Goal: Communication & Community: Answer question/provide support

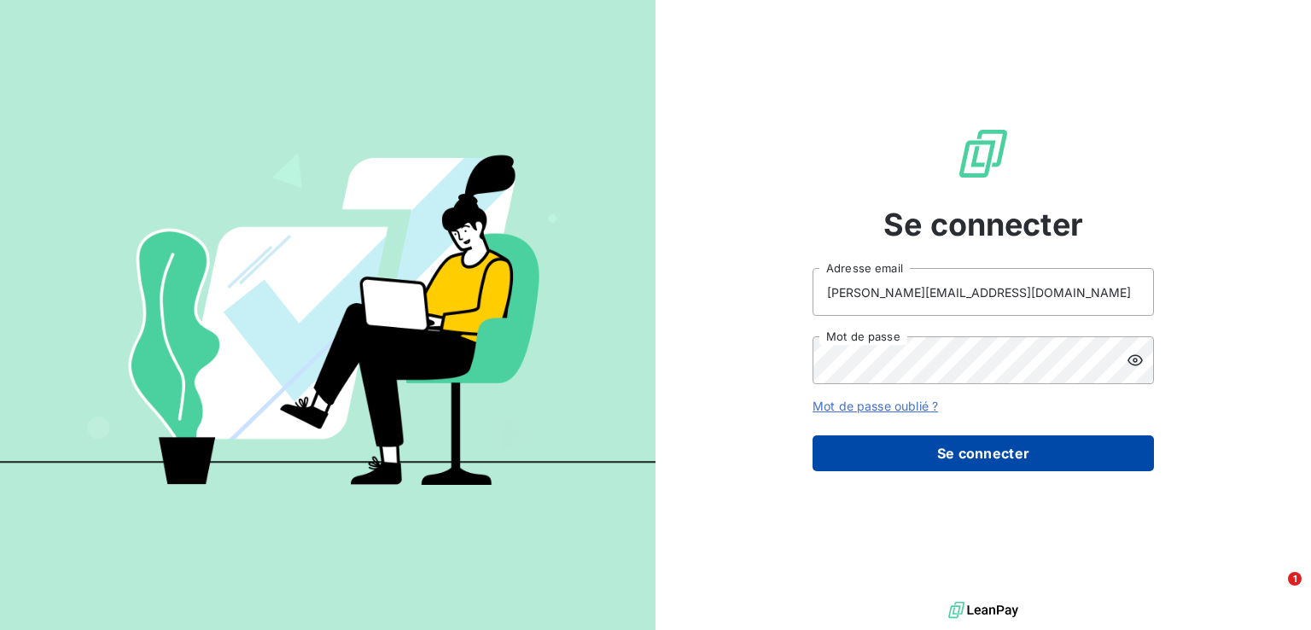
click at [950, 455] on button "Se connecter" at bounding box center [982, 453] width 341 height 36
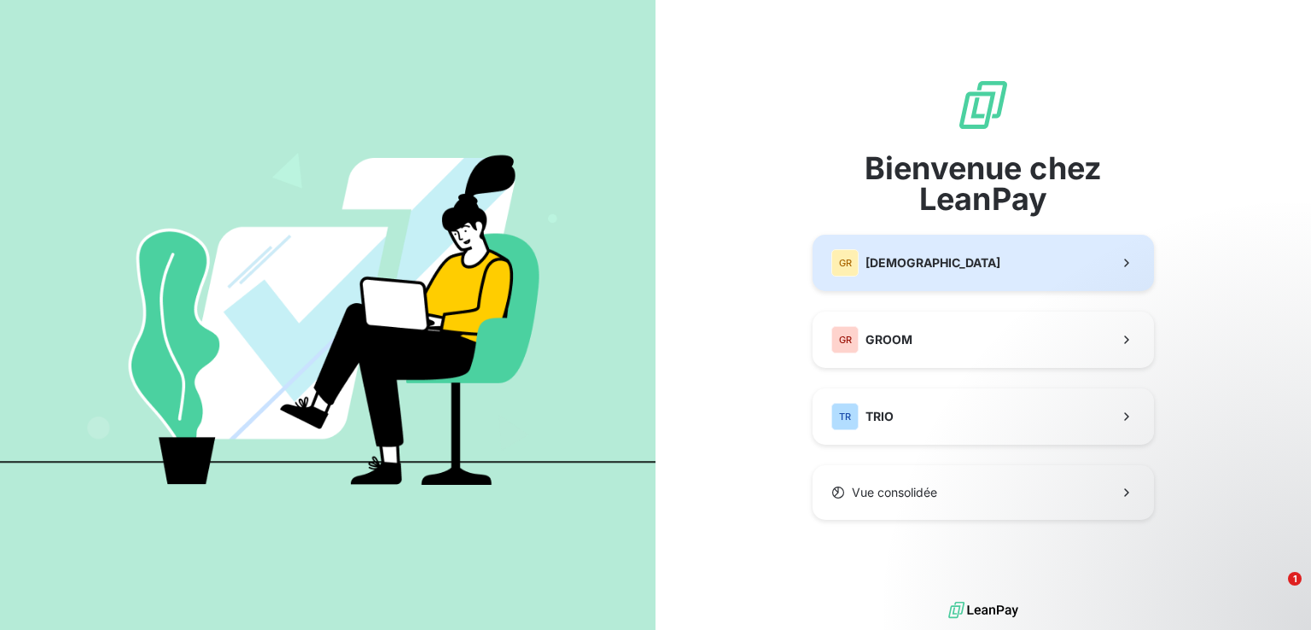
click at [1047, 267] on button "GR GREENWISHES" at bounding box center [982, 263] width 341 height 56
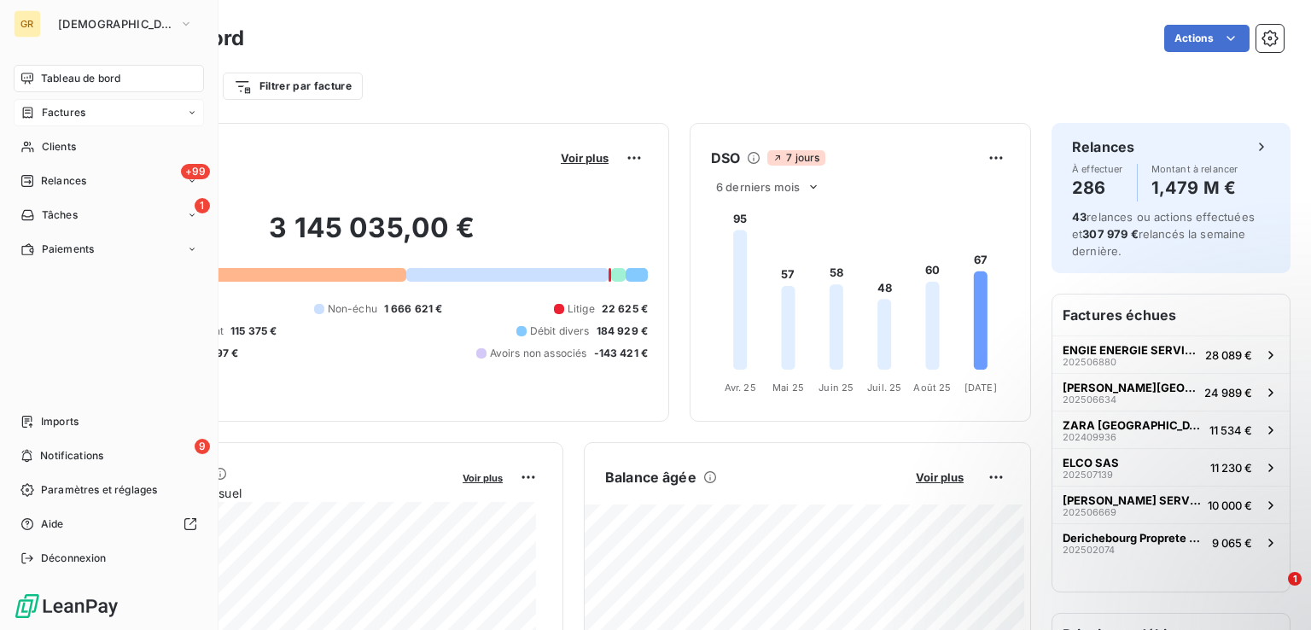
click at [31, 111] on icon at bounding box center [27, 113] width 15 height 14
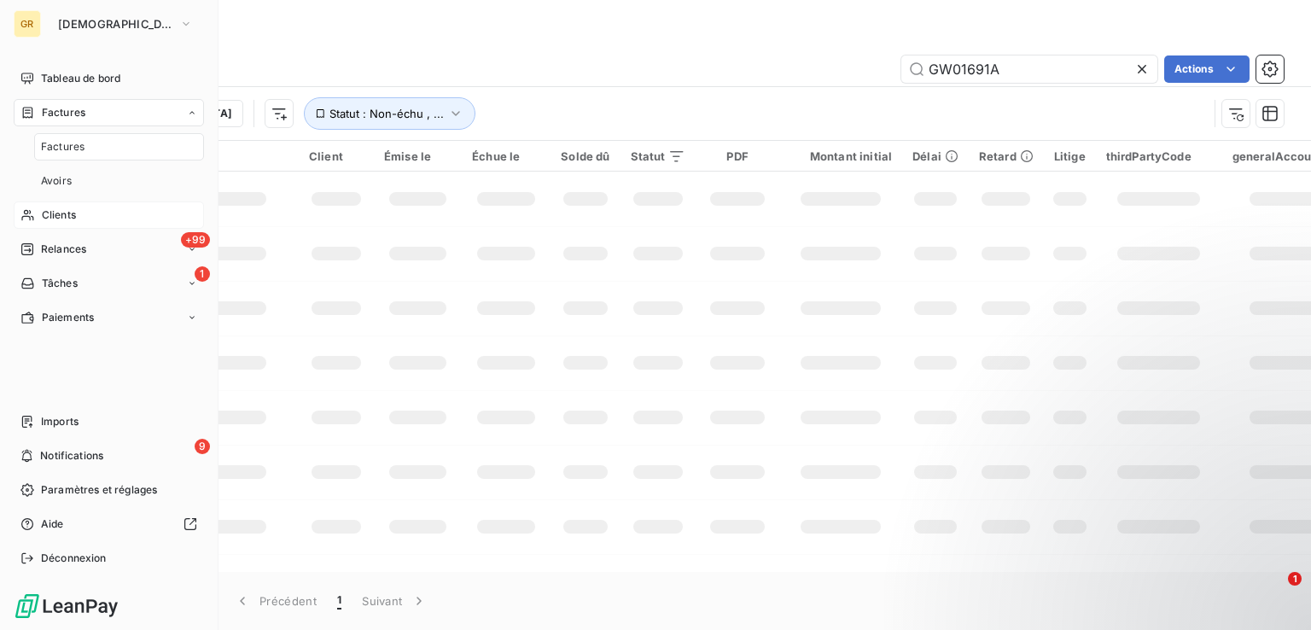
click at [68, 212] on span "Clients" at bounding box center [59, 214] width 34 height 15
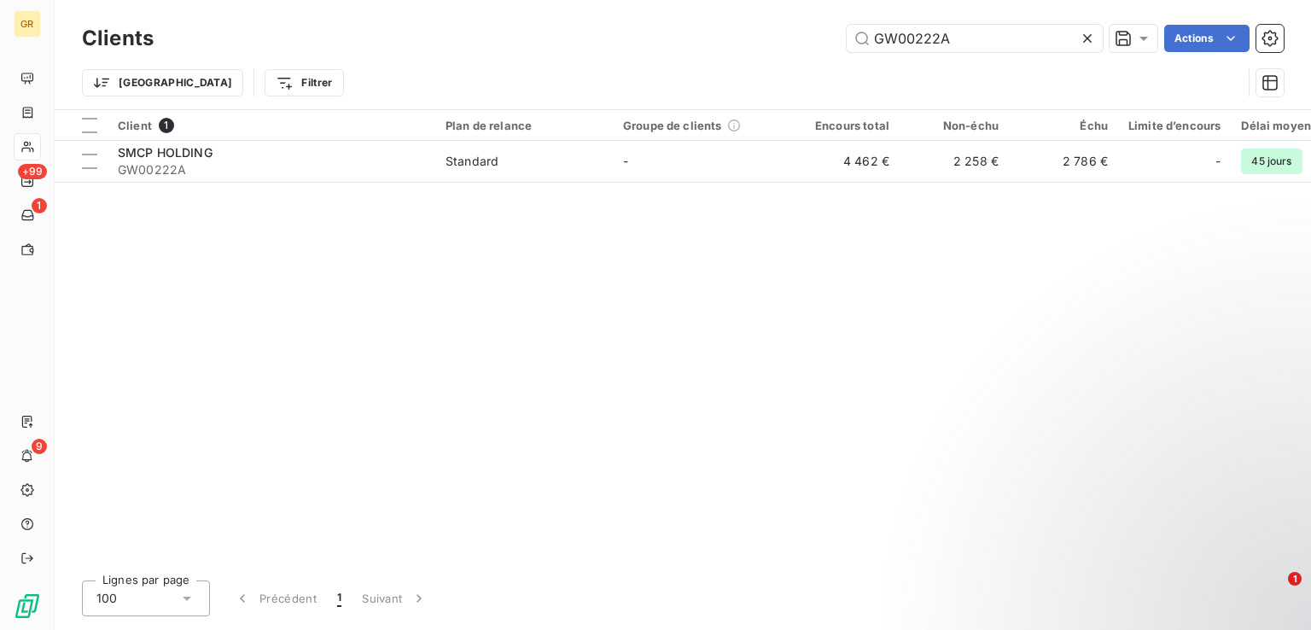
drag, startPoint x: 952, startPoint y: 37, endPoint x: 719, endPoint y: -9, distance: 237.5
click at [719, 0] on html "GR +99 1 9 Clients GW00222A Actions Trier Filtrer Client 1 Plan de relance Grou…" at bounding box center [655, 315] width 1311 height 630
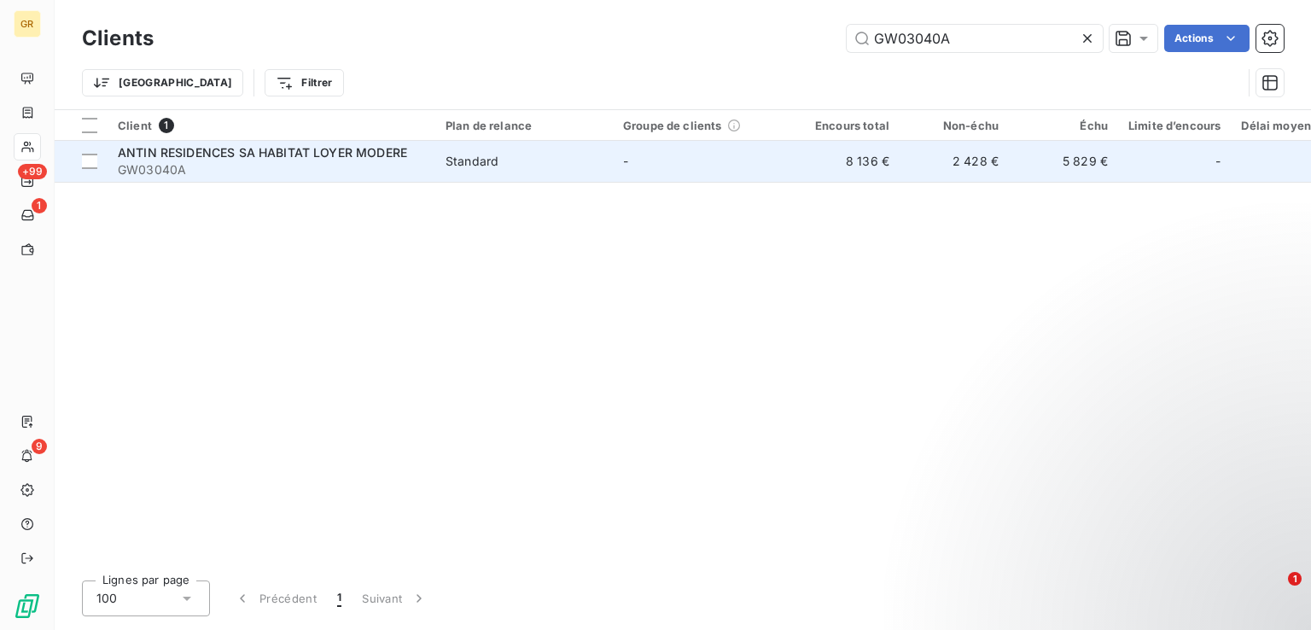
type input "GW03040A"
click at [278, 172] on span "GW03040A" at bounding box center [271, 169] width 307 height 17
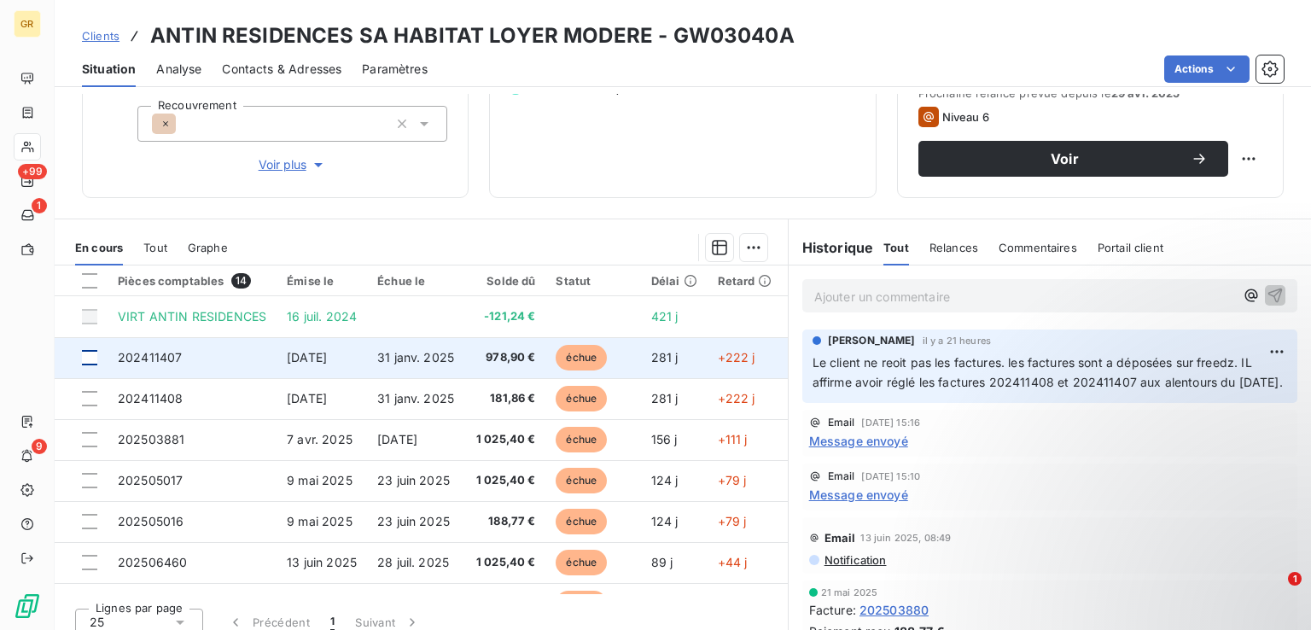
click at [95, 358] on div at bounding box center [89, 357] width 15 height 15
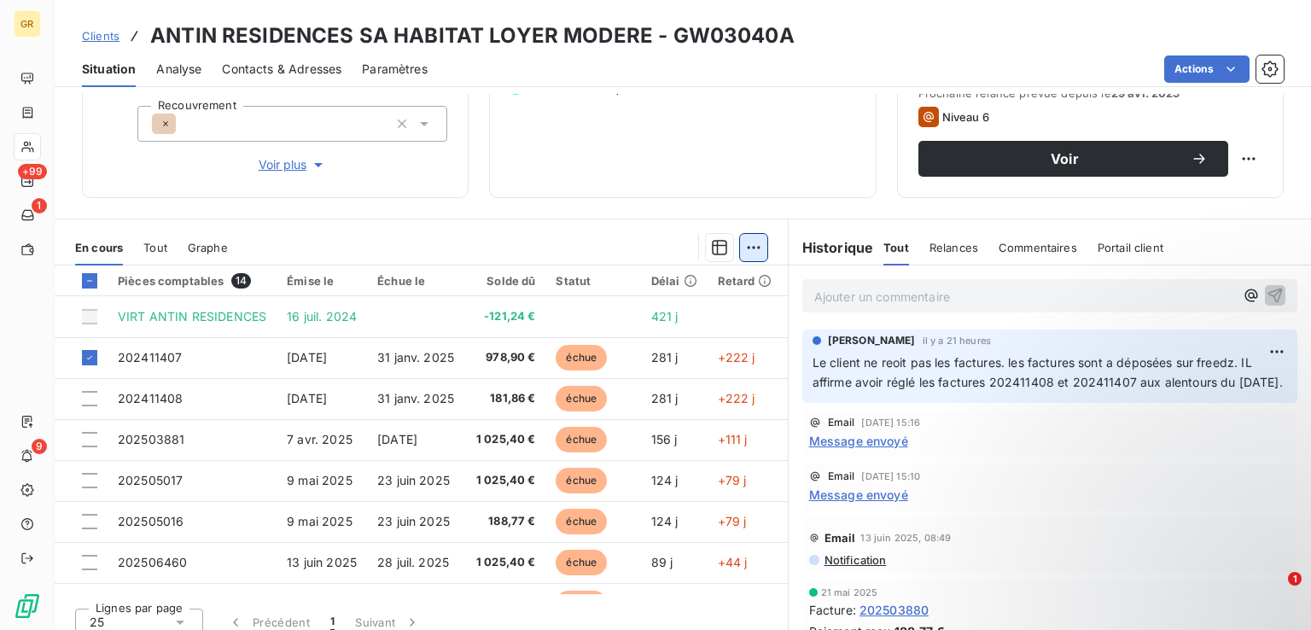
click at [742, 247] on html "GR +99 1 9 Clients ANTIN RESIDENCES SA HABITAT LOYER MODERE - GW03040A Situatio…" at bounding box center [655, 315] width 1311 height 630
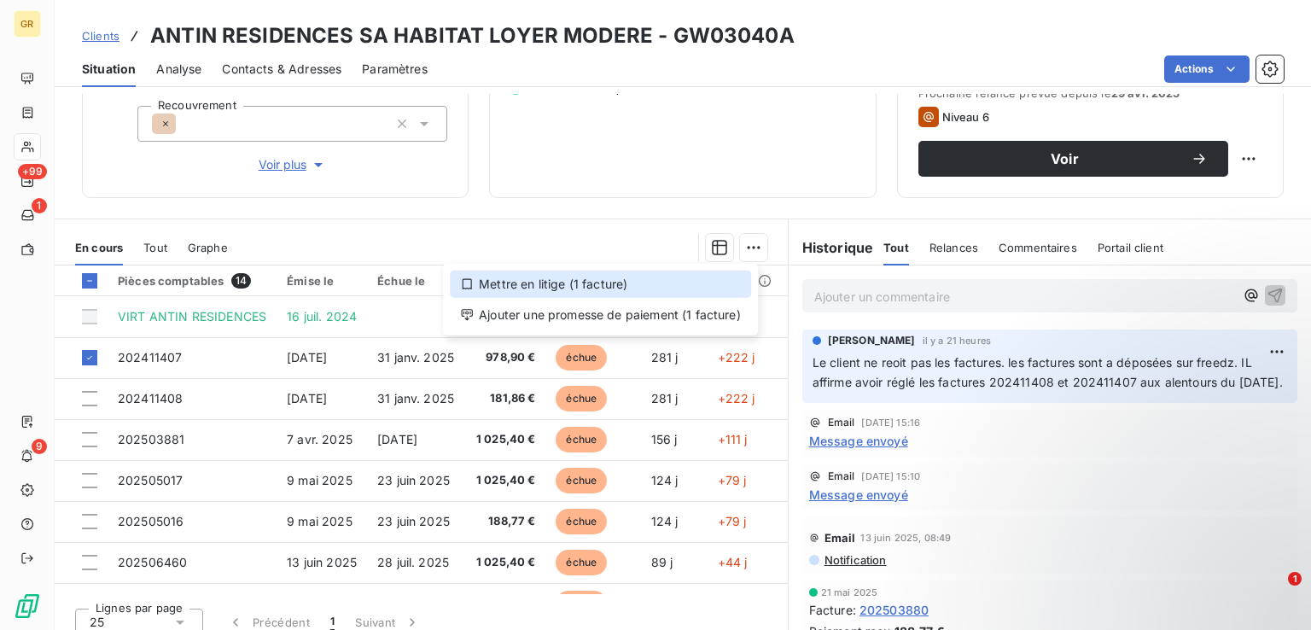
click at [465, 280] on icon at bounding box center [467, 284] width 14 height 14
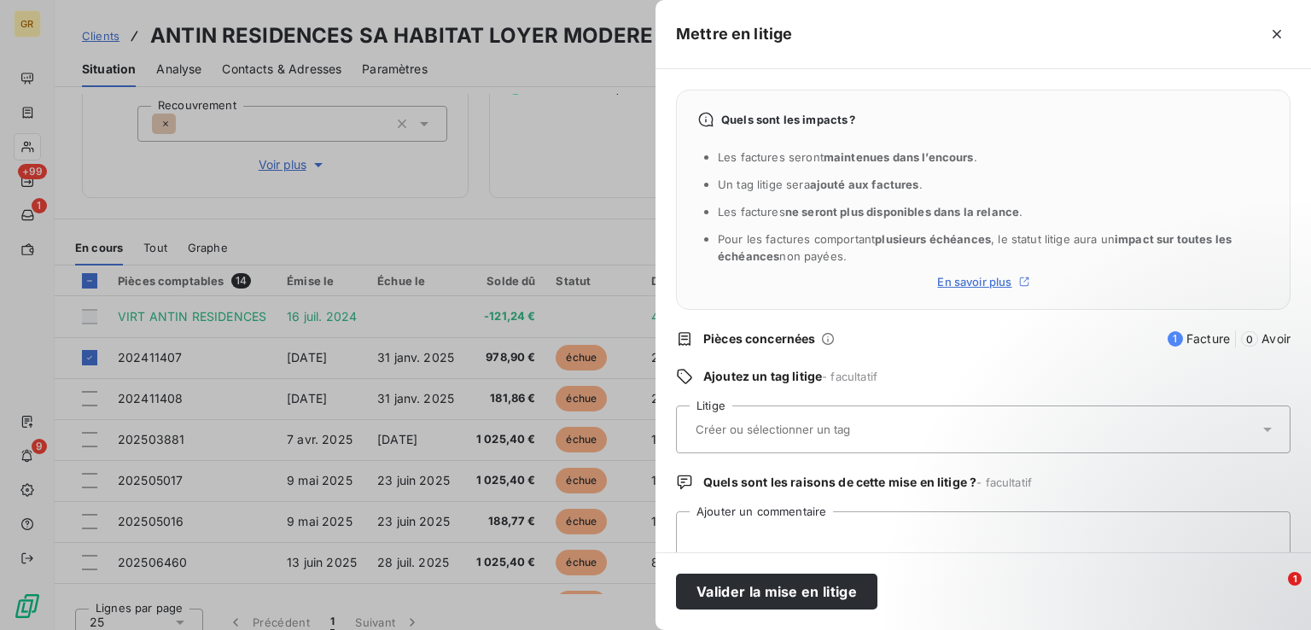
click at [825, 429] on input "text" at bounding box center [818, 429] width 248 height 15
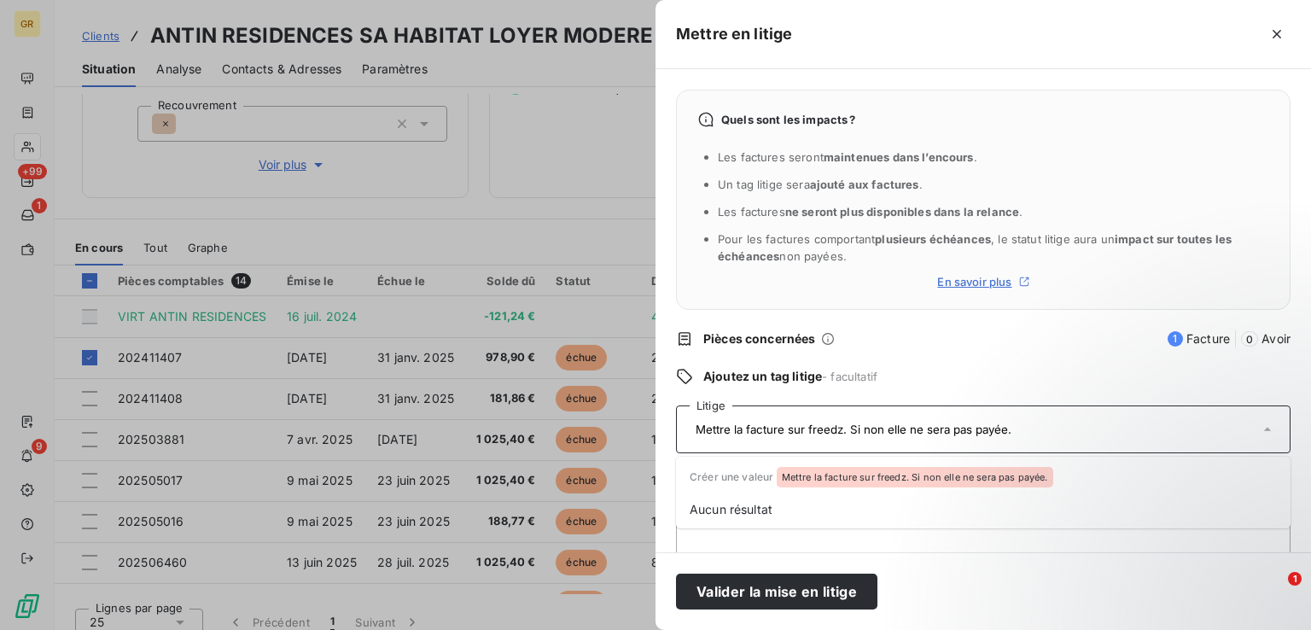
drag, startPoint x: 1016, startPoint y: 432, endPoint x: 667, endPoint y: 446, distance: 349.3
click at [667, 446] on div "Quels sont les impacts ? Les factures seront maintenues dans l’encours . Un tag…" at bounding box center [982, 310] width 655 height 483
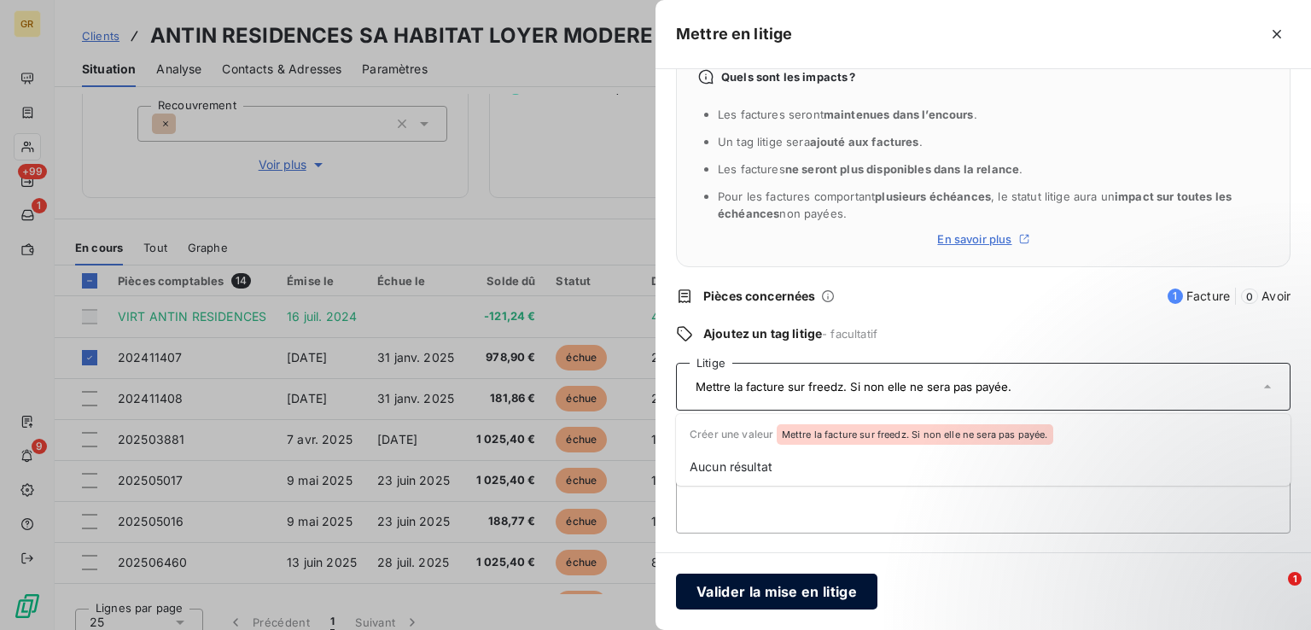
type input "Mettre la facture sur freedz. Si non elle ne sera pas payée."
click at [806, 587] on button "Valider la mise en litige" at bounding box center [776, 591] width 201 height 36
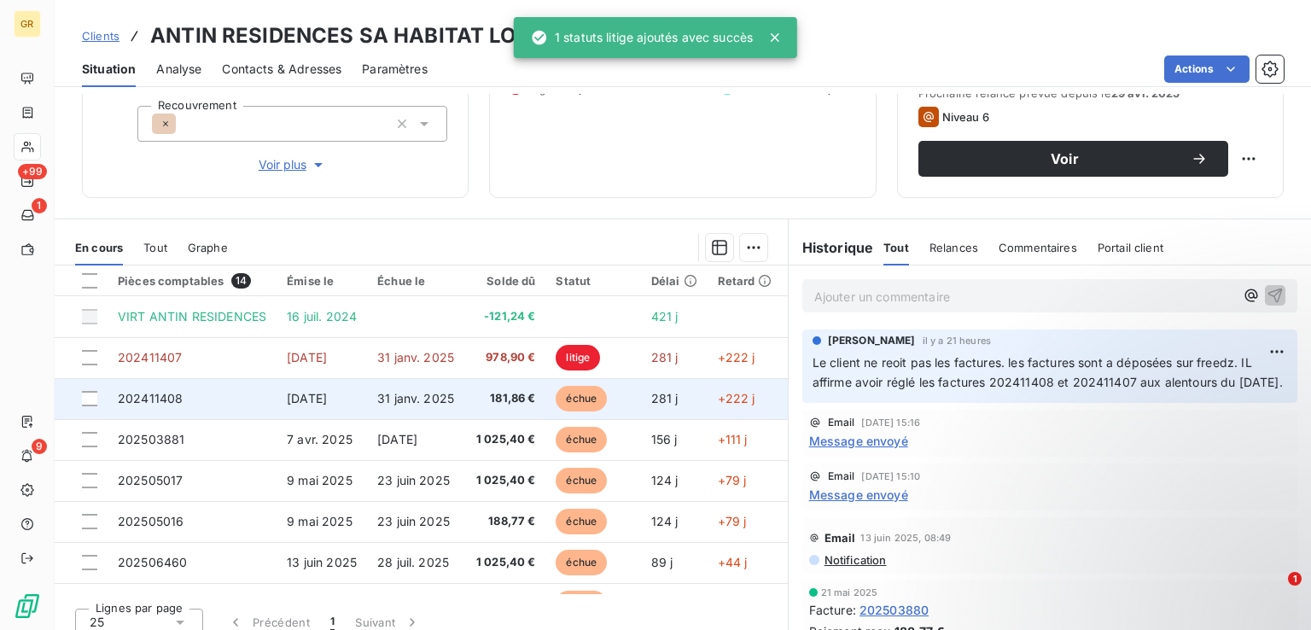
click at [578, 395] on span "échue" at bounding box center [581, 399] width 51 height 26
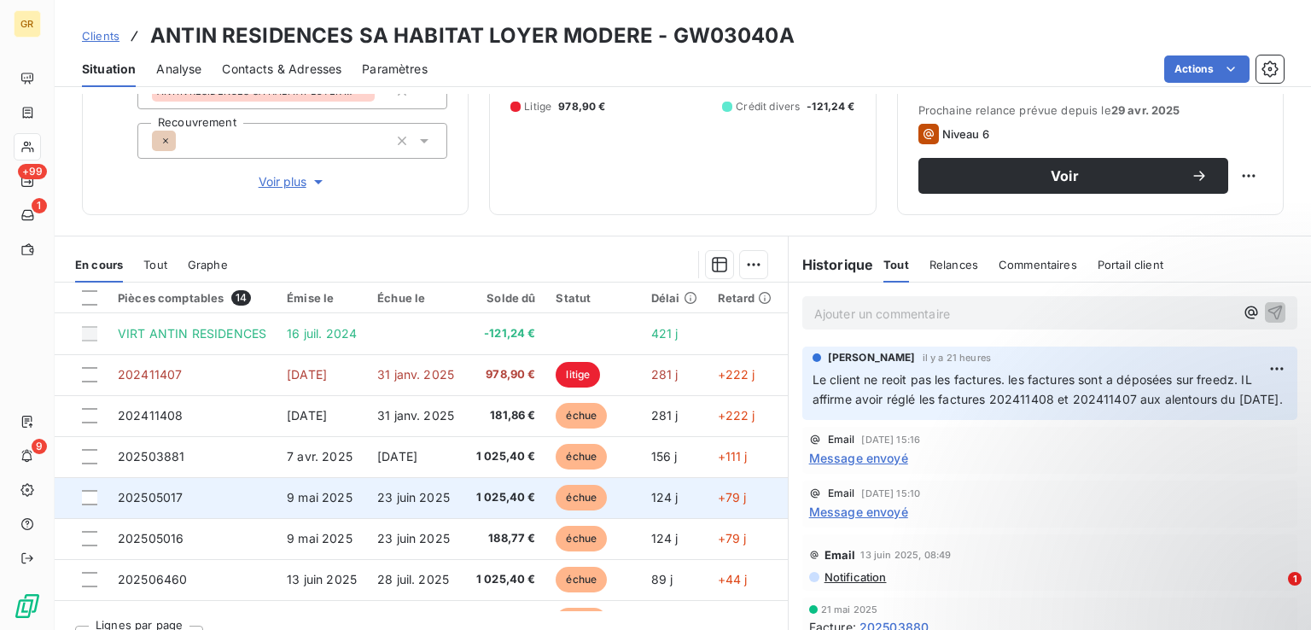
scroll to position [256, 0]
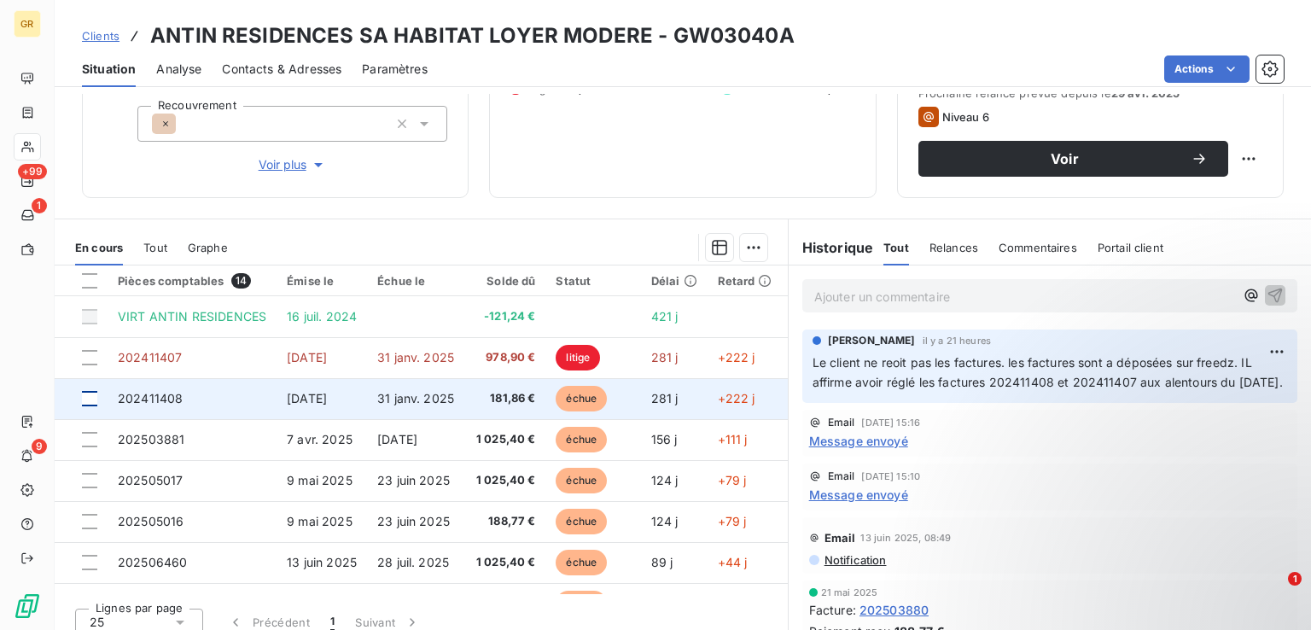
click at [95, 401] on div at bounding box center [89, 398] width 15 height 15
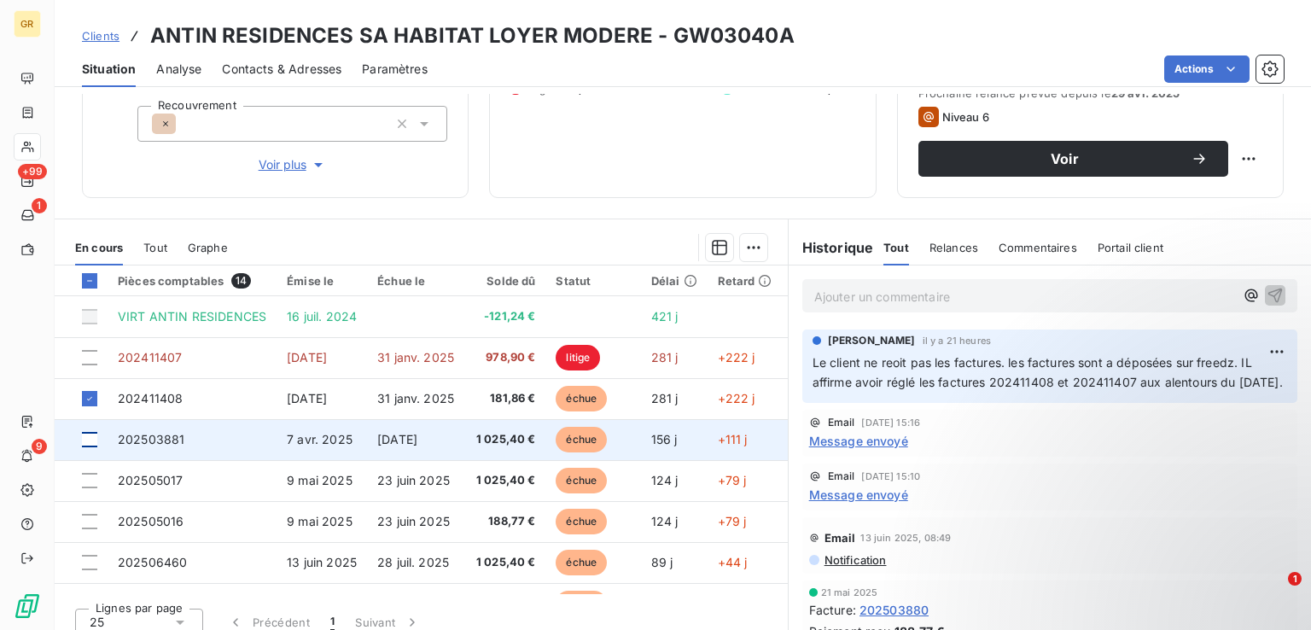
click at [95, 438] on div at bounding box center [89, 439] width 15 height 15
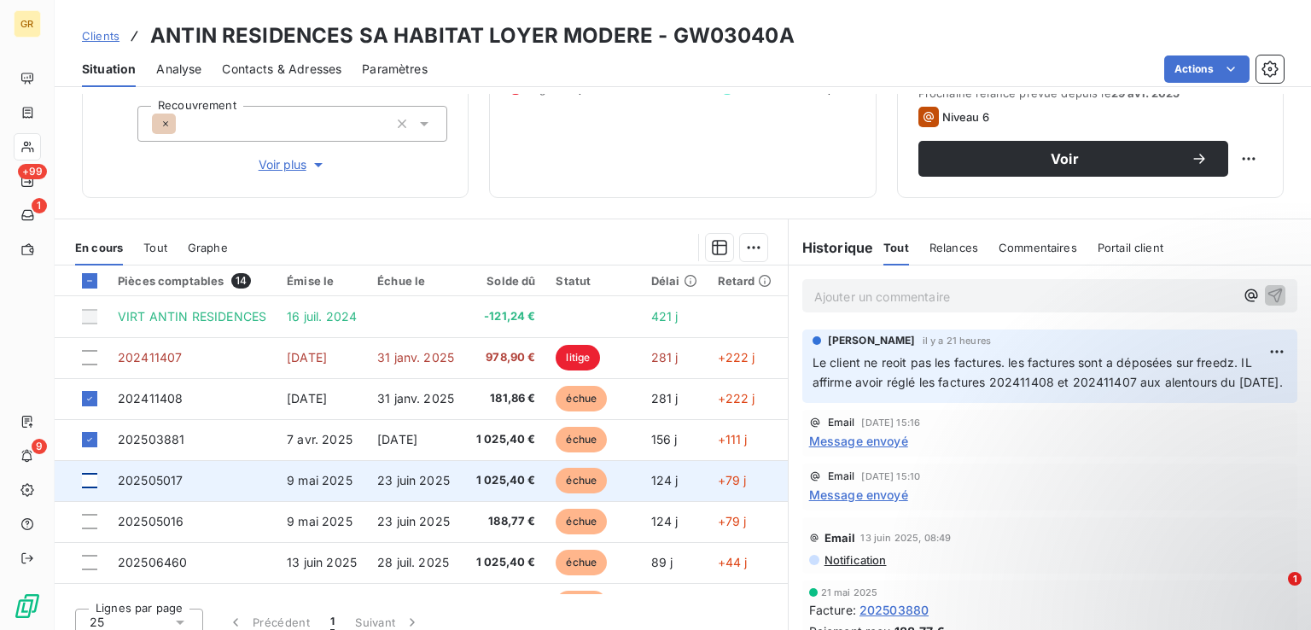
click at [90, 484] on div at bounding box center [89, 480] width 15 height 15
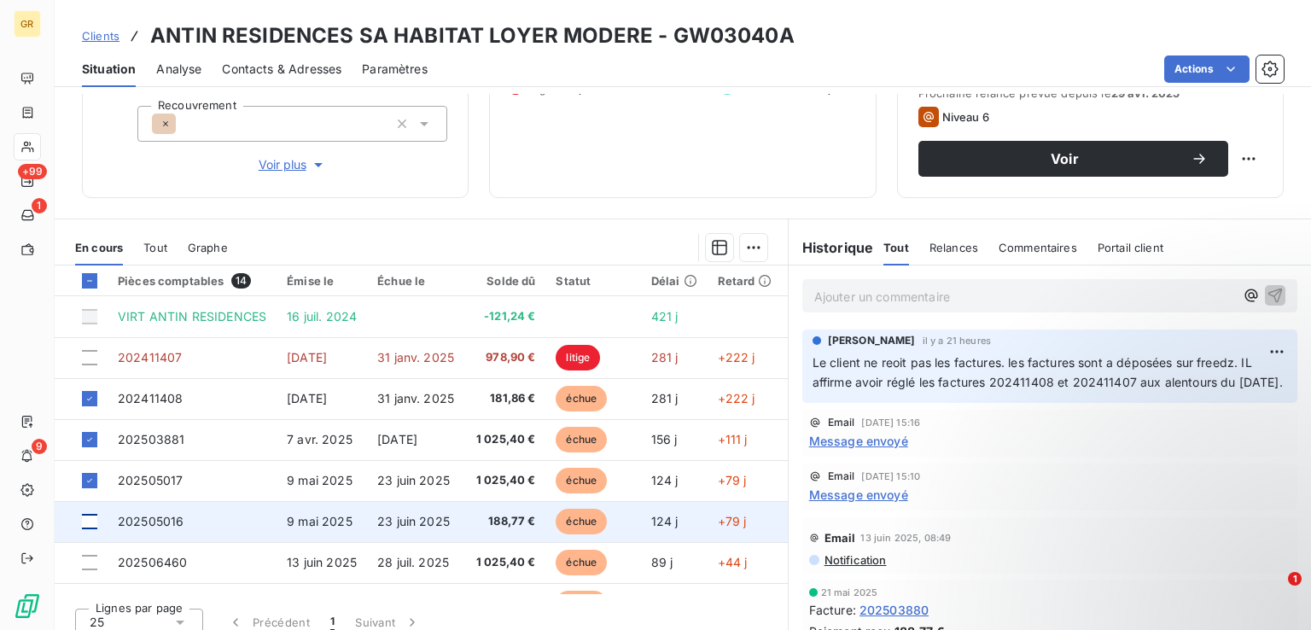
click at [94, 517] on div at bounding box center [89, 521] width 15 height 15
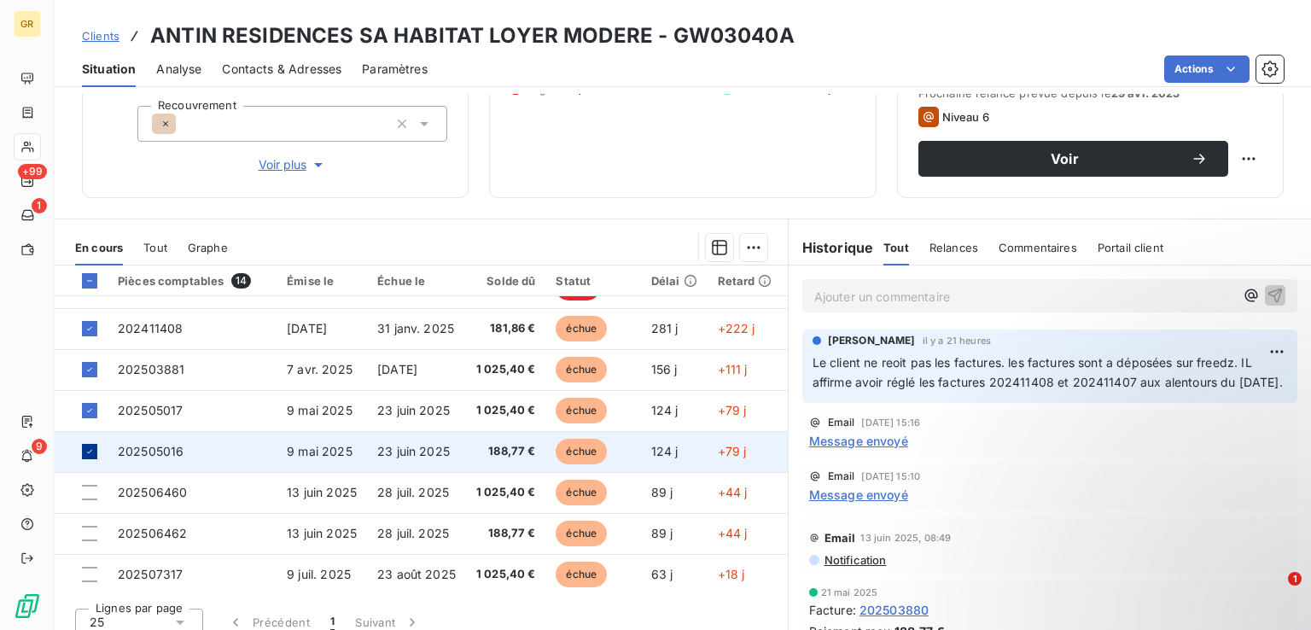
scroll to position [171, 0]
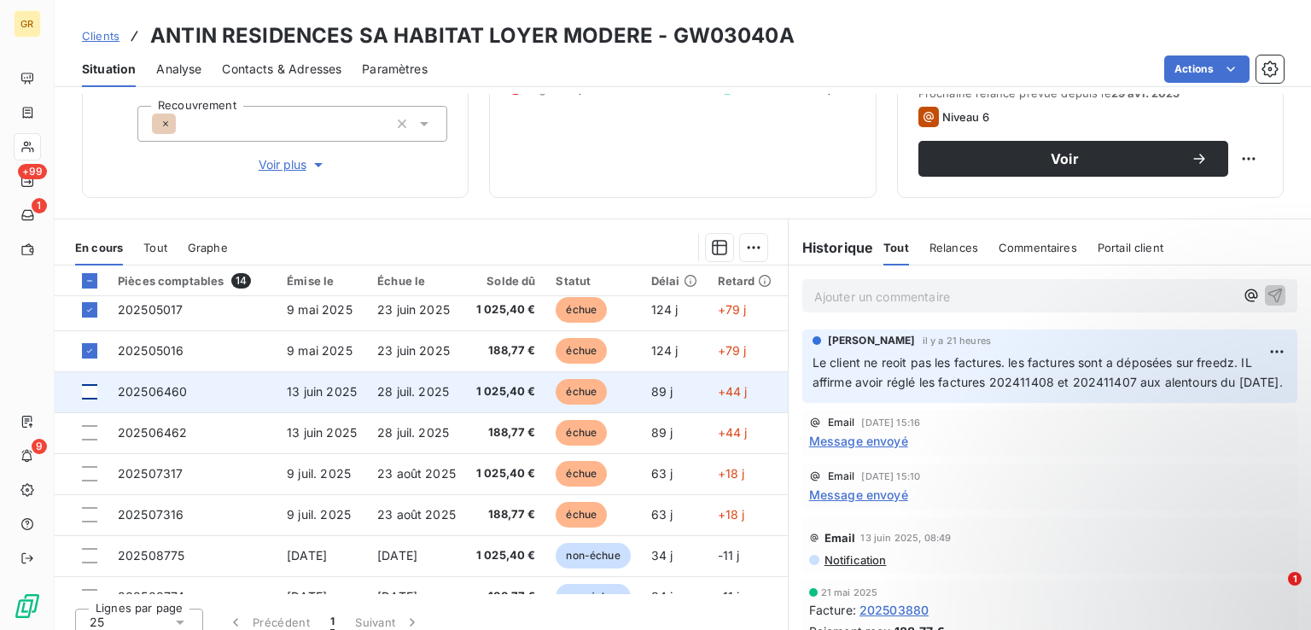
click at [91, 386] on div at bounding box center [89, 391] width 15 height 15
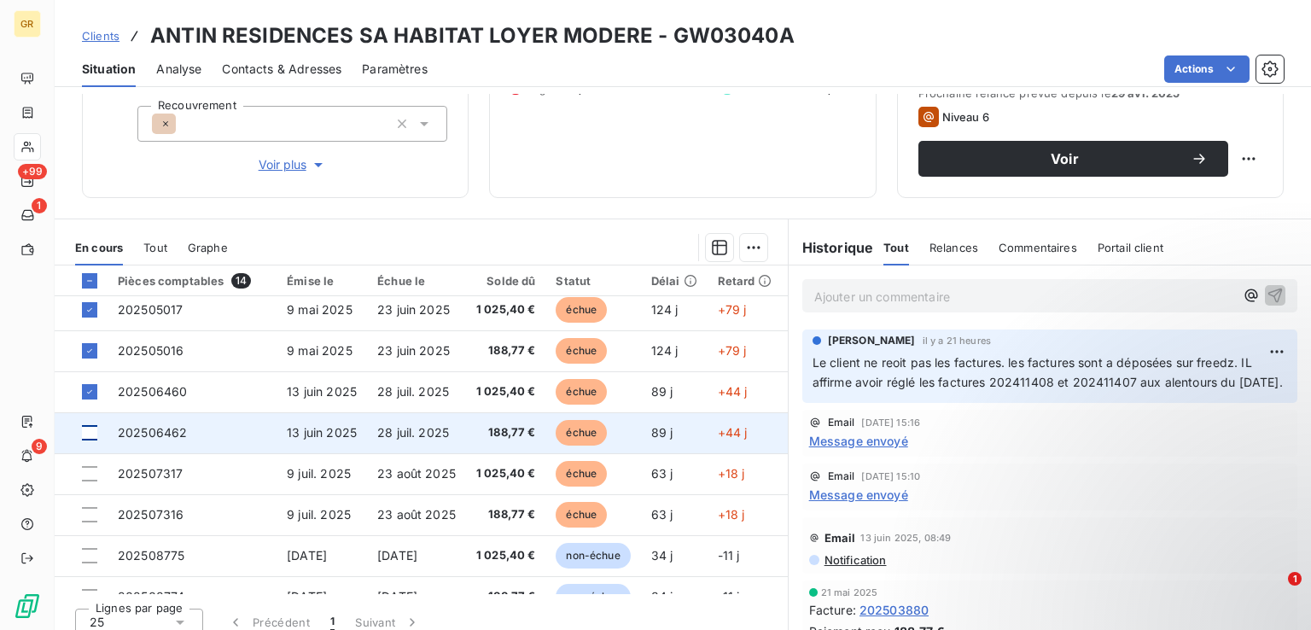
click at [87, 433] on div at bounding box center [89, 432] width 15 height 15
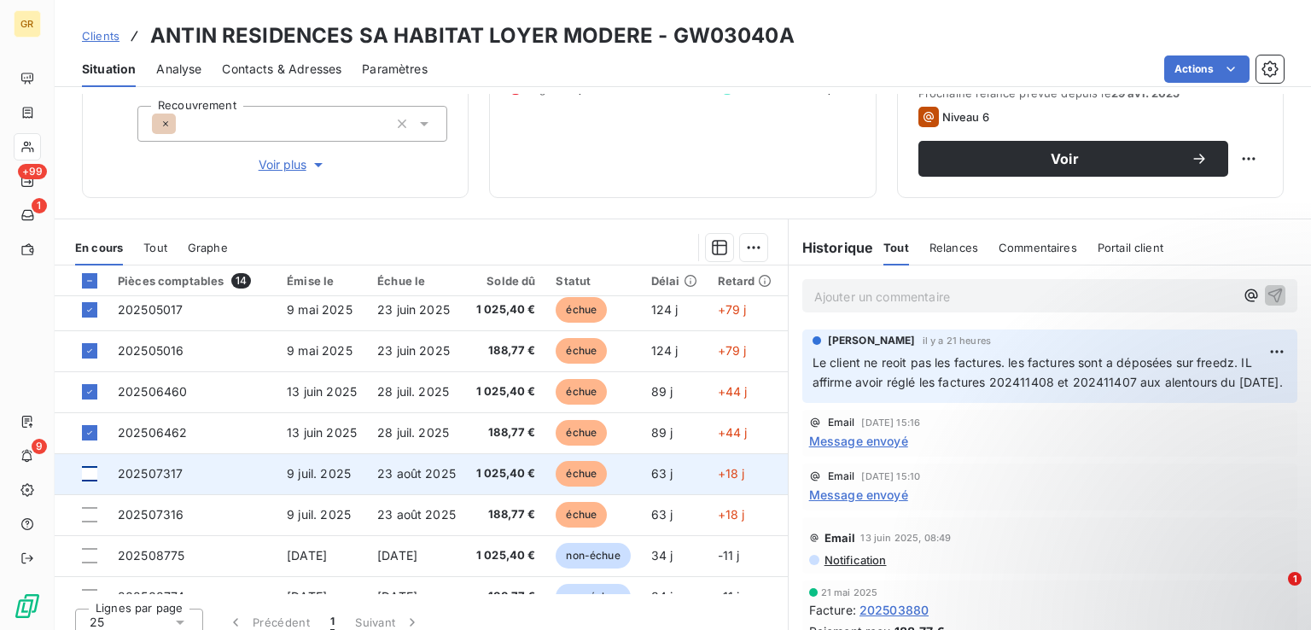
click at [92, 478] on div at bounding box center [89, 473] width 15 height 15
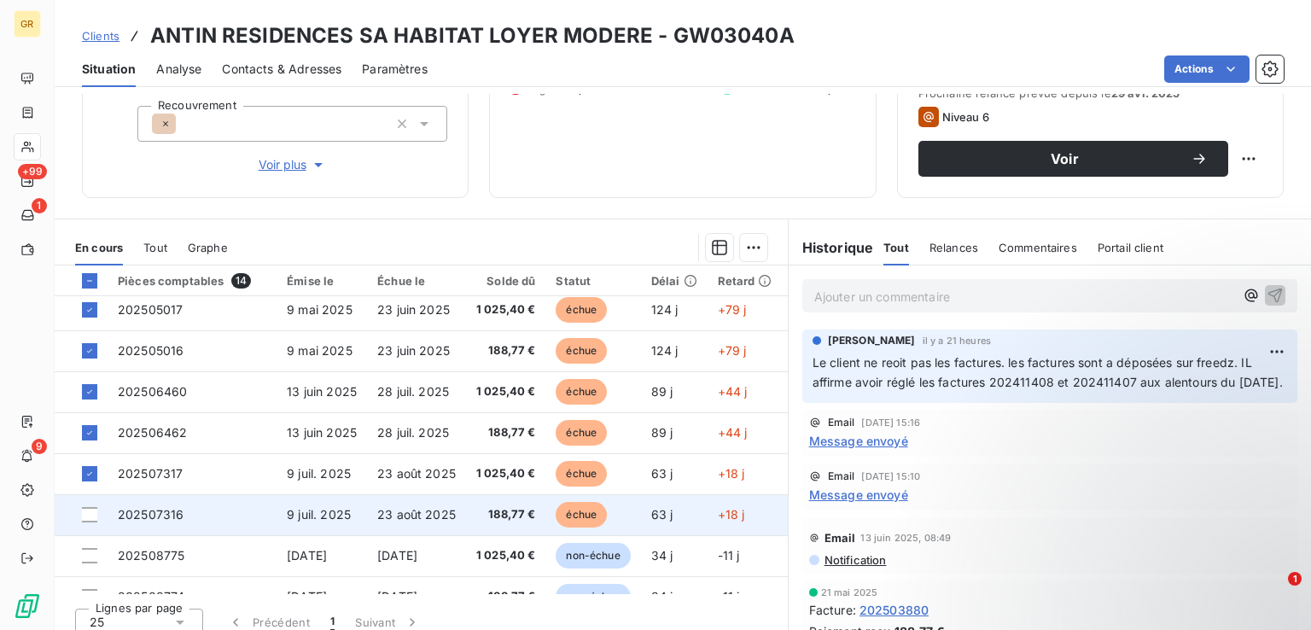
click at [92, 521] on td at bounding box center [81, 514] width 53 height 41
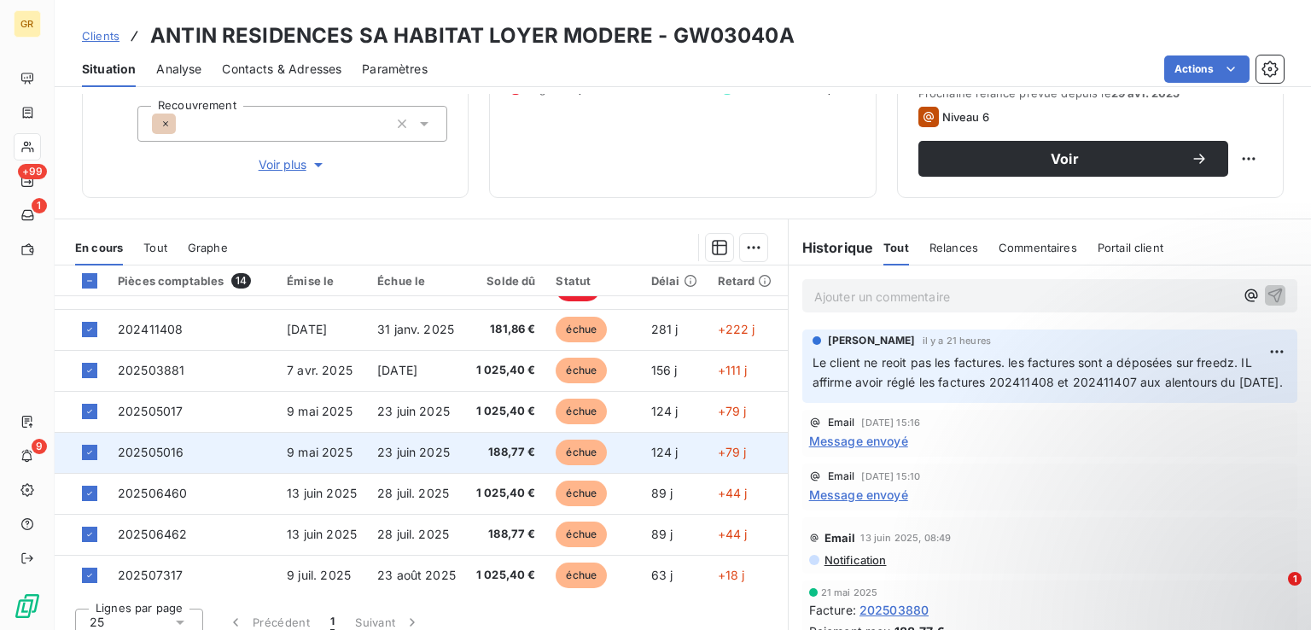
scroll to position [171, 0]
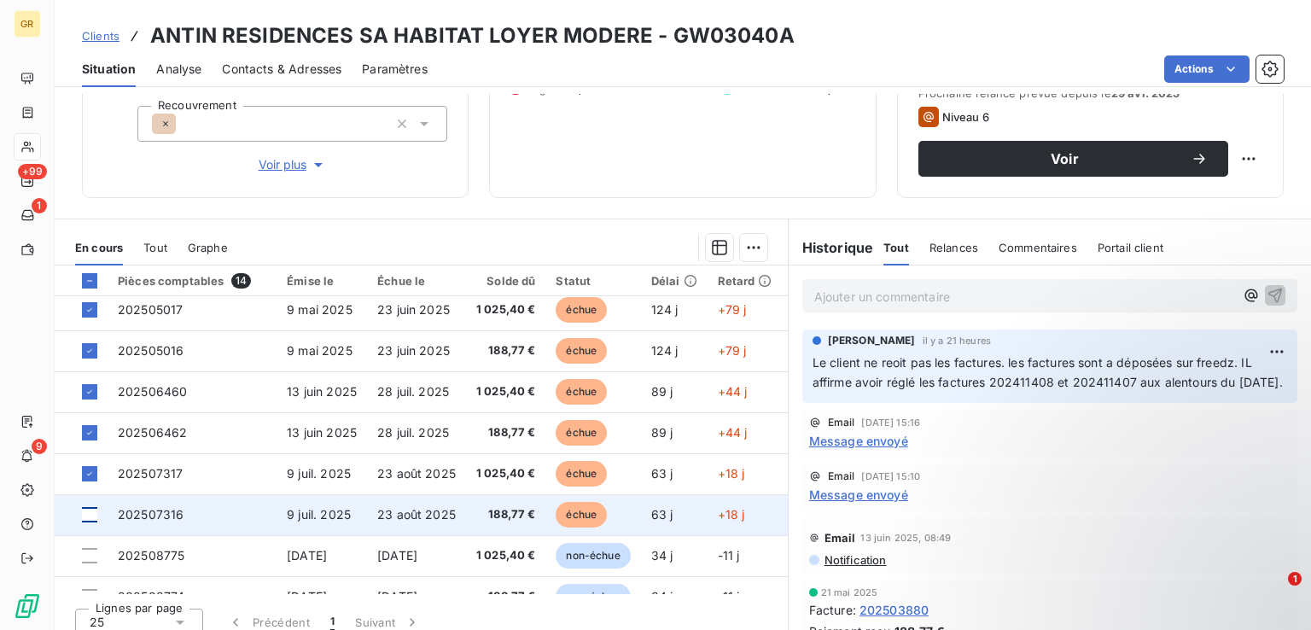
click at [94, 515] on div at bounding box center [89, 514] width 15 height 15
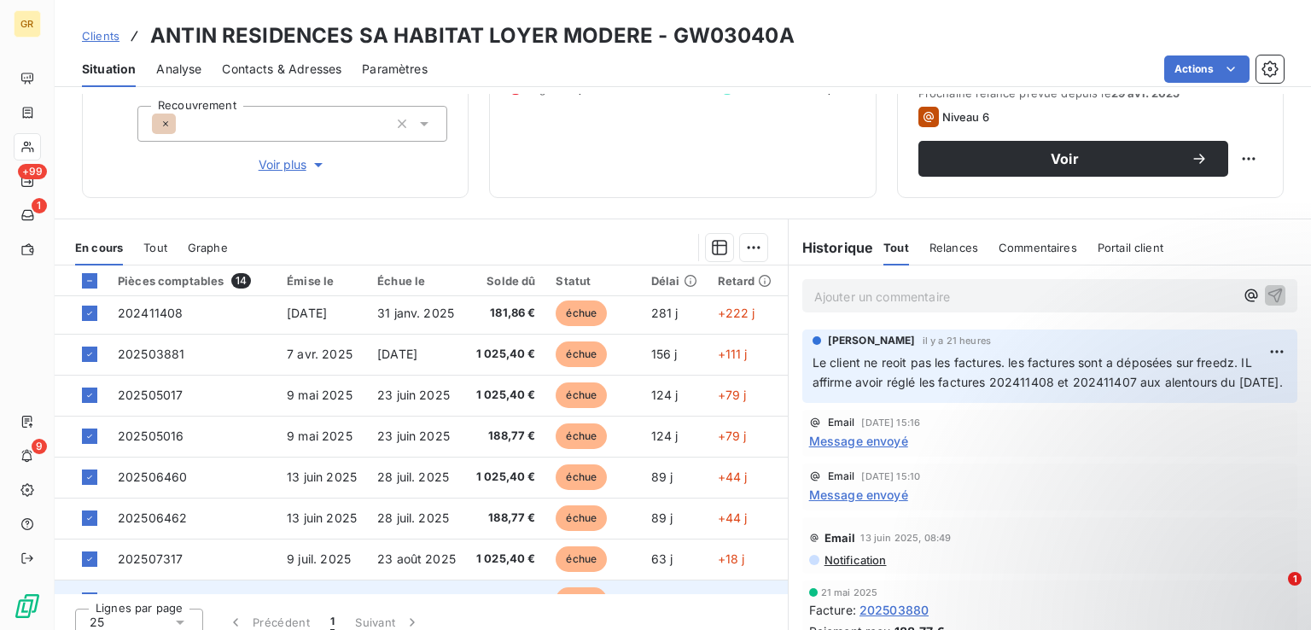
scroll to position [0, 0]
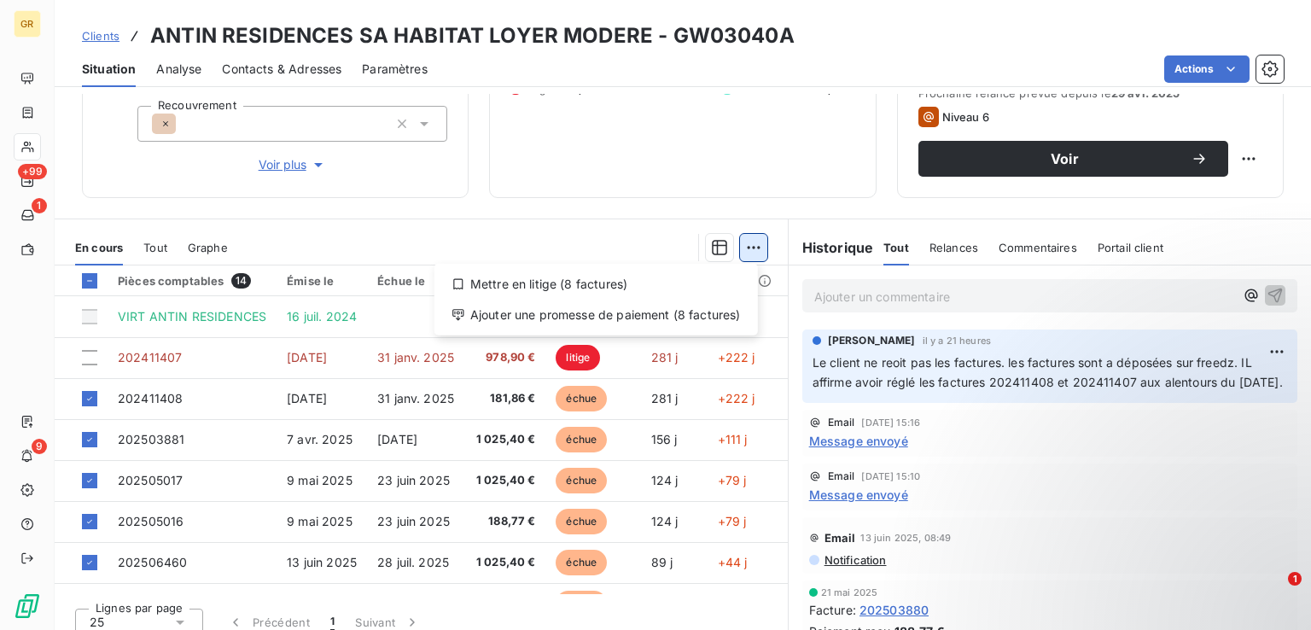
click at [750, 248] on html "GR +99 1 9 Clients ANTIN RESIDENCES SA HABITAT LOYER MODERE - GW03040A Situatio…" at bounding box center [655, 315] width 1311 height 630
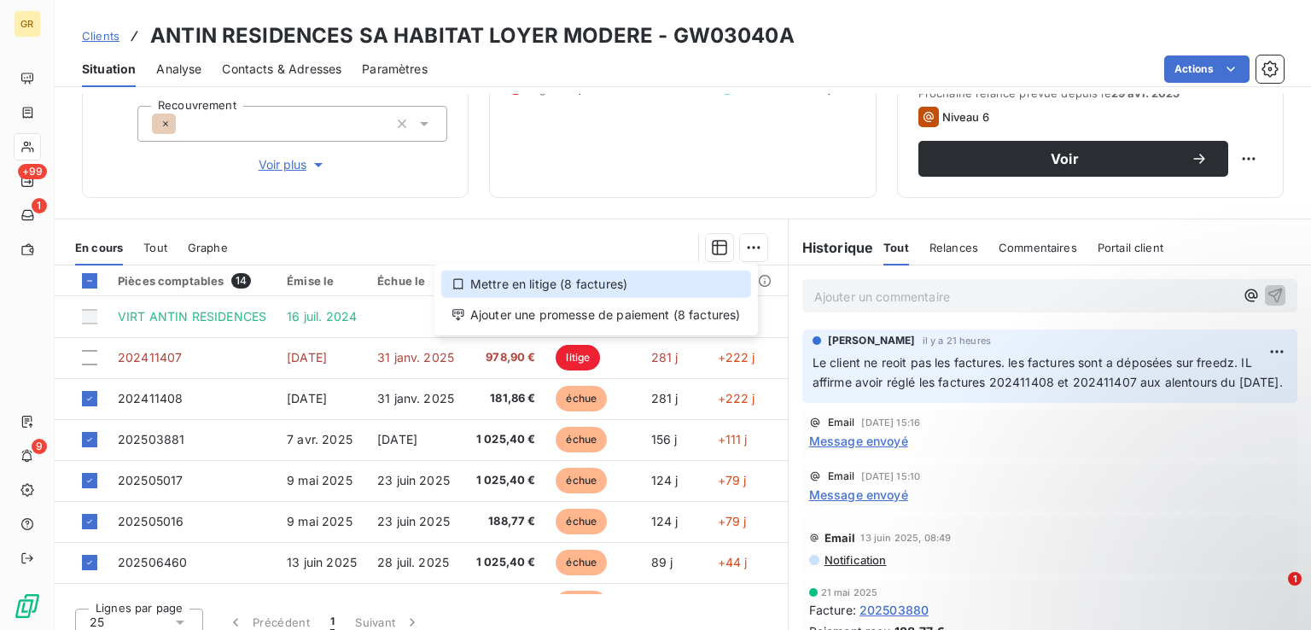
click at [455, 283] on icon at bounding box center [458, 284] width 14 height 14
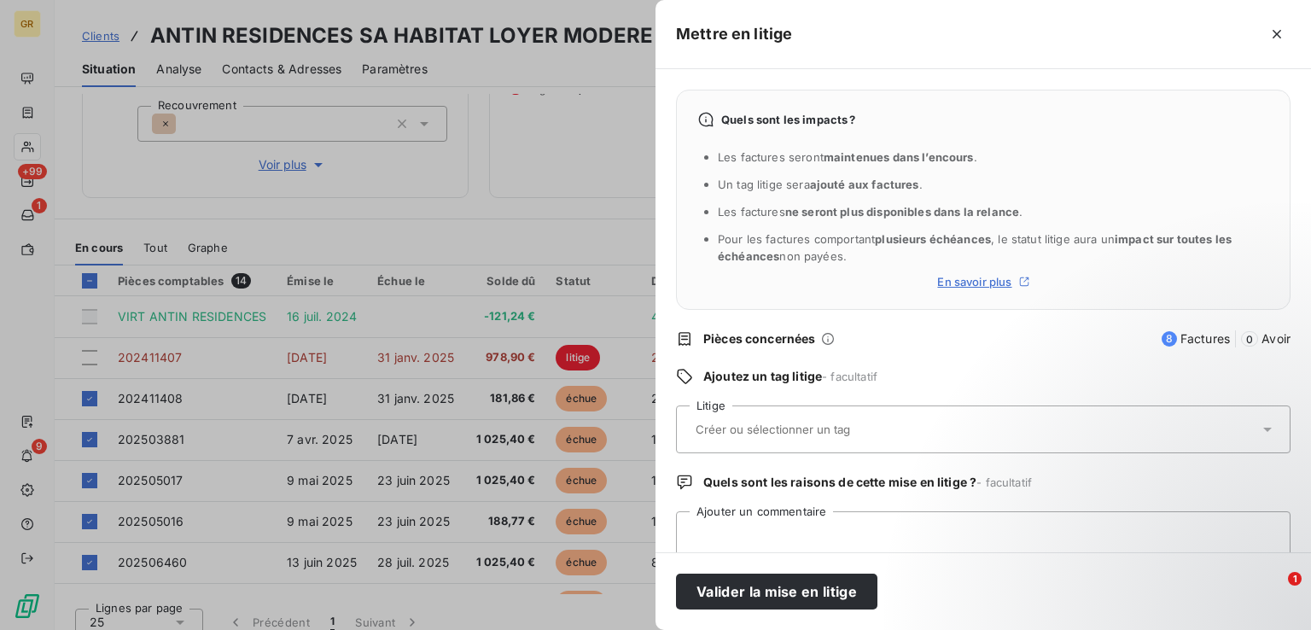
click at [808, 435] on input "text" at bounding box center [818, 429] width 248 height 15
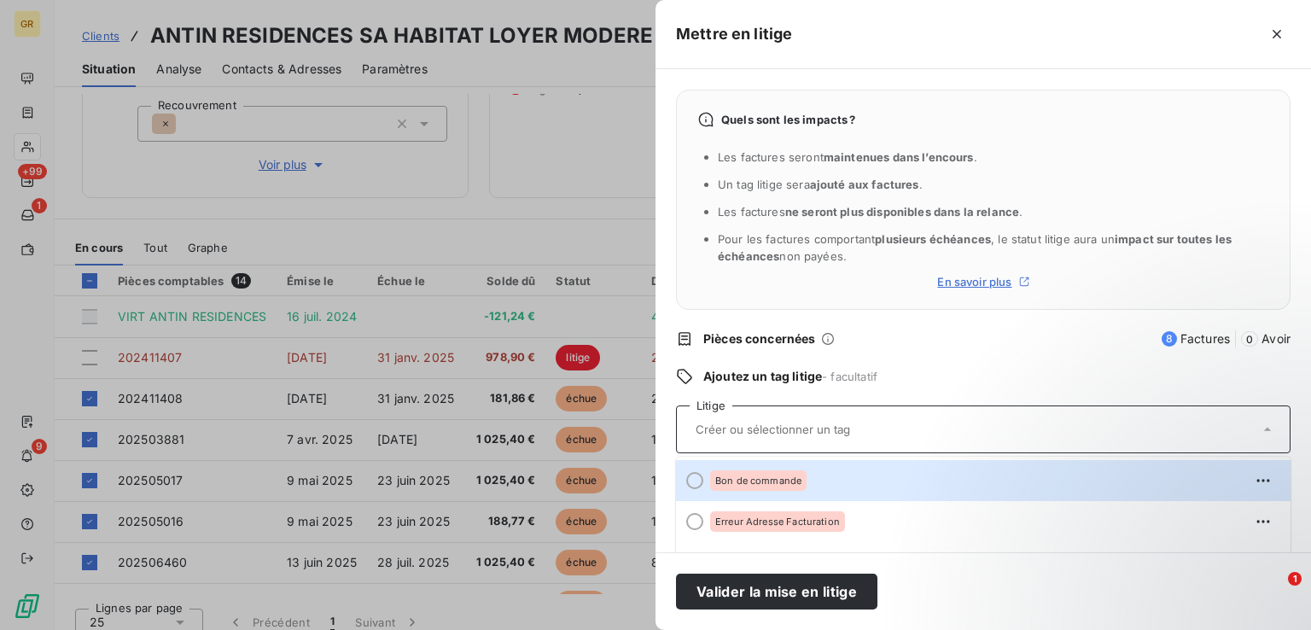
paste input "Mettre la facture sur freedz. Si non elle ne sera pas payée."
type input "Mettre la facture sur freedz. Si non elle ne sera pas payée."
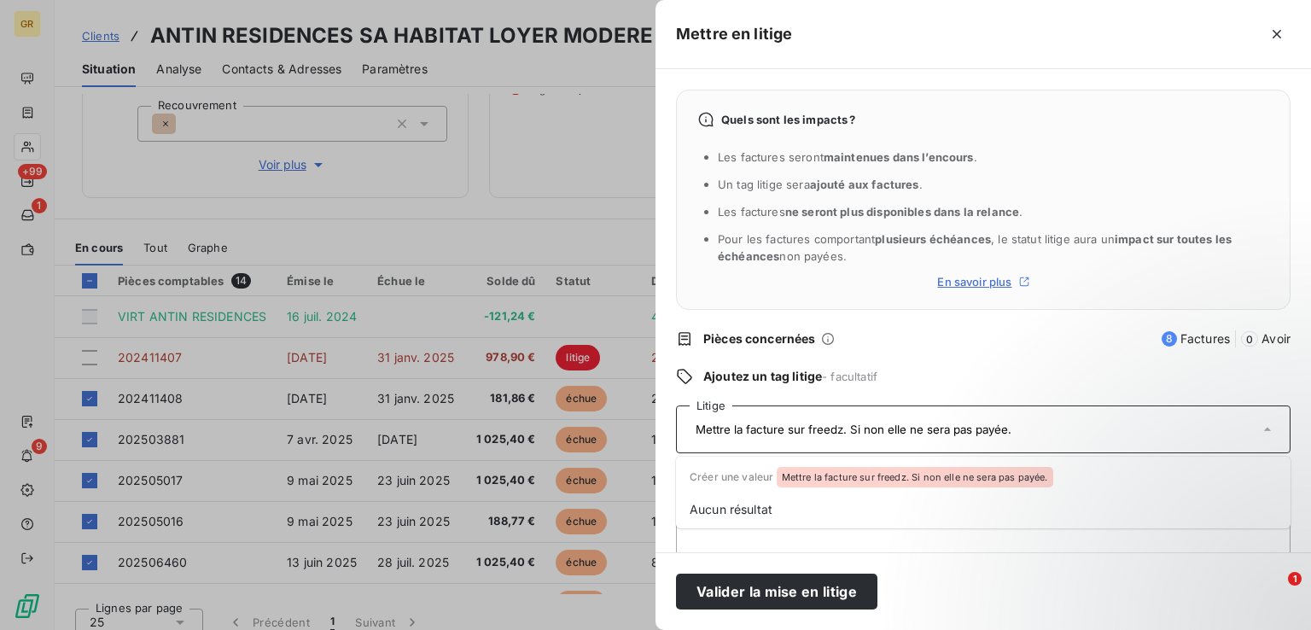
click at [810, 428] on input "Mettre la facture sur freedz. Si non elle ne sera pas payée." at bounding box center [902, 429] width 417 height 15
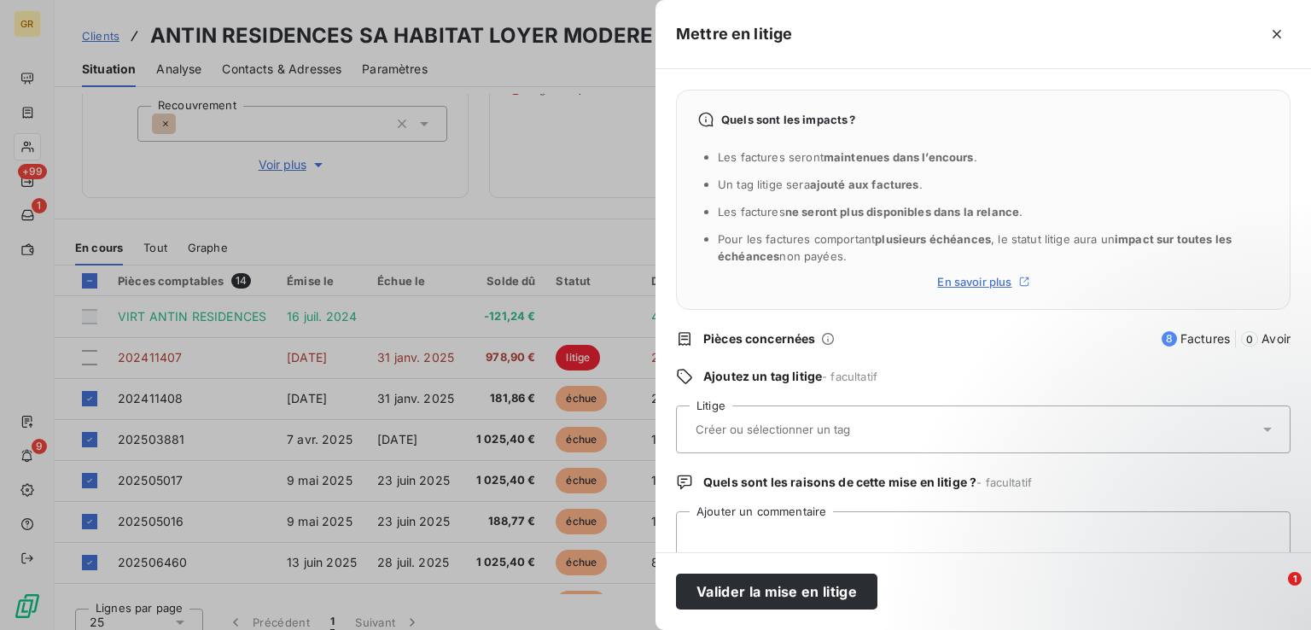
paste input "Mettre la facture sur freedz. Si non elle ne sera pas payée."
type input "Mettre la facture sur freedz. Si non elle ne sera pas payée."
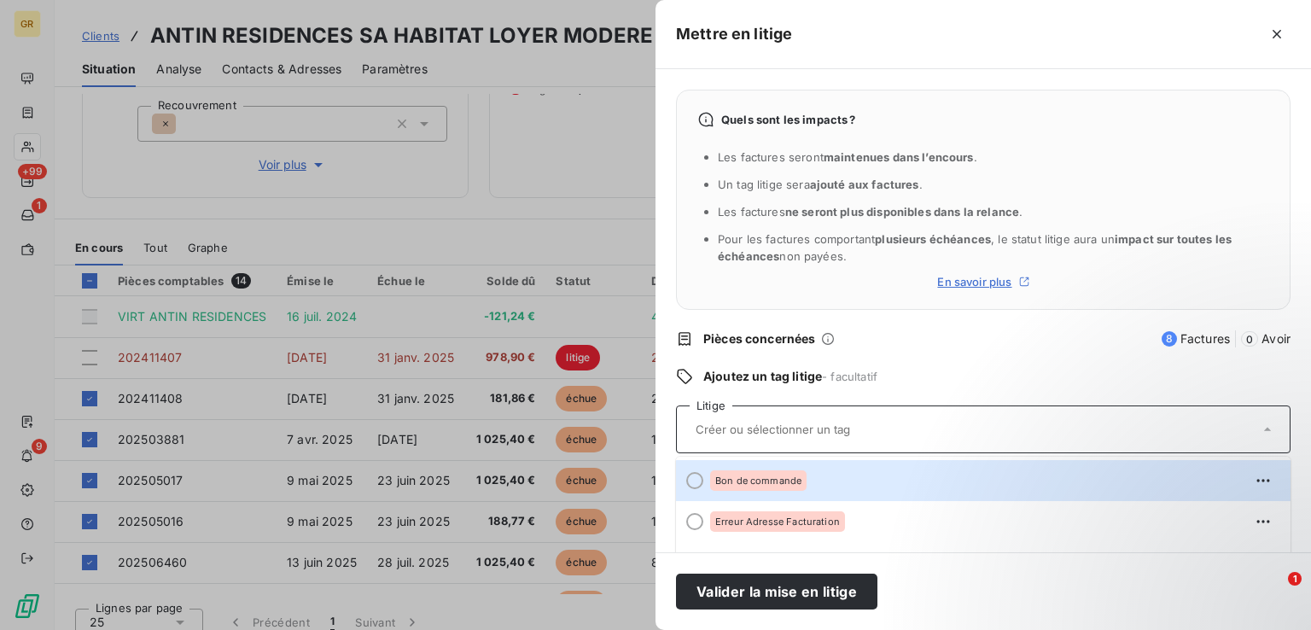
paste input "Mettre la facture sur freedz. Si non elle ne sera pas payée."
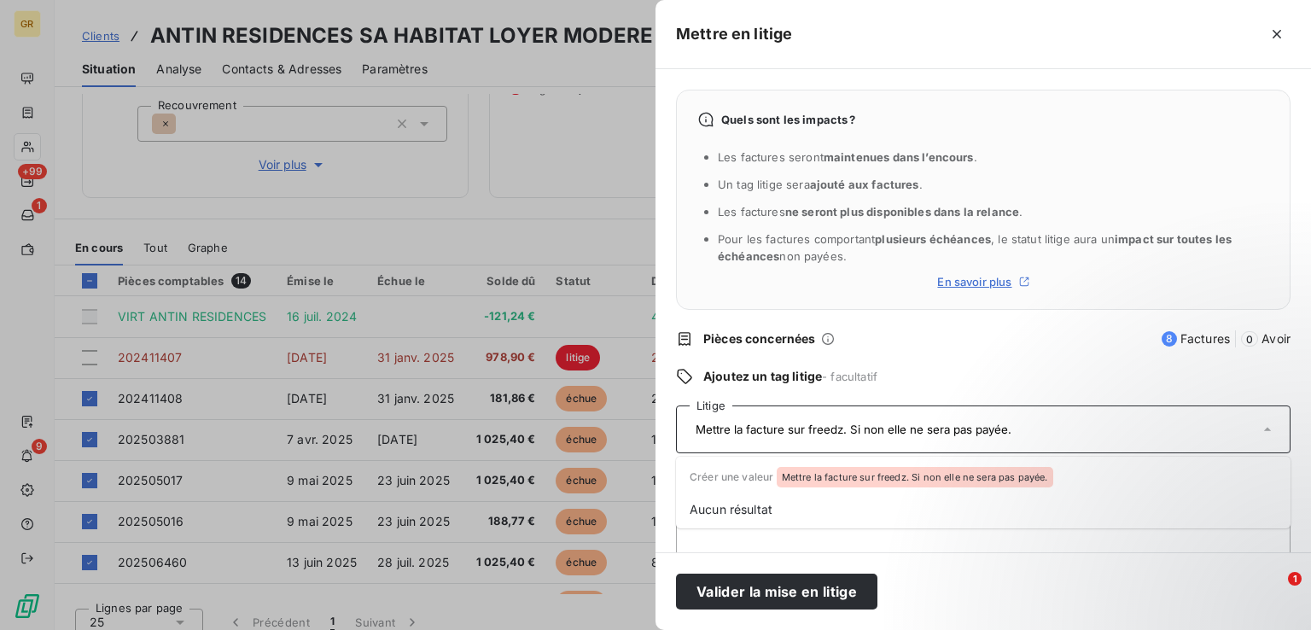
type input "Mettre la facture sur freedz. Si non elle ne sera pas payée."
drag, startPoint x: 812, startPoint y: 429, endPoint x: 809, endPoint y: 420, distance: 9.7
click at [808, 420] on div "Mettre la facture sur freedz. Si non elle ne sera pas payée." at bounding box center [974, 429] width 568 height 36
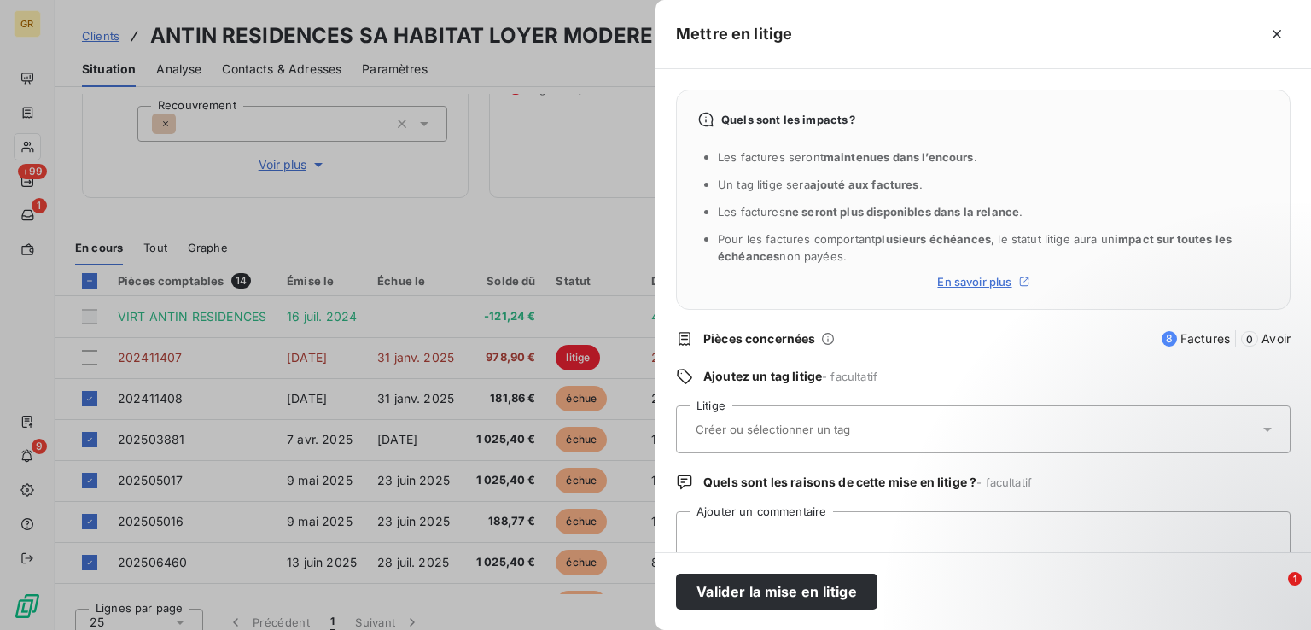
drag, startPoint x: 812, startPoint y: 424, endPoint x: 798, endPoint y: 434, distance: 17.1
click at [798, 434] on input "text" at bounding box center [818, 429] width 248 height 15
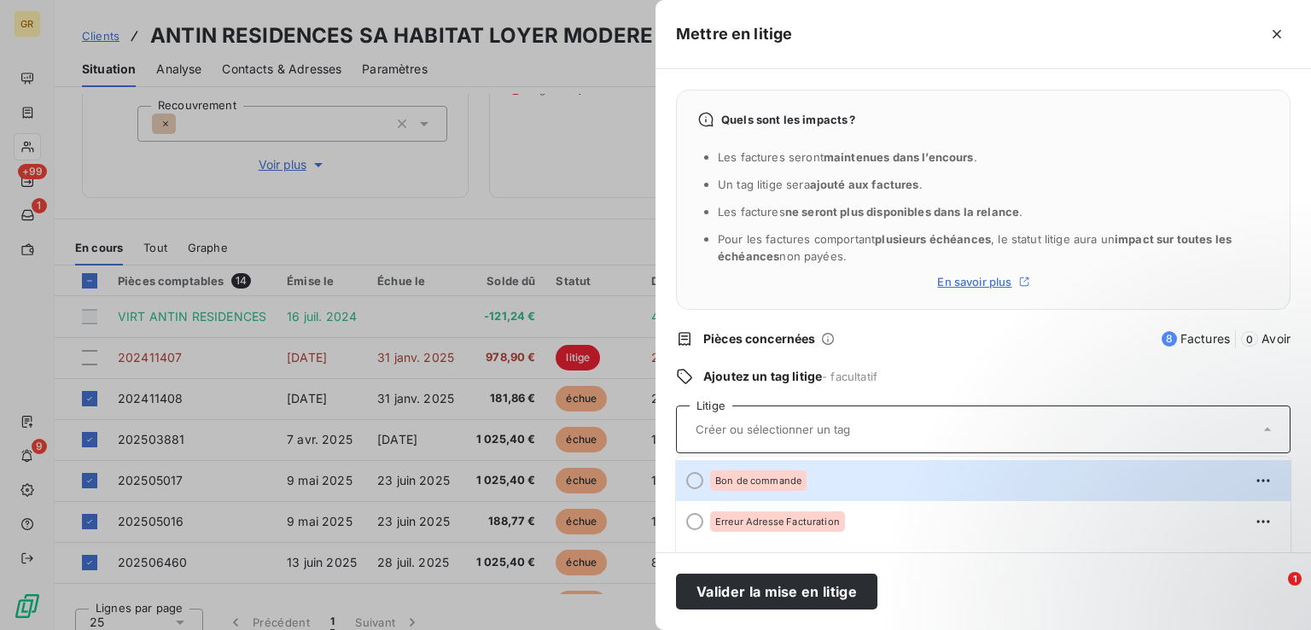
paste input "Mettre la facture sur freedz. Si non elle ne sera pas payée."
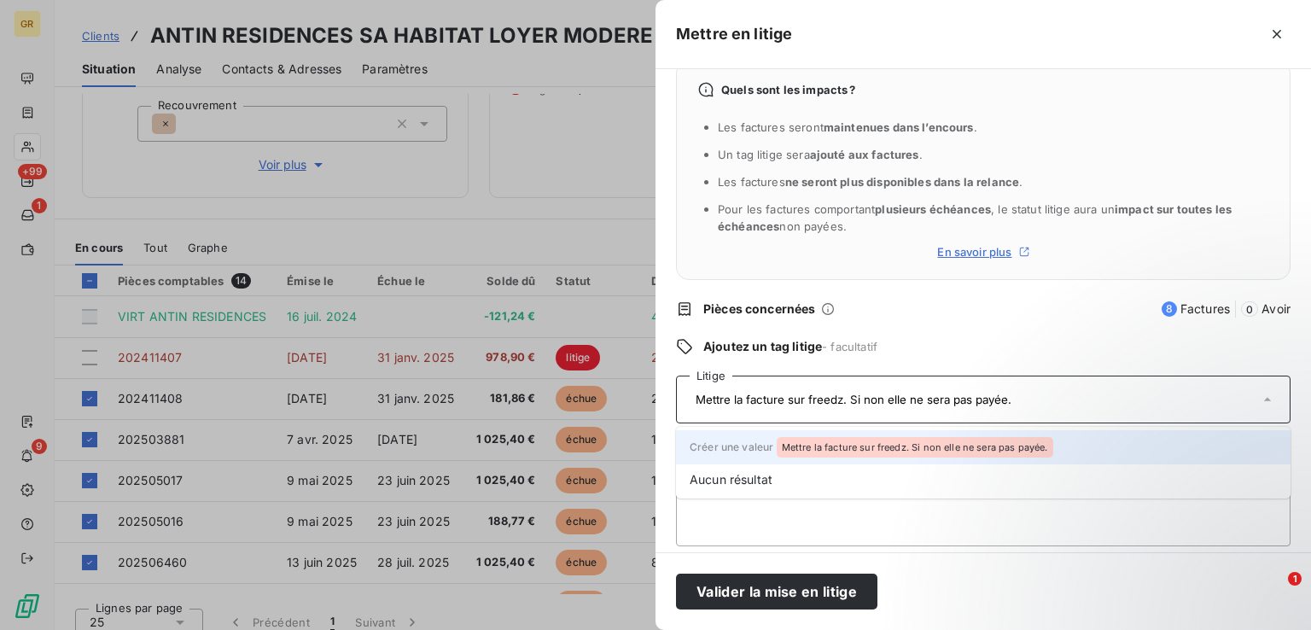
scroll to position [43, 0]
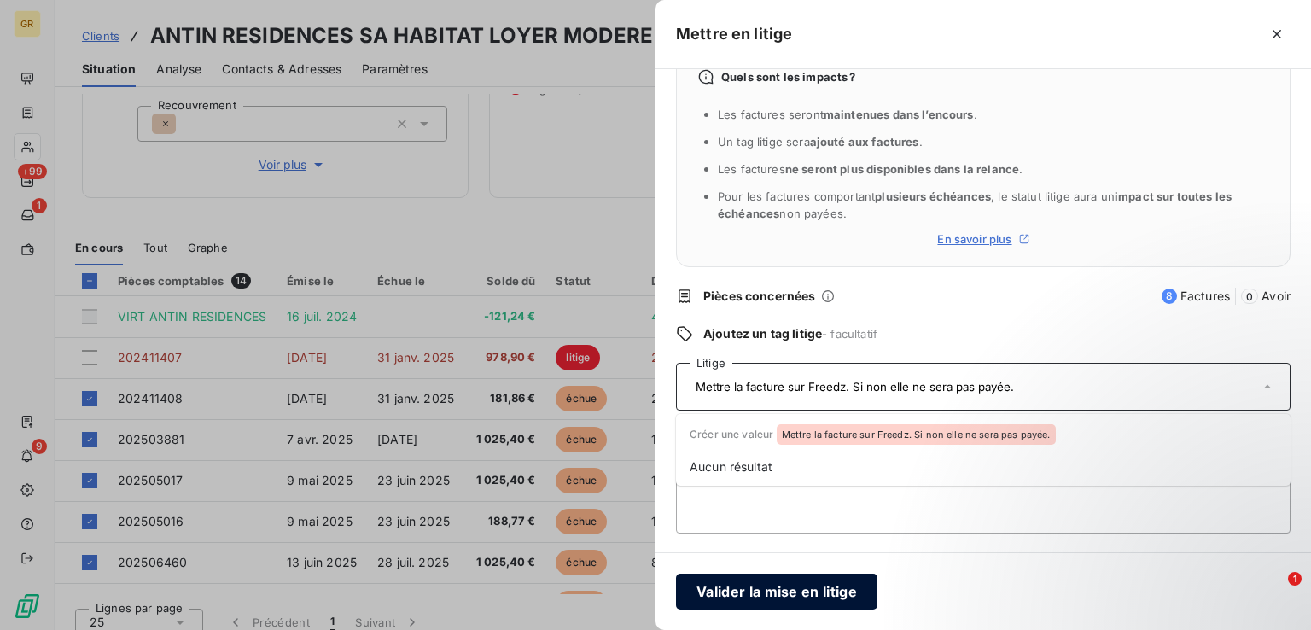
type input "Mettre la facture sur Freedz. Si non elle ne sera pas payée."
click at [784, 590] on button "Valider la mise en litige" at bounding box center [776, 591] width 201 height 36
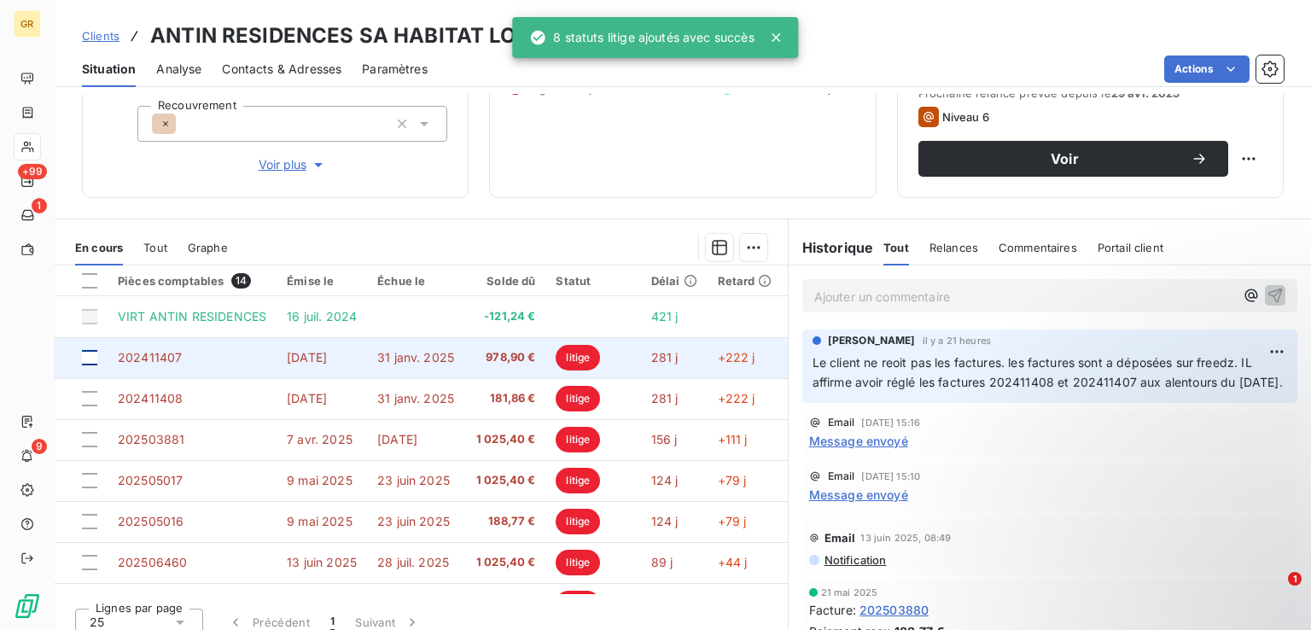
click at [85, 356] on div at bounding box center [89, 357] width 15 height 15
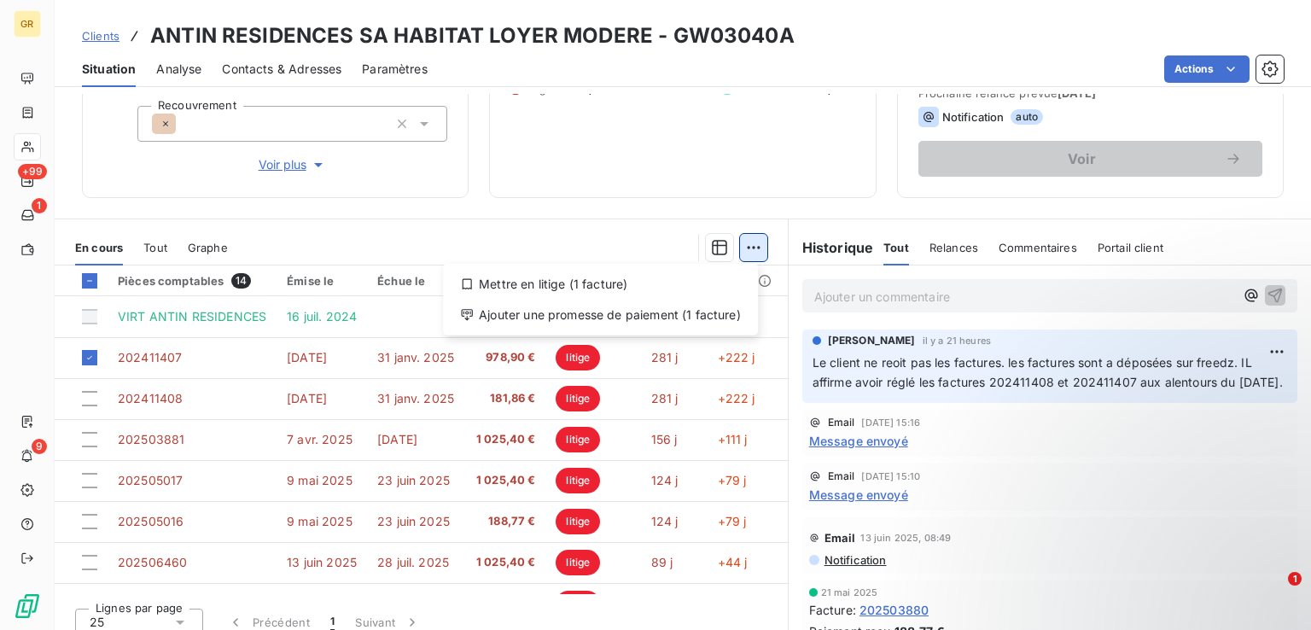
click at [754, 247] on html "GR +99 1 9 Clients ANTIN RESIDENCES SA HABITAT LOYER MODERE - GW03040A Situatio…" at bounding box center [655, 315] width 1311 height 630
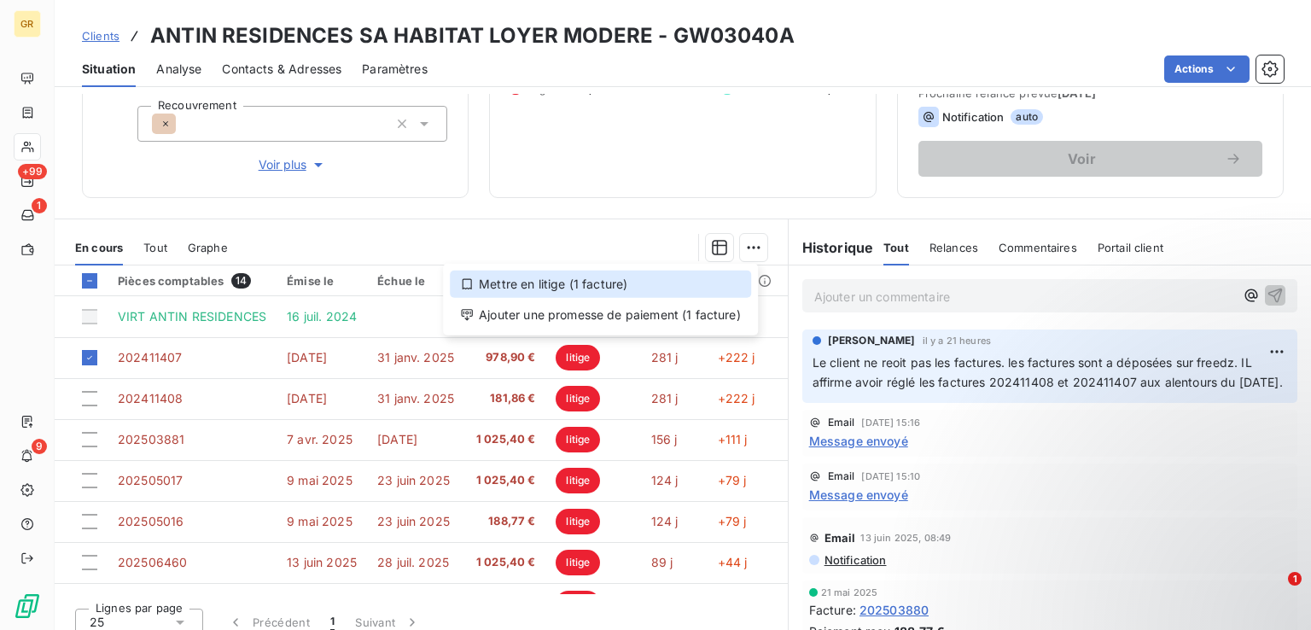
click at [598, 288] on div "Mettre en litige (1 facture)" at bounding box center [600, 284] width 301 height 27
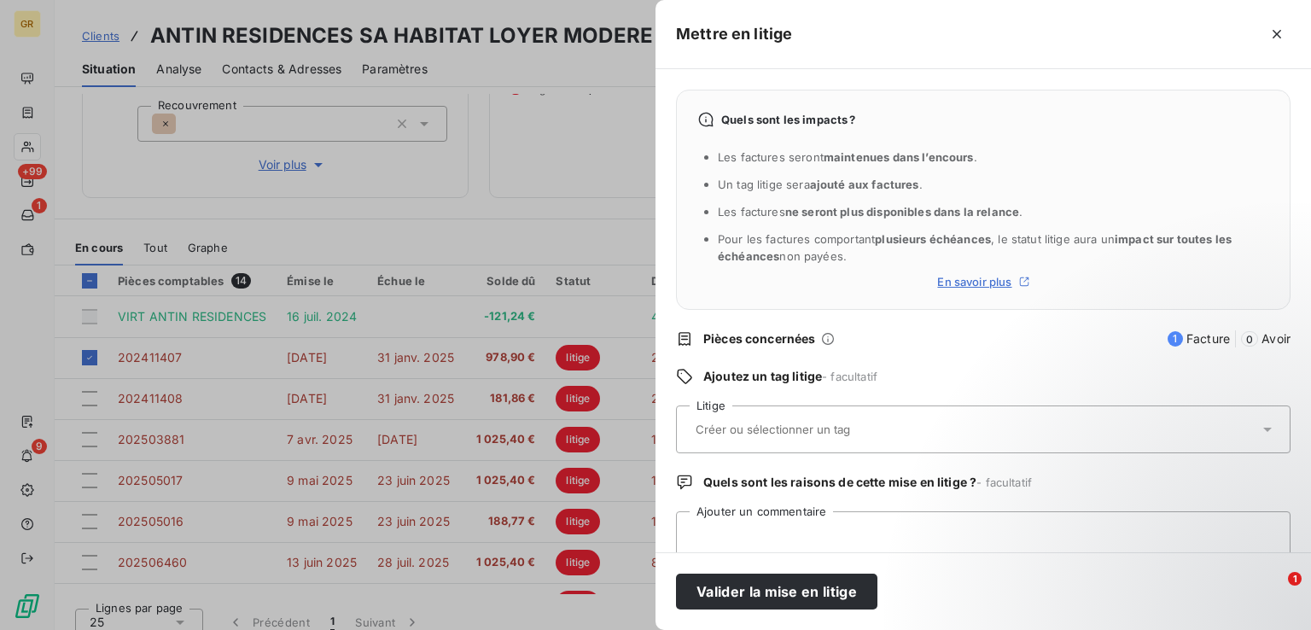
click at [908, 417] on div at bounding box center [974, 429] width 568 height 36
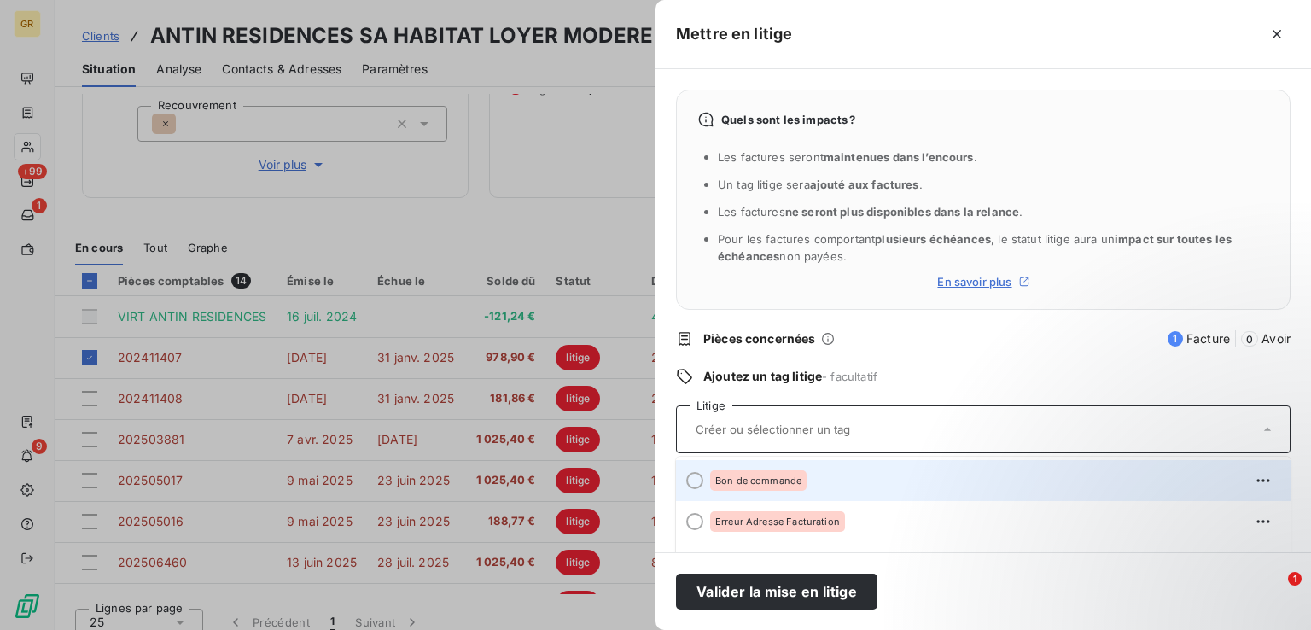
scroll to position [0, 0]
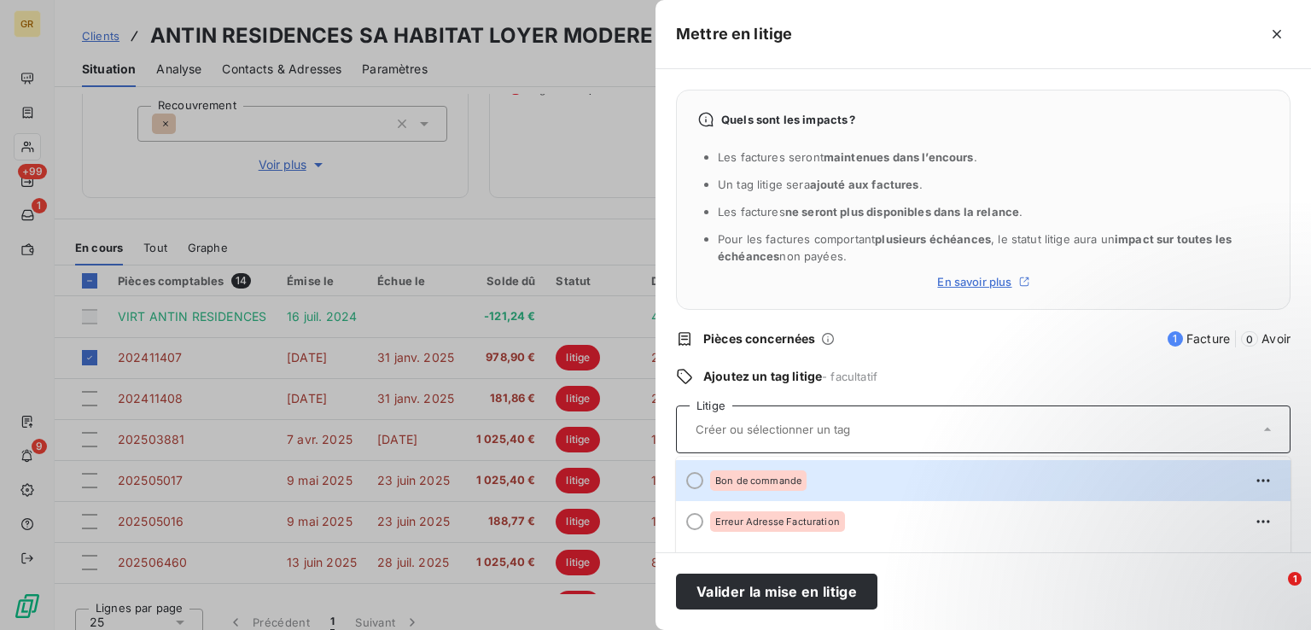
paste input "Mettre la facture sur freedz. Si non elle ne sera pas payée."
type input "Mettre la facture sur freedz. Si non elle ne sera pas payée."
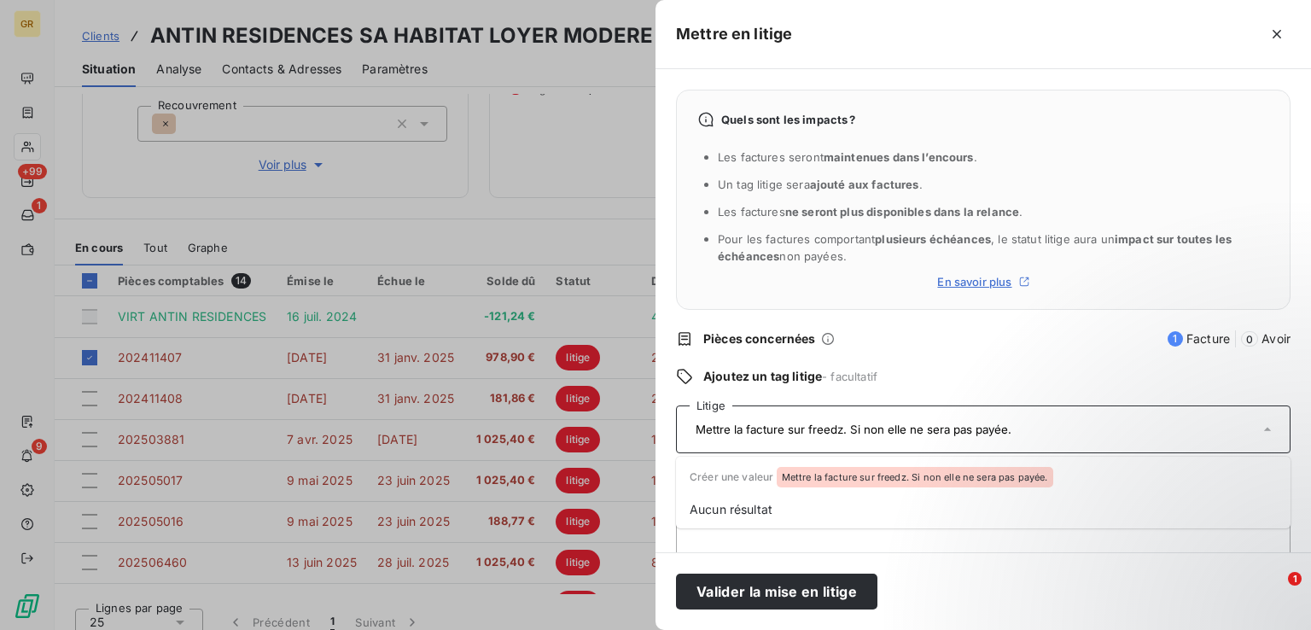
click at [806, 430] on input "Mettre la facture sur freedz. Si non elle ne sera pas payée." at bounding box center [902, 429] width 417 height 15
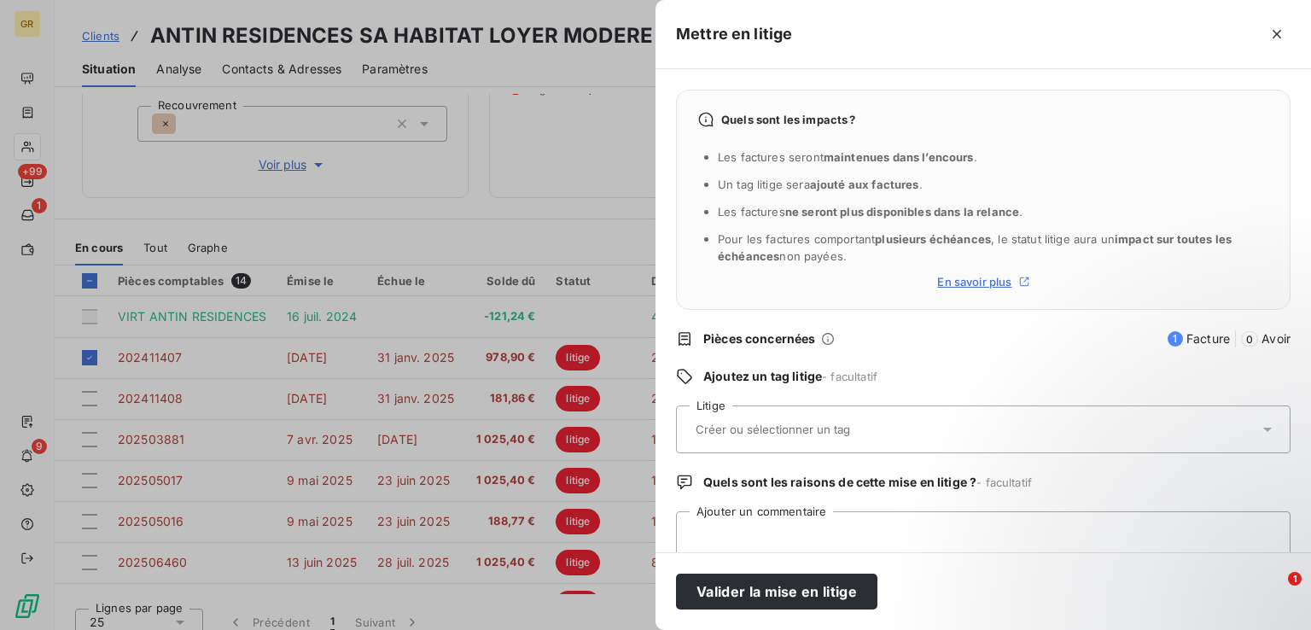
type input "M"
type input "e"
click at [816, 353] on div "Quels sont les impacts ? Les factures seront maintenues dans l’encours . Un tag…" at bounding box center [982, 310] width 655 height 483
paste input "Mettre la facture sur freedz. Si non elle ne sera pas payée."
type input "Mettre la facture sur freedz. Si non elle ne sera pas payée."
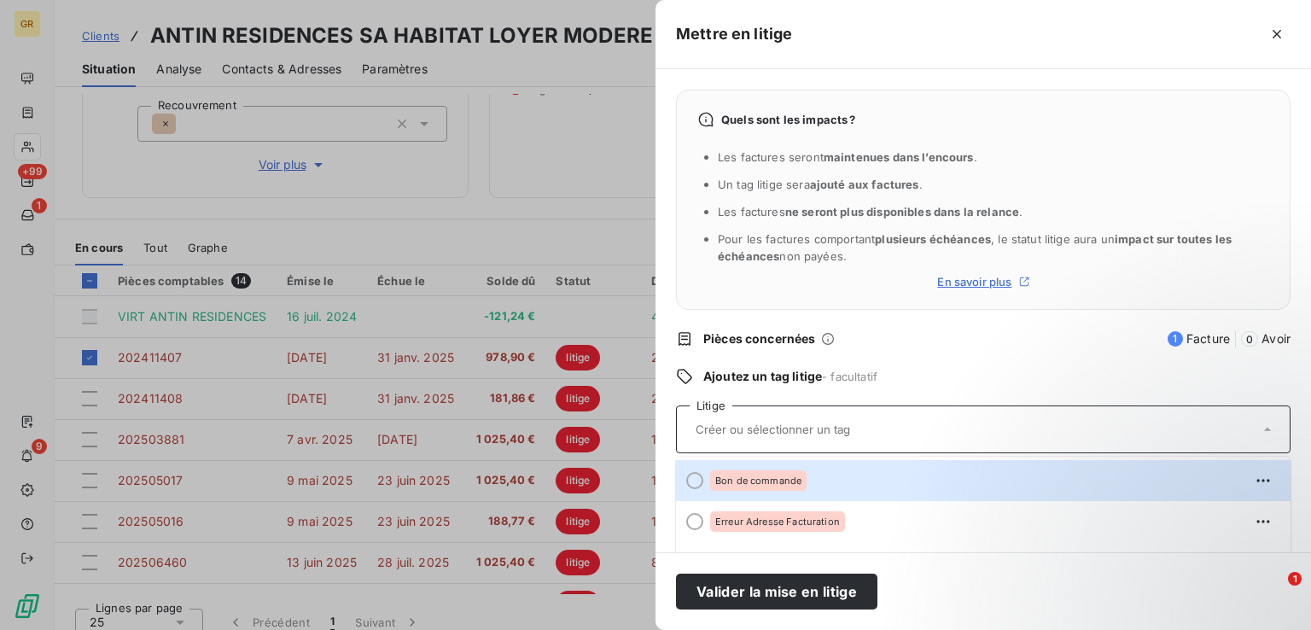
paste input "Mettre la facture sur freedz. Si non elle ne sera pas payée."
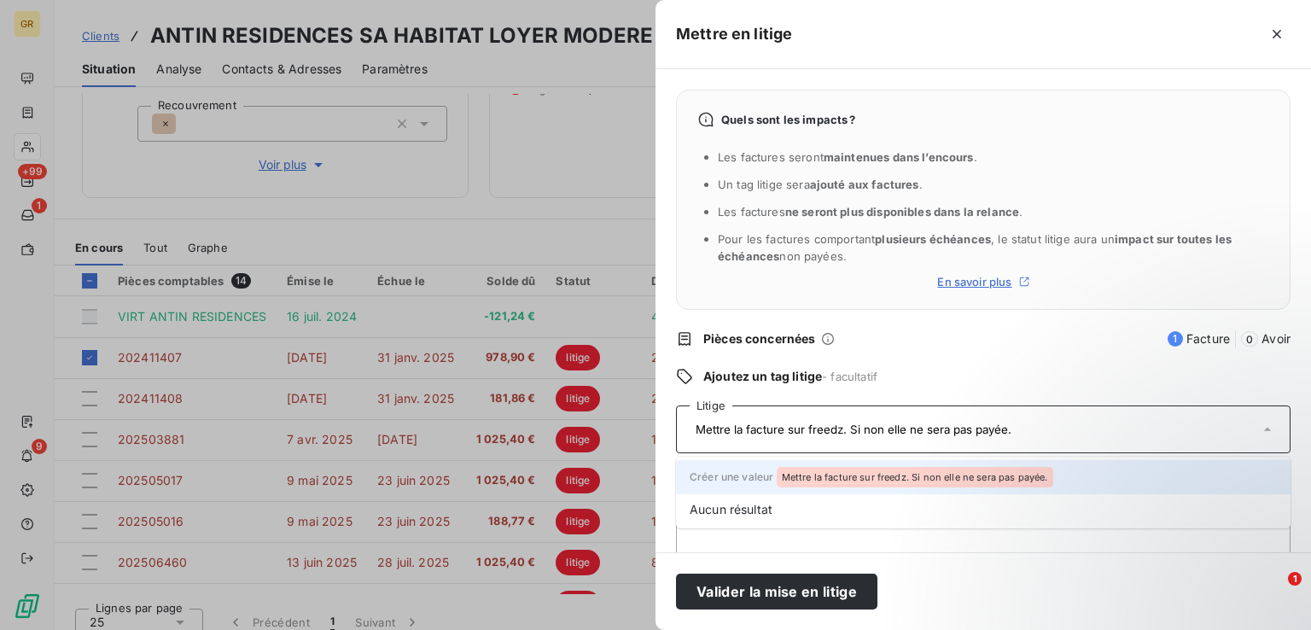
type input "Mettre la facture sur freedz. Si non elle ne sera pas payée."
click at [820, 475] on span "Mettre la facture sur freedz. Si non elle ne sera pas payée." at bounding box center [915, 477] width 266 height 10
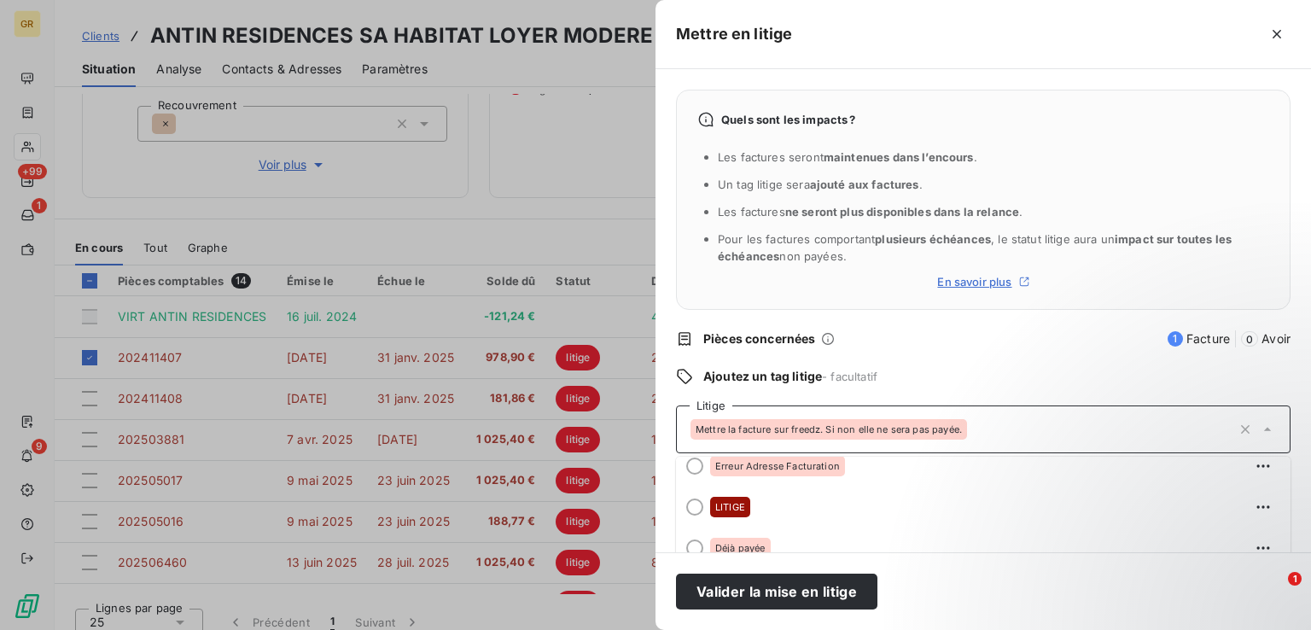
scroll to position [85, 0]
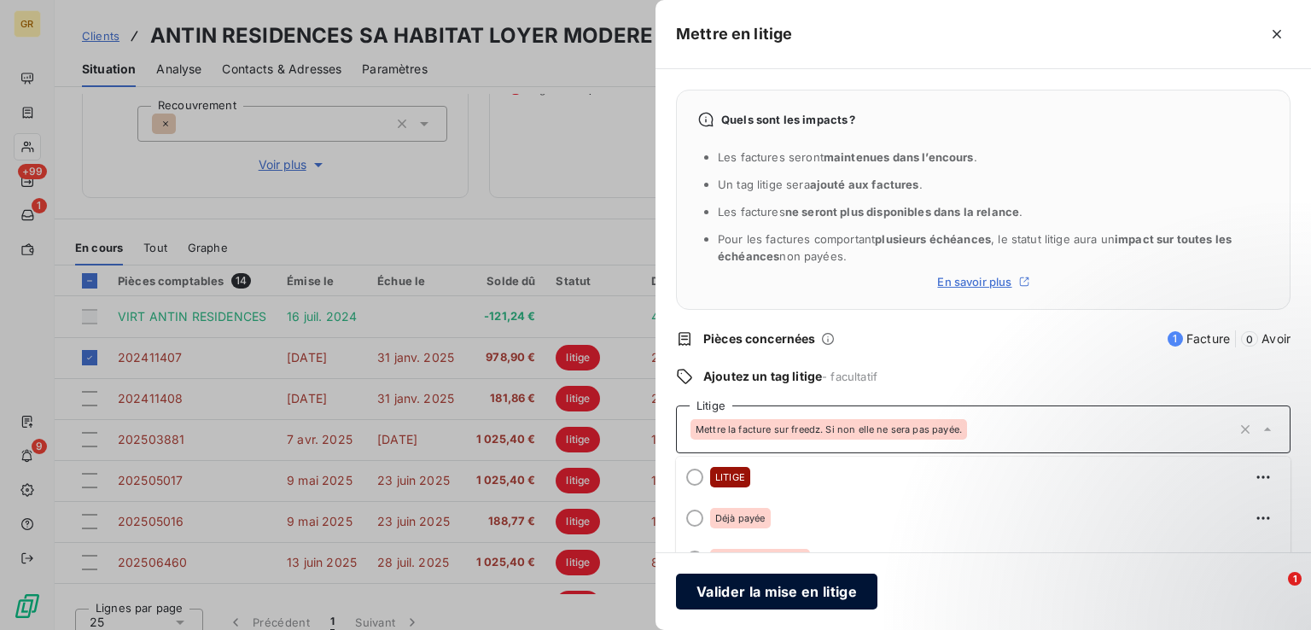
click at [779, 590] on button "Valider la mise en litige" at bounding box center [776, 591] width 201 height 36
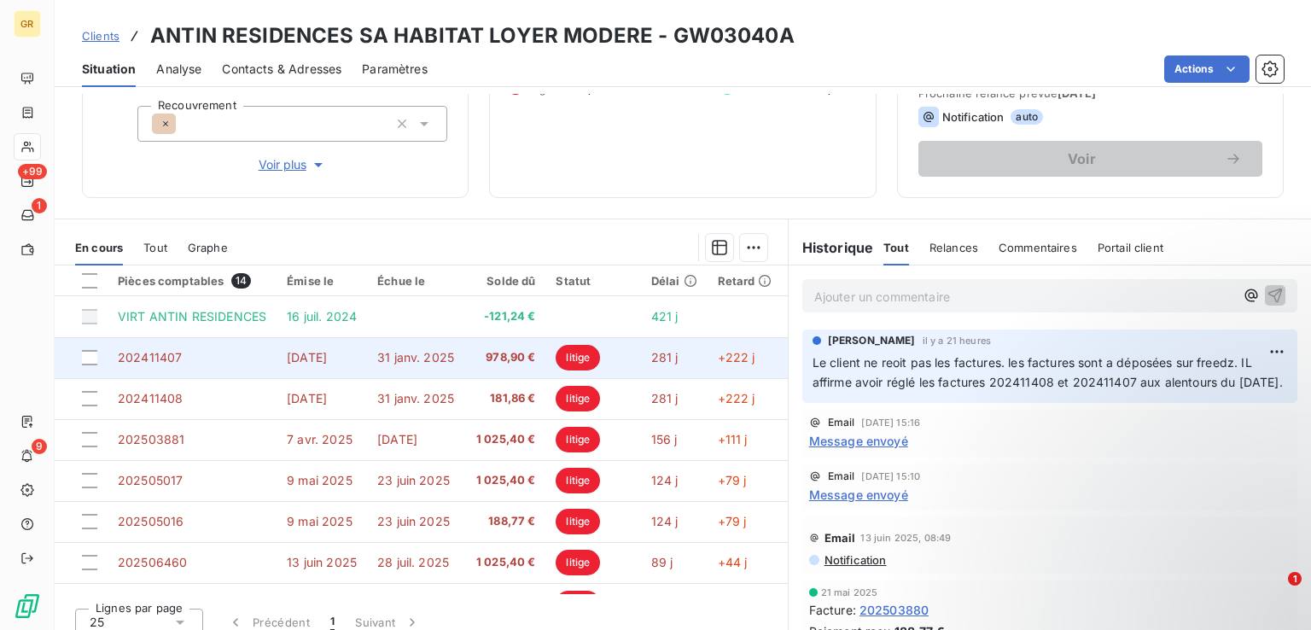
click at [311, 361] on span "3 déc. 2024" at bounding box center [307, 357] width 40 height 15
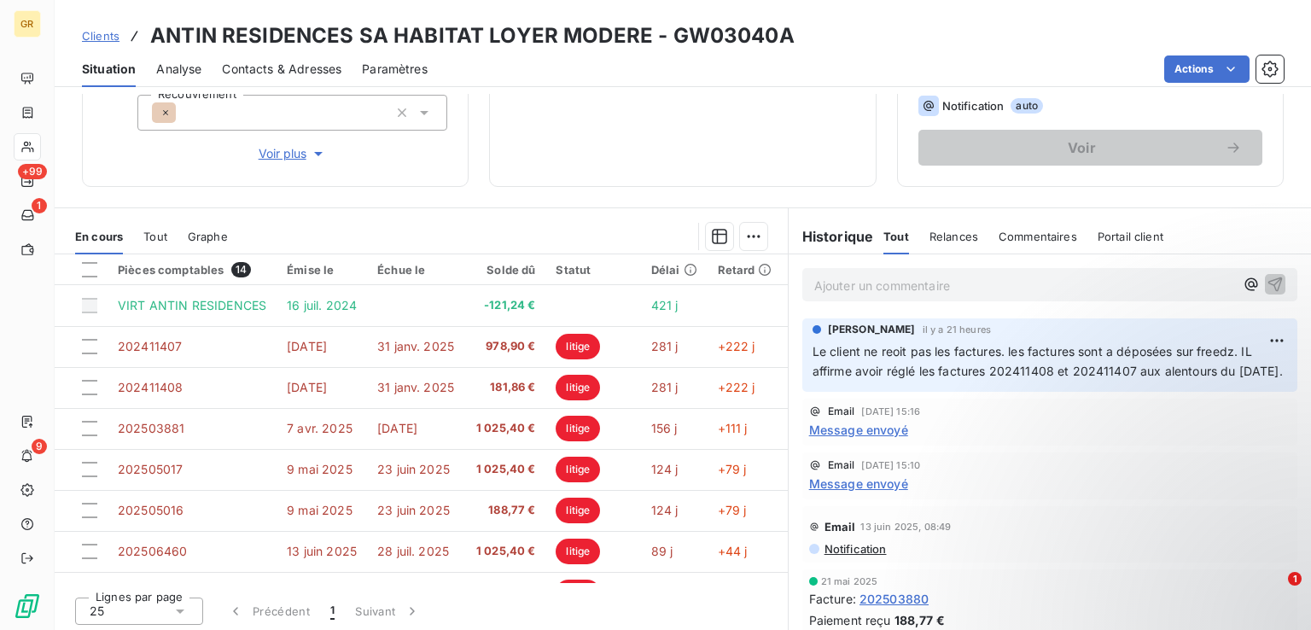
scroll to position [271, 0]
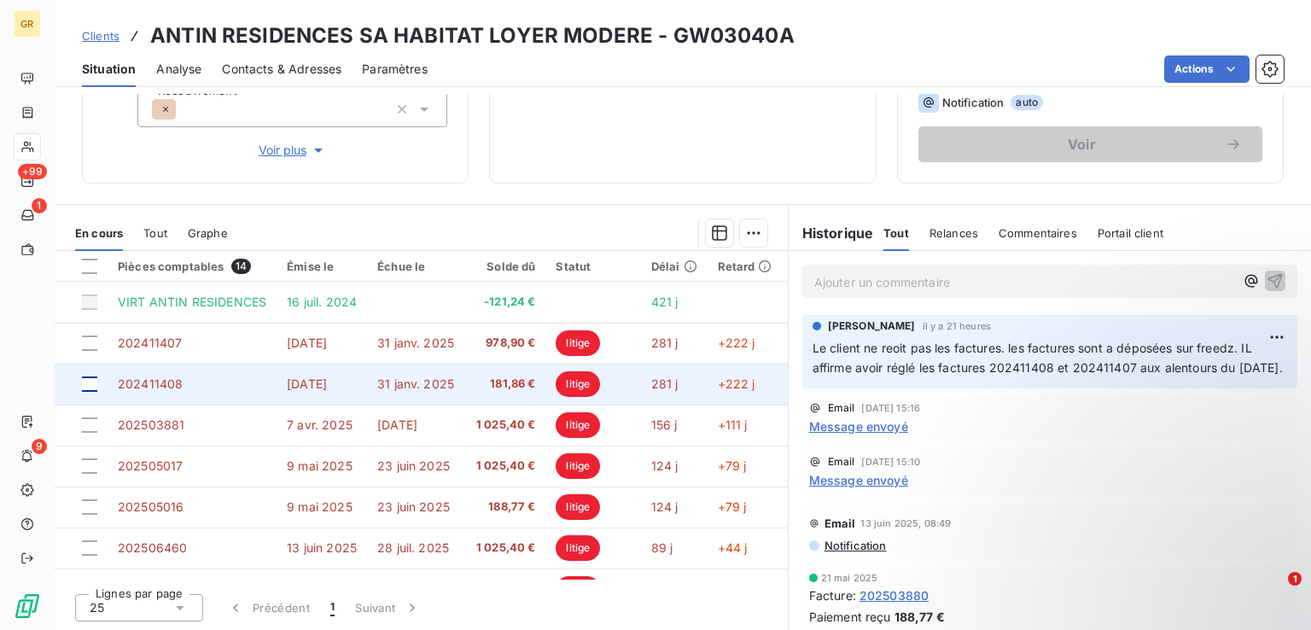
click at [93, 380] on div at bounding box center [89, 383] width 15 height 15
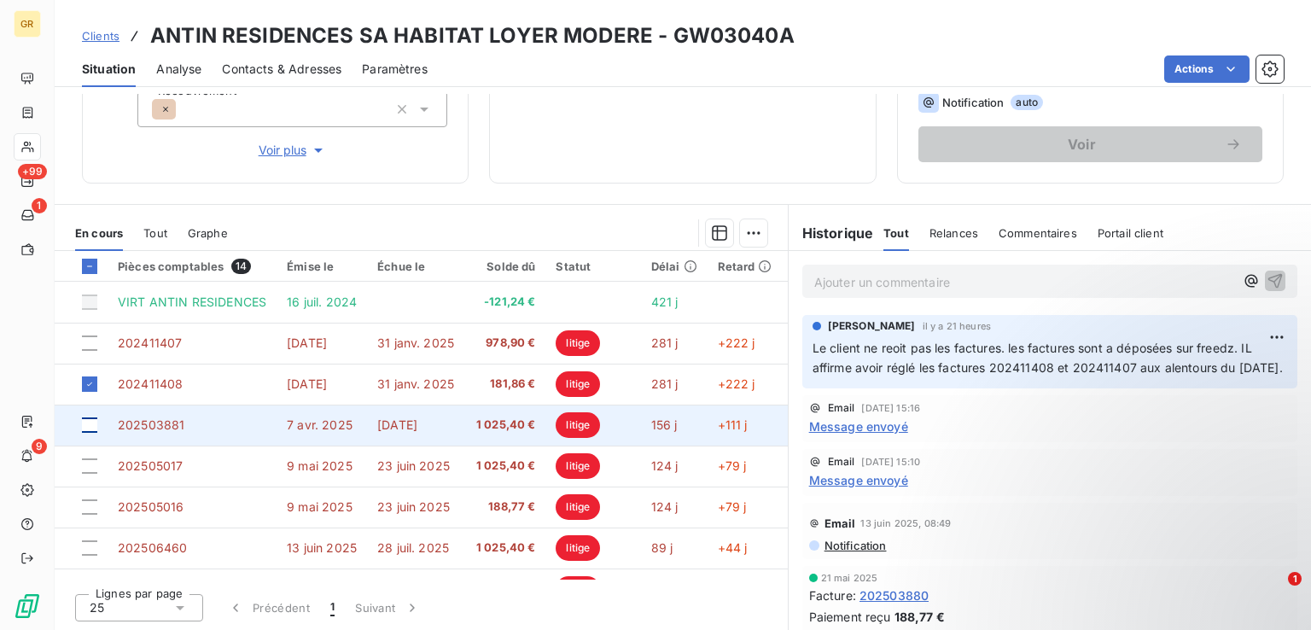
click at [96, 421] on div at bounding box center [89, 424] width 15 height 15
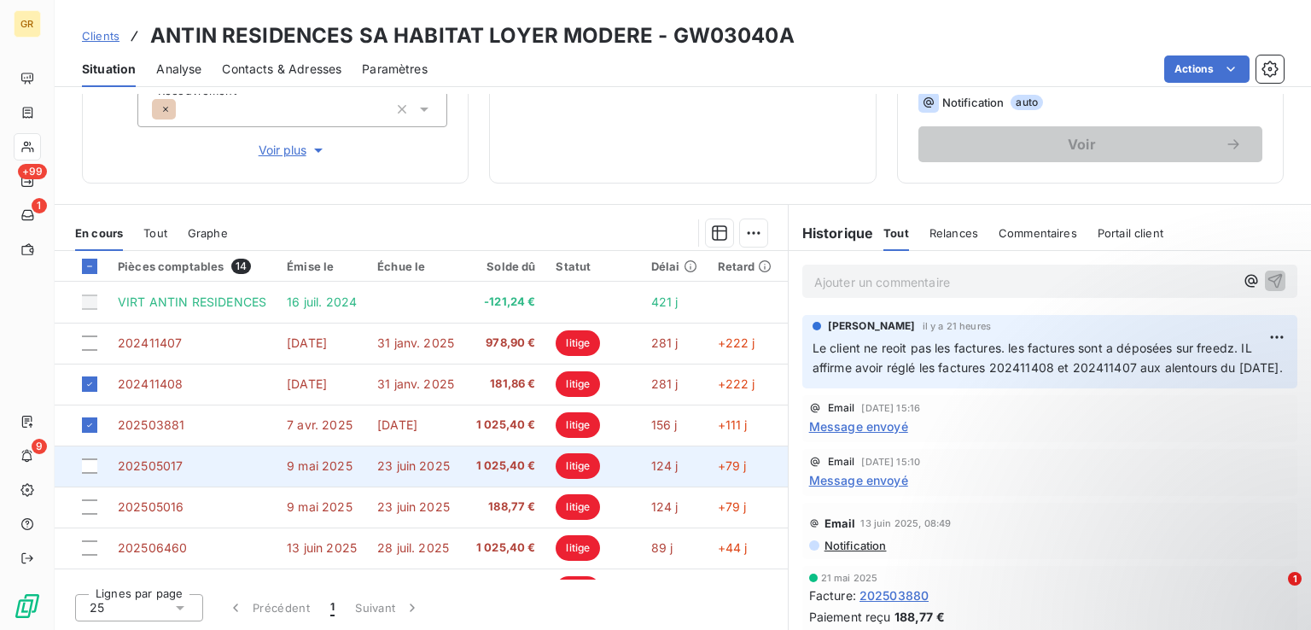
click at [94, 472] on td at bounding box center [81, 465] width 53 height 41
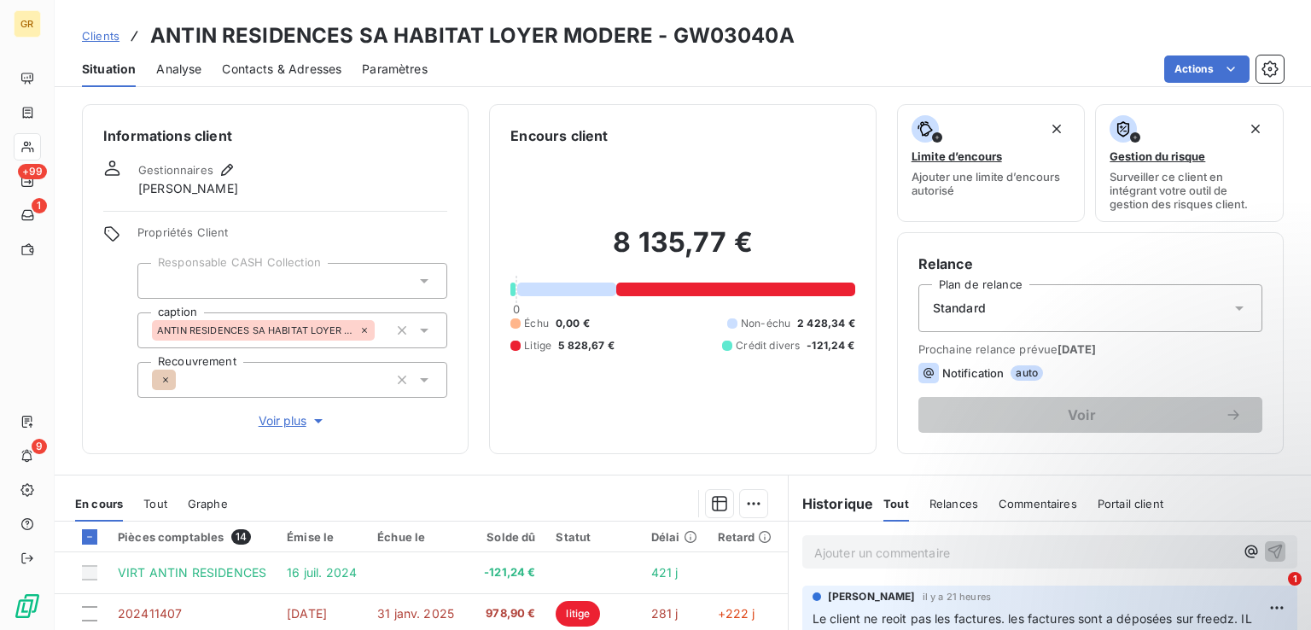
scroll to position [271, 0]
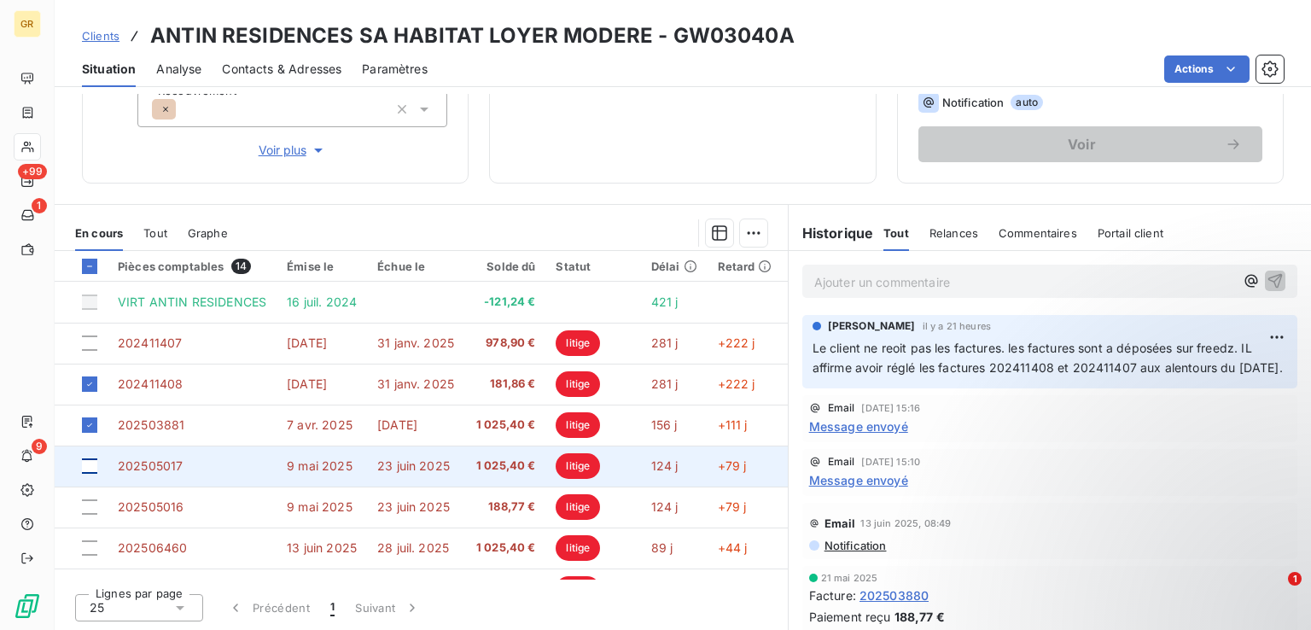
click at [89, 463] on div at bounding box center [89, 465] width 15 height 15
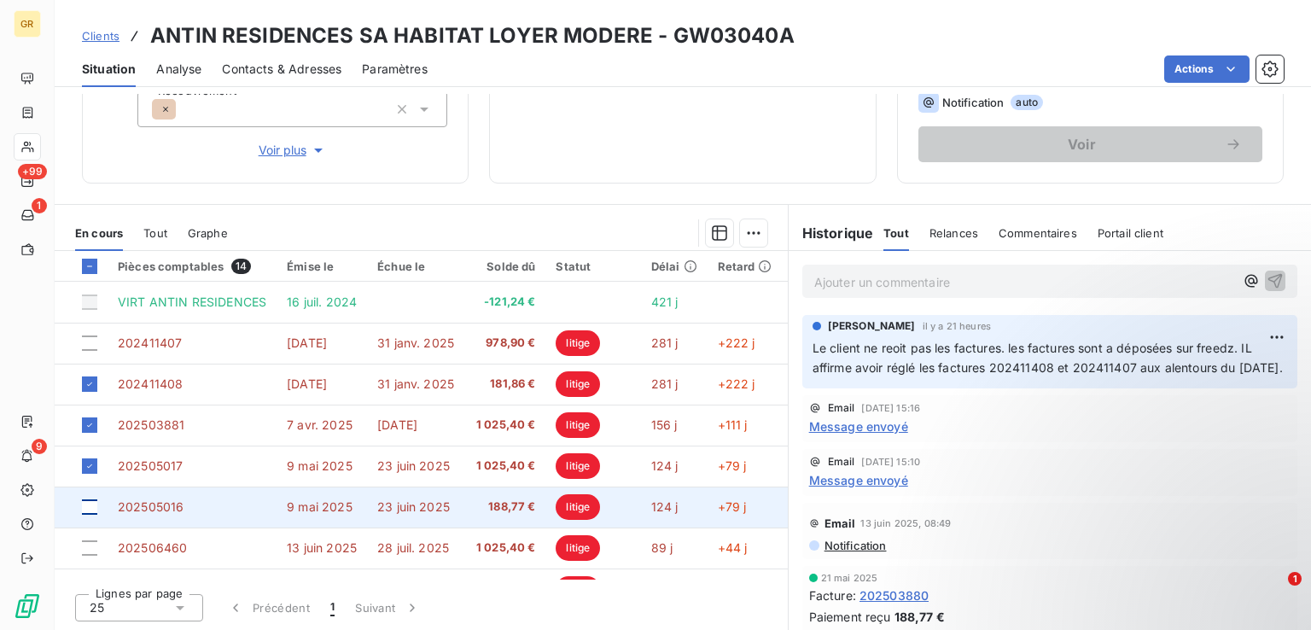
click at [95, 503] on div at bounding box center [89, 506] width 15 height 15
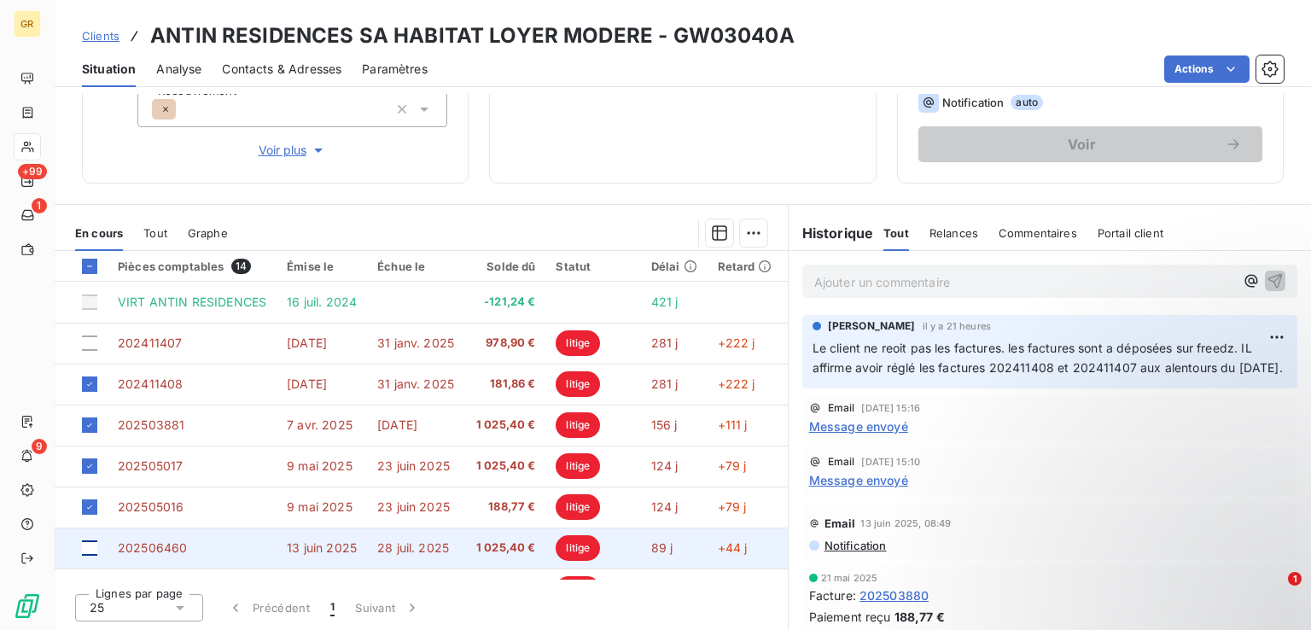
click at [92, 550] on div at bounding box center [89, 547] width 15 height 15
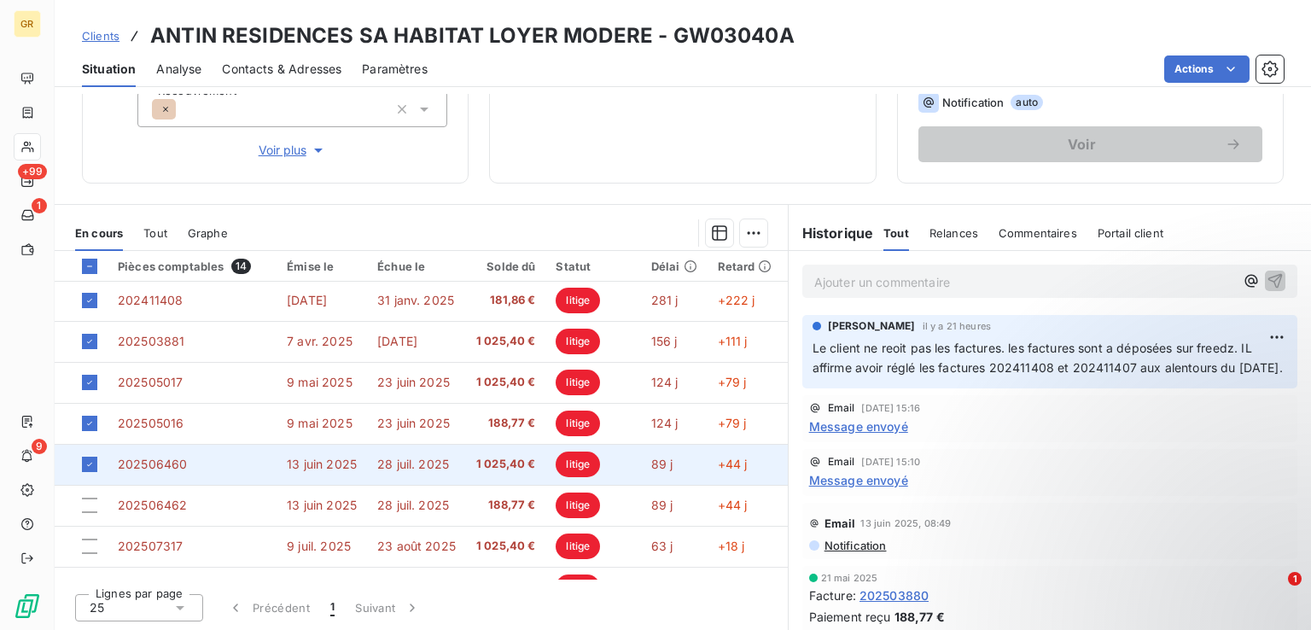
scroll to position [171, 0]
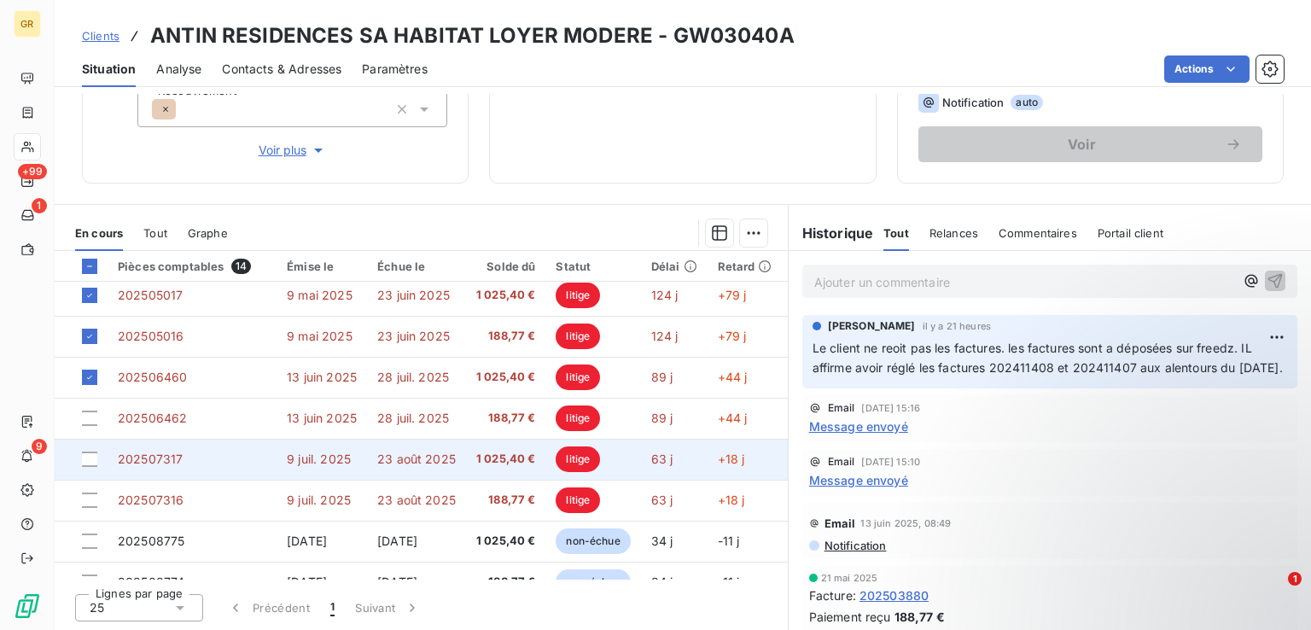
drag, startPoint x: 92, startPoint y: 416, endPoint x: 93, endPoint y: 465, distance: 49.5
click at [92, 416] on div at bounding box center [89, 417] width 15 height 15
click at [90, 457] on div at bounding box center [89, 458] width 15 height 15
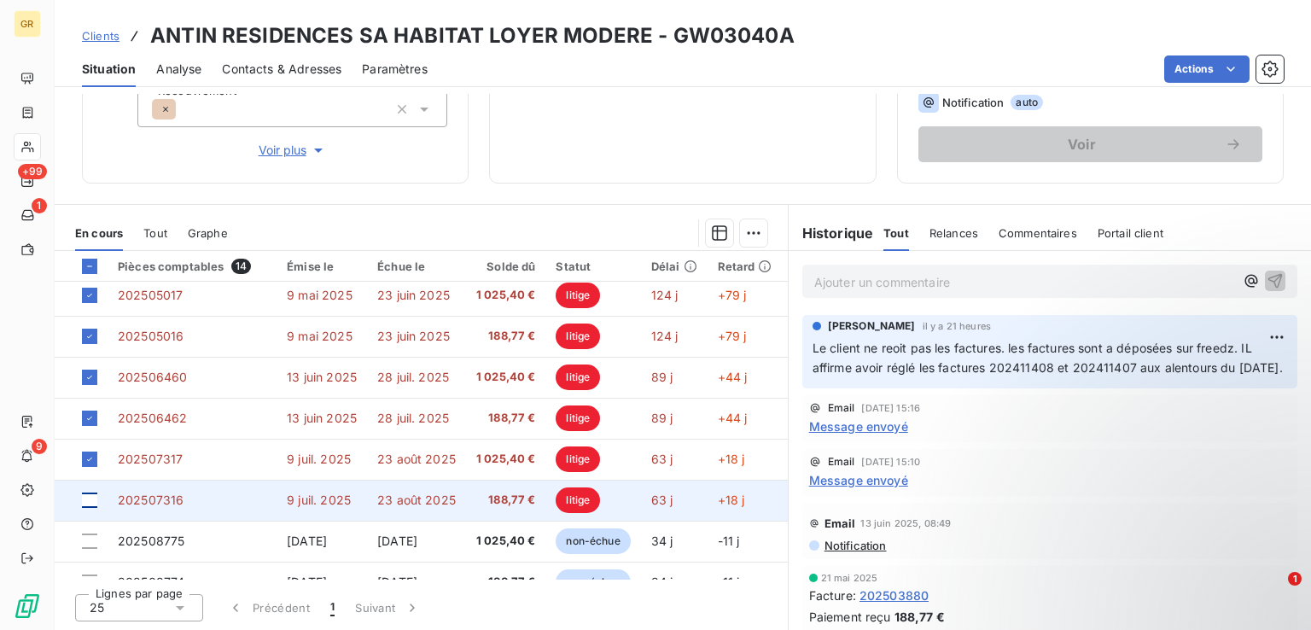
click at [92, 499] on div at bounding box center [89, 499] width 15 height 15
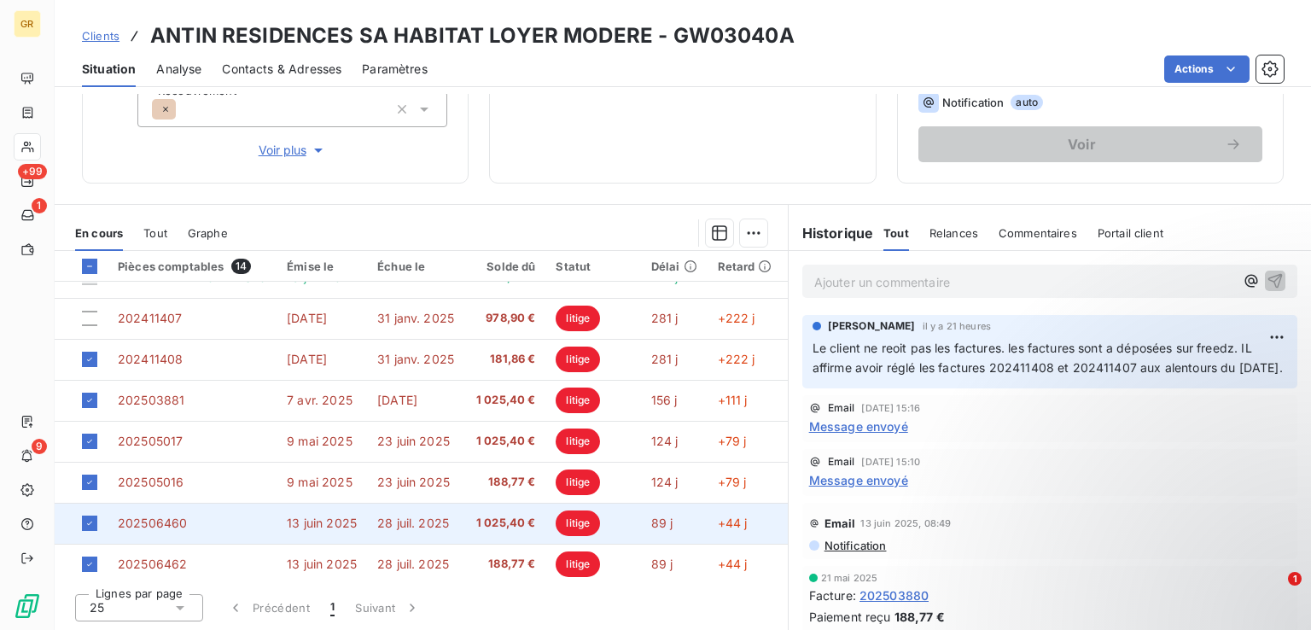
scroll to position [0, 0]
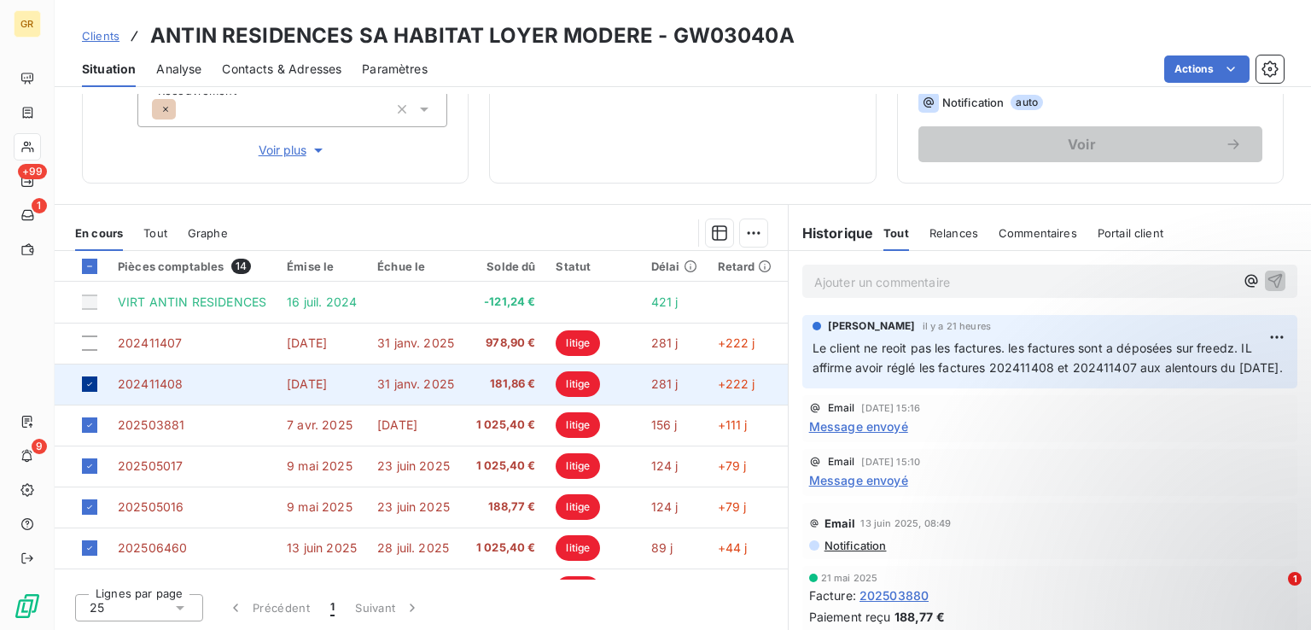
click at [86, 382] on icon at bounding box center [89, 384] width 10 height 10
click at [748, 230] on html "GR +99 1 9 Clients ANTIN RESIDENCES SA HABITAT LOYER MODERE - GW03040A Situatio…" at bounding box center [655, 315] width 1311 height 630
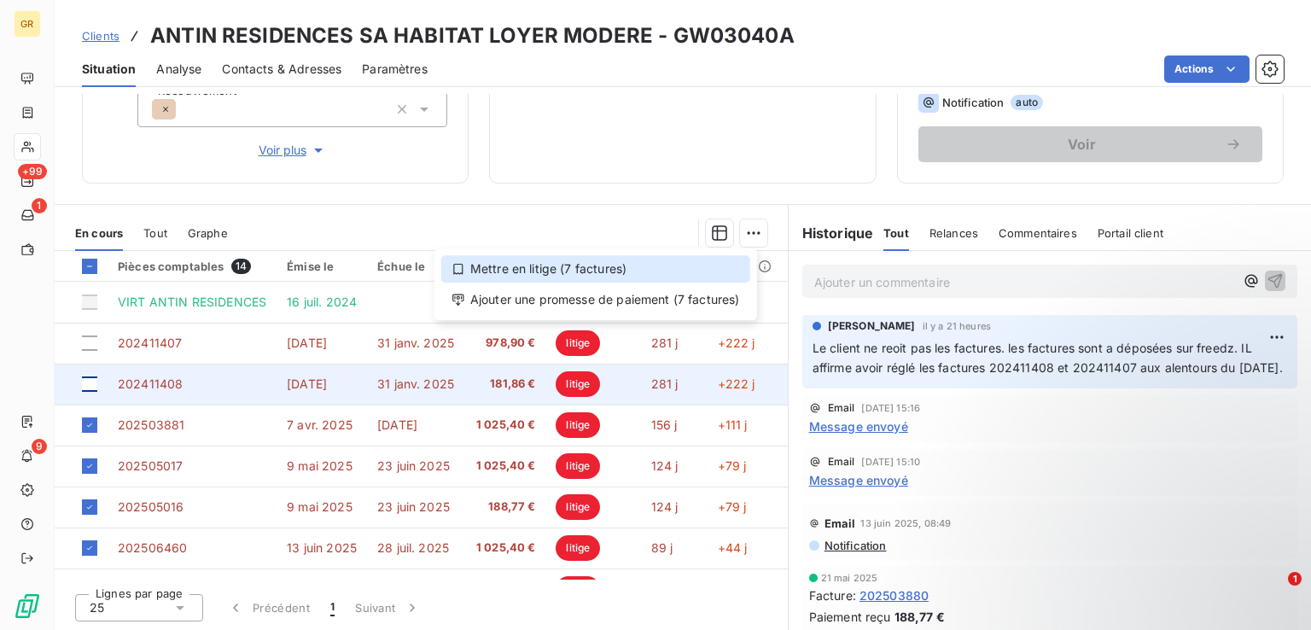
click at [485, 267] on div "Mettre en litige (7 factures)" at bounding box center [595, 268] width 309 height 27
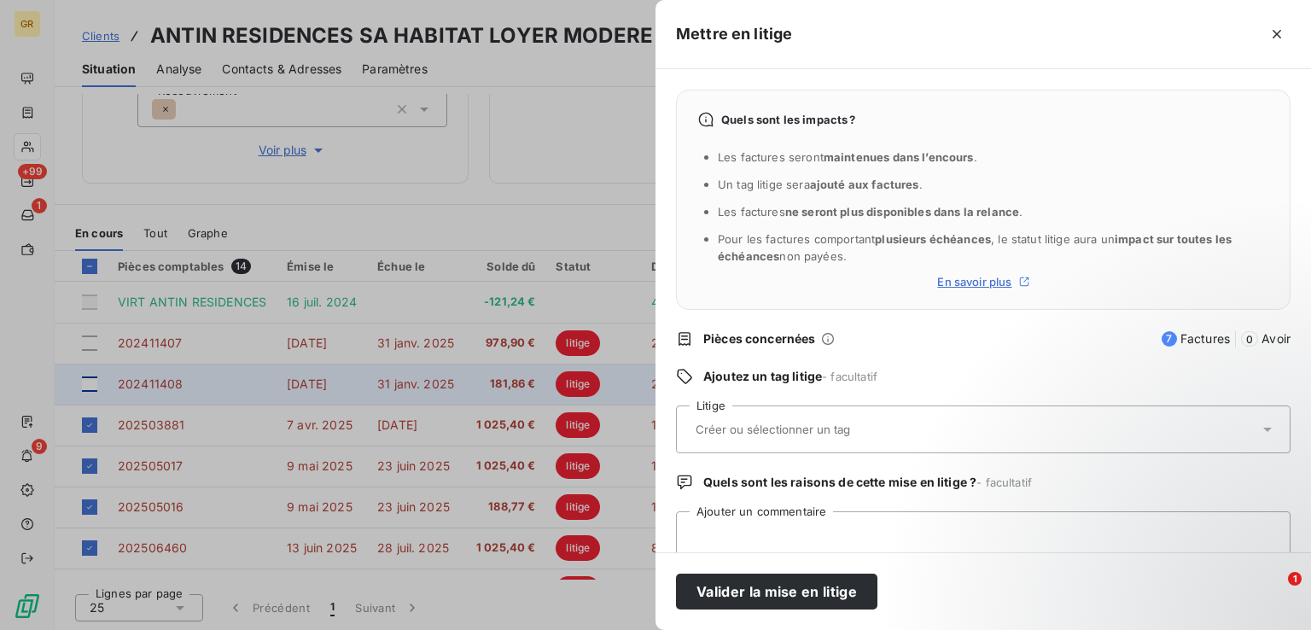
click at [734, 422] on input "text" at bounding box center [818, 429] width 248 height 15
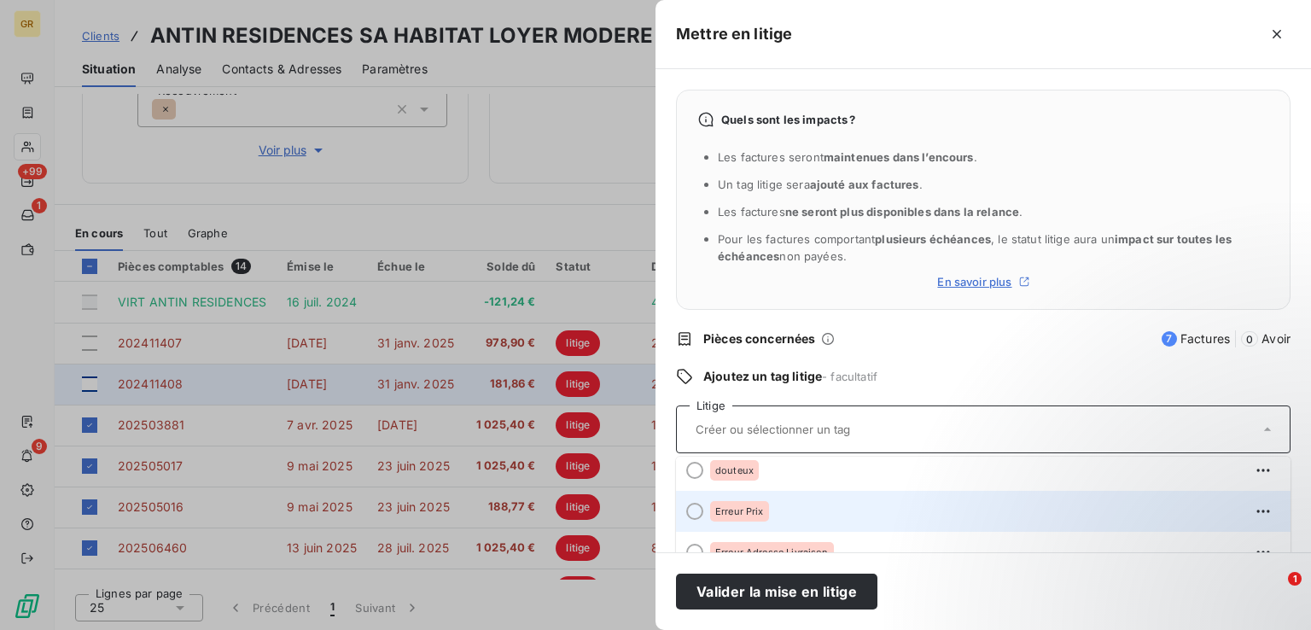
scroll to position [294, 0]
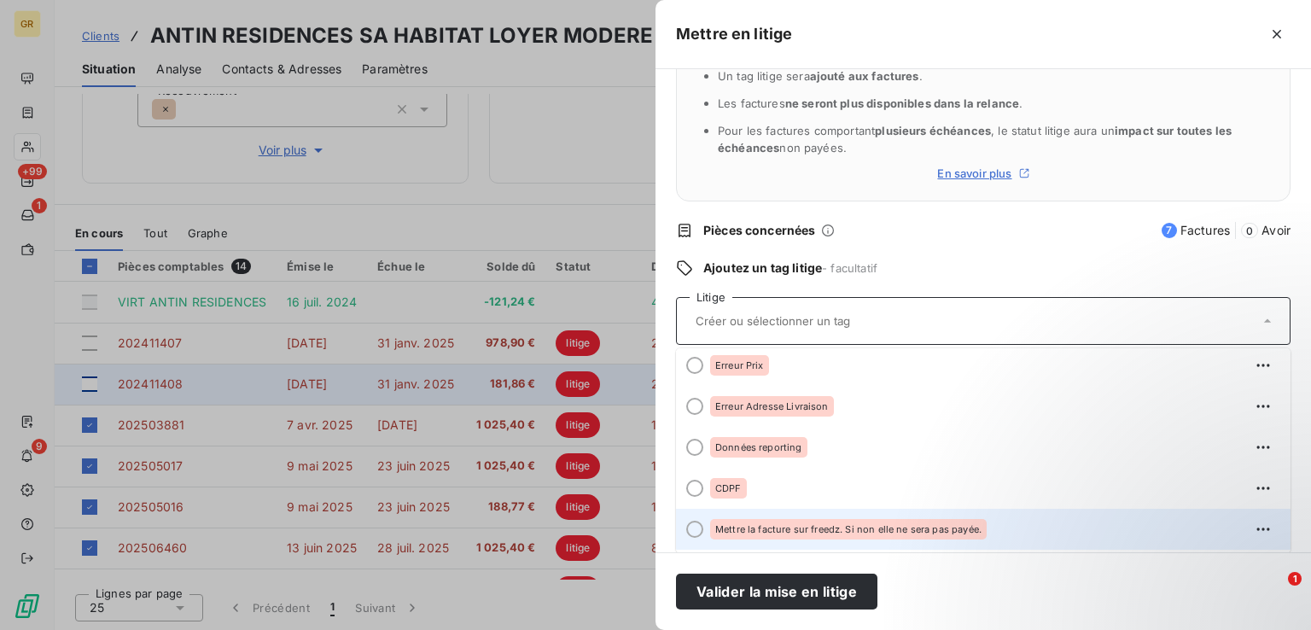
click at [692, 521] on div at bounding box center [694, 529] width 17 height 17
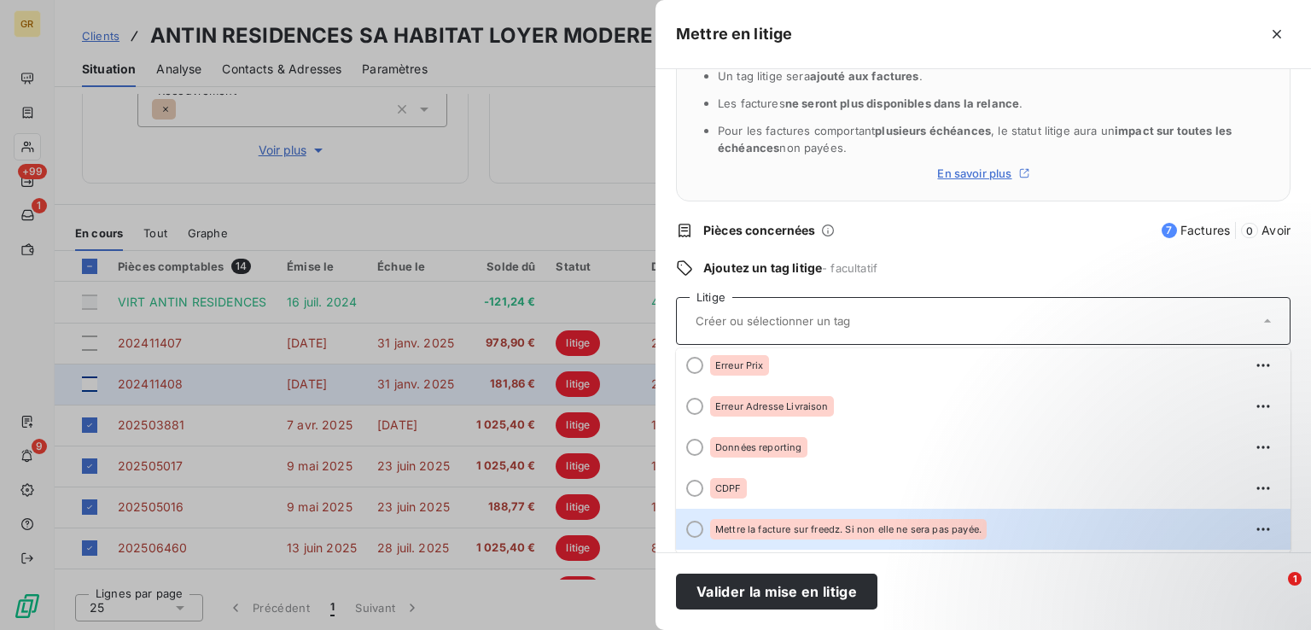
scroll to position [43, 0]
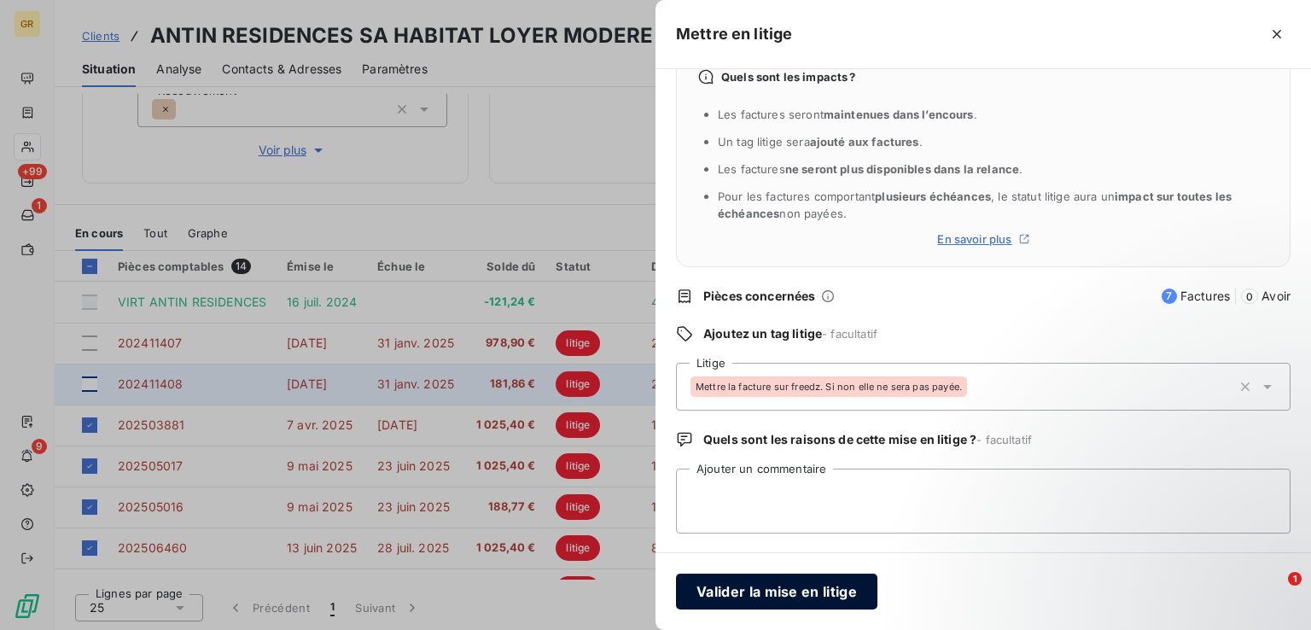
click at [801, 585] on button "Valider la mise en litige" at bounding box center [776, 591] width 201 height 36
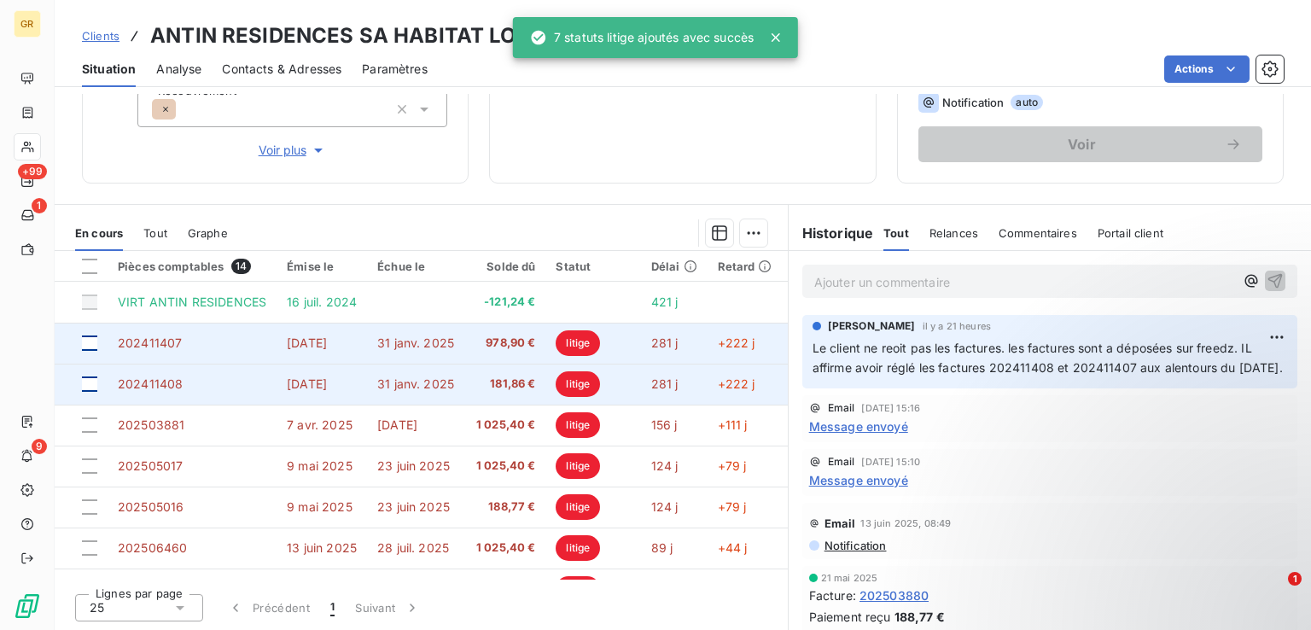
click at [96, 344] on div at bounding box center [89, 342] width 15 height 15
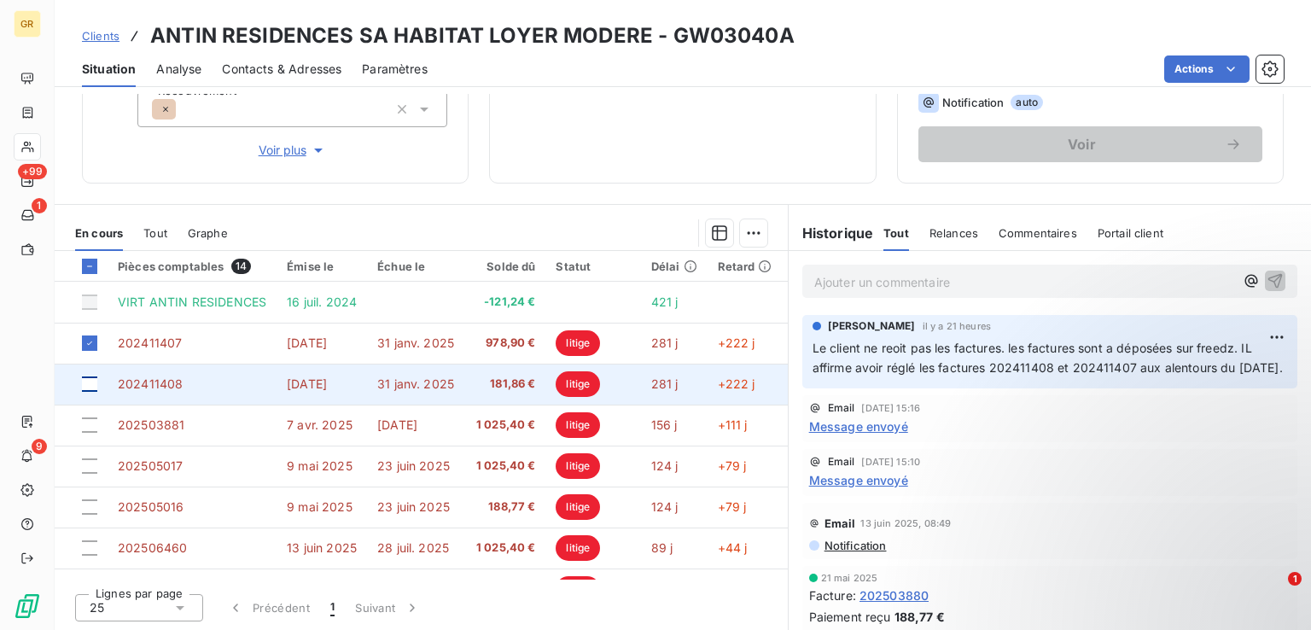
click at [94, 382] on div at bounding box center [89, 383] width 15 height 15
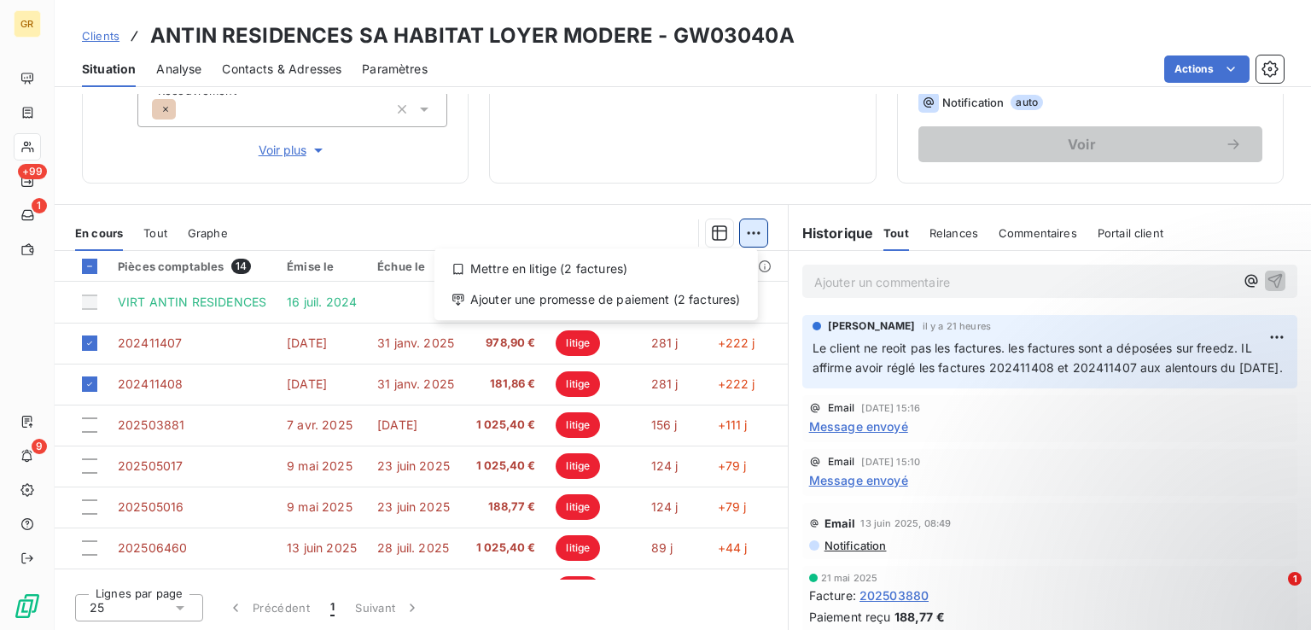
click at [749, 232] on html "GR +99 1 9 Clients ANTIN RESIDENCES SA HABITAT LOYER MODERE - GW03040A Situatio…" at bounding box center [655, 315] width 1311 height 630
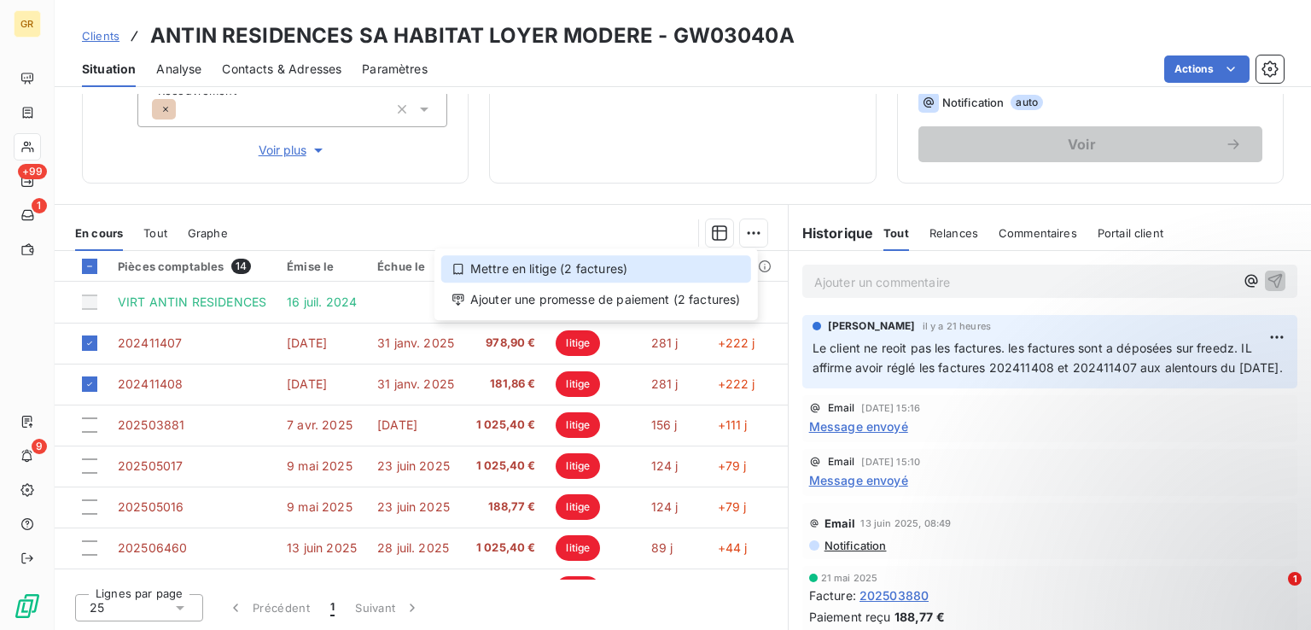
click at [510, 267] on div "Mettre en litige (2 factures)" at bounding box center [596, 268] width 310 height 27
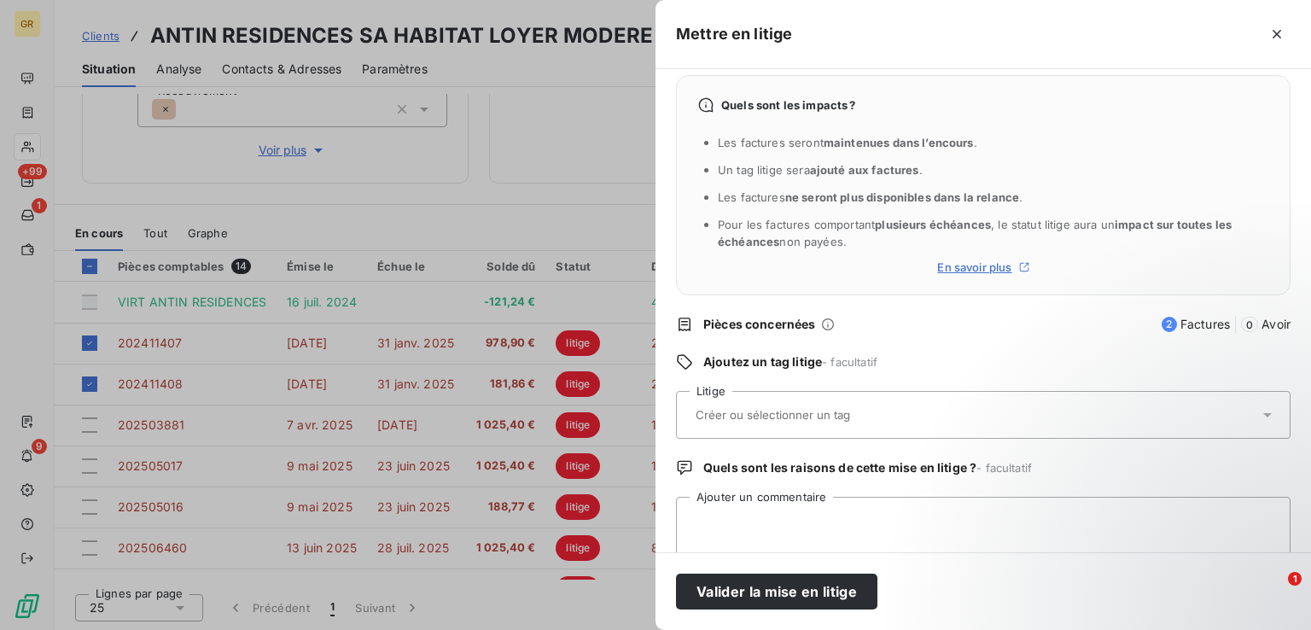
scroll to position [0, 0]
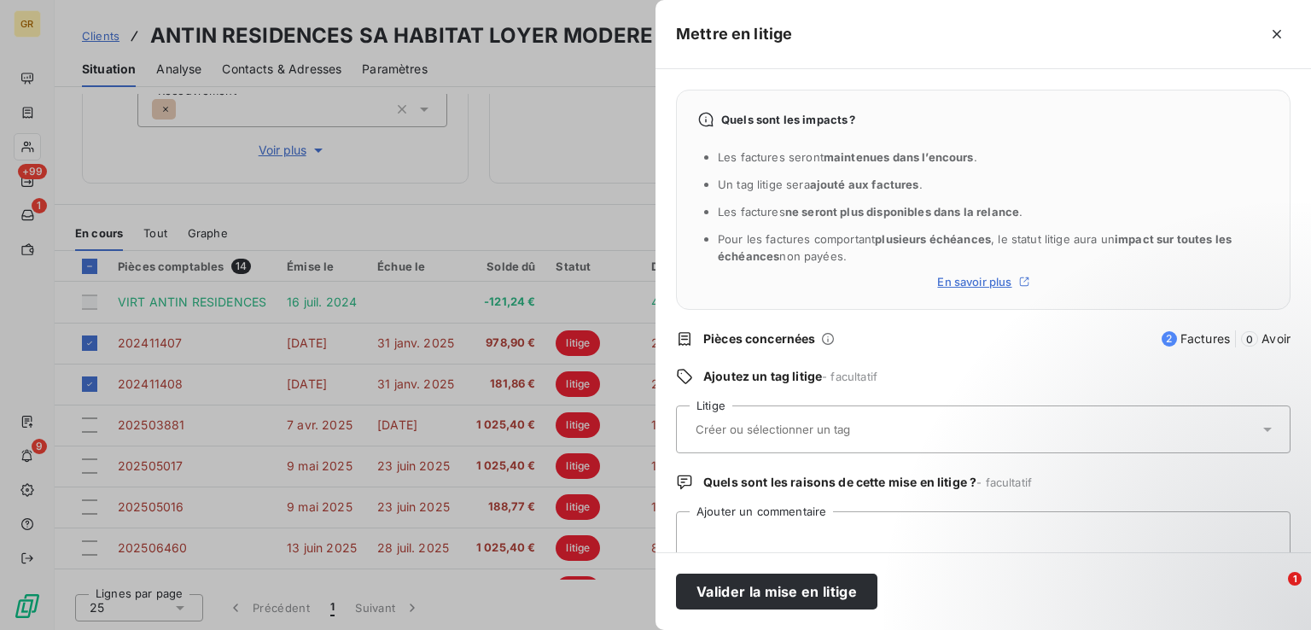
click at [833, 433] on input "text" at bounding box center [818, 429] width 248 height 15
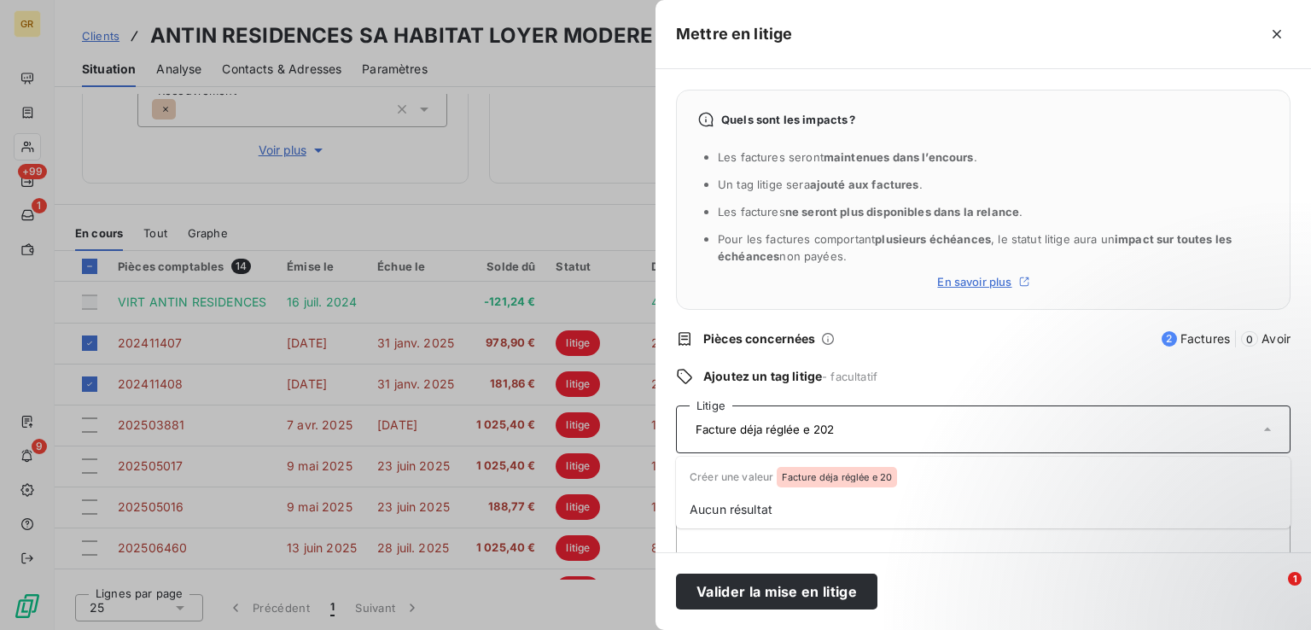
type input "Facture déja réglée e 2024"
drag, startPoint x: 874, startPoint y: 424, endPoint x: 683, endPoint y: 425, distance: 191.1
click at [683, 425] on div "Facture déja réglée e 2024" at bounding box center [983, 429] width 614 height 48
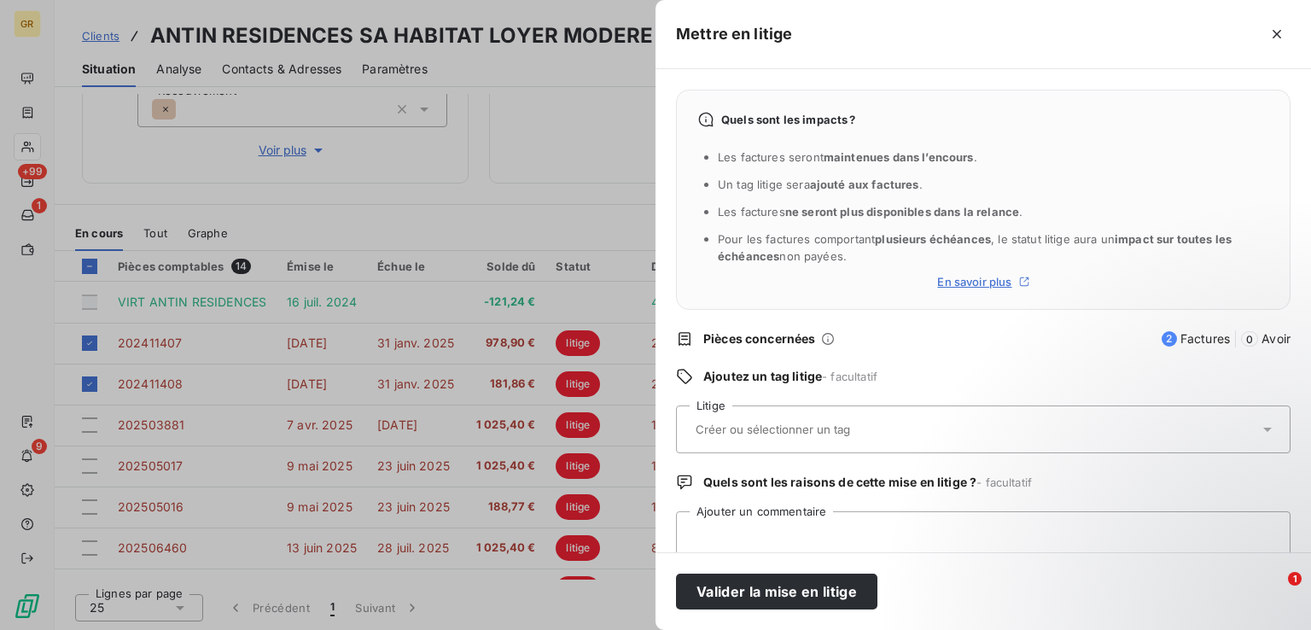
type input "F"
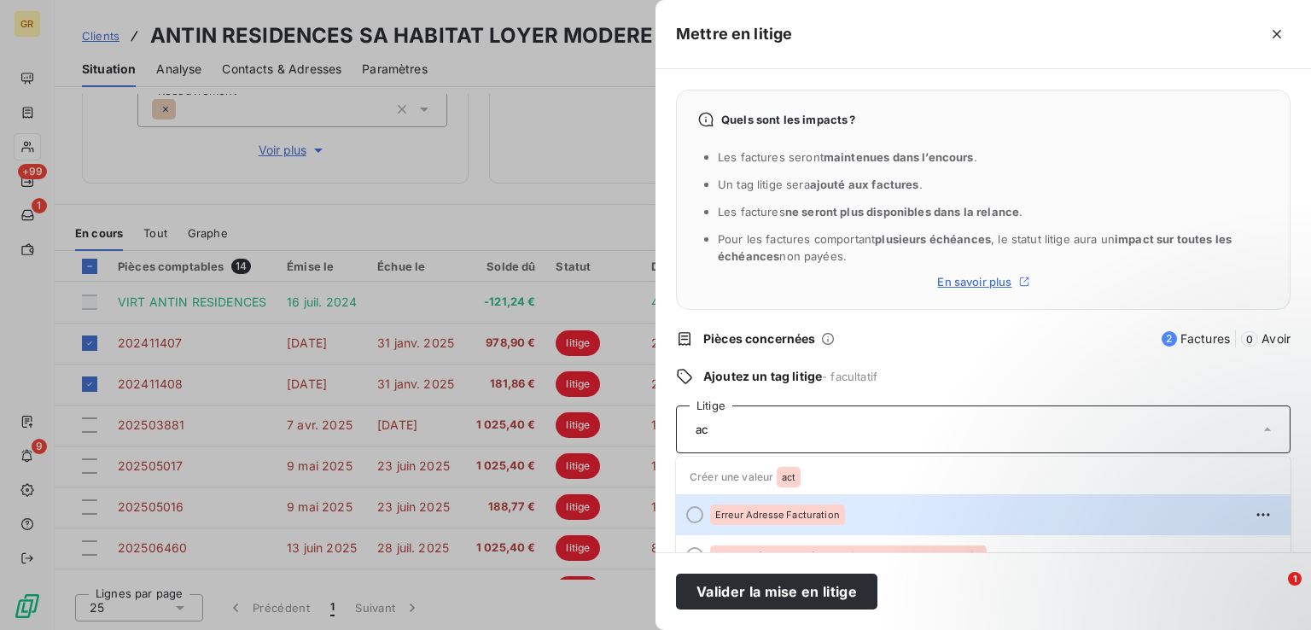
type input "a"
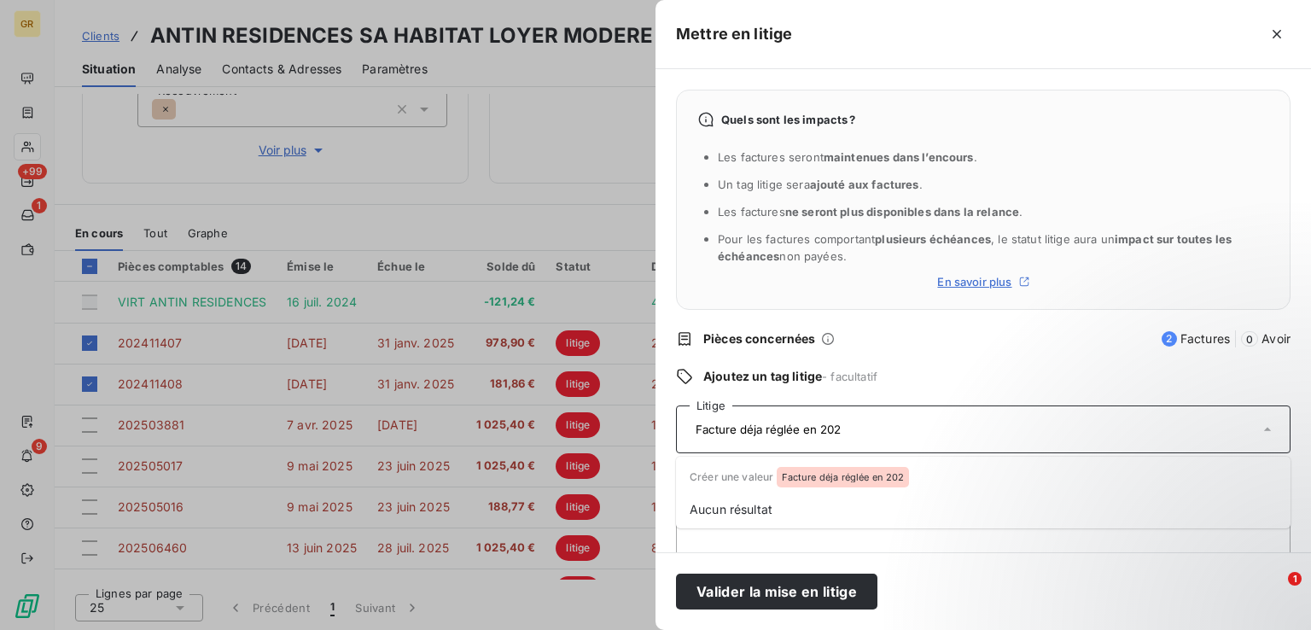
type input "Facture déja réglée en 2024"
drag, startPoint x: 847, startPoint y: 428, endPoint x: 694, endPoint y: 435, distance: 153.8
click at [694, 435] on input "Facture déja réglée en 2024" at bounding box center [814, 429] width 241 height 15
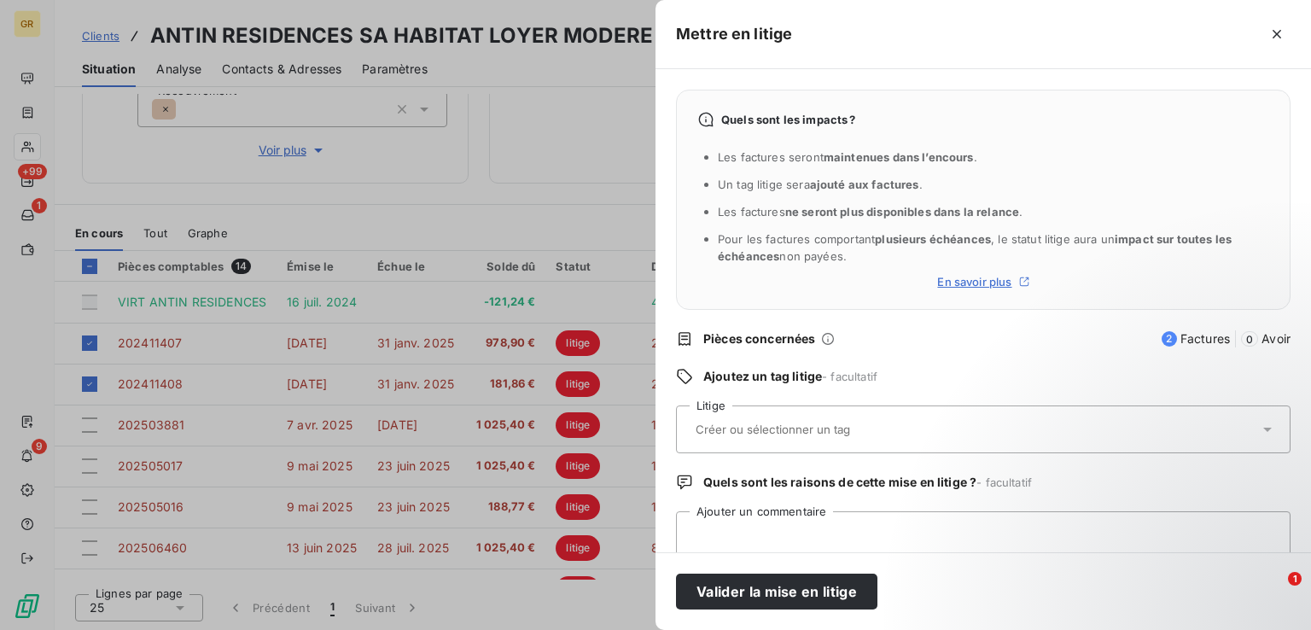
type input "F"
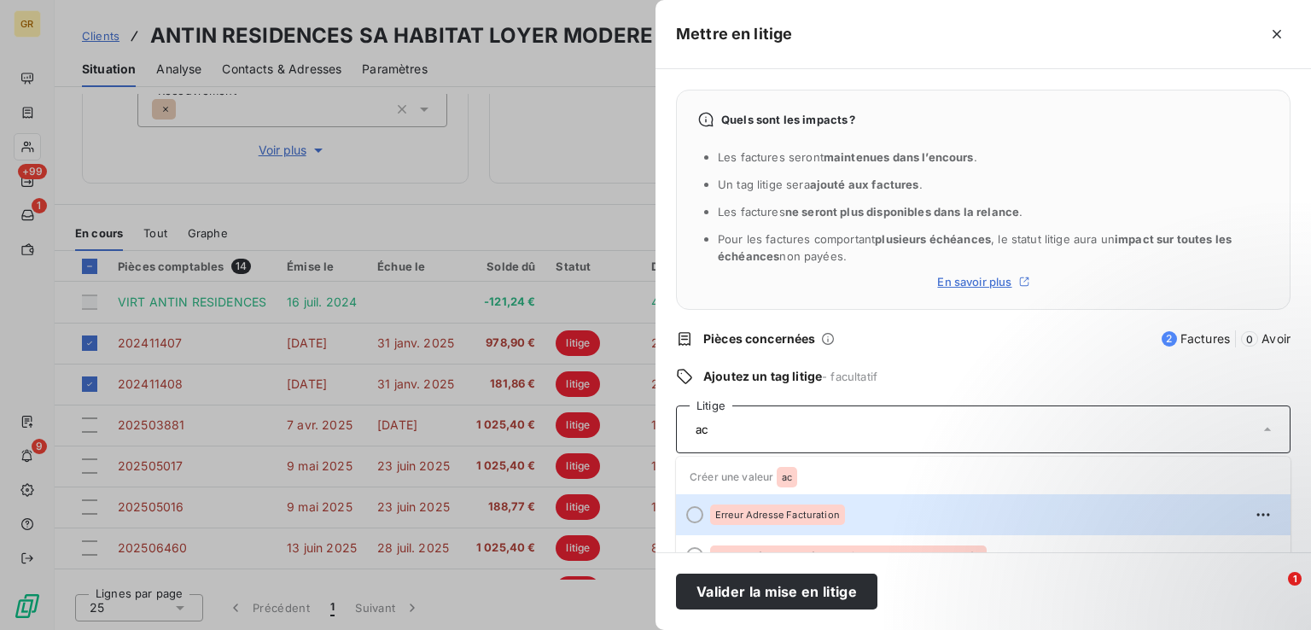
type input "a"
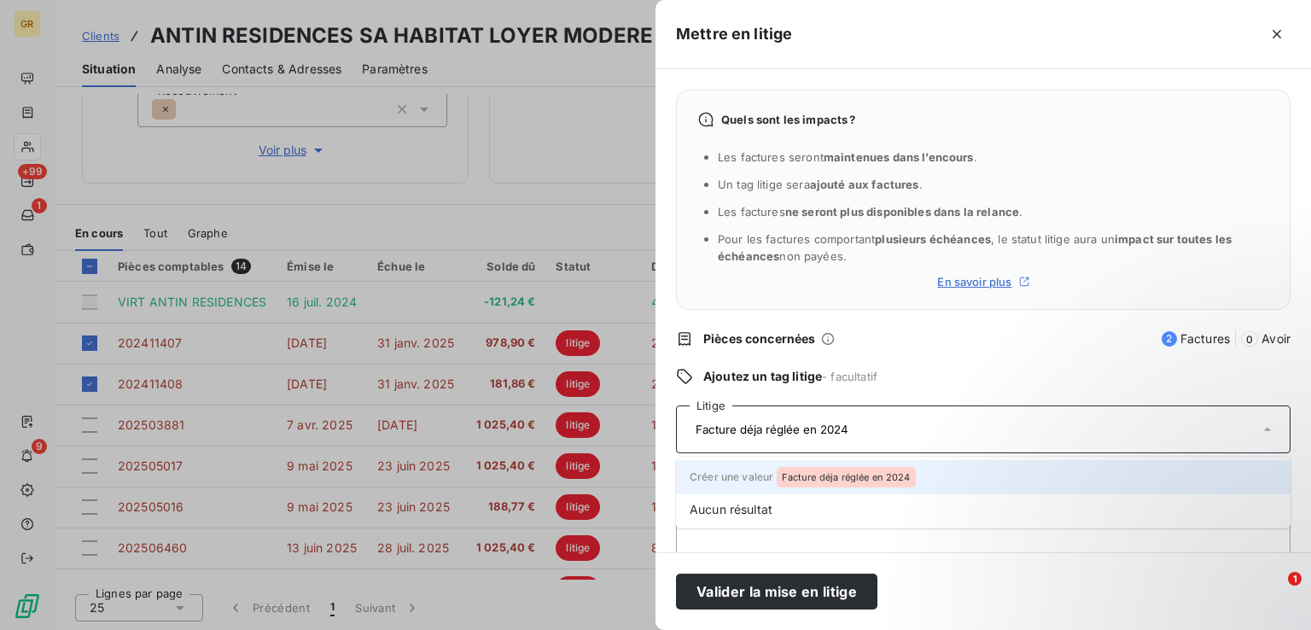
type input "Facture déja réglée en 2024"
click at [823, 472] on span "Facture déja réglée en 2024" at bounding box center [846, 477] width 129 height 10
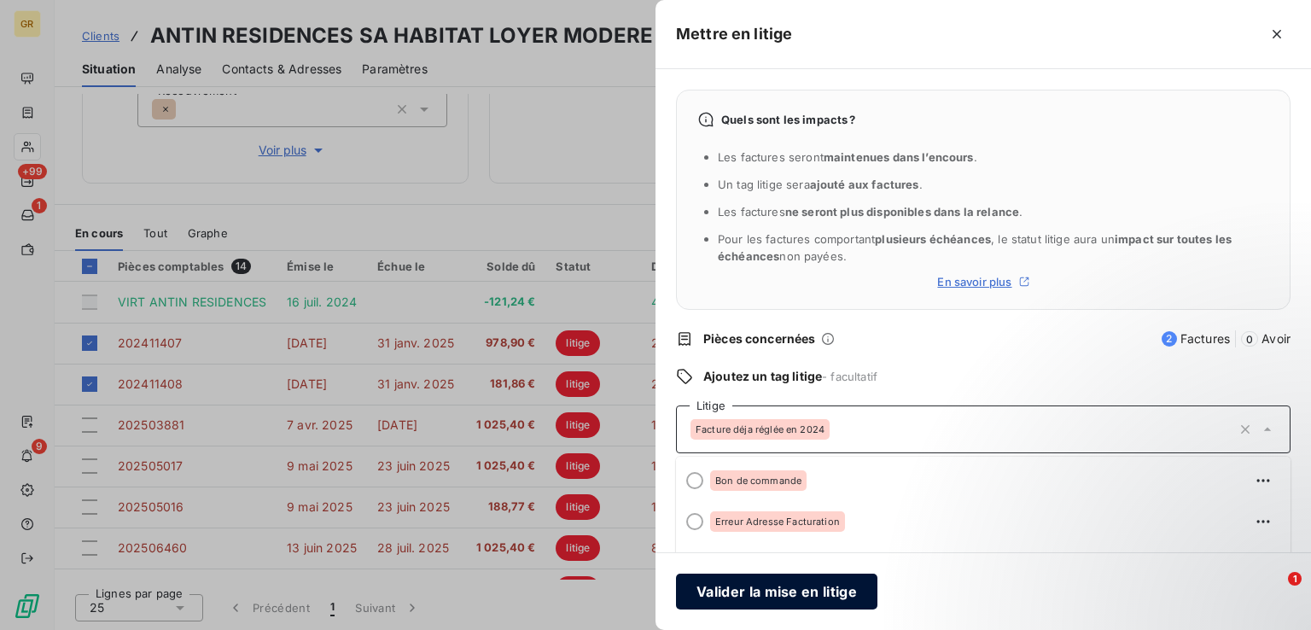
click at [755, 592] on button "Valider la mise en litige" at bounding box center [776, 591] width 201 height 36
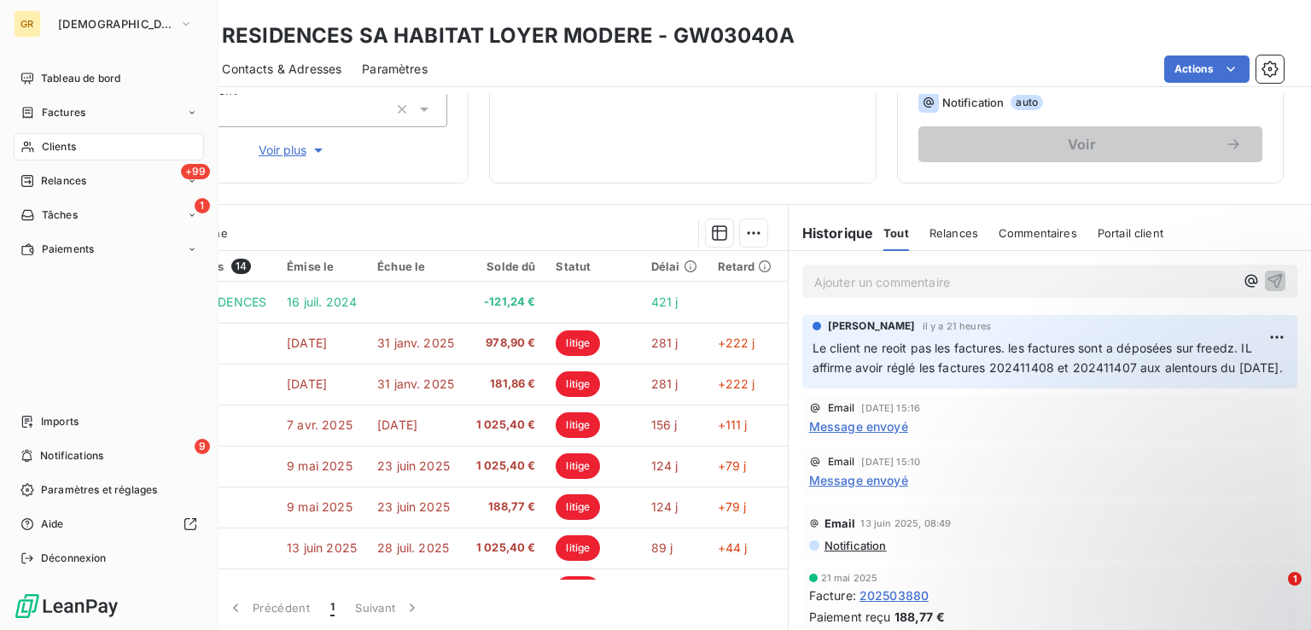
click at [67, 147] on span "Clients" at bounding box center [59, 146] width 34 height 15
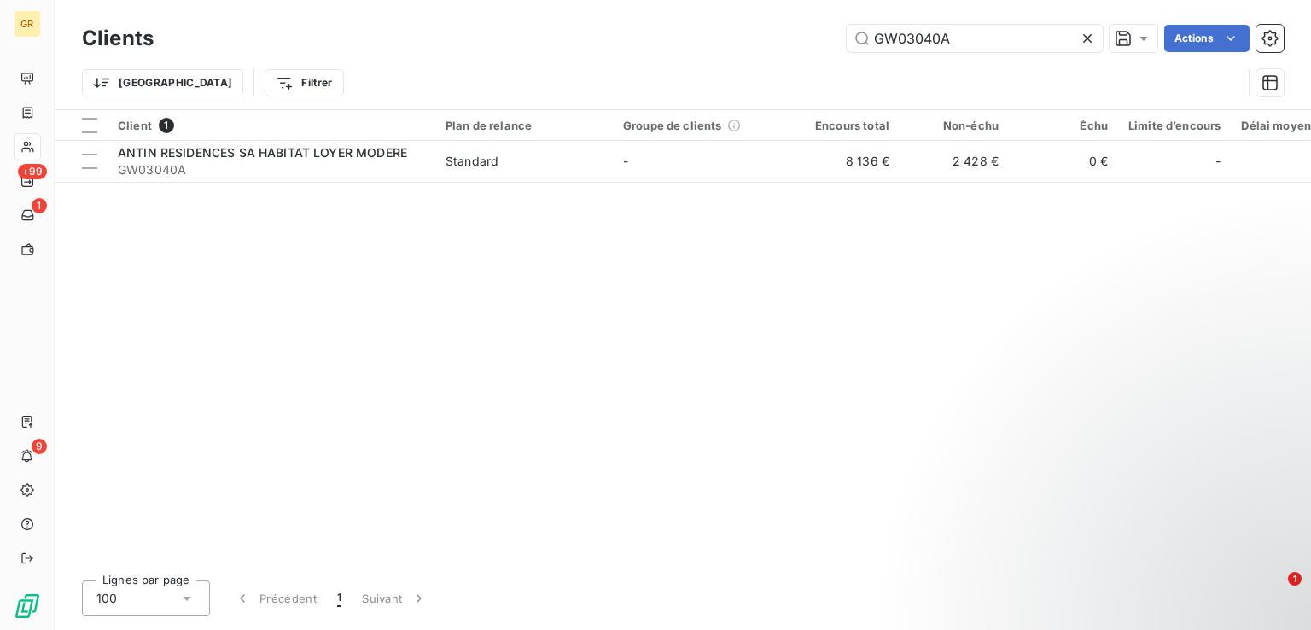
drag, startPoint x: 945, startPoint y: 45, endPoint x: 789, endPoint y: 49, distance: 156.2
click at [789, 49] on div "GW03040A Actions" at bounding box center [728, 38] width 1109 height 27
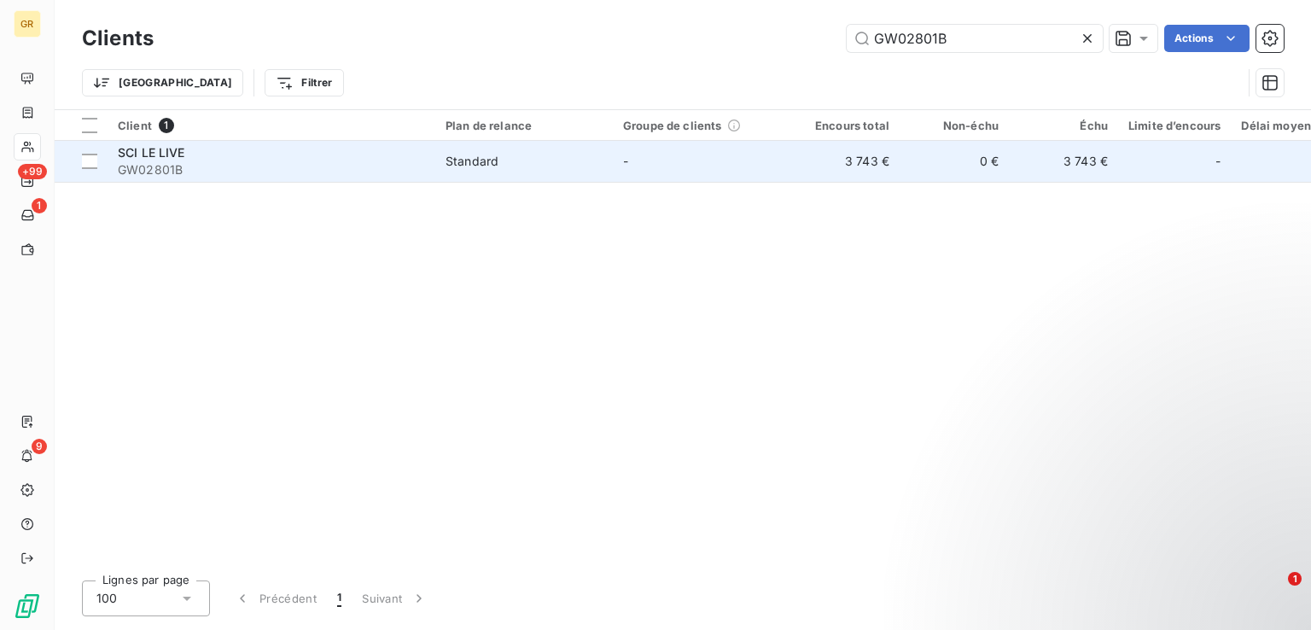
type input "GW02801B"
click at [283, 168] on span "GW02801B" at bounding box center [271, 169] width 307 height 17
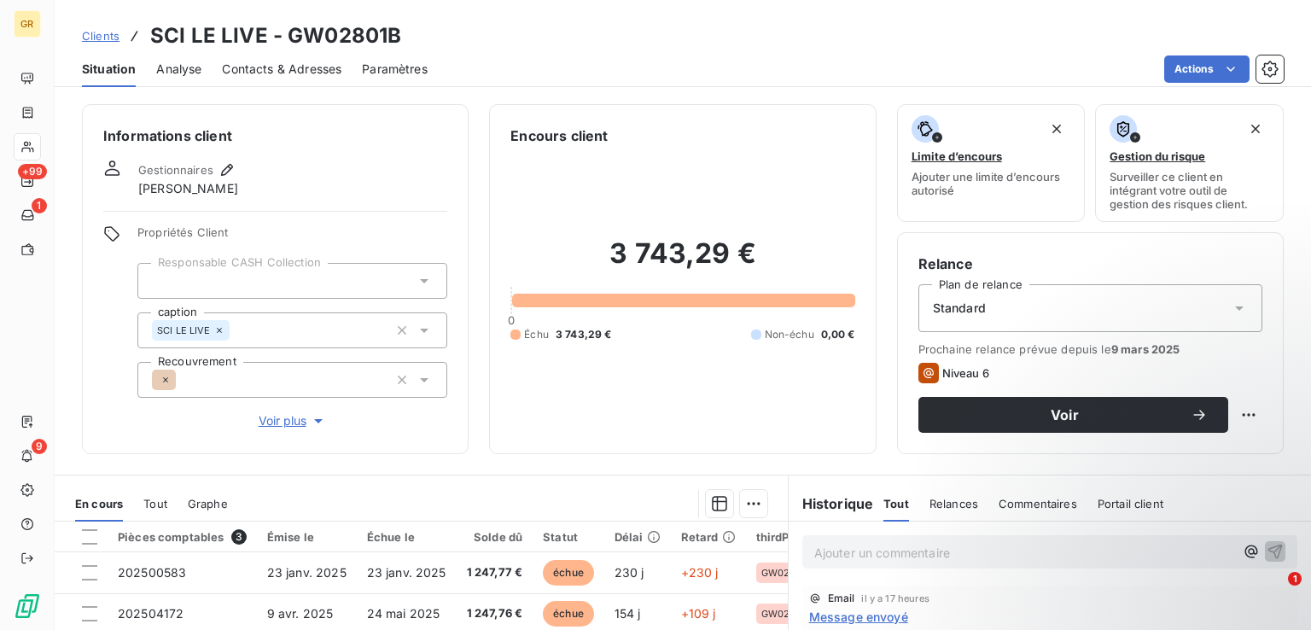
scroll to position [271, 0]
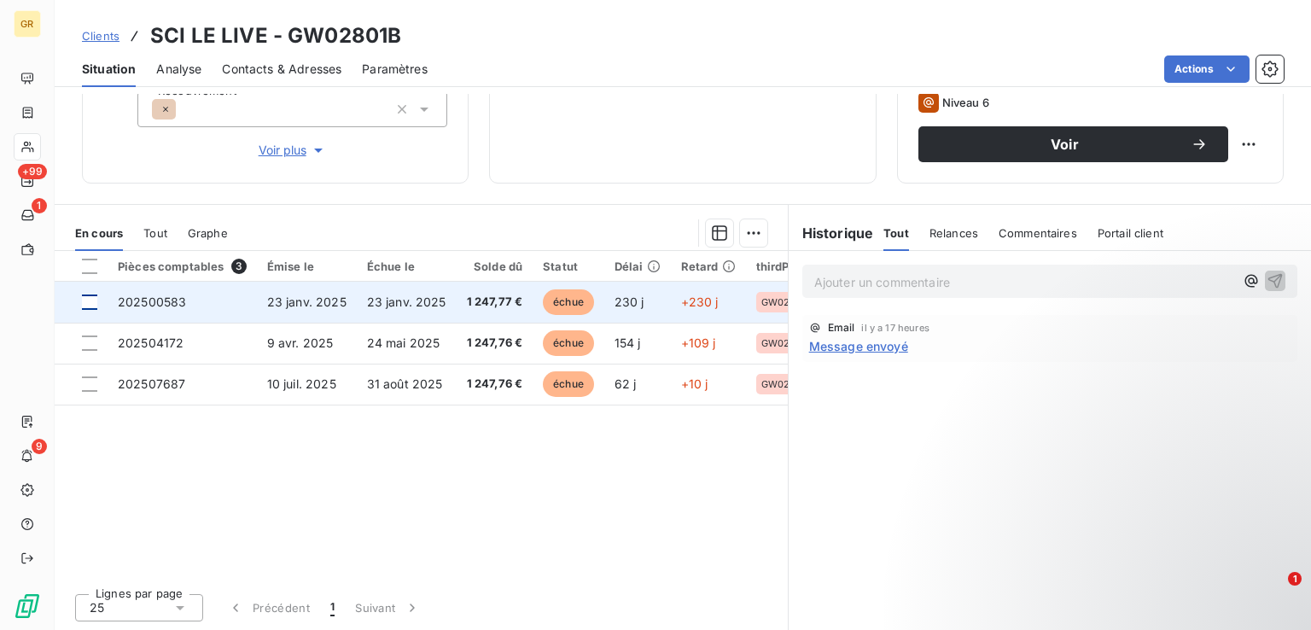
click at [87, 308] on div at bounding box center [89, 301] width 15 height 15
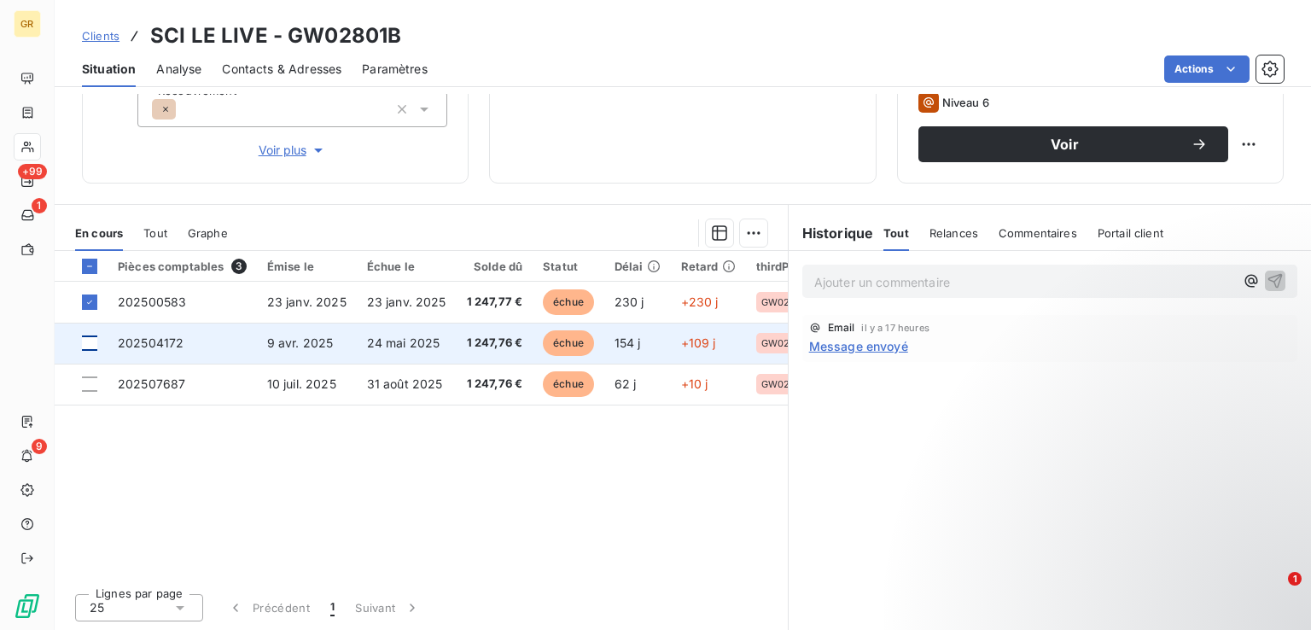
click at [96, 346] on div at bounding box center [89, 342] width 15 height 15
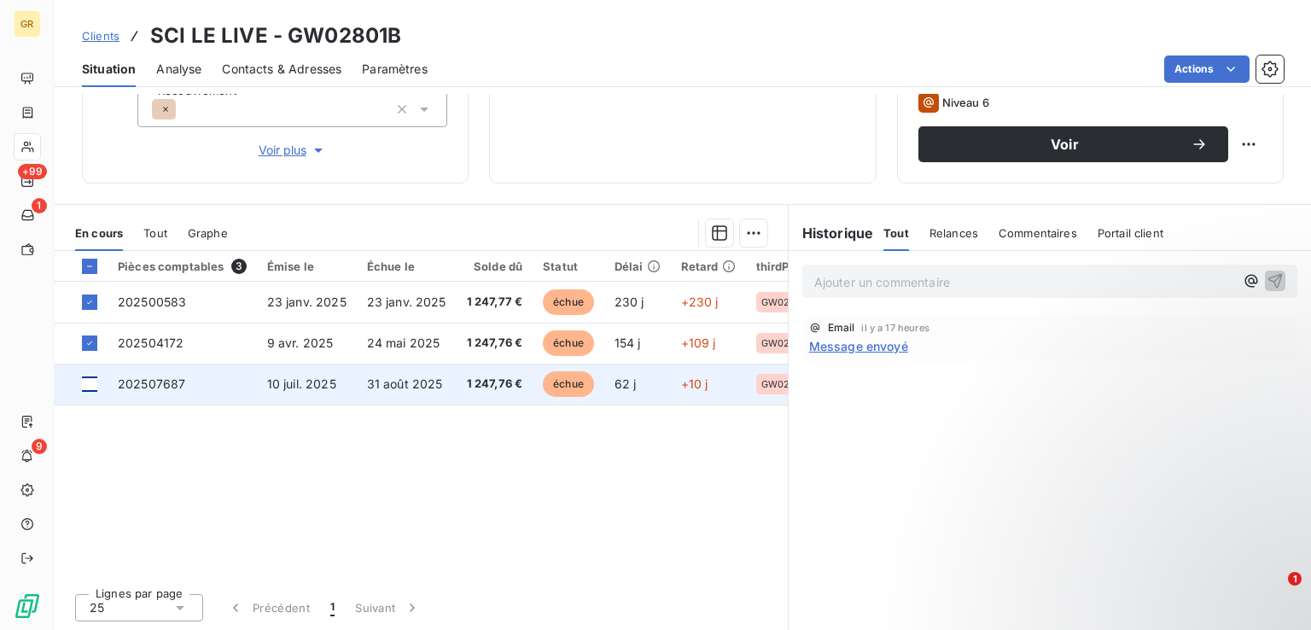
click at [96, 378] on div at bounding box center [89, 383] width 15 height 15
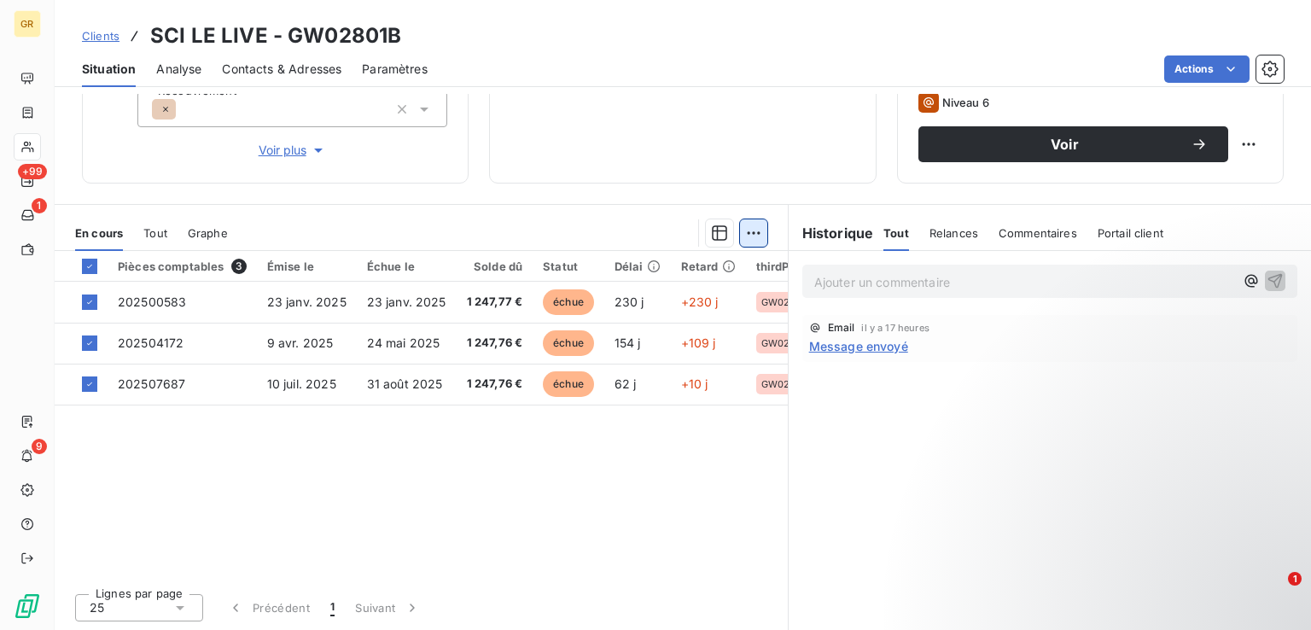
click at [750, 233] on html "GR +99 1 9 Clients SCI LE LIVE - GW02801B Situation Analyse Contacts & Adresses…" at bounding box center [655, 315] width 1311 height 630
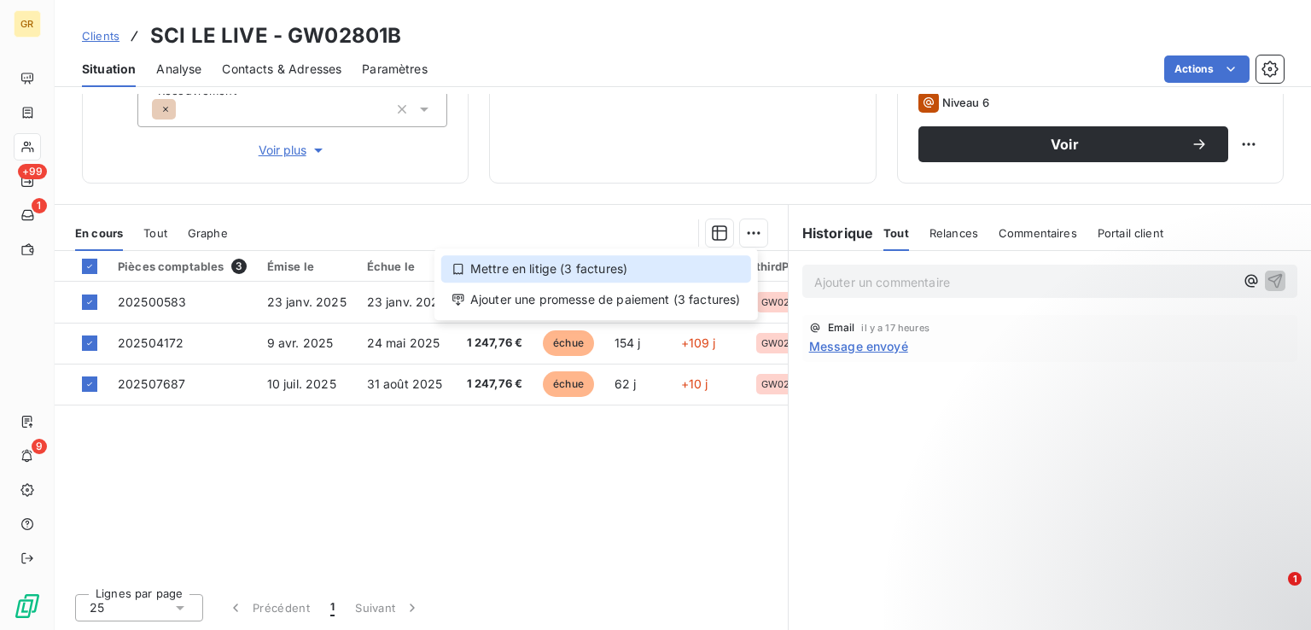
click at [602, 273] on div "Mettre en litige (3 factures)" at bounding box center [596, 268] width 310 height 27
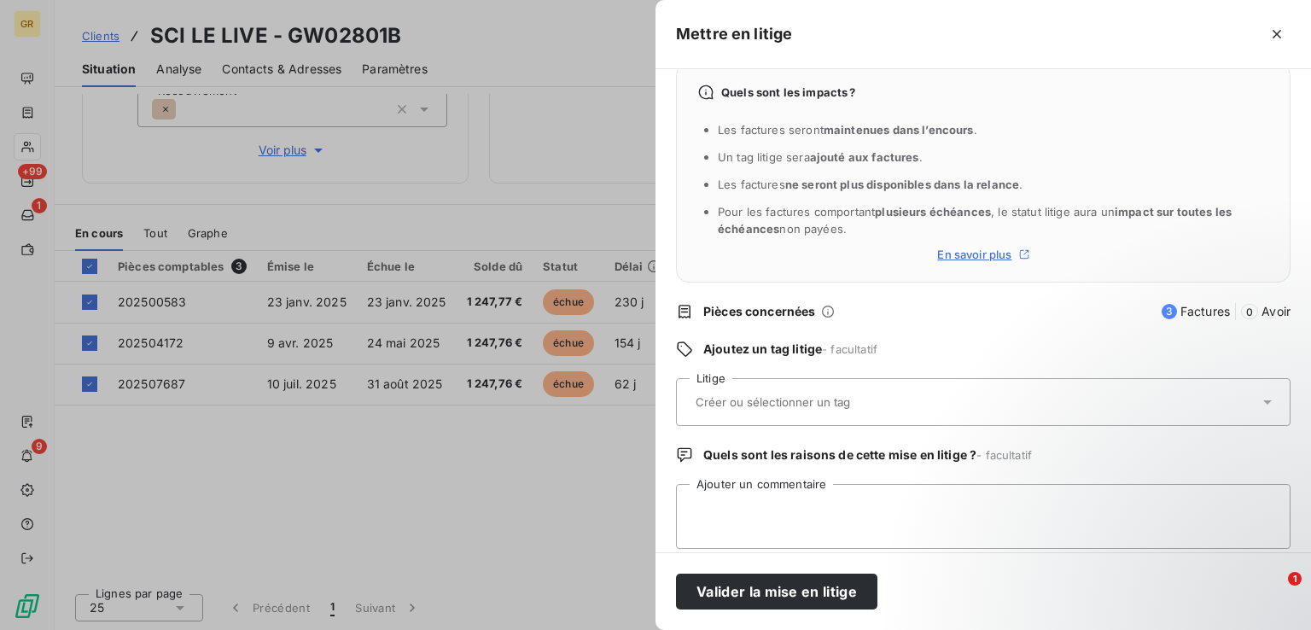
scroll to position [43, 0]
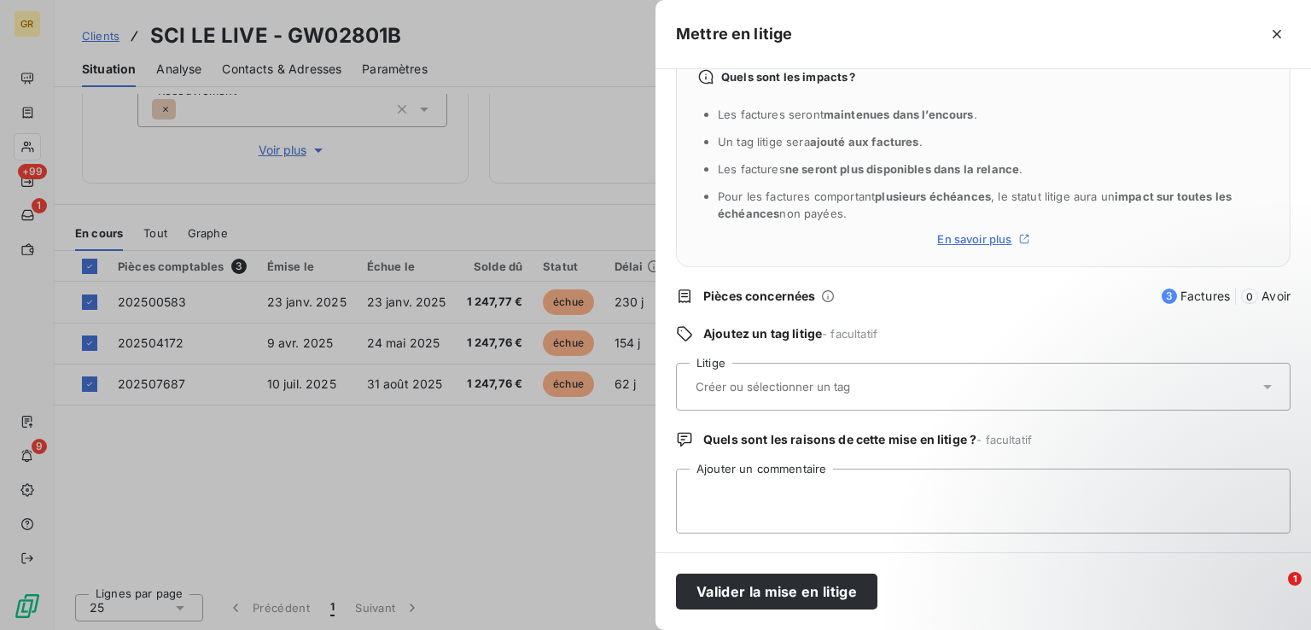
click at [853, 384] on input "text" at bounding box center [818, 386] width 248 height 15
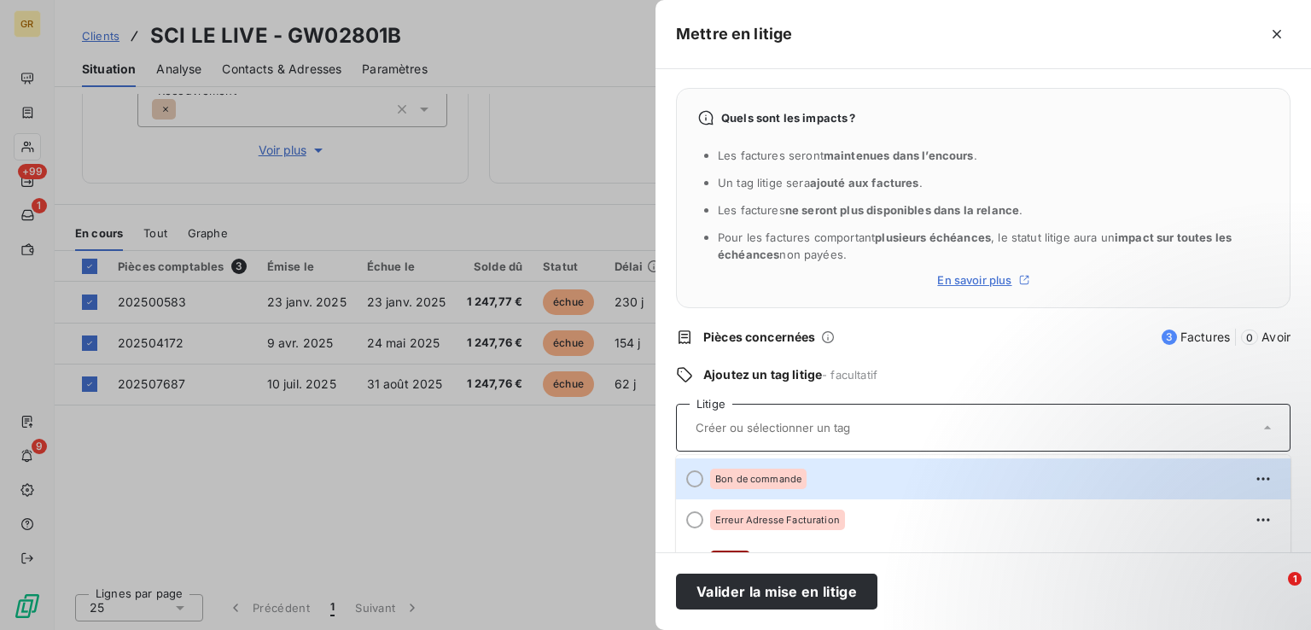
scroll to position [0, 0]
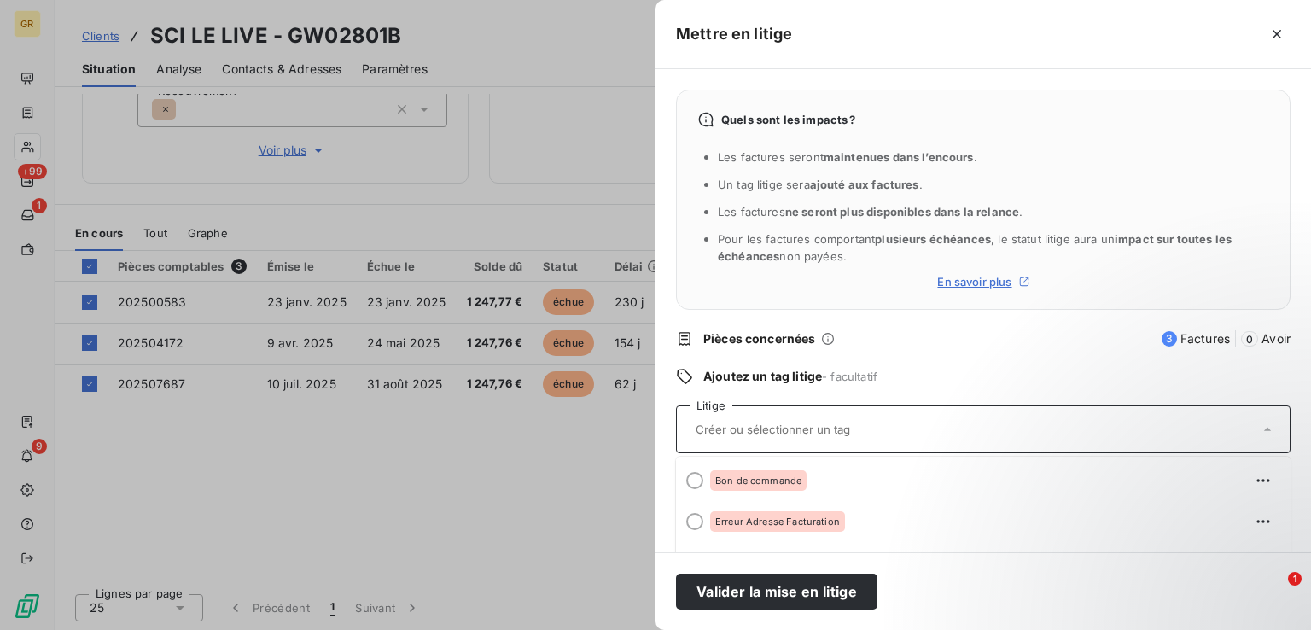
click at [825, 434] on input "text" at bounding box center [818, 429] width 248 height 15
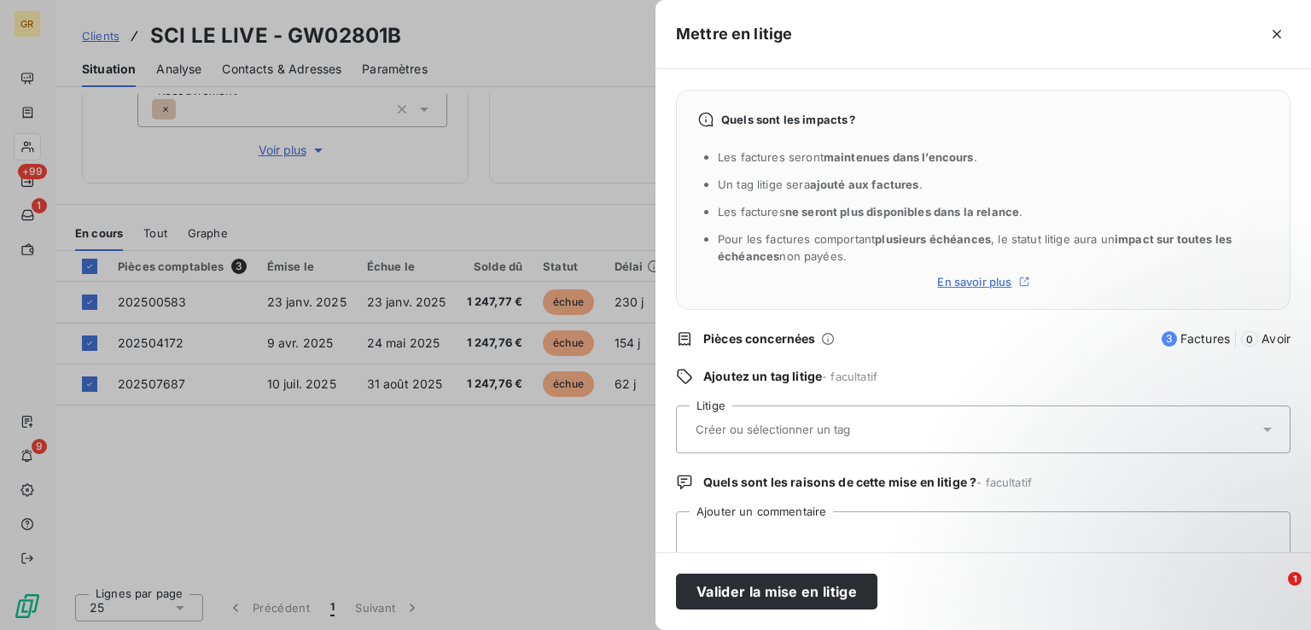
type input "C"
type input "o"
type input "N"
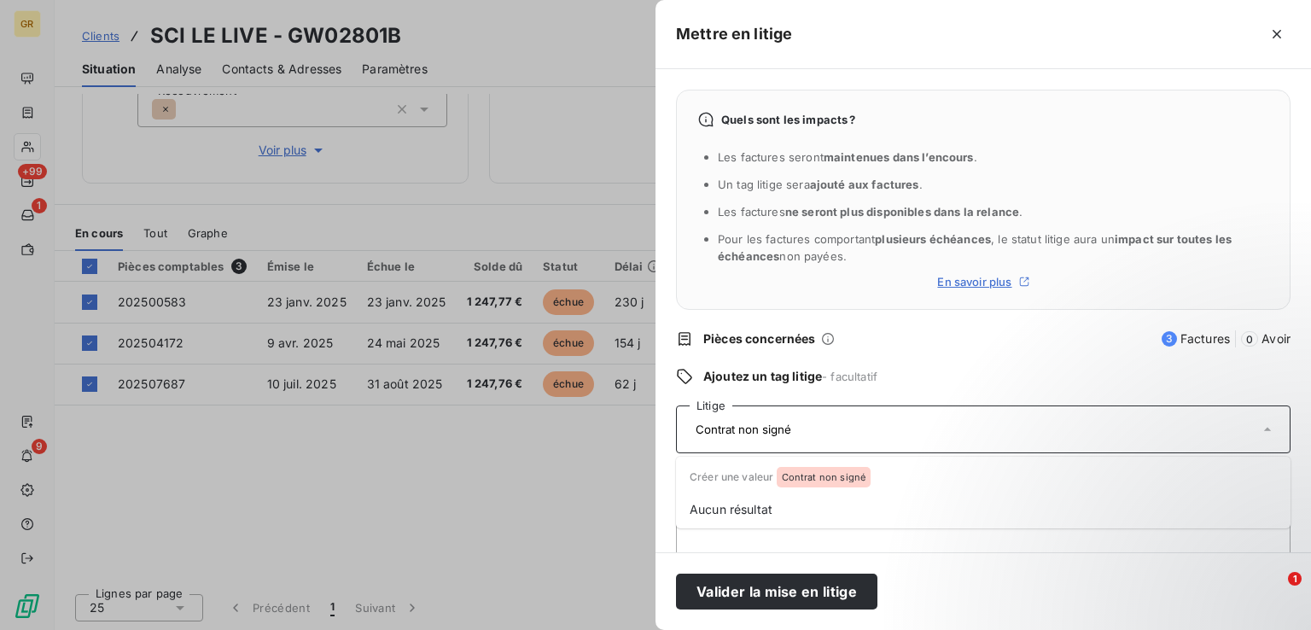
type input "Contrat non signé"
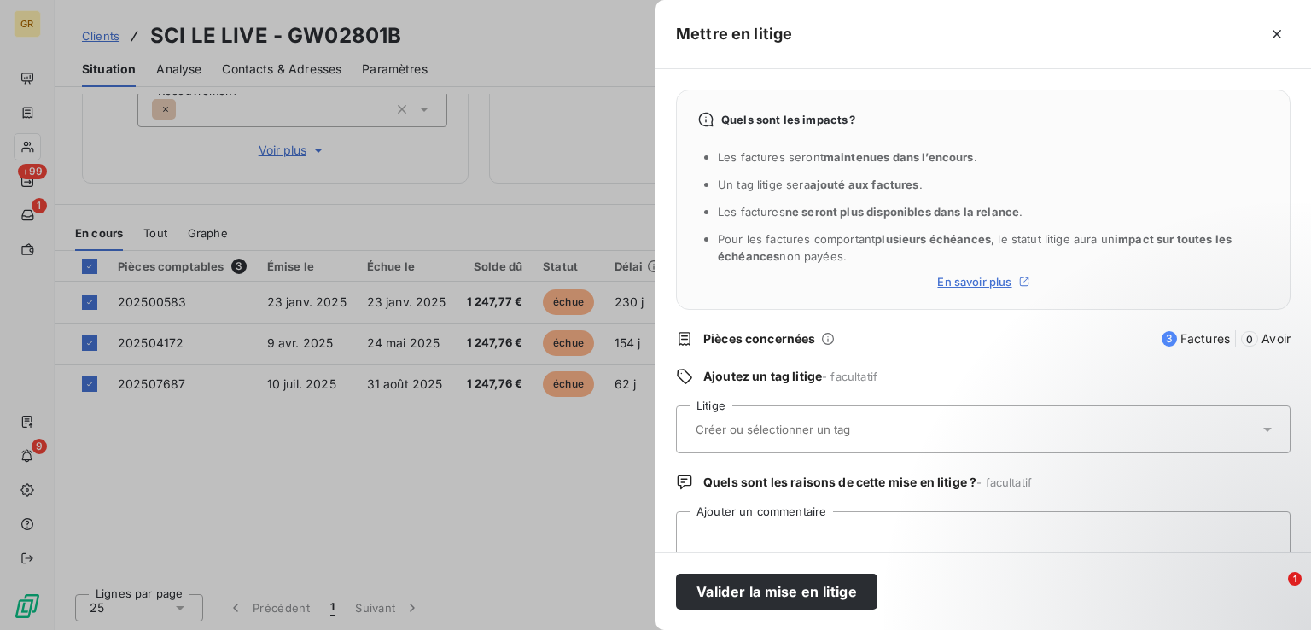
click at [732, 416] on div at bounding box center [974, 429] width 568 height 36
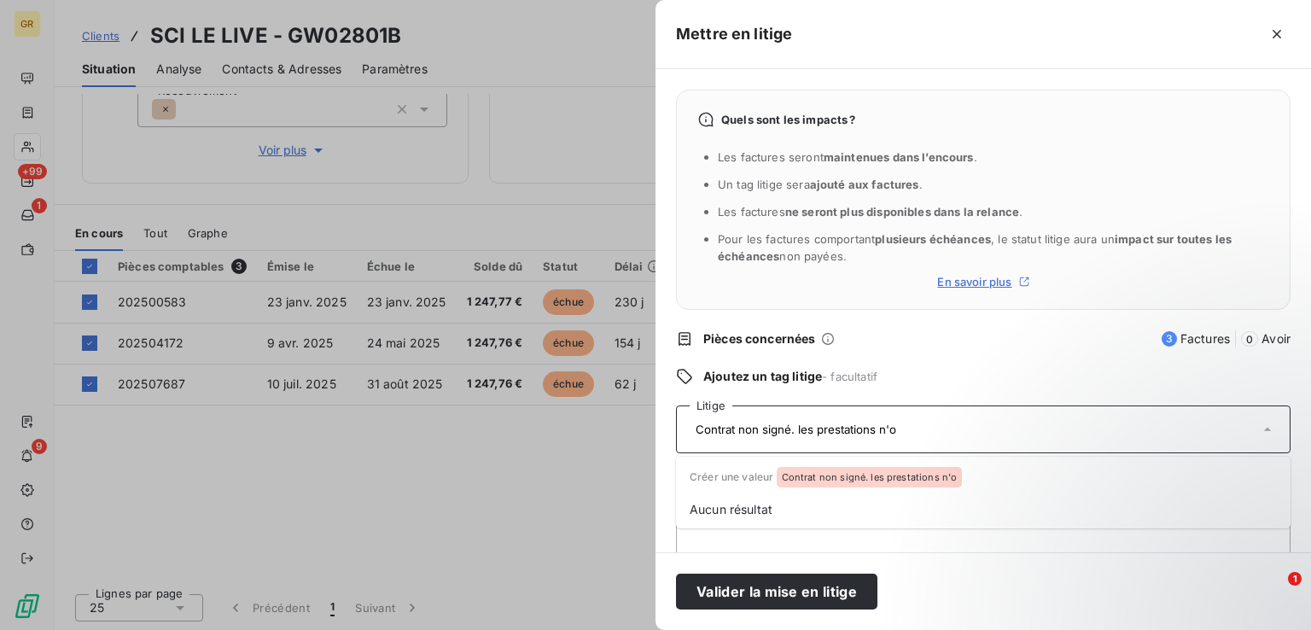
type input "Contrat non signé. les prestations n'on"
click at [695, 428] on input "Contrat non signé. les prestations n'on" at bounding box center [860, 429] width 333 height 15
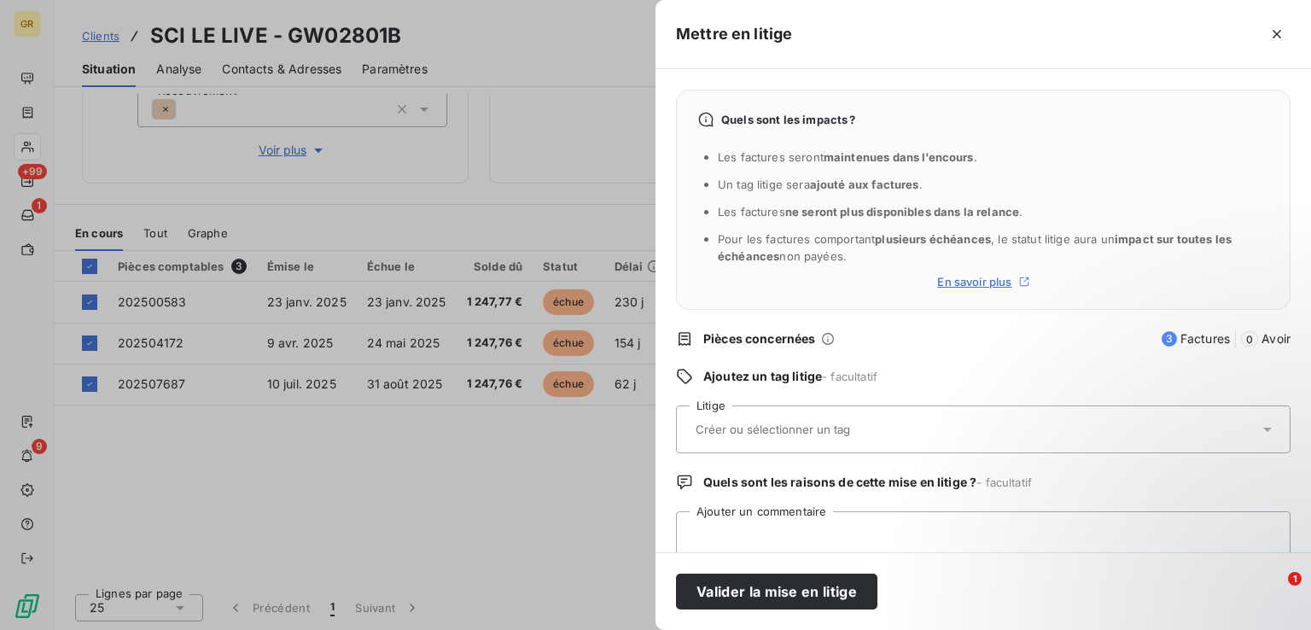
type input "S"
type input "e"
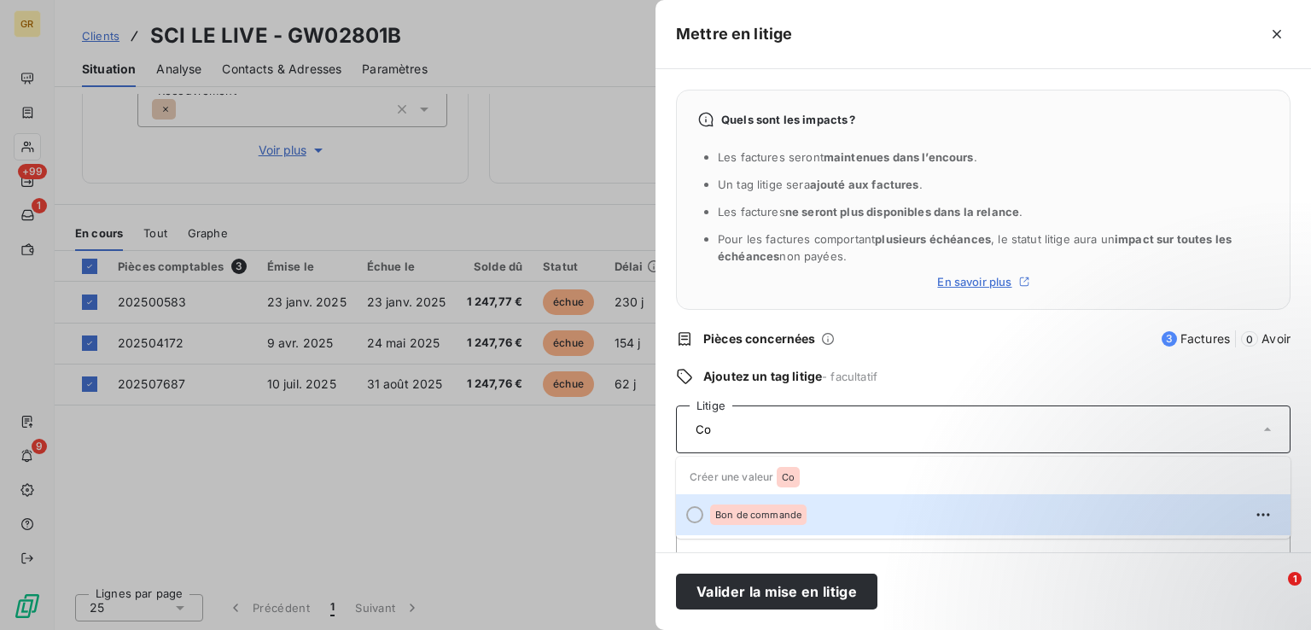
type input "C"
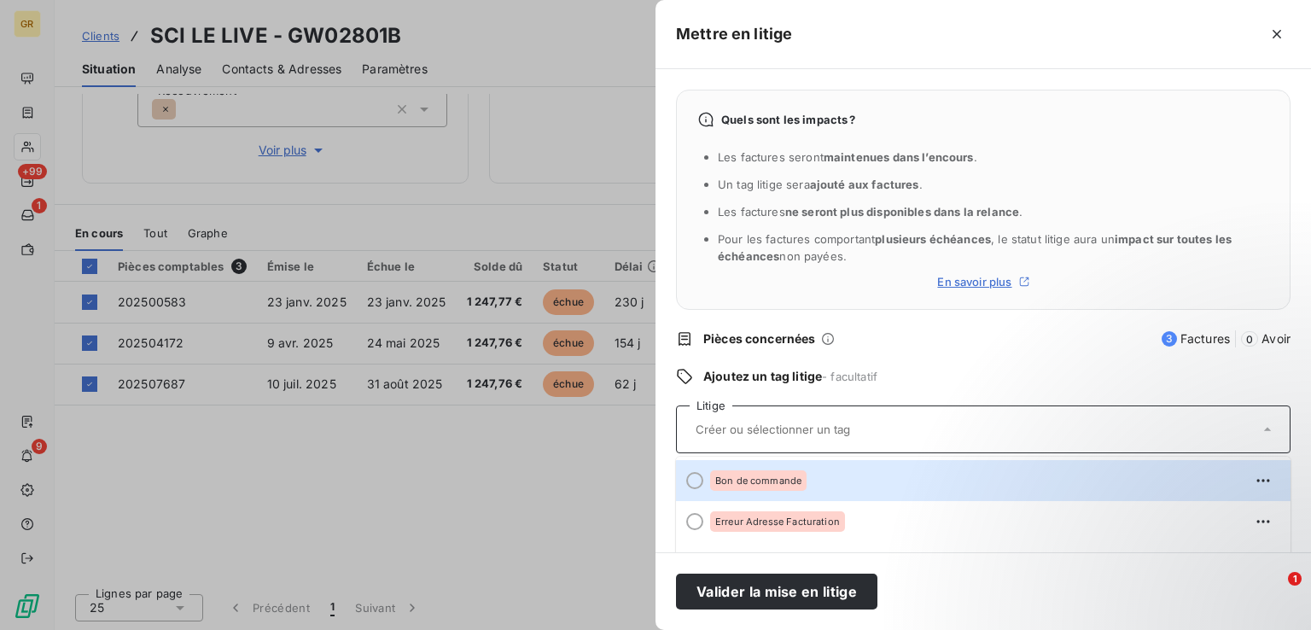
type input "P"
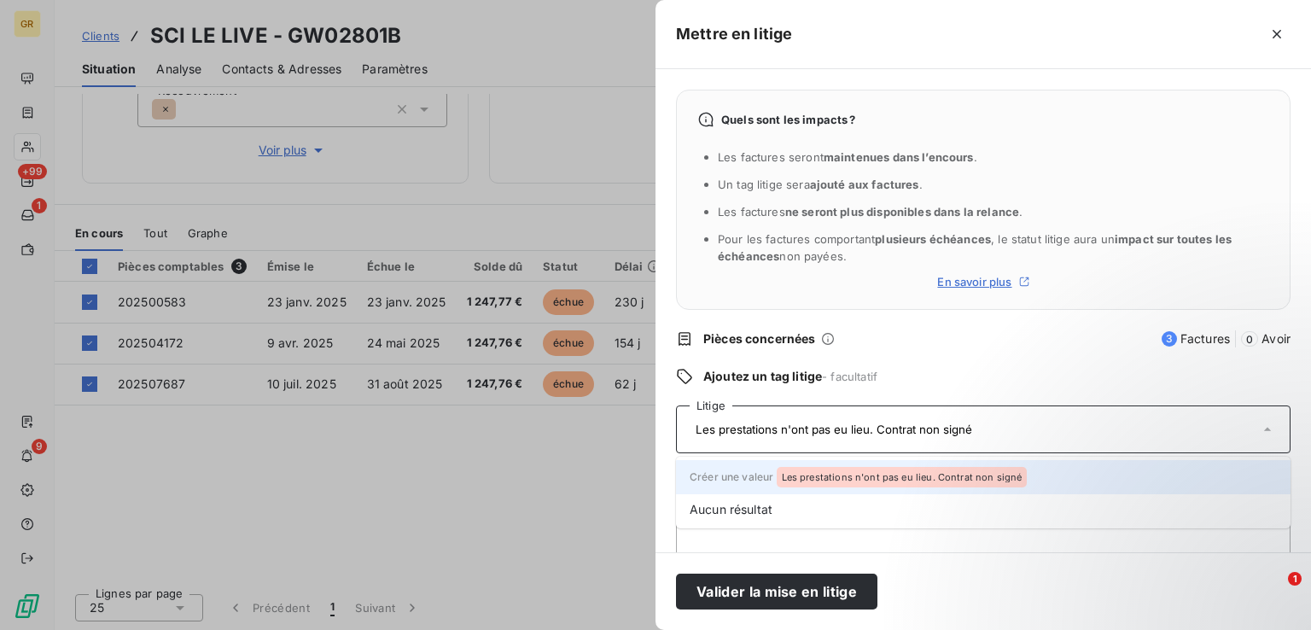
type input "Les prestations n'ont pas eu lieu. Contrat non signé"
click at [814, 475] on span "Les prestations n'ont pas eu lieu. Contrat non signé" at bounding box center [902, 477] width 241 height 10
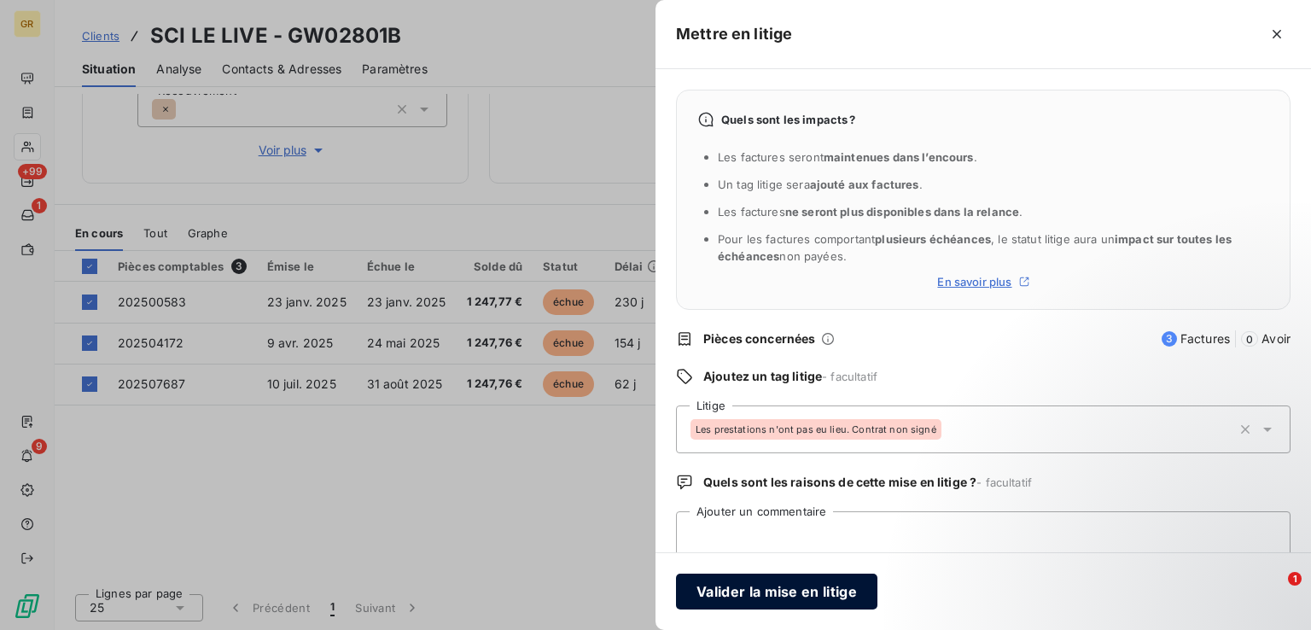
click at [778, 596] on button "Valider la mise en litige" at bounding box center [776, 591] width 201 height 36
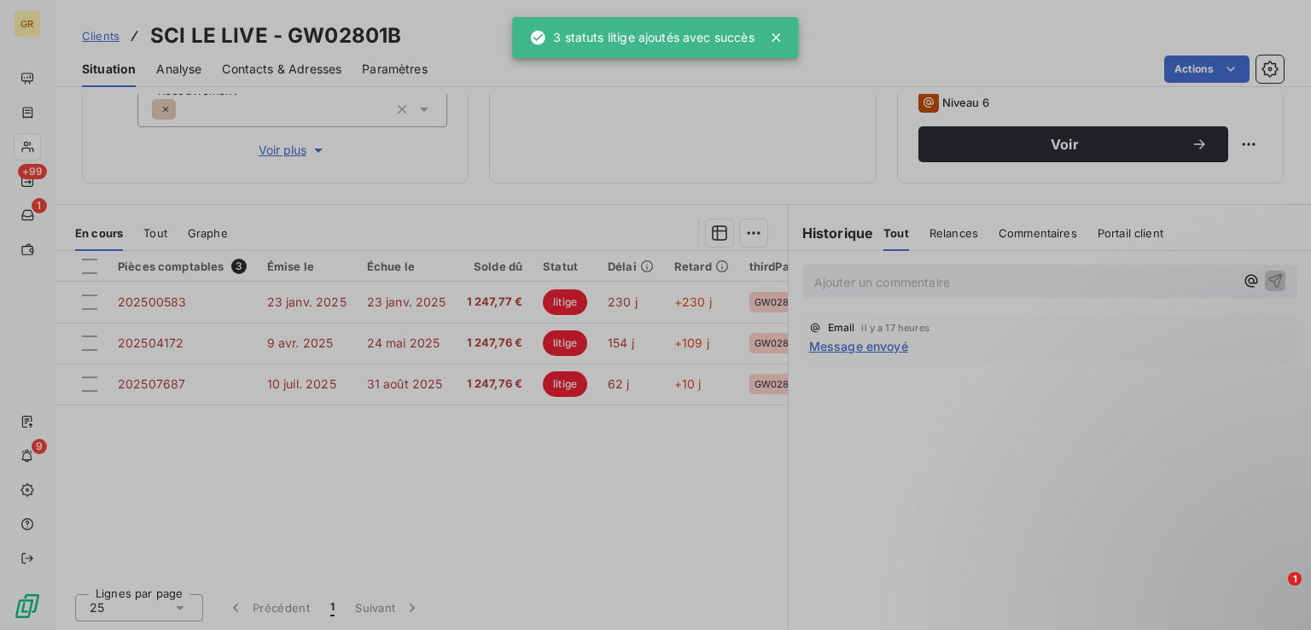
scroll to position [268, 0]
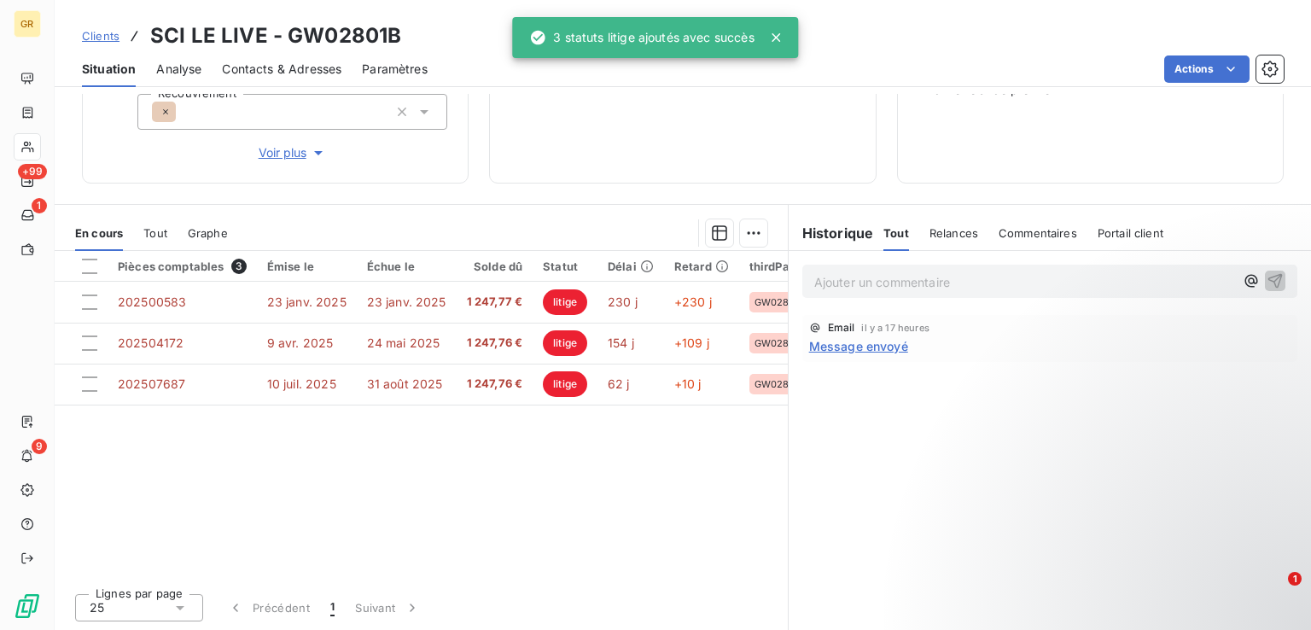
click at [980, 277] on p "Ajouter un commentaire ﻿" at bounding box center [1024, 281] width 420 height 21
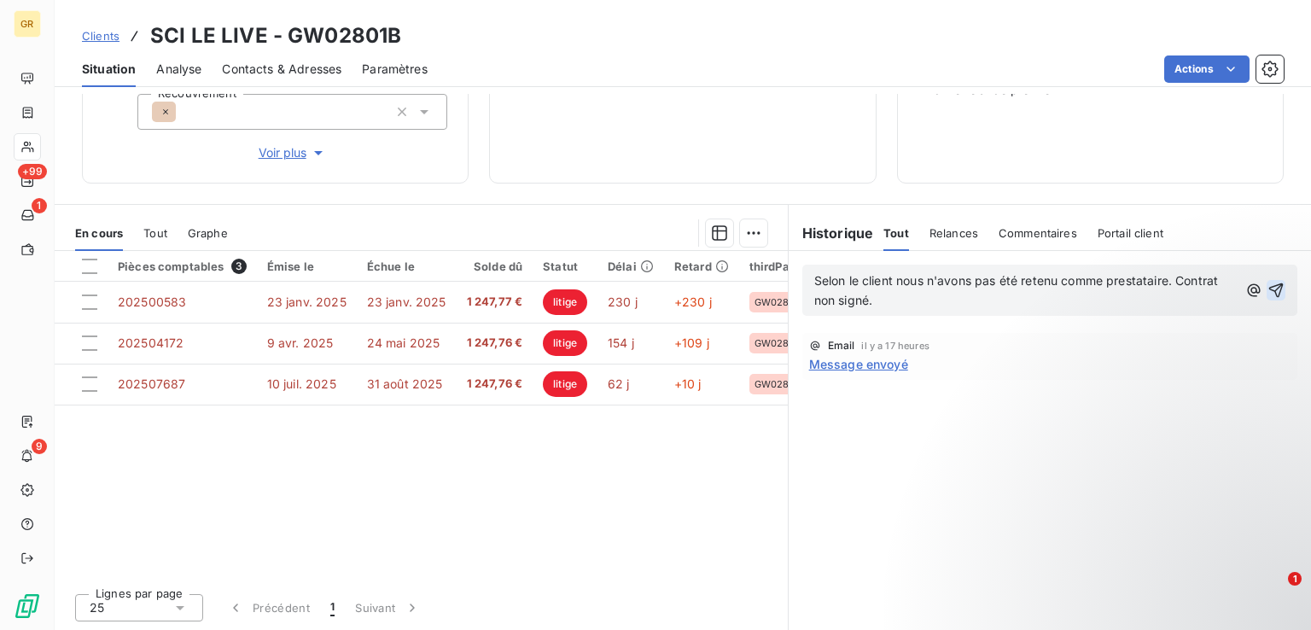
click at [1267, 296] on icon "button" at bounding box center [1275, 290] width 17 height 17
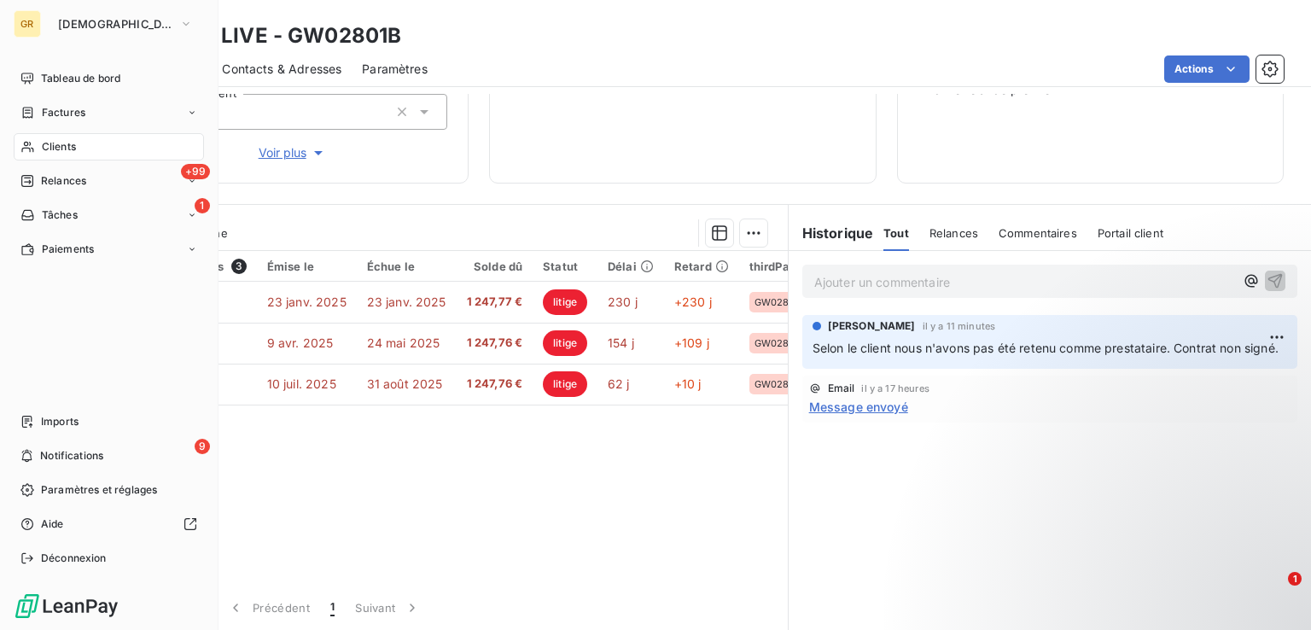
click at [45, 143] on span "Clients" at bounding box center [59, 146] width 34 height 15
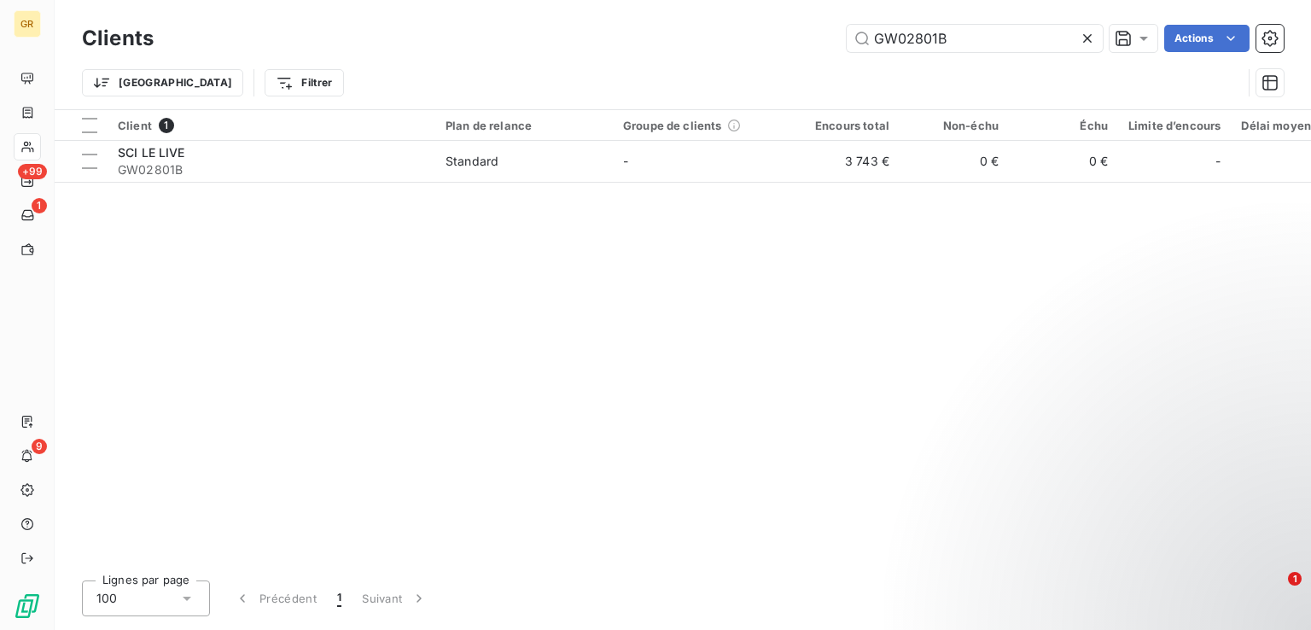
drag, startPoint x: 993, startPoint y: 45, endPoint x: 797, endPoint y: 38, distance: 196.4
click at [797, 38] on div "GW02801B Actions" at bounding box center [728, 38] width 1109 height 27
type input "GW01888A"
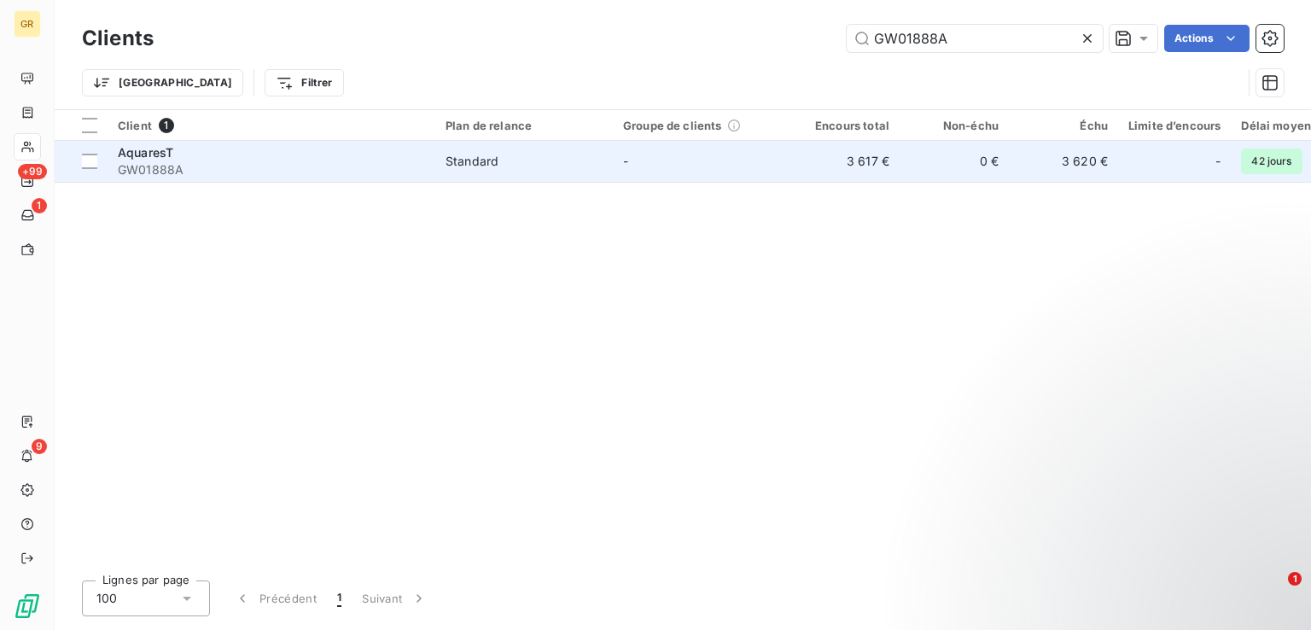
click at [386, 174] on span "GW01888A" at bounding box center [271, 169] width 307 height 17
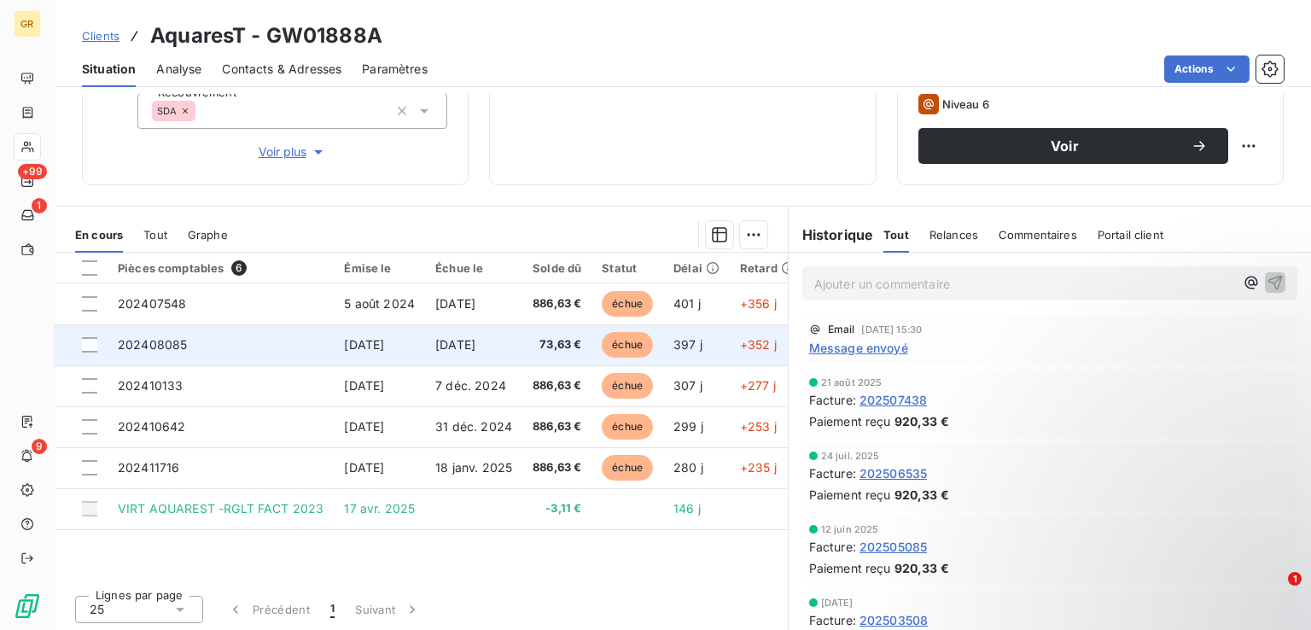
scroll to position [271, 0]
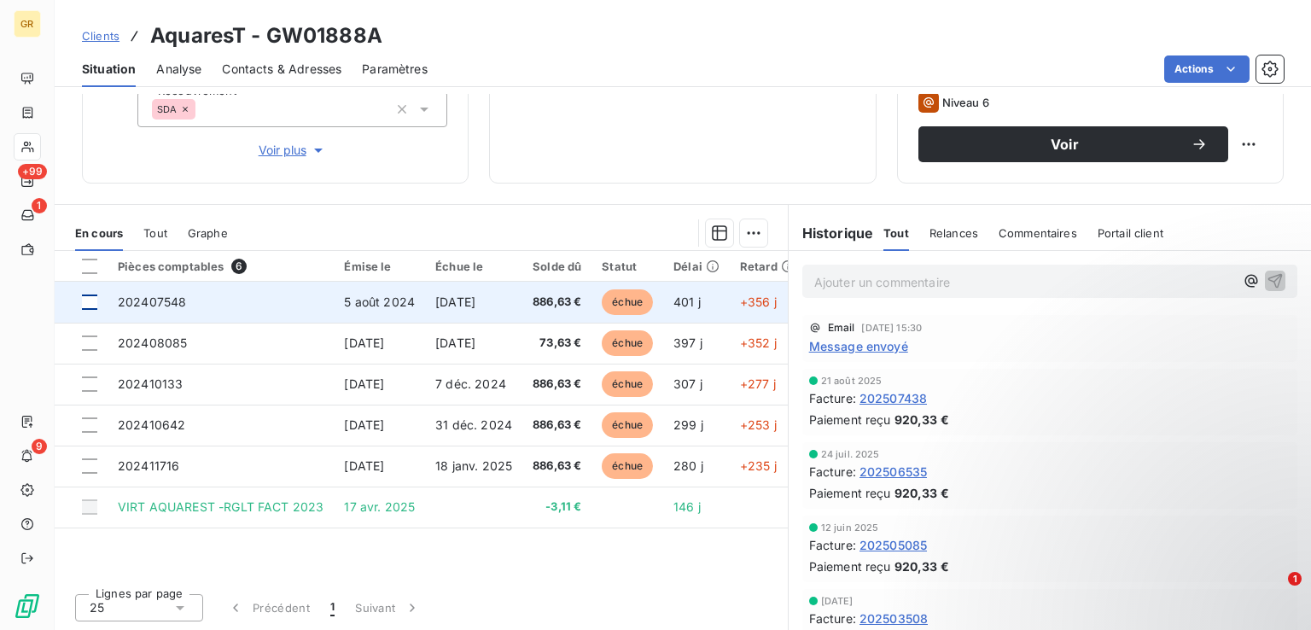
click at [90, 305] on div at bounding box center [89, 301] width 15 height 15
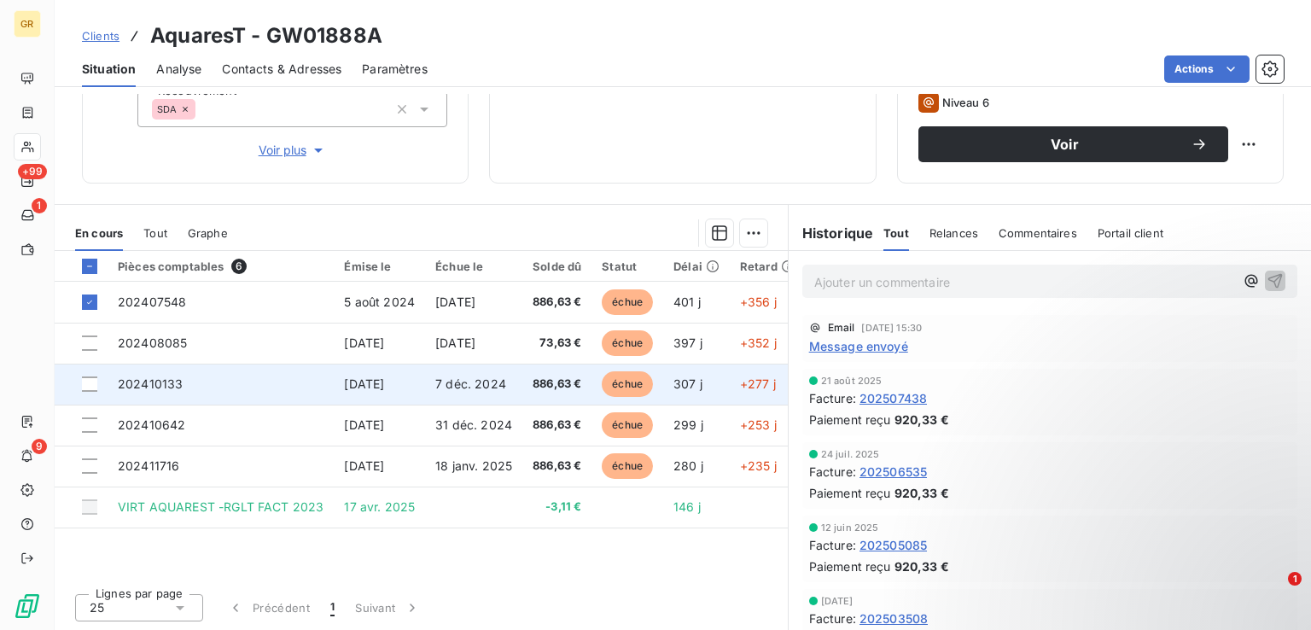
drag, startPoint x: 85, startPoint y: 342, endPoint x: 100, endPoint y: 392, distance: 51.6
click at [85, 342] on div at bounding box center [89, 342] width 15 height 15
click at [94, 391] on td at bounding box center [81, 384] width 53 height 41
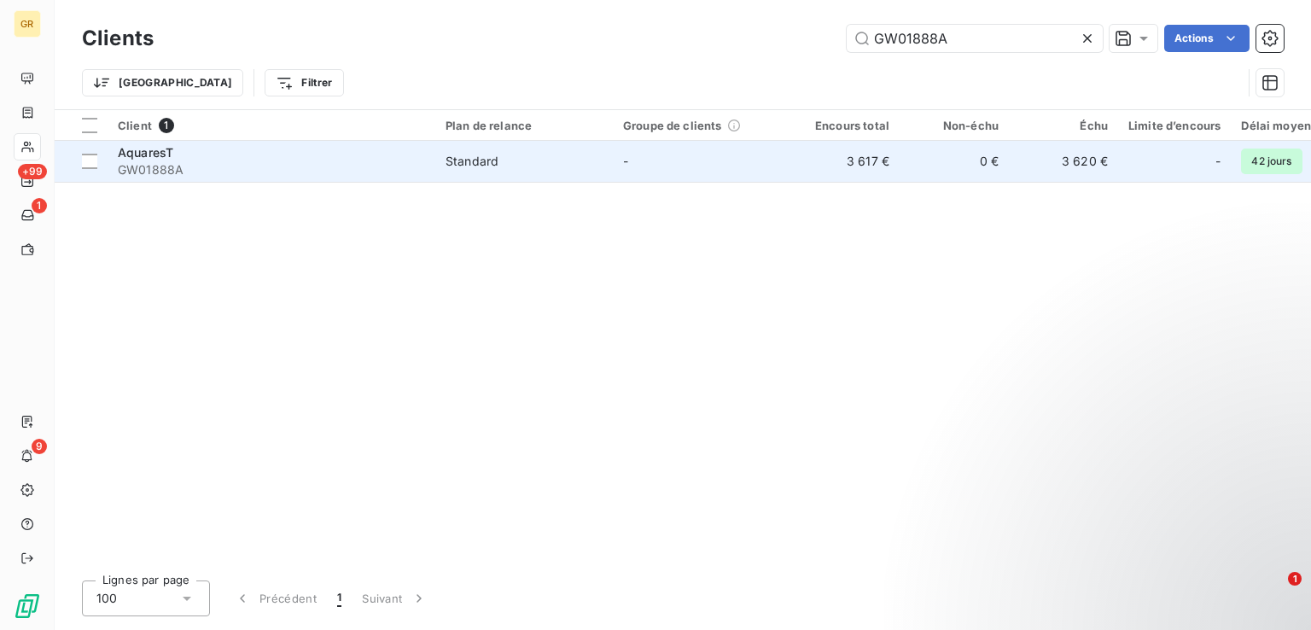
click at [304, 154] on div "AquaresT" at bounding box center [271, 152] width 307 height 17
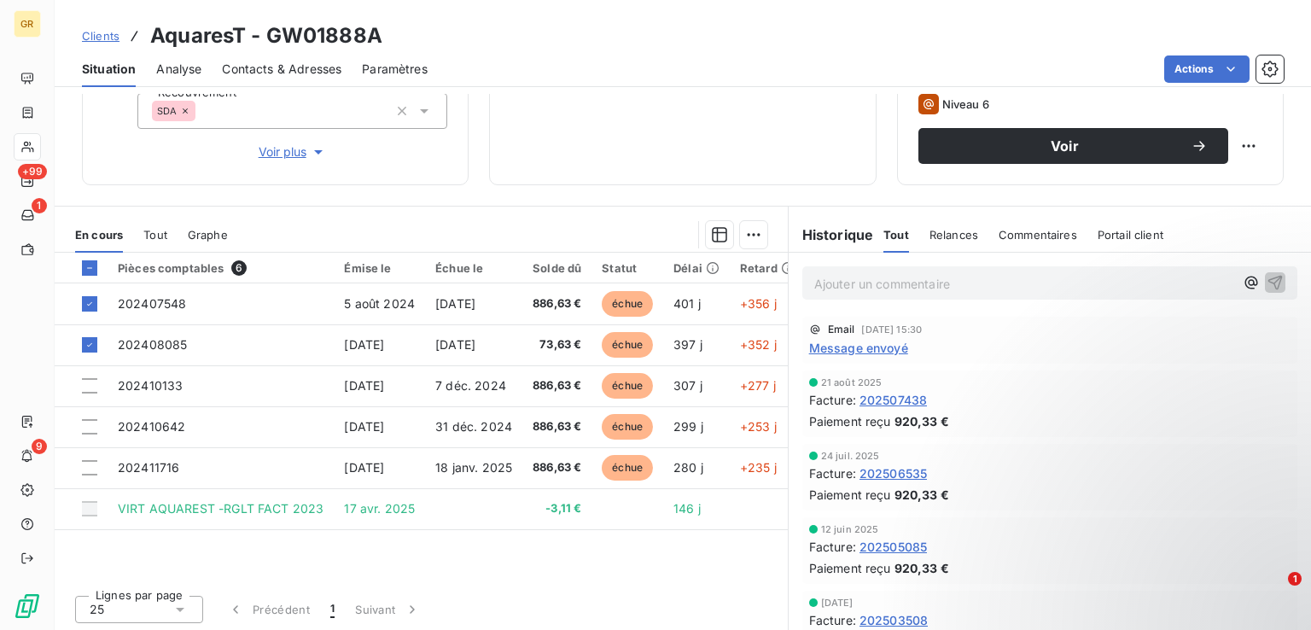
scroll to position [271, 0]
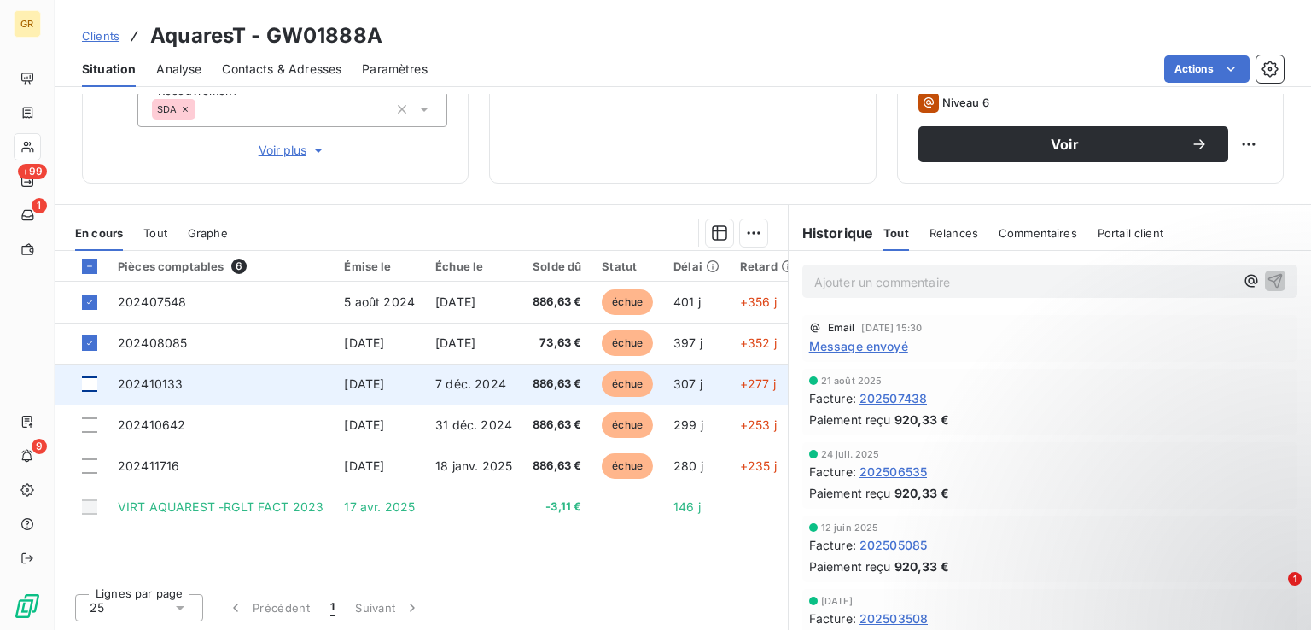
click at [95, 385] on div at bounding box center [89, 383] width 15 height 15
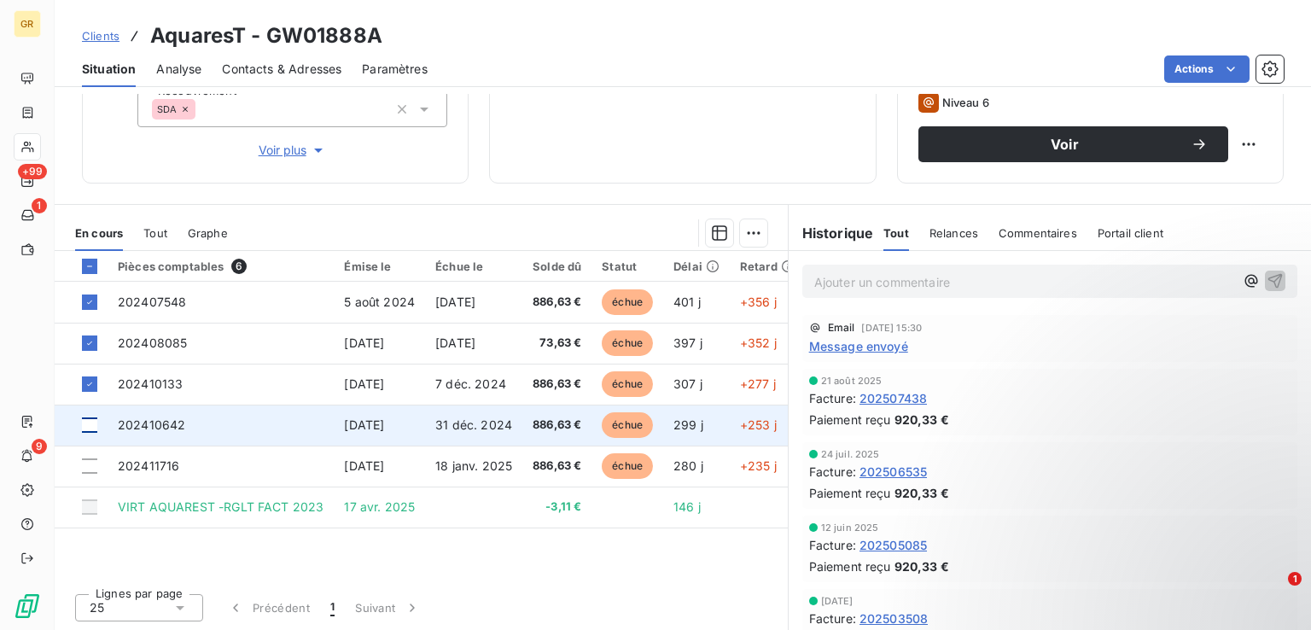
click at [90, 428] on div at bounding box center [89, 424] width 15 height 15
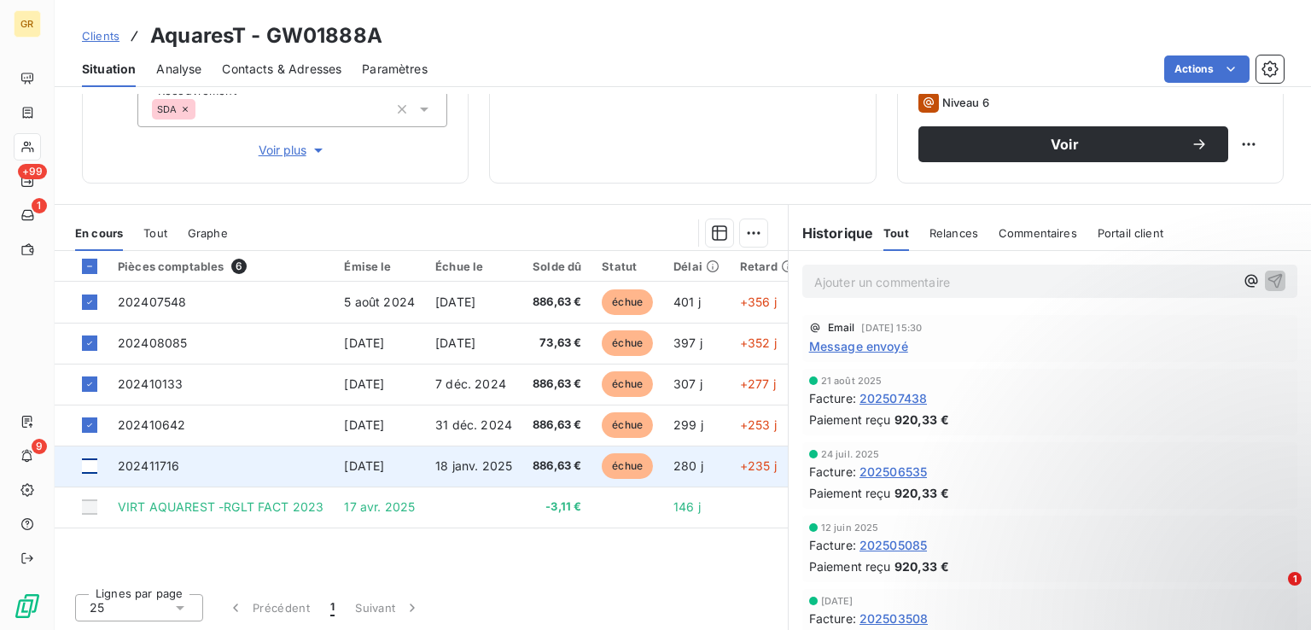
click at [91, 466] on div at bounding box center [89, 465] width 15 height 15
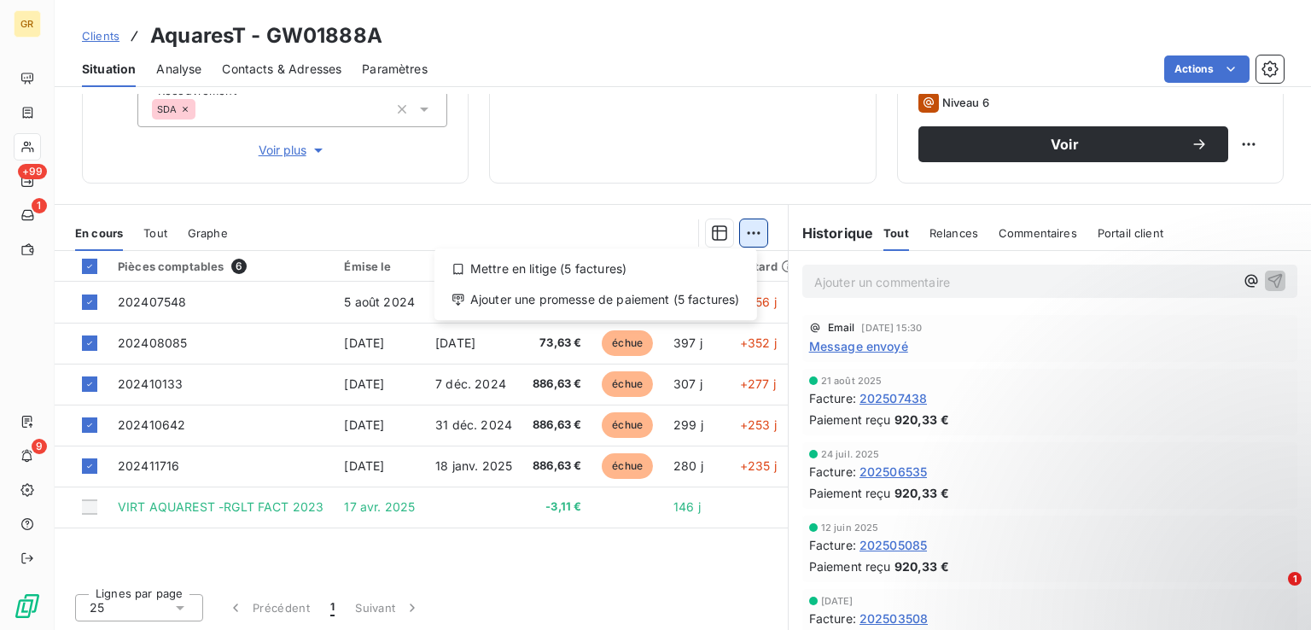
click at [742, 230] on html "GR +99 1 9 Clients AquaresT - GW01888A Situation Analyse Contacts & Adresses Pa…" at bounding box center [655, 315] width 1311 height 630
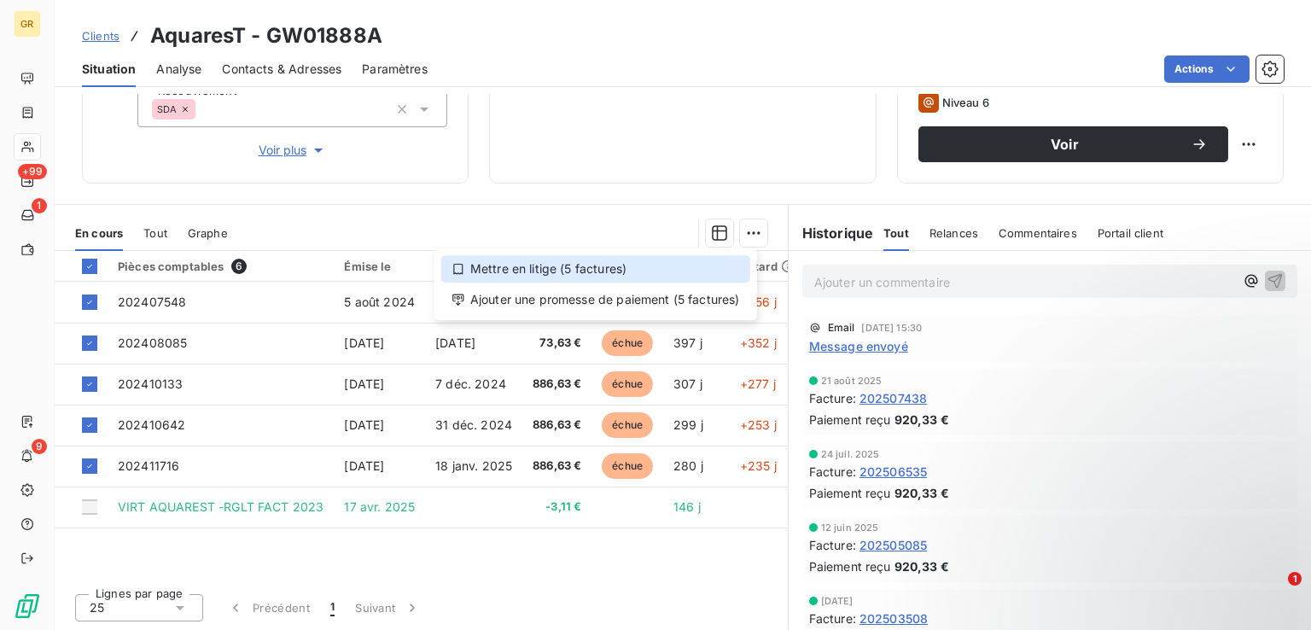
click at [595, 275] on div "Mettre en litige (5 factures)" at bounding box center [595, 268] width 309 height 27
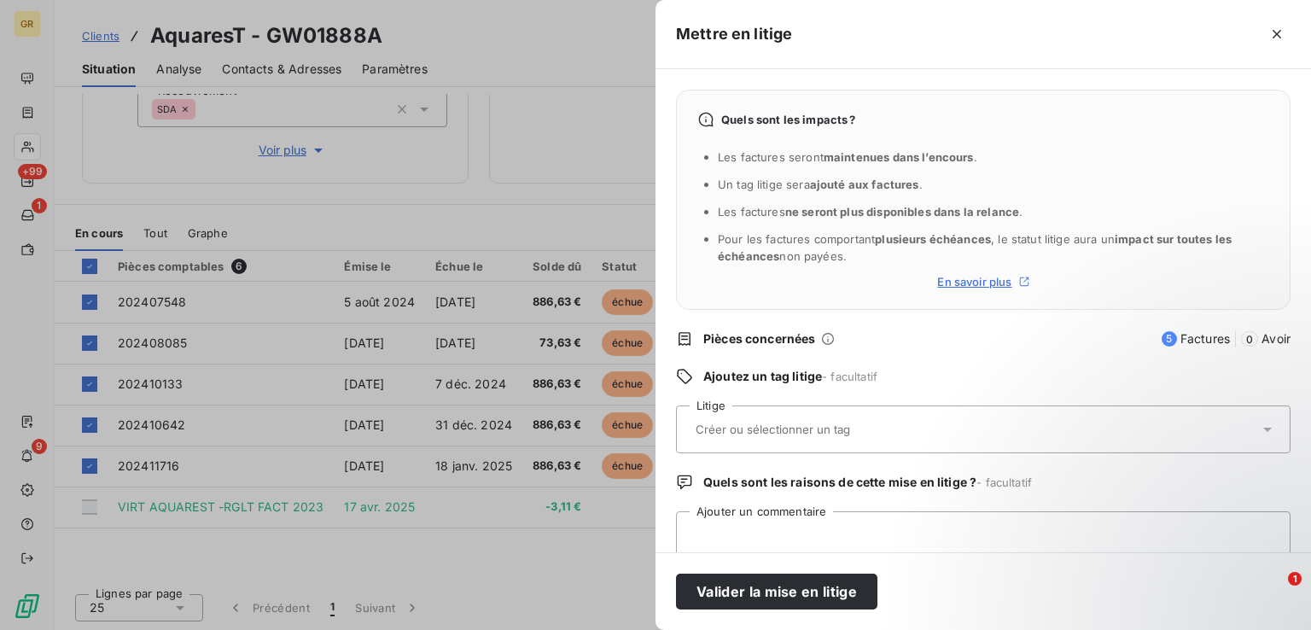
click at [844, 428] on input "text" at bounding box center [818, 429] width 248 height 15
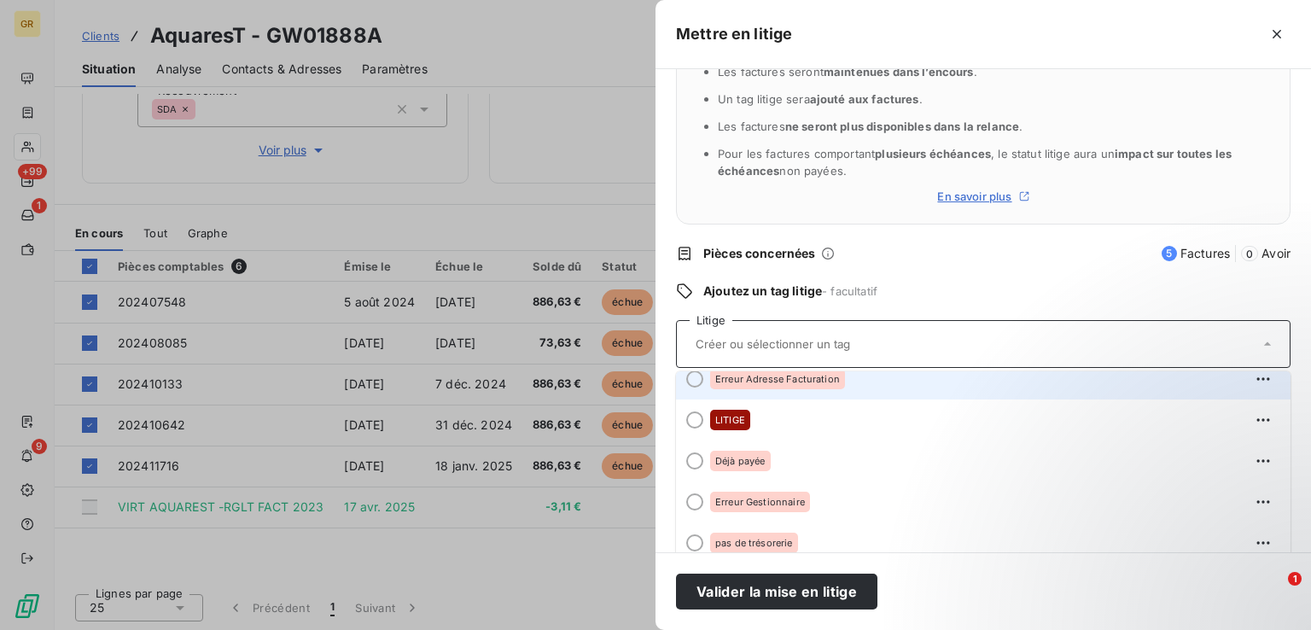
scroll to position [85, 0]
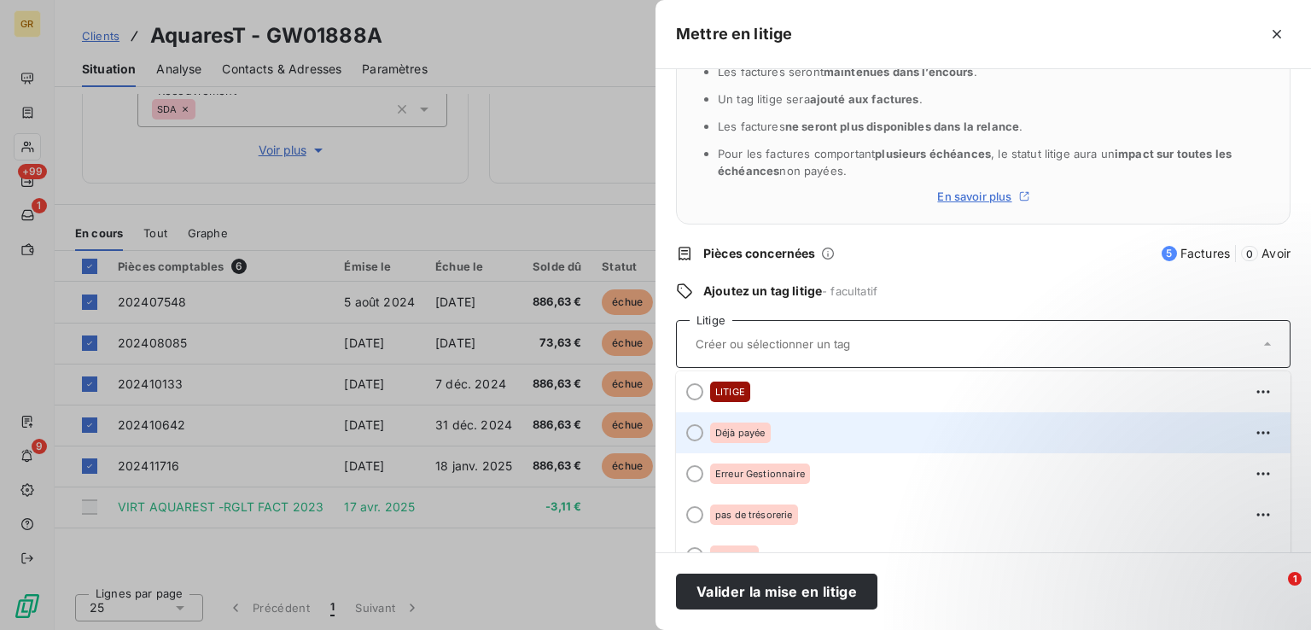
click at [693, 432] on div at bounding box center [694, 432] width 17 height 17
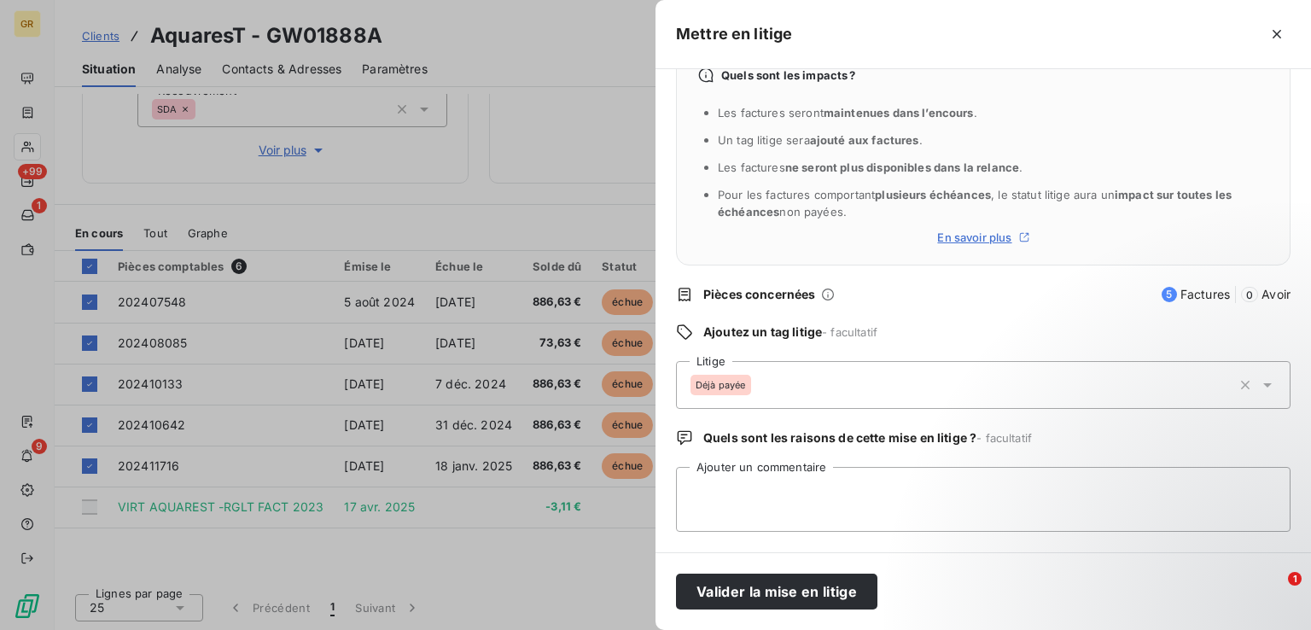
scroll to position [43, 0]
click at [747, 595] on button "Valider la mise en litige" at bounding box center [776, 591] width 201 height 36
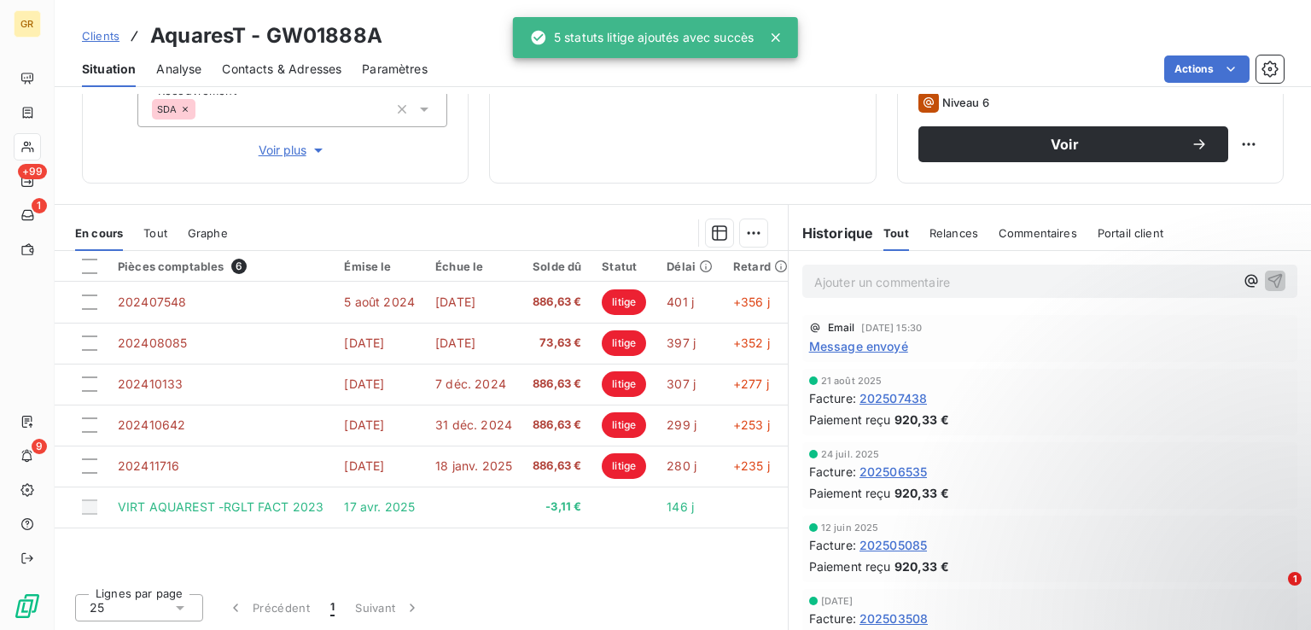
click at [945, 288] on p "Ajouter un commentaire ﻿" at bounding box center [1024, 281] width 420 height 21
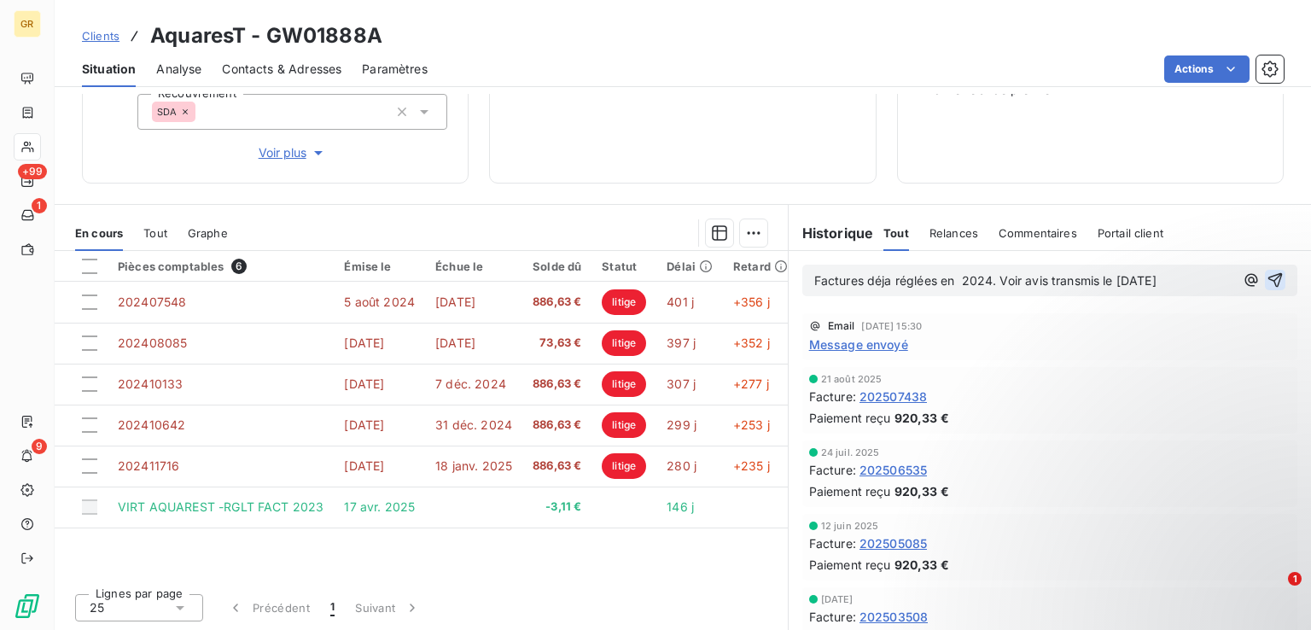
click at [1266, 276] on icon "button" at bounding box center [1274, 279] width 17 height 17
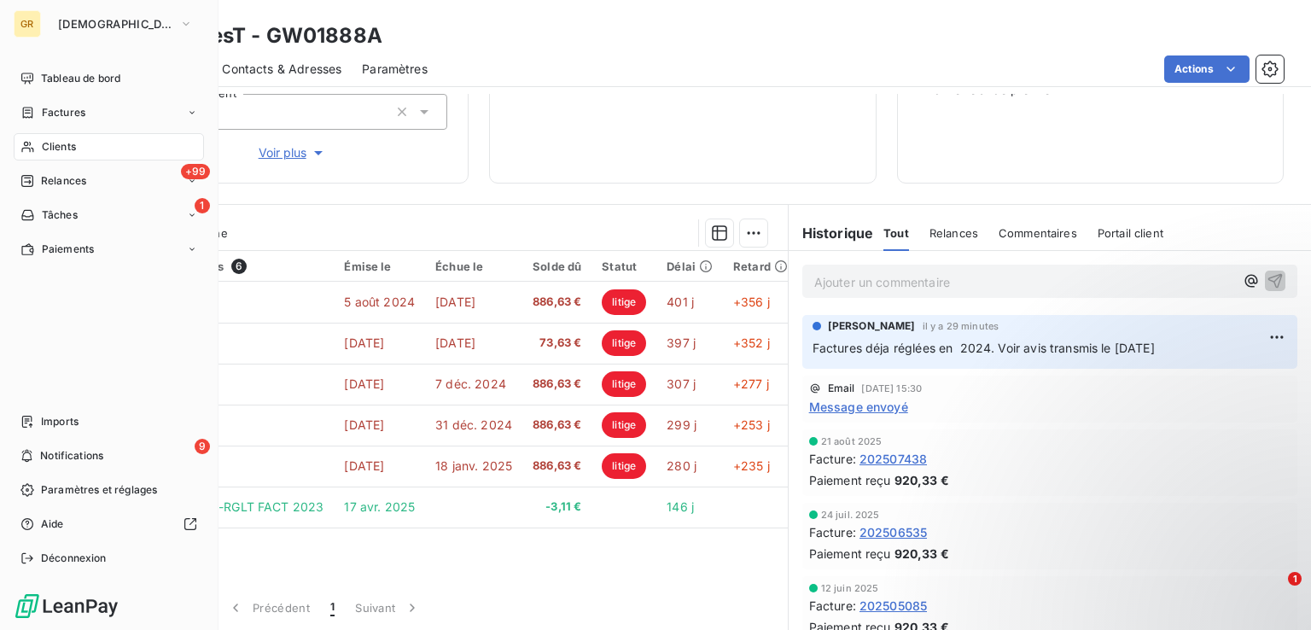
click at [39, 151] on div "Clients" at bounding box center [109, 146] width 190 height 27
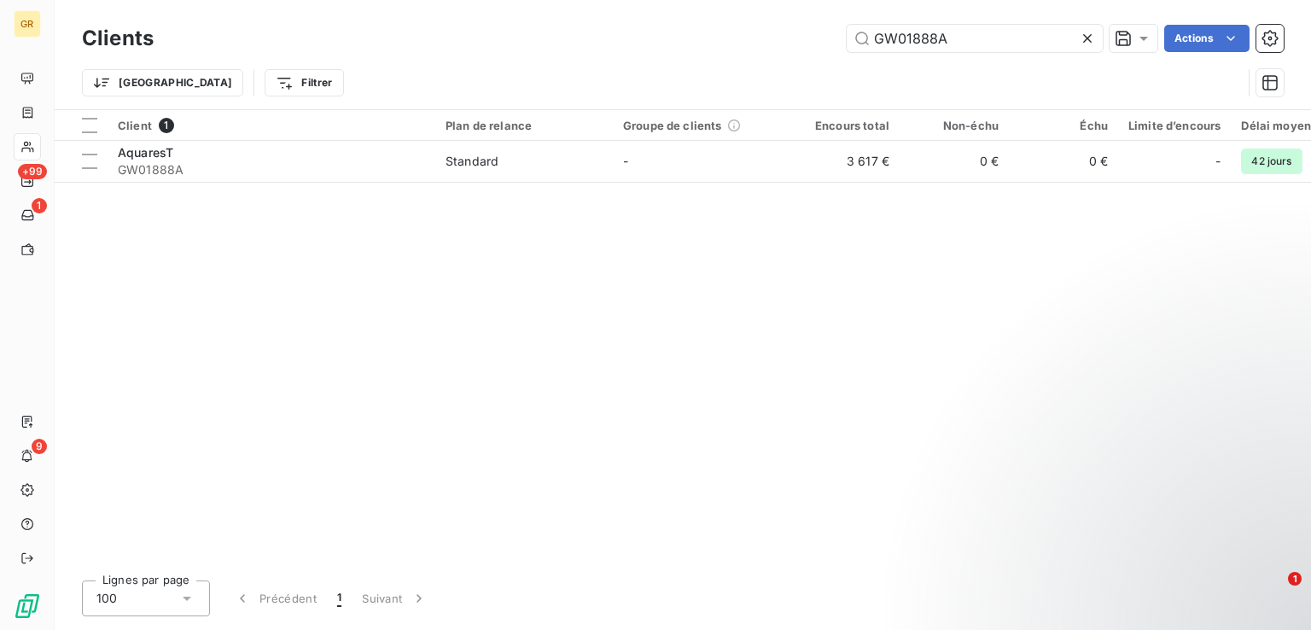
drag, startPoint x: 980, startPoint y: 44, endPoint x: 679, endPoint y: 36, distance: 300.5
click at [679, 36] on div "GW01888A Actions" at bounding box center [728, 38] width 1109 height 27
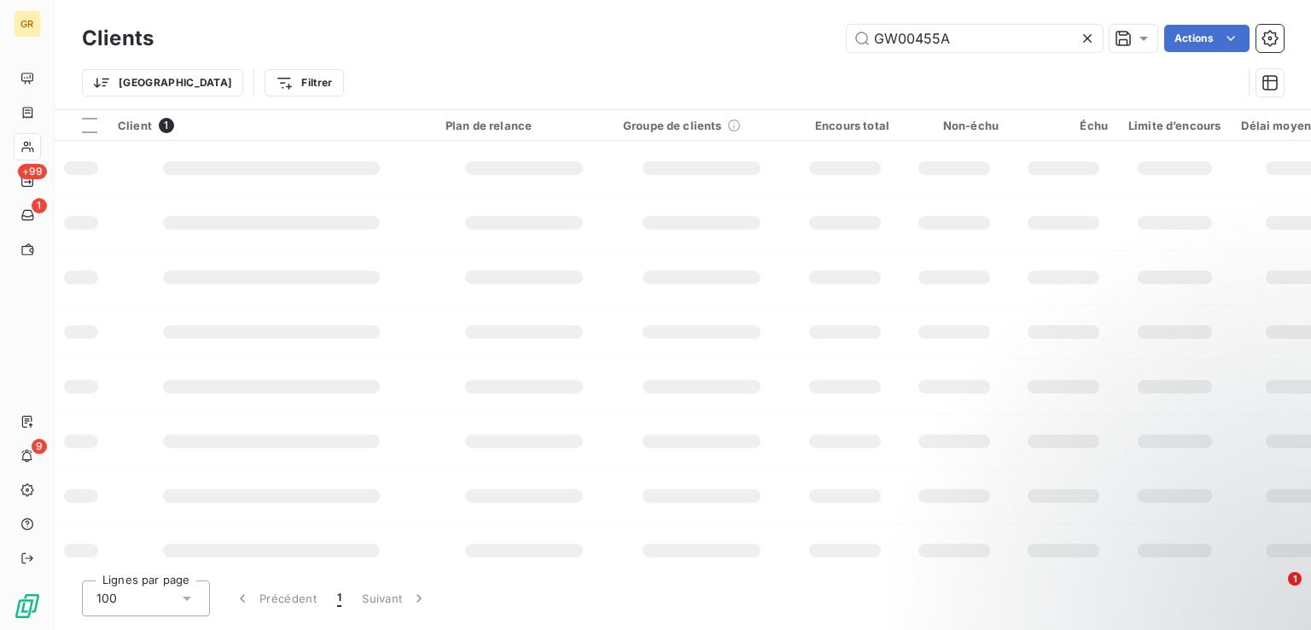
type input "GW00455A"
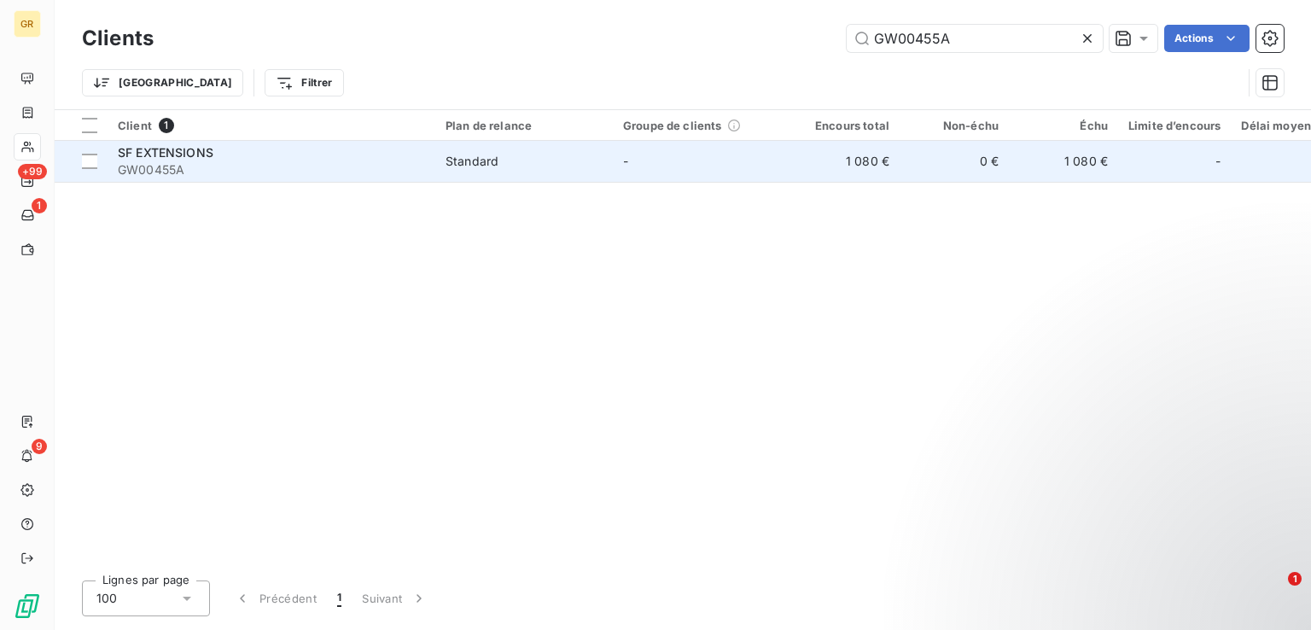
click at [167, 160] on div "SF EXTENSIONS" at bounding box center [271, 152] width 307 height 17
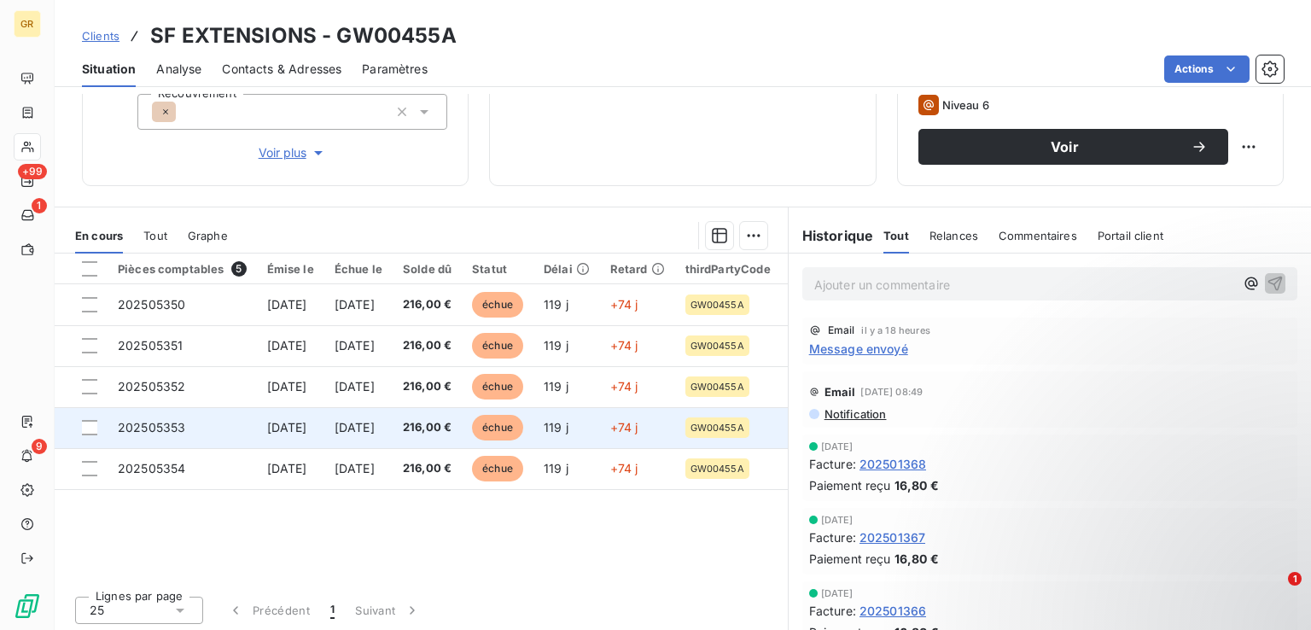
scroll to position [271, 0]
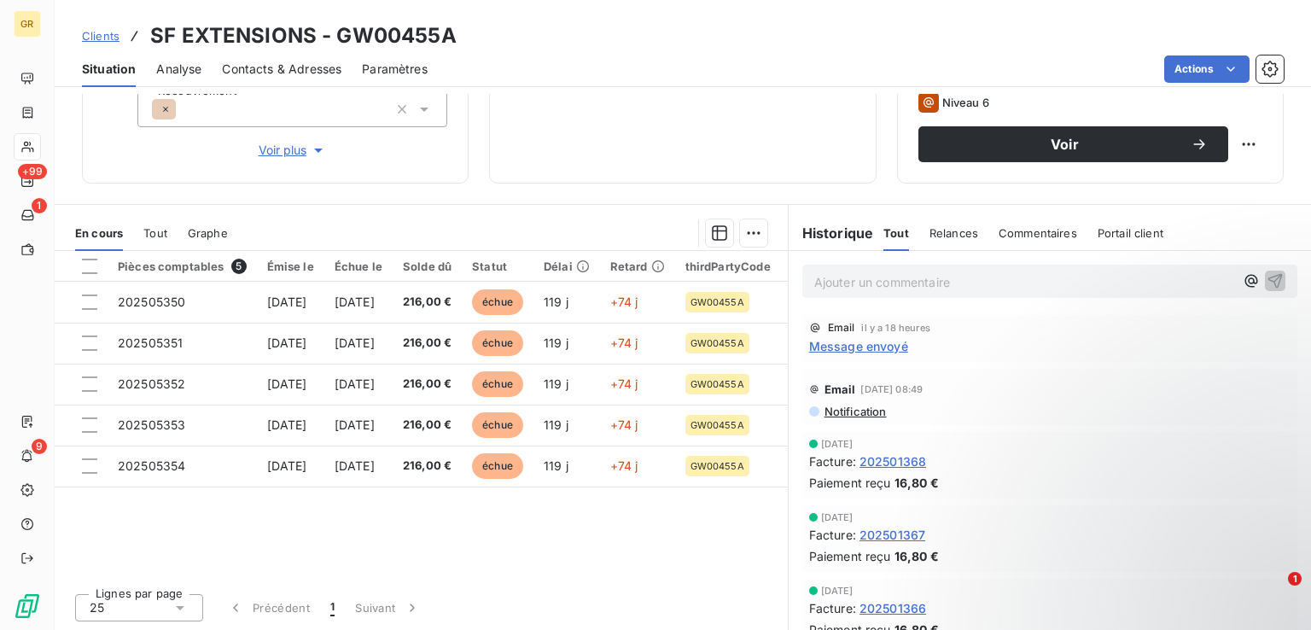
click at [918, 281] on p "Ajouter un commentaire ﻿" at bounding box center [1024, 281] width 420 height 21
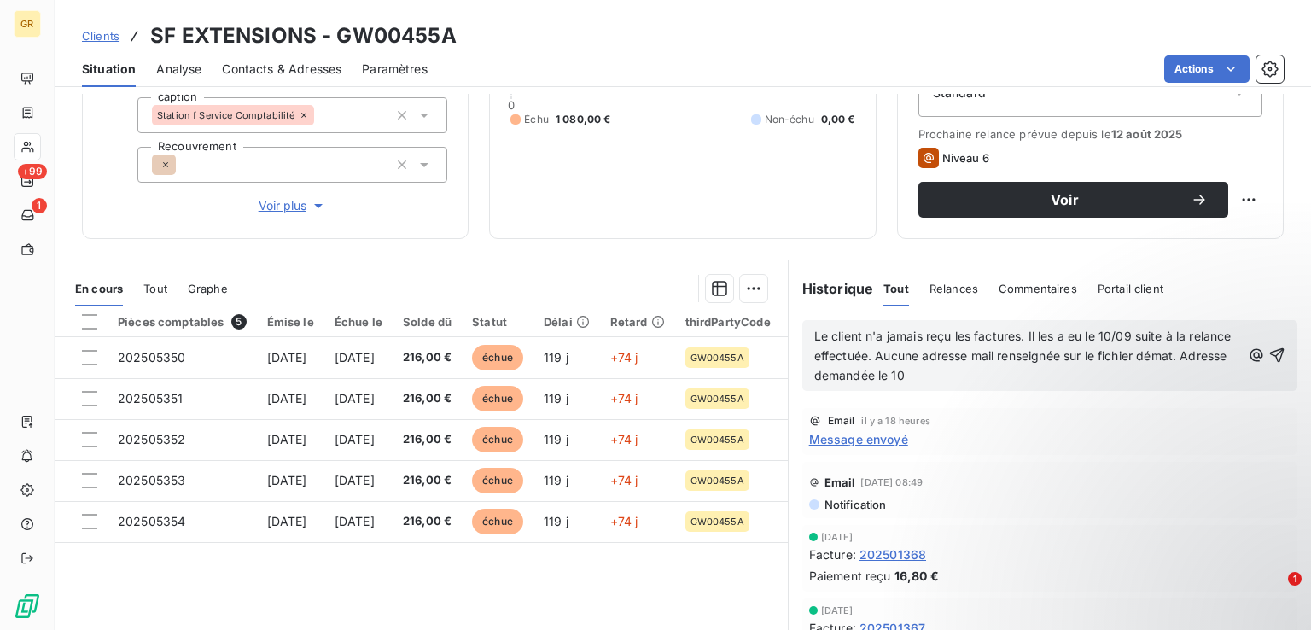
scroll to position [185, 0]
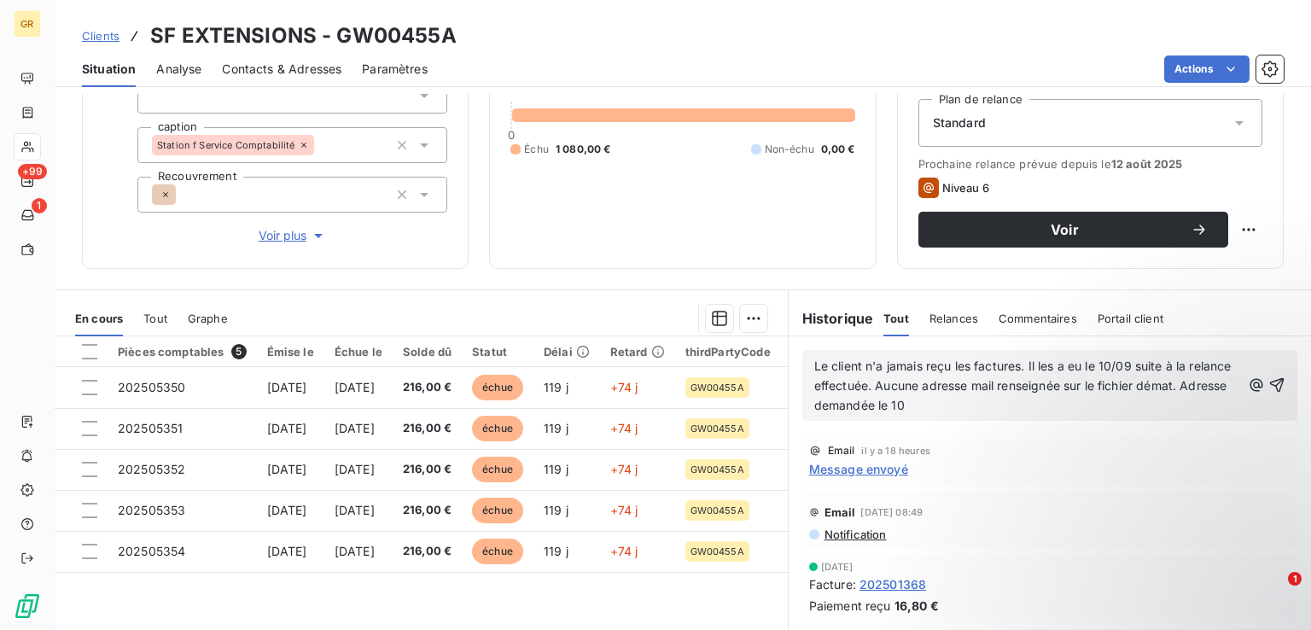
click at [1107, 366] on span "Le client n'a jamais reçu les factures. Il les a eu le 10/09 suite à la relance…" at bounding box center [1024, 385] width 421 height 54
click at [1019, 402] on p "Le client n'a jamais reçu les factures. Il les a eu le 09/09 suite à la relance…" at bounding box center [1027, 386] width 427 height 59
click at [1260, 383] on div "Le client n'a jamais reçu les factures. Il les a eu le 09/09 suite à la relance…" at bounding box center [1049, 385] width 495 height 71
drag, startPoint x: 1253, startPoint y: 383, endPoint x: 1237, endPoint y: 395, distance: 19.5
click at [1268, 383] on icon "button" at bounding box center [1276, 384] width 17 height 17
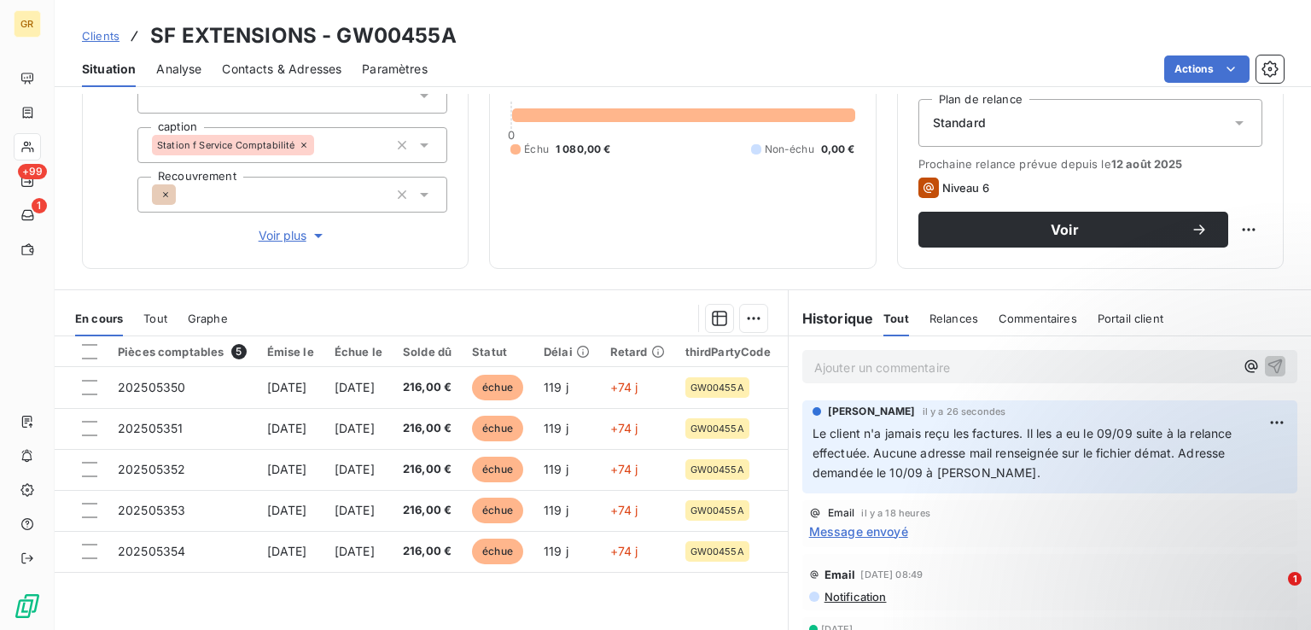
click at [562, 598] on div "Pièces comptables 5 Émise le Échue le Solde dû Statut Délai Retard thirdPartyCo…" at bounding box center [421, 500] width 733 height 329
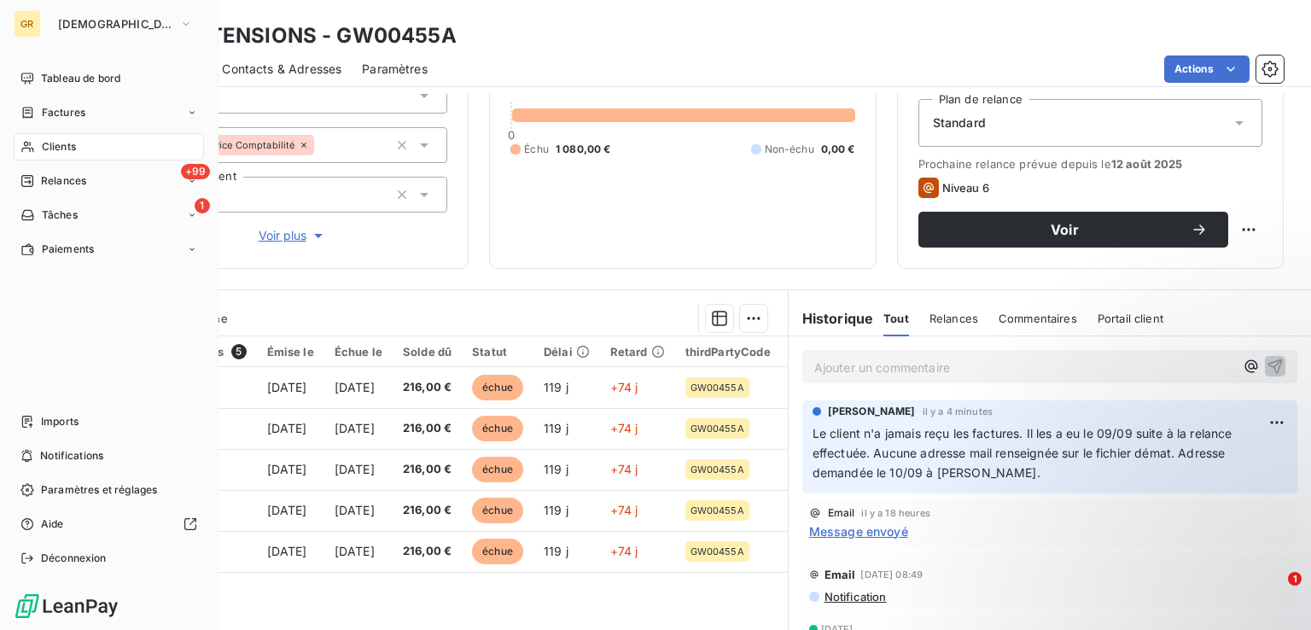
click at [90, 148] on div "Clients" at bounding box center [109, 146] width 190 height 27
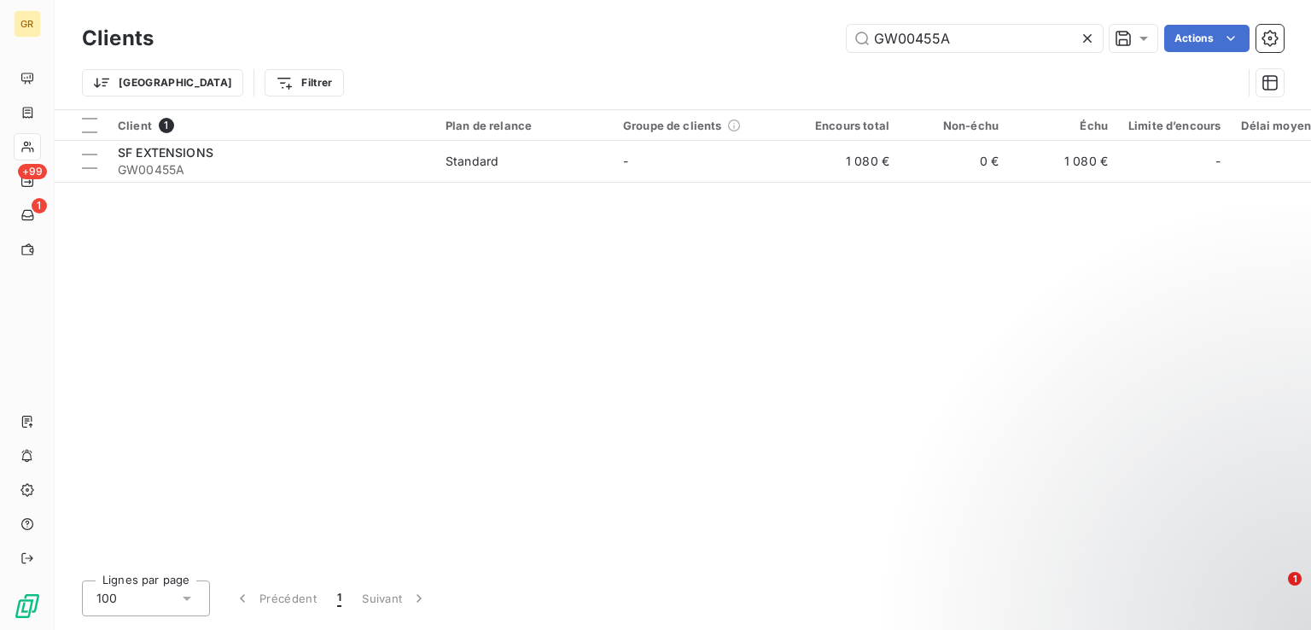
drag, startPoint x: 951, startPoint y: 35, endPoint x: 739, endPoint y: 35, distance: 211.6
click at [745, 35] on div "GW00455A Actions" at bounding box center [728, 38] width 1109 height 27
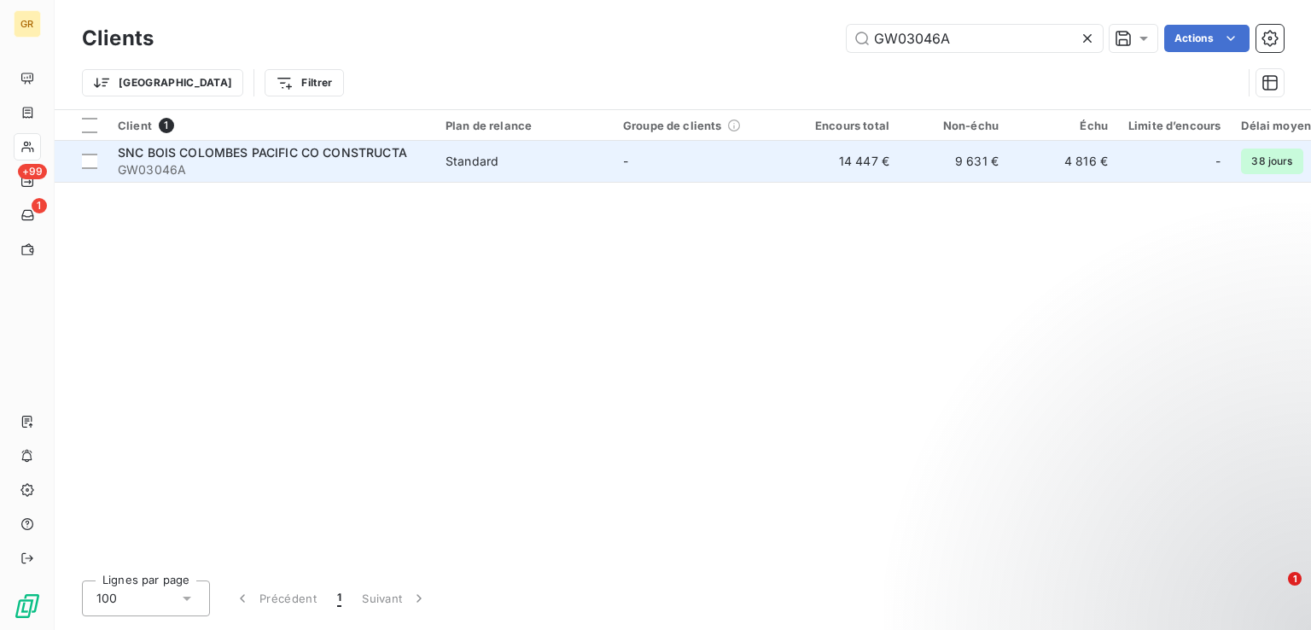
type input "GW03046A"
click at [320, 144] on div "SNC BOIS COLOMBES PACIFIC CO CONSTRUCTA" at bounding box center [271, 152] width 307 height 17
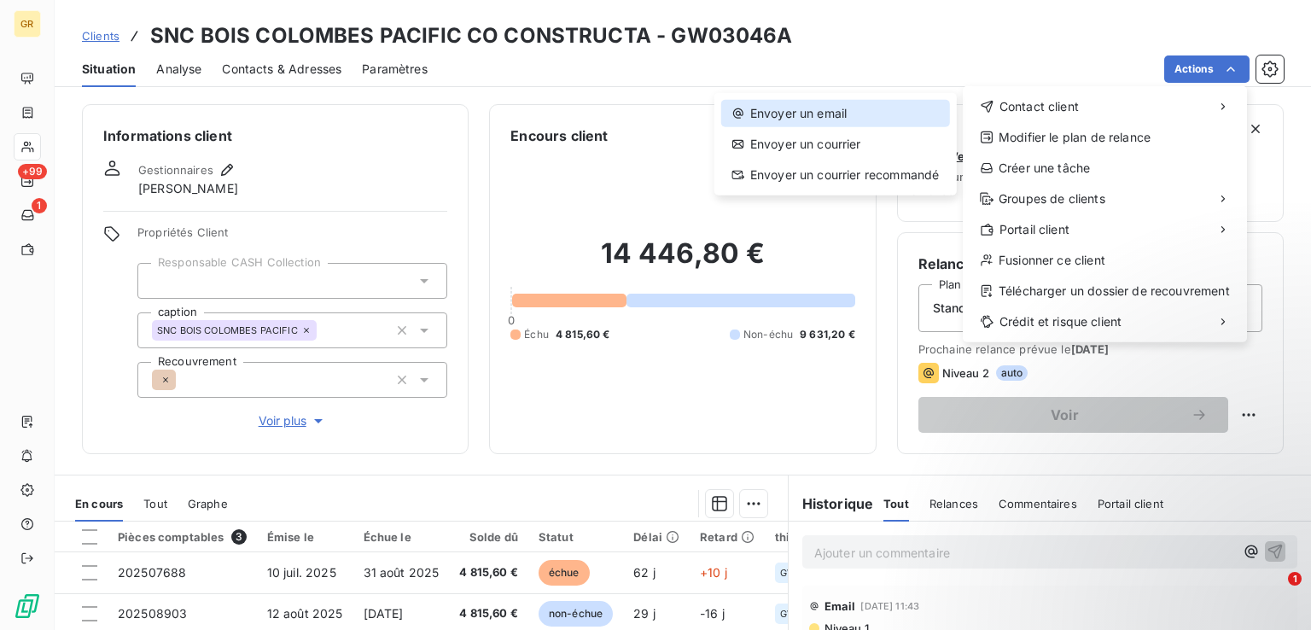
click at [826, 110] on div "Envoyer un email" at bounding box center [835, 113] width 229 height 27
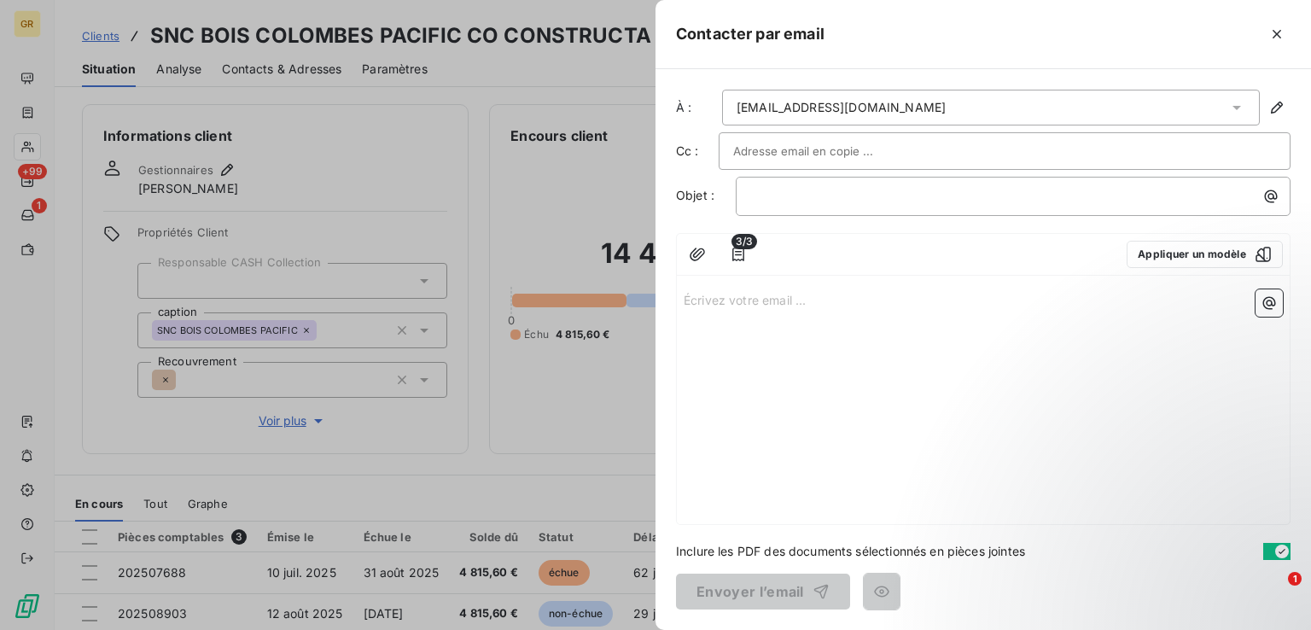
click at [851, 148] on input "text" at bounding box center [824, 151] width 183 height 26
click at [842, 186] on p "﻿" at bounding box center [1017, 196] width 534 height 20
click at [1277, 195] on icon "button" at bounding box center [1270, 196] width 17 height 17
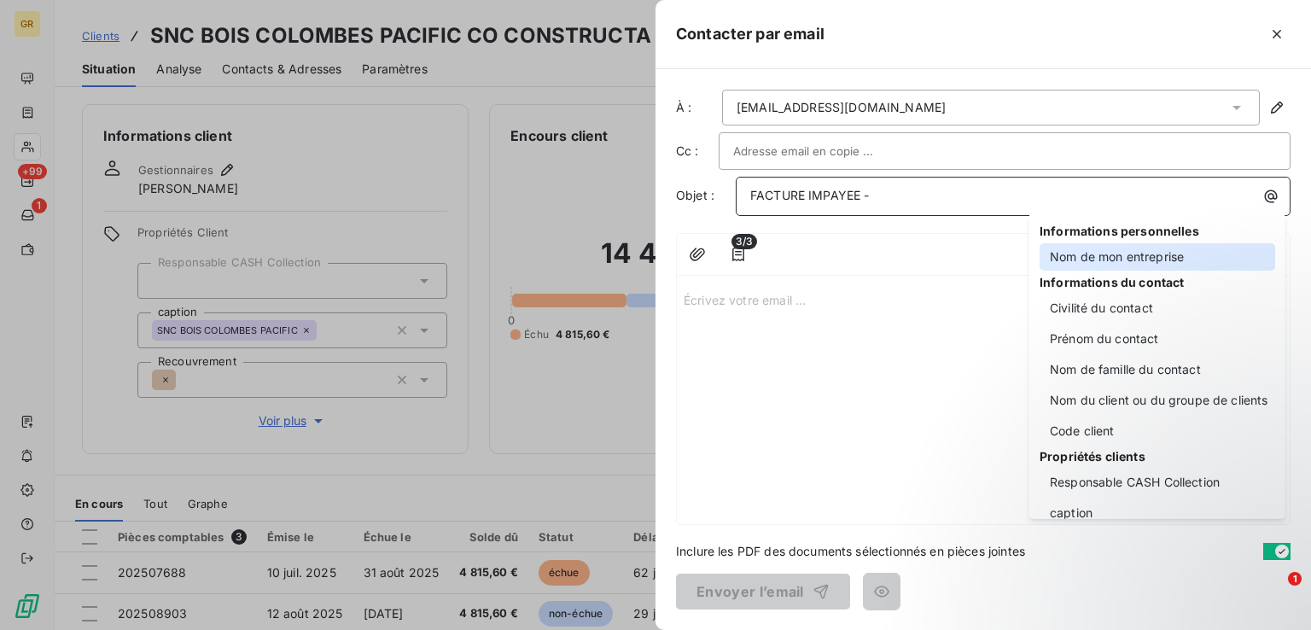
click at [1108, 252] on div "Nom de mon entreprise" at bounding box center [1157, 256] width 236 height 27
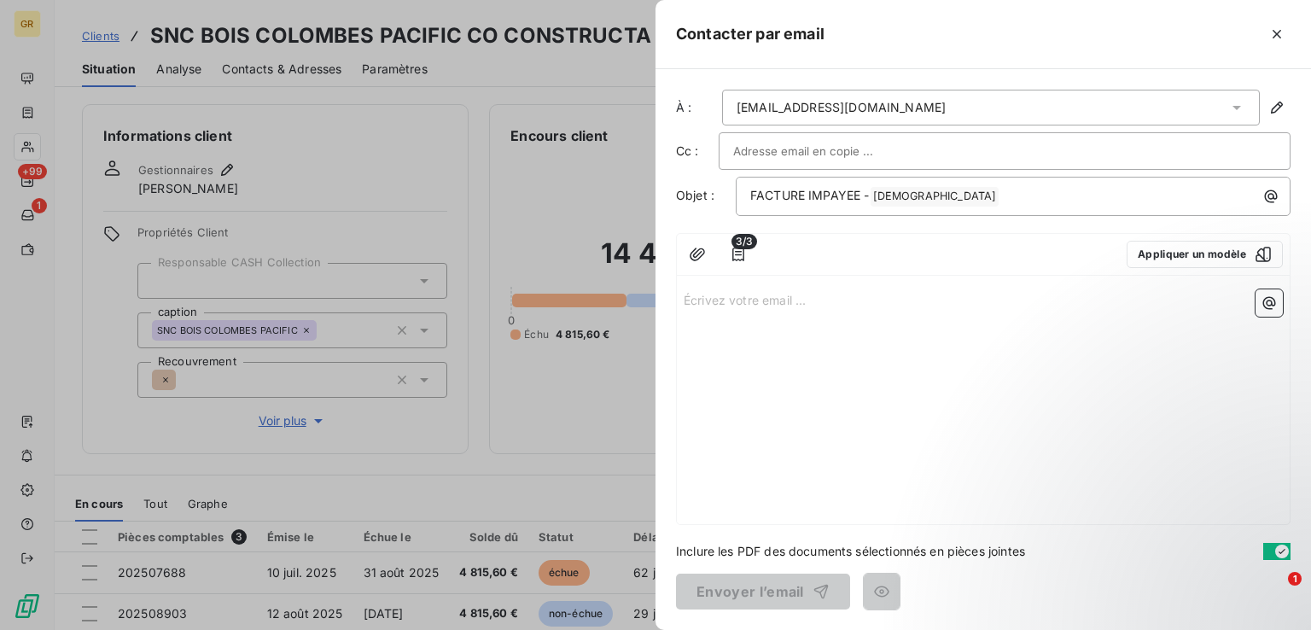
click at [1109, 249] on div at bounding box center [938, 254] width 347 height 27
click at [1049, 201] on p "FACTURE IMPAYEE - GREENWISHES ﻿ ﻿" at bounding box center [1017, 196] width 534 height 20
click at [1260, 194] on button "button" at bounding box center [1270, 196] width 27 height 27
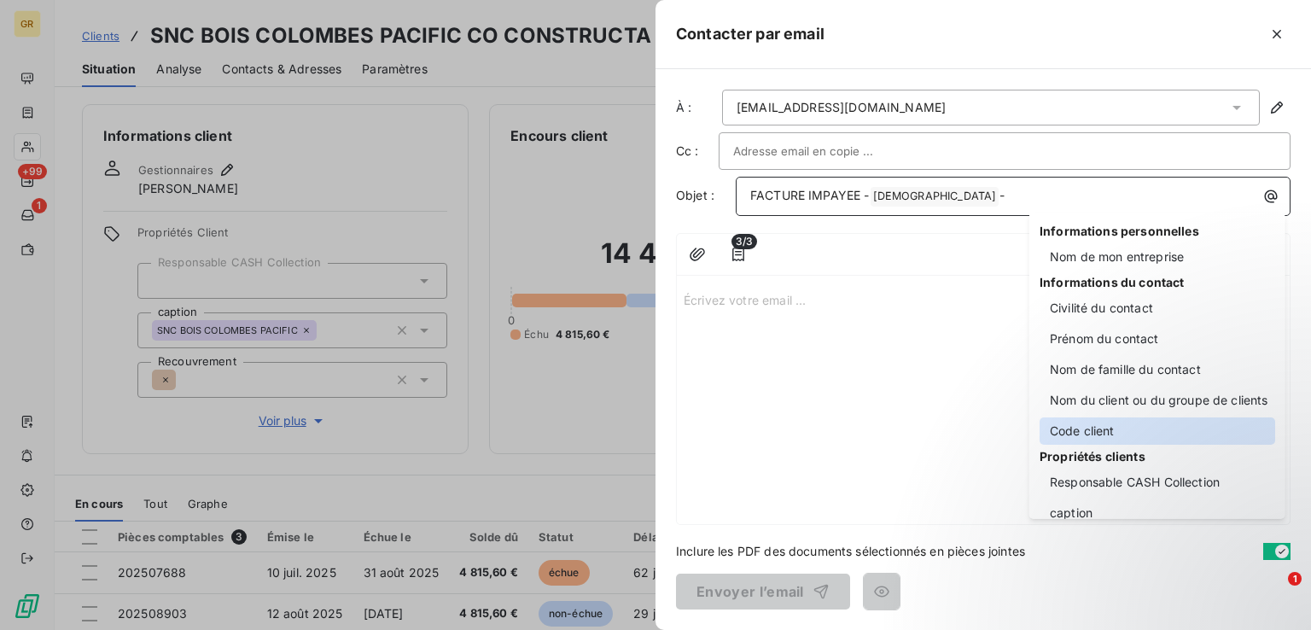
click at [1114, 434] on div "Code client" at bounding box center [1157, 430] width 236 height 27
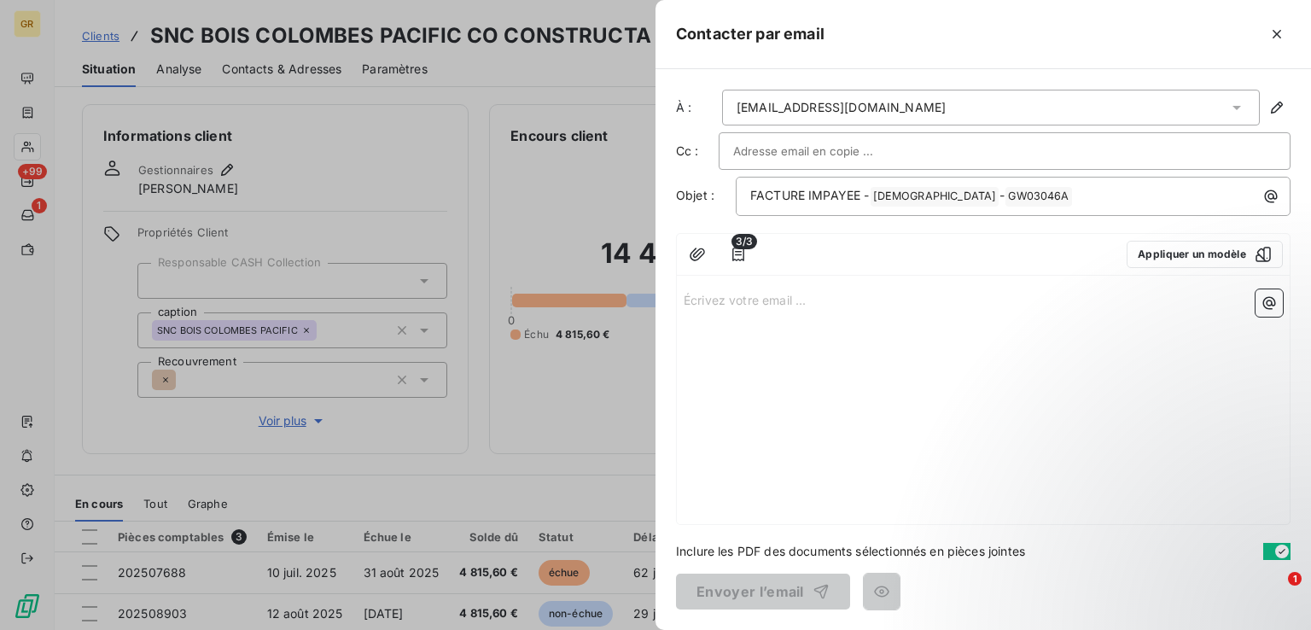
click at [776, 294] on p "Écrivez votre email ... ﻿" at bounding box center [983, 299] width 599 height 20
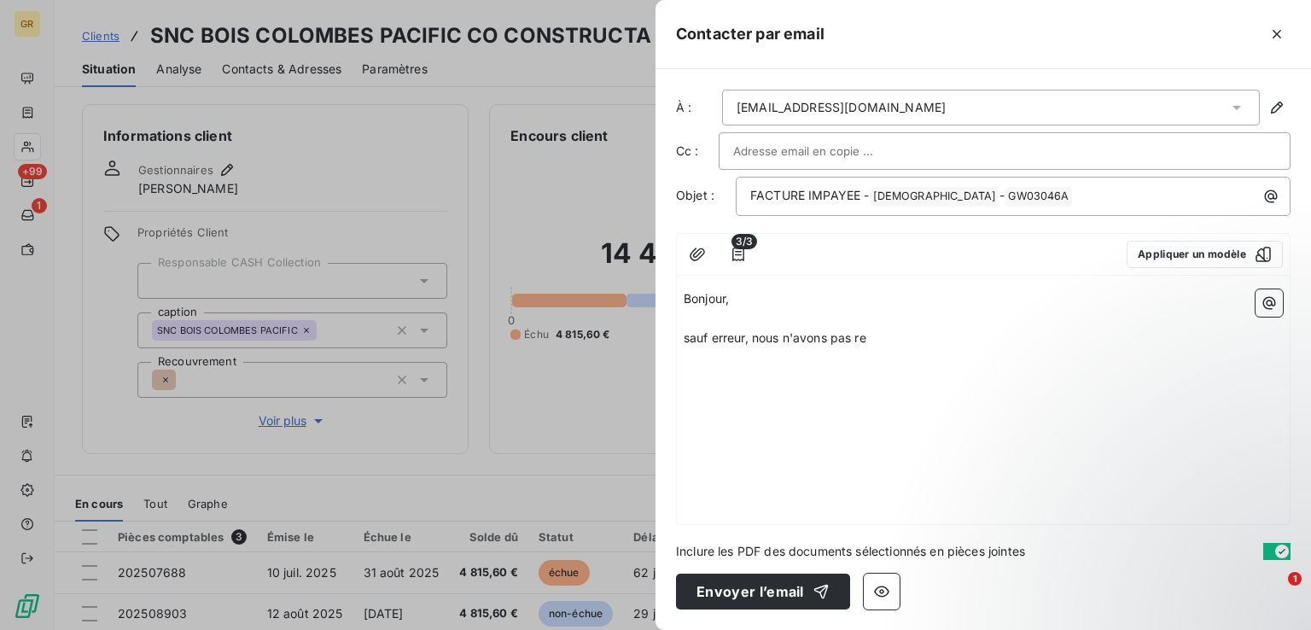
click at [428, 585] on div at bounding box center [655, 315] width 1311 height 630
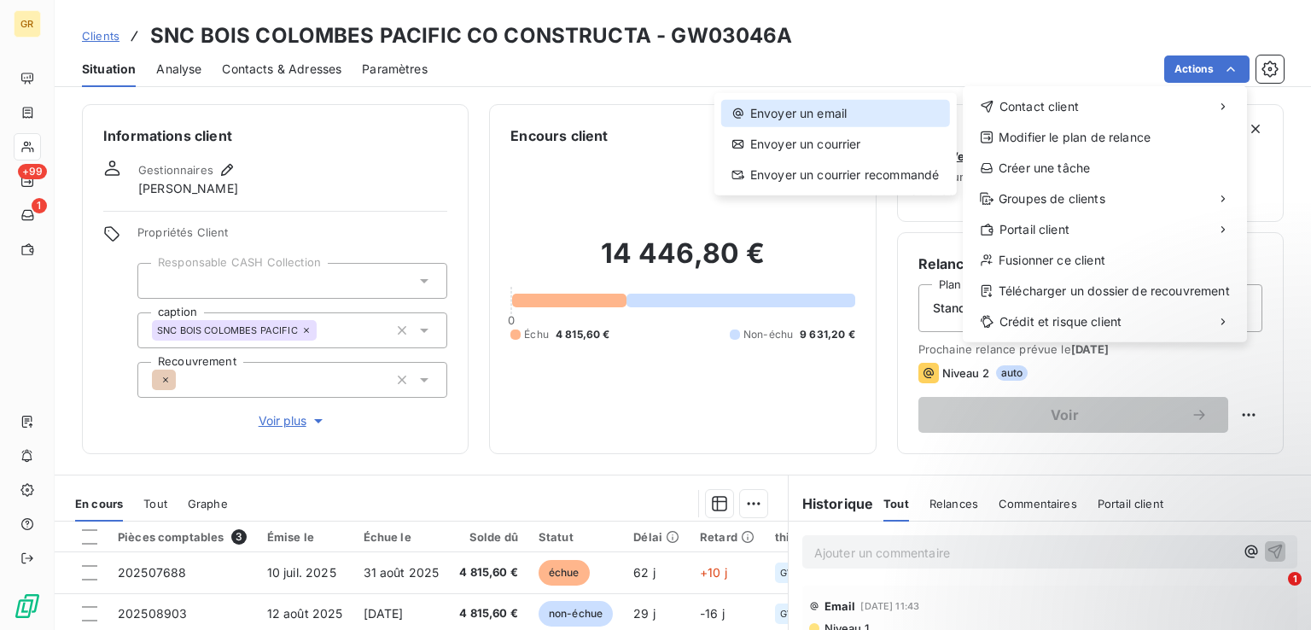
click at [843, 105] on div "Envoyer un email" at bounding box center [835, 113] width 229 height 27
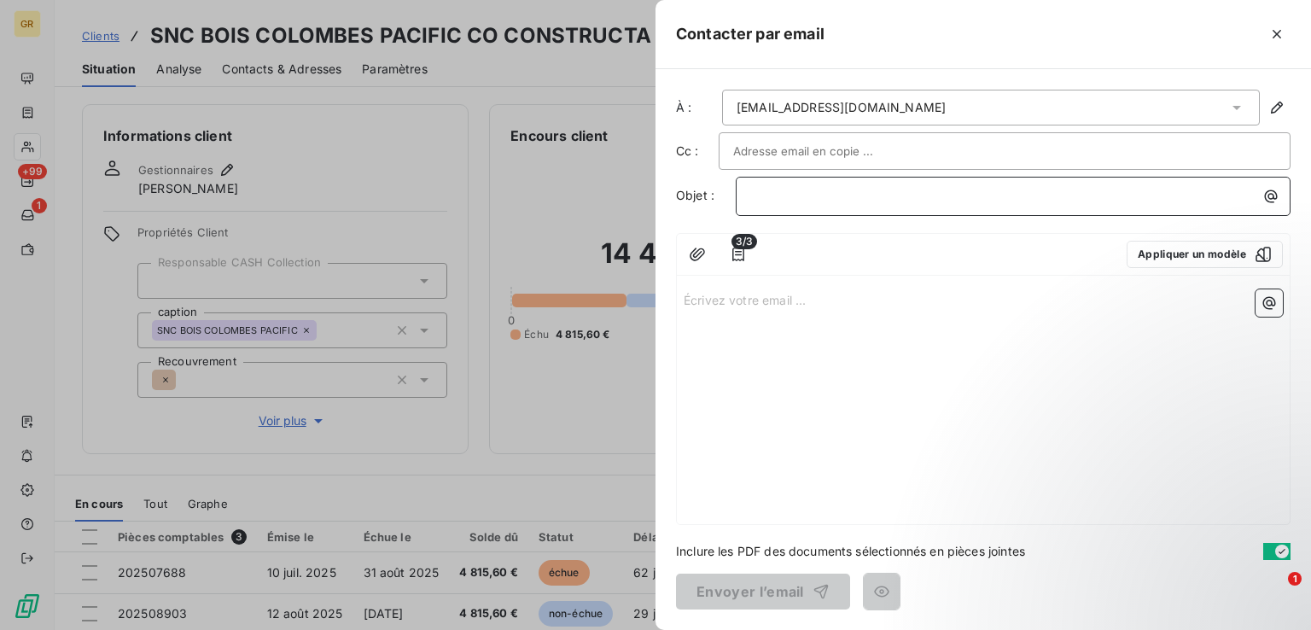
click at [896, 197] on p "﻿" at bounding box center [1017, 196] width 534 height 20
click at [1273, 189] on icon "button" at bounding box center [1270, 196] width 17 height 17
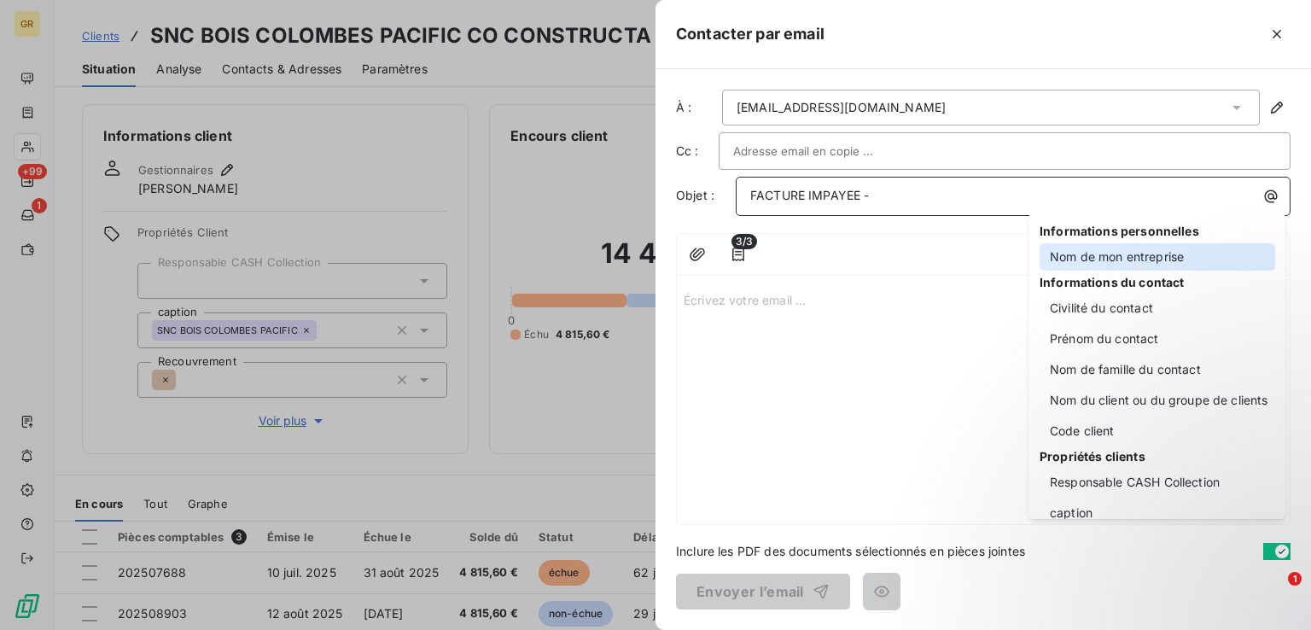
click at [1058, 257] on div "Nom de mon entreprise" at bounding box center [1157, 256] width 236 height 27
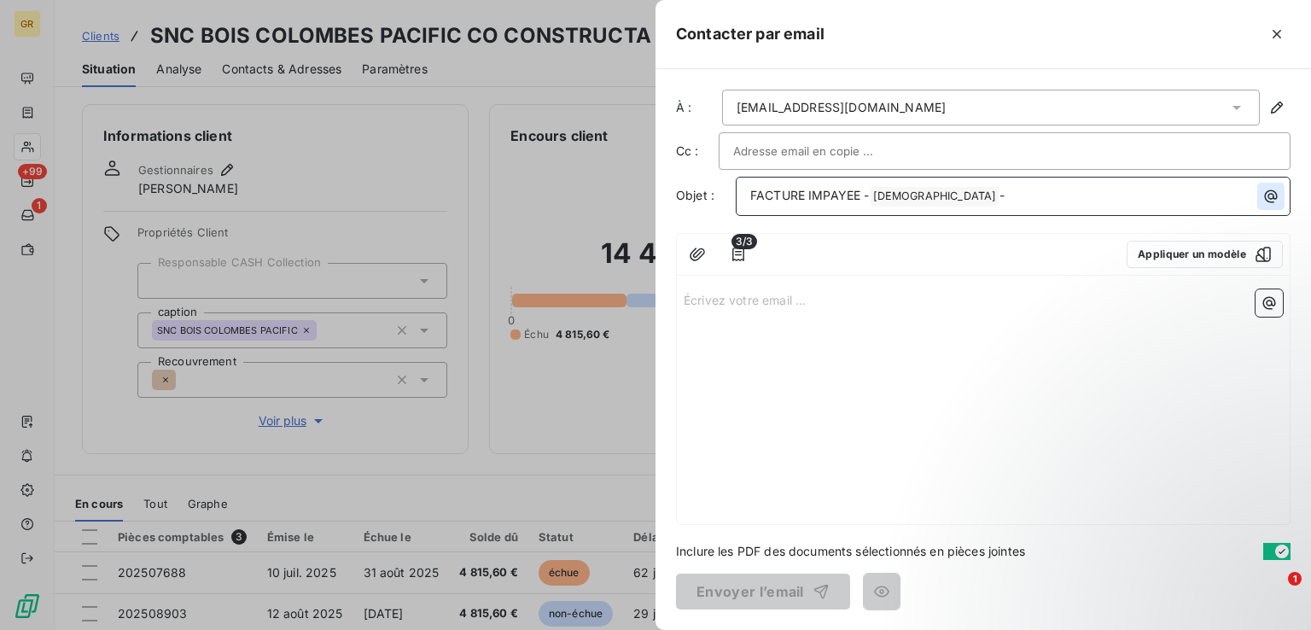
click at [1275, 191] on icon "button" at bounding box center [1271, 196] width 13 height 13
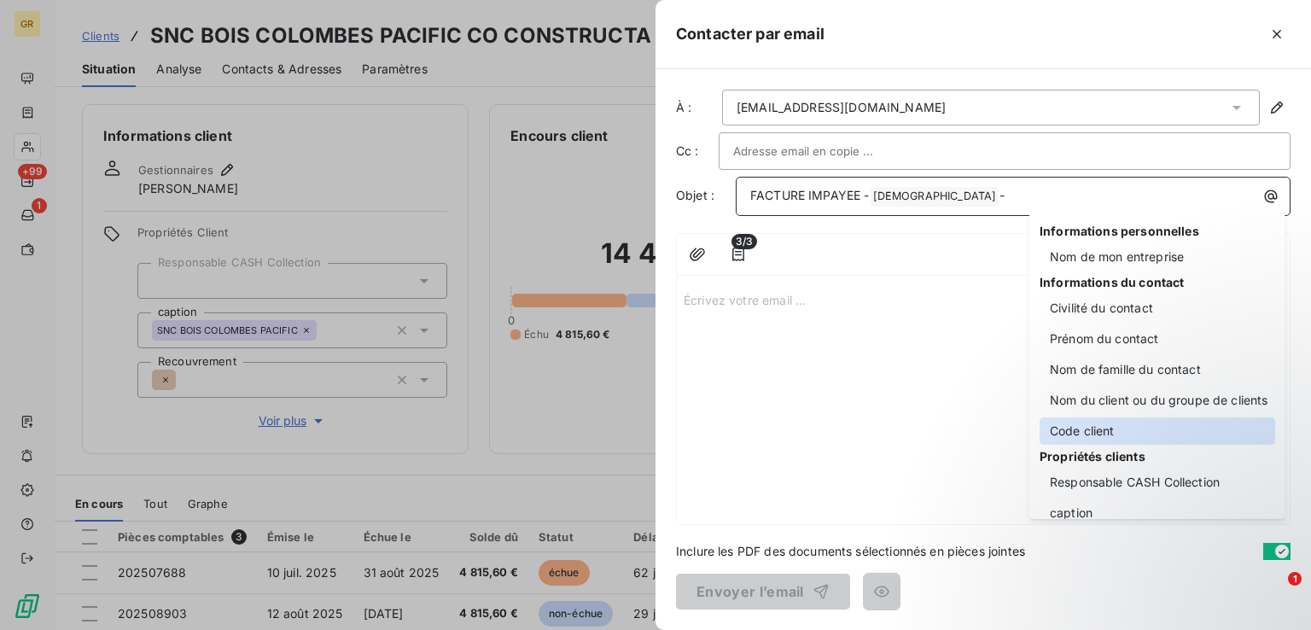
click at [1087, 437] on div "Code client" at bounding box center [1157, 430] width 236 height 27
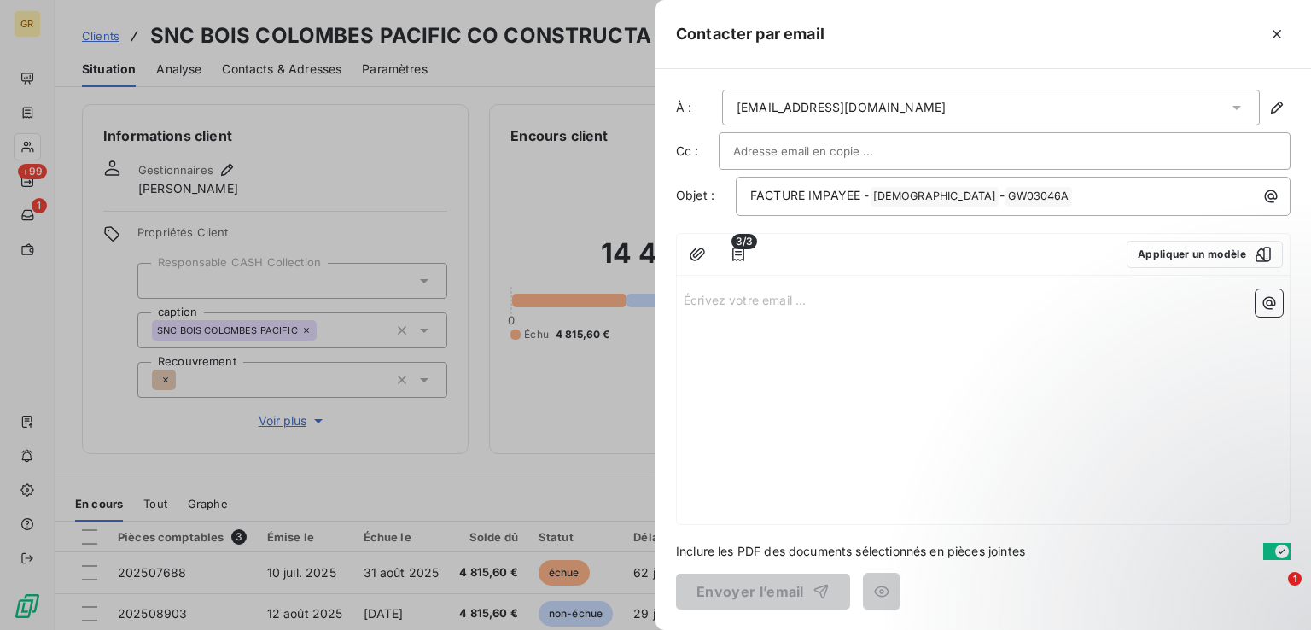
click at [759, 305] on p "Écrivez votre email ... ﻿" at bounding box center [983, 299] width 599 height 20
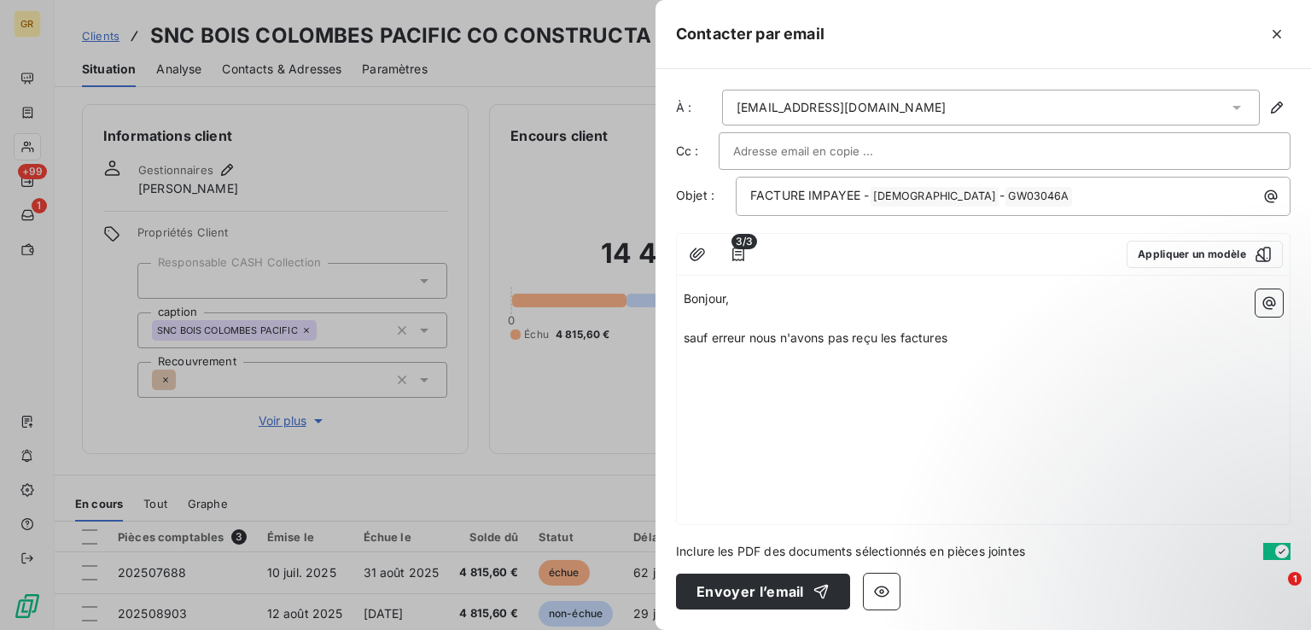
click at [689, 334] on span "sauf erreur nous n'avons pas reçu les factures" at bounding box center [816, 337] width 264 height 15
click at [957, 333] on p "Sauf erreur nous n'avons pas reçu les factures" at bounding box center [983, 339] width 599 height 20
click at [736, 253] on icon "button" at bounding box center [738, 254] width 17 height 17
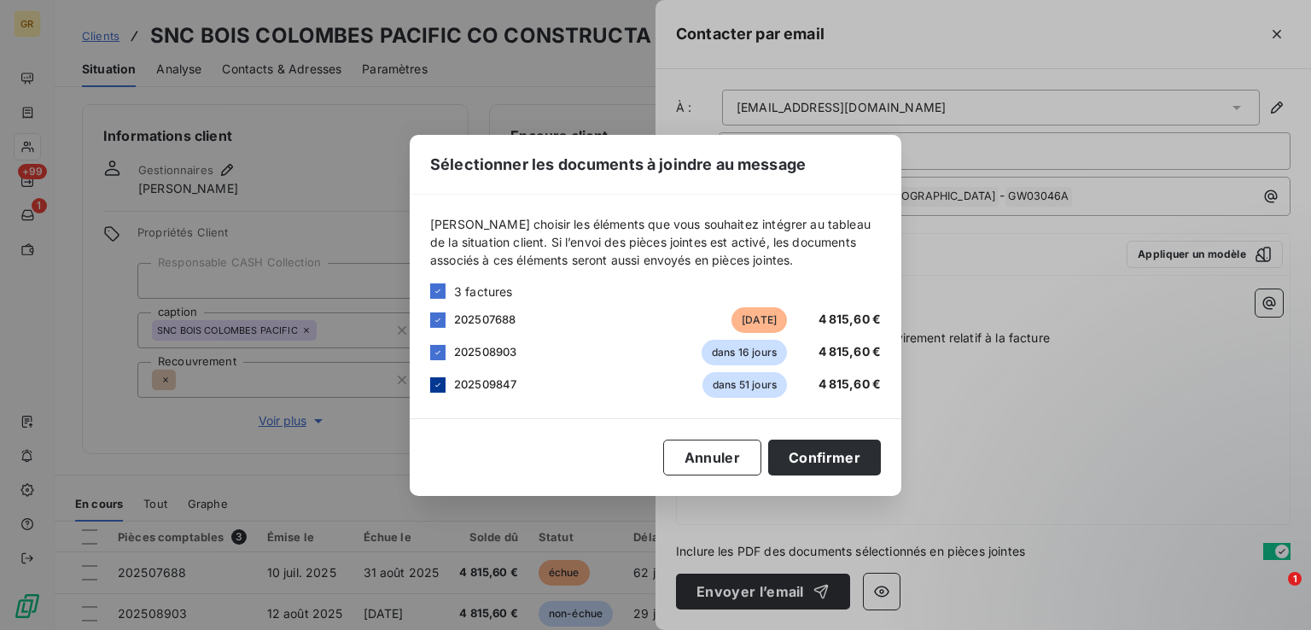
click at [440, 385] on icon at bounding box center [438, 385] width 10 height 10
click at [441, 352] on icon at bounding box center [438, 352] width 10 height 10
click at [835, 455] on button "Confirmer" at bounding box center [824, 457] width 113 height 36
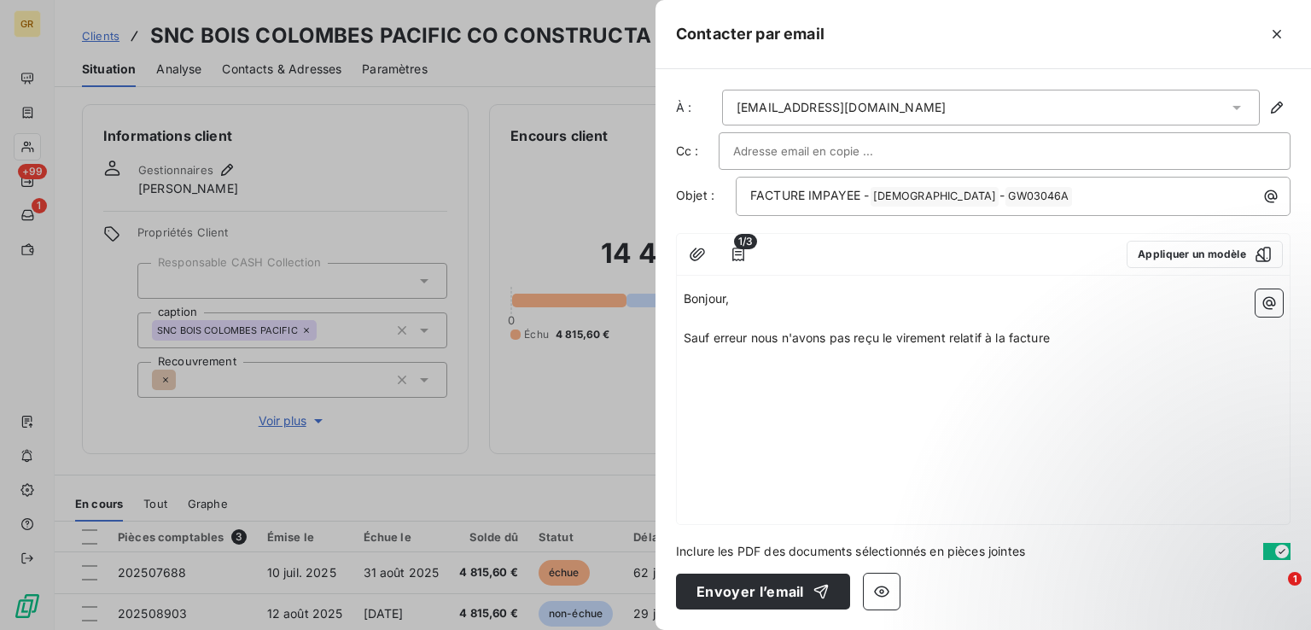
click at [1066, 335] on p "Sauf erreur nous n'avons pas reçu le virement relatif à la facture" at bounding box center [983, 339] width 599 height 20
click at [1266, 297] on icon "button" at bounding box center [1269, 303] width 13 height 13
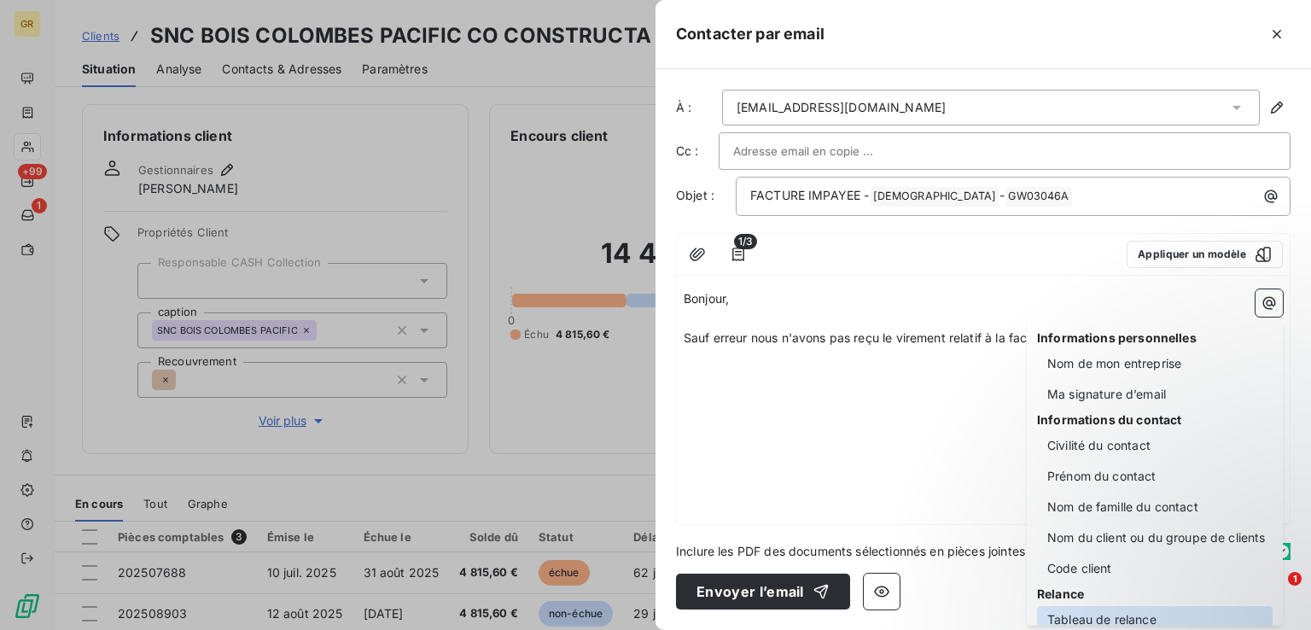
click at [1098, 613] on div "Tableau de relance" at bounding box center [1155, 619] width 236 height 27
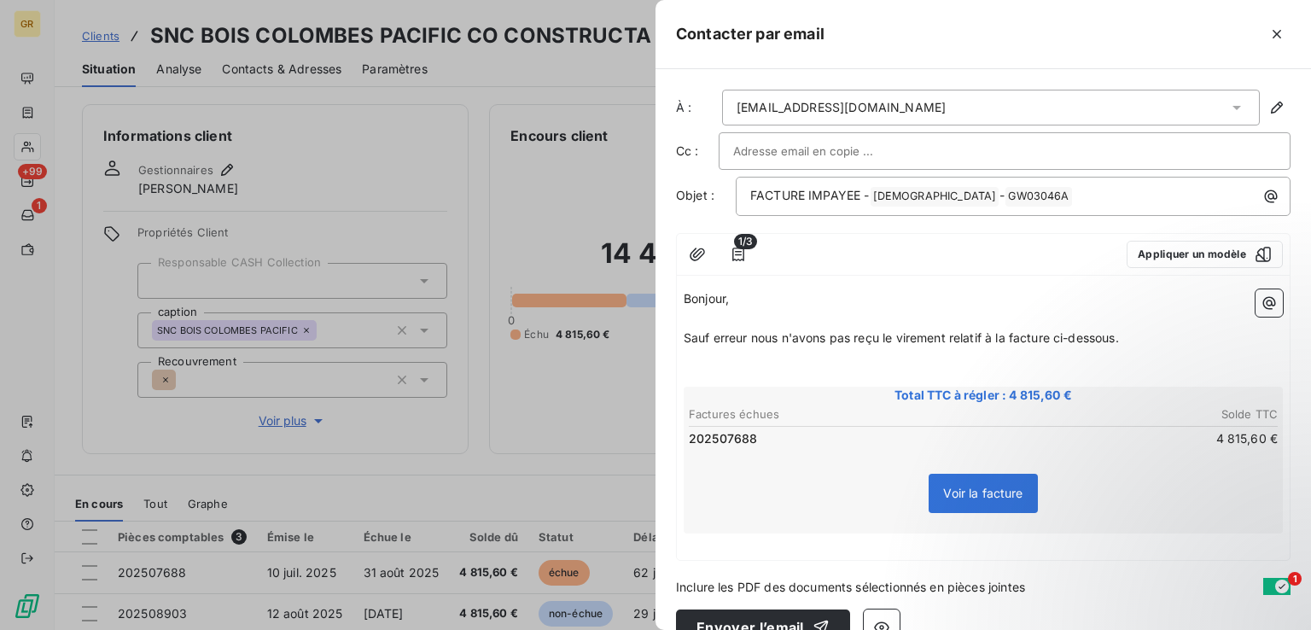
scroll to position [33, 0]
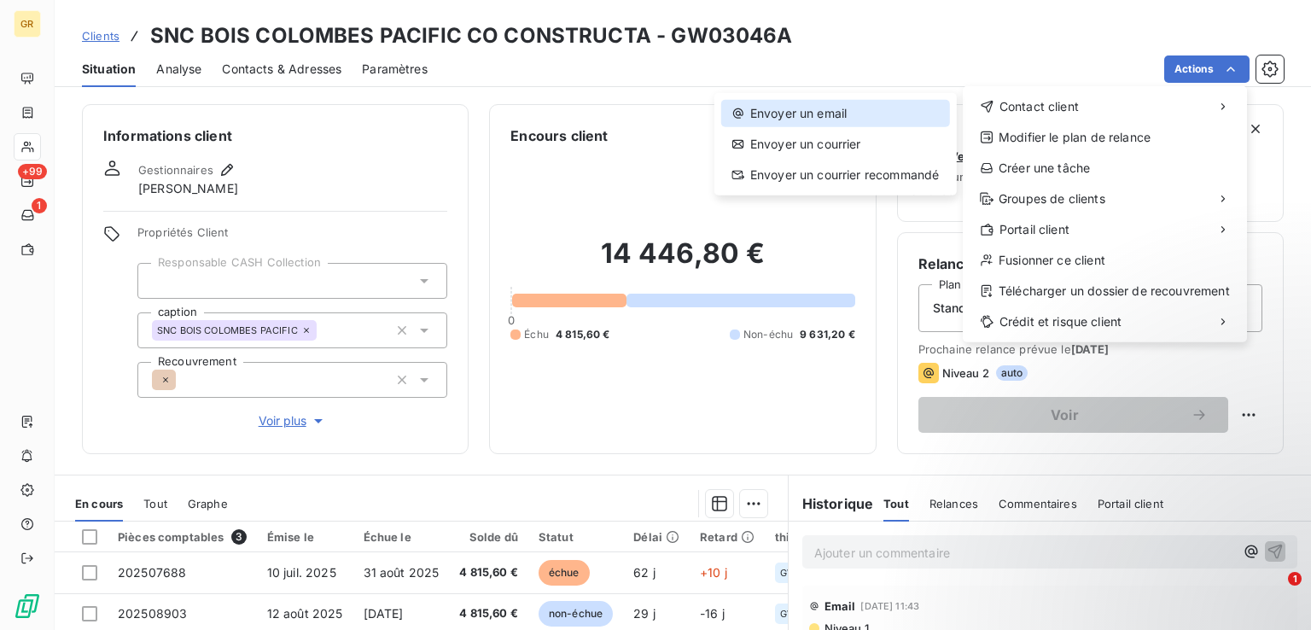
click at [836, 117] on div "Envoyer un email" at bounding box center [835, 113] width 229 height 27
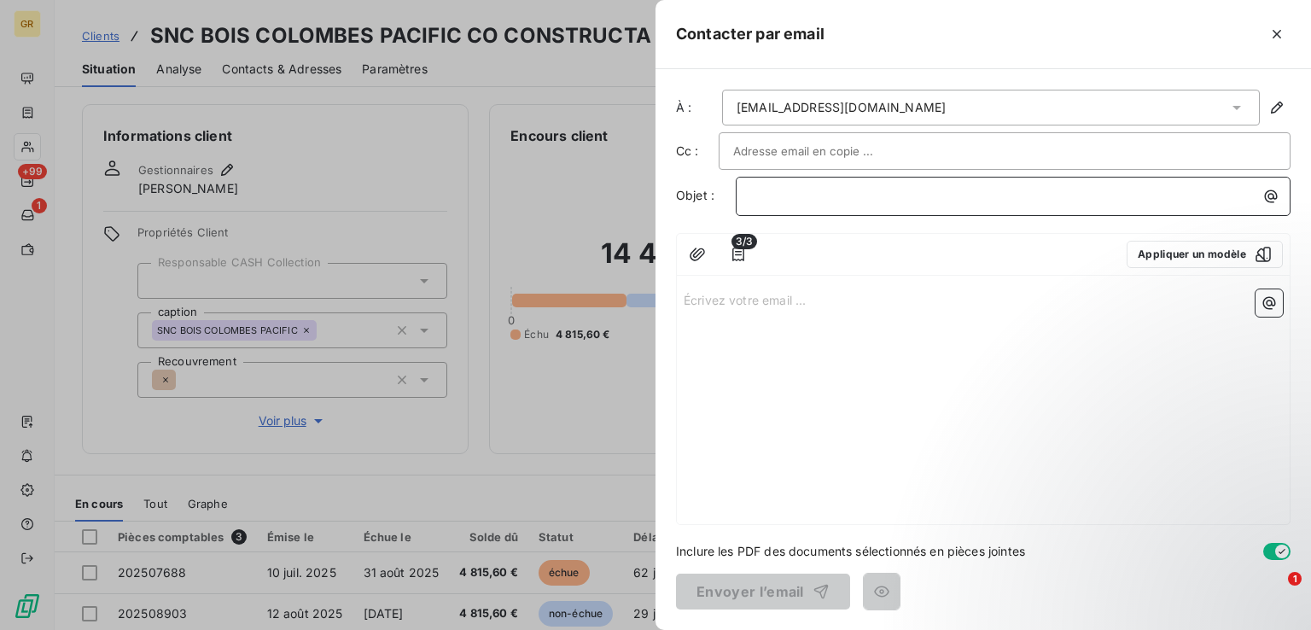
click at [825, 190] on p "﻿" at bounding box center [1017, 196] width 534 height 20
click at [1274, 192] on icon "button" at bounding box center [1271, 196] width 13 height 13
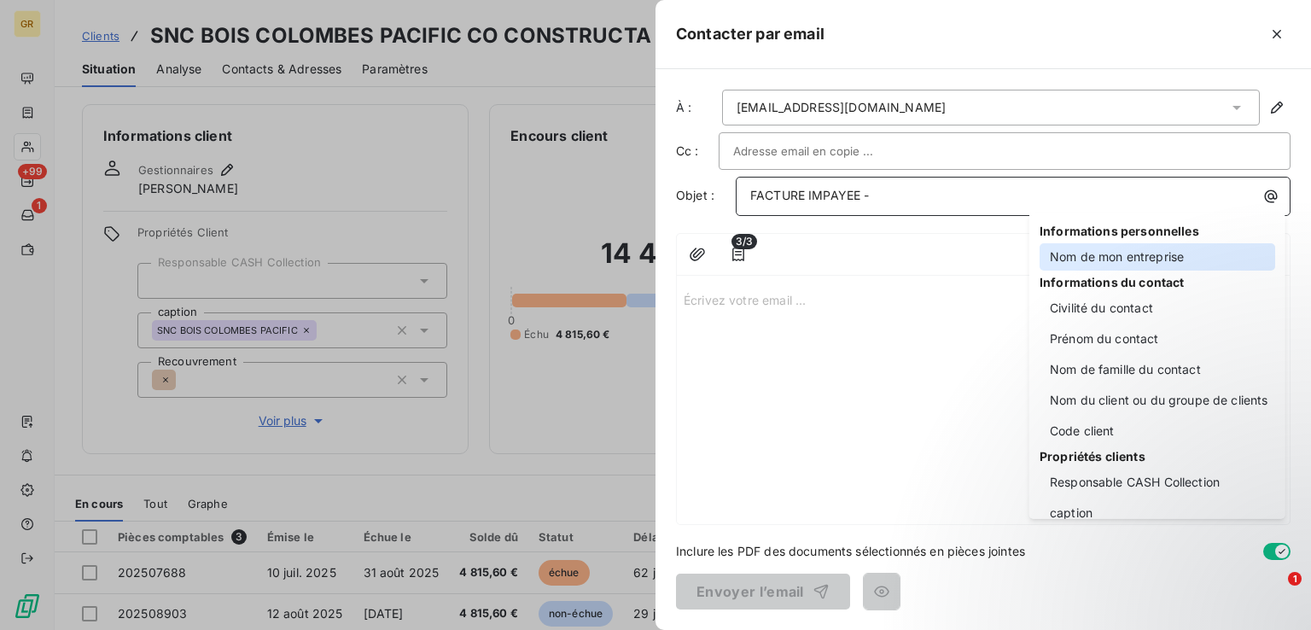
click at [1135, 264] on div "Nom de mon entreprise" at bounding box center [1157, 256] width 236 height 27
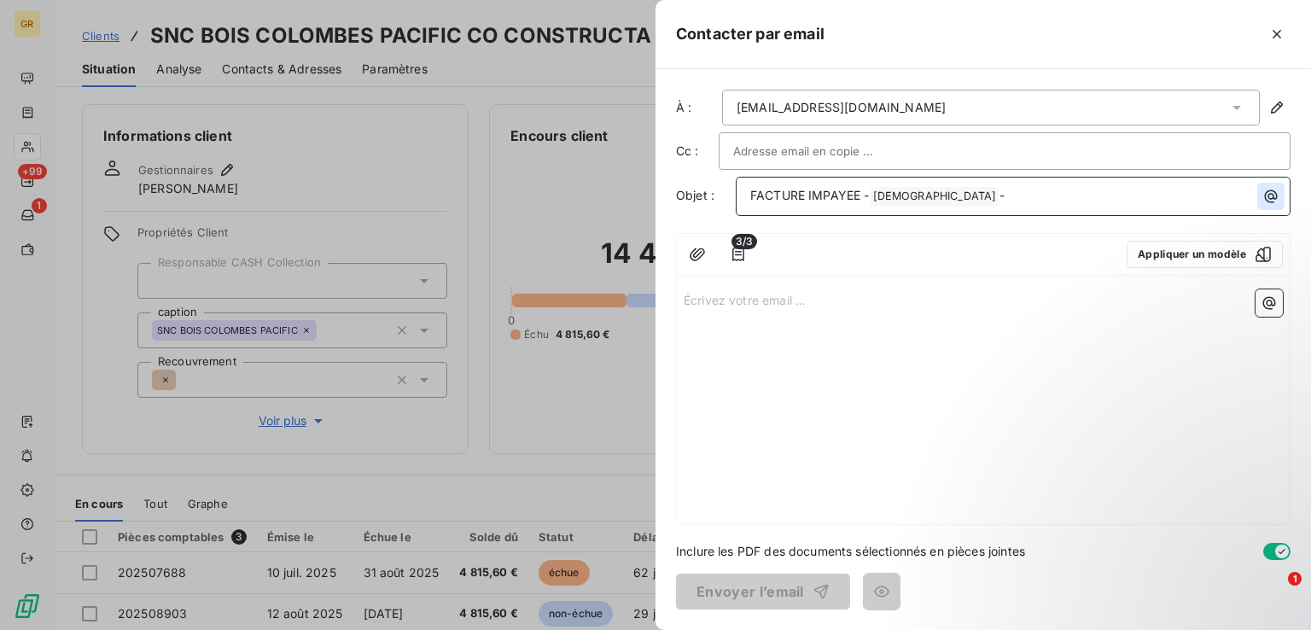
click at [1270, 195] on icon "button" at bounding box center [1270, 196] width 17 height 17
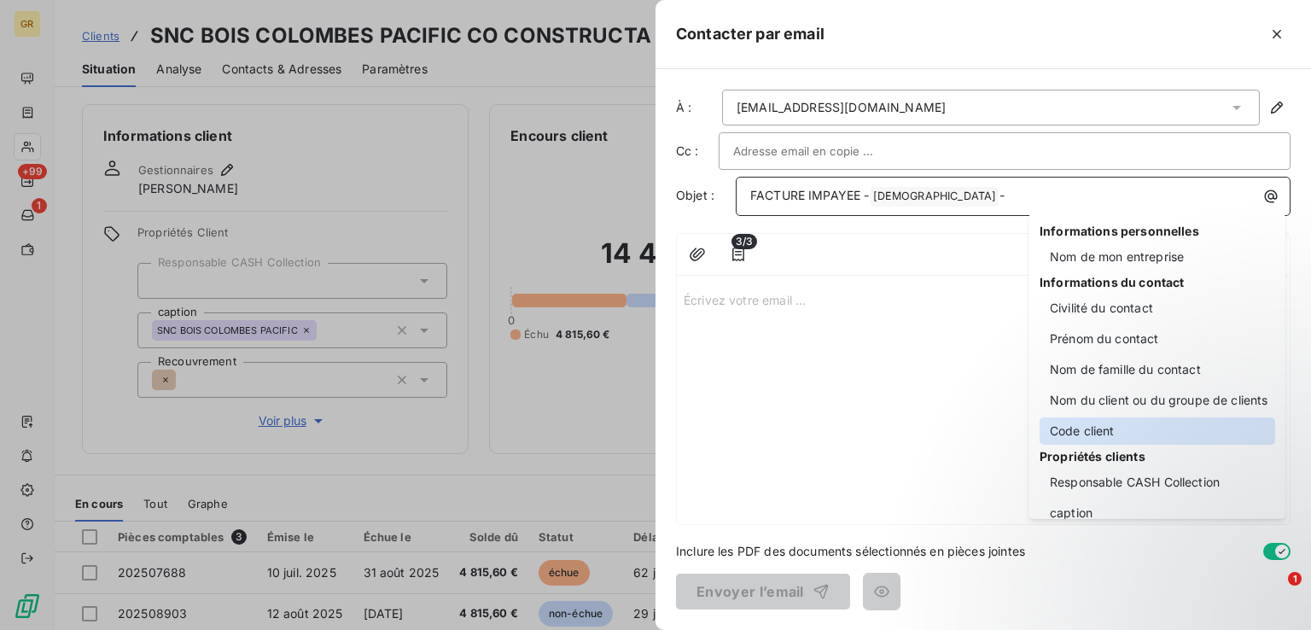
click at [1126, 426] on div "Code client" at bounding box center [1157, 430] width 236 height 27
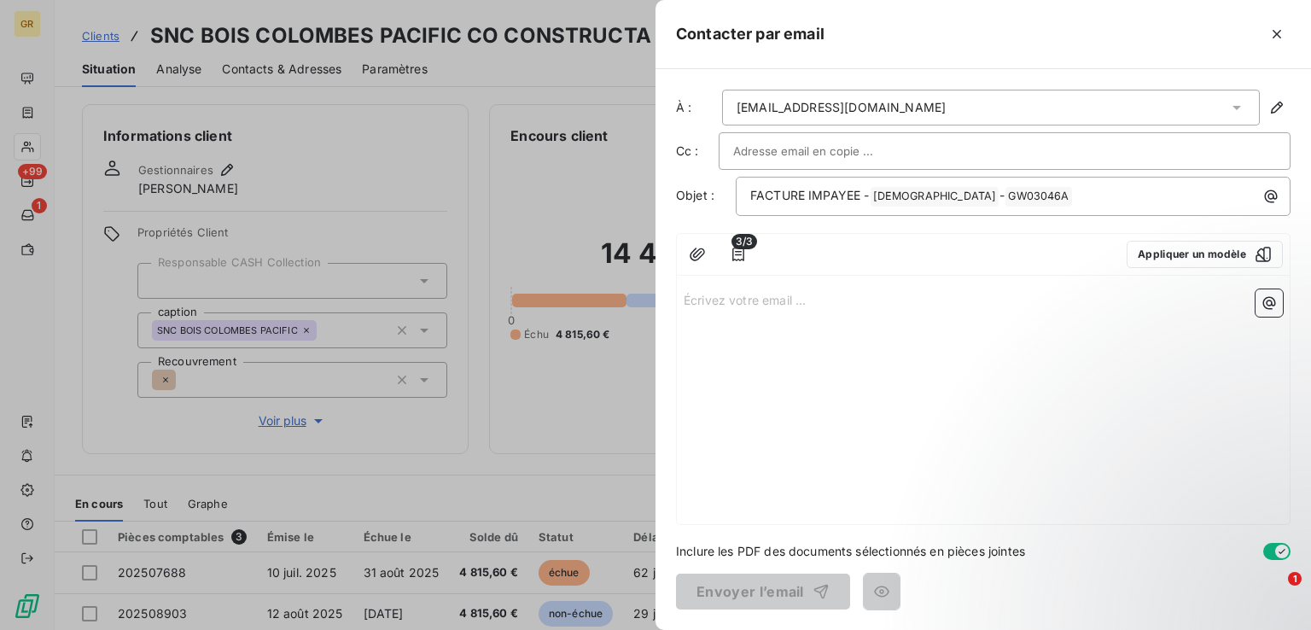
click at [703, 291] on p "Écrivez votre email ... ﻿" at bounding box center [983, 299] width 599 height 20
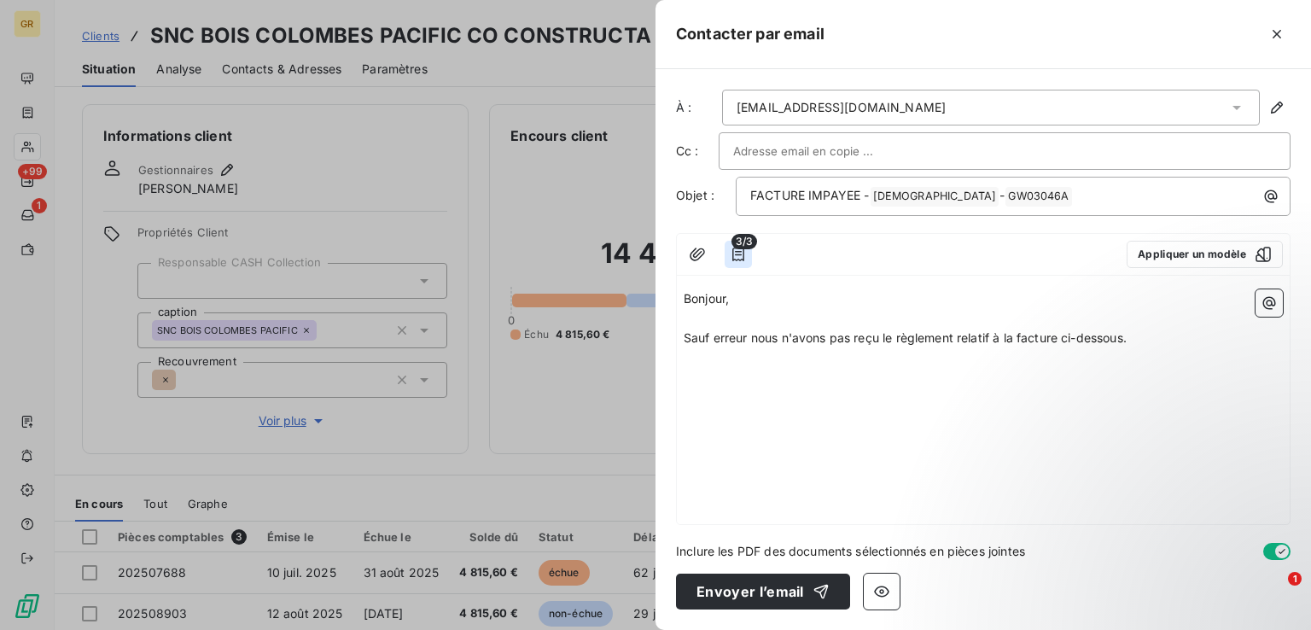
click at [742, 257] on icon "button" at bounding box center [738, 254] width 17 height 17
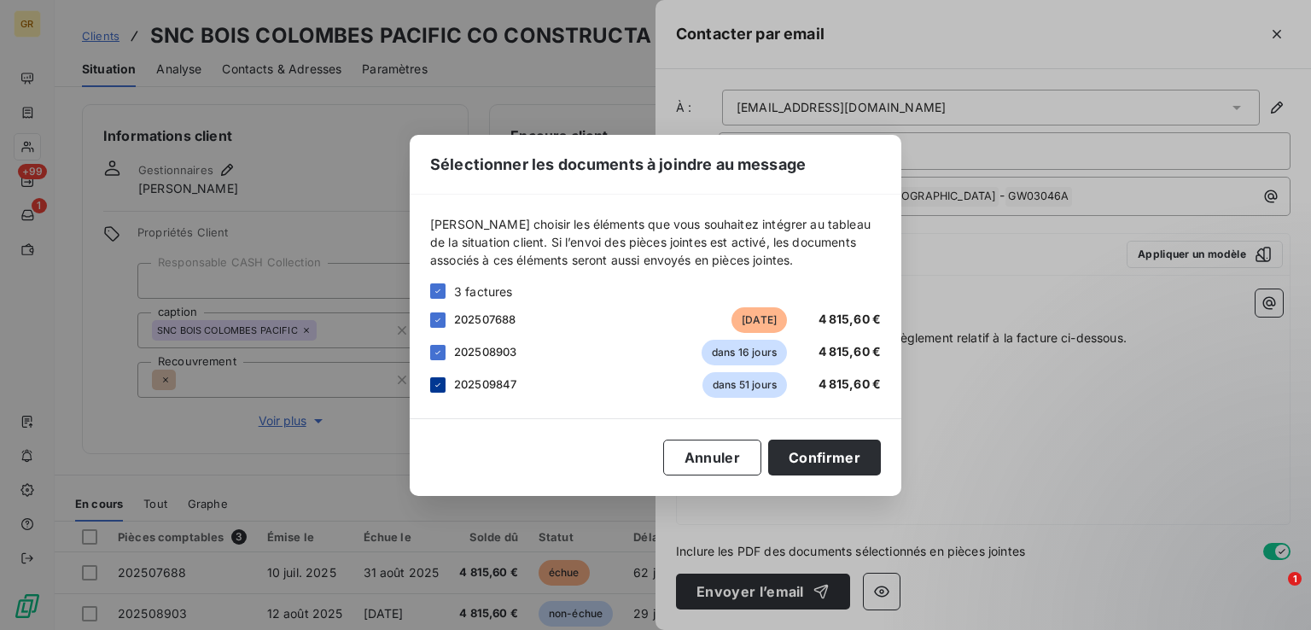
click at [440, 377] on div at bounding box center [437, 384] width 15 height 15
click at [433, 352] on icon at bounding box center [438, 352] width 10 height 10
click at [833, 448] on button "Confirmer" at bounding box center [824, 457] width 113 height 36
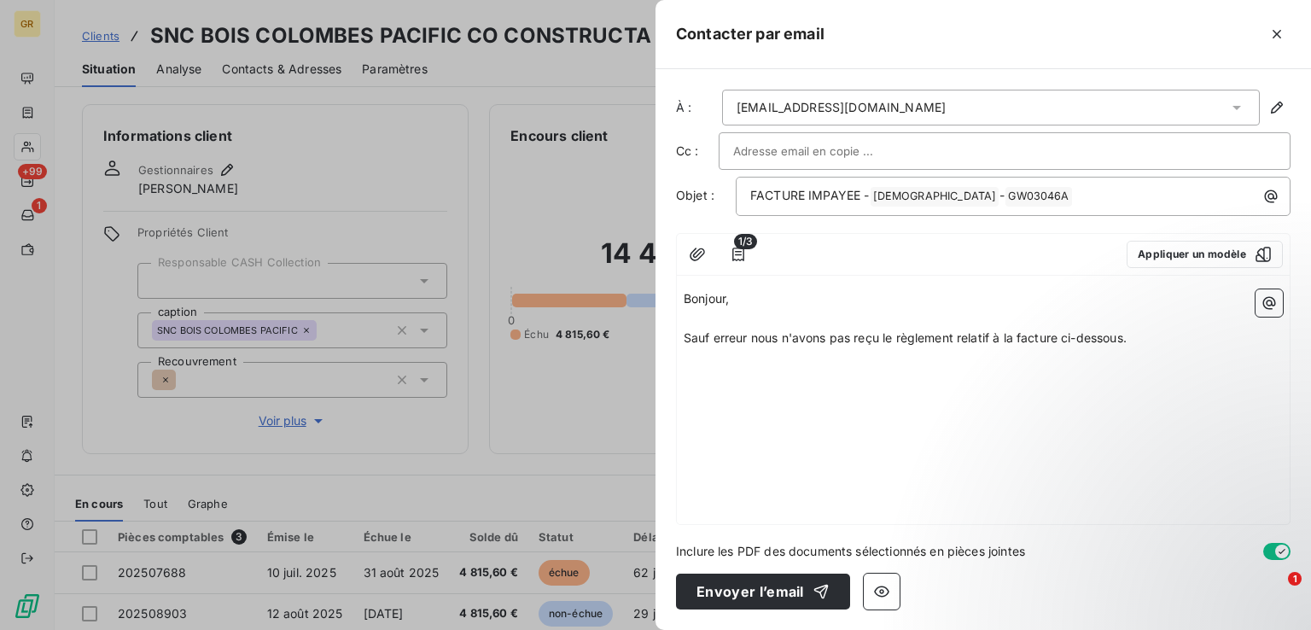
click at [1269, 297] on icon "button" at bounding box center [1268, 302] width 17 height 17
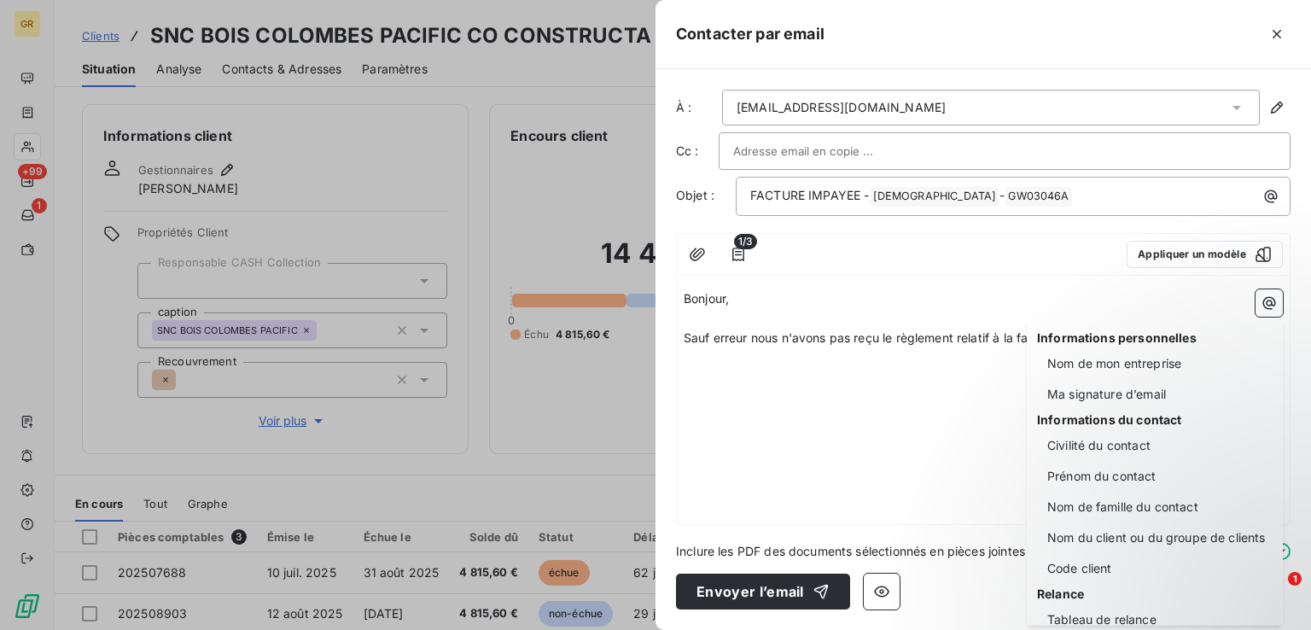
click at [855, 380] on html "GR +99 1 Clients SNC BOIS COLOMBES PACIFIC CO CONSTRUCTA - GW03046A Situation A…" at bounding box center [655, 315] width 1311 height 630
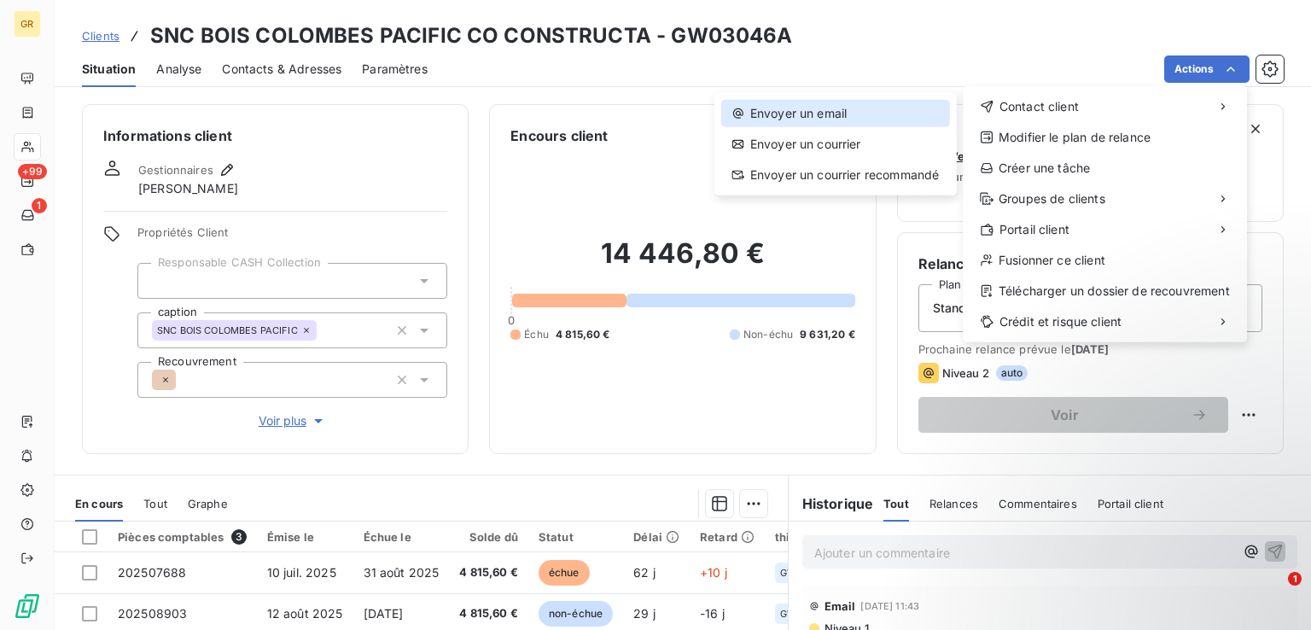
click at [851, 119] on div "Envoyer un email" at bounding box center [835, 113] width 229 height 27
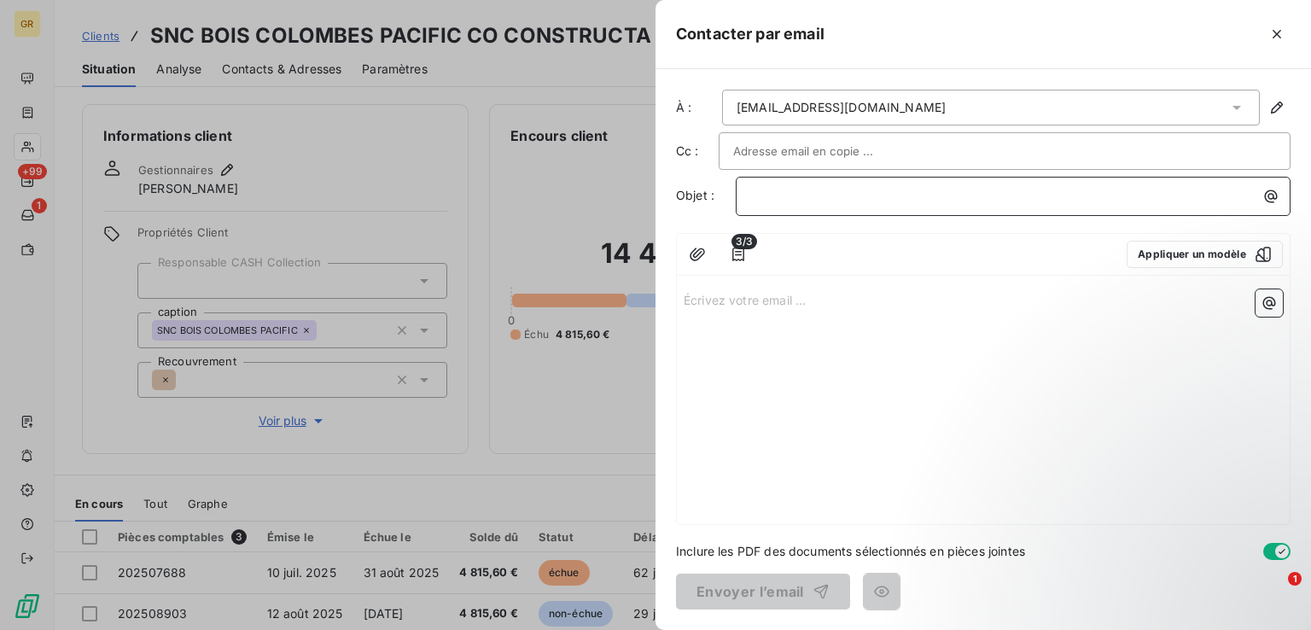
click at [860, 199] on p "﻿" at bounding box center [1017, 196] width 534 height 20
click at [1266, 195] on icon "button" at bounding box center [1270, 196] width 17 height 17
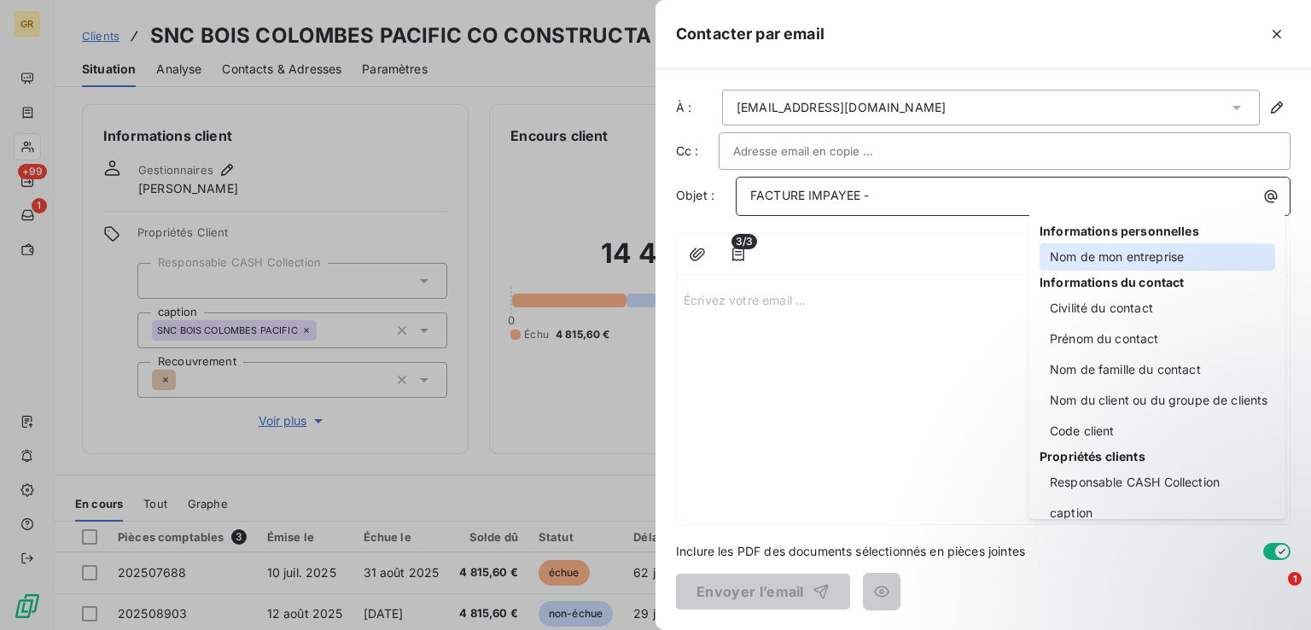
click at [1112, 253] on div "Nom de mon entreprise" at bounding box center [1157, 256] width 236 height 27
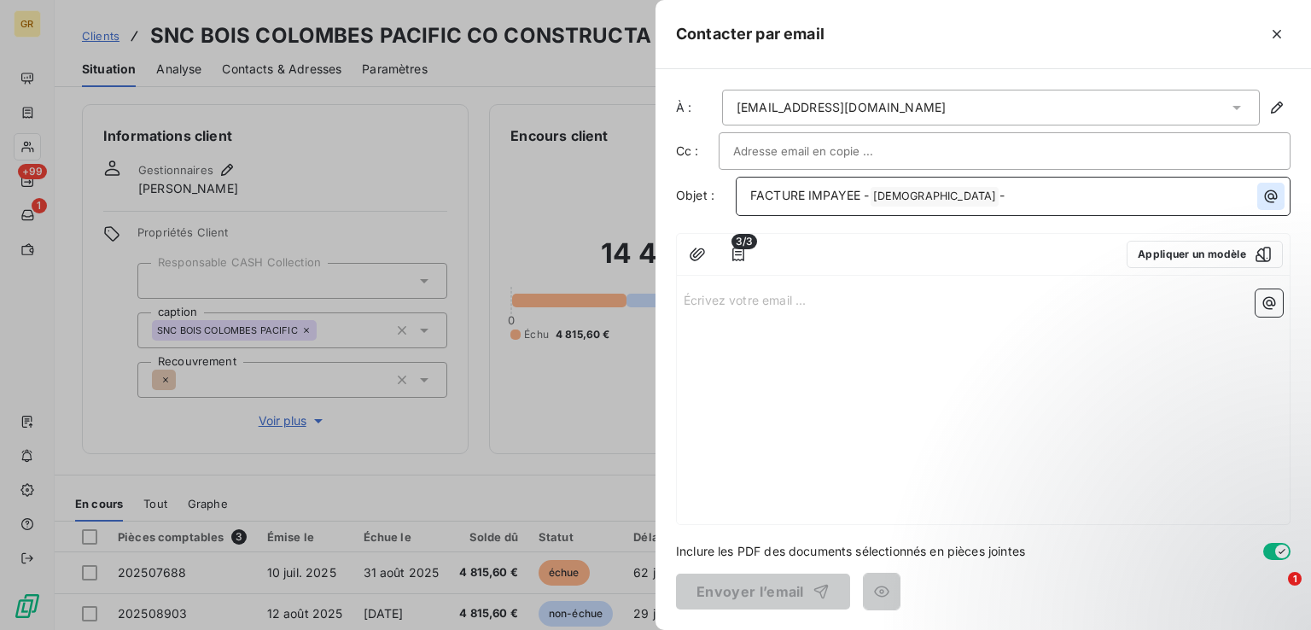
click at [1269, 198] on icon "button" at bounding box center [1271, 196] width 13 height 13
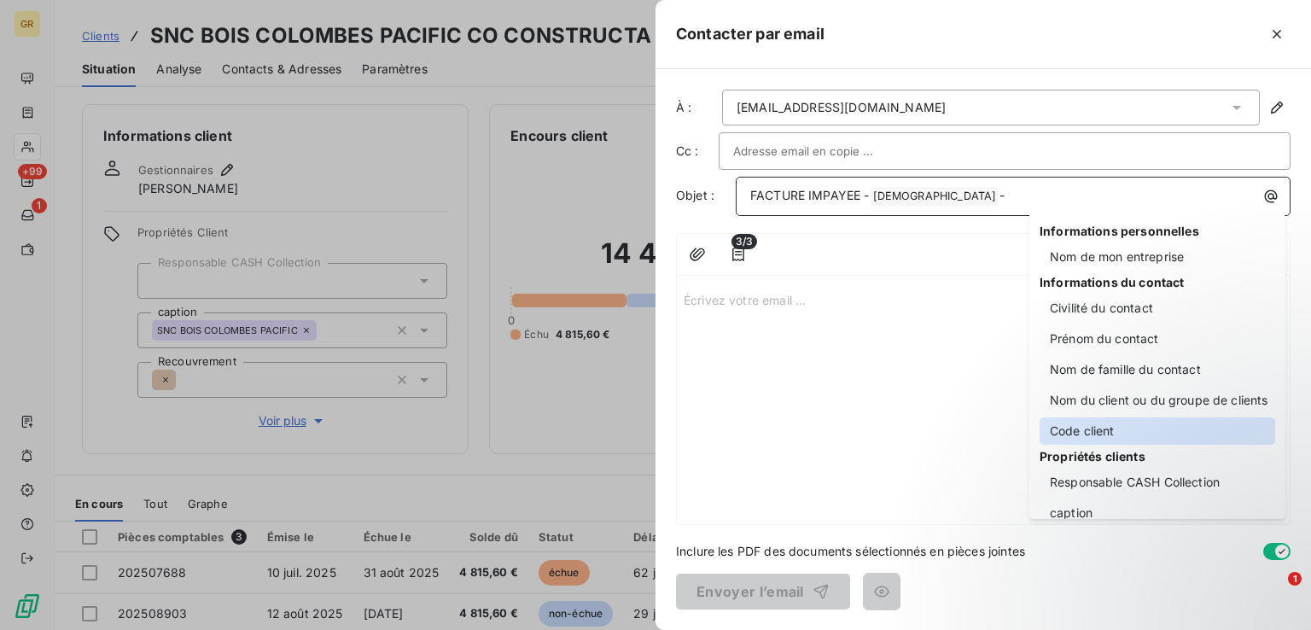
click at [1085, 432] on div "Code client" at bounding box center [1157, 430] width 236 height 27
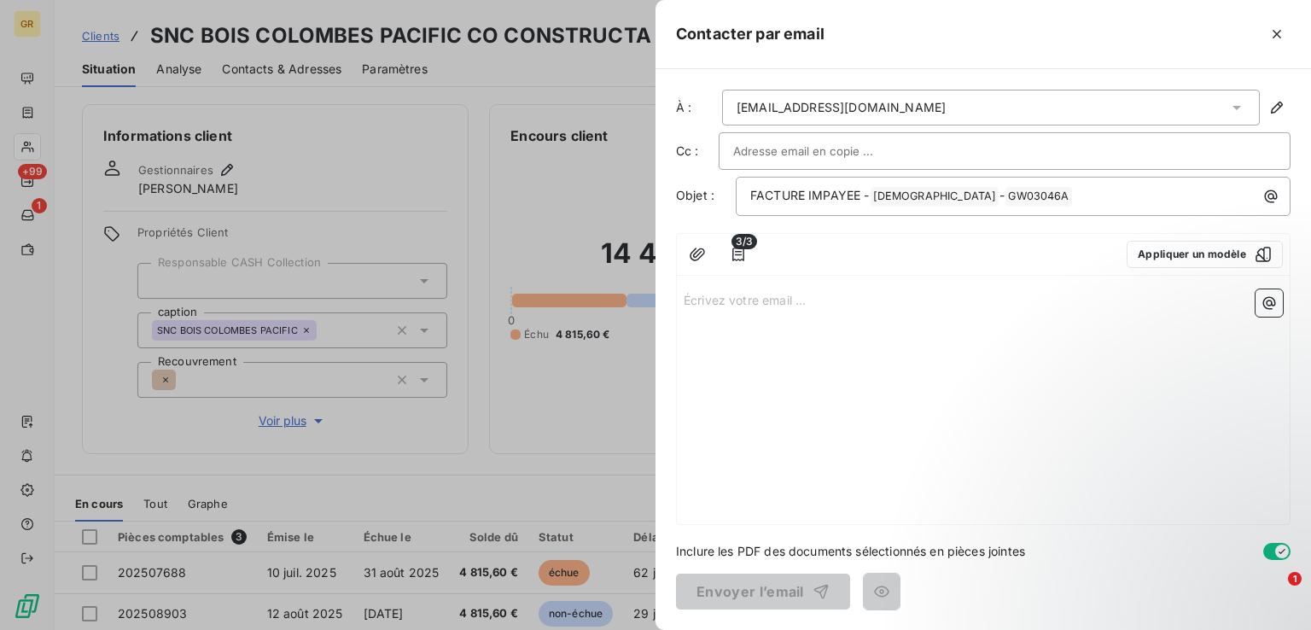
click at [761, 304] on p "Écrivez votre email ... ﻿" at bounding box center [983, 299] width 599 height 20
click at [761, 293] on p "Écrivez votre email ... ﻿" at bounding box center [983, 299] width 599 height 20
click at [742, 298] on p "Écrivez votre email ... ﻿" at bounding box center [983, 299] width 599 height 20
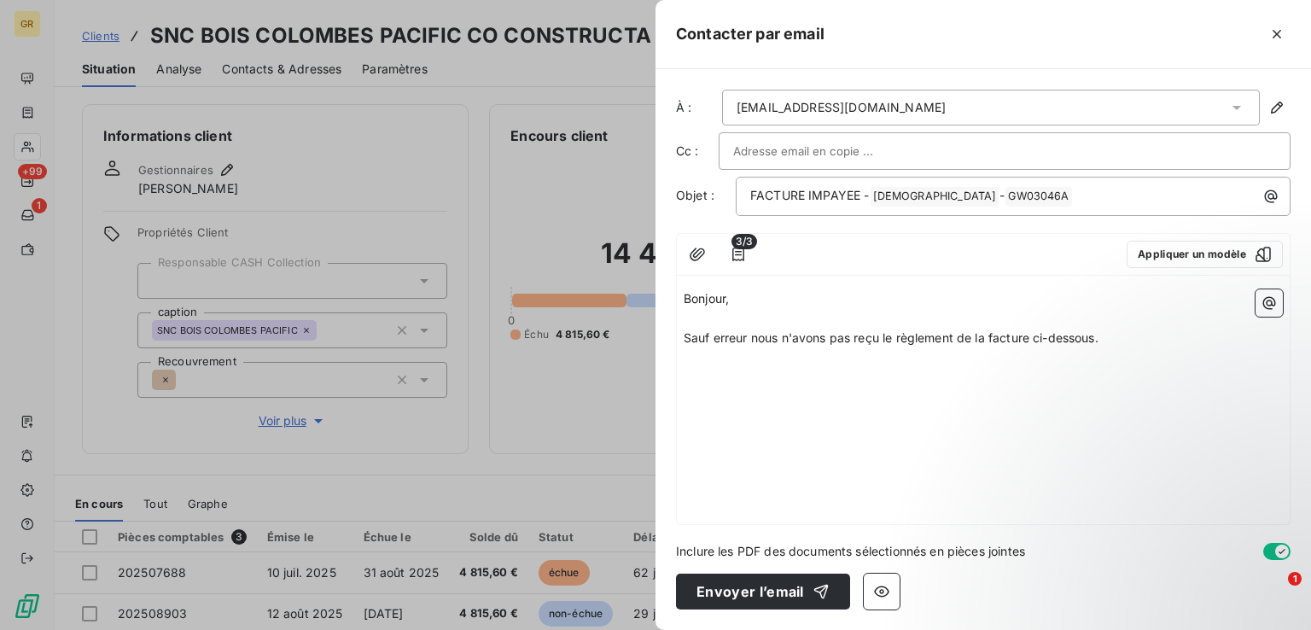
click at [741, 242] on span "3/3" at bounding box center [744, 241] width 26 height 15
click at [727, 252] on button "button" at bounding box center [737, 254] width 27 height 27
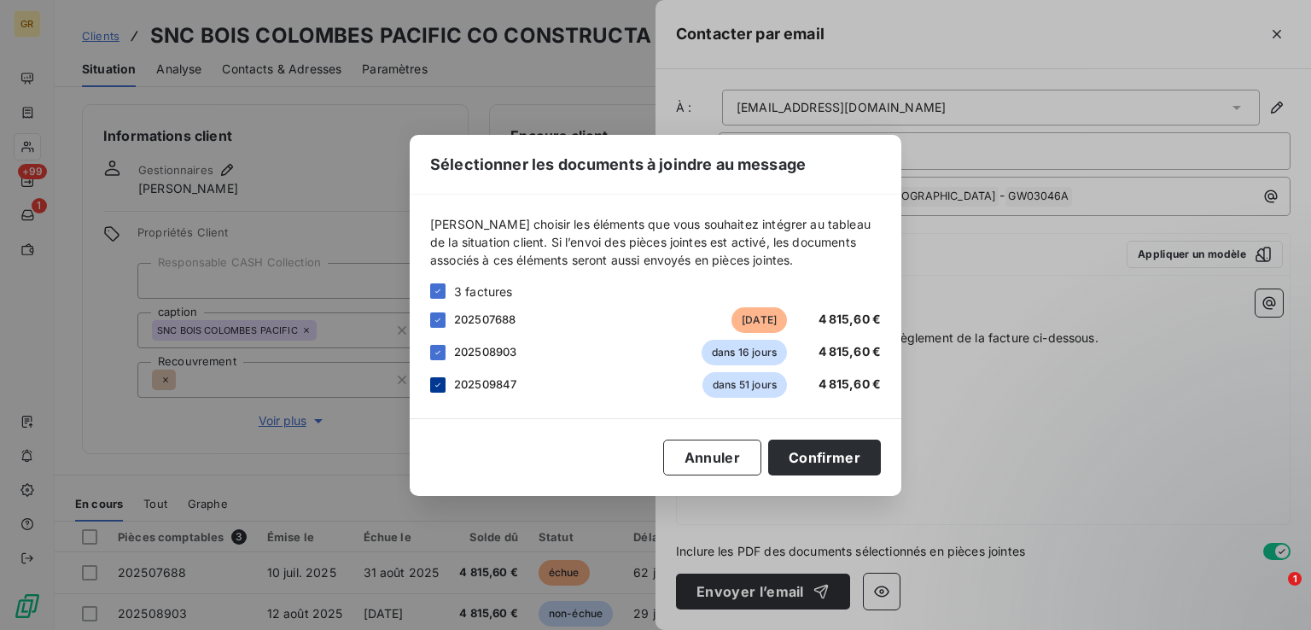
click at [442, 387] on icon at bounding box center [438, 385] width 10 height 10
click at [434, 349] on icon at bounding box center [438, 352] width 10 height 10
drag, startPoint x: 826, startPoint y: 451, endPoint x: 837, endPoint y: 451, distance: 11.1
click at [827, 451] on button "Confirmer" at bounding box center [824, 457] width 113 height 36
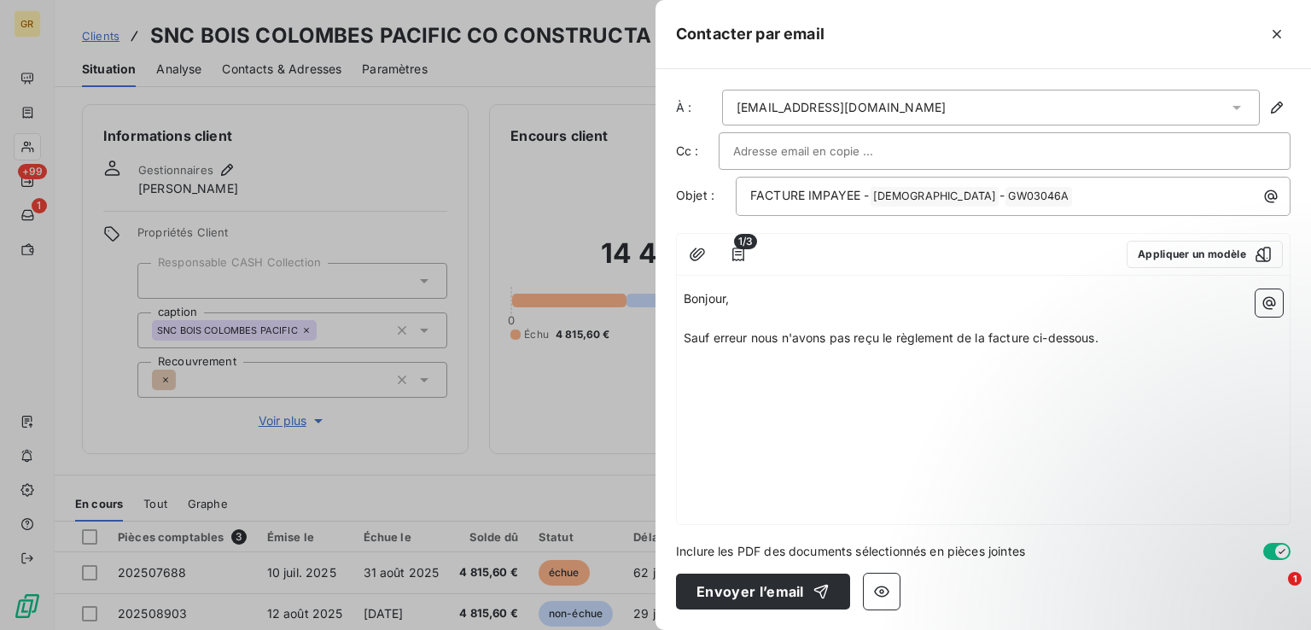
click at [1129, 336] on p "Sauf erreur nous n'avons pas reçu le règlement de la facture ci-dessous." at bounding box center [983, 339] width 599 height 20
click at [747, 402] on div "Bonjour, ﻿ Sauf erreur nous n'avons pas reçu le règlement de la facture ci-dess…" at bounding box center [983, 402] width 613 height 241
click at [1111, 337] on p "Sauf erreur nous n'avons pas reçu le règlement de la facture ci-dessous." at bounding box center [983, 339] width 599 height 20
click at [1263, 294] on icon "button" at bounding box center [1268, 302] width 17 height 17
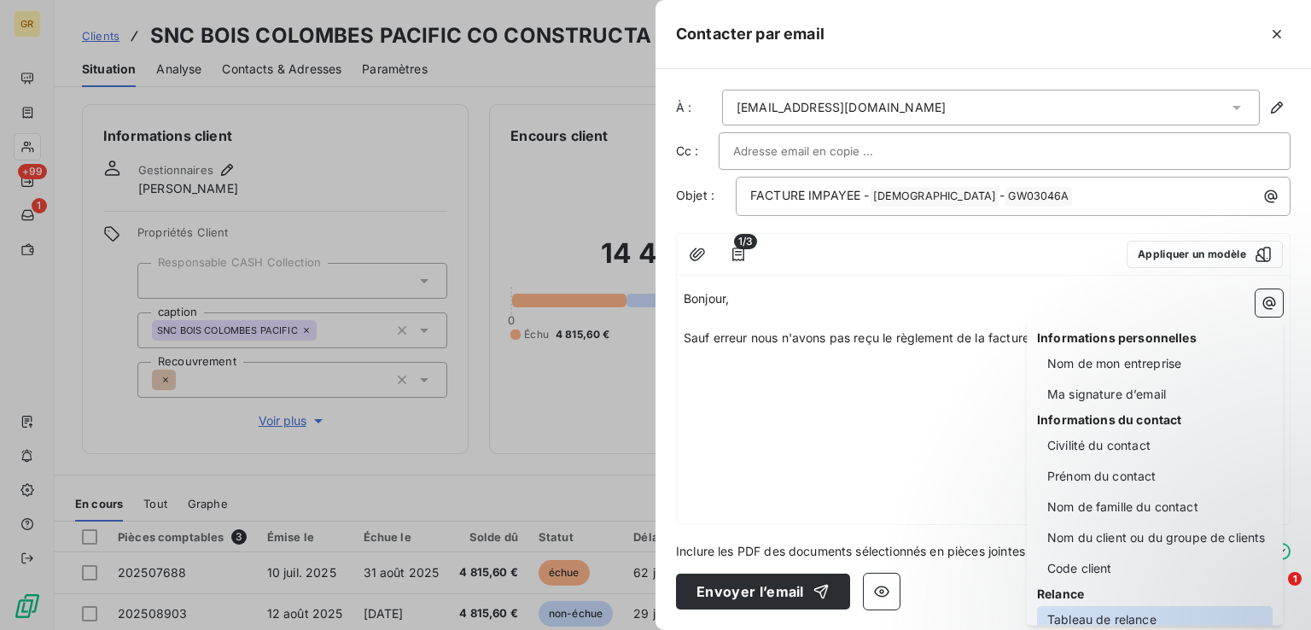
click at [1096, 617] on div "Tableau de relance" at bounding box center [1155, 619] width 236 height 27
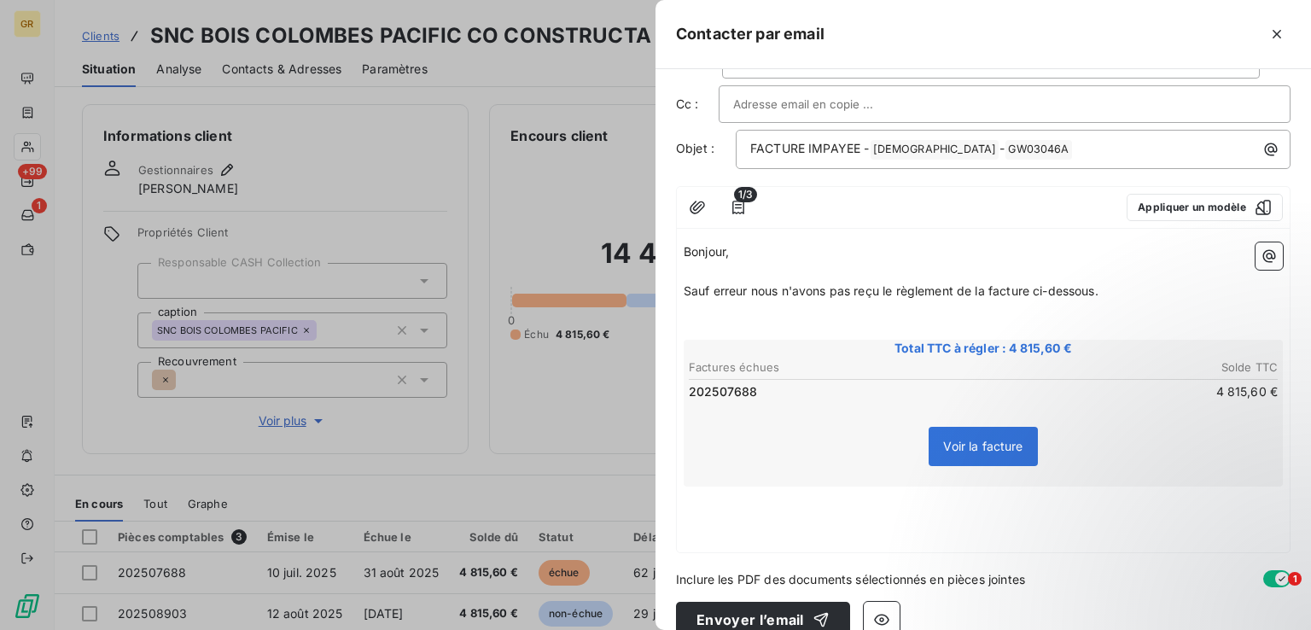
scroll to position [72, 0]
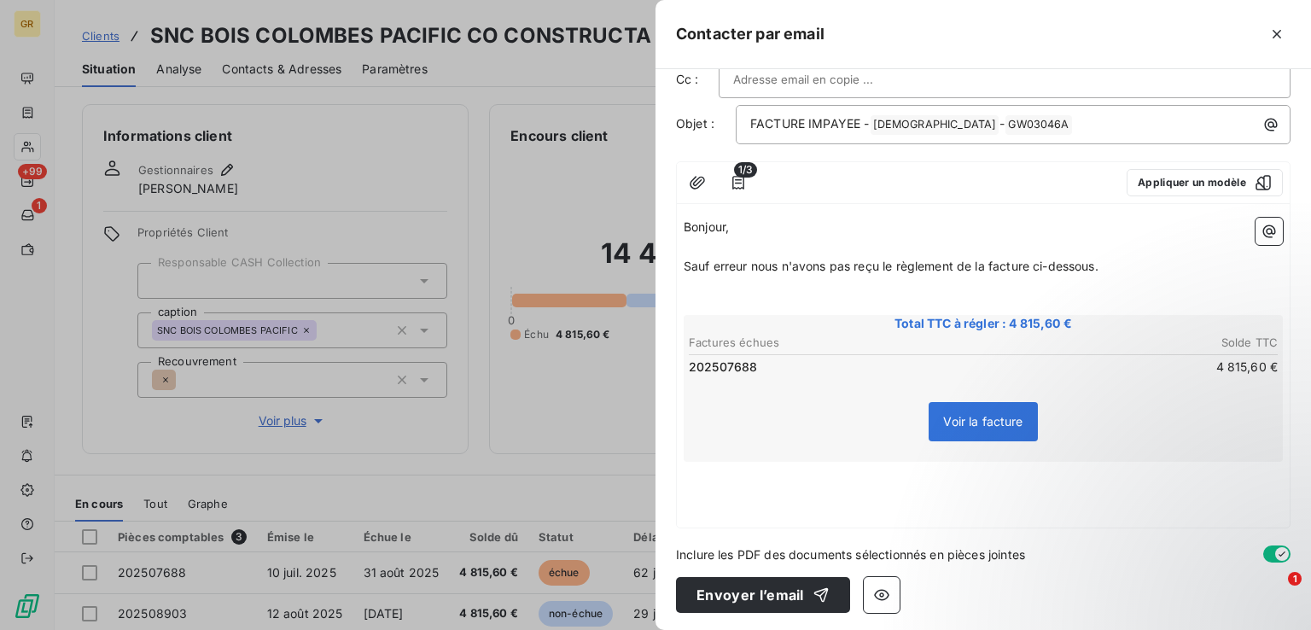
click at [735, 472] on p "﻿" at bounding box center [983, 472] width 599 height 20
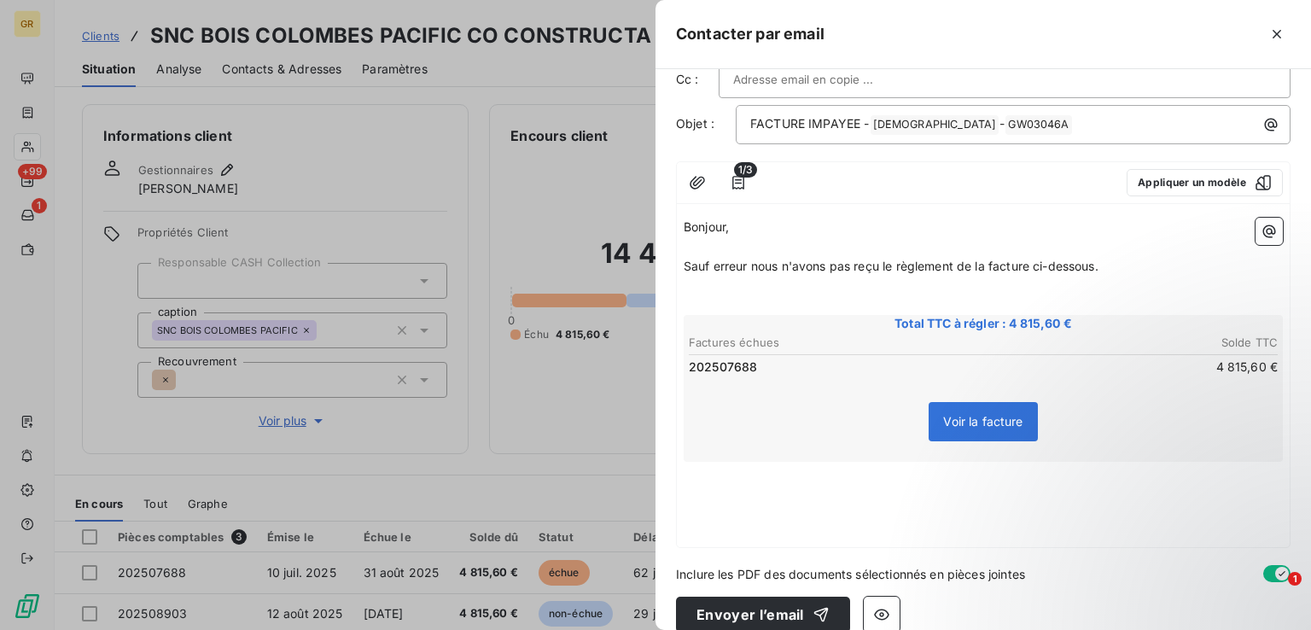
click at [693, 297] on p "﻿" at bounding box center [983, 306] width 599 height 20
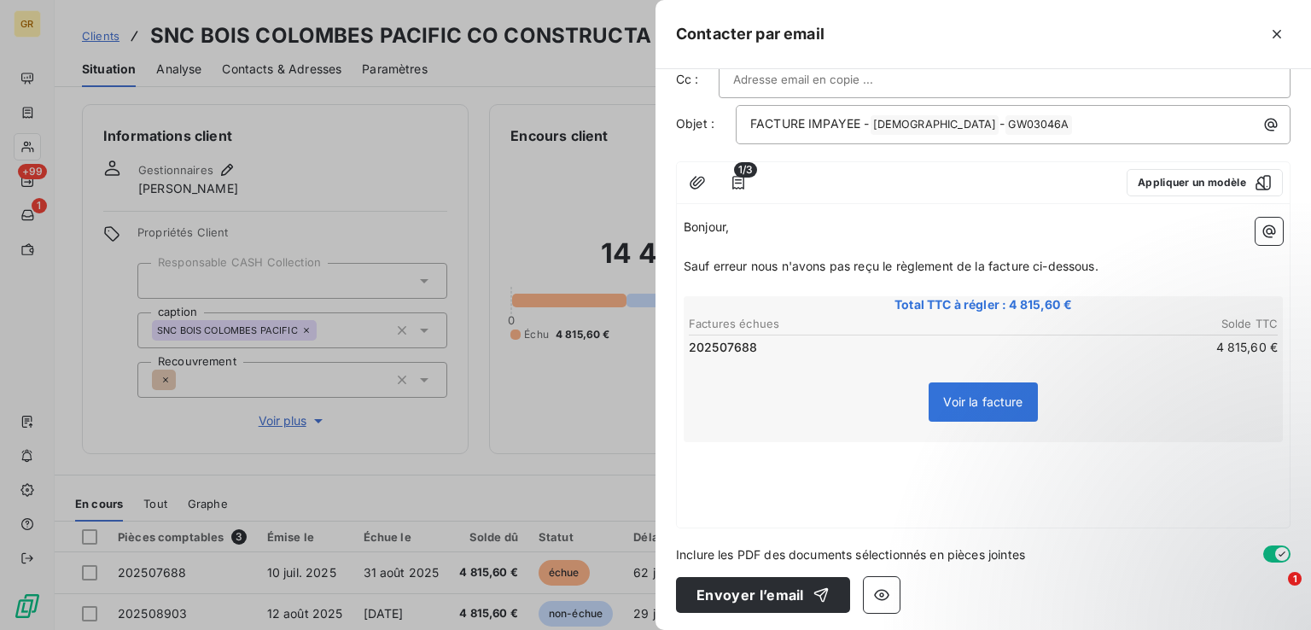
click at [705, 467] on p "﻿" at bounding box center [983, 472] width 599 height 20
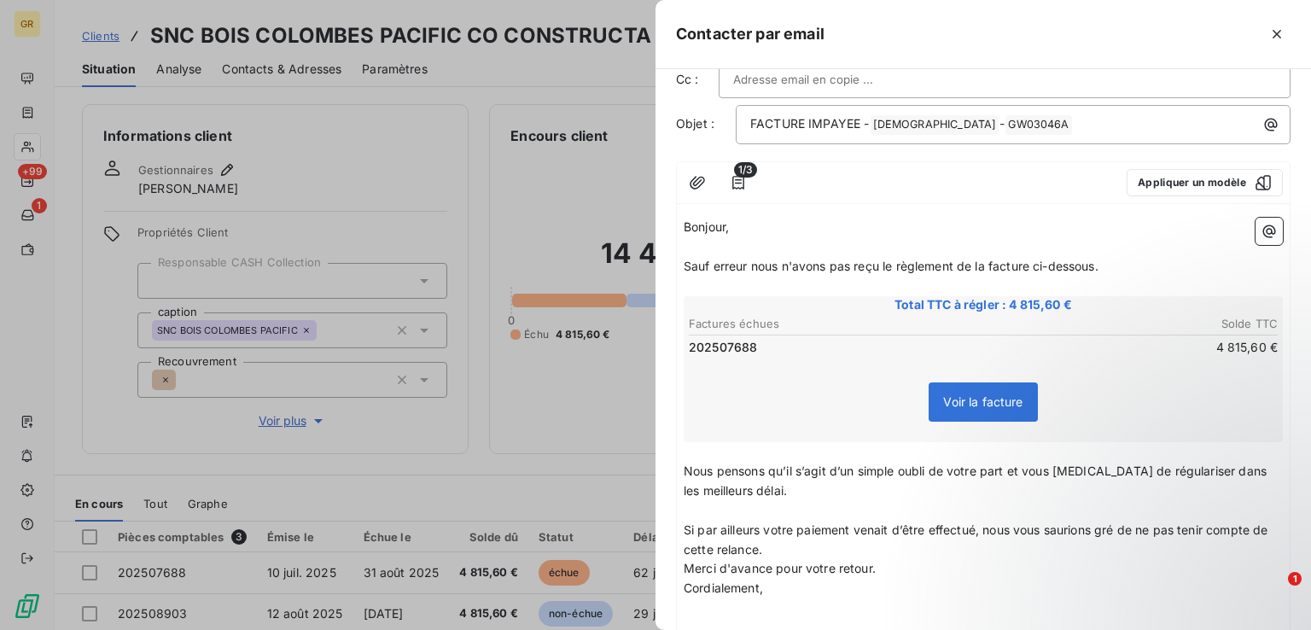
click at [806, 547] on p "Si par ailleurs votre paiement venait d’être effectué, nous vous saurions gré d…" at bounding box center [983, 540] width 599 height 39
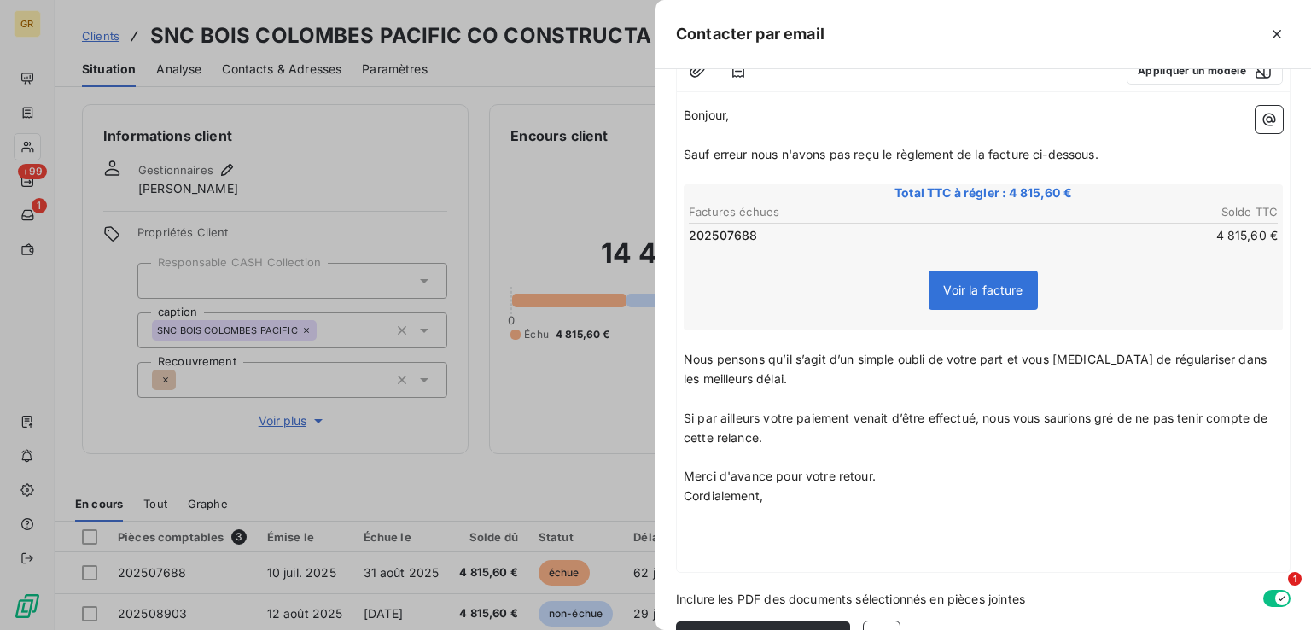
scroll to position [229, 0]
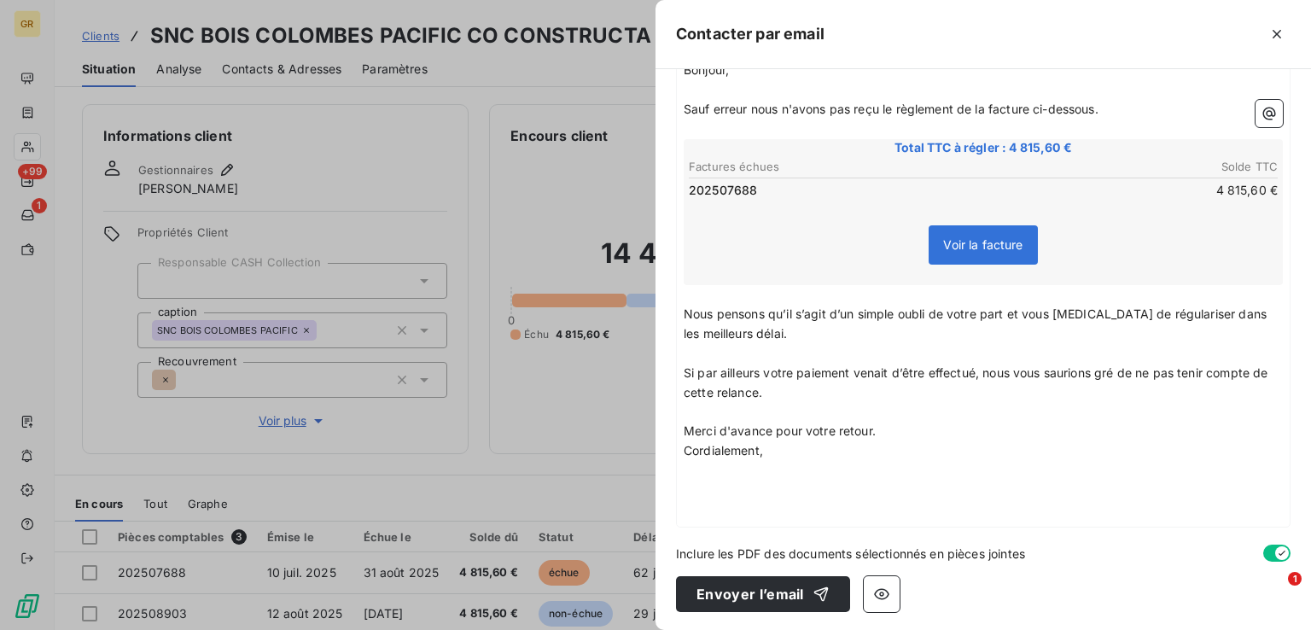
click at [885, 433] on p "Merci d'avance pour votre retour." at bounding box center [983, 432] width 599 height 20
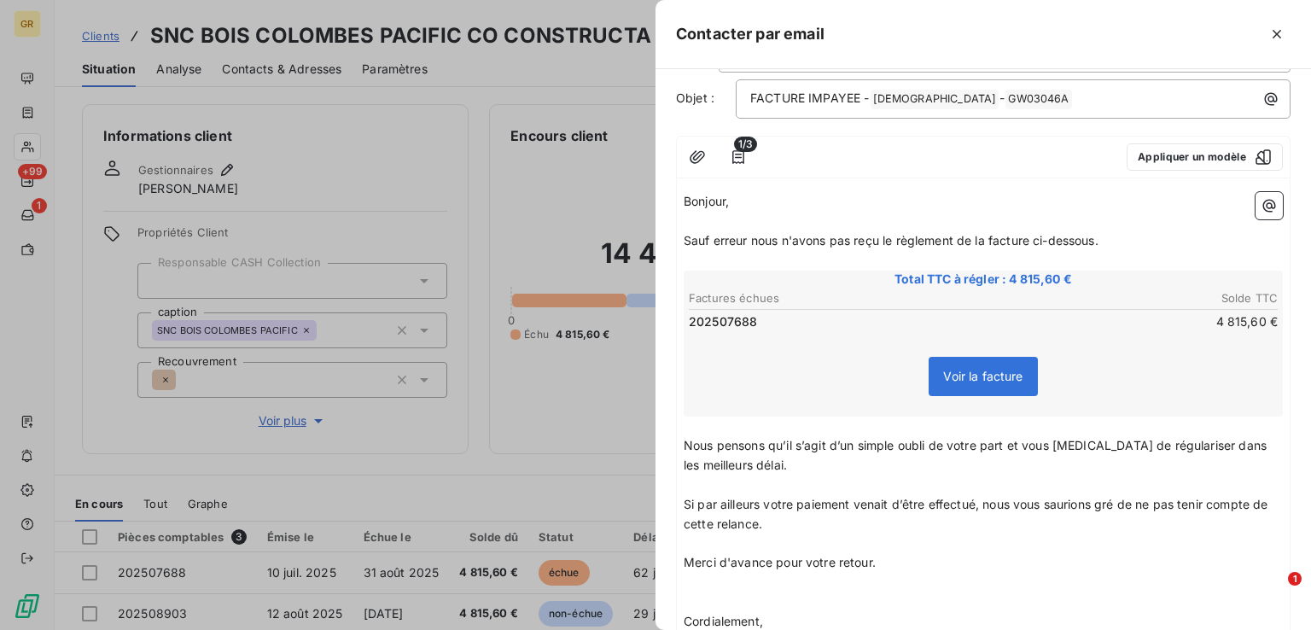
scroll to position [0, 0]
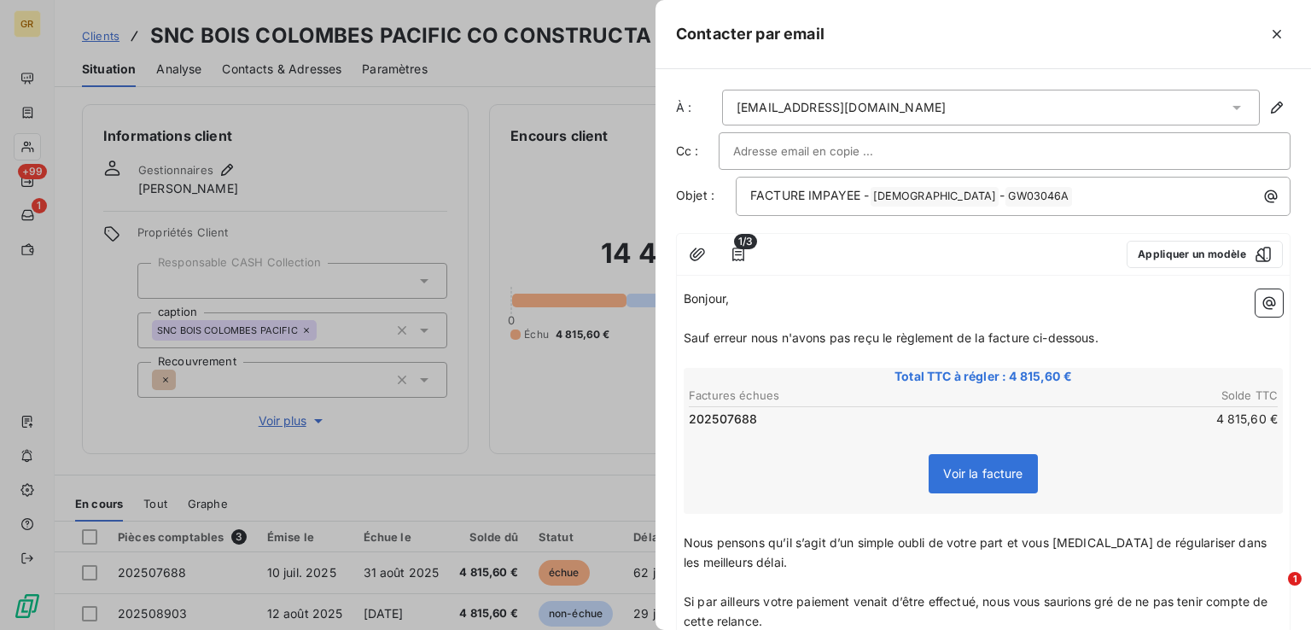
click at [747, 340] on span "Sauf erreur nous n'avons pas reçu le règlement de la facture ci-dessous." at bounding box center [891, 337] width 415 height 15
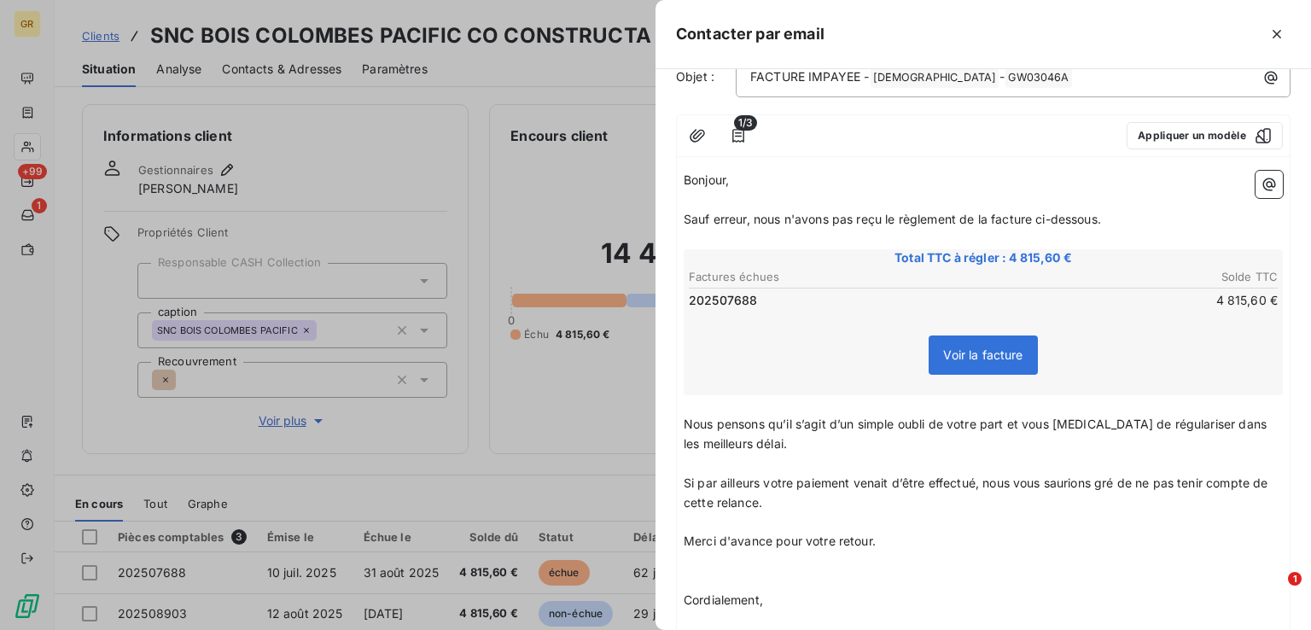
scroll to position [267, 0]
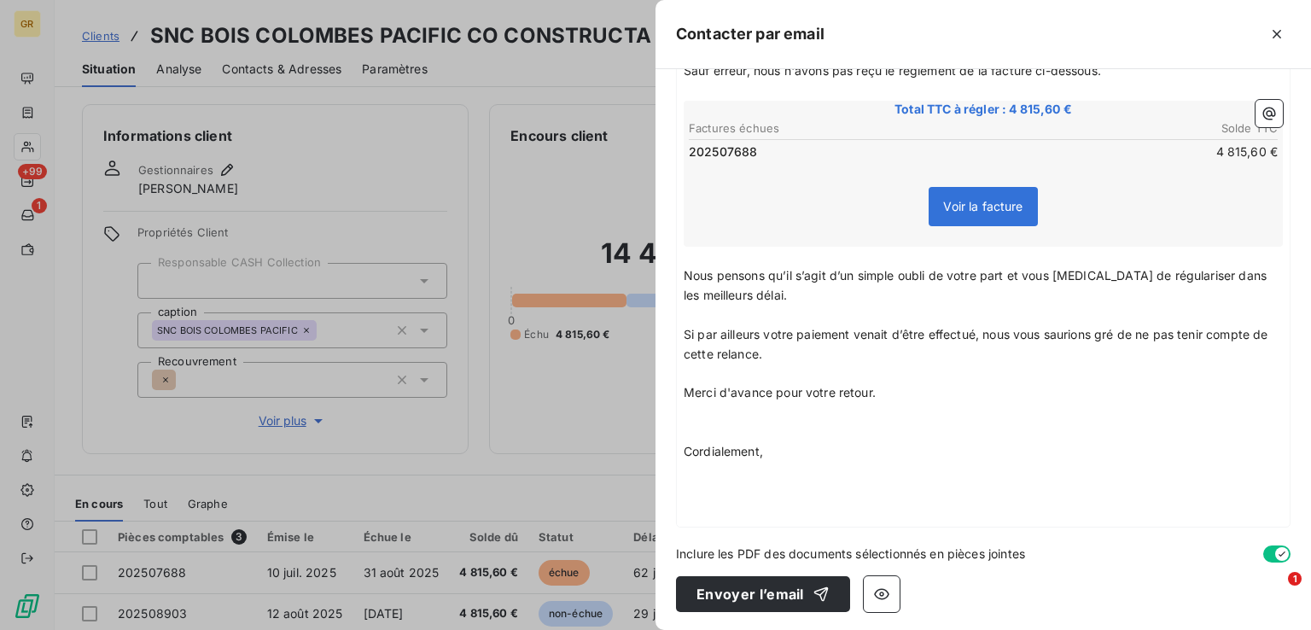
click at [795, 352] on p "Si par ailleurs votre paiement venait d’être effectué, nous vous saurions gré d…" at bounding box center [983, 344] width 599 height 39
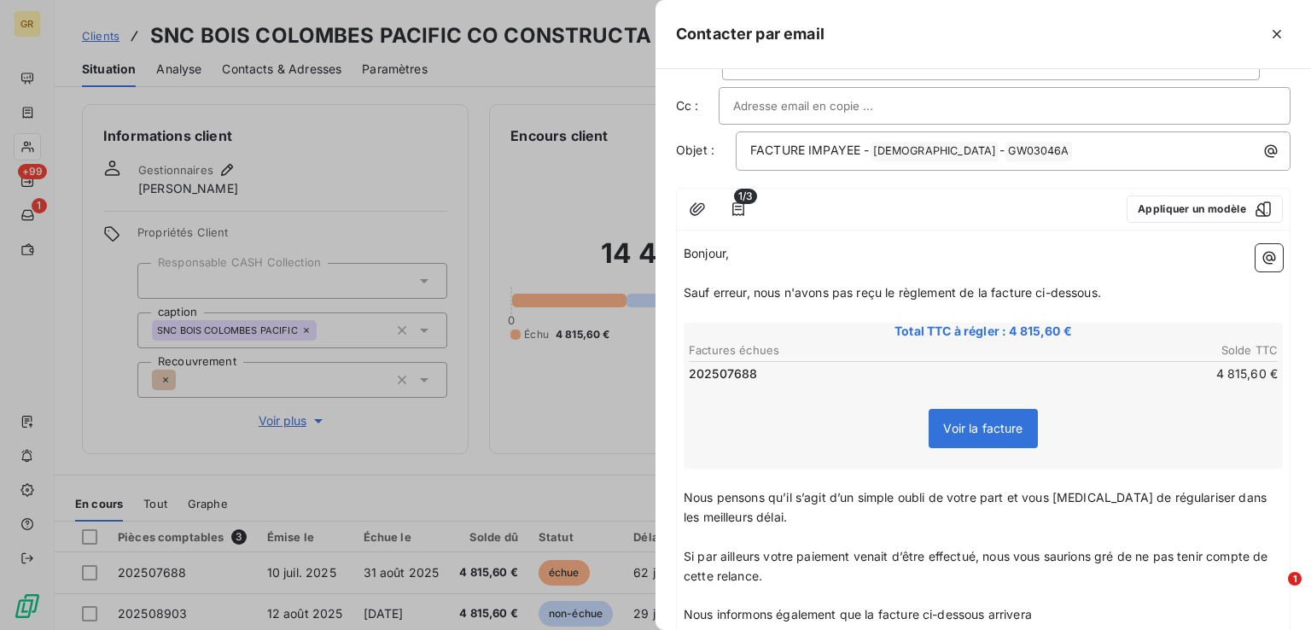
scroll to position [0, 0]
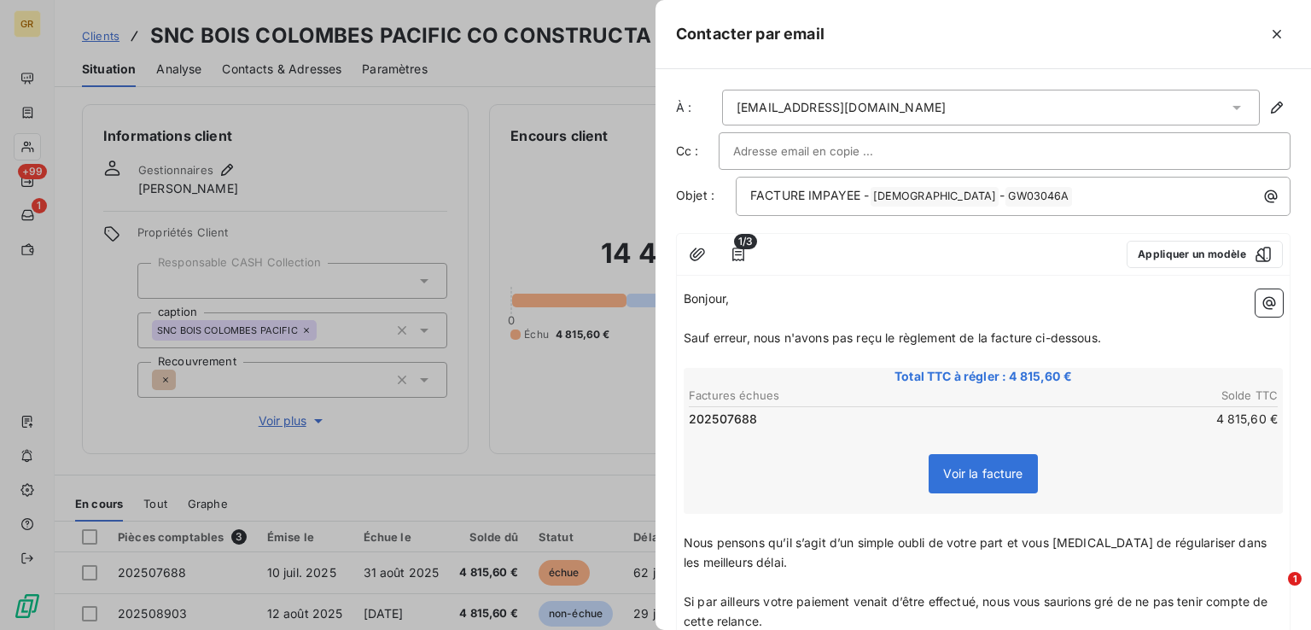
click at [742, 244] on span "1/3" at bounding box center [745, 241] width 23 height 15
click at [741, 252] on icon "button" at bounding box center [738, 254] width 17 height 17
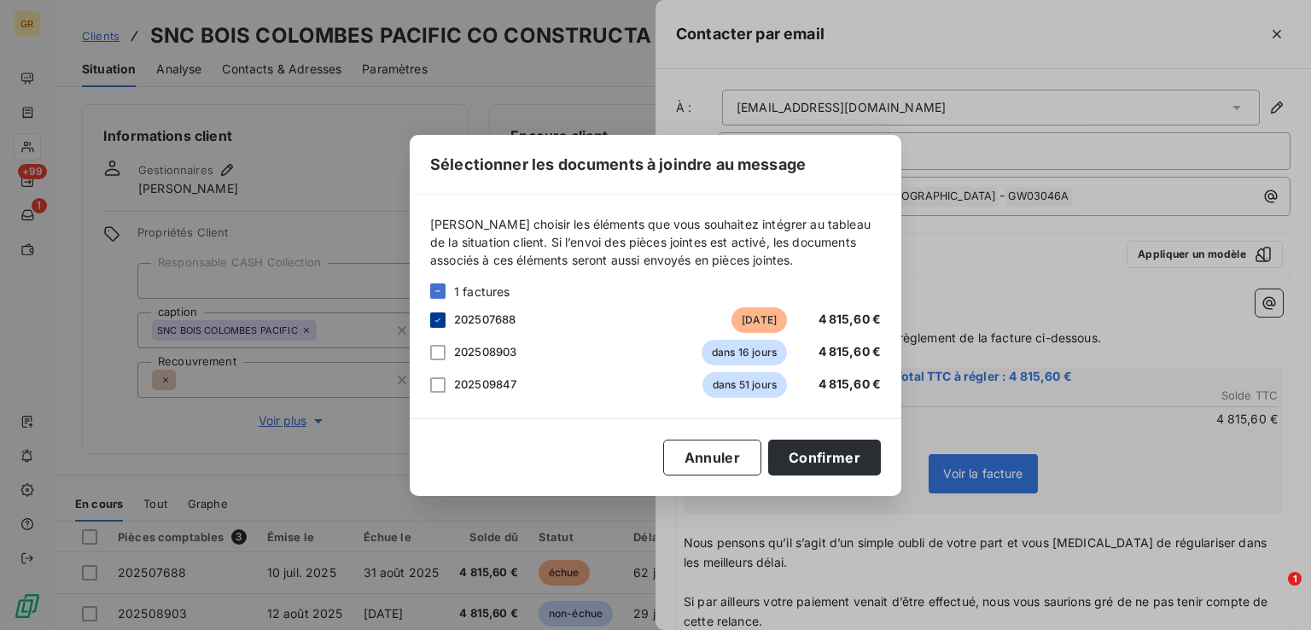
click at [434, 316] on icon at bounding box center [438, 320] width 10 height 10
click at [441, 352] on div at bounding box center [437, 352] width 15 height 15
click at [823, 454] on button "Confirmer" at bounding box center [824, 457] width 113 height 36
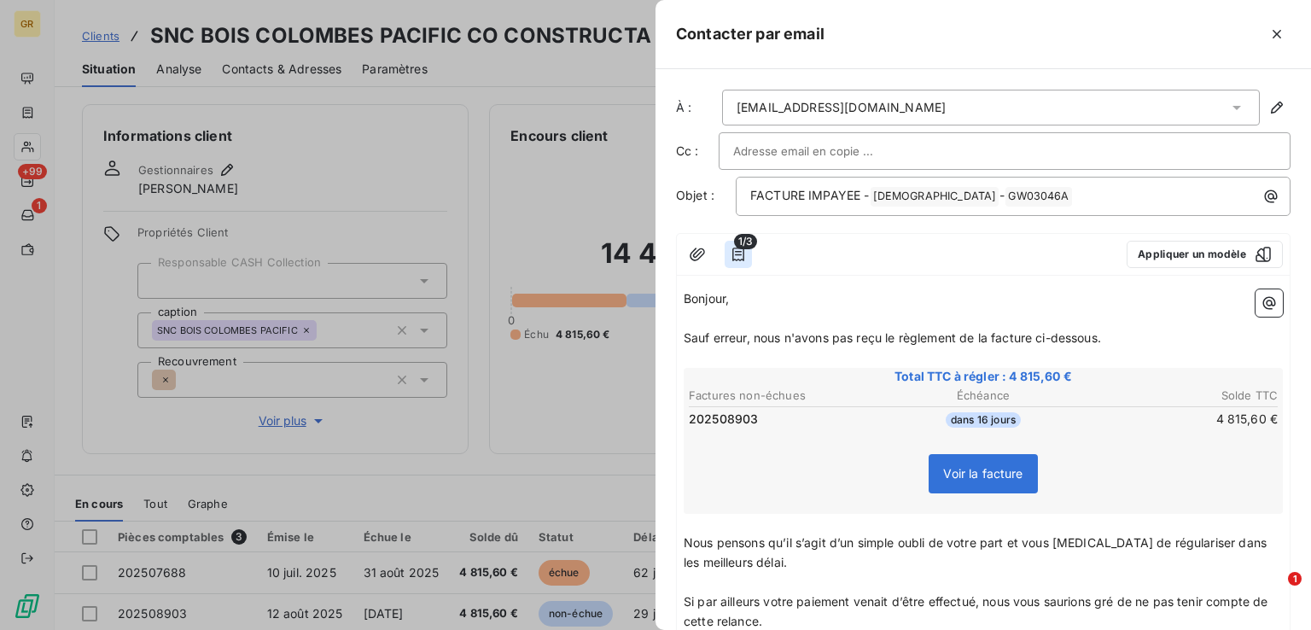
click at [741, 251] on icon "button" at bounding box center [738, 254] width 17 height 17
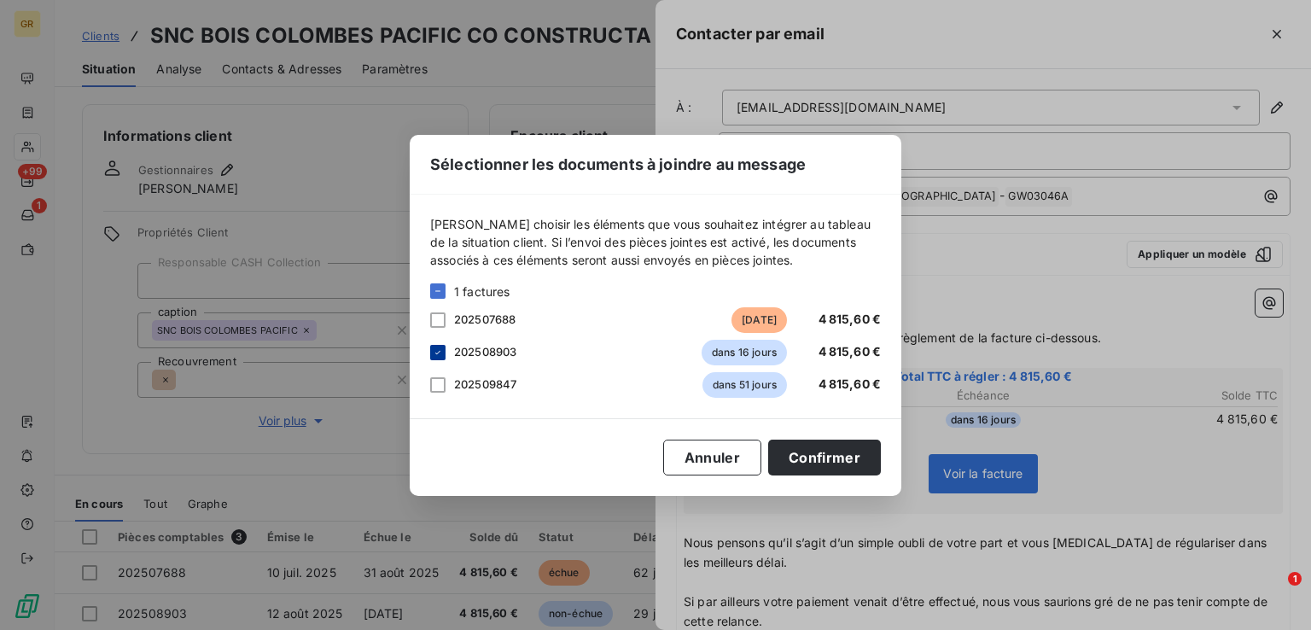
click at [435, 349] on icon at bounding box center [438, 352] width 10 height 10
click at [438, 318] on div at bounding box center [437, 319] width 15 height 15
click at [441, 351] on div at bounding box center [437, 352] width 15 height 15
click at [436, 387] on div at bounding box center [437, 384] width 15 height 15
drag, startPoint x: 831, startPoint y: 452, endPoint x: 928, endPoint y: 480, distance: 101.0
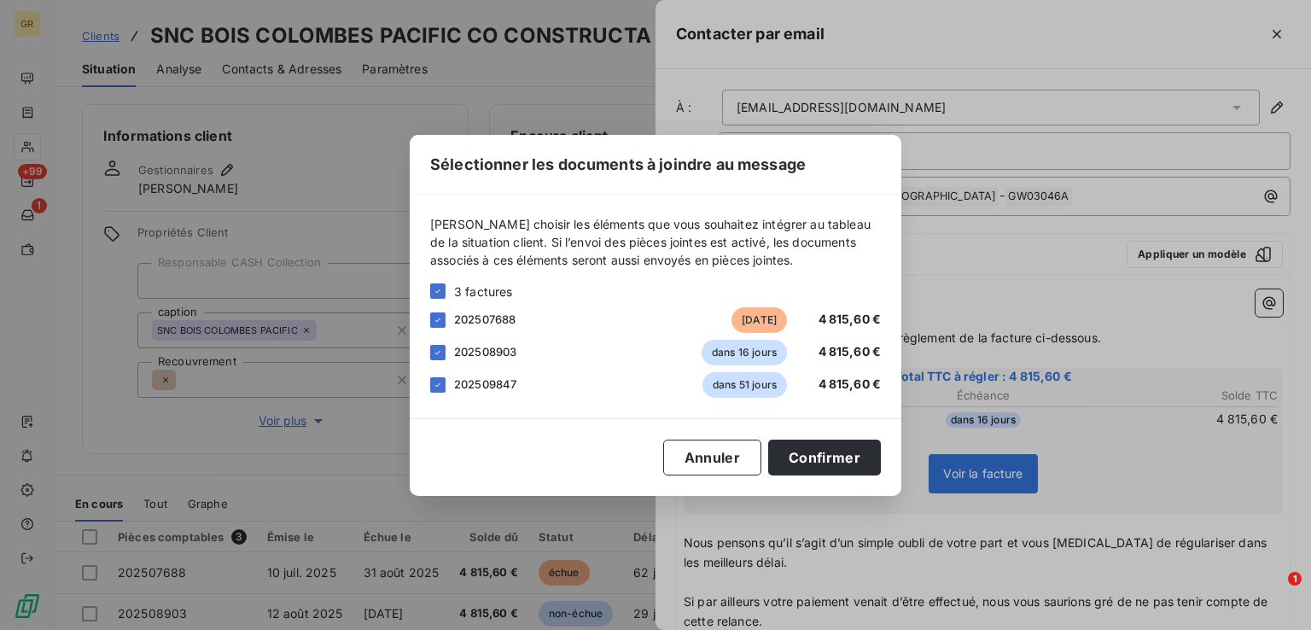
click at [831, 453] on button "Confirmer" at bounding box center [824, 457] width 113 height 36
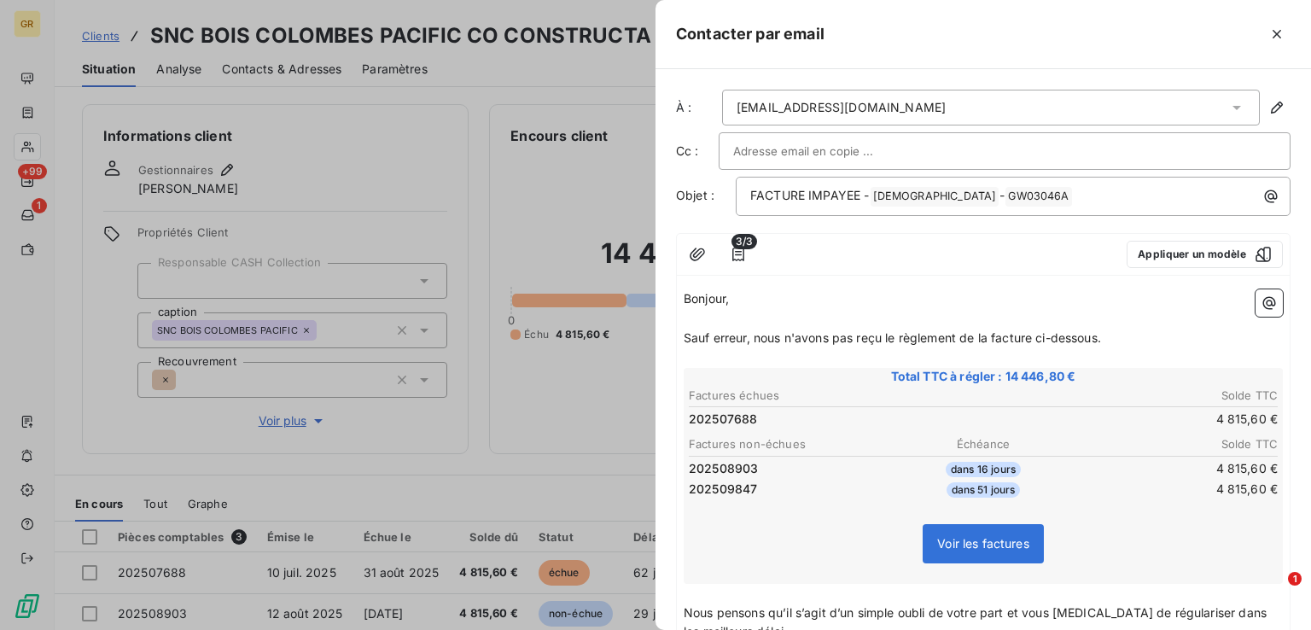
click at [1101, 339] on span "Sauf erreur, nous n'avons pas reçu le règlement de la facture ci-dessous." at bounding box center [892, 337] width 417 height 15
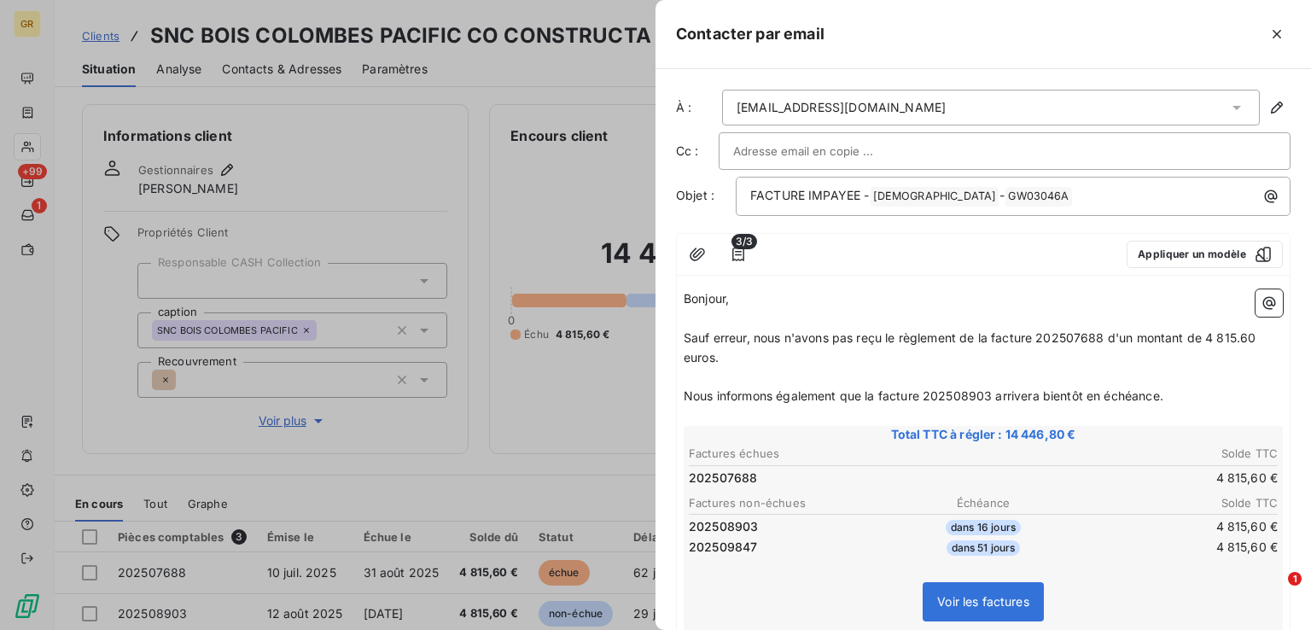
click at [712, 397] on span "Nous informons également que la facture 202508903 arrivera bientôt en échéance." at bounding box center [924, 395] width 480 height 15
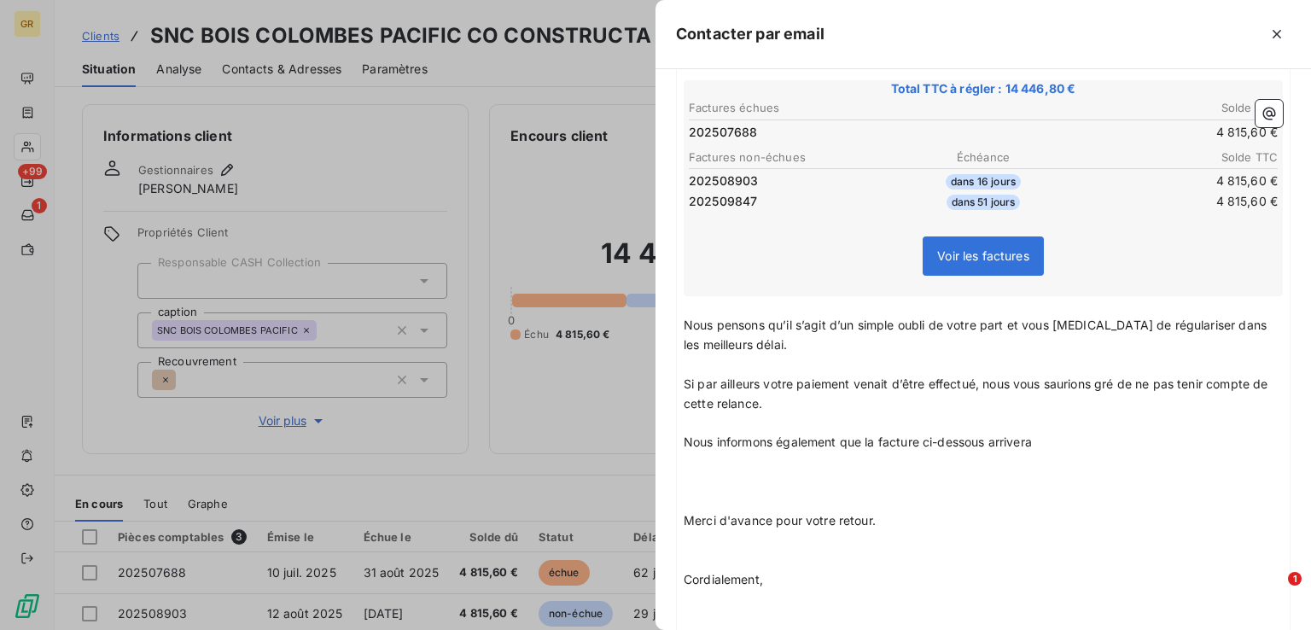
scroll to position [427, 0]
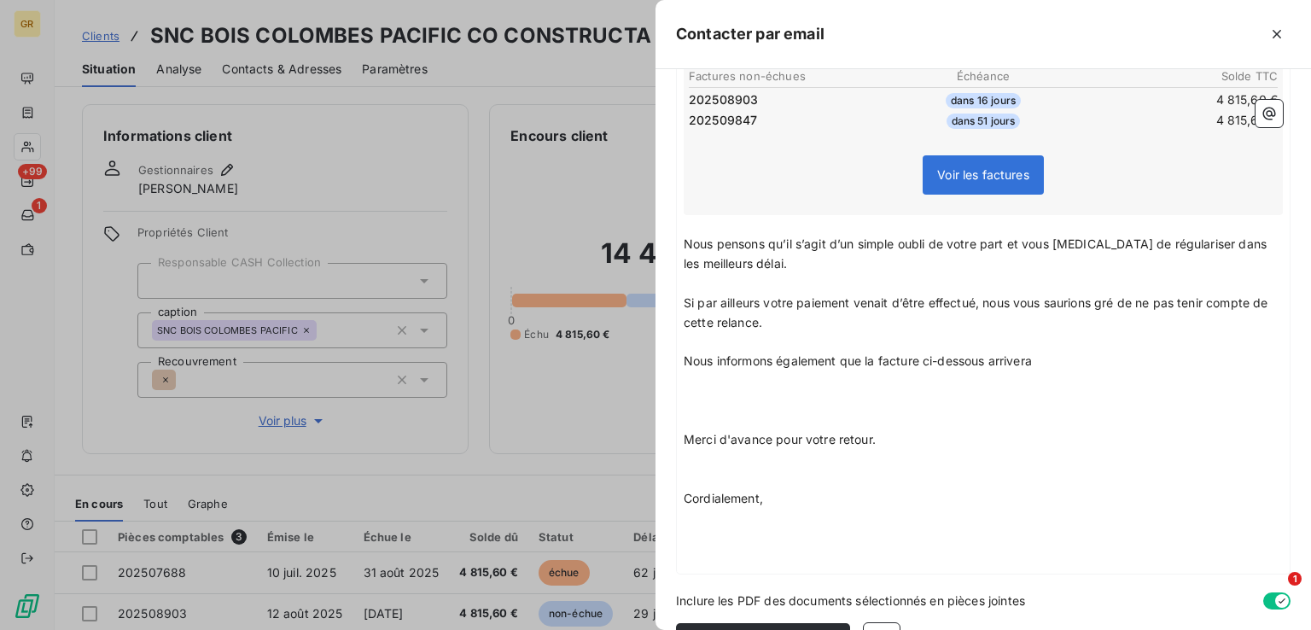
drag, startPoint x: 1041, startPoint y: 356, endPoint x: 680, endPoint y: 344, distance: 361.2
click at [680, 344] on div "Bonjour, ﻿ Sauf erreur, nous n'avons pas reçu le règlement de la facture 202507…" at bounding box center [983, 215] width 613 height 718
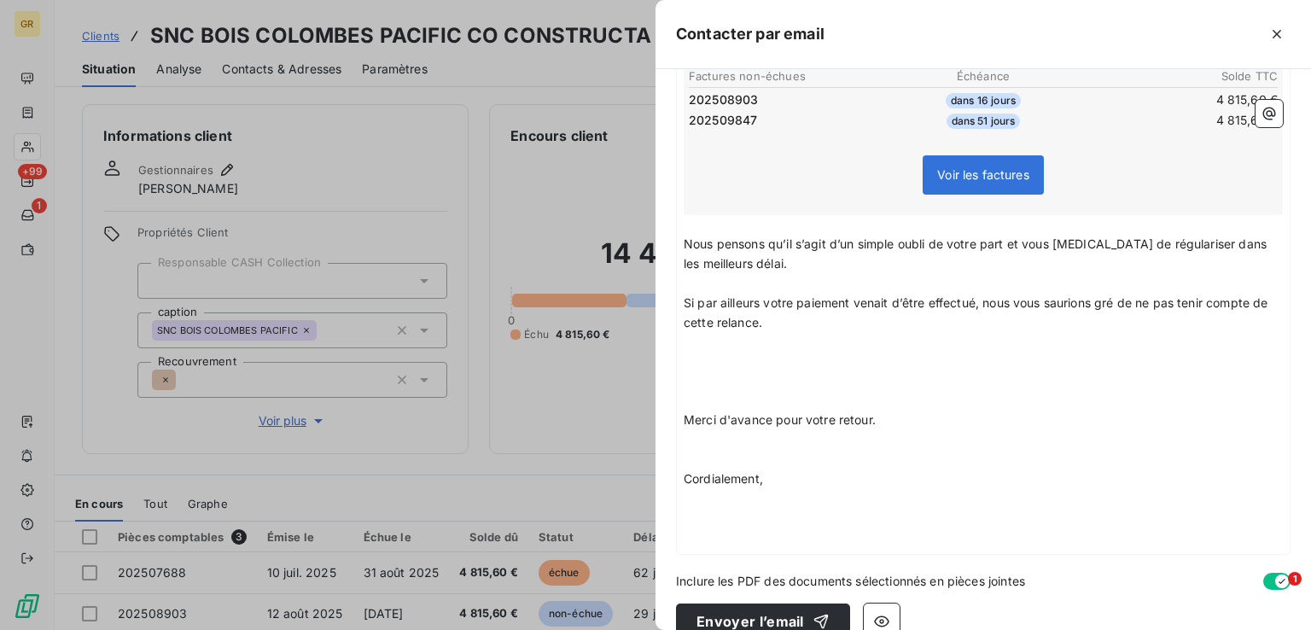
click at [691, 391] on p "﻿" at bounding box center [983, 401] width 599 height 20
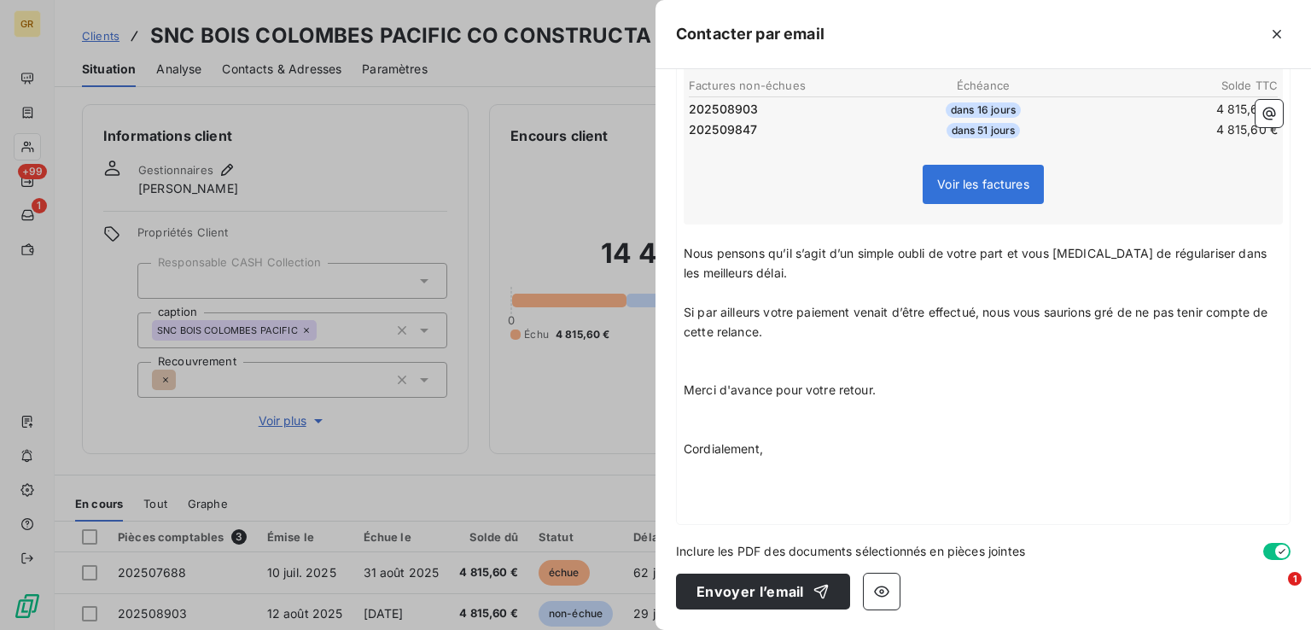
scroll to position [414, 0]
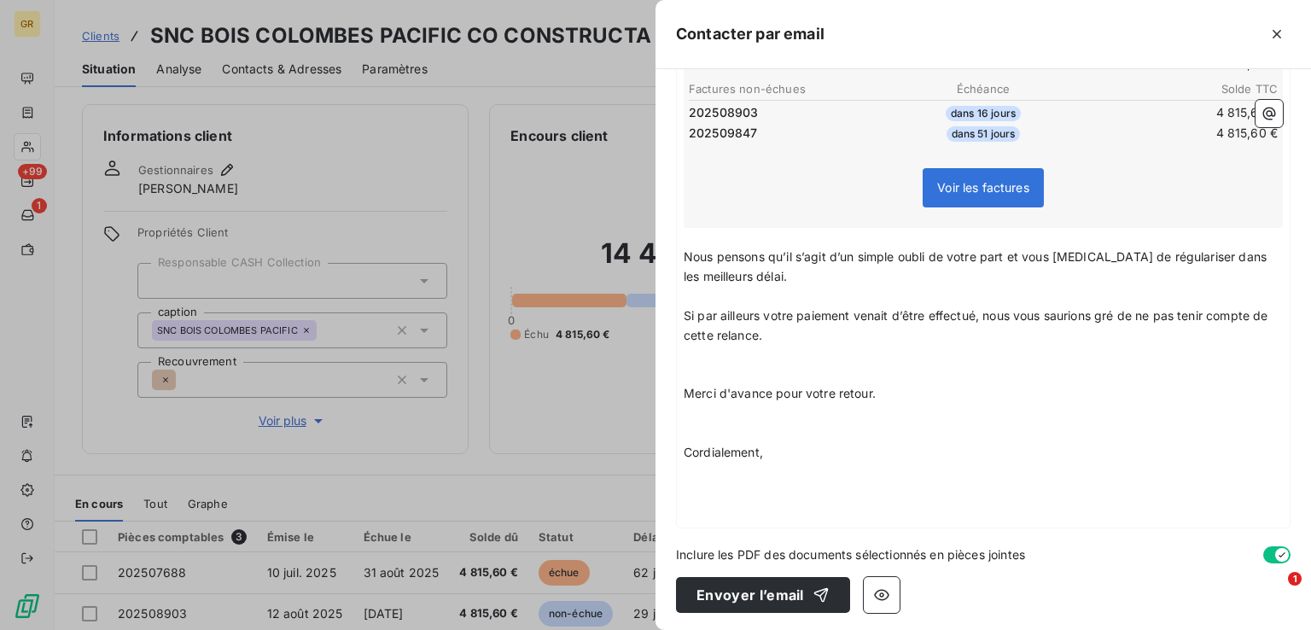
click at [695, 366] on p "﻿" at bounding box center [983, 374] width 599 height 20
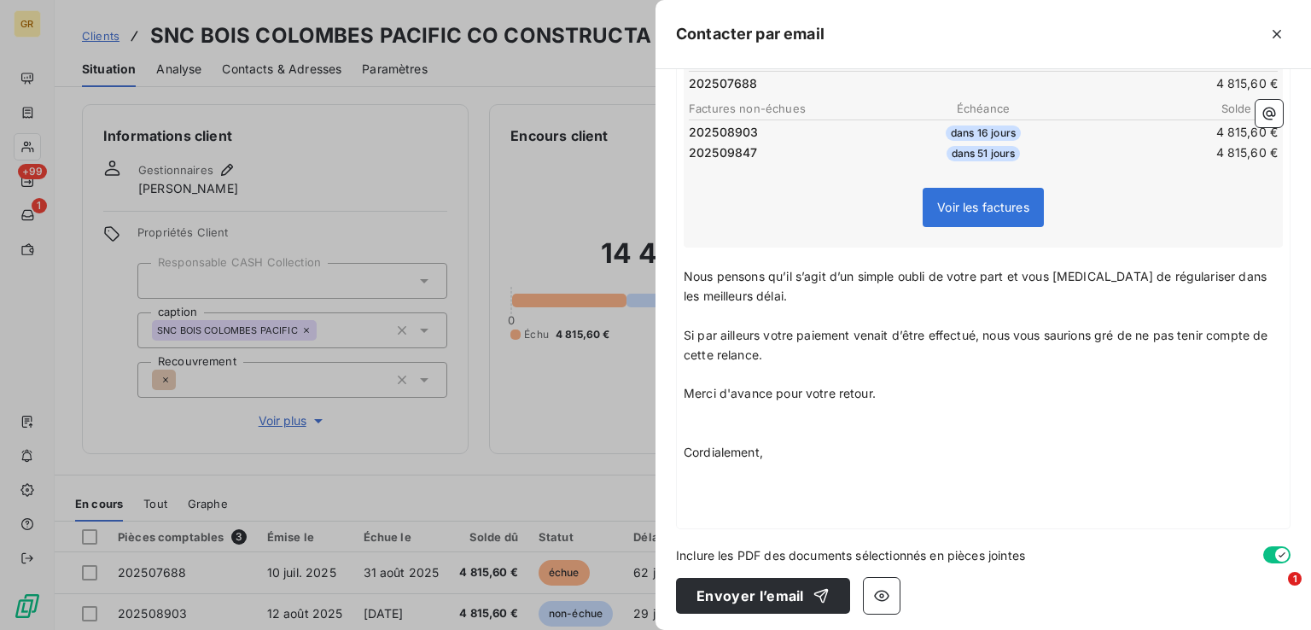
click at [687, 435] on p "﻿" at bounding box center [983, 433] width 599 height 20
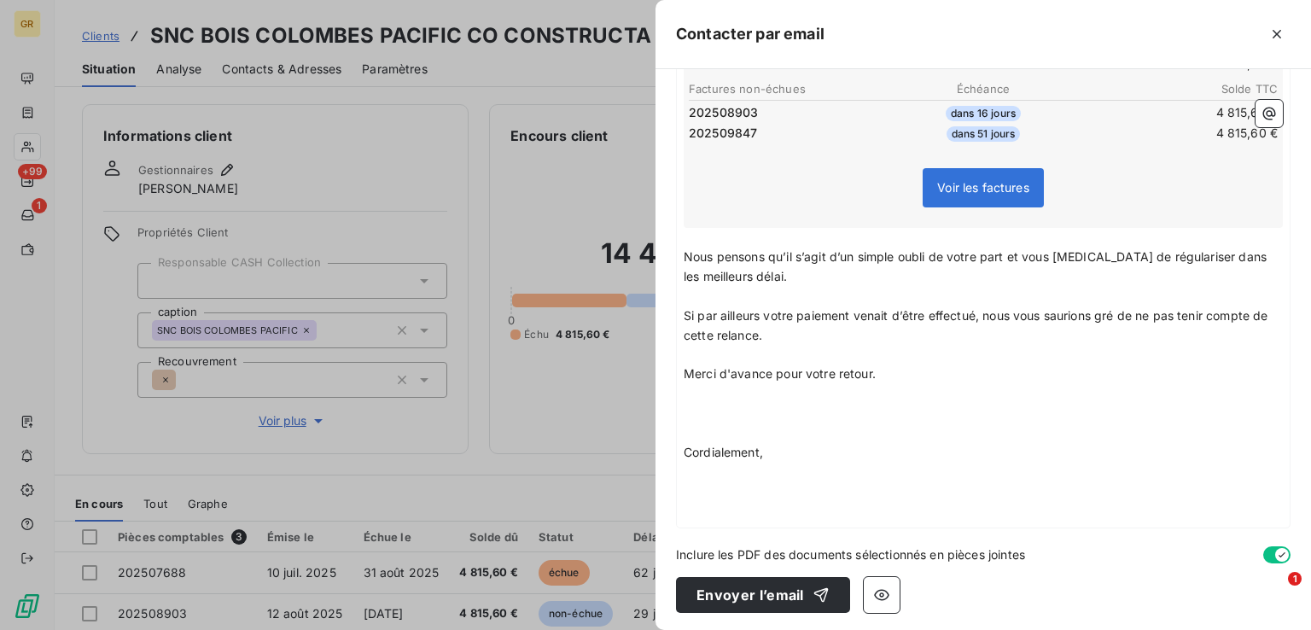
click at [686, 370] on span "Merci d'avance pour votre retour." at bounding box center [780, 373] width 192 height 15
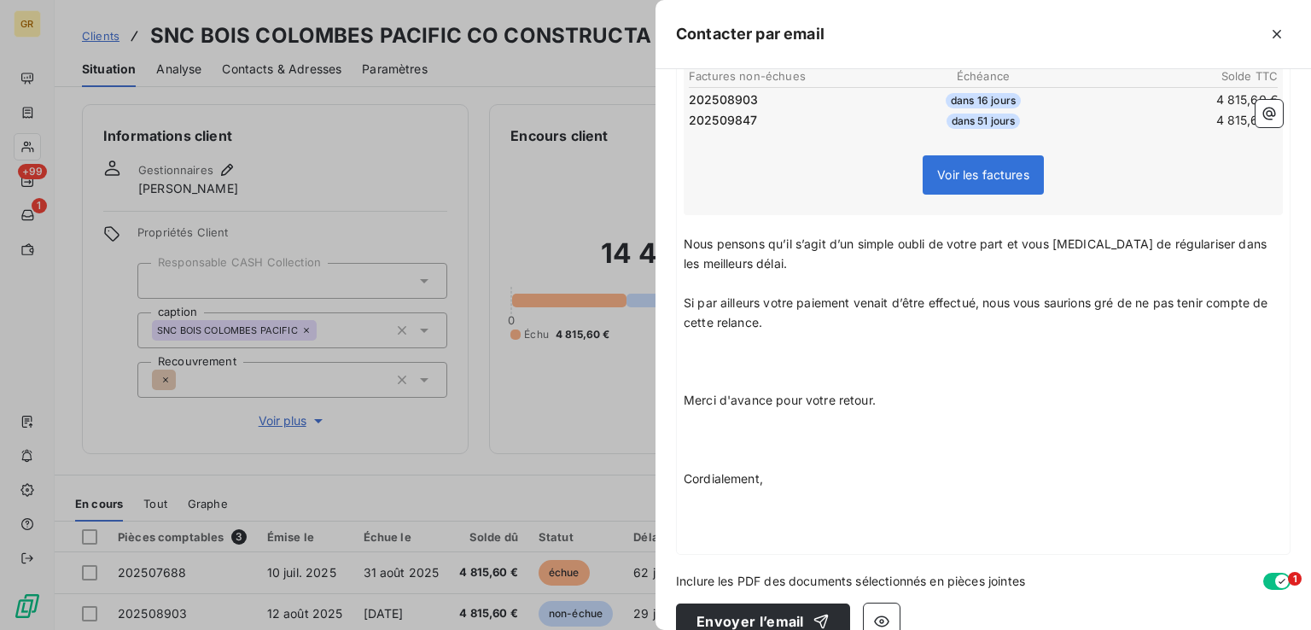
click at [685, 471] on span "Cordialement," at bounding box center [723, 478] width 79 height 15
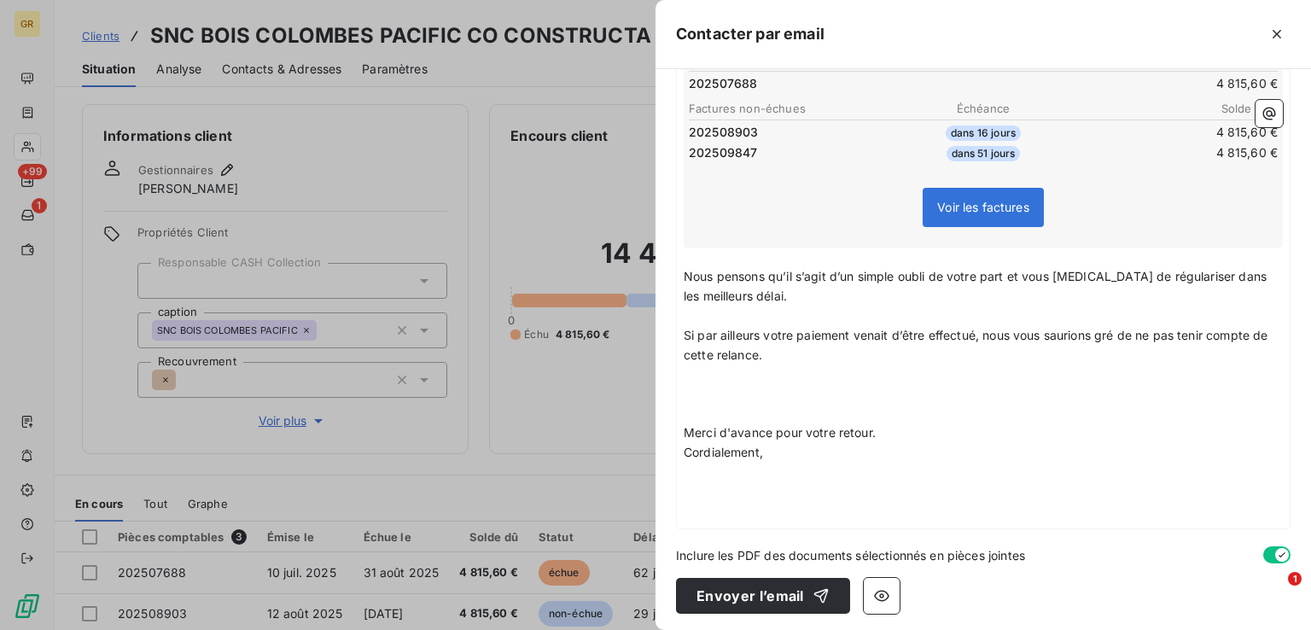
scroll to position [414, 0]
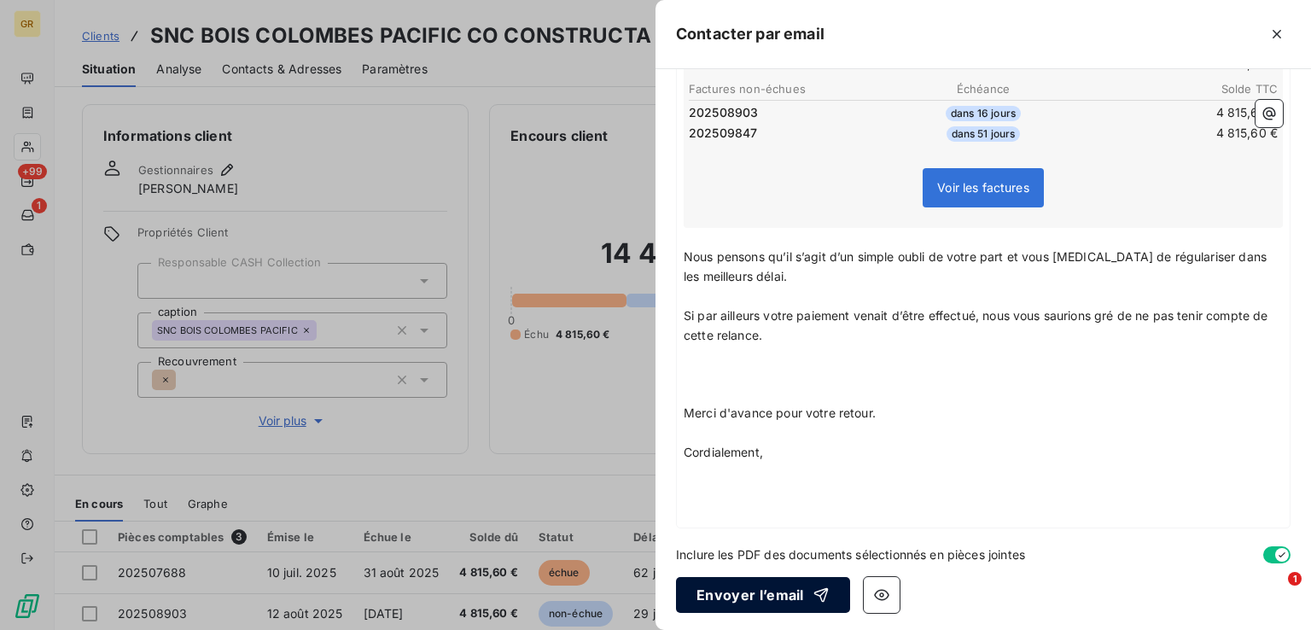
click at [753, 591] on button "Envoyer l’email" at bounding box center [763, 595] width 174 height 36
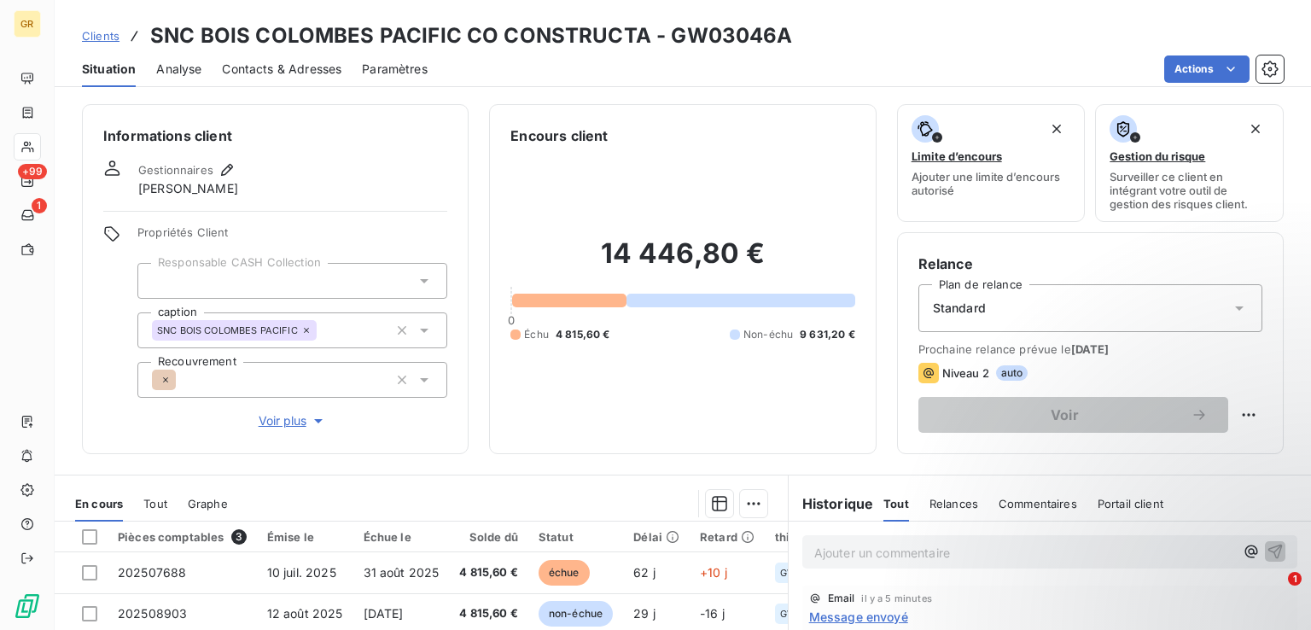
click at [282, 68] on span "Contacts & Adresses" at bounding box center [281, 69] width 119 height 17
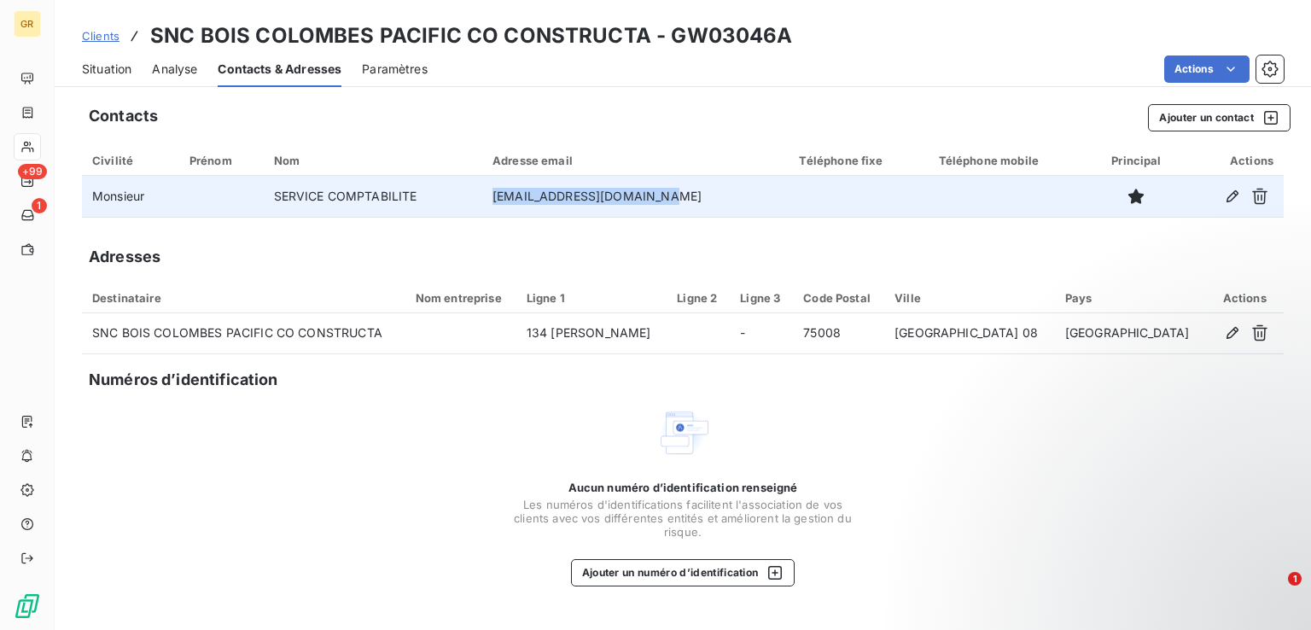
drag, startPoint x: 684, startPoint y: 195, endPoint x: 521, endPoint y: 202, distance: 163.1
click at [521, 202] on td "facturescam@constructa.fr" at bounding box center [635, 196] width 307 height 41
copy td "facturescam@constructa.fr"
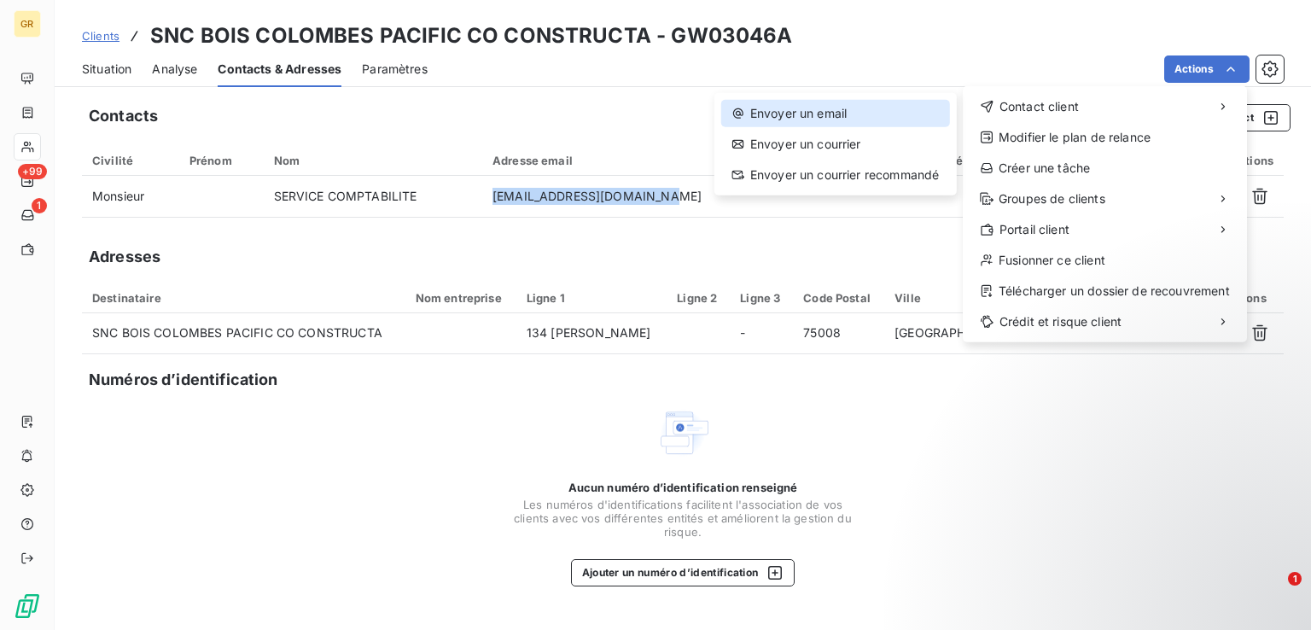
click at [847, 108] on div "Envoyer un email" at bounding box center [835, 113] width 229 height 27
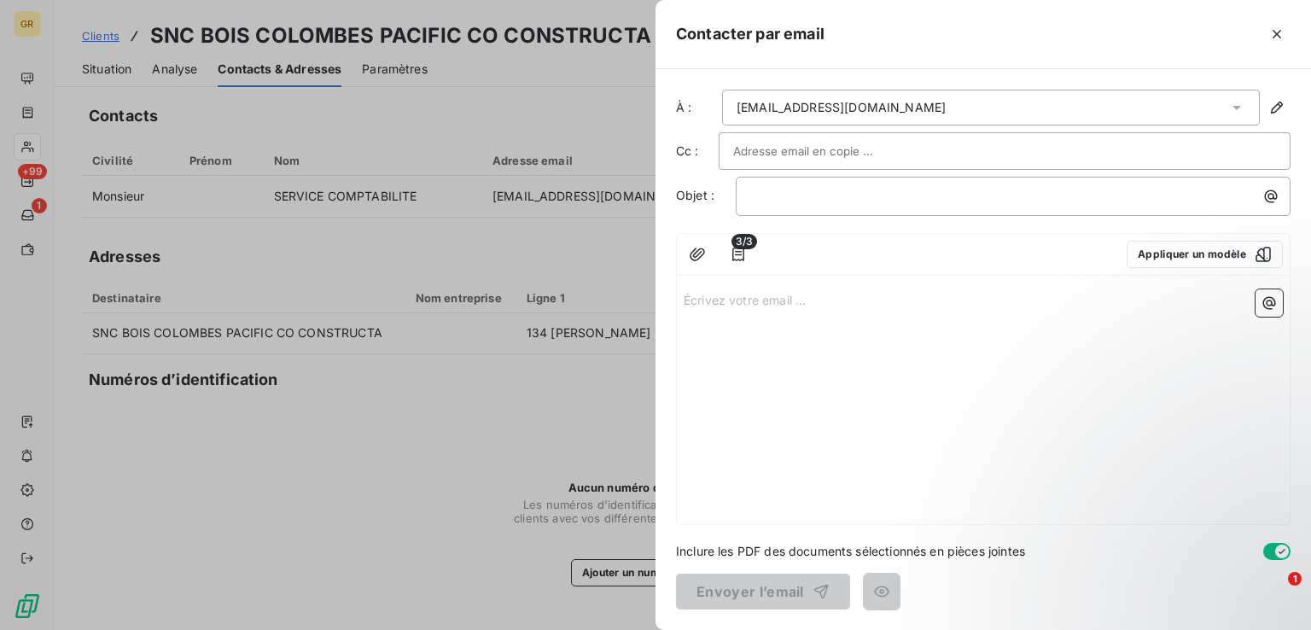
click at [836, 145] on input "text" at bounding box center [824, 151] width 183 height 26
click at [1277, 33] on icon "button" at bounding box center [1276, 34] width 9 height 9
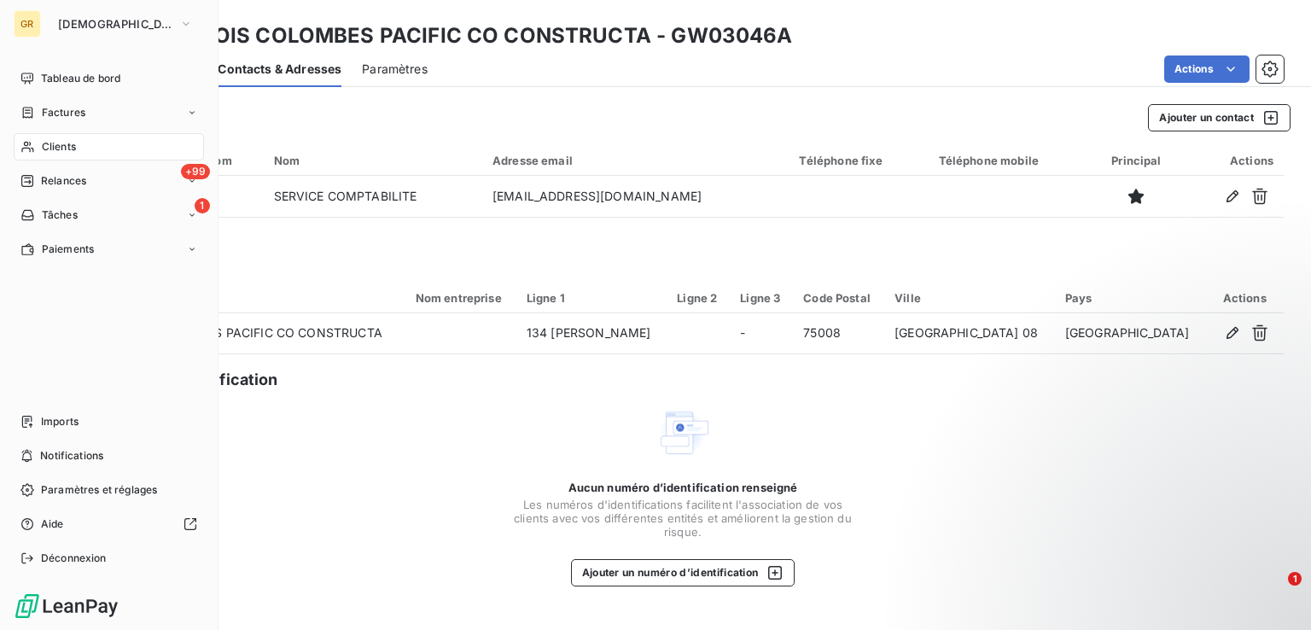
click at [63, 146] on span "Clients" at bounding box center [59, 146] width 34 height 15
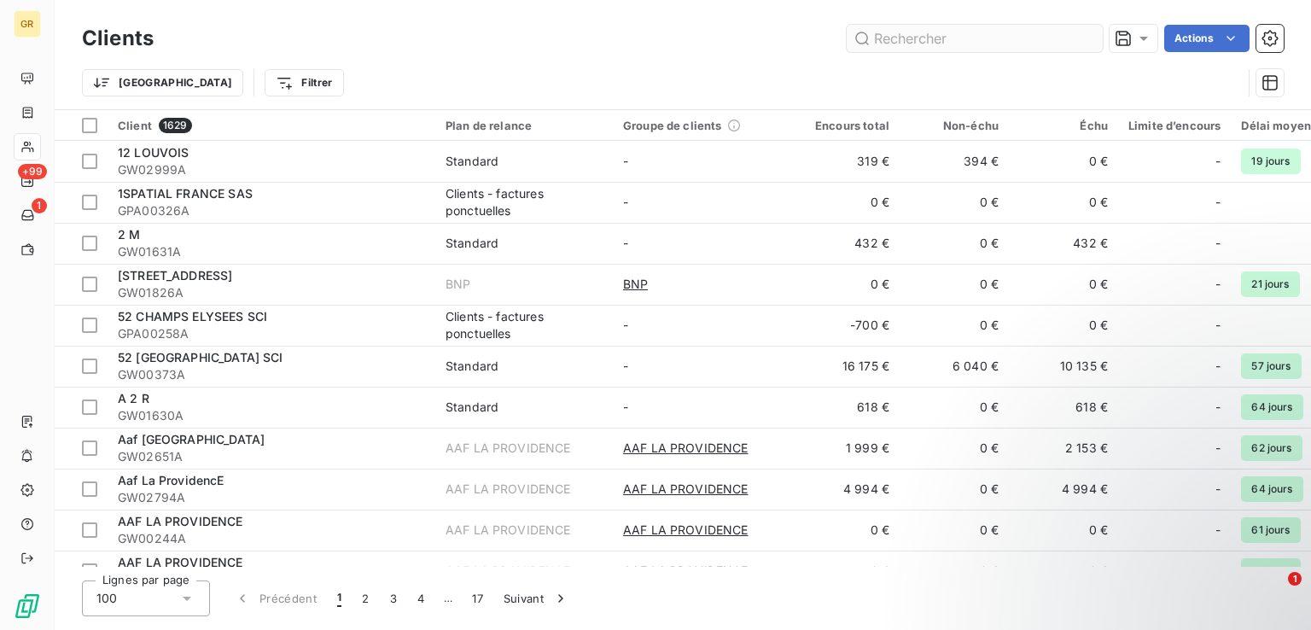
click at [982, 44] on input "text" at bounding box center [975, 38] width 256 height 27
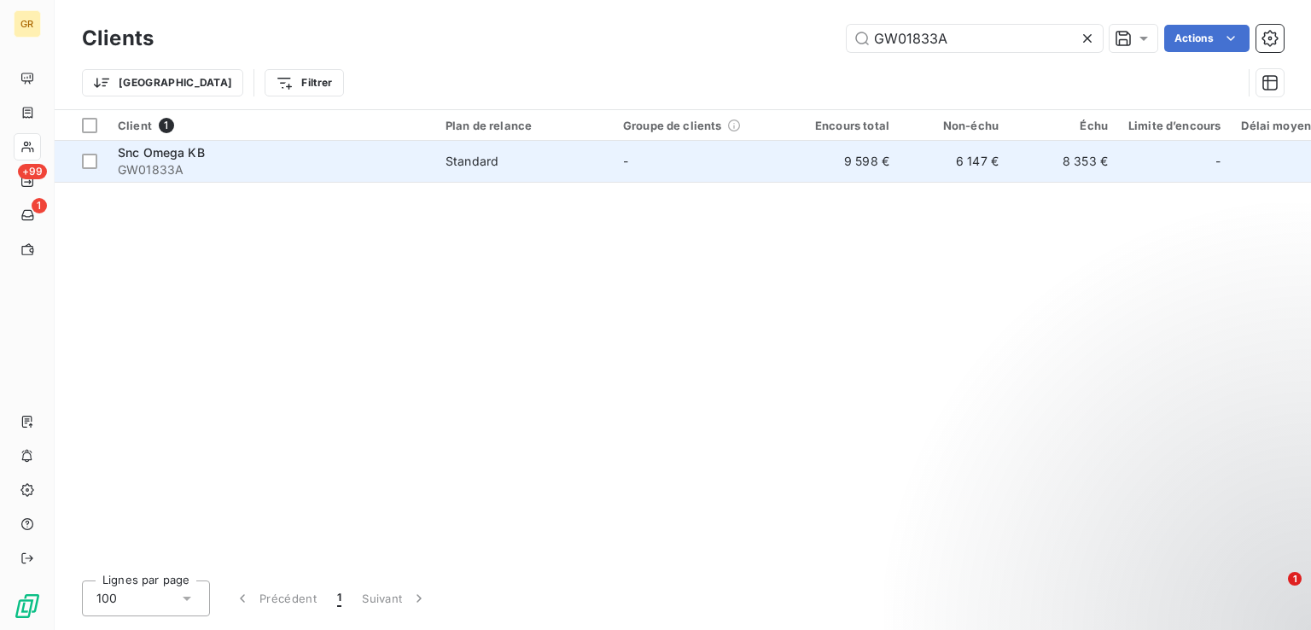
type input "GW01833A"
click at [224, 160] on div "Snc Omega KB" at bounding box center [271, 152] width 307 height 17
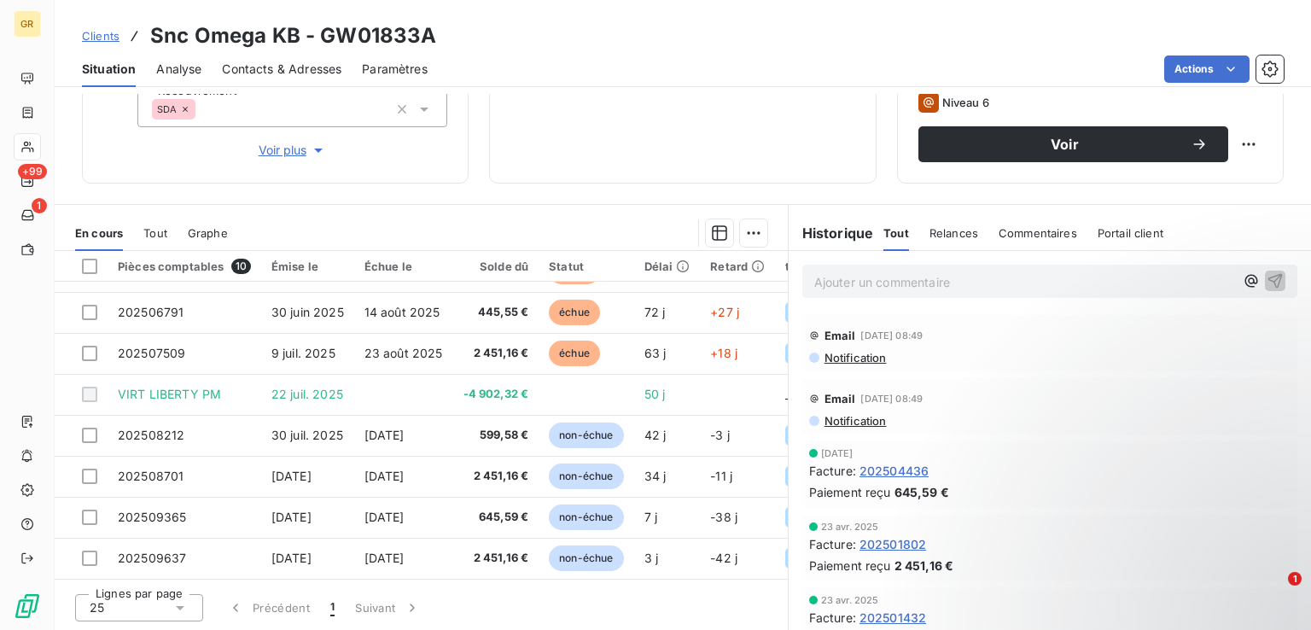
click at [864, 416] on span "Notification" at bounding box center [855, 421] width 64 height 14
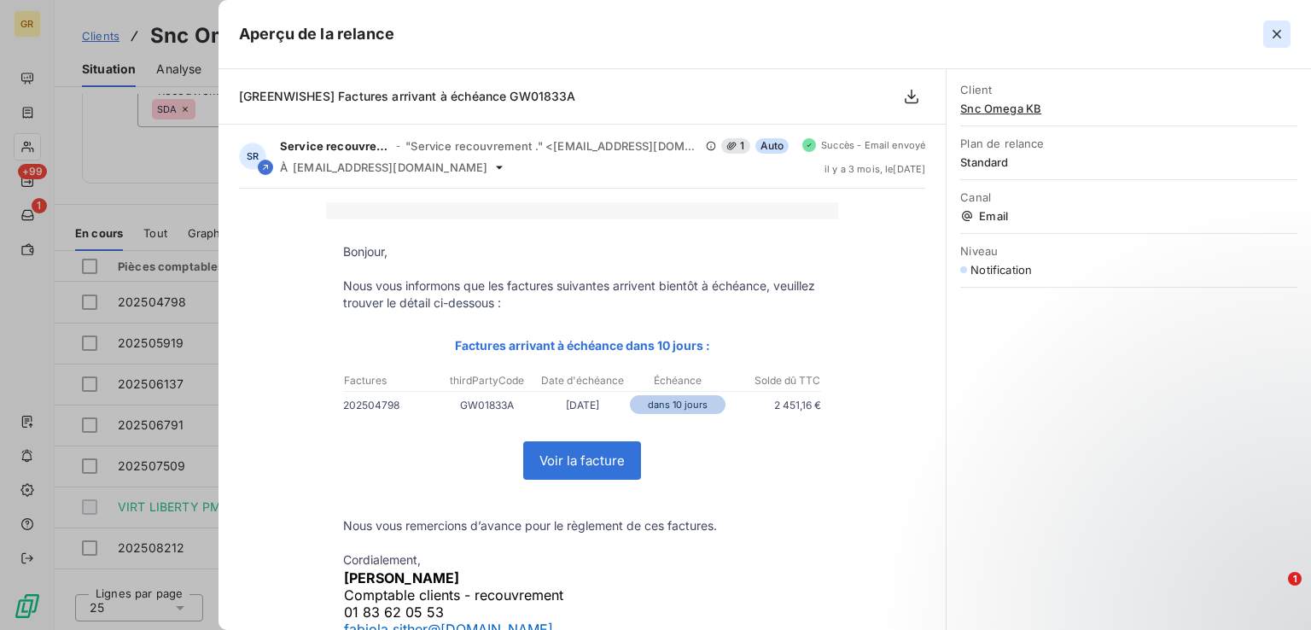
click at [1270, 35] on icon "button" at bounding box center [1276, 34] width 17 height 17
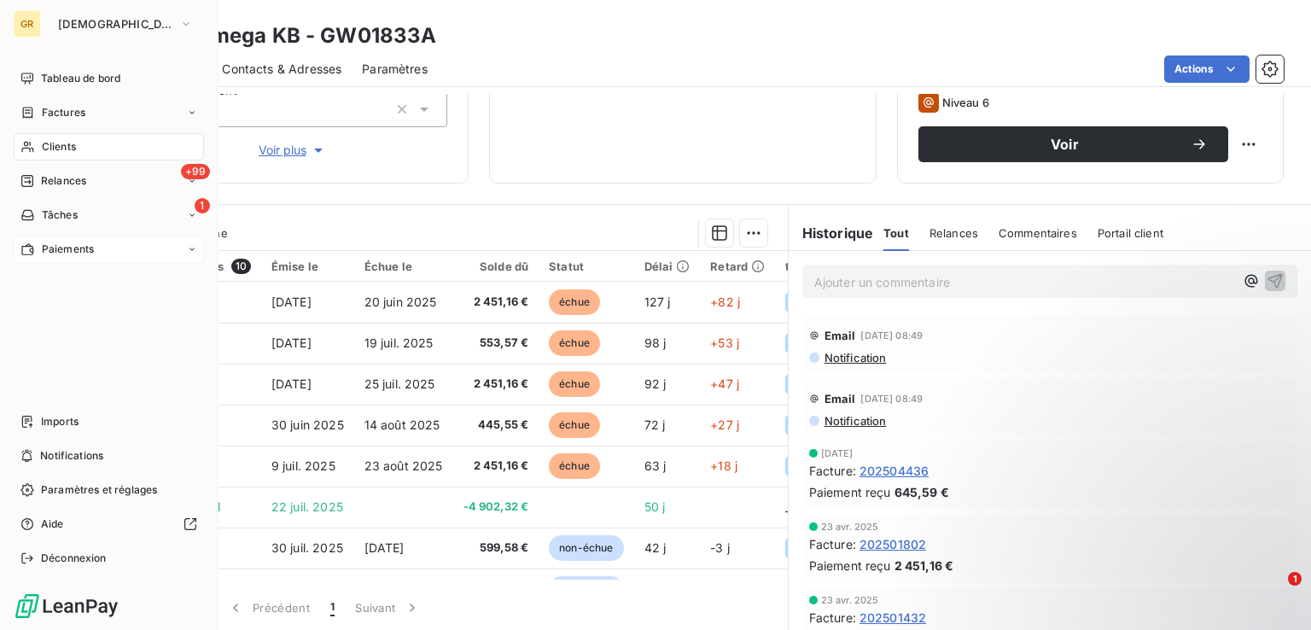
click at [103, 247] on div "Paiements" at bounding box center [109, 249] width 190 height 27
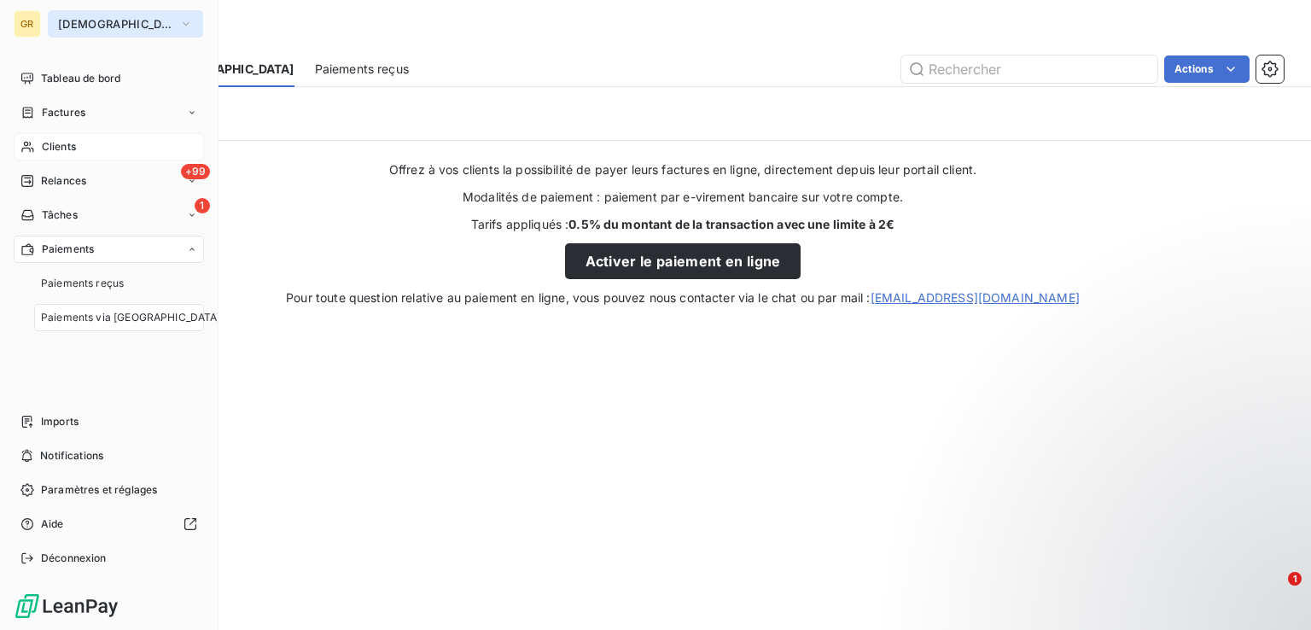
click at [179, 28] on icon "button" at bounding box center [186, 23] width 14 height 17
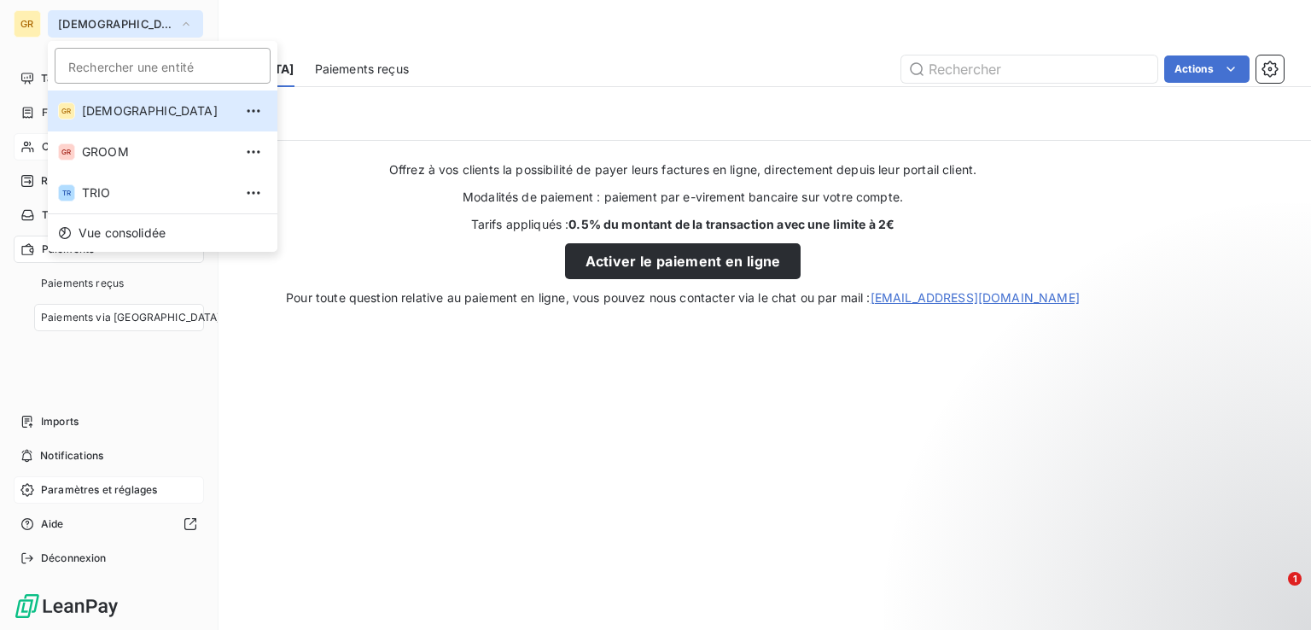
click at [67, 490] on span "Paramètres et réglages" at bounding box center [99, 489] width 116 height 15
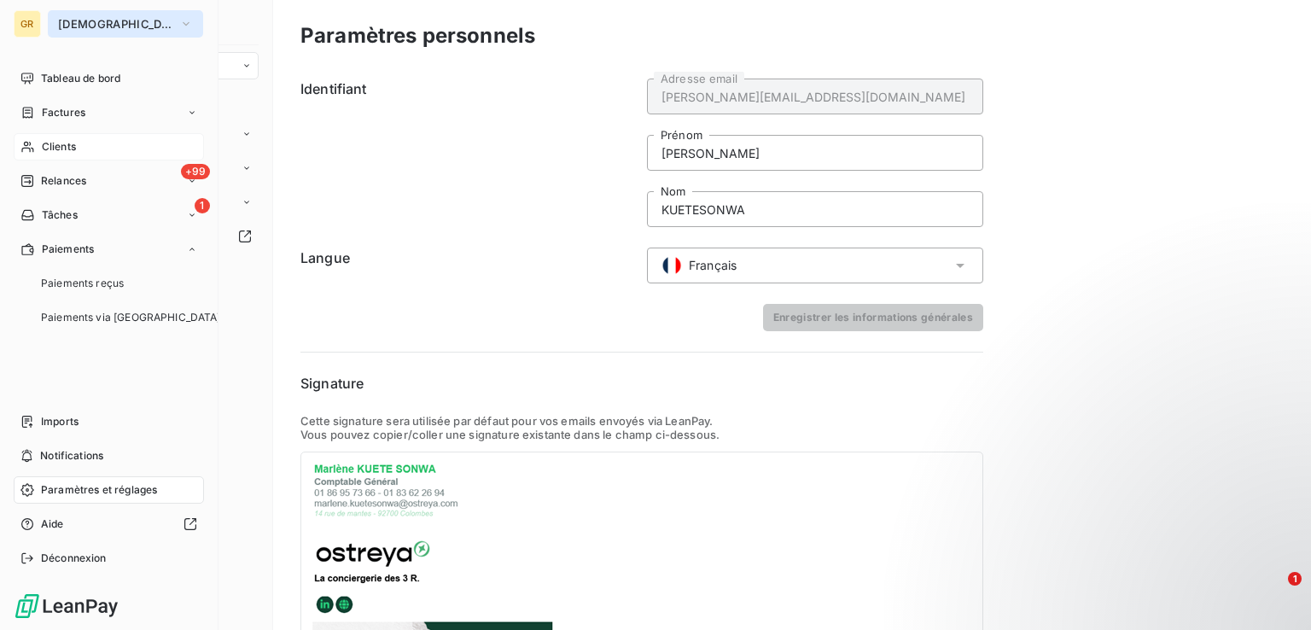
click at [67, 490] on span "Paramètres et réglages" at bounding box center [99, 489] width 116 height 15
click at [55, 144] on span "Clients" at bounding box center [59, 146] width 34 height 15
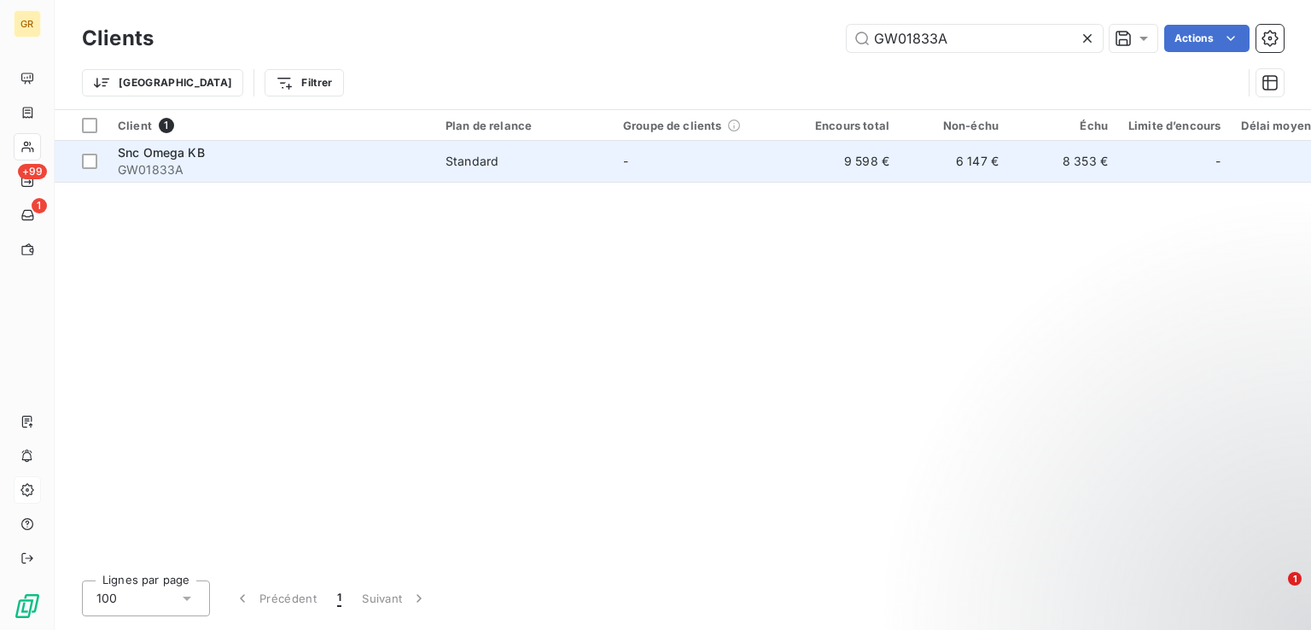
click at [277, 170] on span "GW01833A" at bounding box center [271, 169] width 307 height 17
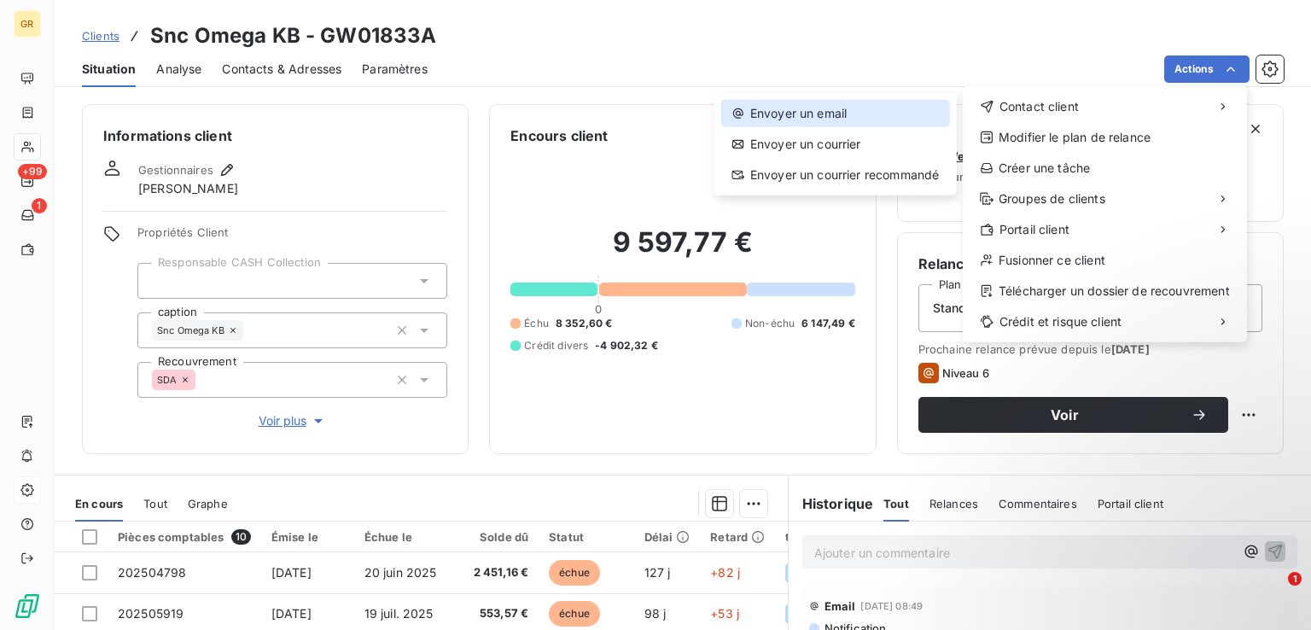
click at [826, 117] on div "Envoyer un email" at bounding box center [835, 113] width 229 height 27
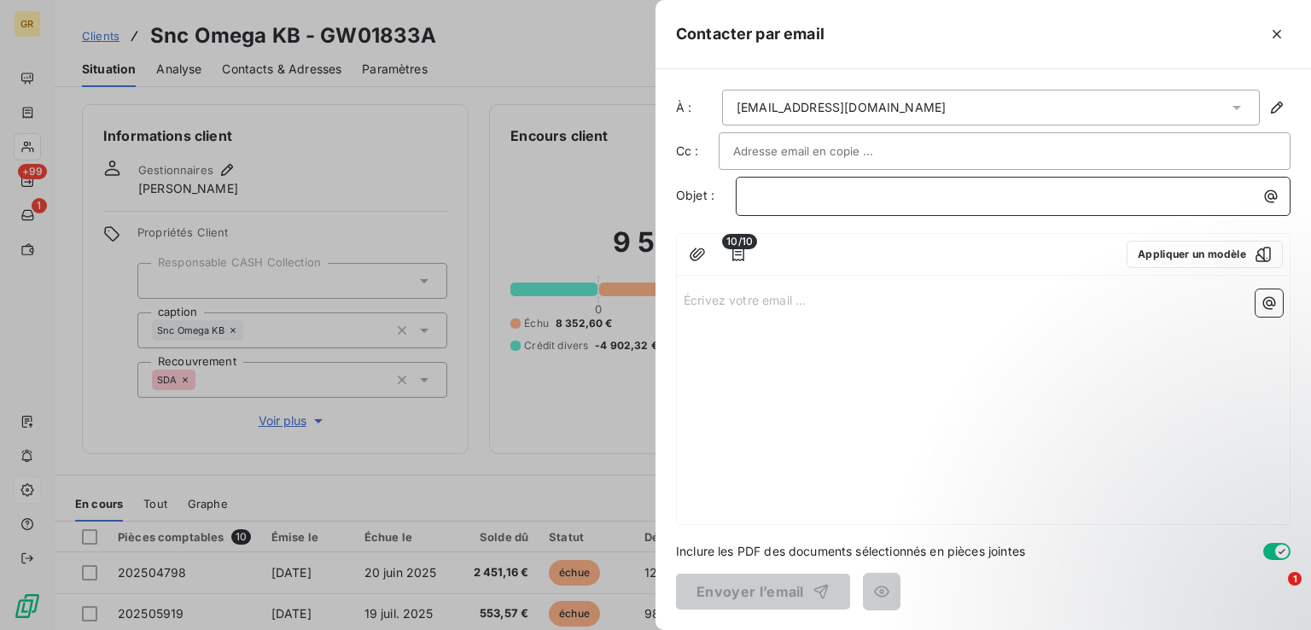
click at [850, 187] on p "﻿" at bounding box center [1017, 196] width 534 height 20
click at [850, 135] on div at bounding box center [1005, 151] width 572 height 38
click at [852, 151] on input "text" at bounding box center [1004, 151] width 543 height 26
click at [859, 204] on p "﻿" at bounding box center [1017, 196] width 534 height 20
click at [1266, 189] on icon "button" at bounding box center [1270, 196] width 17 height 17
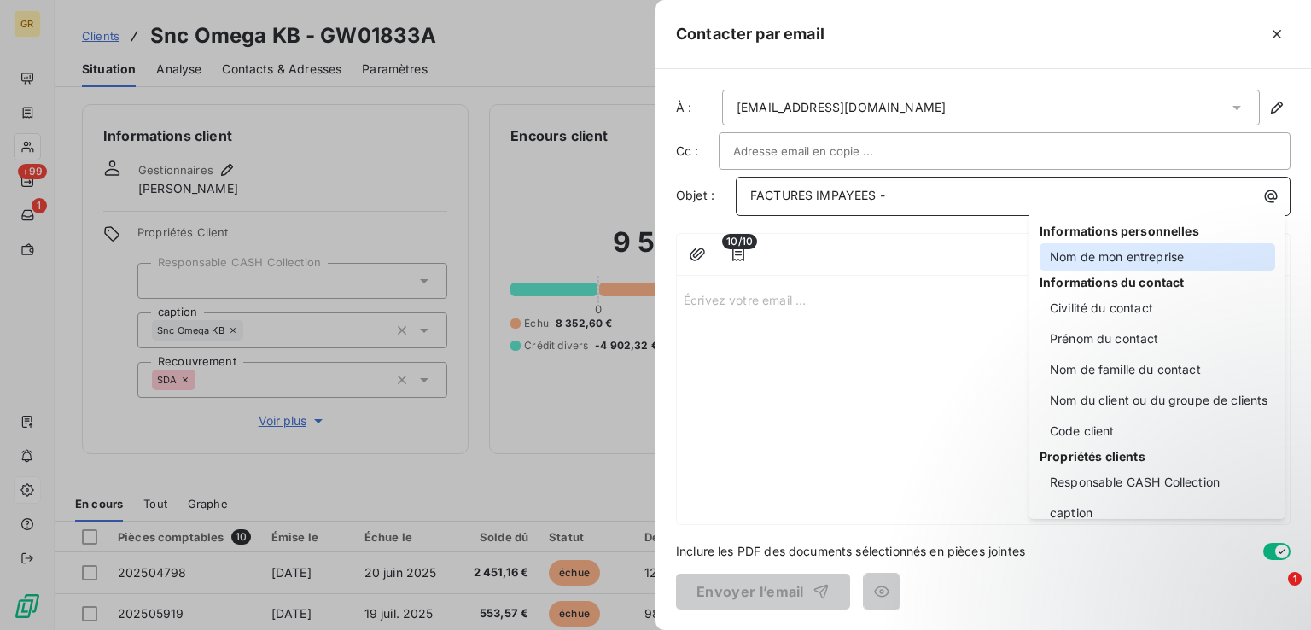
click at [1126, 258] on div "Nom de mon entreprise" at bounding box center [1157, 256] width 236 height 27
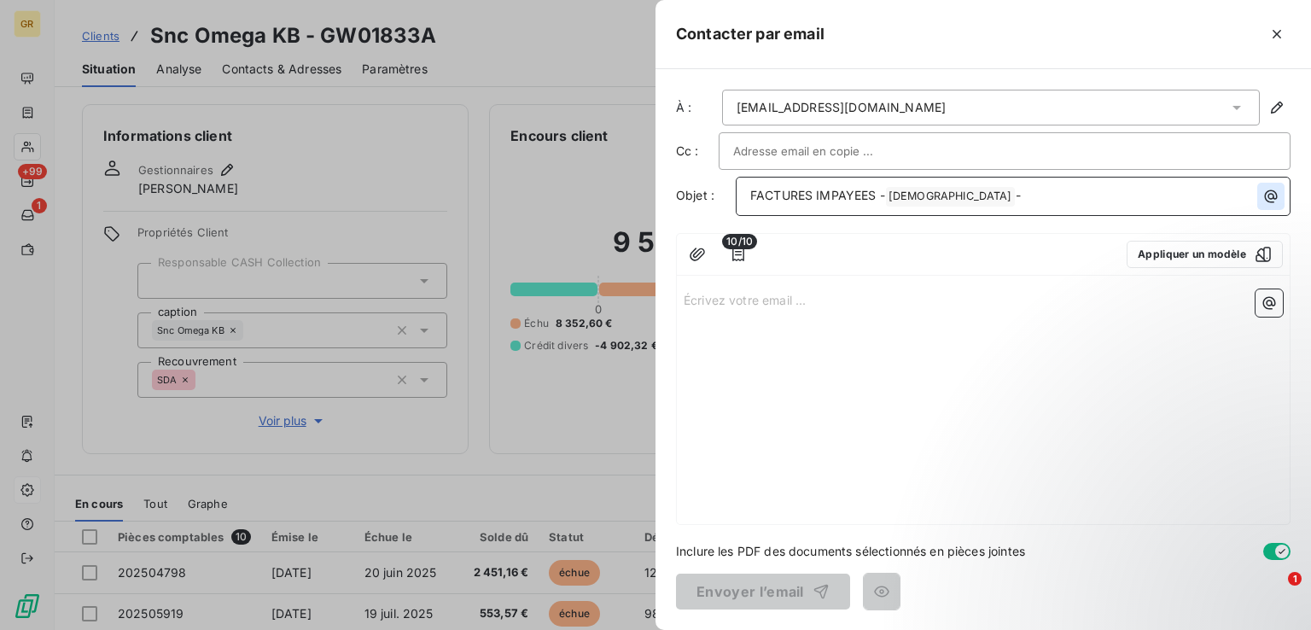
click at [1266, 195] on icon "button" at bounding box center [1270, 196] width 17 height 17
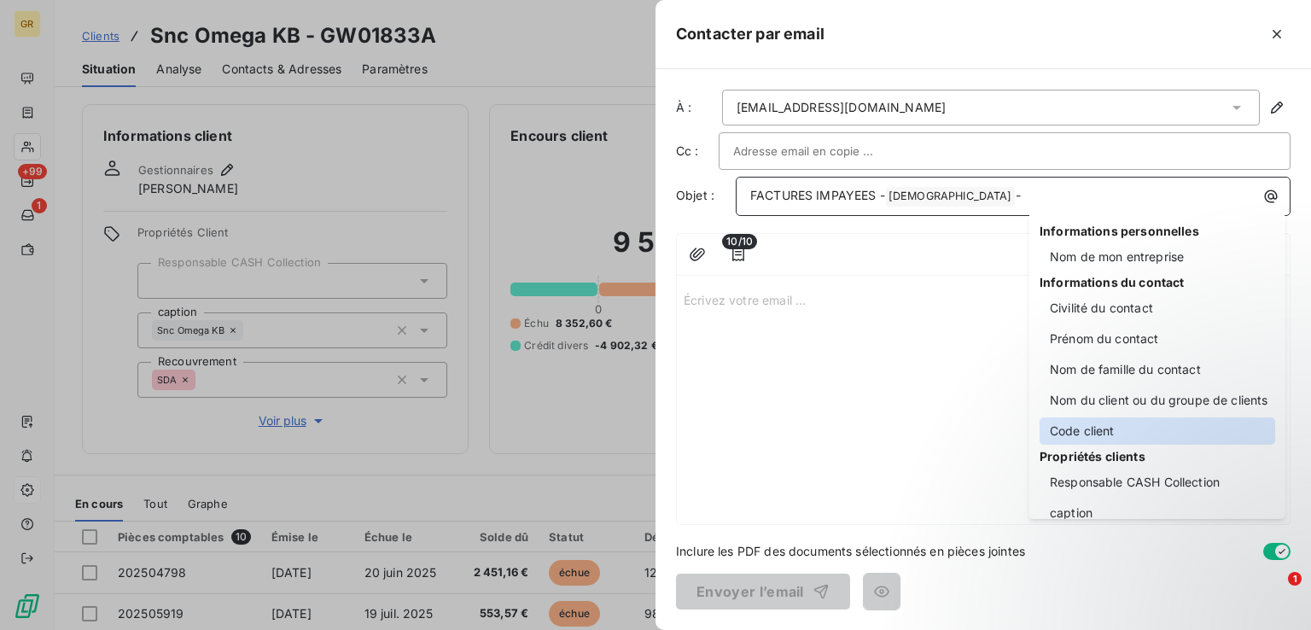
click at [1104, 433] on div "Code client" at bounding box center [1157, 430] width 236 height 27
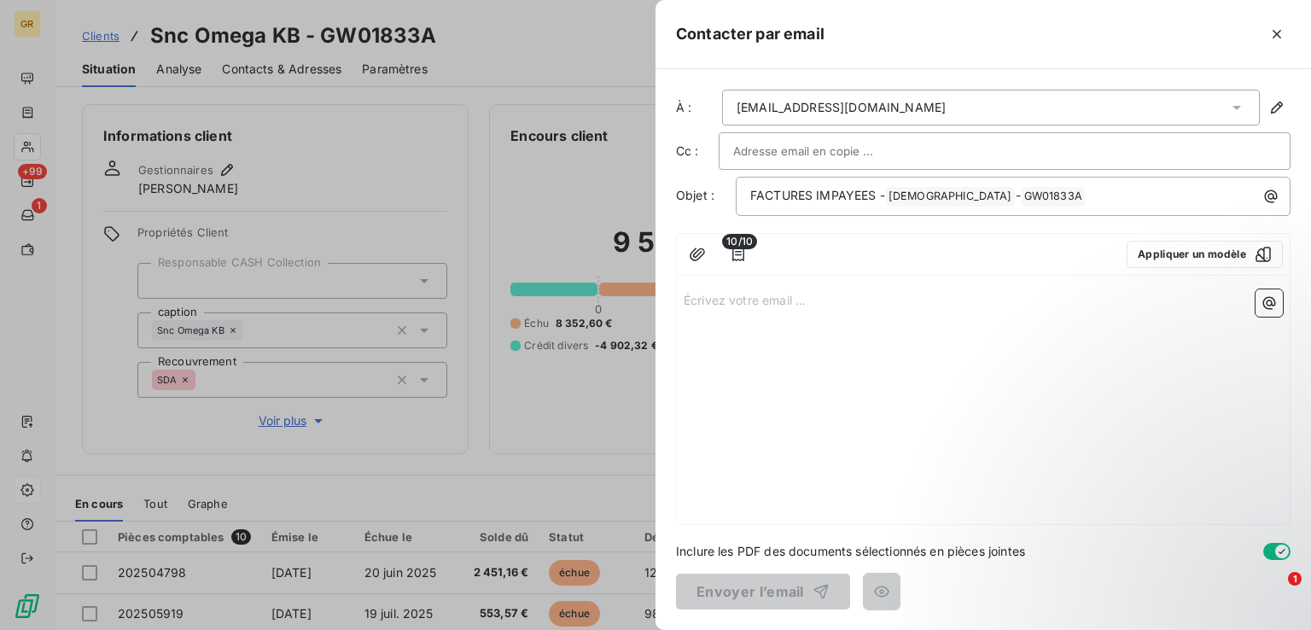
click at [739, 305] on p "Écrivez votre email ... ﻿" at bounding box center [983, 299] width 599 height 20
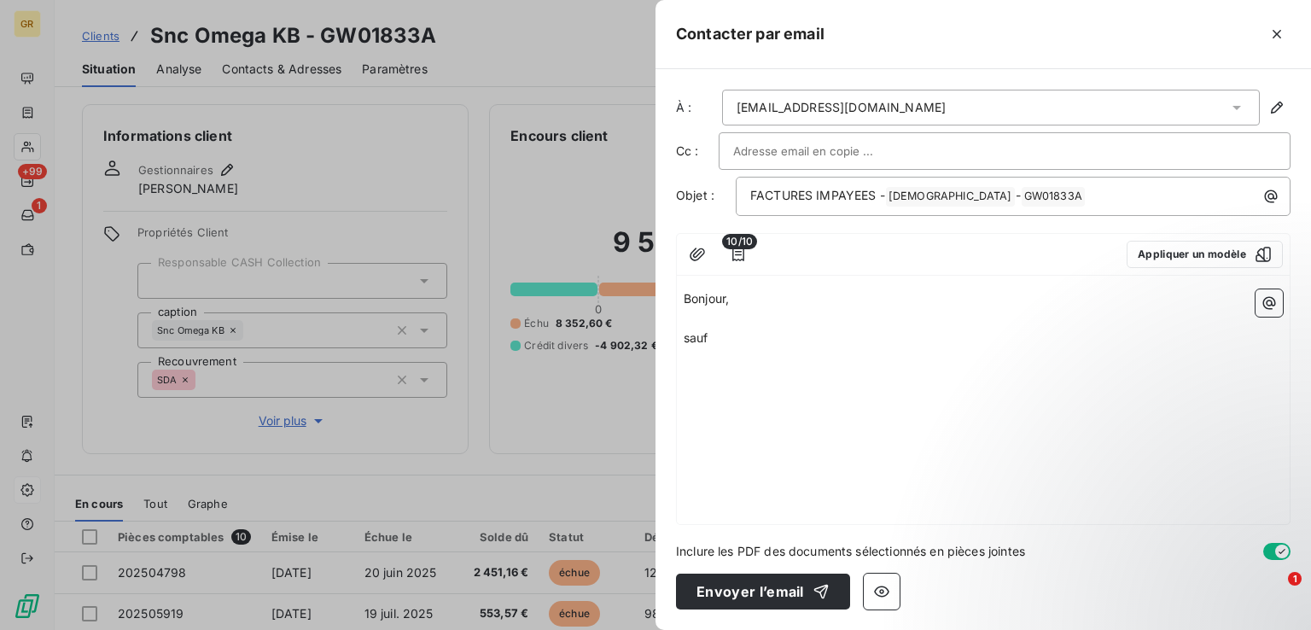
drag, startPoint x: 727, startPoint y: 337, endPoint x: 682, endPoint y: 342, distance: 45.5
click at [682, 342] on div "Bonjour, ﻿ sauf" at bounding box center [983, 402] width 613 height 241
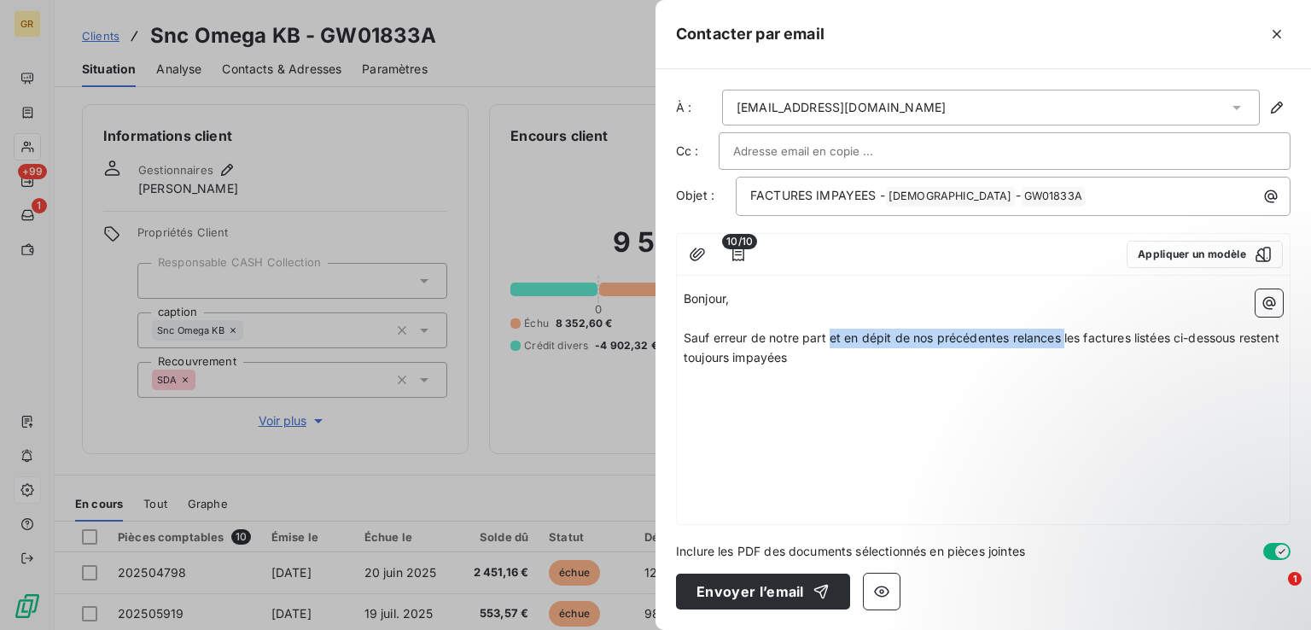
drag, startPoint x: 831, startPoint y: 335, endPoint x: 1065, endPoint y: 341, distance: 233.9
click at [1065, 339] on span "Sauf erreur de notre part et en dépit de nos précédentes relances les factures …" at bounding box center [983, 347] width 599 height 34
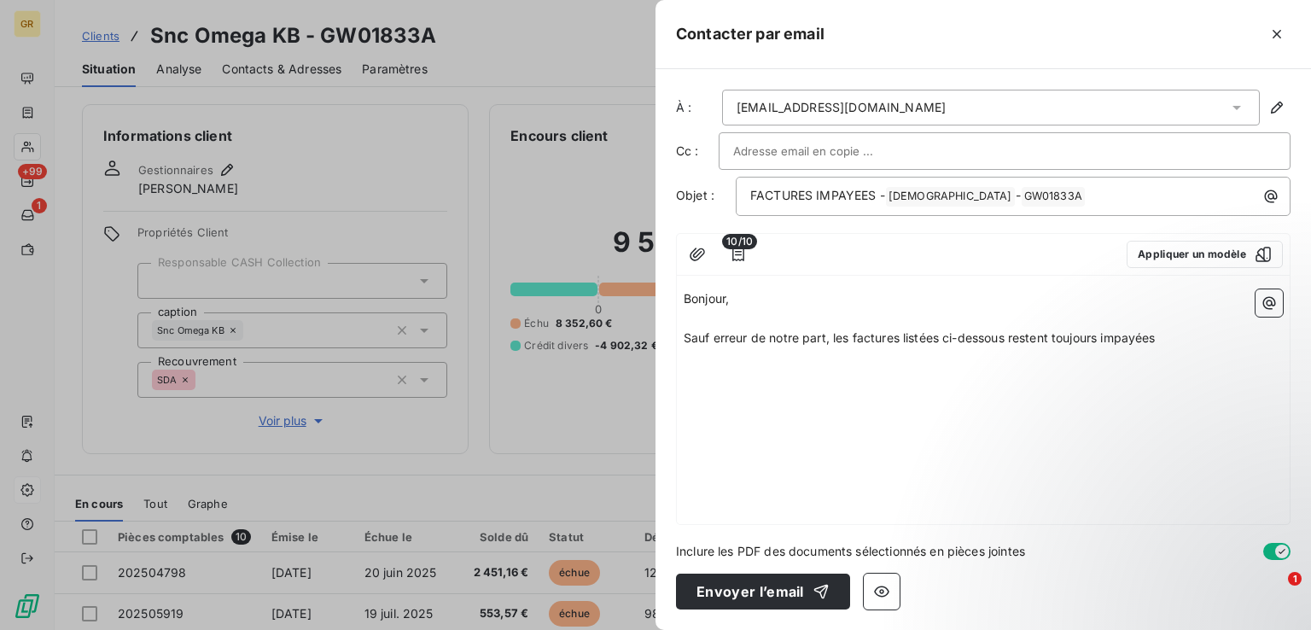
click at [1165, 331] on p "Sauf erreur de notre part, les factures listées ci-dessous restent toujours imp…" at bounding box center [983, 339] width 599 height 20
click at [738, 253] on icon "button" at bounding box center [738, 254] width 17 height 17
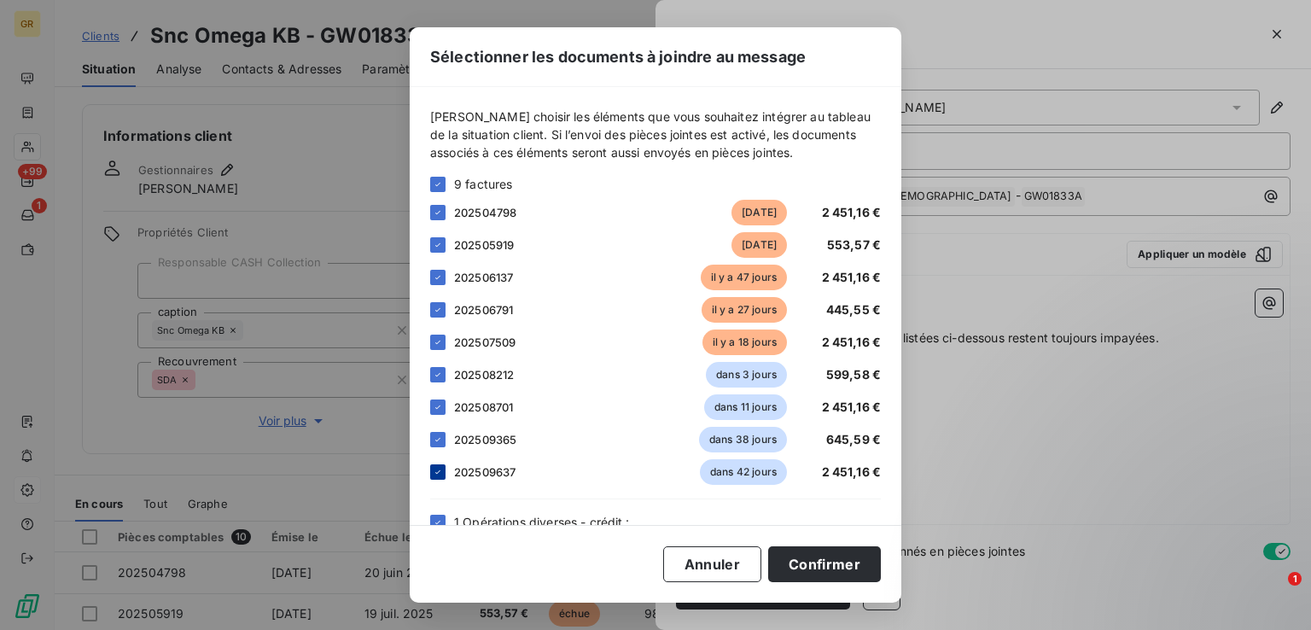
click at [437, 471] on icon at bounding box center [438, 472] width 10 height 10
click at [445, 186] on div "8 factures" at bounding box center [655, 184] width 451 height 18
click at [438, 185] on icon at bounding box center [438, 184] width 10 height 10
click at [440, 216] on icon at bounding box center [438, 212] width 10 height 10
click at [440, 240] on icon at bounding box center [438, 245] width 10 height 10
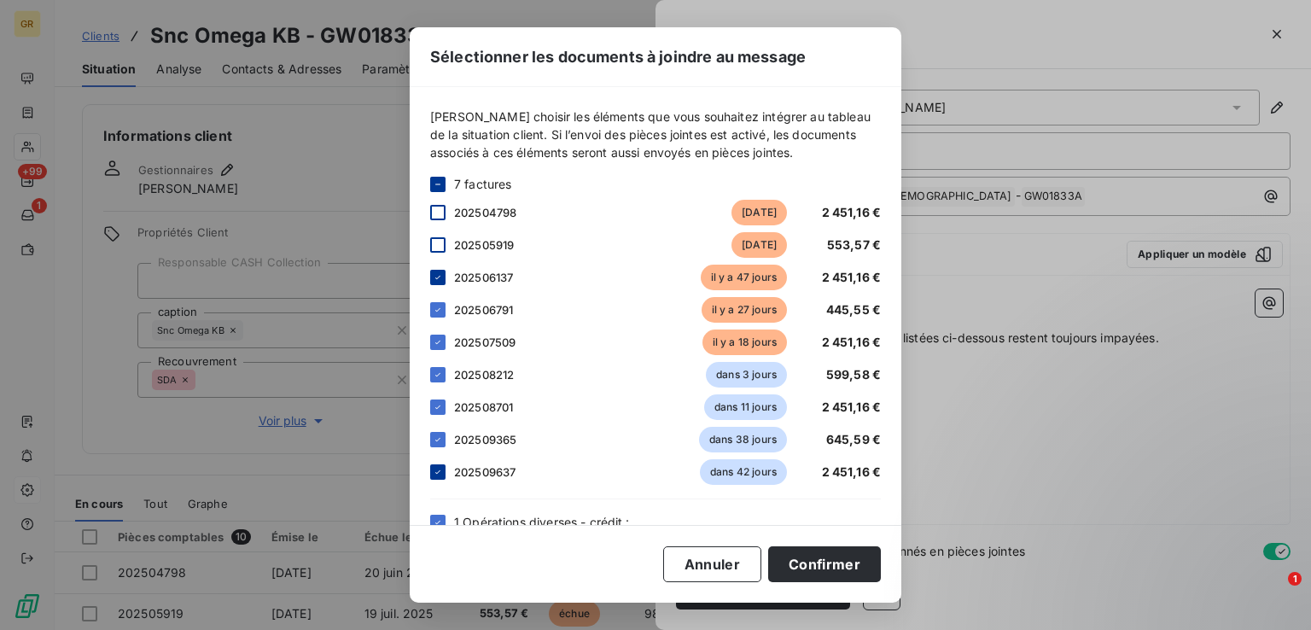
click at [442, 275] on icon at bounding box center [438, 277] width 10 height 10
click at [442, 185] on icon at bounding box center [438, 184] width 10 height 10
click at [442, 186] on icon at bounding box center [438, 184] width 10 height 10
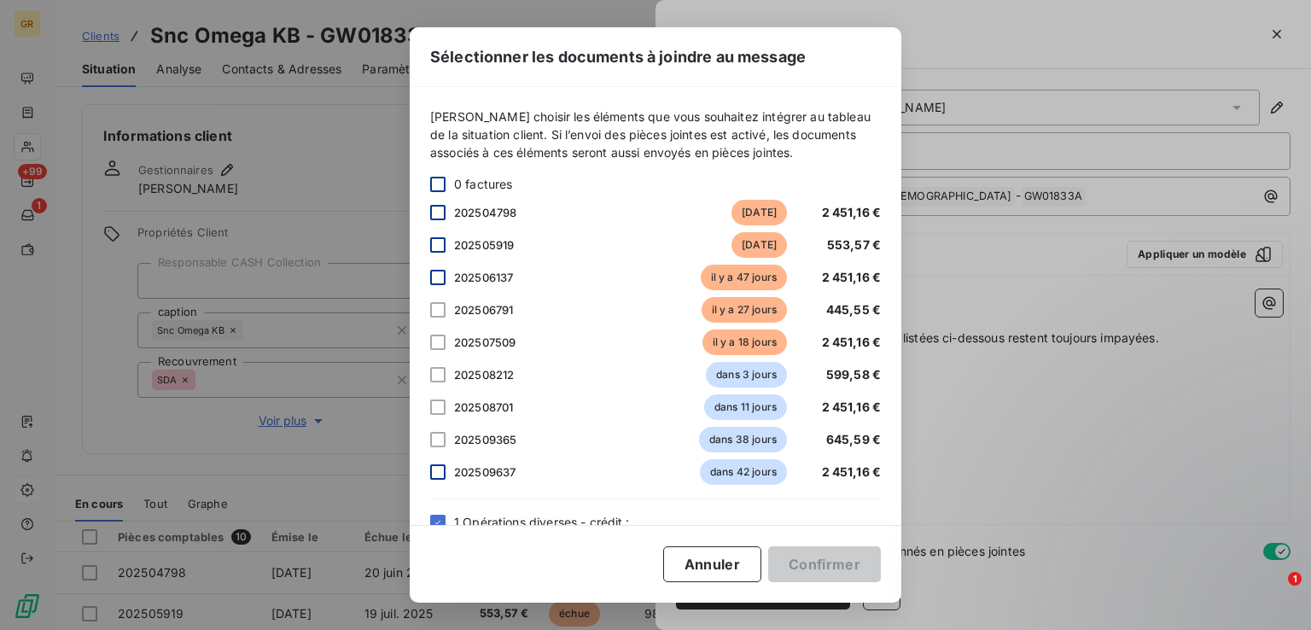
click at [433, 250] on div at bounding box center [437, 244] width 15 height 15
click at [433, 278] on div at bounding box center [437, 277] width 15 height 15
click at [435, 315] on div at bounding box center [437, 309] width 15 height 15
click at [821, 567] on button "Confirmer" at bounding box center [824, 564] width 113 height 36
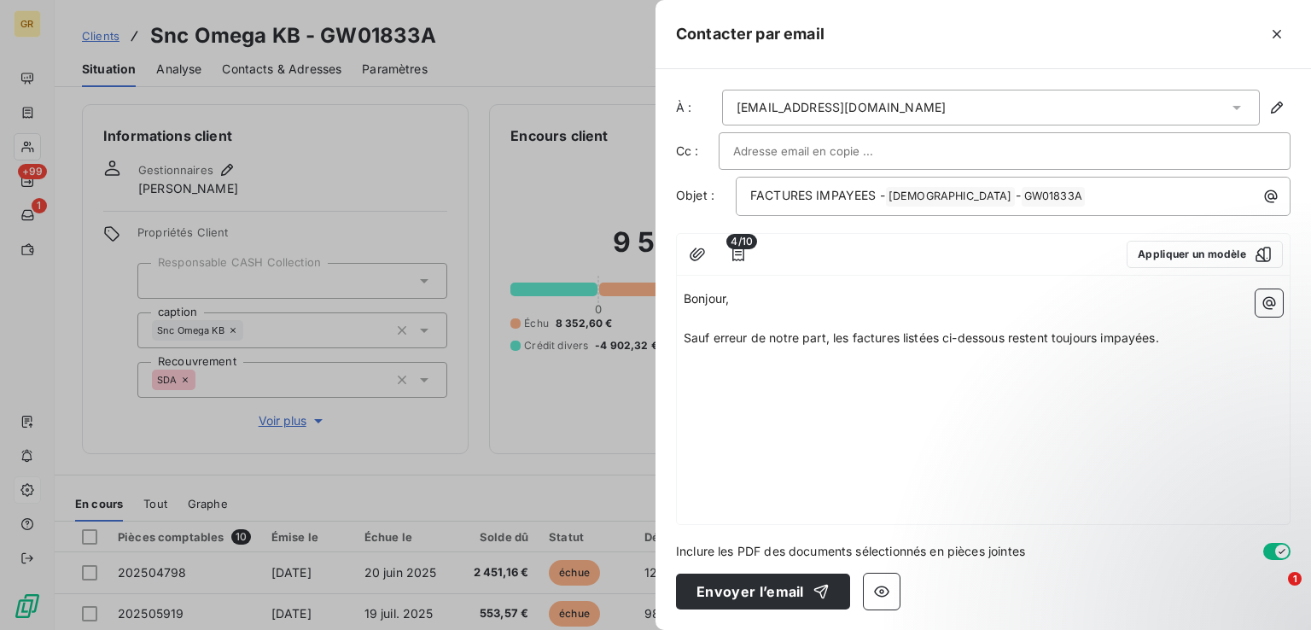
click at [1174, 348] on p "﻿" at bounding box center [983, 358] width 599 height 20
click at [1273, 306] on icon "button" at bounding box center [1268, 302] width 17 height 17
click at [741, 244] on html "GR +99 1 Clients Snc Omega KB - GW01833A Situation Analyse Contacts & Adresses …" at bounding box center [655, 315] width 1311 height 630
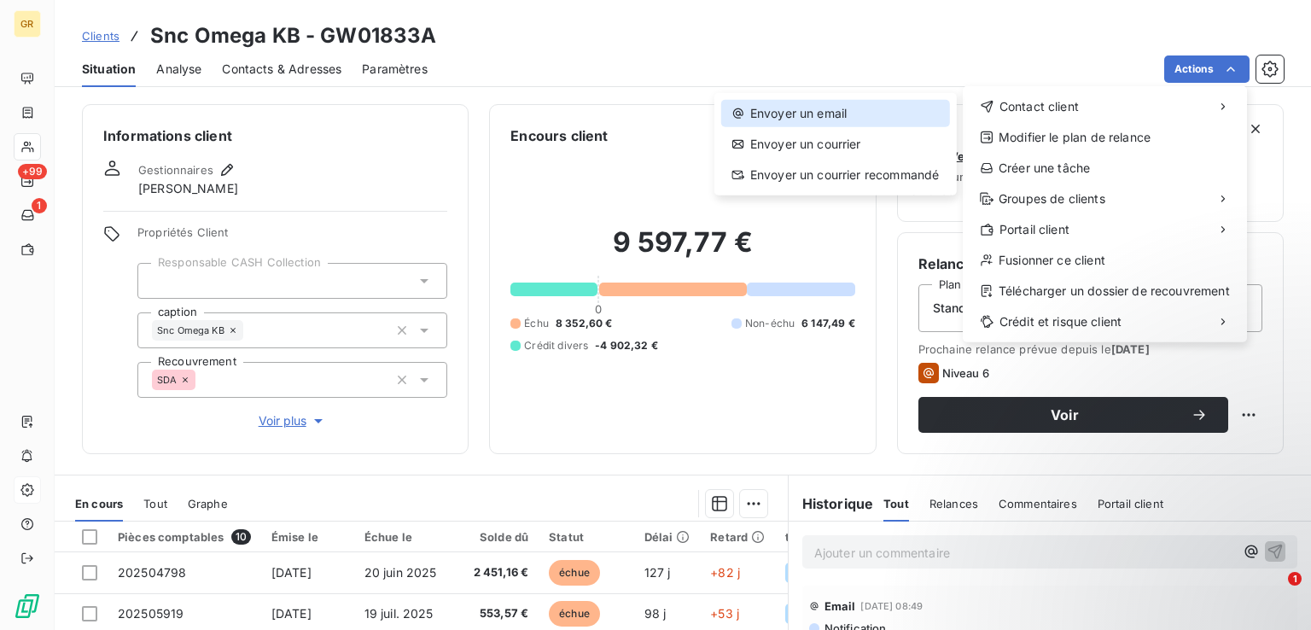
click at [823, 111] on div "Envoyer un email" at bounding box center [835, 113] width 229 height 27
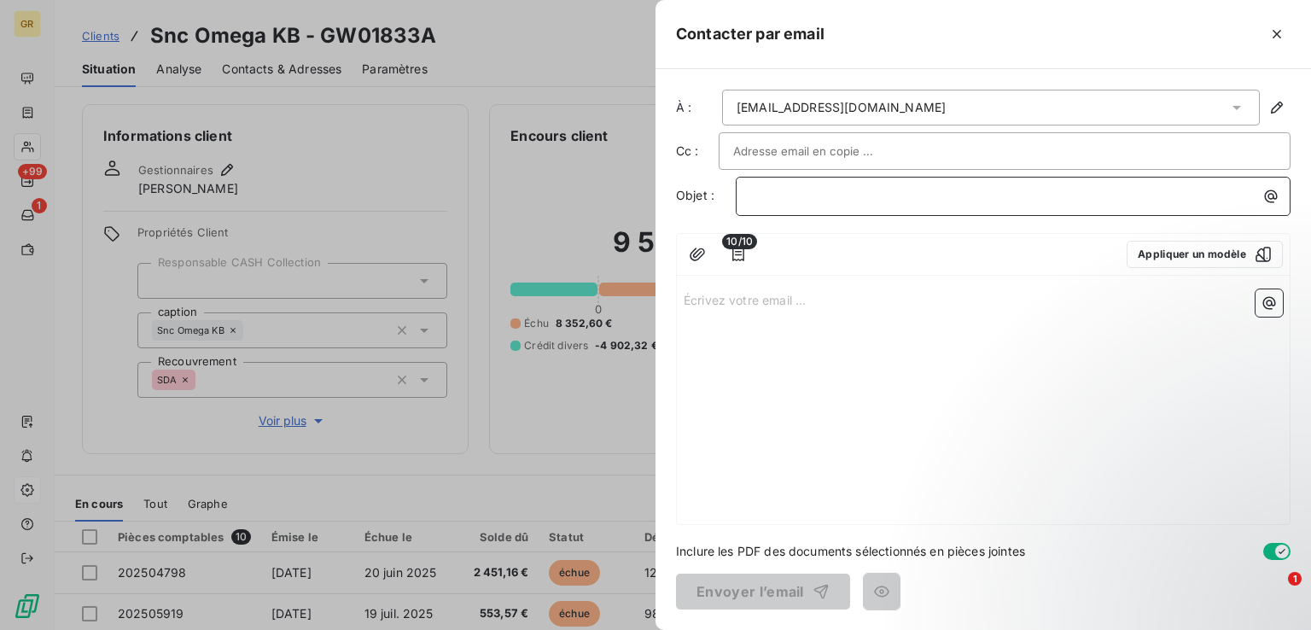
click at [835, 189] on p "﻿" at bounding box center [1017, 196] width 534 height 20
click at [748, 192] on div "FACTURES IMPAYEES" at bounding box center [1013, 194] width 543 height 23
click at [941, 195] on p "URGENT!!! FACTURES IMPAYEES" at bounding box center [1017, 196] width 534 height 20
click at [1272, 199] on icon "button" at bounding box center [1270, 196] width 17 height 17
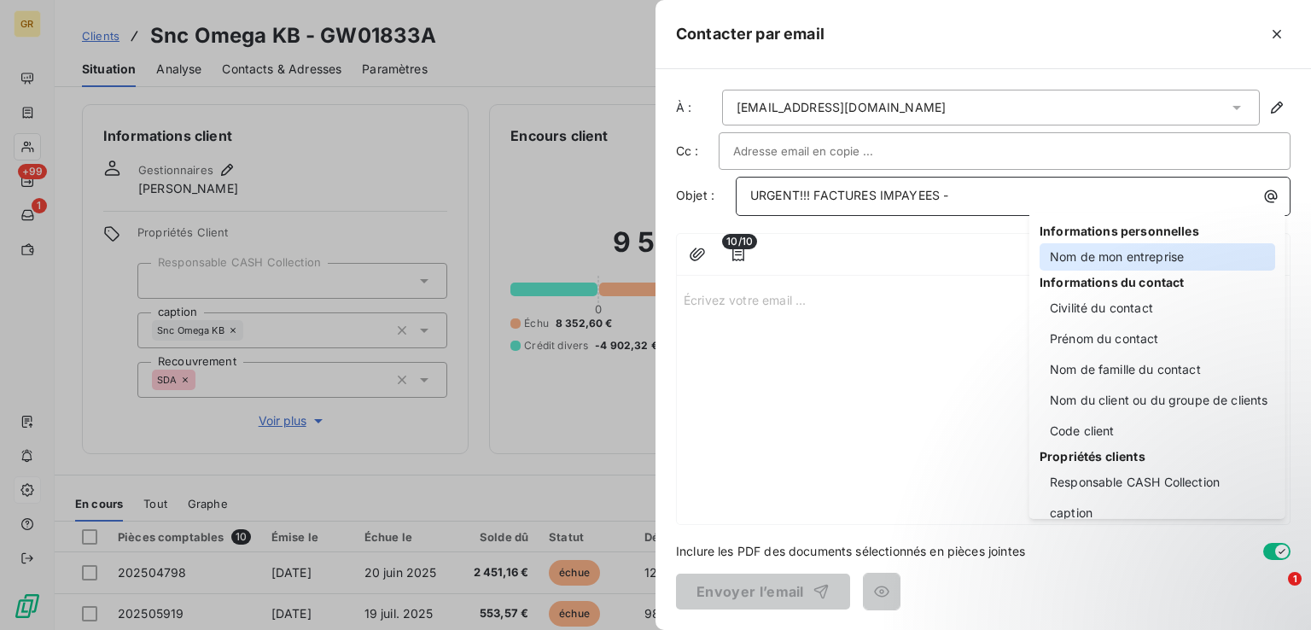
click at [1092, 263] on div "Nom de mon entreprise" at bounding box center [1157, 256] width 236 height 27
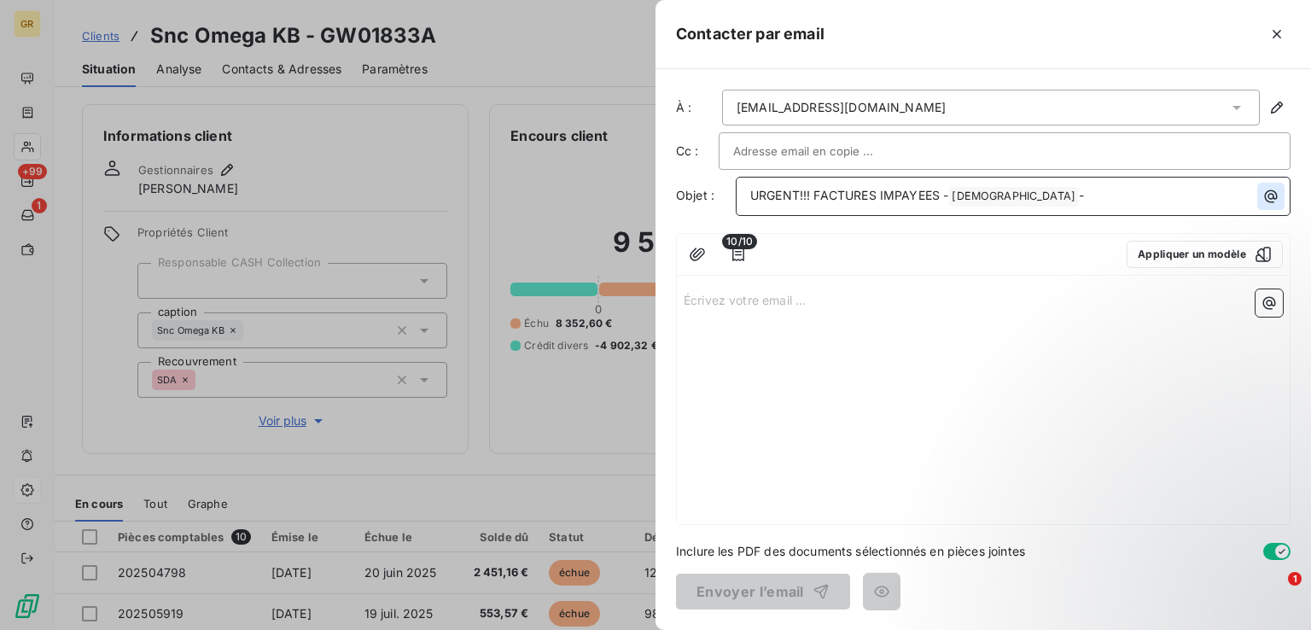
click at [1271, 195] on icon "button" at bounding box center [1270, 196] width 17 height 17
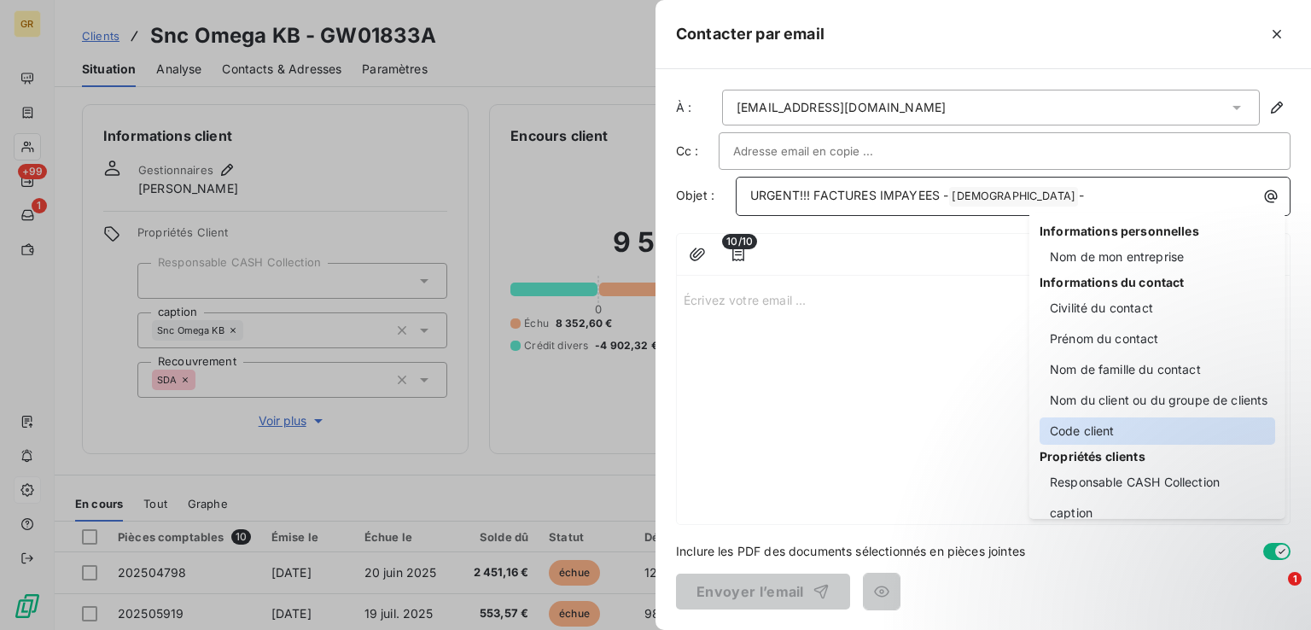
click at [1108, 434] on div "Code client" at bounding box center [1157, 430] width 236 height 27
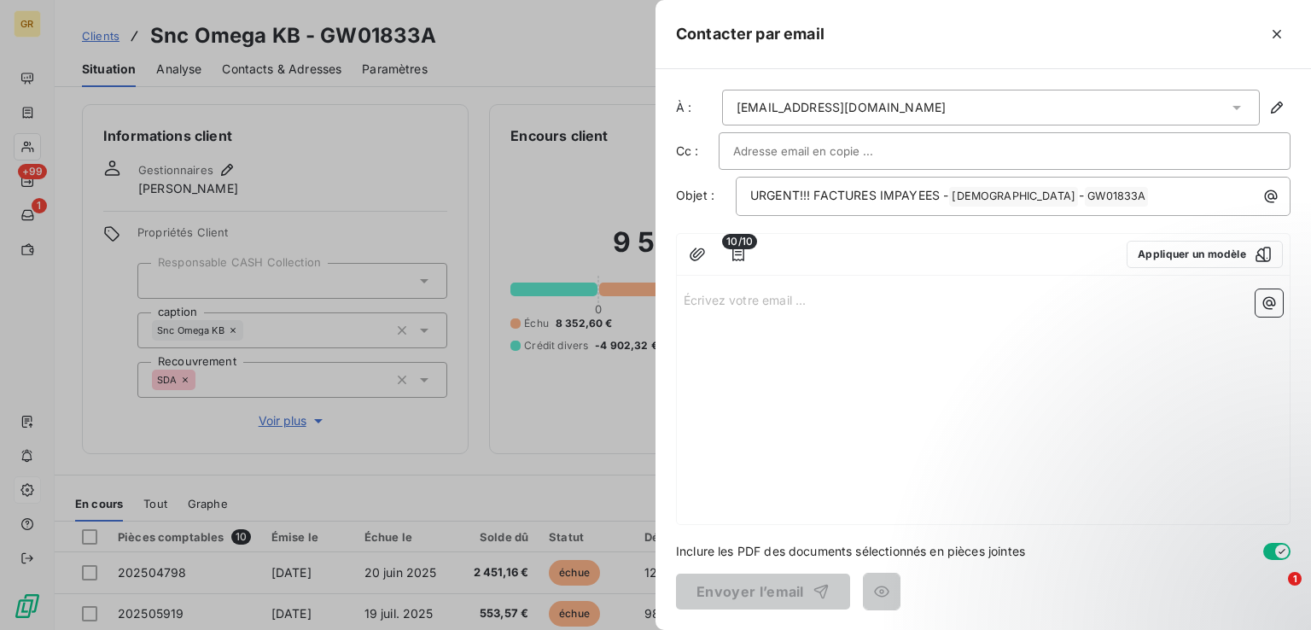
click at [723, 289] on p "Écrivez votre email ... ﻿" at bounding box center [983, 299] width 599 height 20
click at [746, 253] on icon "button" at bounding box center [738, 254] width 17 height 17
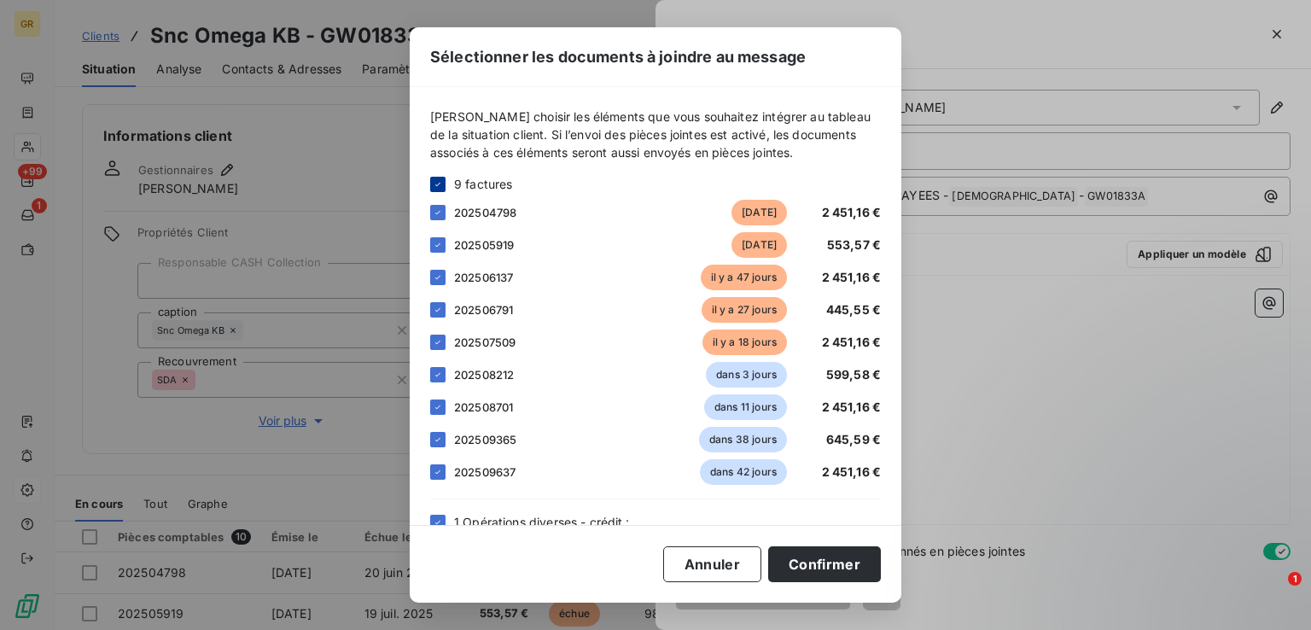
click at [434, 182] on icon at bounding box center [438, 184] width 10 height 10
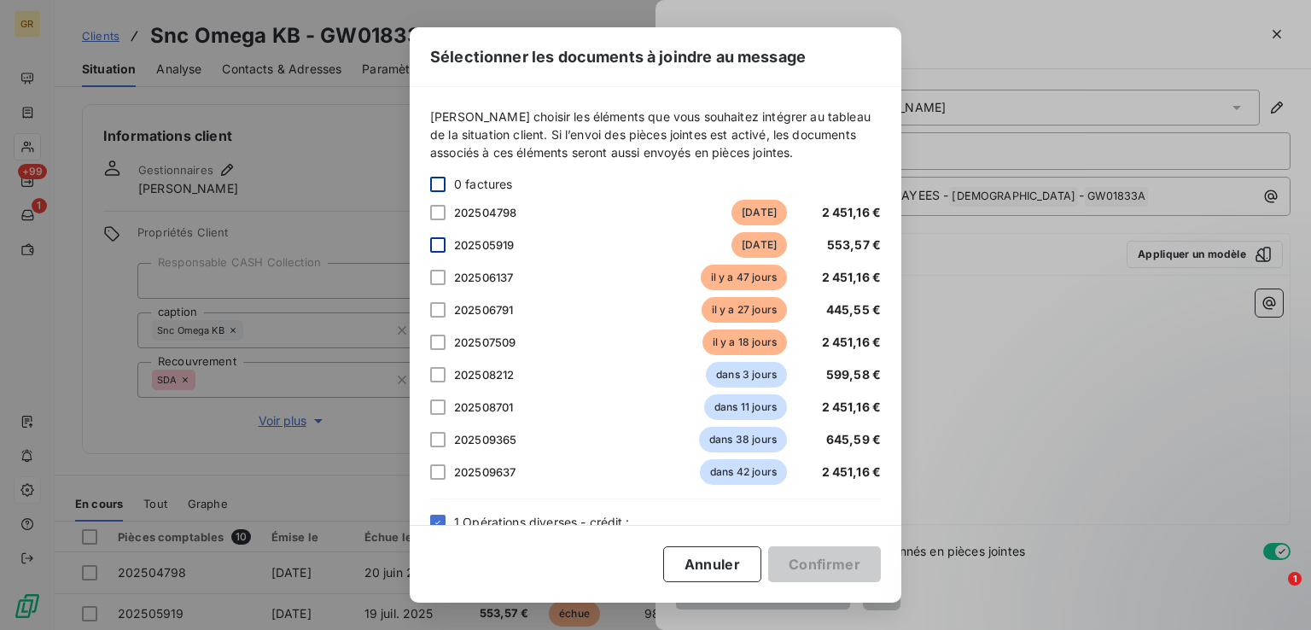
click at [436, 242] on div at bounding box center [437, 244] width 15 height 15
click at [435, 276] on div at bounding box center [437, 277] width 15 height 15
click at [434, 313] on div at bounding box center [437, 309] width 15 height 15
click at [831, 574] on button "Confirmer" at bounding box center [824, 564] width 113 height 36
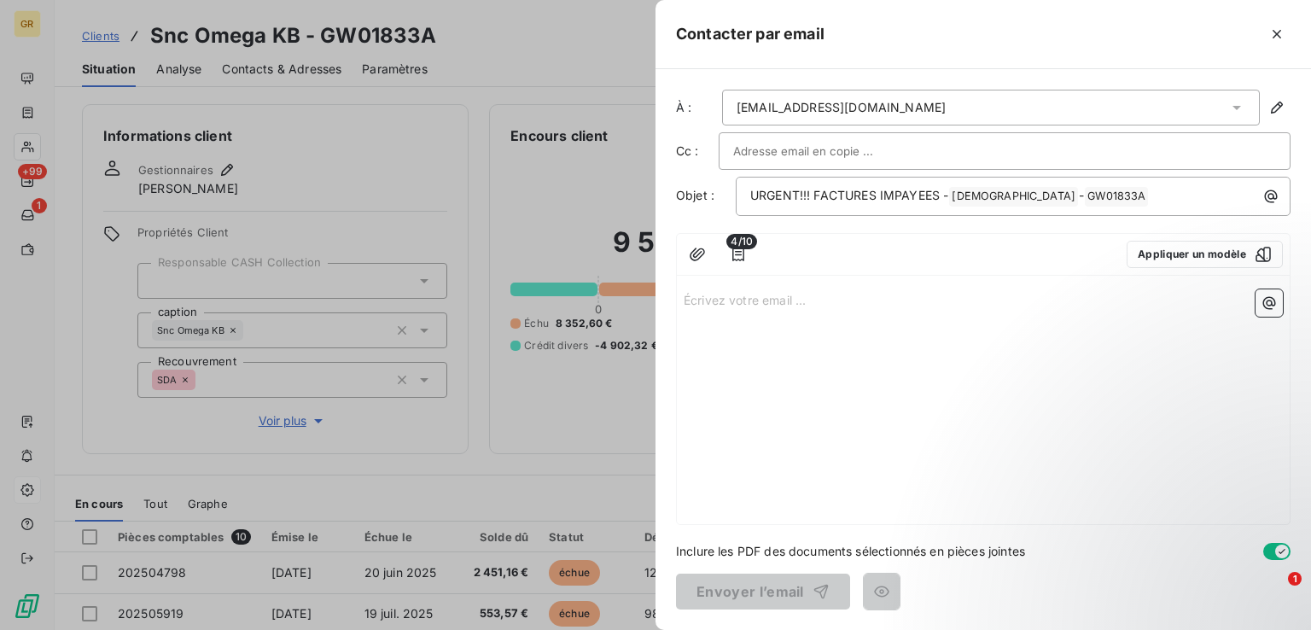
click at [781, 305] on p "Écrivez votre email ... ﻿" at bounding box center [983, 299] width 599 height 20
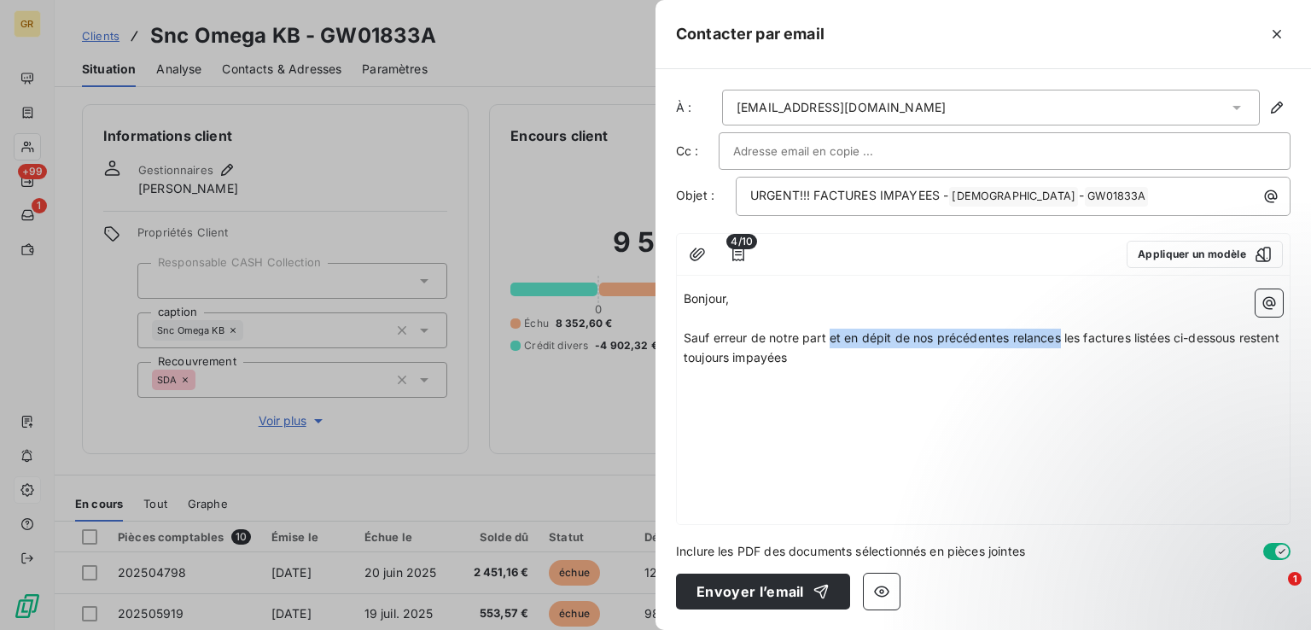
drag, startPoint x: 831, startPoint y: 332, endPoint x: 1058, endPoint y: 346, distance: 227.5
click at [1058, 346] on p "Sauf erreur de notre part et en dépit de nos précédentes relances les factures …" at bounding box center [983, 348] width 599 height 39
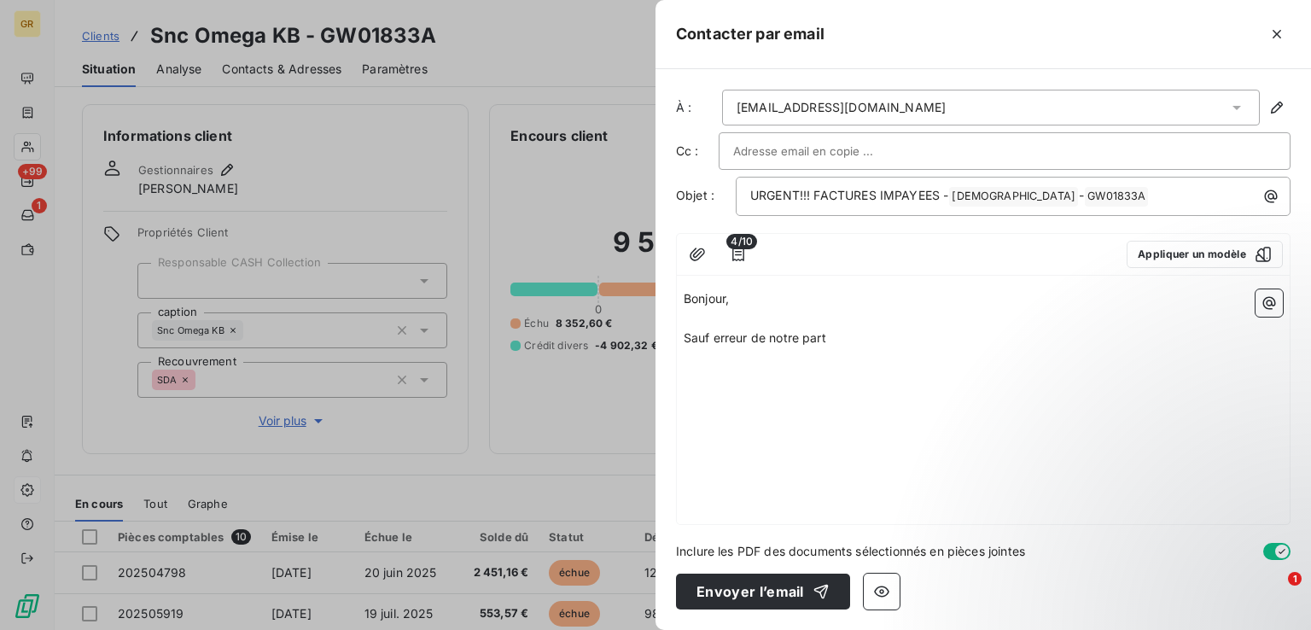
drag, startPoint x: 836, startPoint y: 336, endPoint x: 655, endPoint y: 329, distance: 181.1
click at [659, 331] on div "À : t.debroucker@lib-re.com Cc : Objet : URGENT!!! FACTURES IMPAYEES - GREENWIS…" at bounding box center [982, 349] width 655 height 561
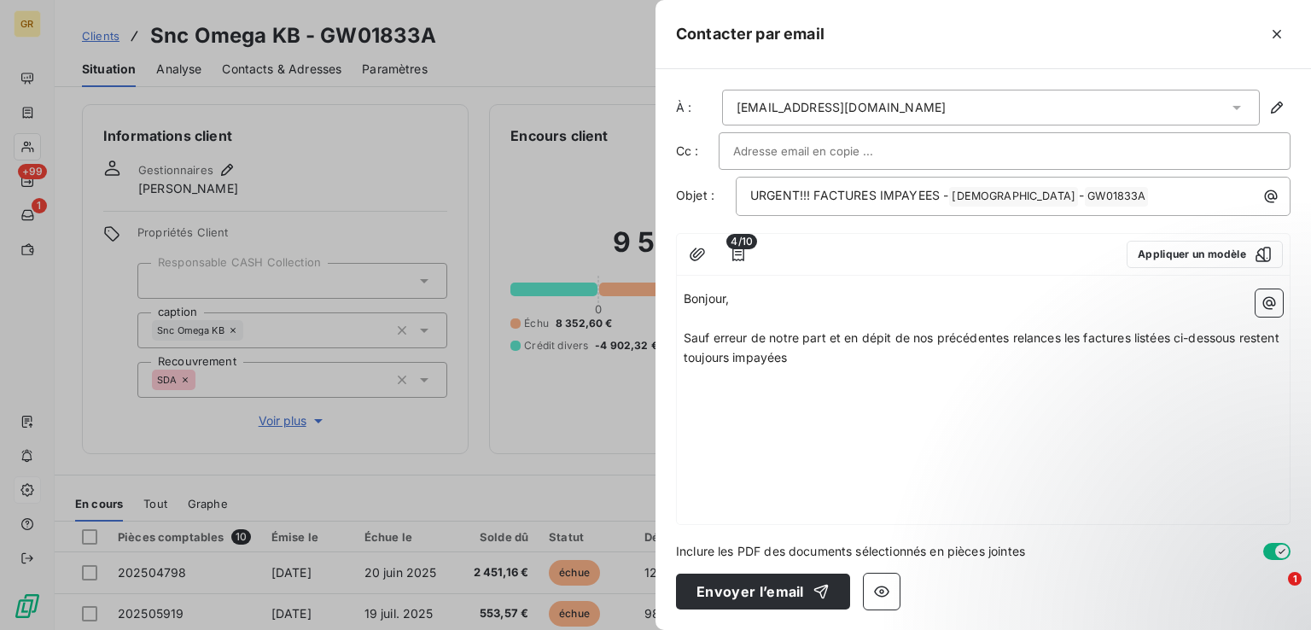
click at [1017, 358] on p "Sauf erreur de notre part et en dépit de nos précédentes relances les factures …" at bounding box center [983, 348] width 599 height 39
click at [1062, 337] on span "Sauf erreur de notre part et en dépit de nos précédentes relances les factures …" at bounding box center [983, 347] width 599 height 34
drag, startPoint x: 1062, startPoint y: 337, endPoint x: 836, endPoint y: 337, distance: 226.1
click at [836, 337] on span "Sauf erreur de notre part et en dépit de nos précédentes relances les factures …" at bounding box center [983, 347] width 599 height 34
click at [738, 247] on span "4/10" at bounding box center [741, 241] width 31 height 15
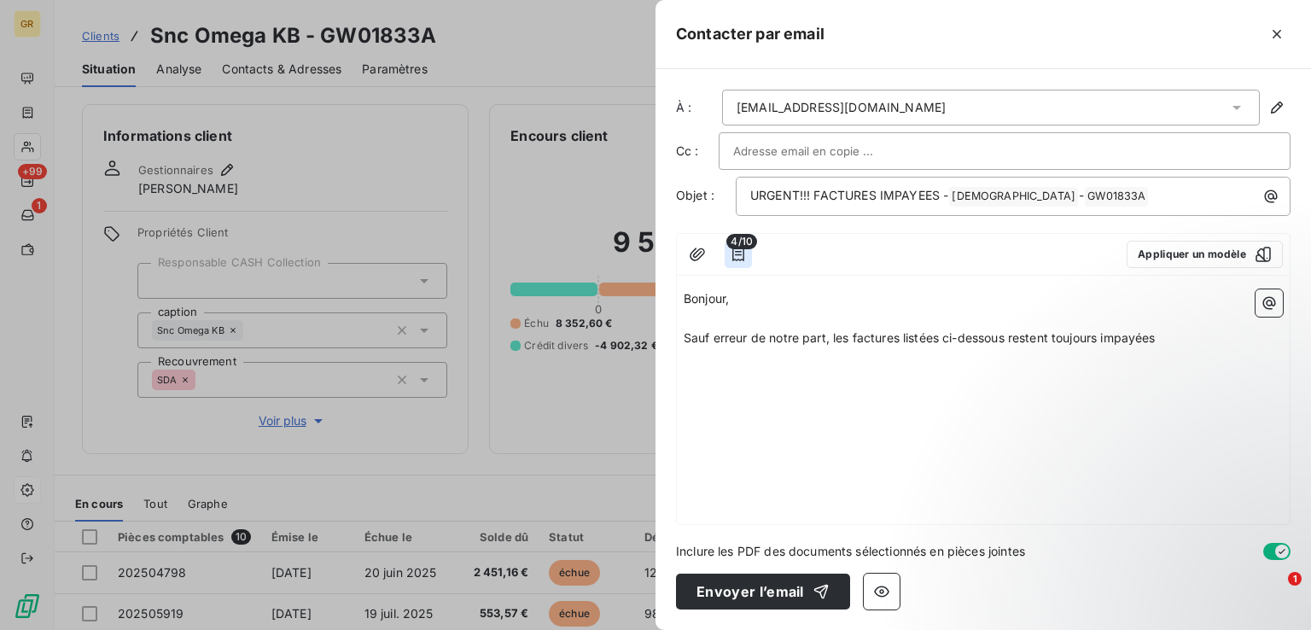
click at [743, 253] on icon "button" at bounding box center [738, 254] width 12 height 14
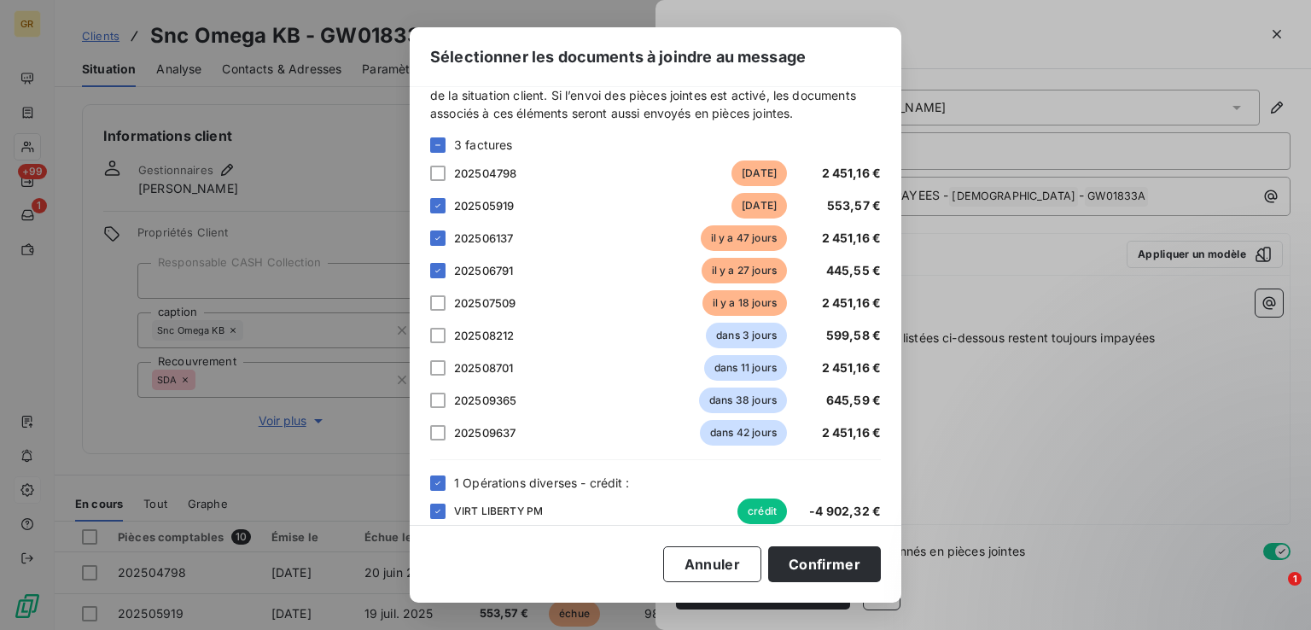
scroll to position [59, 0]
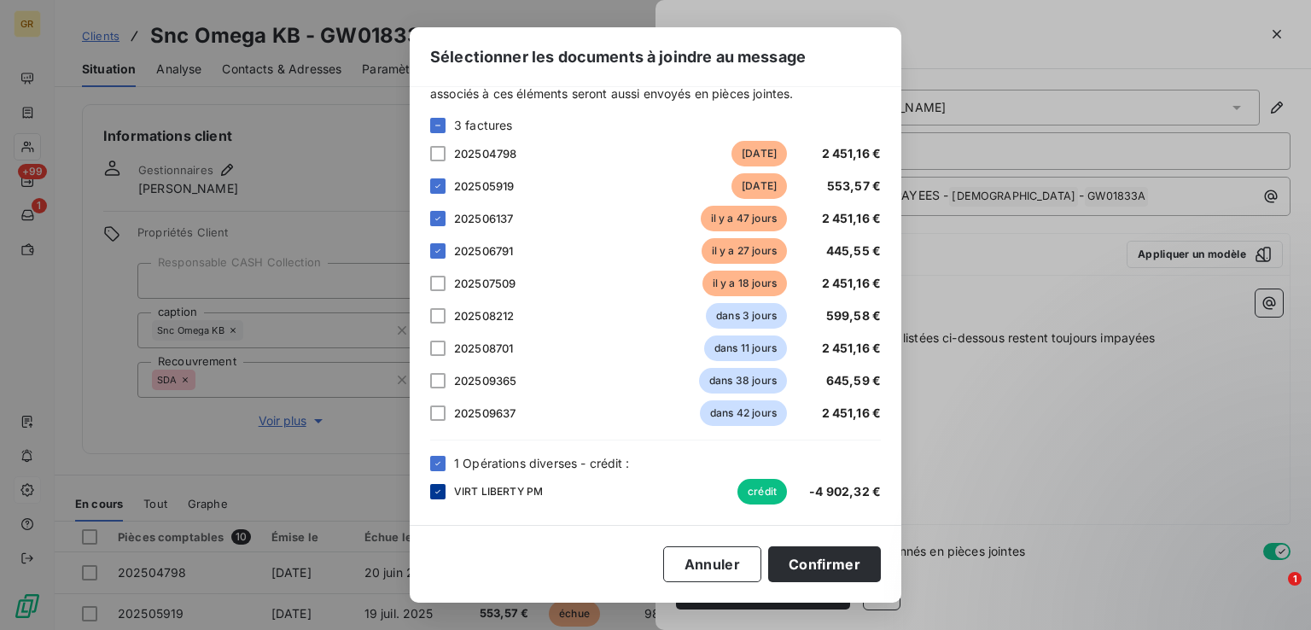
click at [442, 490] on icon at bounding box center [438, 491] width 10 height 10
click at [847, 557] on button "Confirmer" at bounding box center [824, 564] width 113 height 36
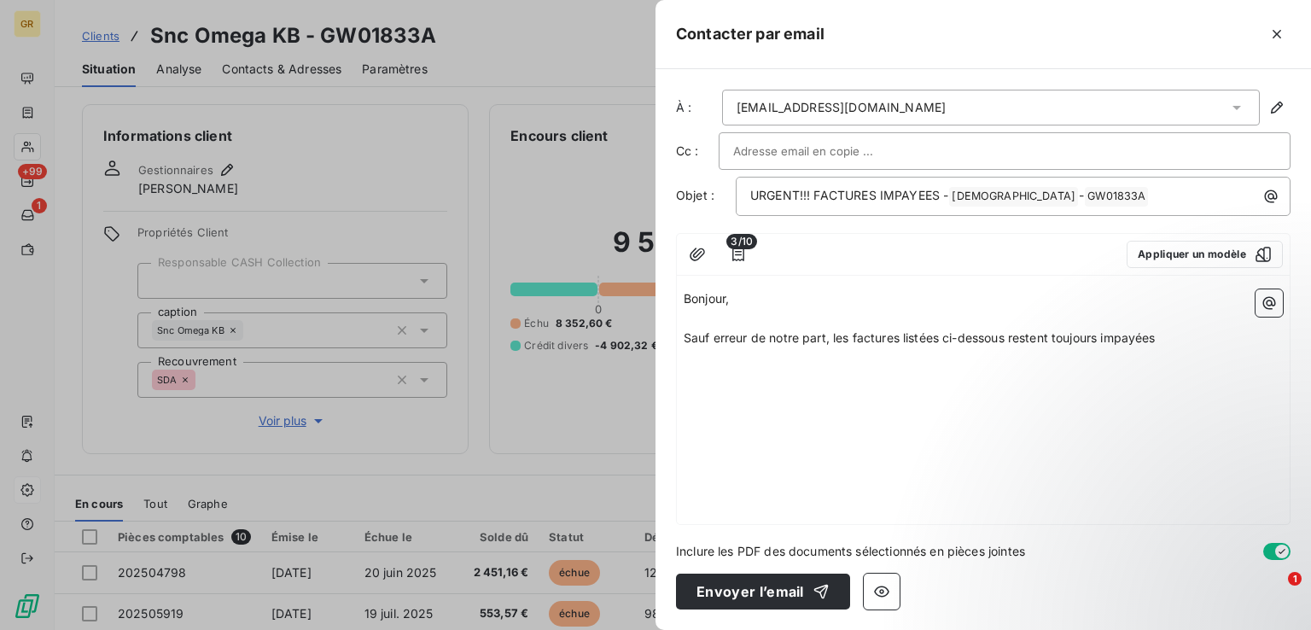
click at [1176, 336] on p "Sauf erreur de notre part, les factures listées ci-dessous restent toujours imp…" at bounding box center [983, 339] width 599 height 20
click at [1267, 303] on icon "button" at bounding box center [1269, 303] width 13 height 13
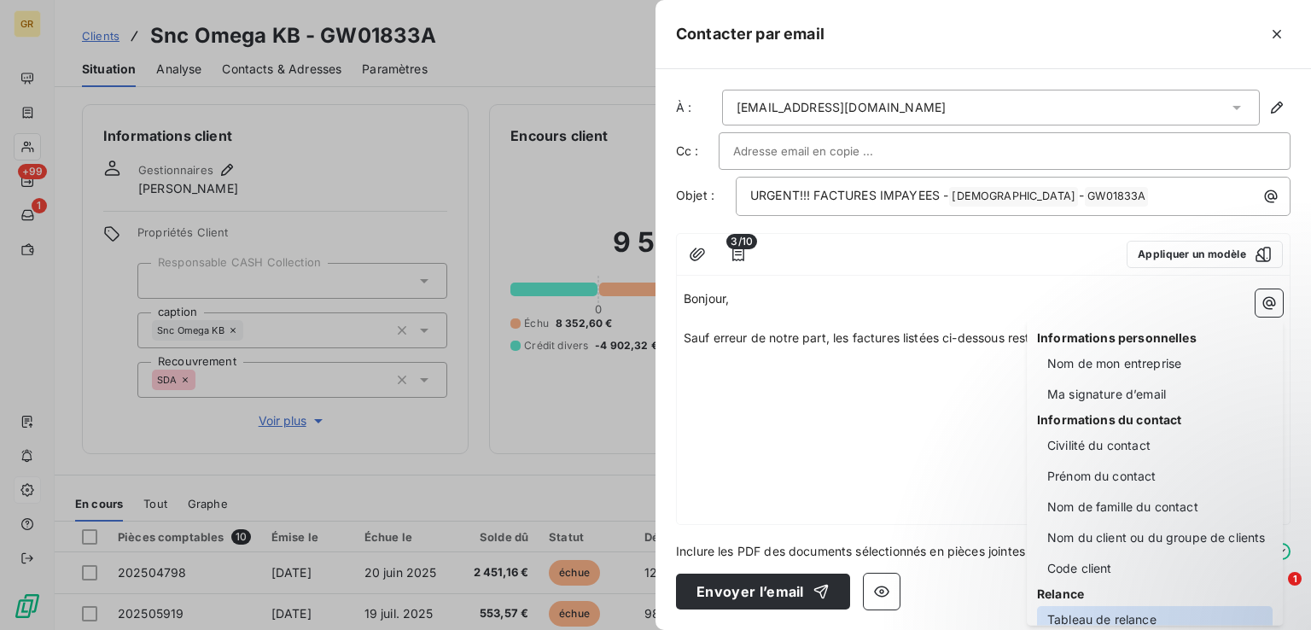
click at [1114, 615] on div "Tableau de relance" at bounding box center [1155, 619] width 236 height 27
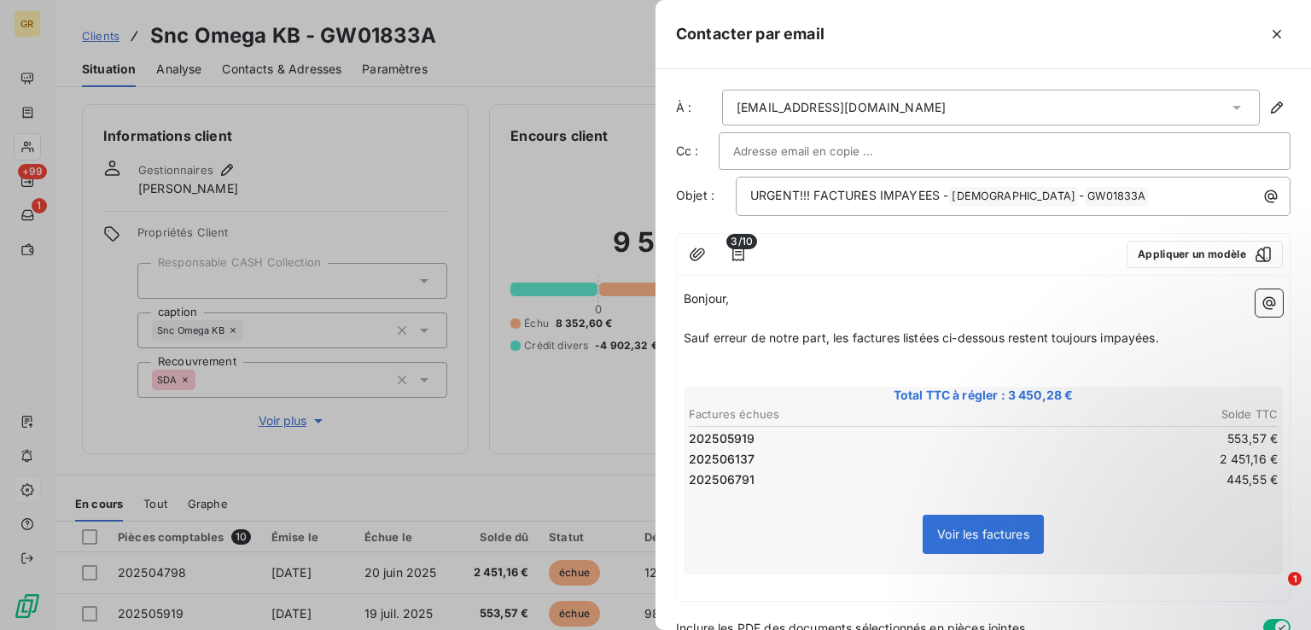
click at [717, 368] on p "﻿" at bounding box center [983, 378] width 599 height 20
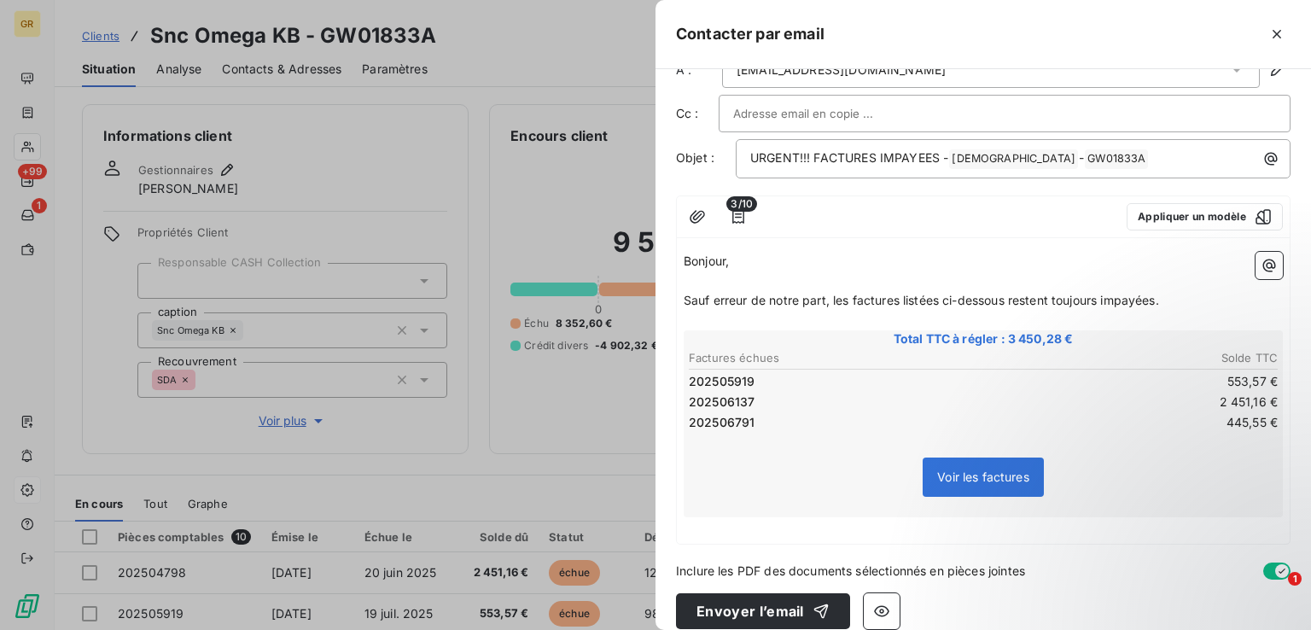
scroll to position [54, 0]
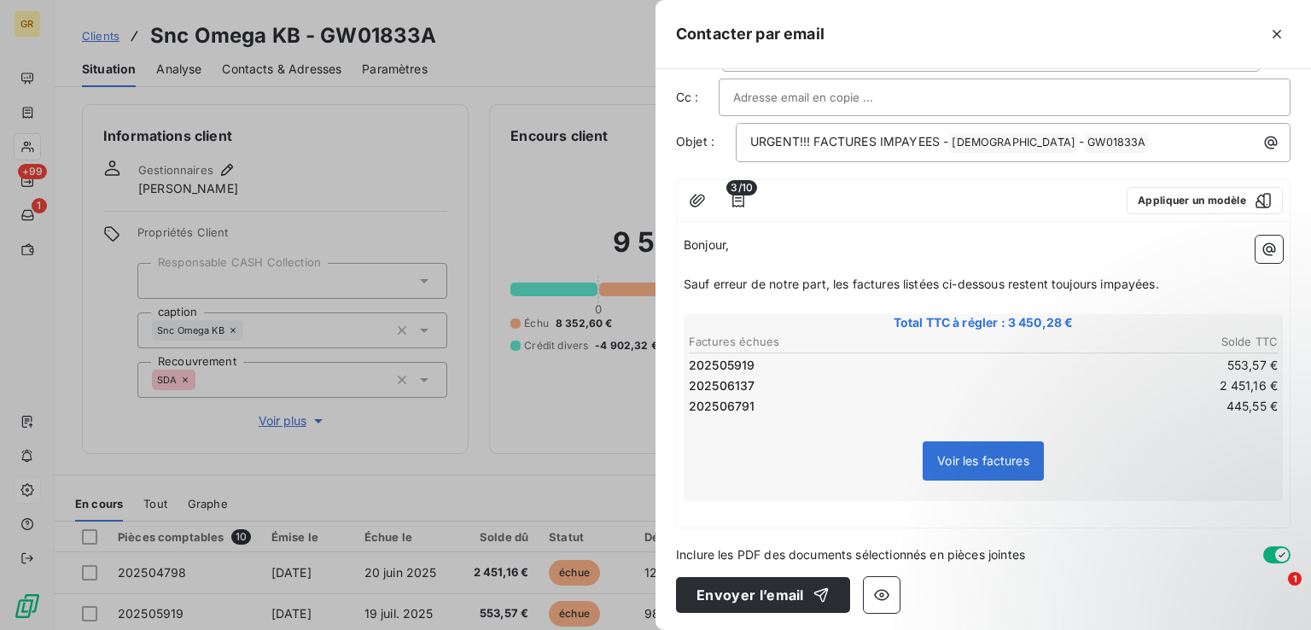
click at [741, 512] on p "﻿" at bounding box center [983, 511] width 599 height 20
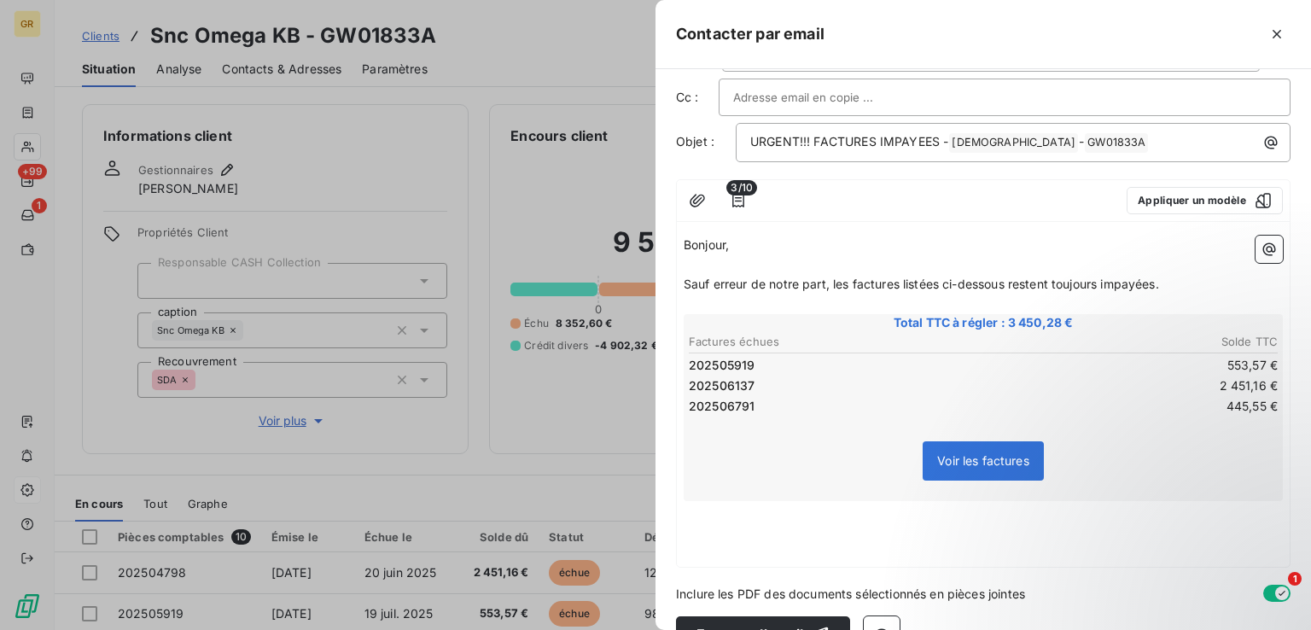
click at [707, 511] on p "﻿" at bounding box center [983, 511] width 599 height 20
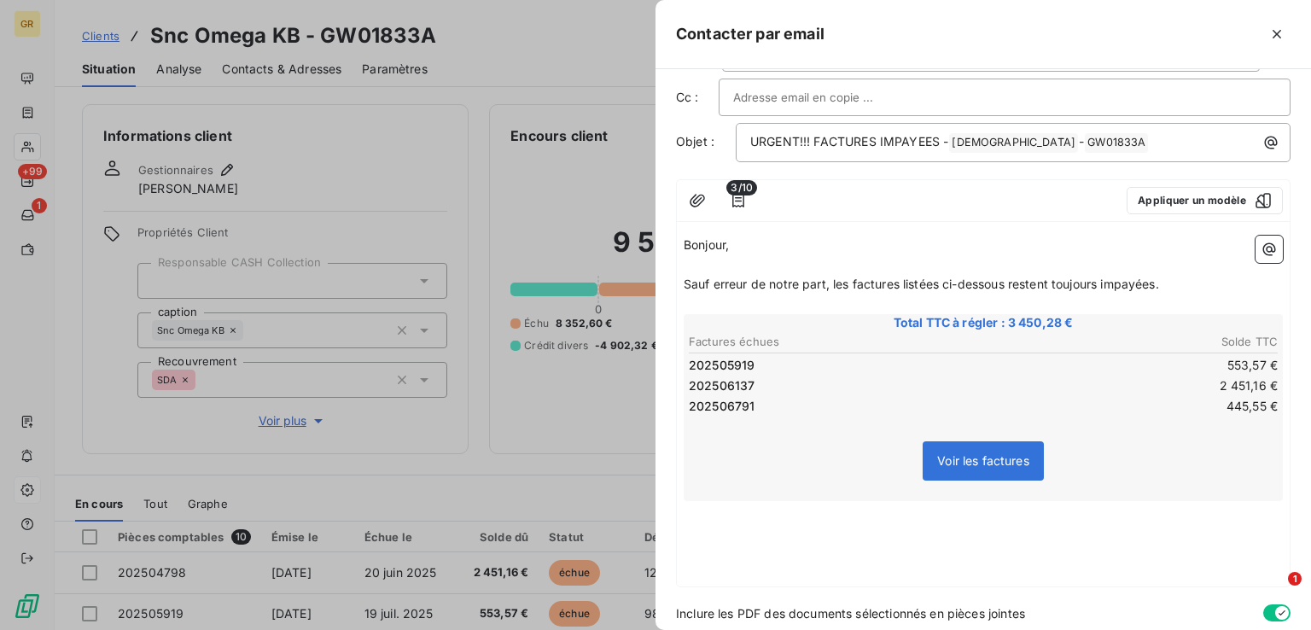
click at [709, 515] on p "﻿" at bounding box center [983, 511] width 599 height 20
click at [784, 533] on p "﻿" at bounding box center [983, 531] width 599 height 20
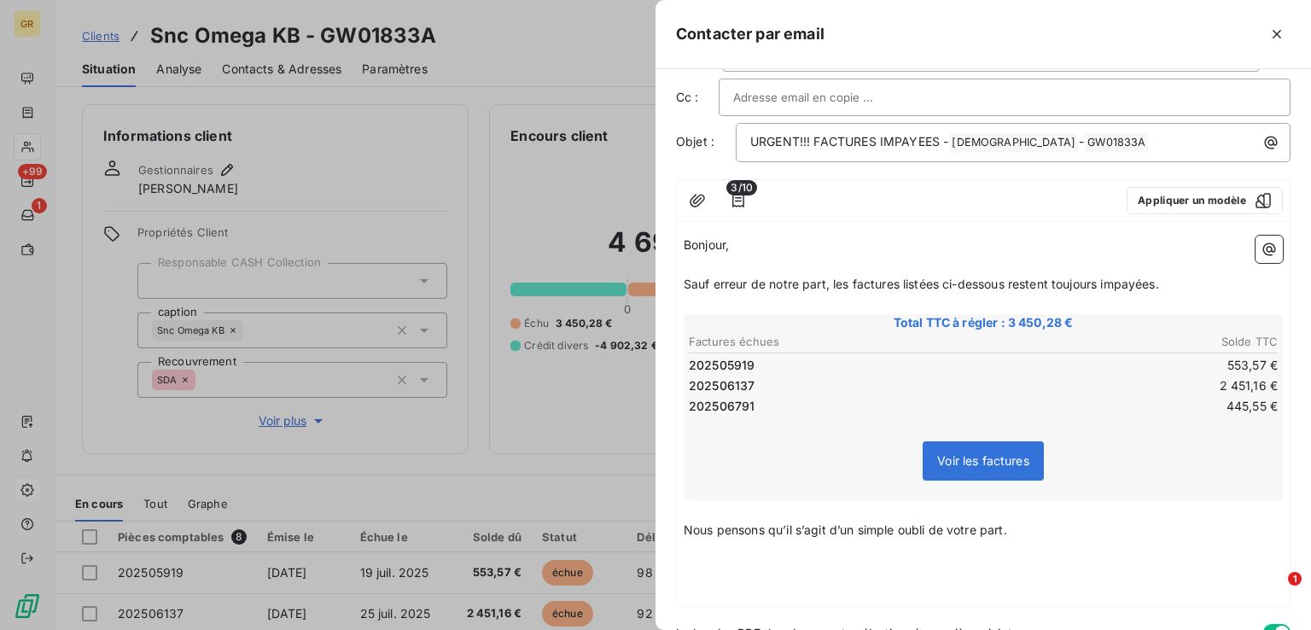
click at [1029, 528] on p "Nous pensons qu’il s’agit d’un simple oubli de votre part." at bounding box center [983, 531] width 599 height 20
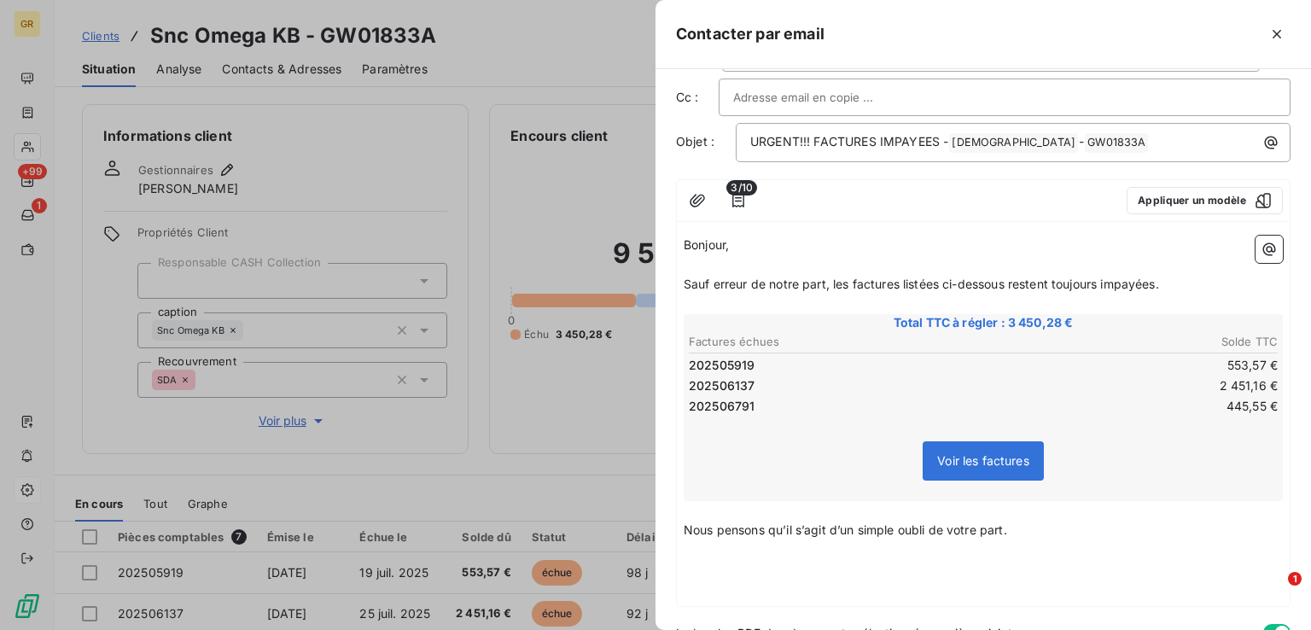
click at [1031, 534] on p "Nous pensons qu’il s’agit d’un simple oubli de votre part." at bounding box center [983, 531] width 599 height 20
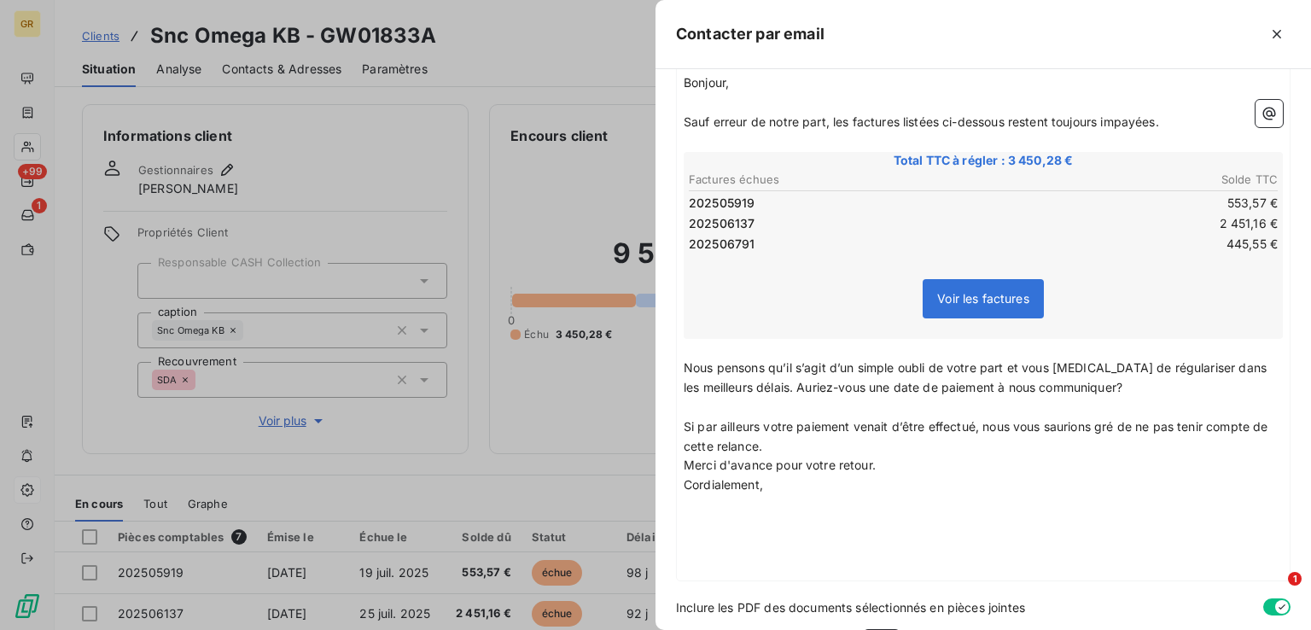
scroll to position [269, 0]
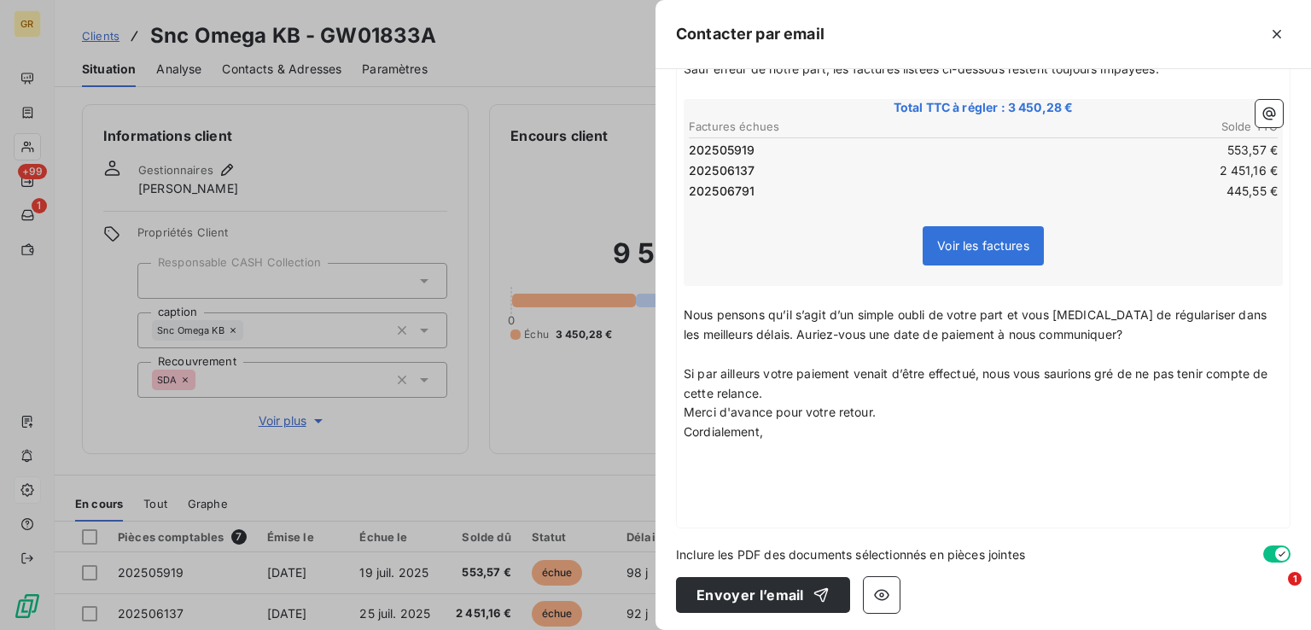
click at [800, 394] on p "Si par ailleurs votre paiement venait d’être effectué, nous vous saurions gré d…" at bounding box center [983, 383] width 599 height 39
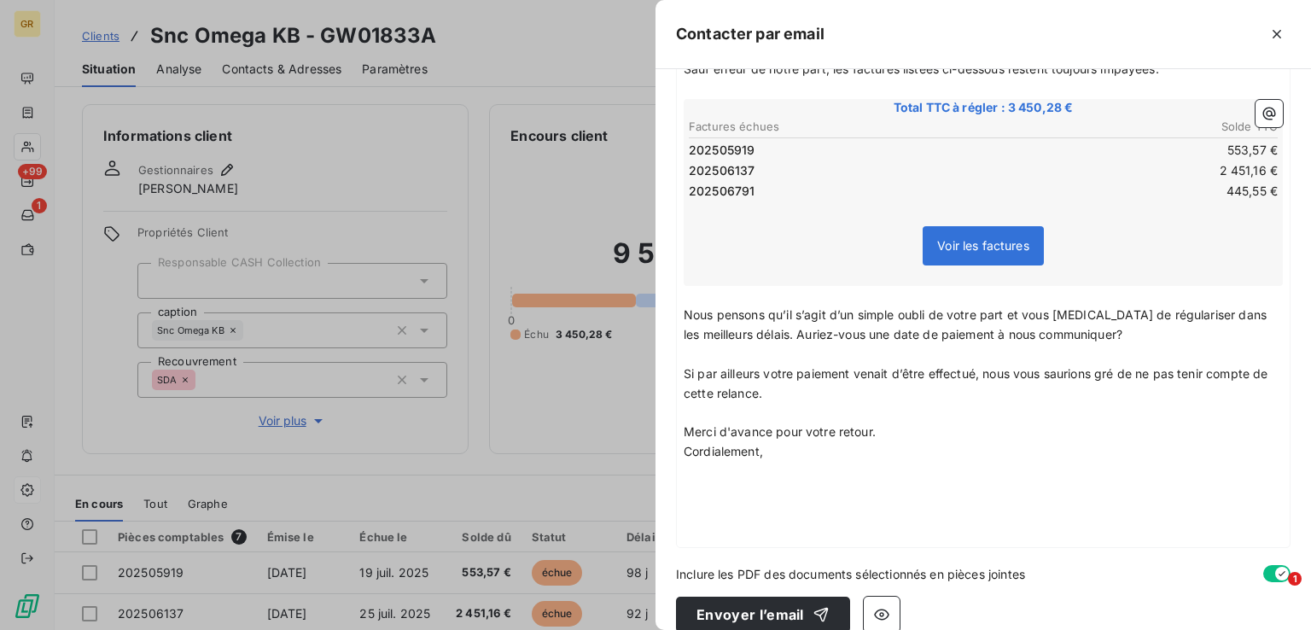
click at [890, 424] on p "Merci d'avance pour votre retour." at bounding box center [983, 432] width 599 height 20
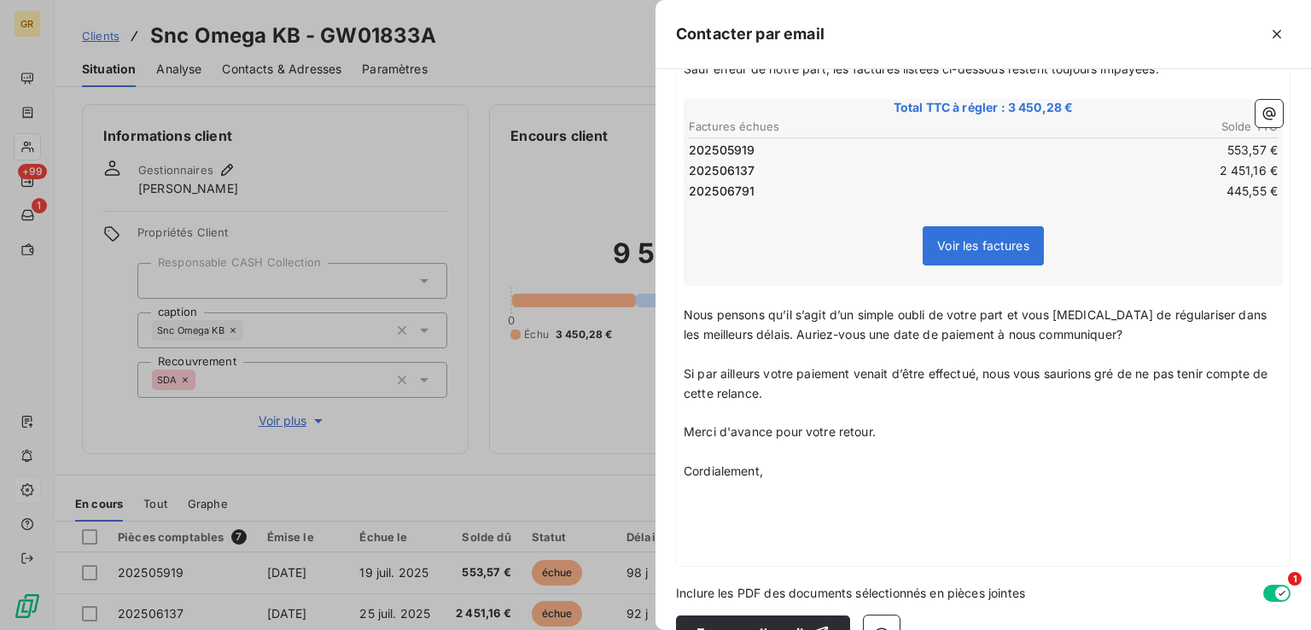
click at [1135, 338] on p "Nous pensons qu’il s’agit d’un simple oubli de votre part et vous prions de rég…" at bounding box center [983, 324] width 599 height 39
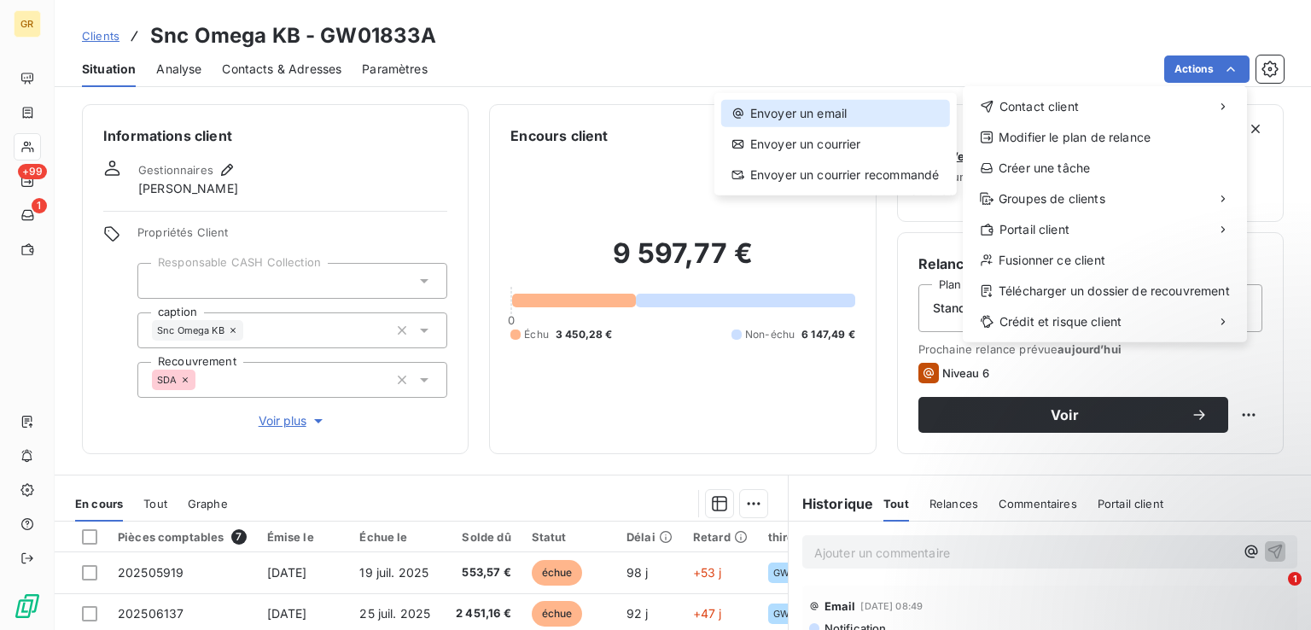
click at [804, 113] on div "Envoyer un email" at bounding box center [835, 113] width 229 height 27
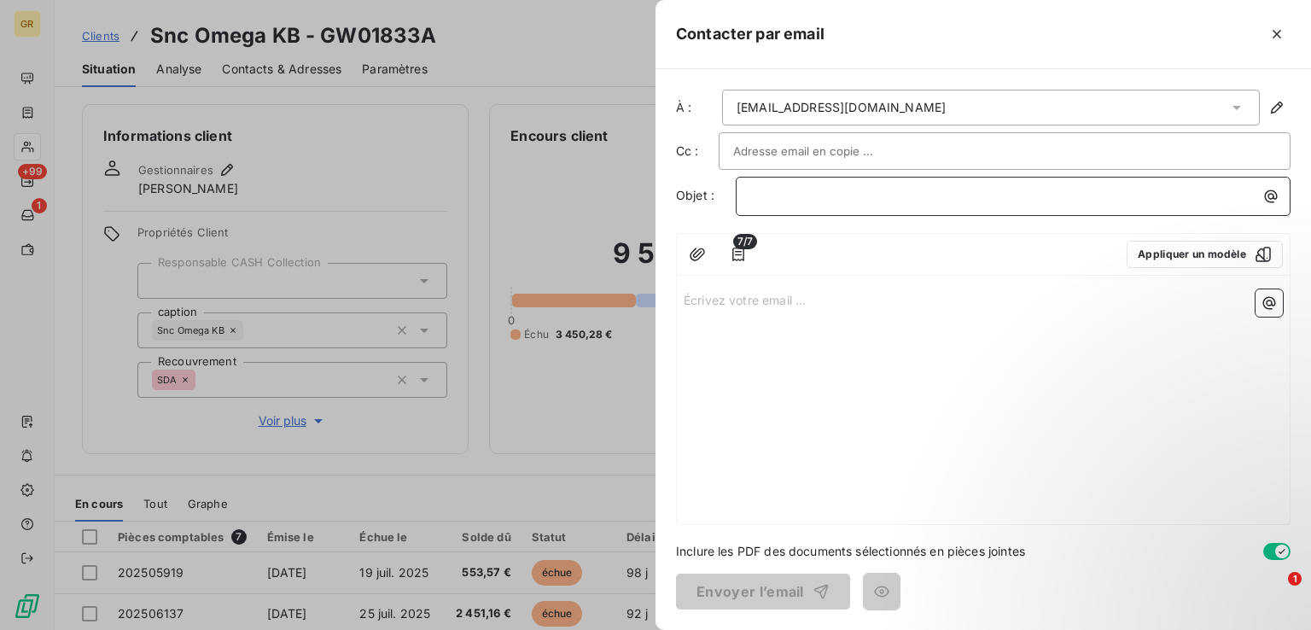
click at [827, 196] on p "﻿" at bounding box center [1017, 196] width 534 height 20
click at [1260, 201] on button "button" at bounding box center [1270, 196] width 27 height 27
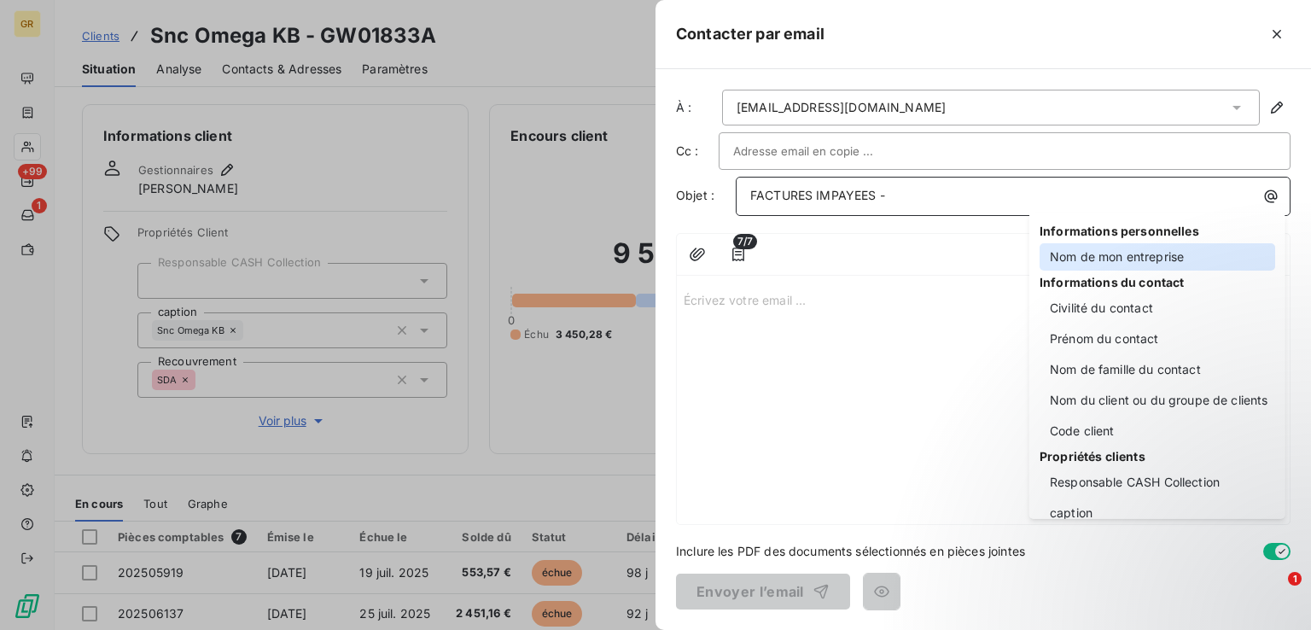
click at [1095, 255] on div "Nom de mon entreprise" at bounding box center [1157, 256] width 236 height 27
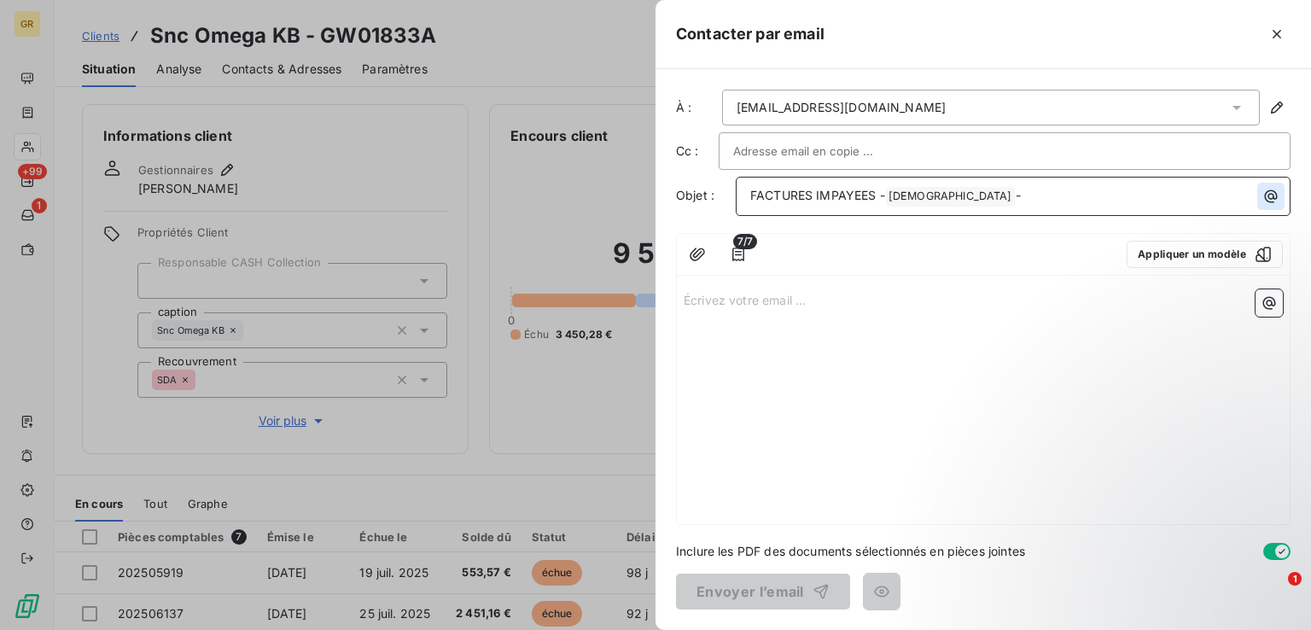
click at [1276, 199] on icon "button" at bounding box center [1270, 196] width 17 height 17
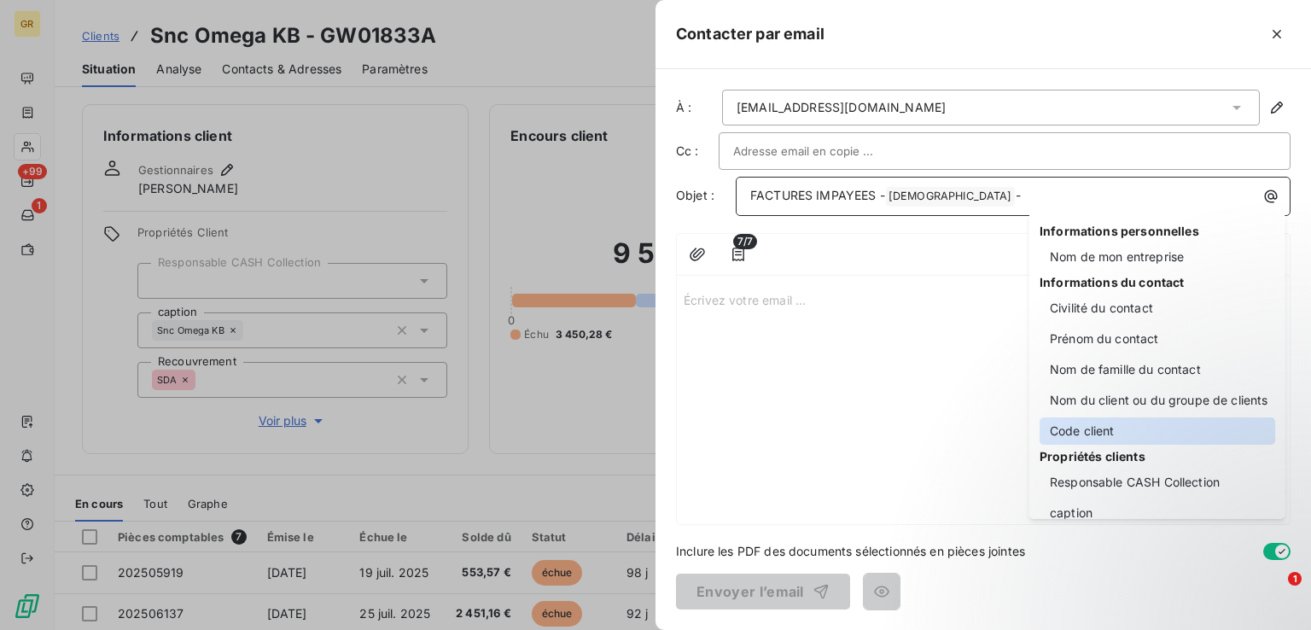
click at [1079, 434] on div "Code client" at bounding box center [1157, 430] width 236 height 27
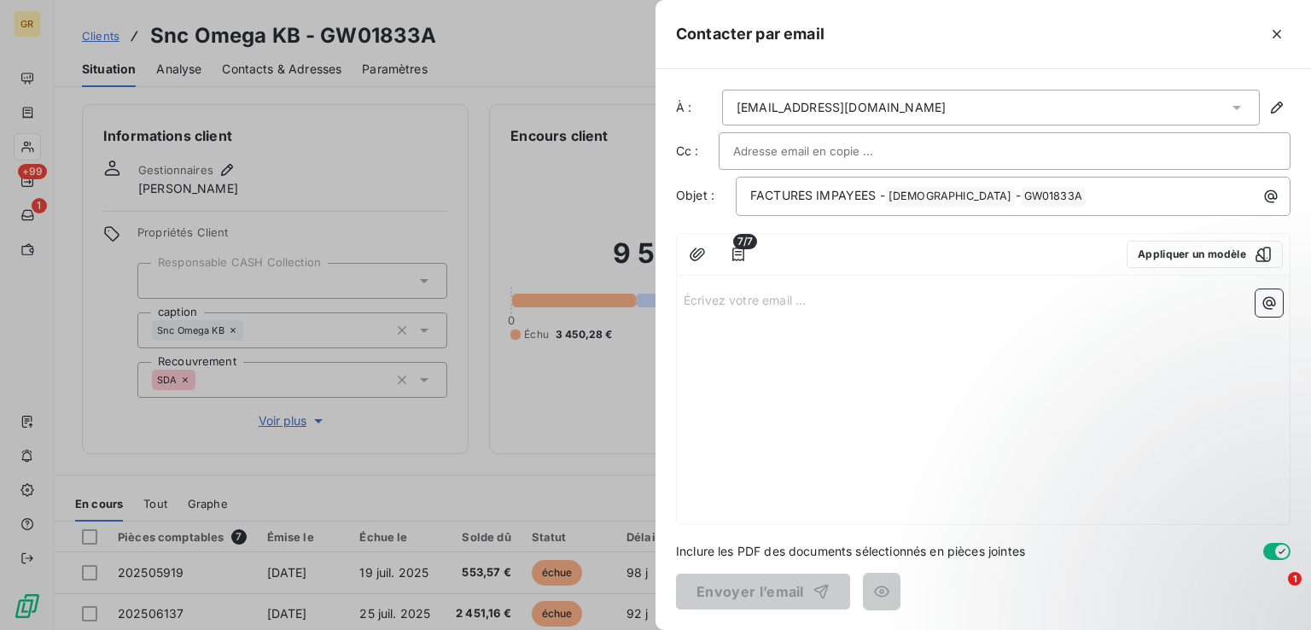
click at [694, 305] on p "Écrivez votre email ... ﻿" at bounding box center [983, 299] width 599 height 20
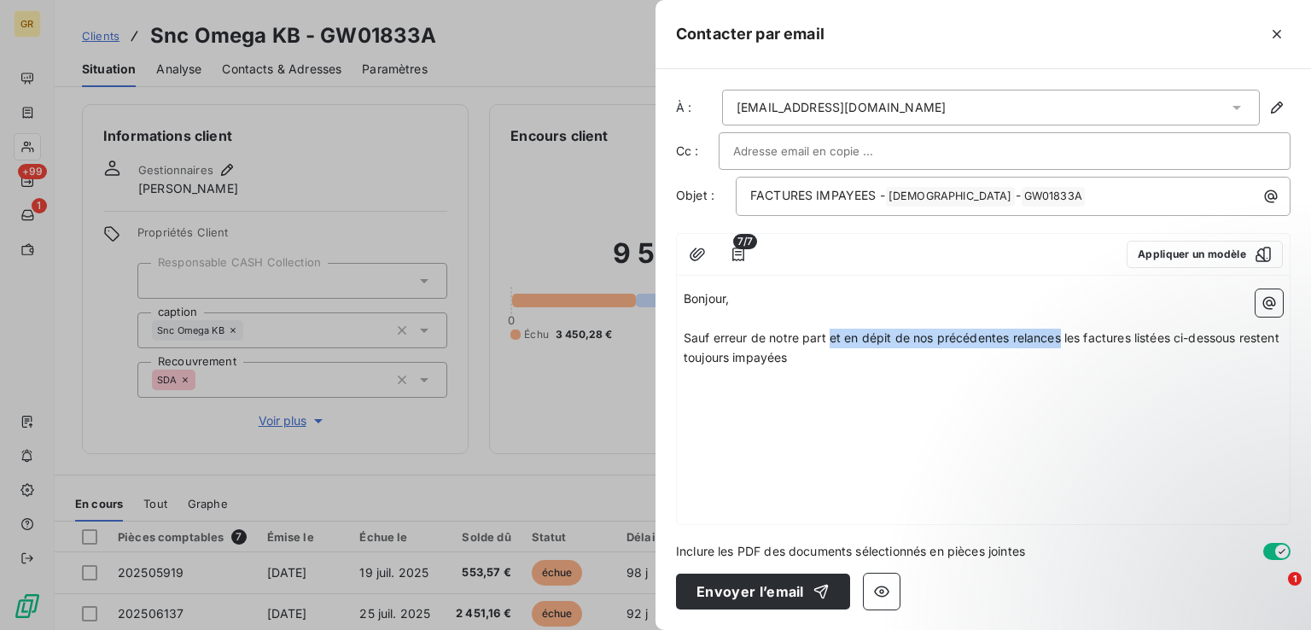
drag, startPoint x: 829, startPoint y: 337, endPoint x: 1062, endPoint y: 332, distance: 232.2
click at [1062, 332] on span "Sauf erreur de notre part et en dépit de nos précédentes relances les factures …" at bounding box center [983, 347] width 599 height 34
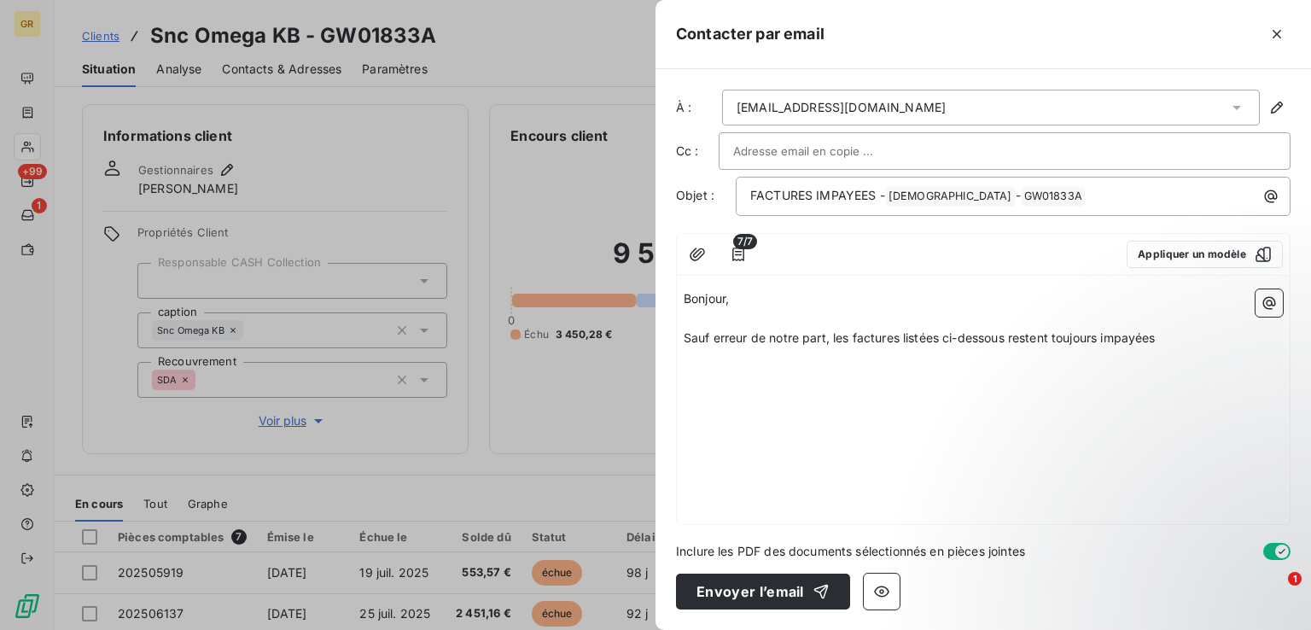
click at [1172, 335] on p "Sauf erreur de notre part, les factures listées ci-dessous restent toujours imp…" at bounding box center [983, 339] width 599 height 20
click at [1169, 343] on p "Sauf erreur de notre part, les factures listées ci-dessous restent toujours imp…" at bounding box center [983, 339] width 599 height 20
click at [730, 246] on icon "button" at bounding box center [738, 254] width 17 height 17
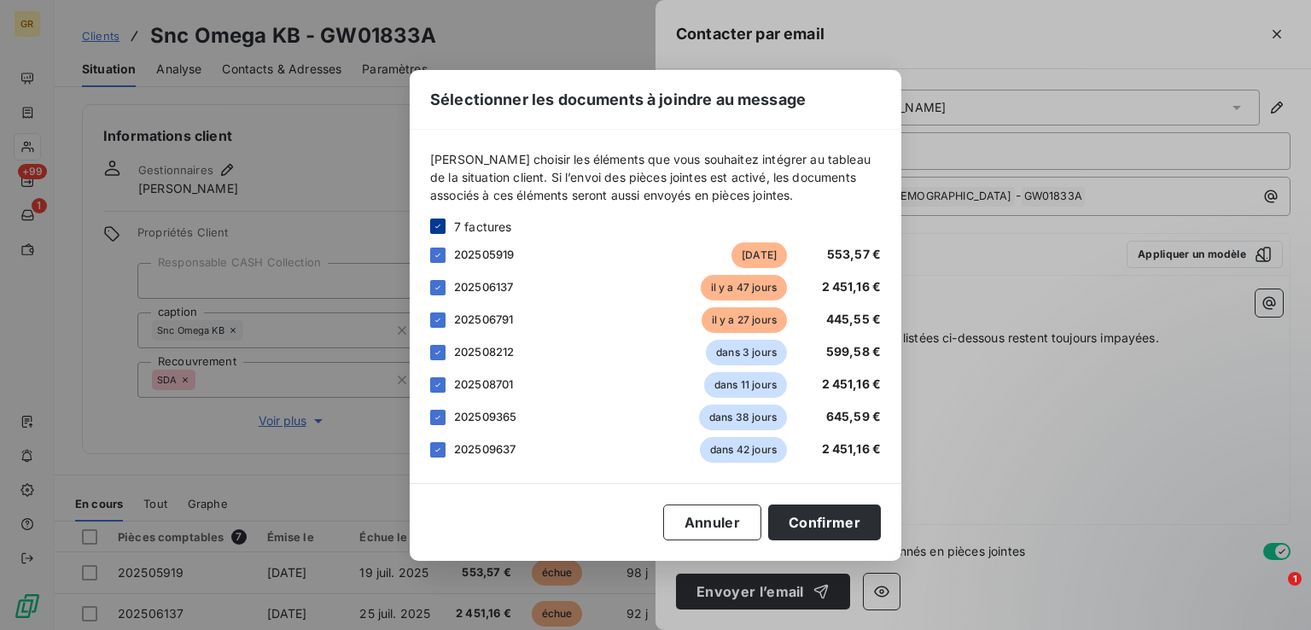
click at [439, 218] on div at bounding box center [437, 225] width 15 height 15
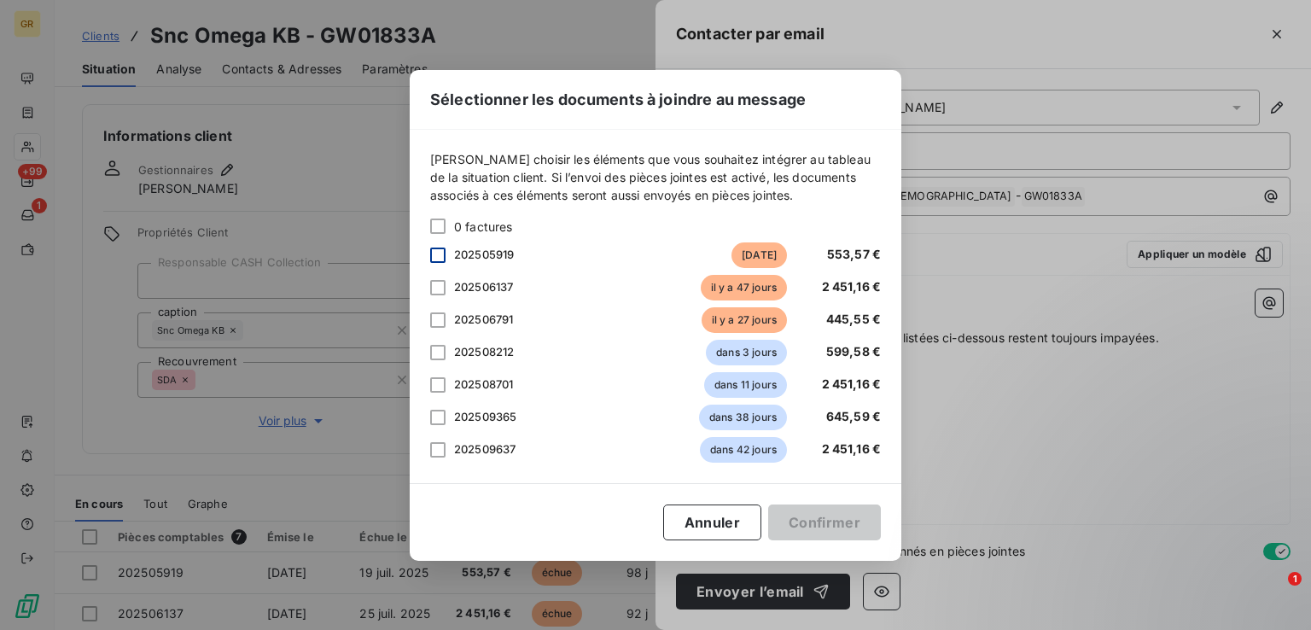
click at [440, 256] on div at bounding box center [437, 254] width 15 height 15
click at [440, 284] on div at bounding box center [437, 287] width 15 height 15
click at [439, 322] on div at bounding box center [437, 319] width 15 height 15
click at [440, 219] on div at bounding box center [437, 225] width 15 height 15
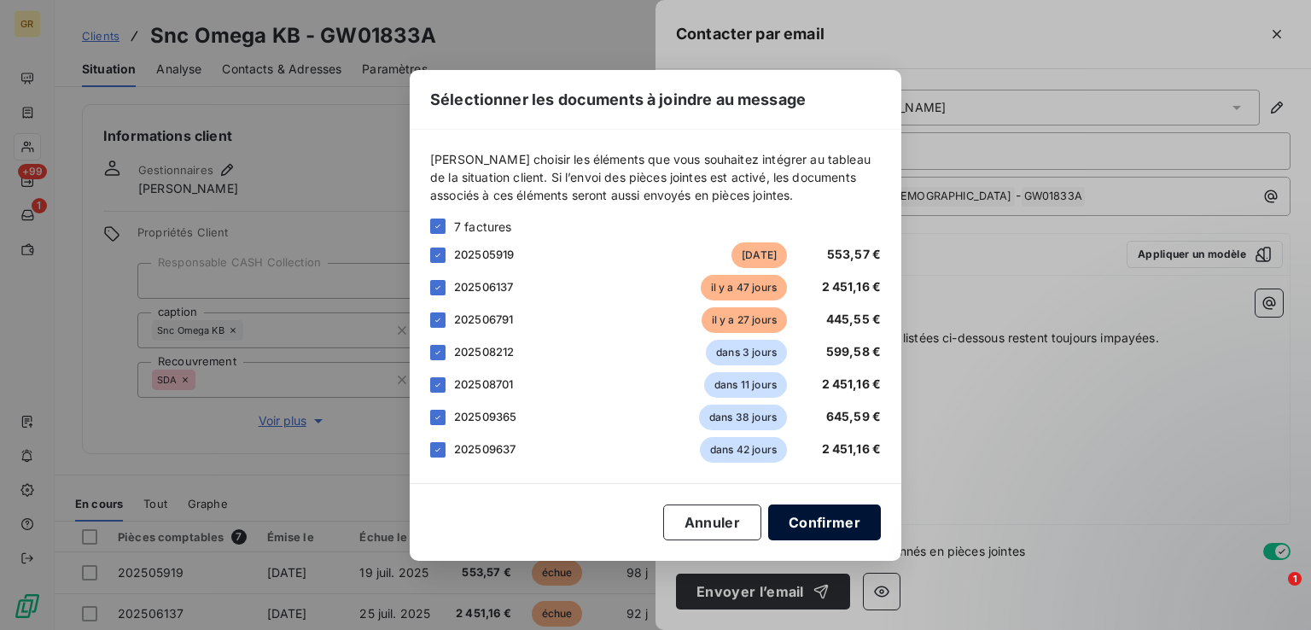
click at [840, 523] on button "Confirmer" at bounding box center [824, 522] width 113 height 36
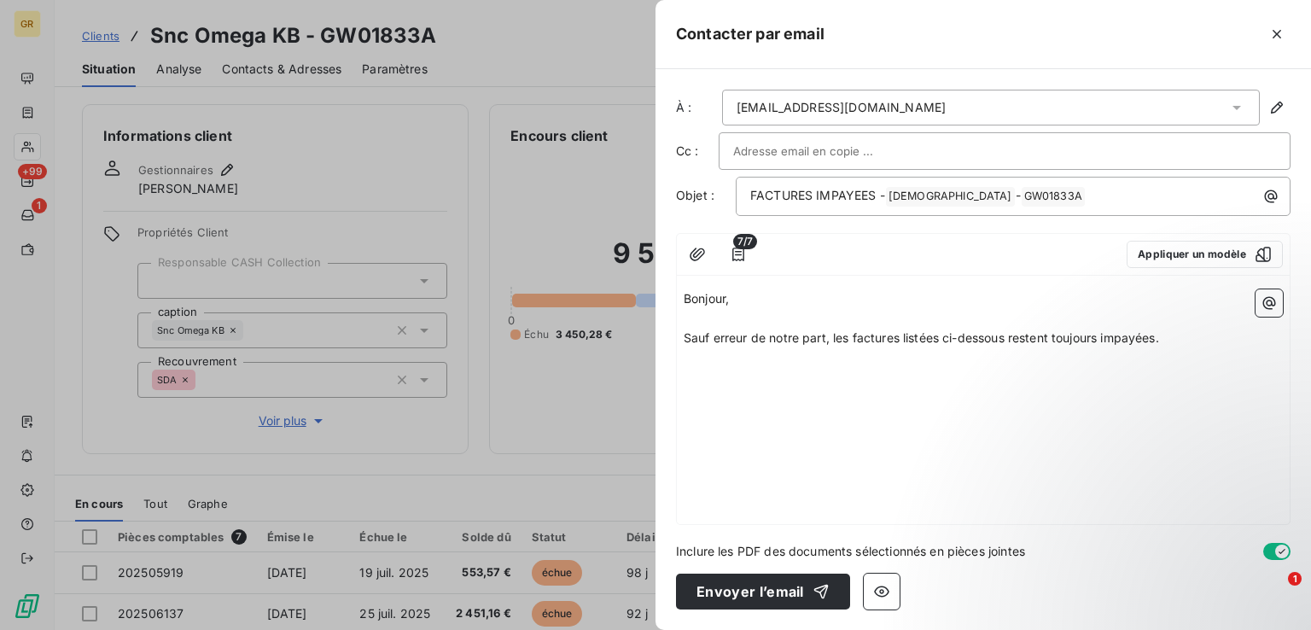
click at [1170, 337] on p "Sauf erreur de notre part, les factures listées ci-dessous restent toujours imp…" at bounding box center [983, 339] width 599 height 20
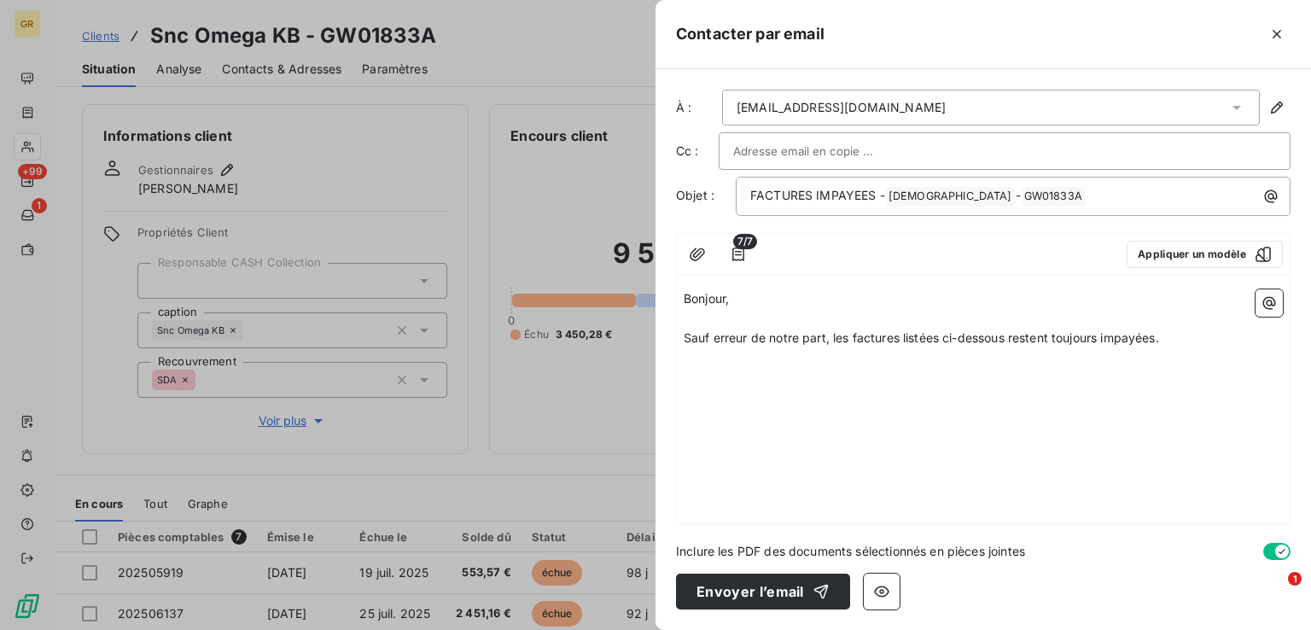
click at [1159, 335] on span "Sauf erreur de notre part, les factures listées ci-dessous restent toujours imp…" at bounding box center [921, 337] width 475 height 15
drag, startPoint x: 903, startPoint y: 334, endPoint x: 905, endPoint y: 375, distance: 41.0
click at [903, 335] on span "Sauf erreur de notre part, les factures listées ci-dessous restent toujours imp…" at bounding box center [921, 337] width 475 height 15
click at [1225, 336] on p "Sauf erreur de notre part, les factures échues listées ci-dessous restent toujo…" at bounding box center [983, 339] width 599 height 20
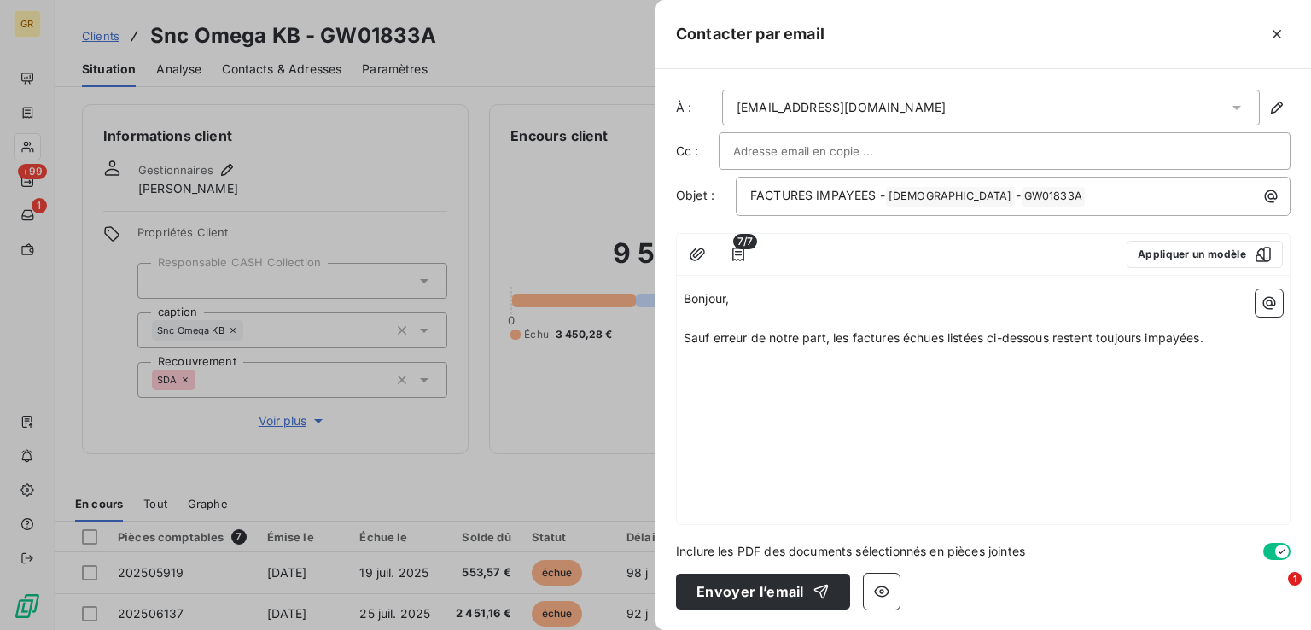
click at [1229, 338] on p "Sauf erreur de notre part, les factures échues listées ci-dessous restent toujo…" at bounding box center [983, 339] width 599 height 20
click at [1221, 340] on p "Sauf erreur de notre part, les factures échues listées ci-dessous restent toujo…" at bounding box center [983, 339] width 599 height 20
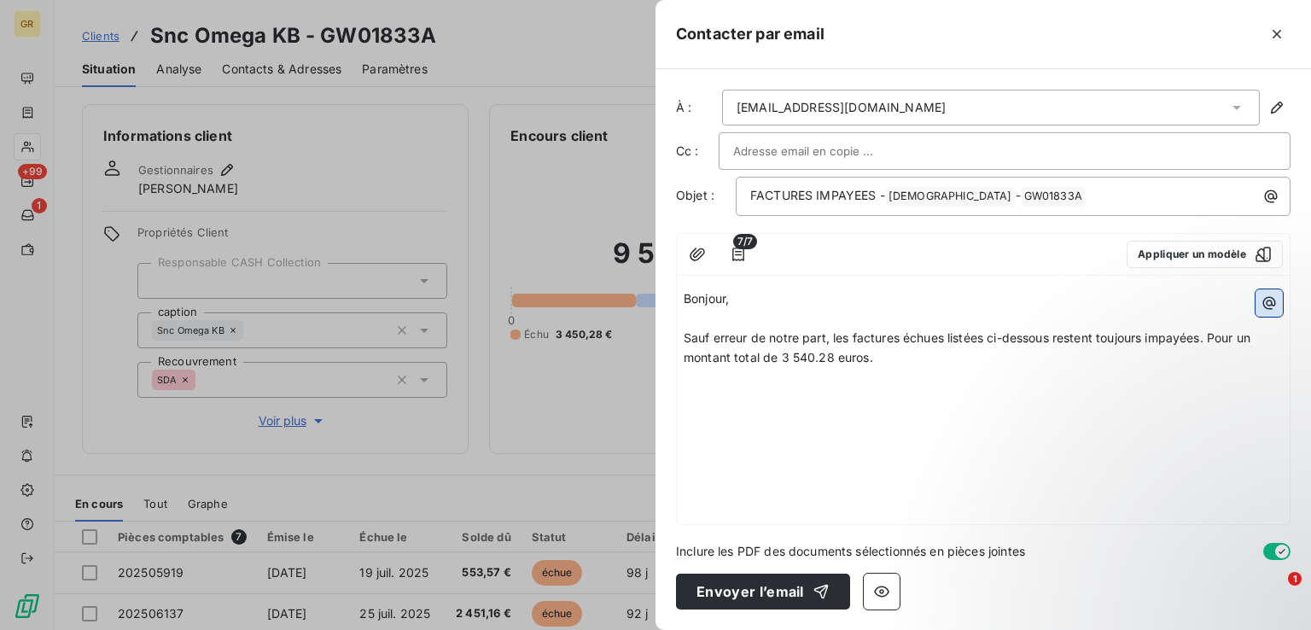
click at [1273, 308] on icon "button" at bounding box center [1268, 302] width 17 height 17
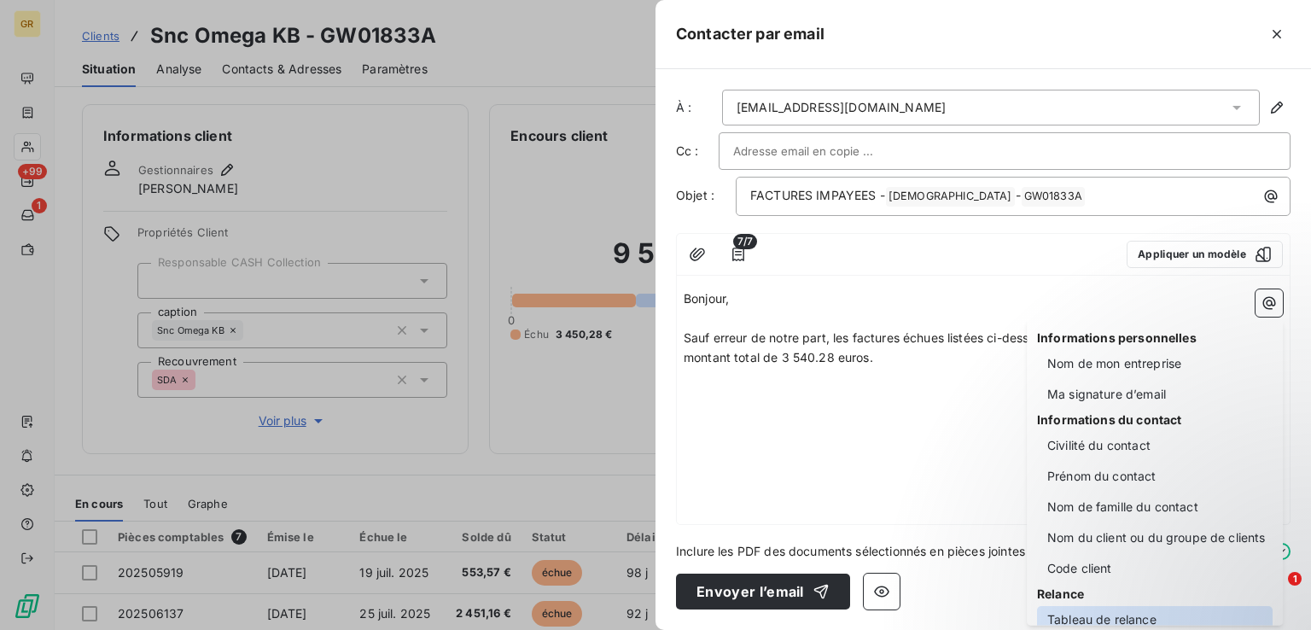
click at [1097, 615] on div "Tableau de relance" at bounding box center [1155, 619] width 236 height 27
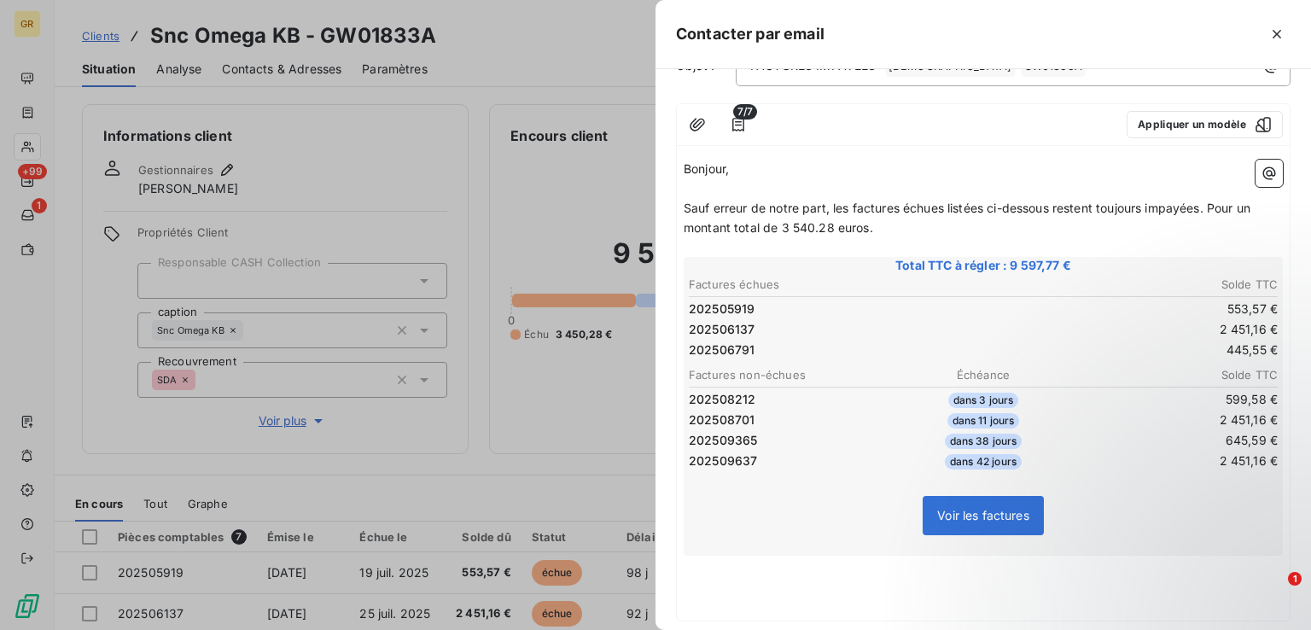
scroll to position [171, 0]
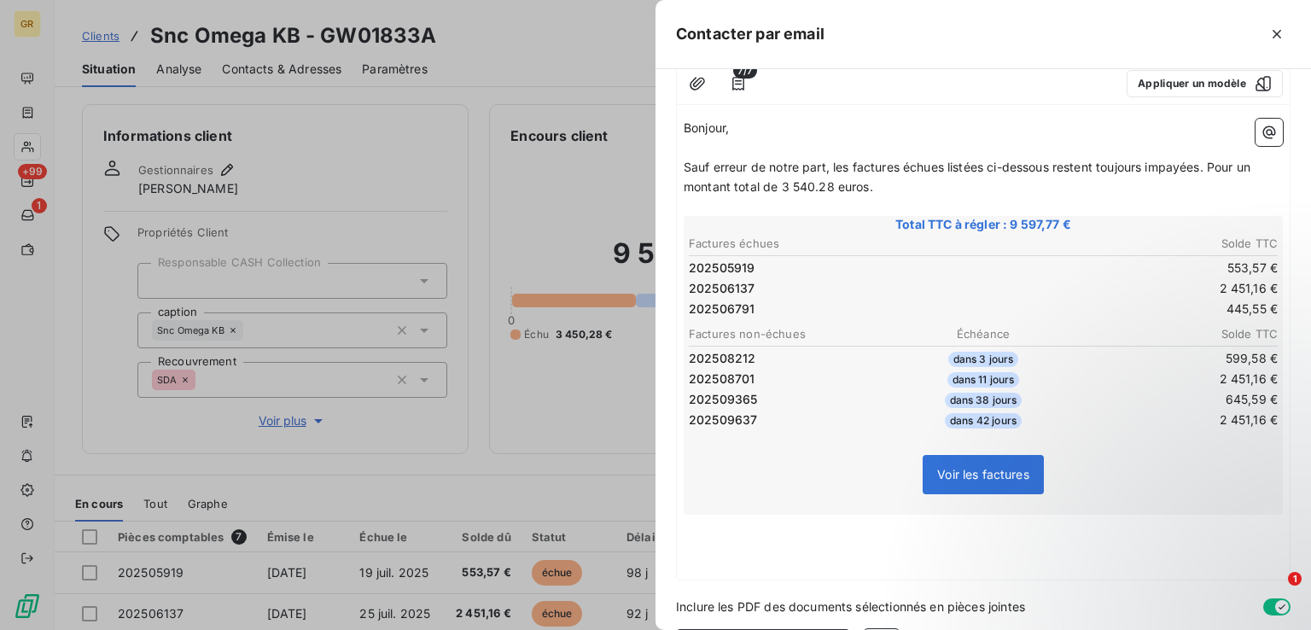
click at [713, 534] on p "﻿" at bounding box center [983, 544] width 599 height 20
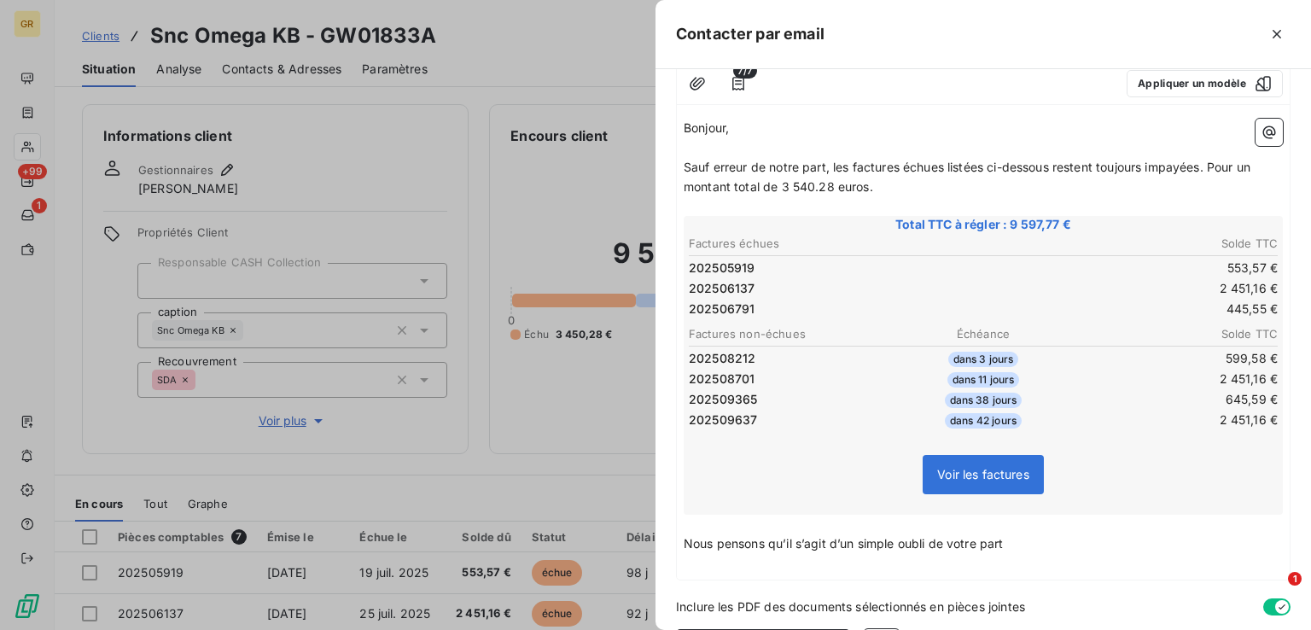
click at [1011, 537] on p "Nous pensons qu’il s’agit d’un simple oubli de votre part" at bounding box center [983, 544] width 599 height 20
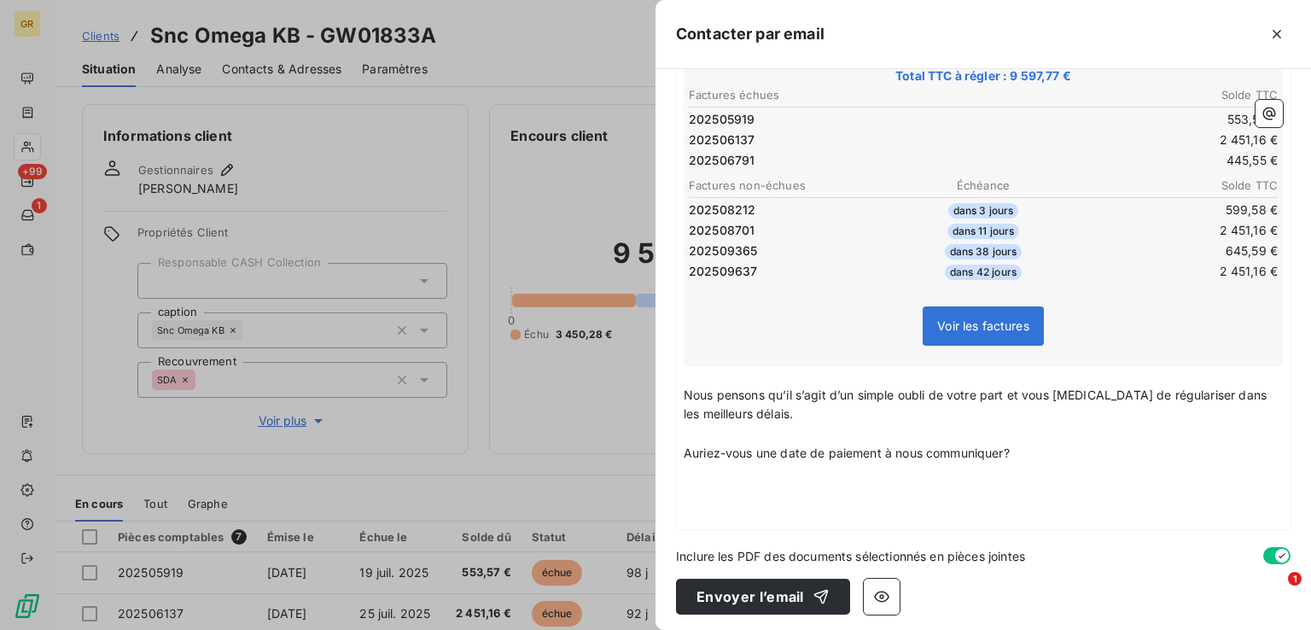
scroll to position [320, 0]
click at [1014, 489] on p "Dans le cas où vous les auriez déjà réglées pouvez-vous" at bounding box center [983, 492] width 599 height 20
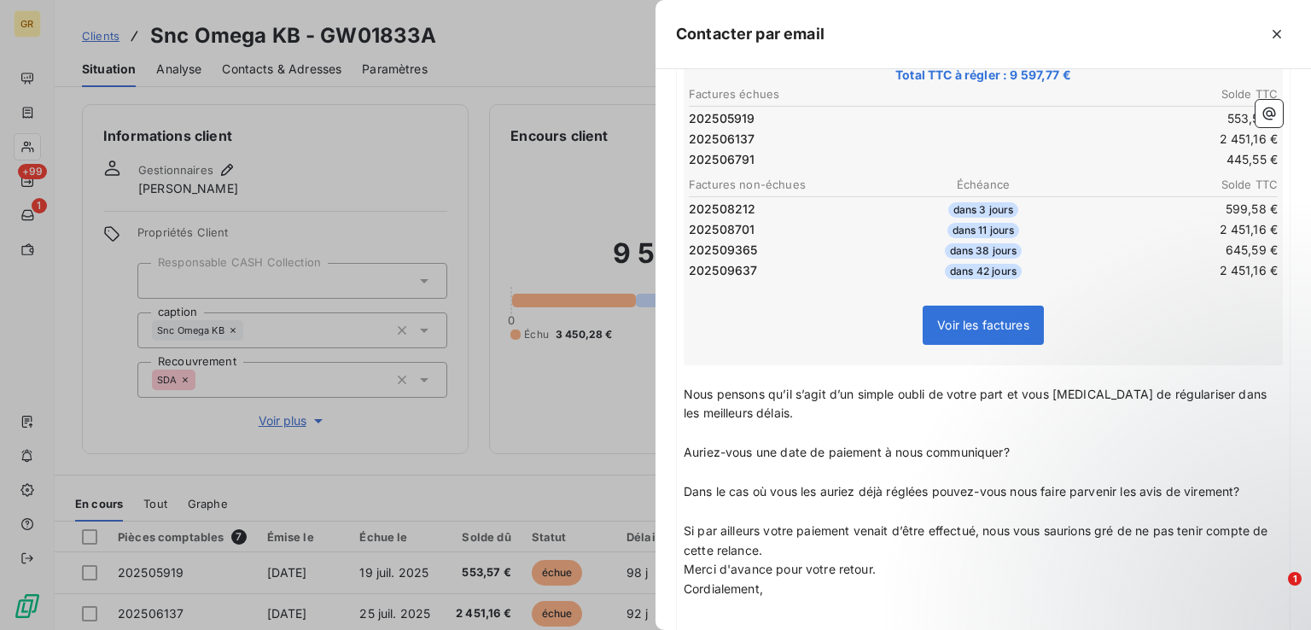
click at [779, 544] on span "Si par ailleurs votre paiement venait d’être effectué, nous vous saurions gré d…" at bounding box center [978, 540] width 588 height 34
drag, startPoint x: 883, startPoint y: 588, endPoint x: 879, endPoint y: 597, distance: 10.3
click at [883, 588] on p "Merci d'avance pour votre retour." at bounding box center [983, 589] width 599 height 20
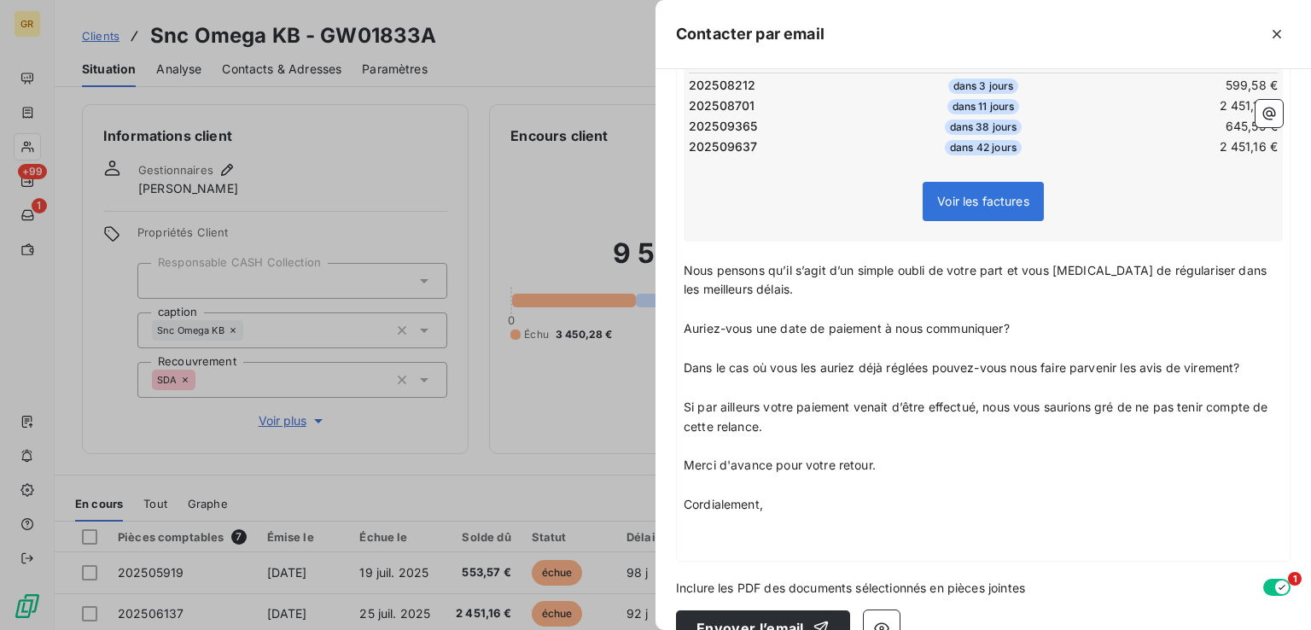
scroll to position [475, 0]
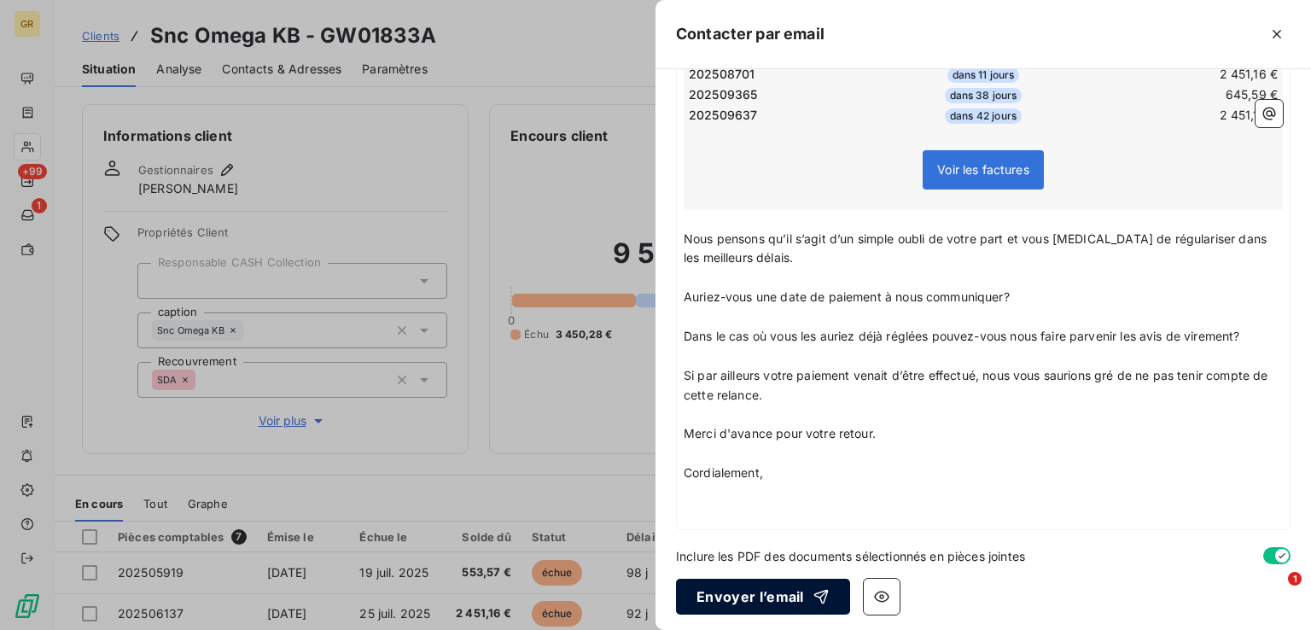
click at [788, 598] on button "Envoyer l’email" at bounding box center [763, 597] width 174 height 36
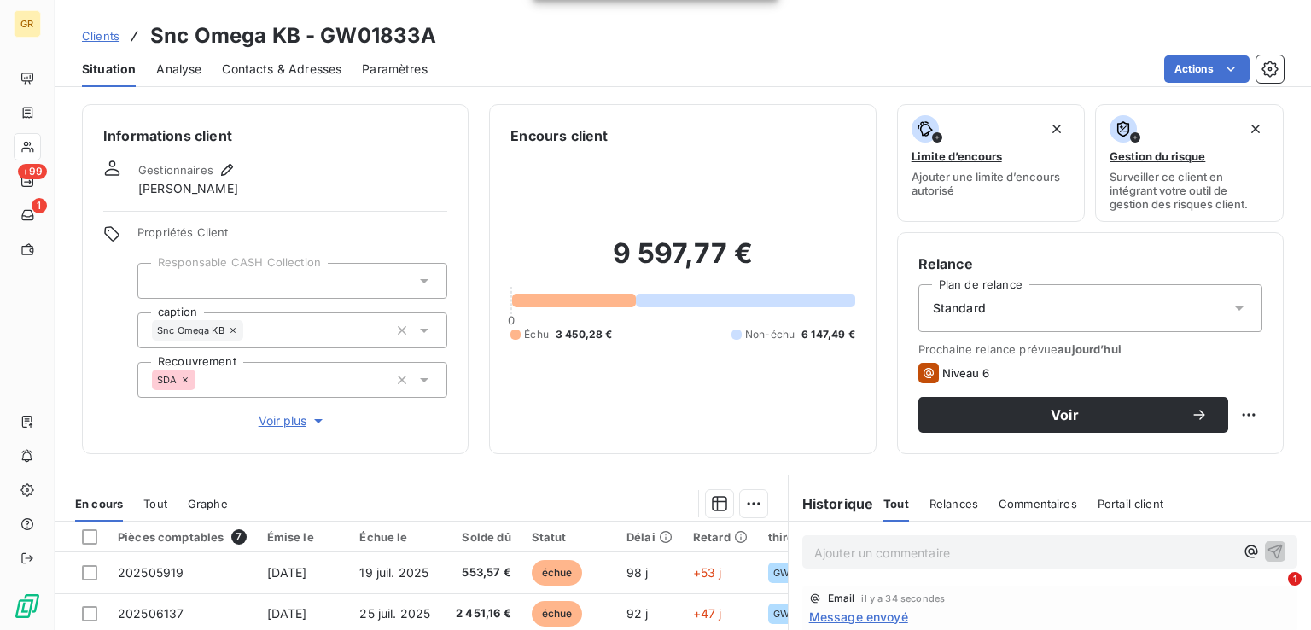
click at [283, 64] on span "Contacts & Adresses" at bounding box center [281, 69] width 119 height 17
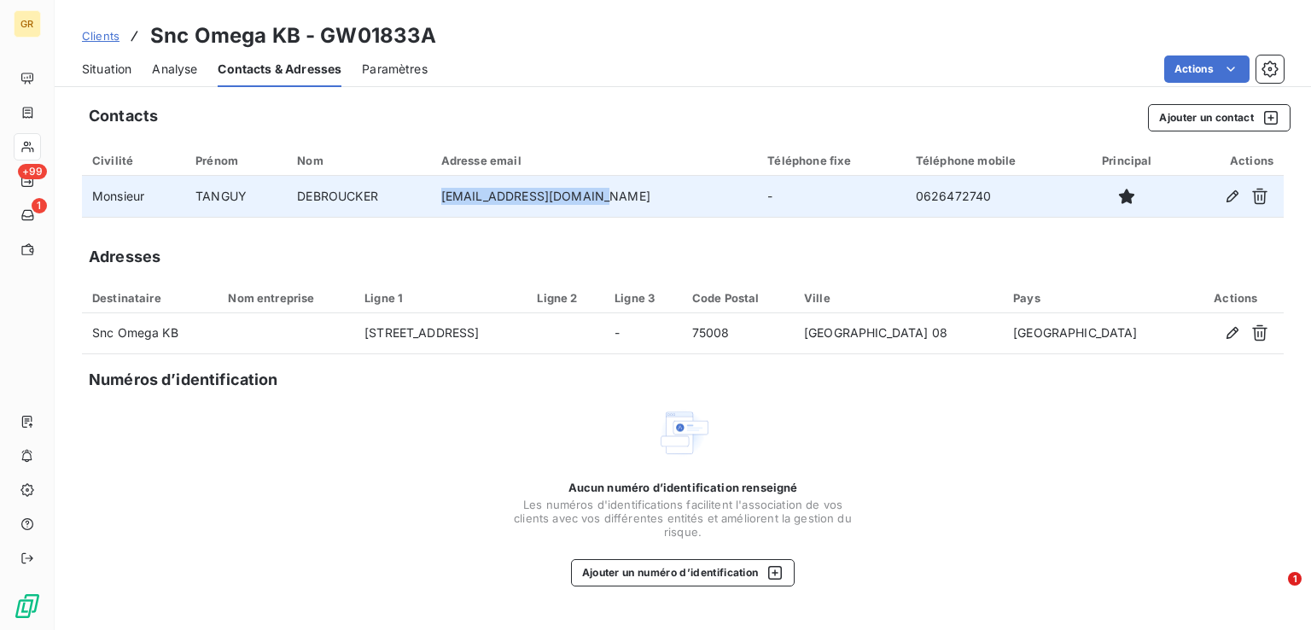
drag, startPoint x: 617, startPoint y: 201, endPoint x: 471, endPoint y: 189, distance: 146.5
click at [471, 189] on td "[EMAIL_ADDRESS][DOMAIN_NAME]" at bounding box center [594, 196] width 327 height 41
copy td "[EMAIL_ADDRESS][DOMAIN_NAME]"
drag, startPoint x: 966, startPoint y: 195, endPoint x: 887, endPoint y: 199, distance: 78.6
click at [905, 199] on td "0626472740" at bounding box center [991, 196] width 172 height 41
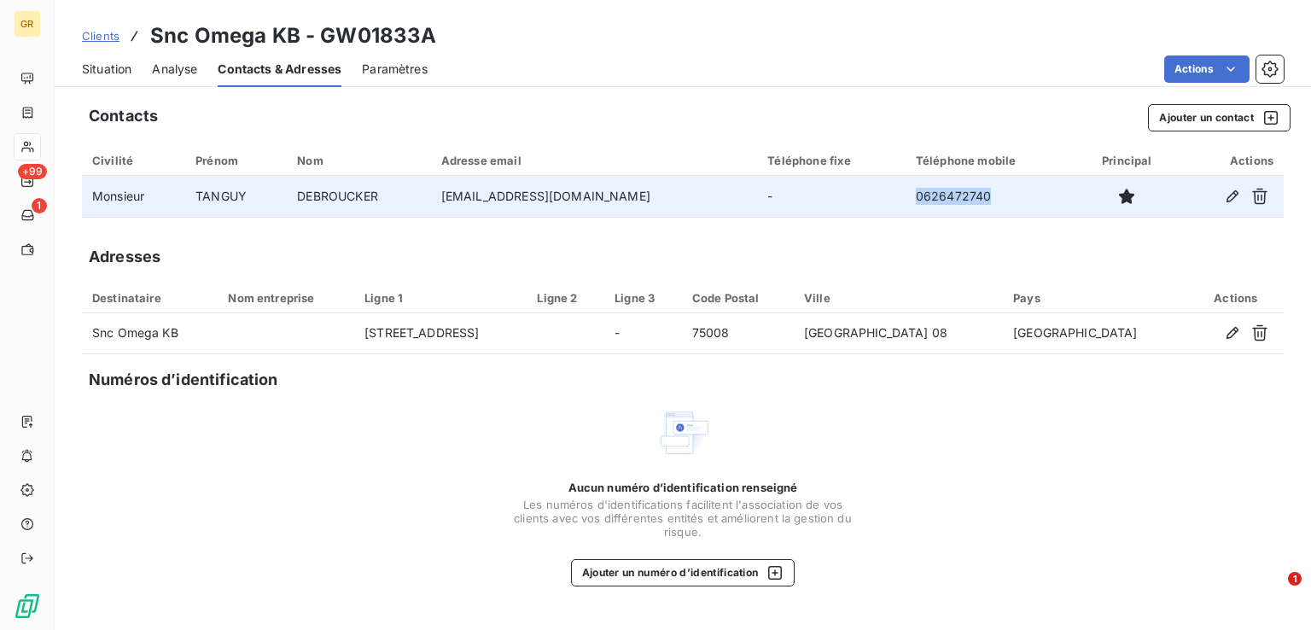
copy td "0626472740"
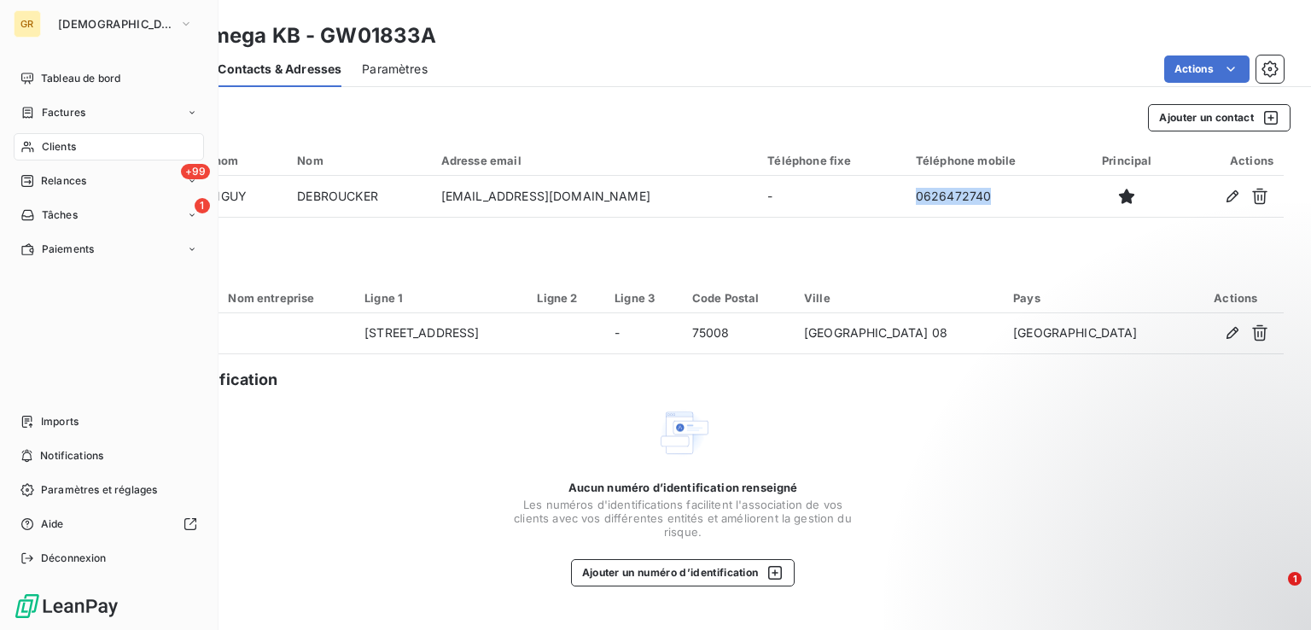
click at [72, 152] on span "Clients" at bounding box center [59, 146] width 34 height 15
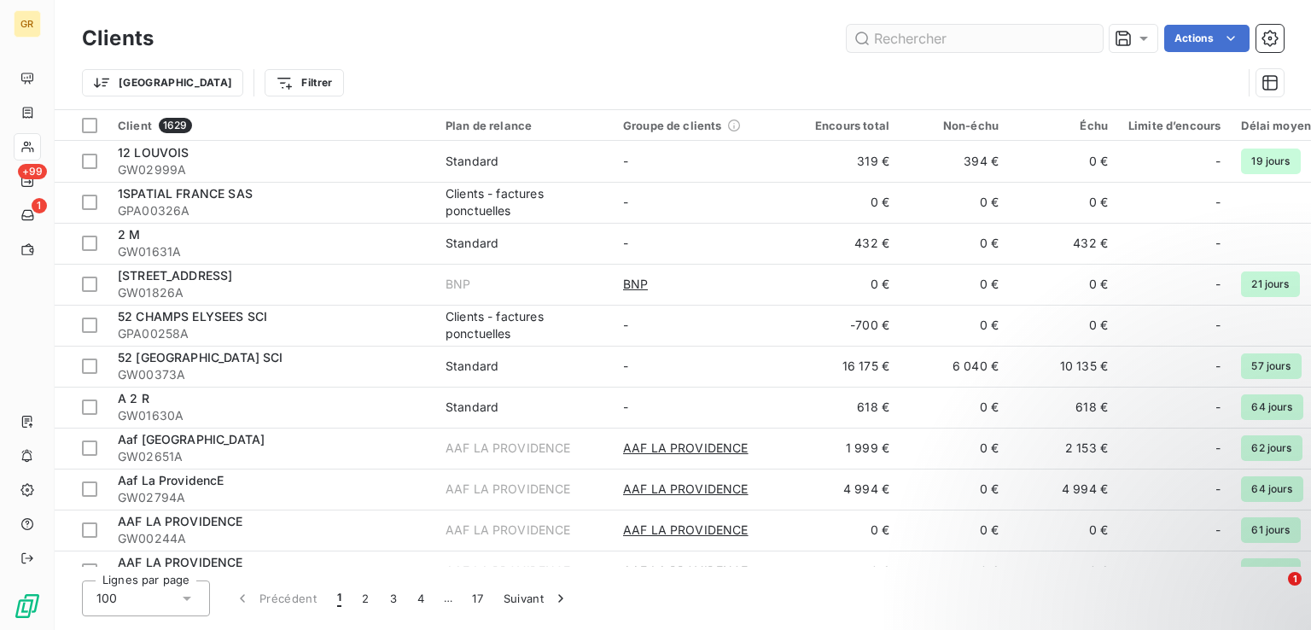
click at [999, 42] on input "text" at bounding box center [975, 38] width 256 height 27
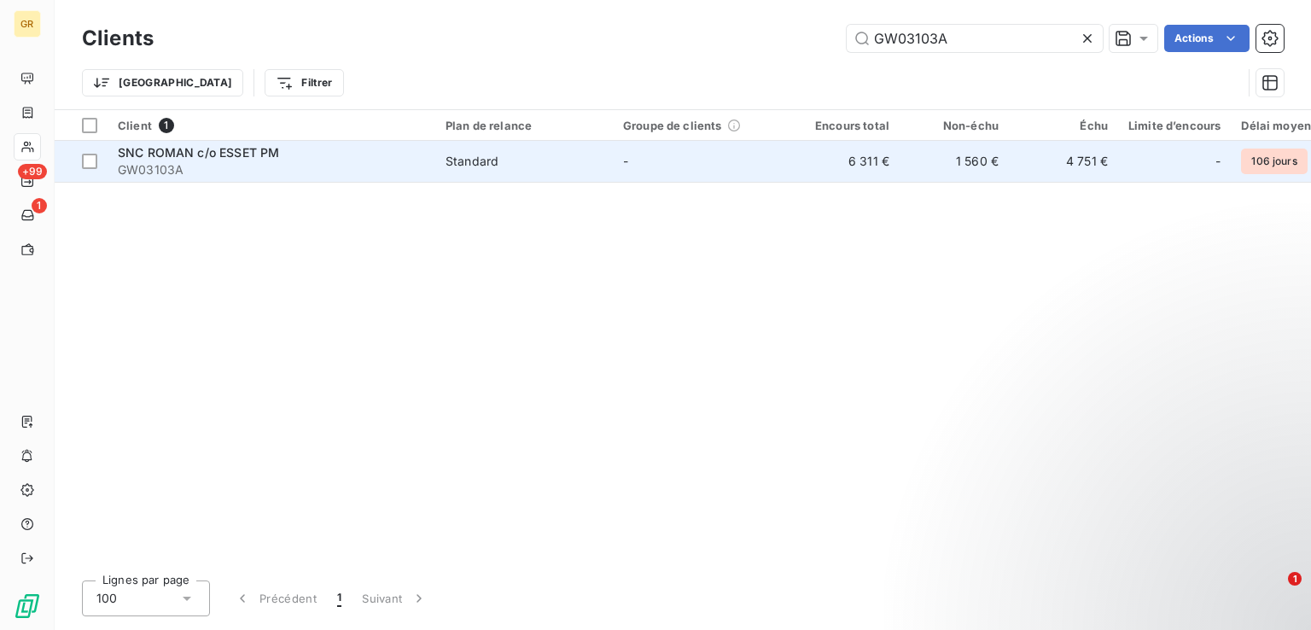
type input "GW03103A"
click at [270, 155] on span "SNC ROMAN c/o ESSET PM" at bounding box center [198, 152] width 161 height 15
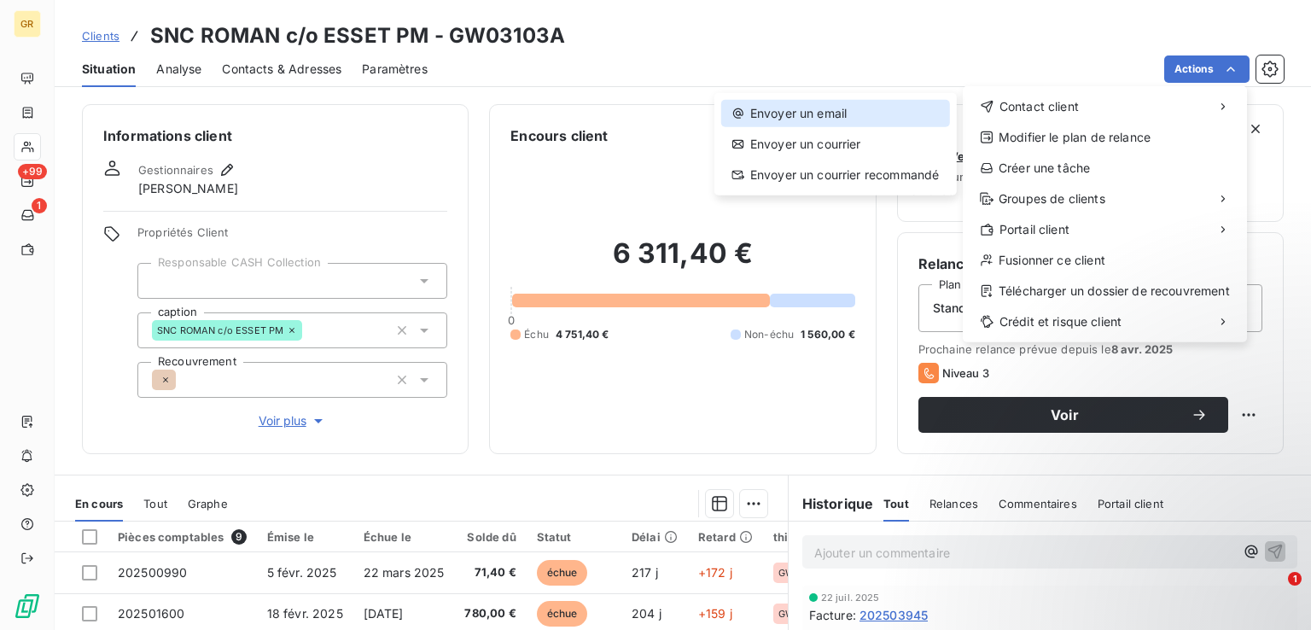
click at [829, 115] on div "Envoyer un email" at bounding box center [835, 113] width 229 height 27
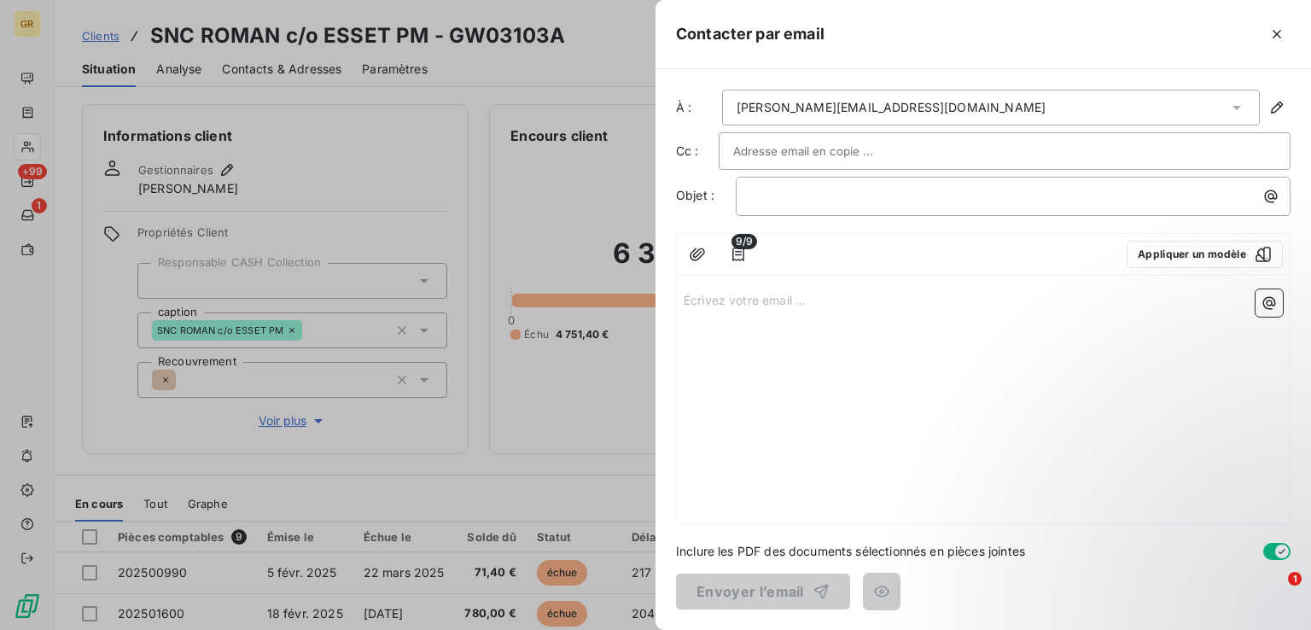
click at [833, 158] on input "text" at bounding box center [824, 151] width 183 height 26
click at [819, 195] on p "﻿" at bounding box center [1017, 196] width 534 height 20
click at [1264, 195] on icon "button" at bounding box center [1270, 196] width 17 height 17
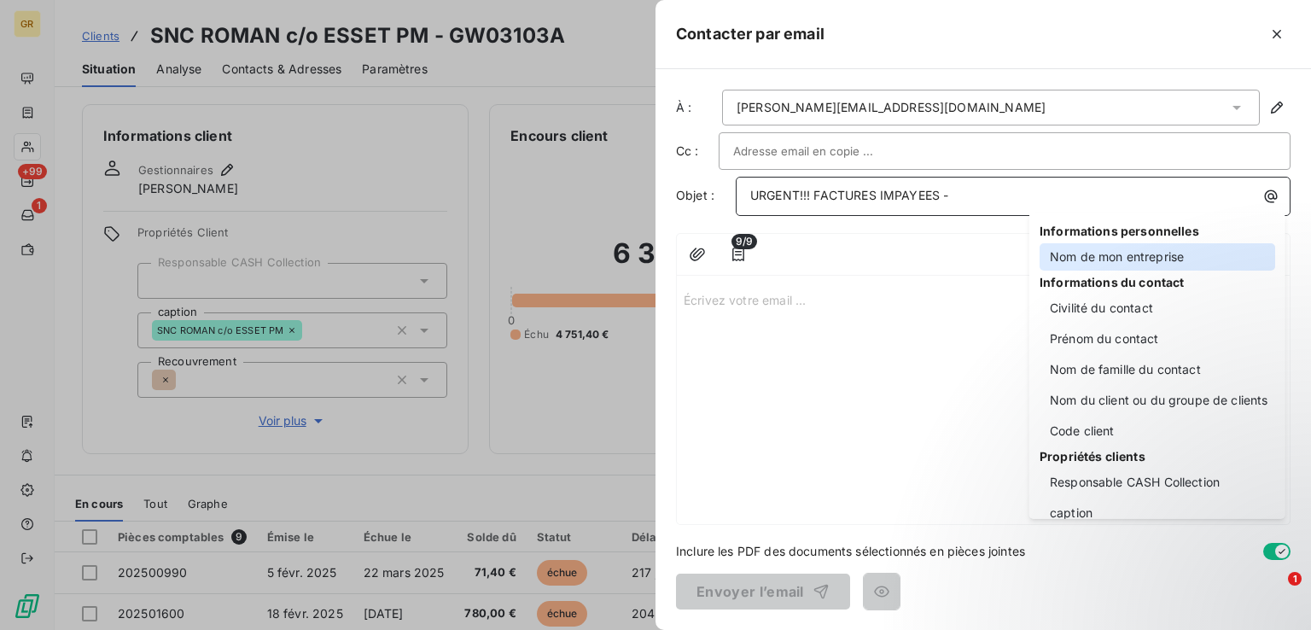
click at [1093, 254] on div "Nom de mon entreprise" at bounding box center [1157, 256] width 236 height 27
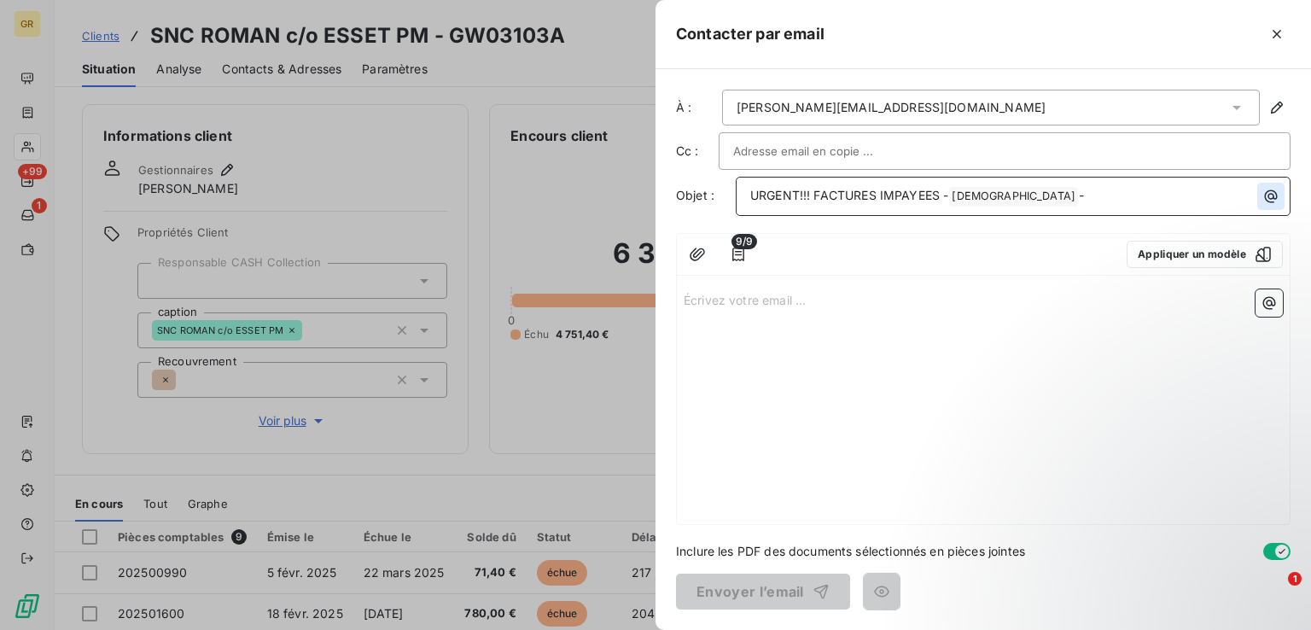
click at [1272, 195] on icon "button" at bounding box center [1270, 196] width 17 height 17
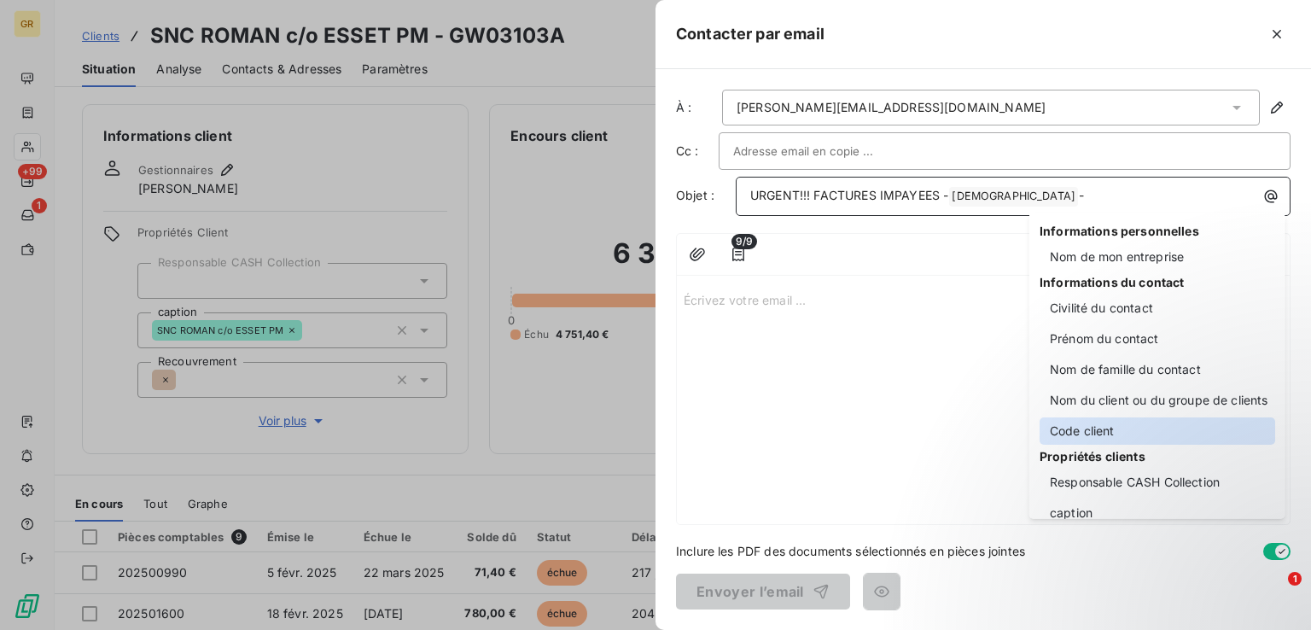
click at [1116, 433] on div "Code client" at bounding box center [1157, 430] width 236 height 27
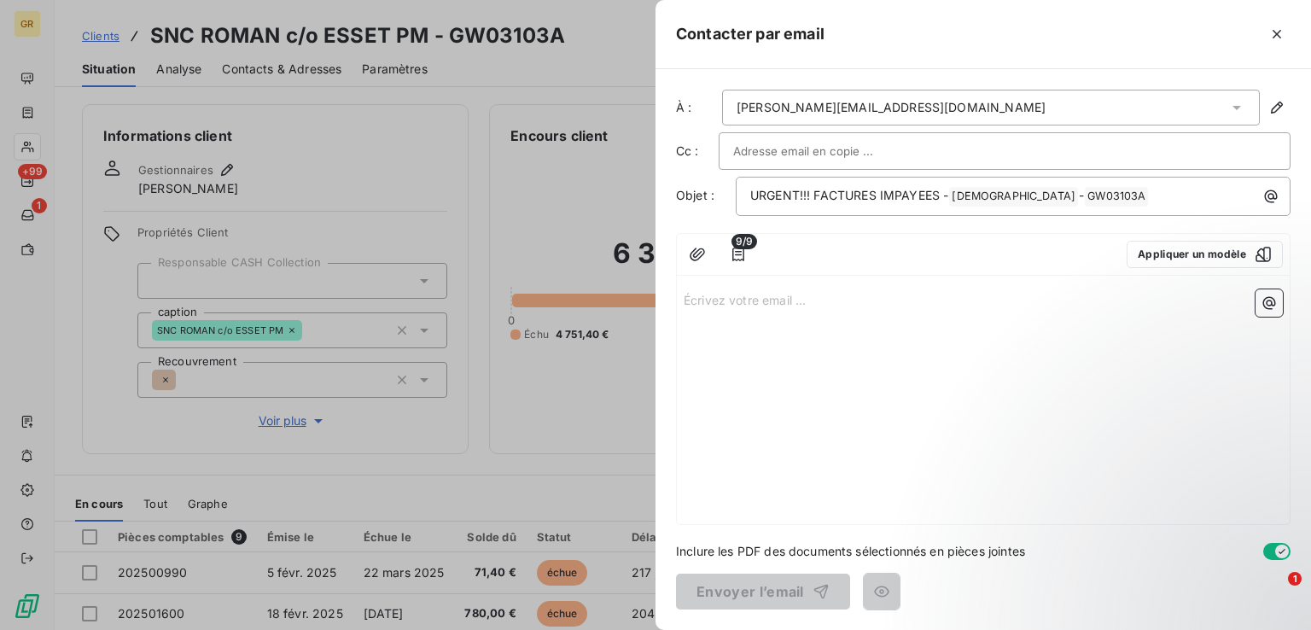
click at [701, 297] on p "Écrivez votre email ... ﻿" at bounding box center [983, 299] width 599 height 20
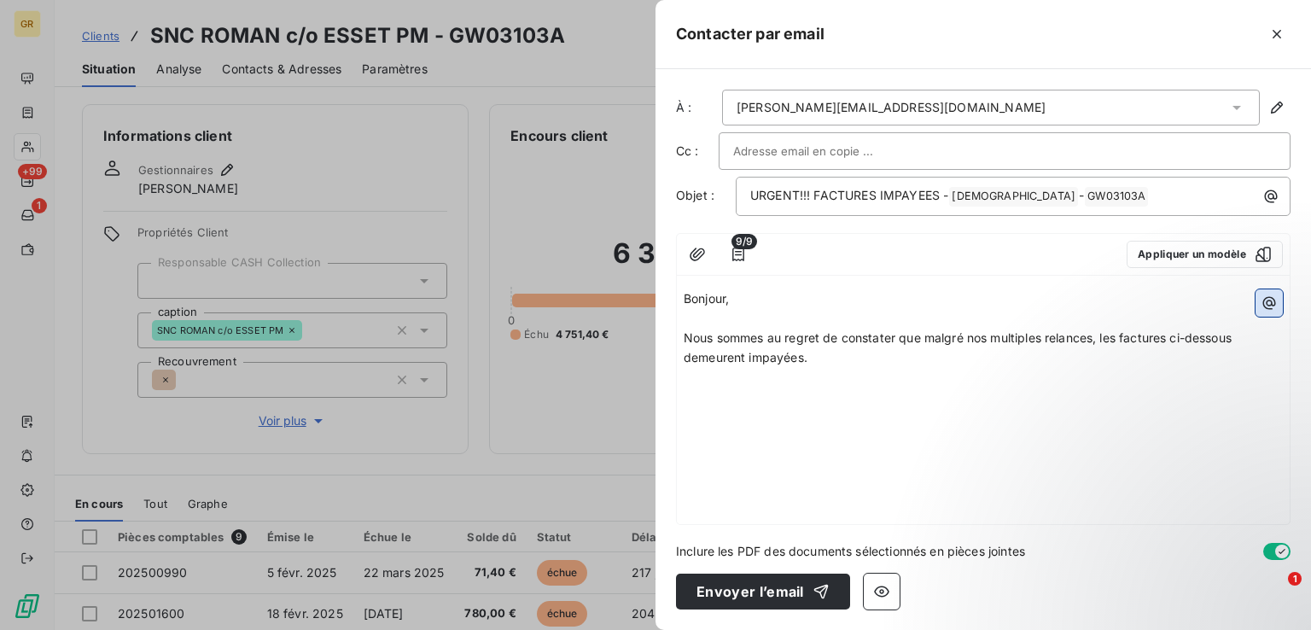
click at [1279, 306] on button "button" at bounding box center [1268, 302] width 27 height 27
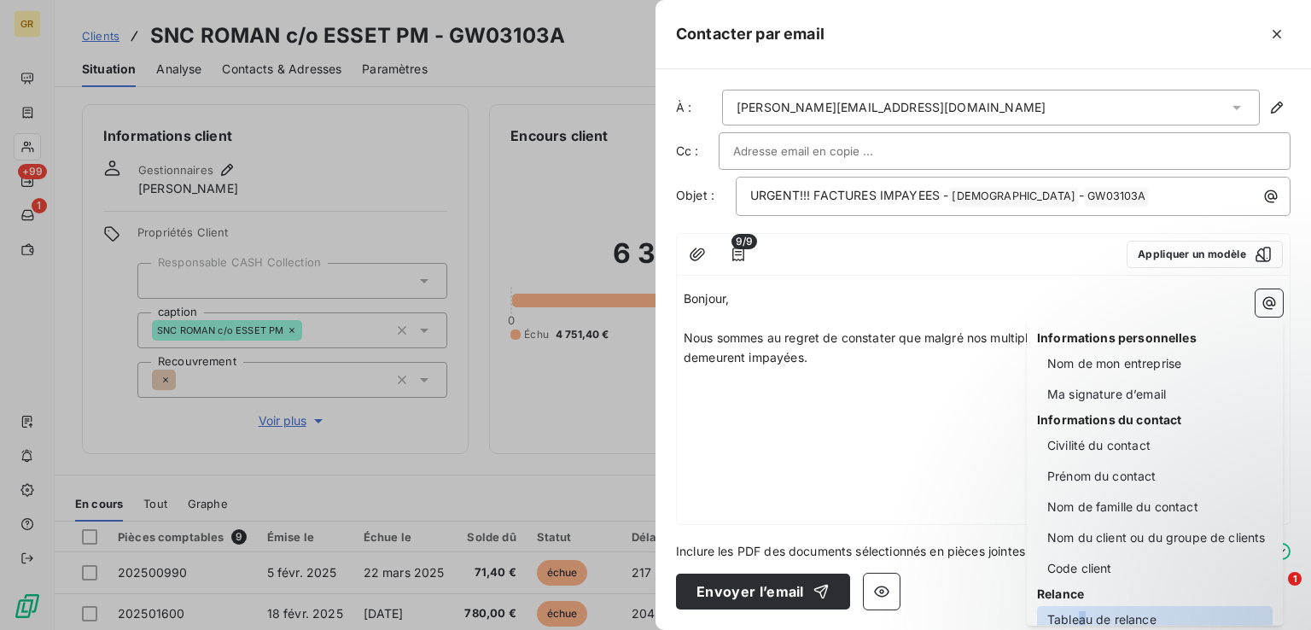
click at [1082, 612] on div "Tableau de relance" at bounding box center [1155, 619] width 236 height 27
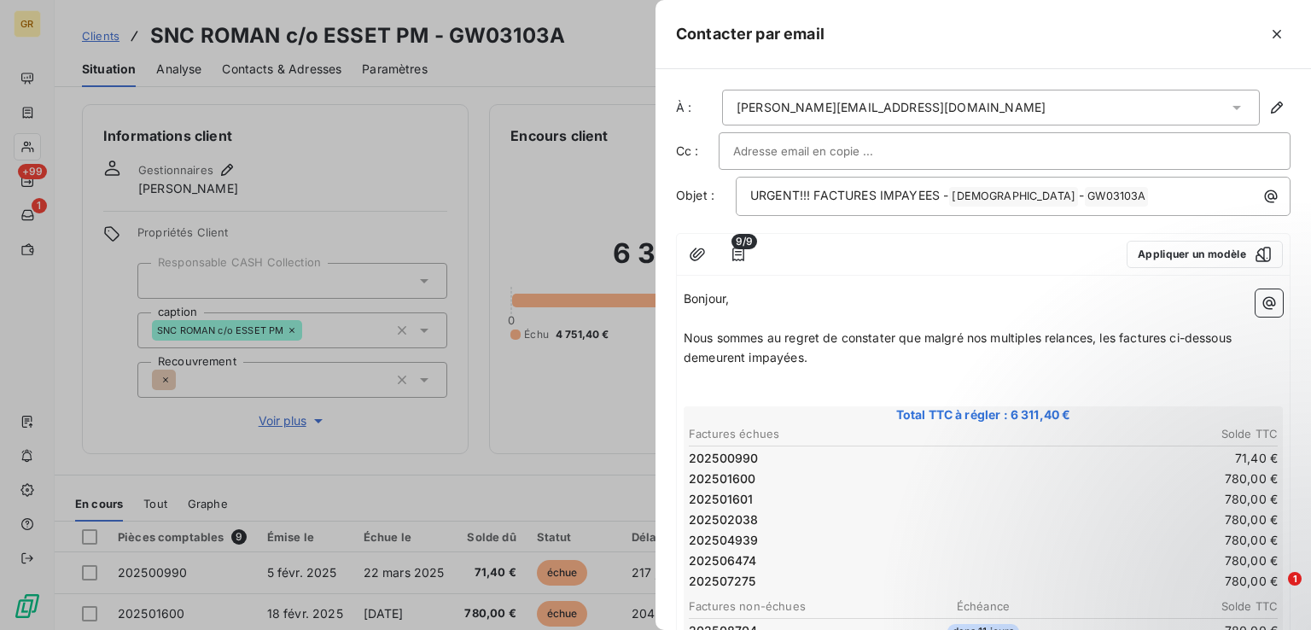
click at [707, 380] on p "﻿" at bounding box center [983, 378] width 599 height 20
click at [694, 389] on p "﻿" at bounding box center [983, 397] width 599 height 20
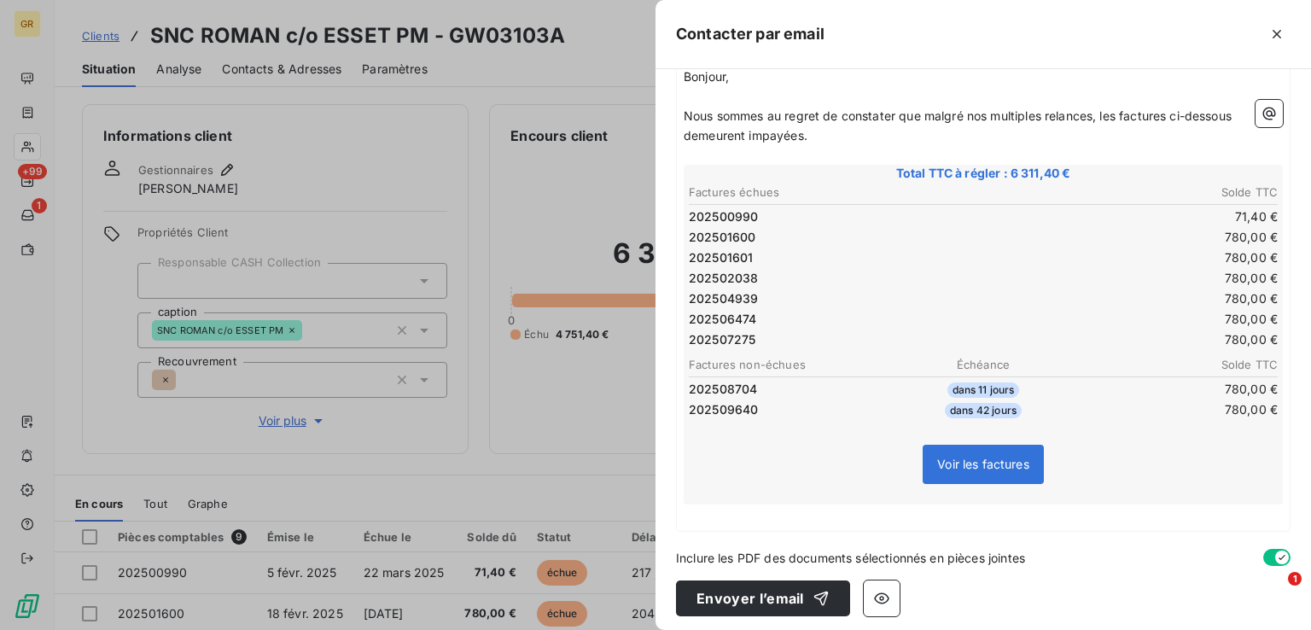
scroll to position [137, 0]
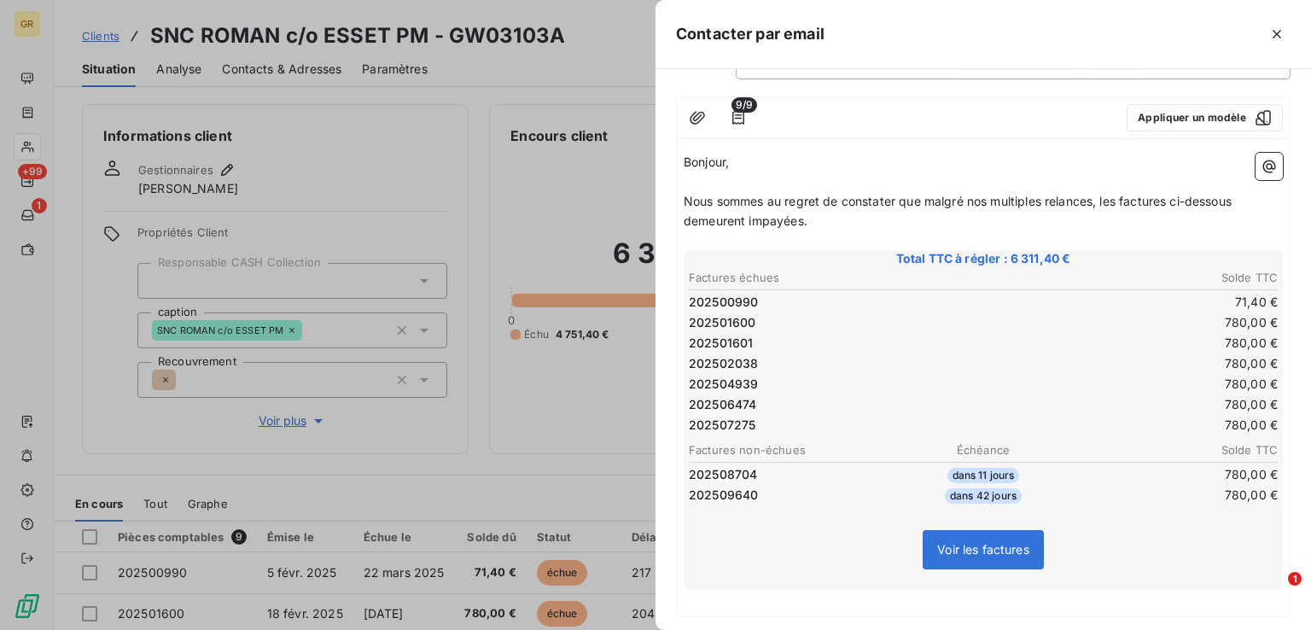
click at [703, 595] on p "﻿" at bounding box center [983, 600] width 599 height 20
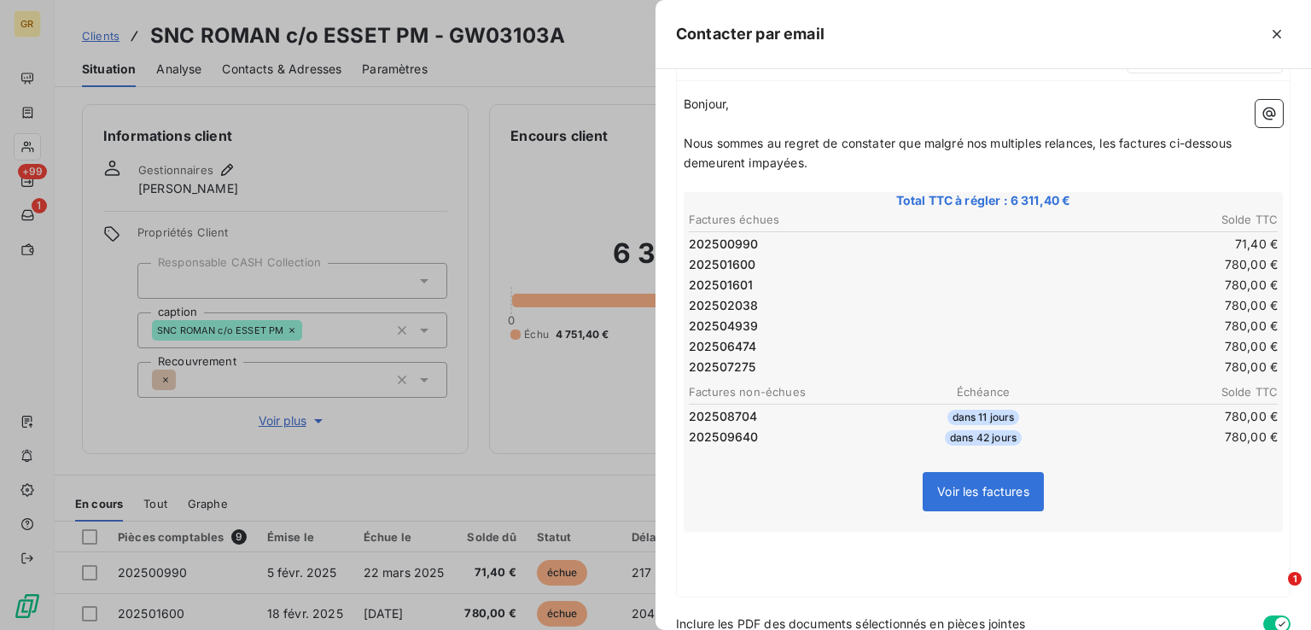
scroll to position [262, 0]
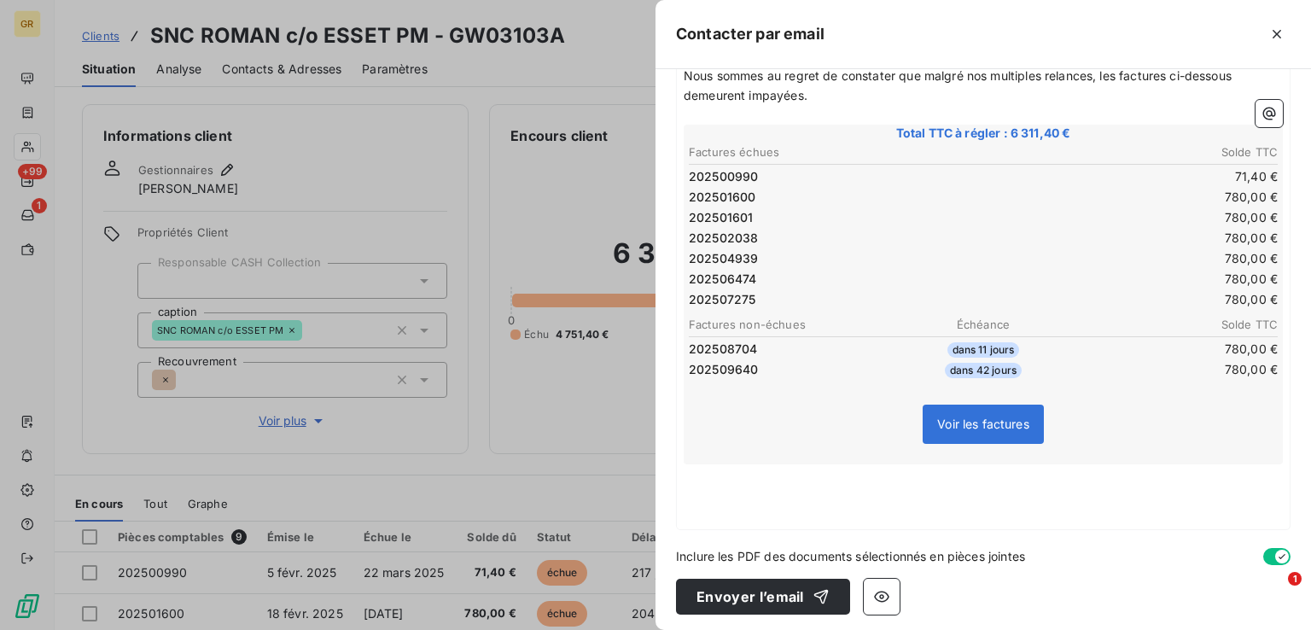
click at [699, 484] on p "﻿" at bounding box center [983, 494] width 599 height 20
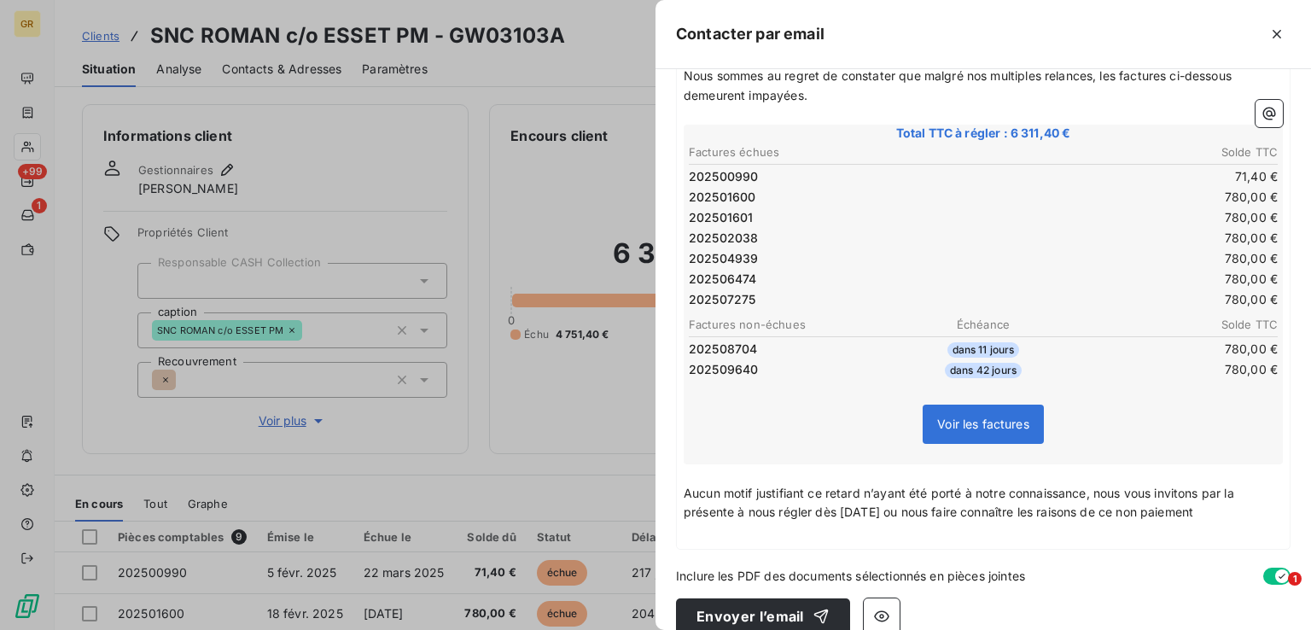
click at [1230, 509] on p "Aucun motif justifiant ce retard n’ayant été porté à notre connaissance, nous v…" at bounding box center [983, 503] width 599 height 39
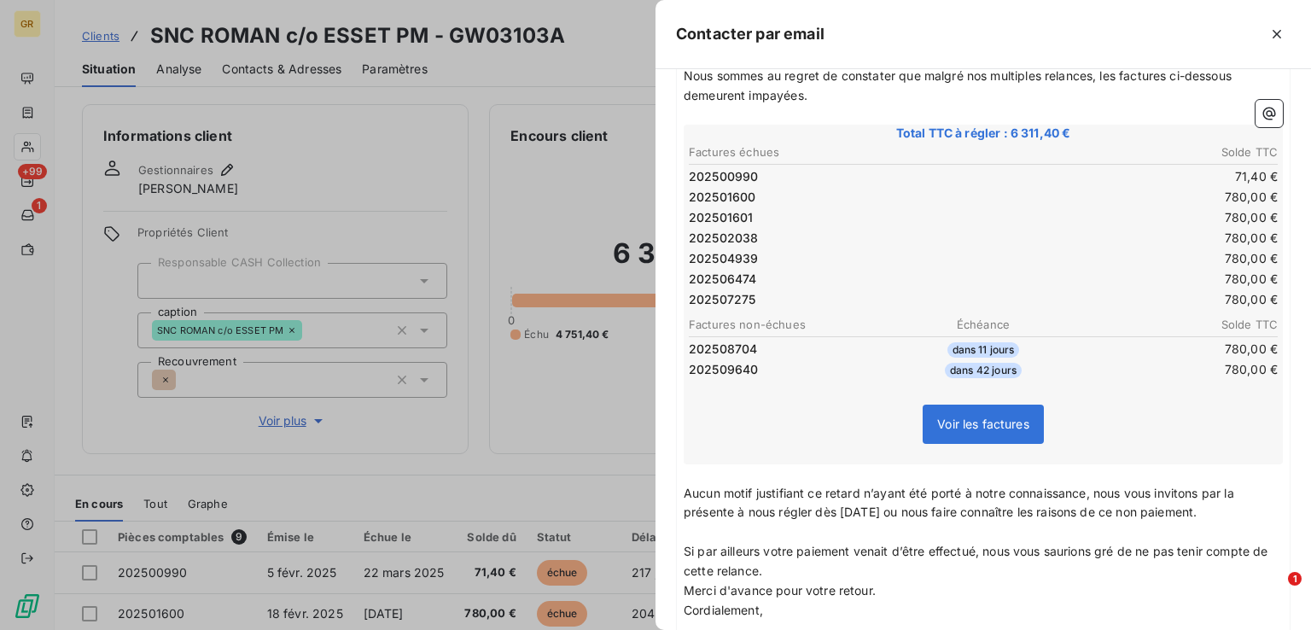
click at [806, 571] on p "Si par ailleurs votre paiement venait d’être effectué, nous vous saurions gré d…" at bounding box center [983, 561] width 599 height 39
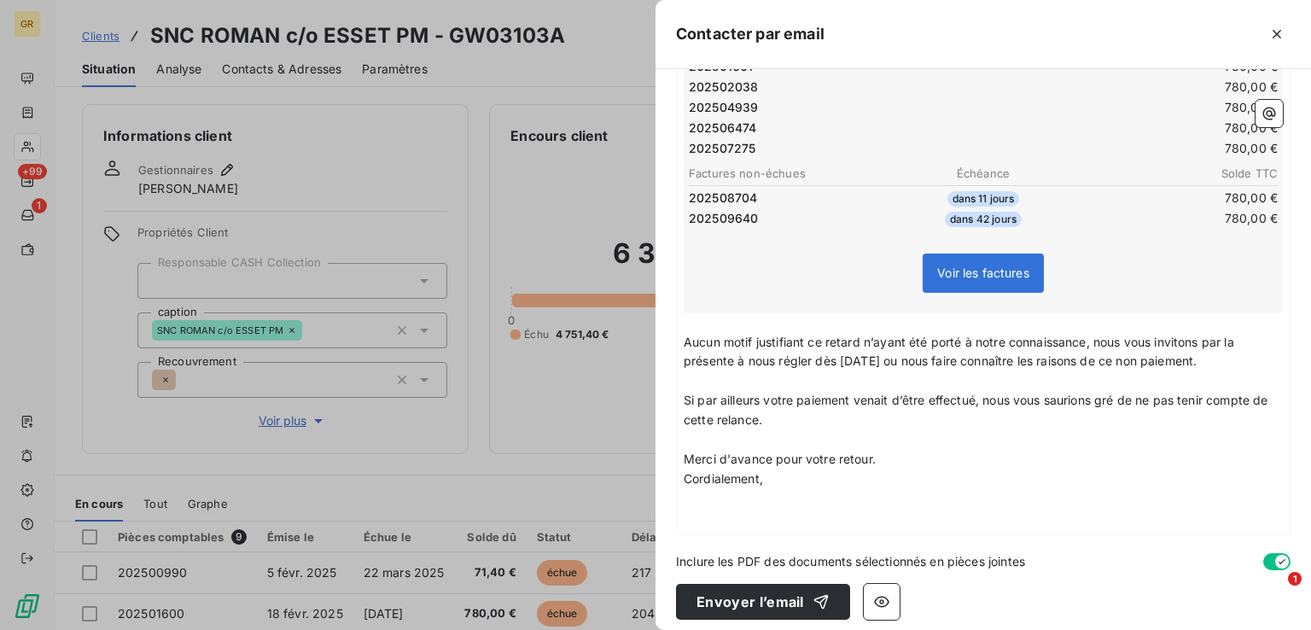
scroll to position [417, 0]
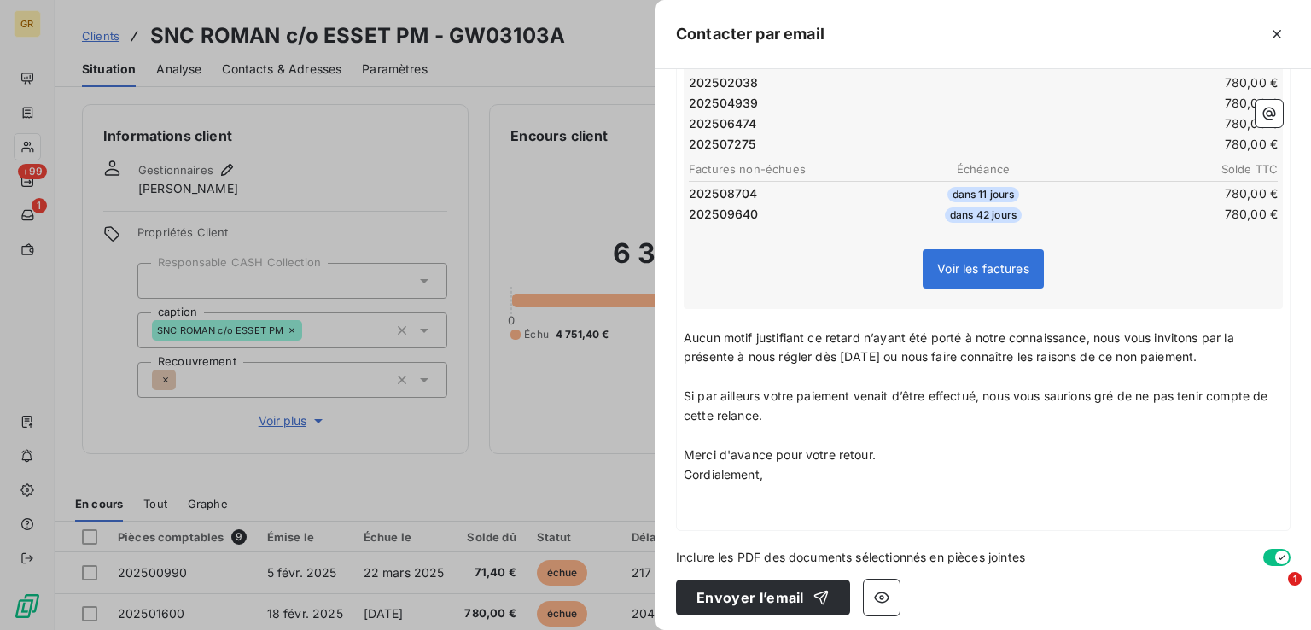
click at [885, 450] on p "Merci d'avance pour votre retour." at bounding box center [983, 455] width 599 height 20
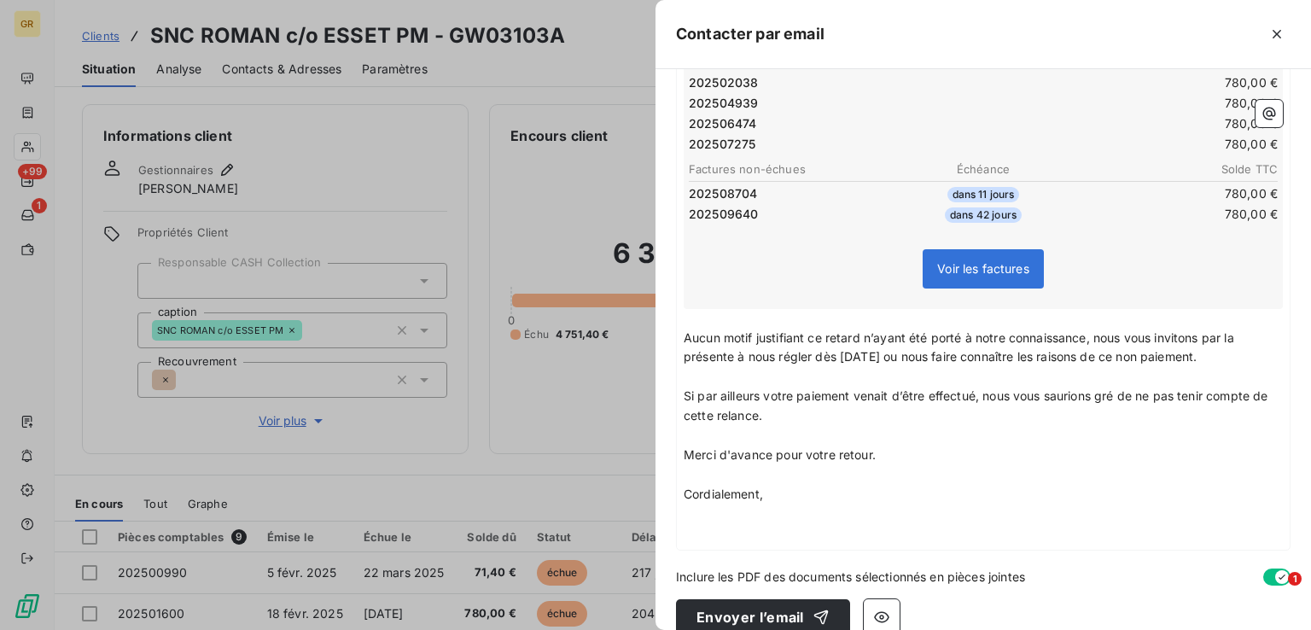
click at [887, 445] on p "Merci d'avance pour votre retour." at bounding box center [983, 455] width 599 height 20
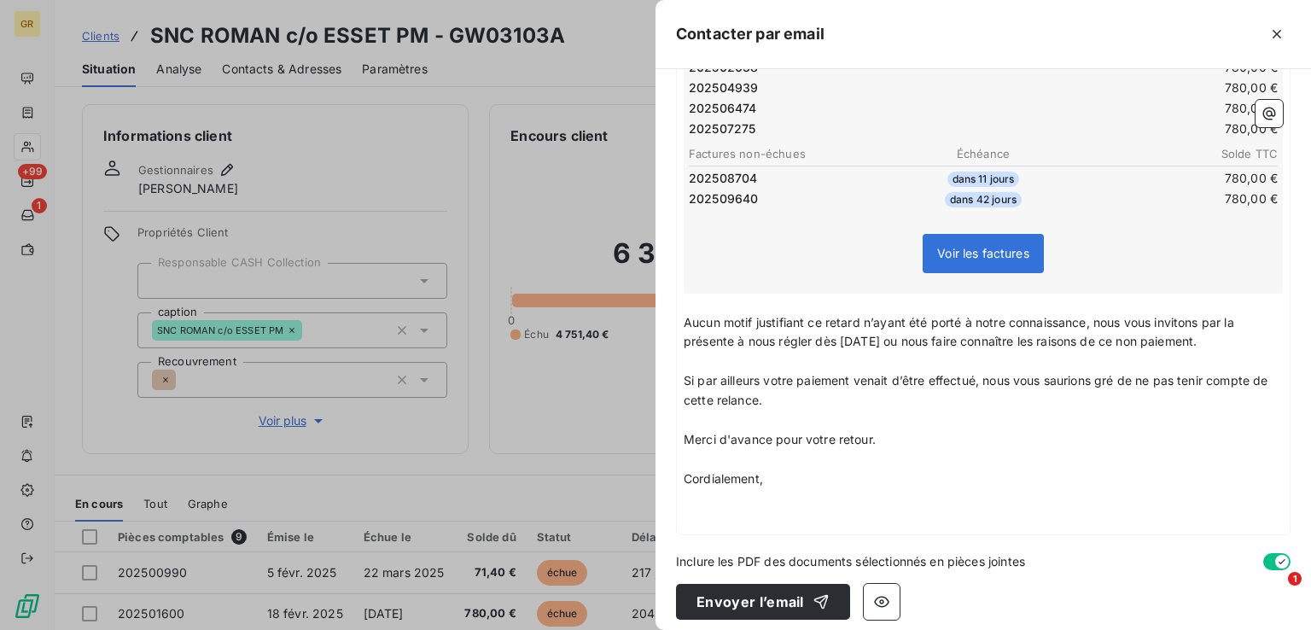
scroll to position [437, 0]
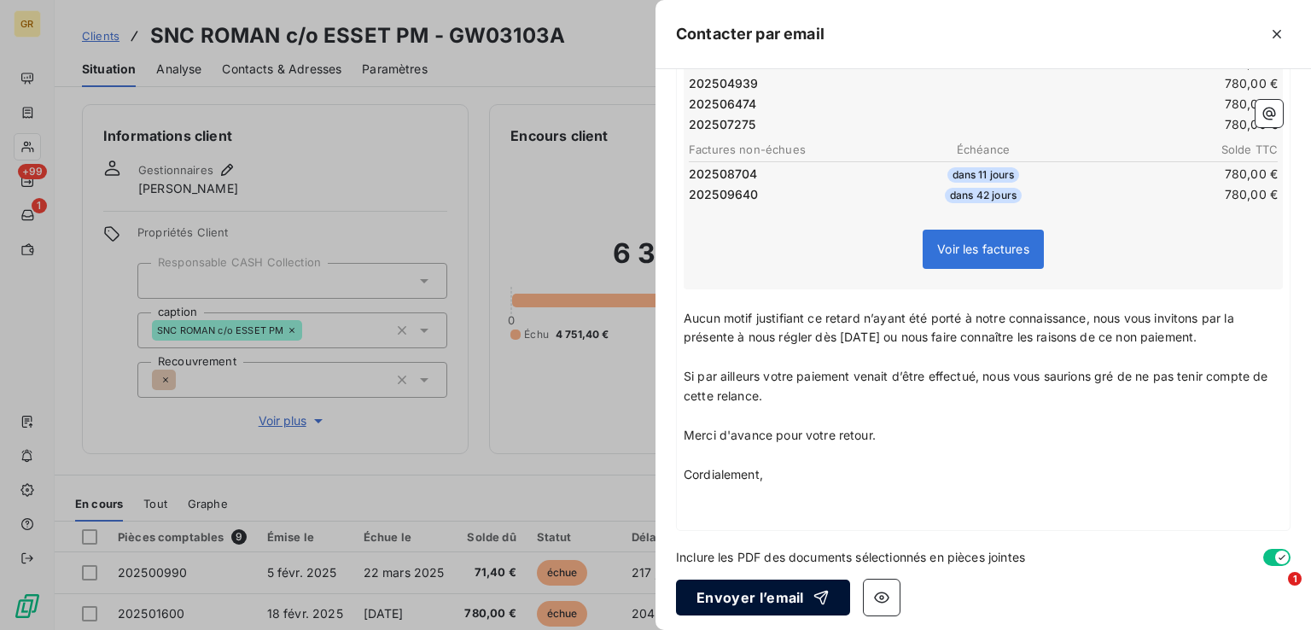
click at [755, 598] on button "Envoyer l’email" at bounding box center [763, 597] width 174 height 36
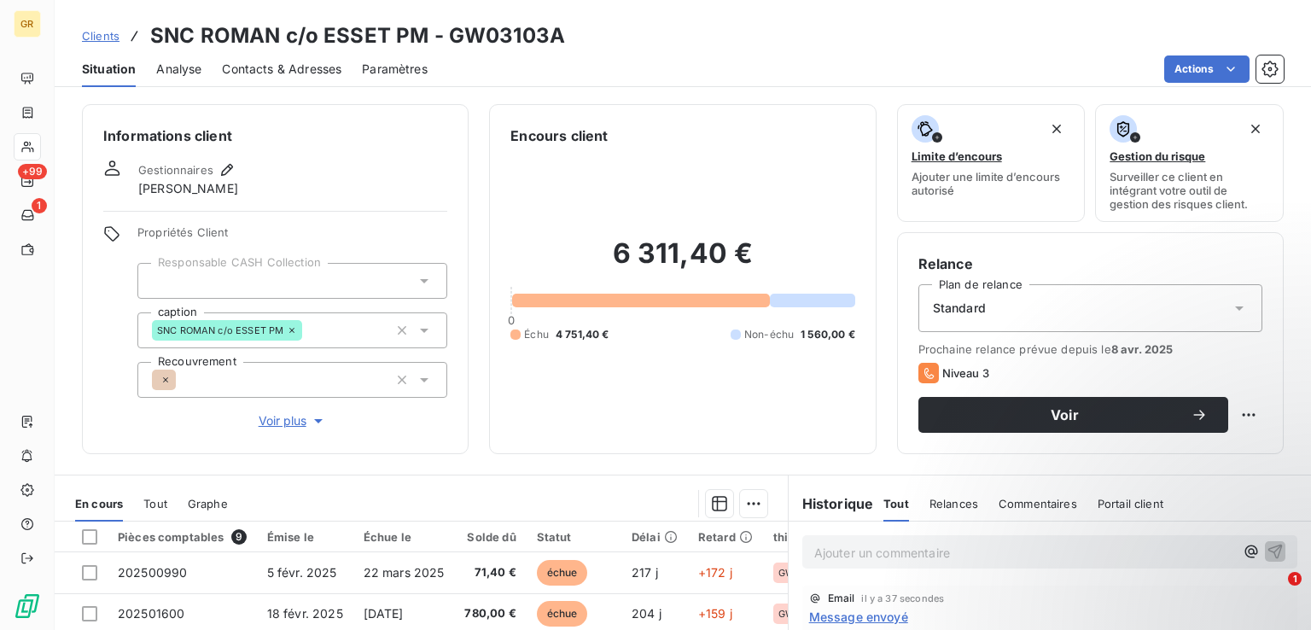
click at [287, 66] on span "Contacts & Adresses" at bounding box center [281, 69] width 119 height 17
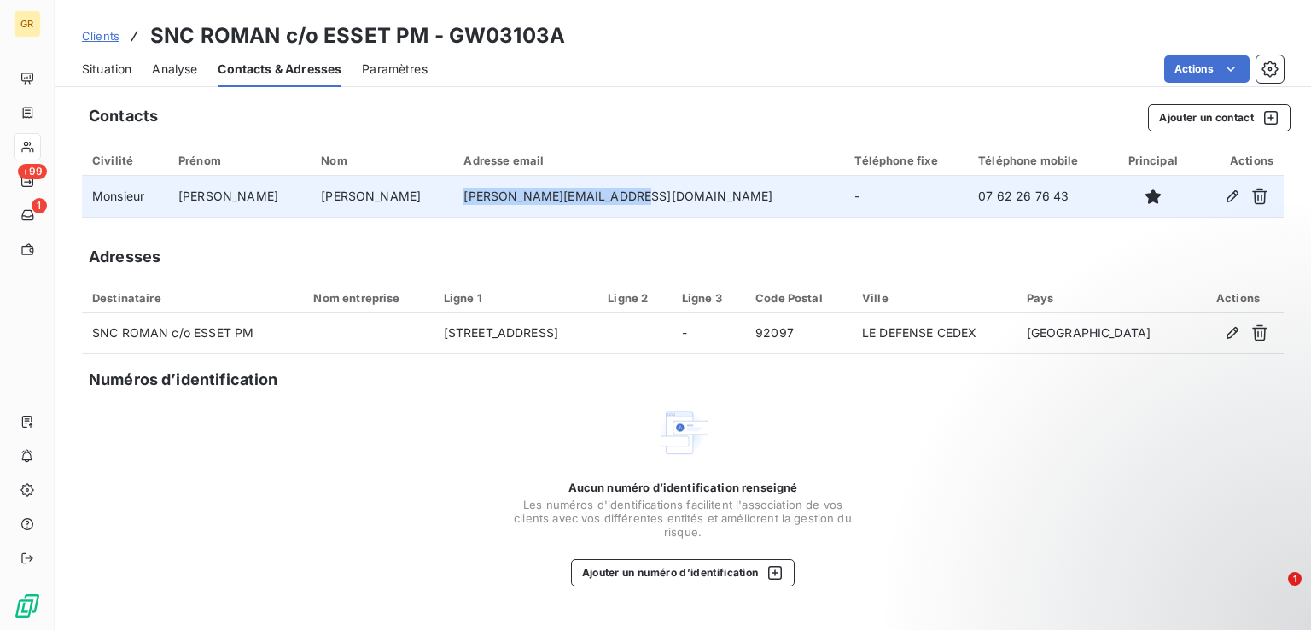
drag, startPoint x: 566, startPoint y: 206, endPoint x: 416, endPoint y: 192, distance: 150.0
click at [453, 203] on td "[PERSON_NAME][EMAIL_ADDRESS][DOMAIN_NAME]" at bounding box center [648, 196] width 391 height 41
copy td "[PERSON_NAME][EMAIL_ADDRESS][DOMAIN_NAME]"
drag, startPoint x: 973, startPoint y: 201, endPoint x: 875, endPoint y: 192, distance: 98.6
click at [968, 192] on td "07 62 26 76 43" at bounding box center [1039, 196] width 143 height 41
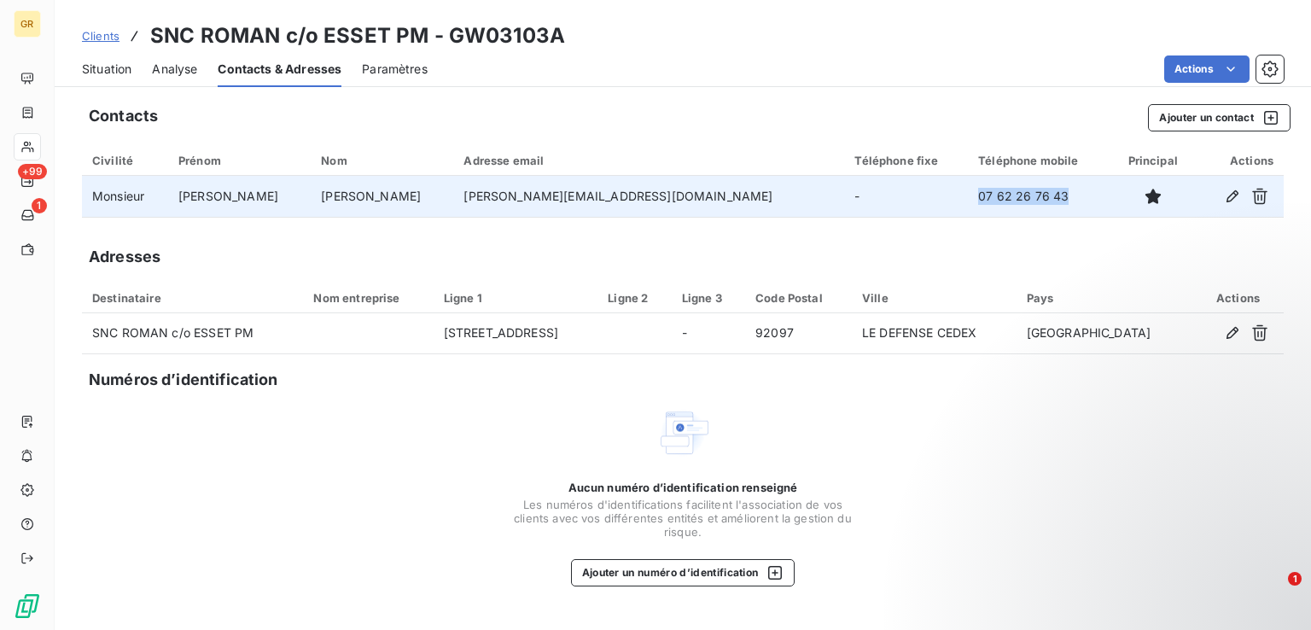
copy td "07 62 26 76 43"
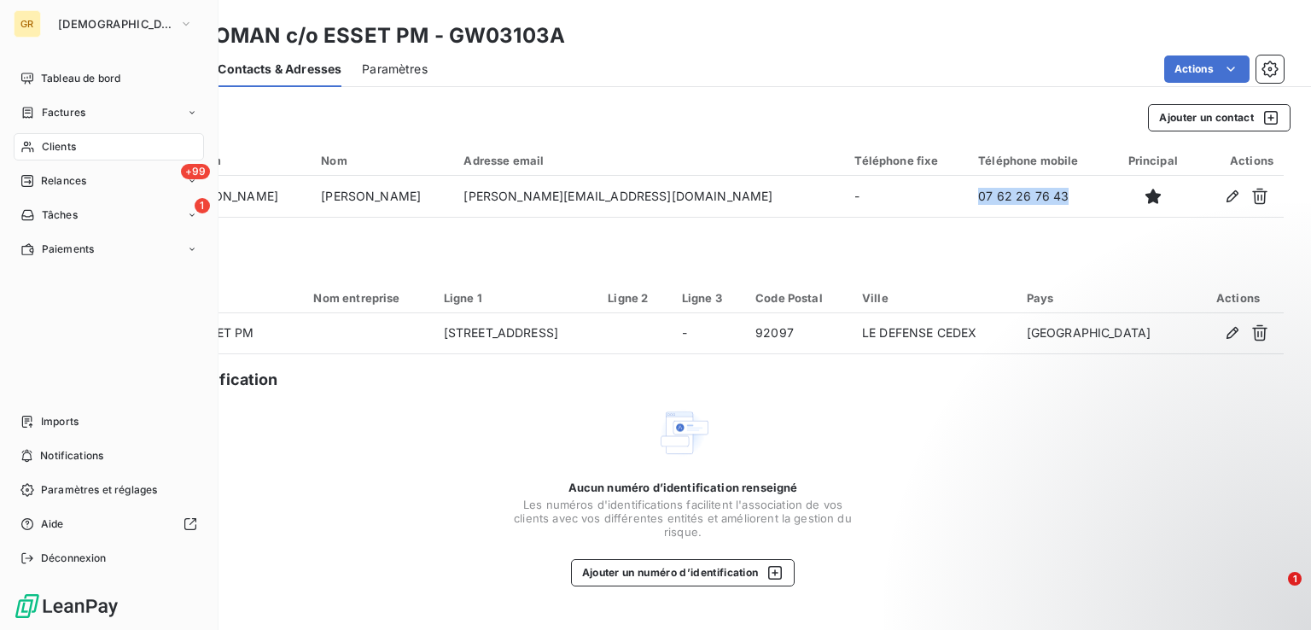
click at [55, 148] on span "Clients" at bounding box center [59, 146] width 34 height 15
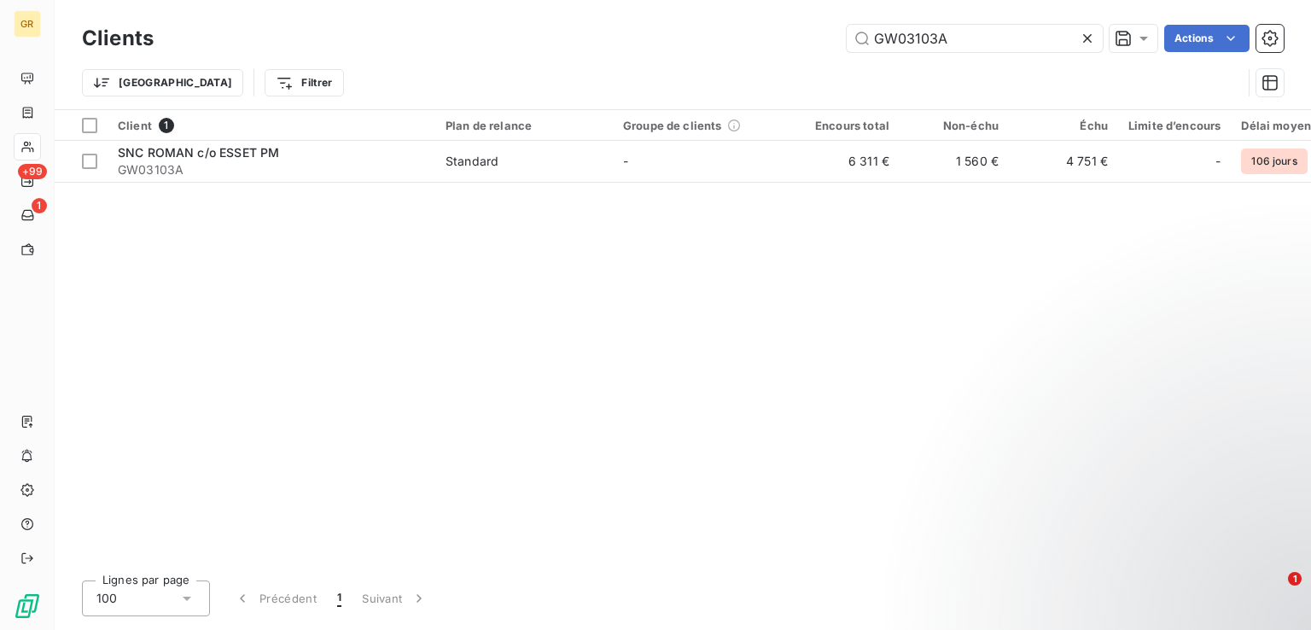
drag, startPoint x: 957, startPoint y: 38, endPoint x: 713, endPoint y: 47, distance: 245.1
click at [742, 43] on div "GW03103A Actions" at bounding box center [728, 38] width 1109 height 27
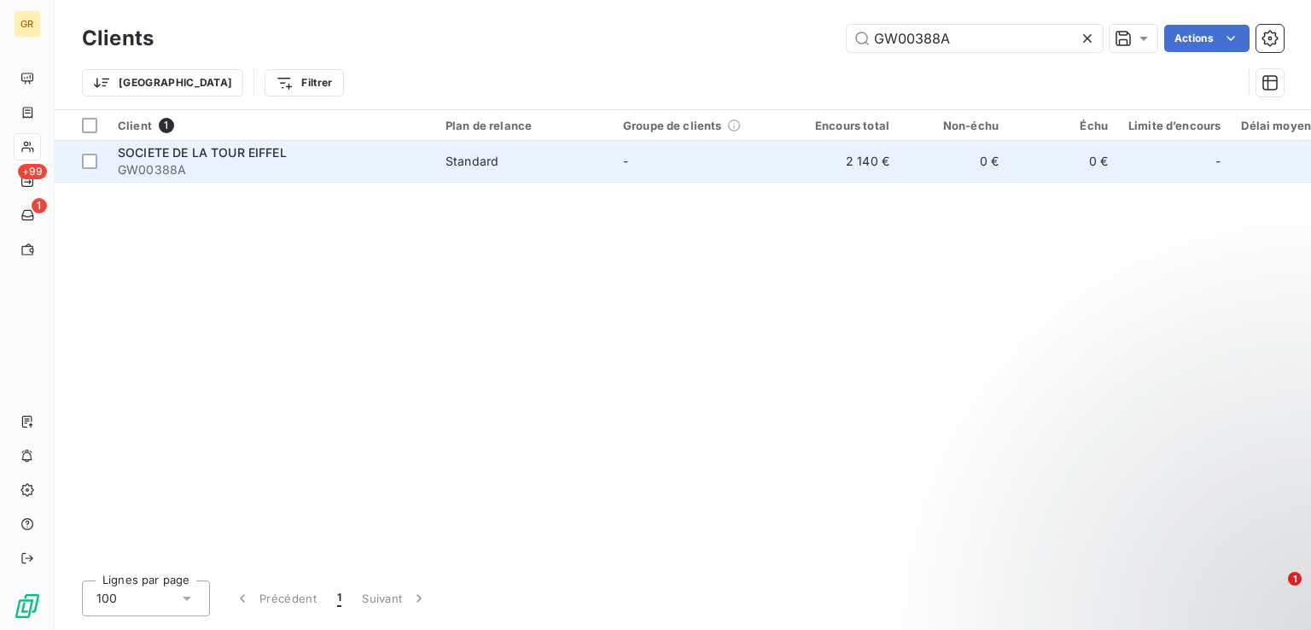
type input "GW00388A"
click at [449, 171] on td "Standard" at bounding box center [523, 161] width 177 height 41
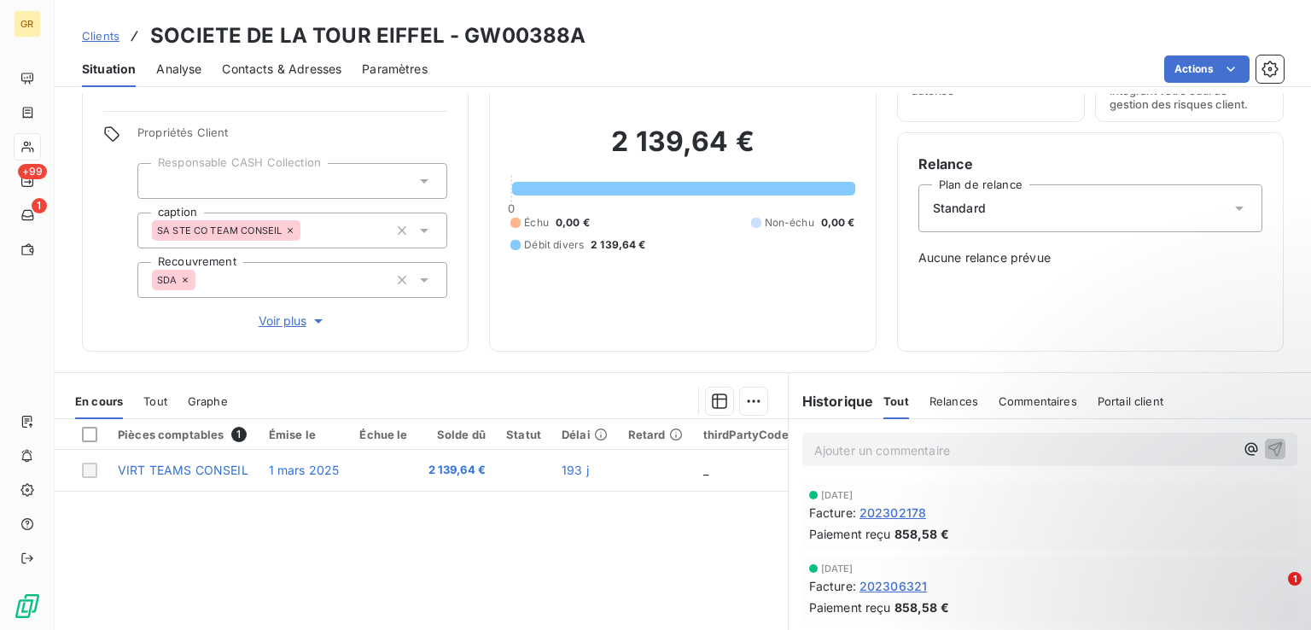
scroll to position [256, 0]
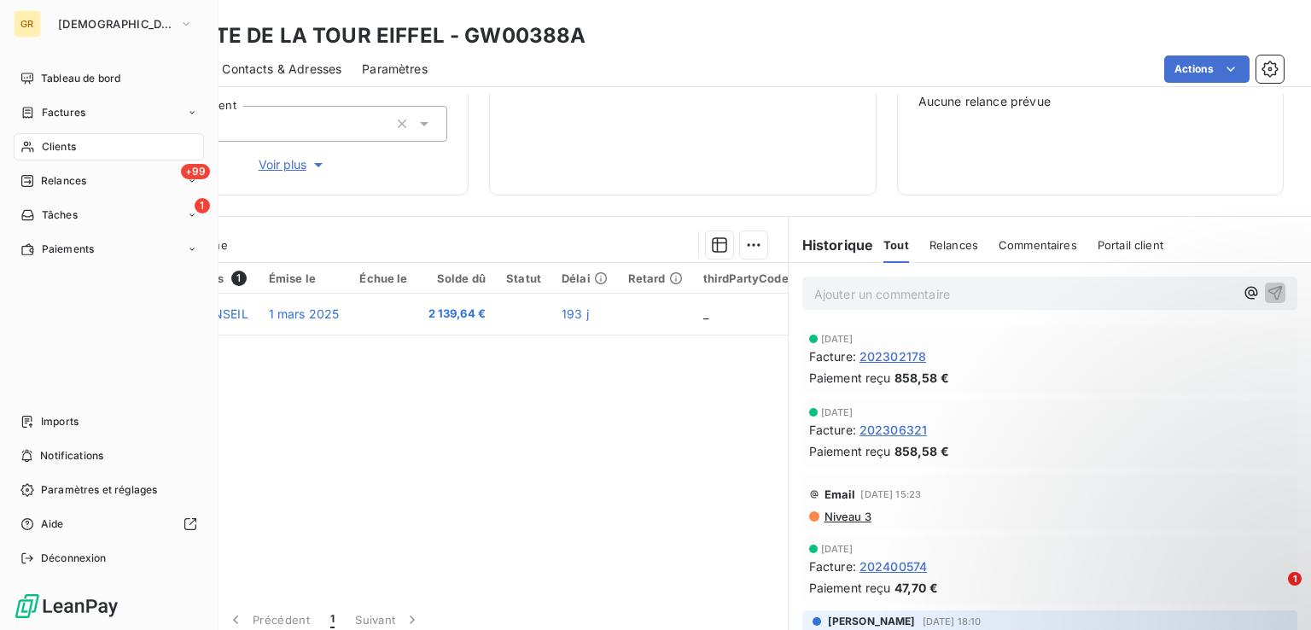
click at [81, 145] on div "Clients" at bounding box center [109, 146] width 190 height 27
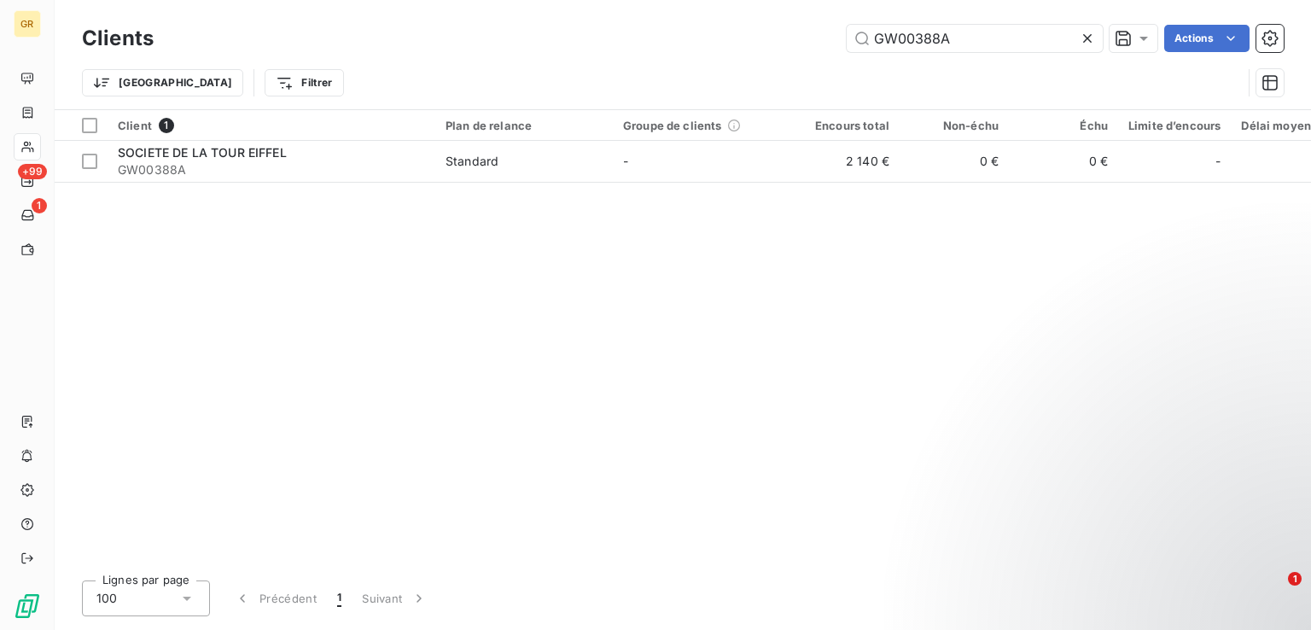
drag, startPoint x: 986, startPoint y: 39, endPoint x: 660, endPoint y: -8, distance: 328.5
click at [660, 0] on html "GR +99 1 Clients GW00388A Actions Trier Filtrer Client 1 Plan de relance Groupe…" at bounding box center [655, 315] width 1311 height 630
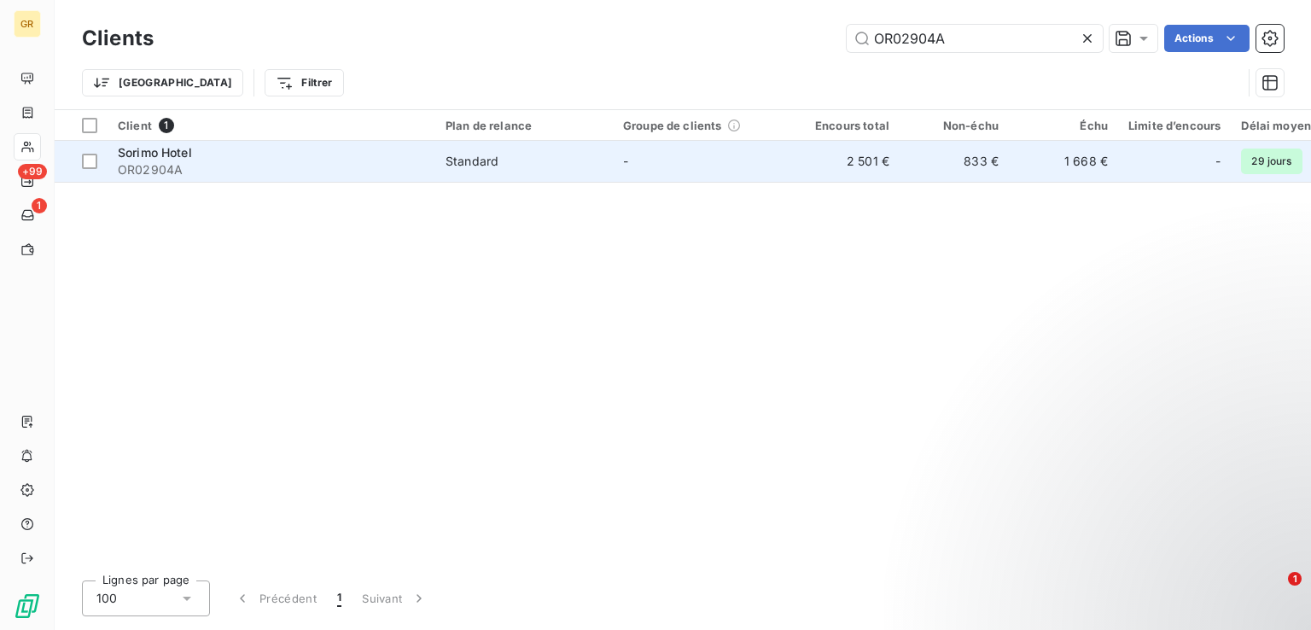
type input "OR02904A"
click at [249, 158] on div "Sorimo Hotel" at bounding box center [271, 152] width 307 height 17
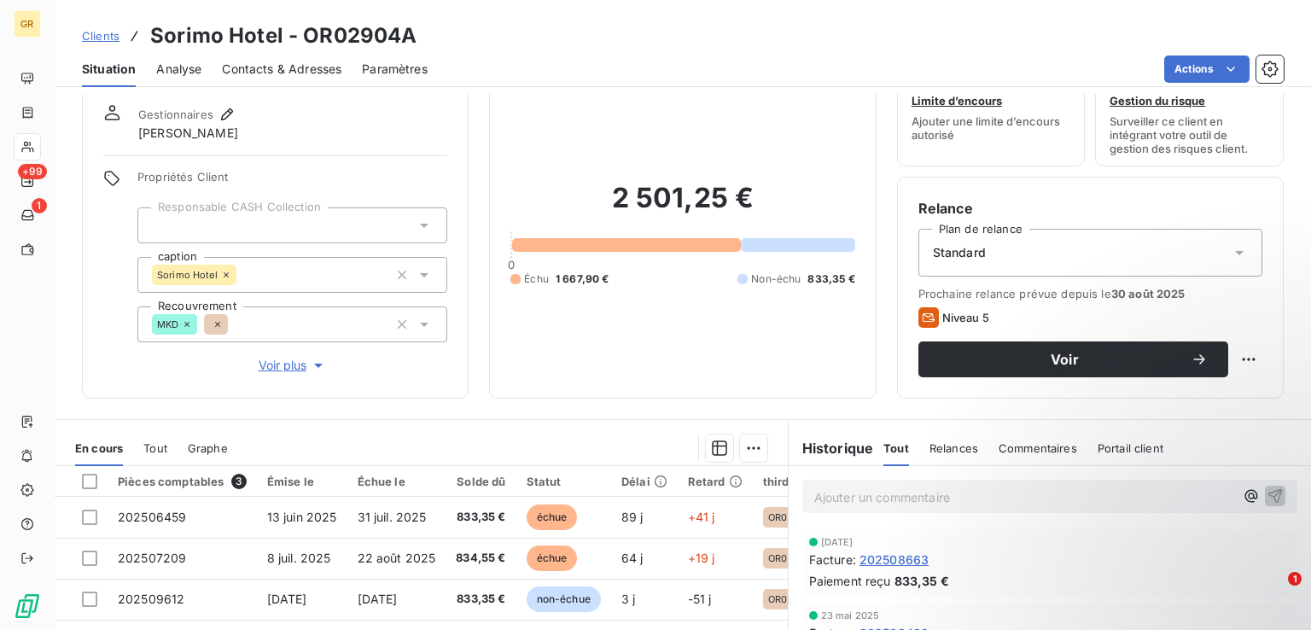
scroll to position [85, 0]
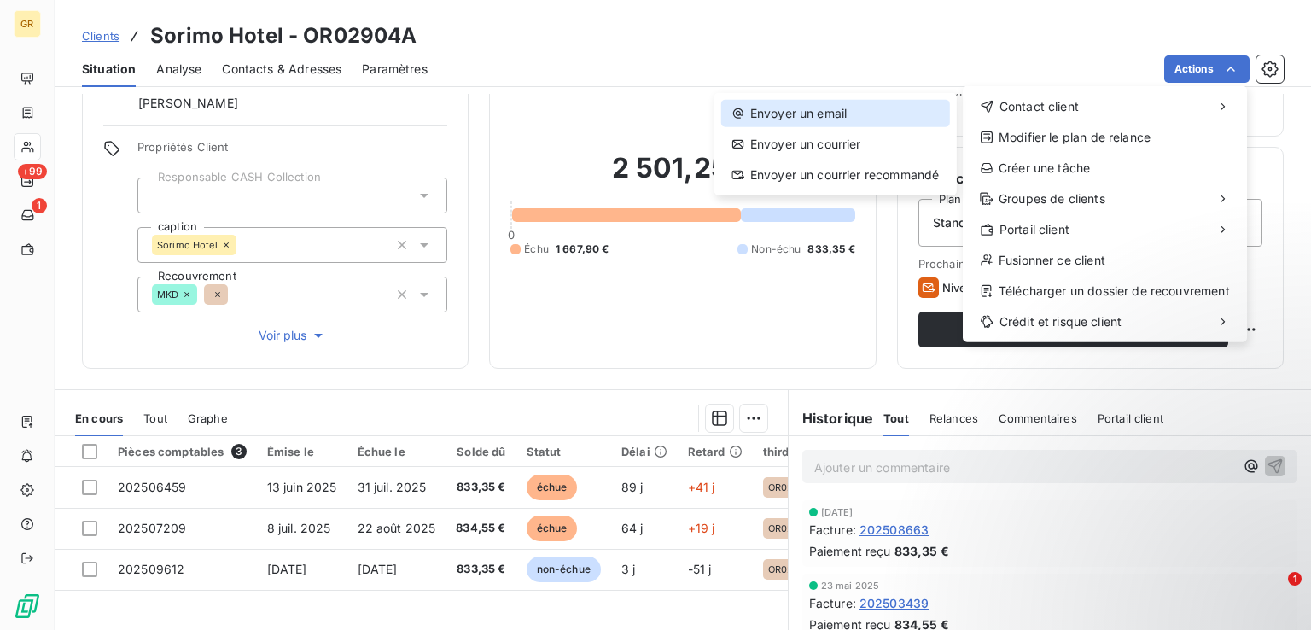
click at [832, 104] on div "Envoyer un email" at bounding box center [835, 113] width 229 height 27
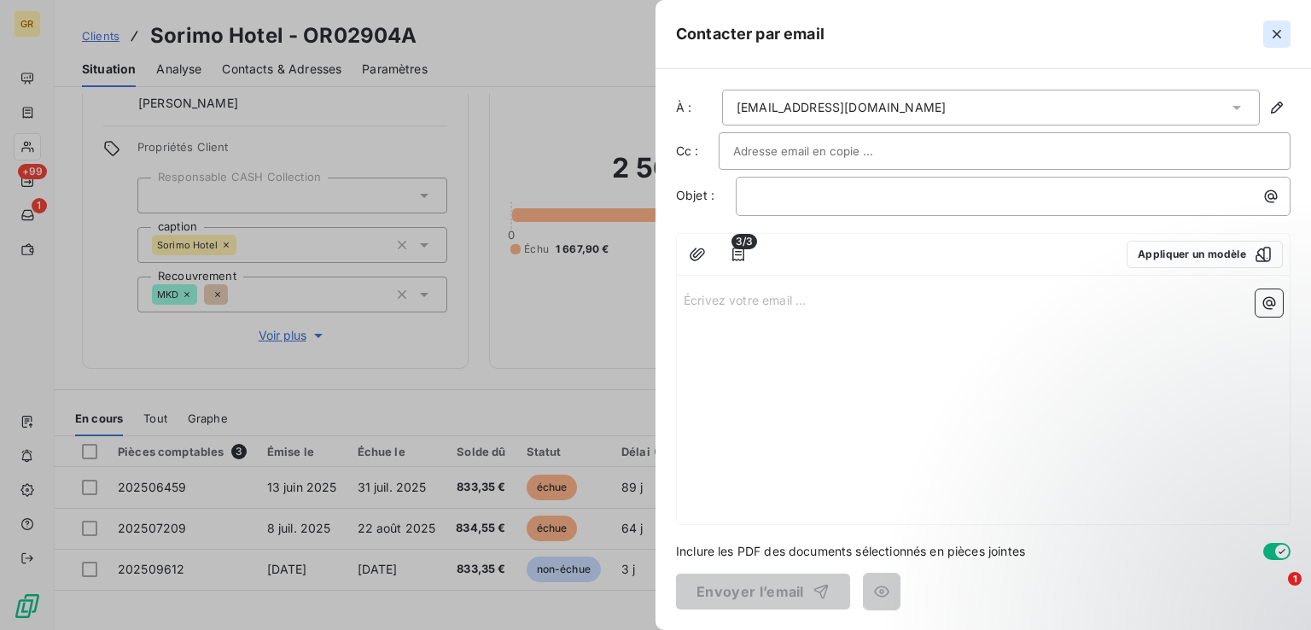
click at [1273, 32] on icon "button" at bounding box center [1276, 34] width 9 height 9
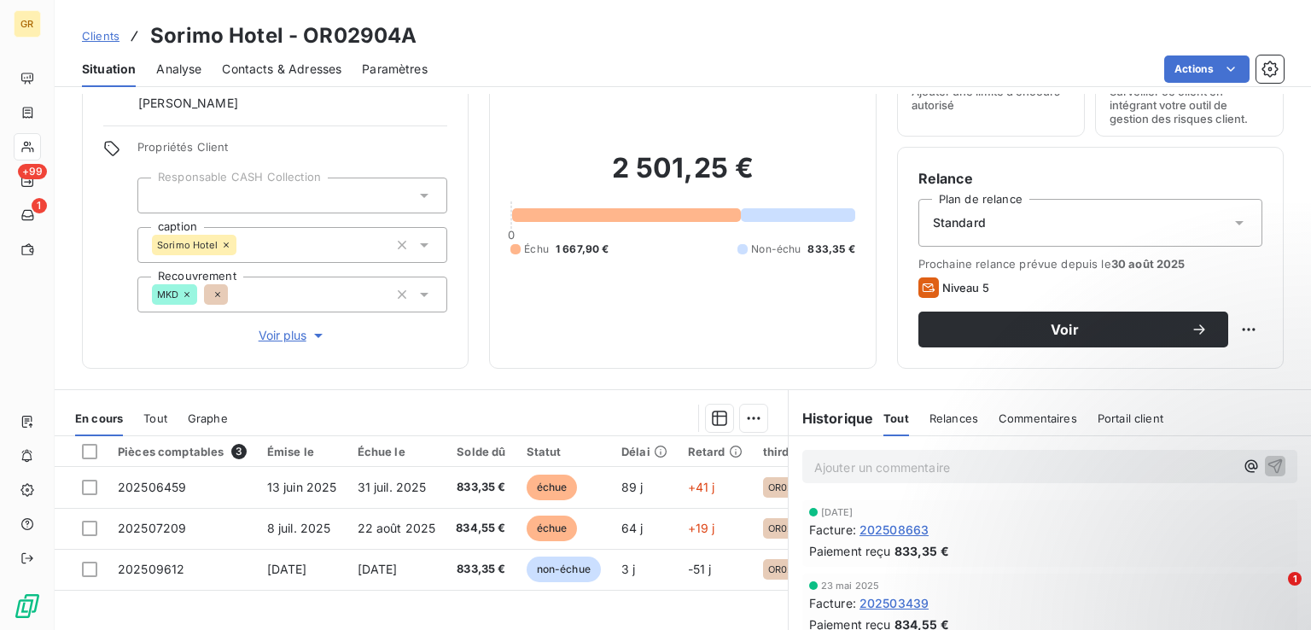
click at [279, 73] on span "Contacts & Adresses" at bounding box center [281, 69] width 119 height 17
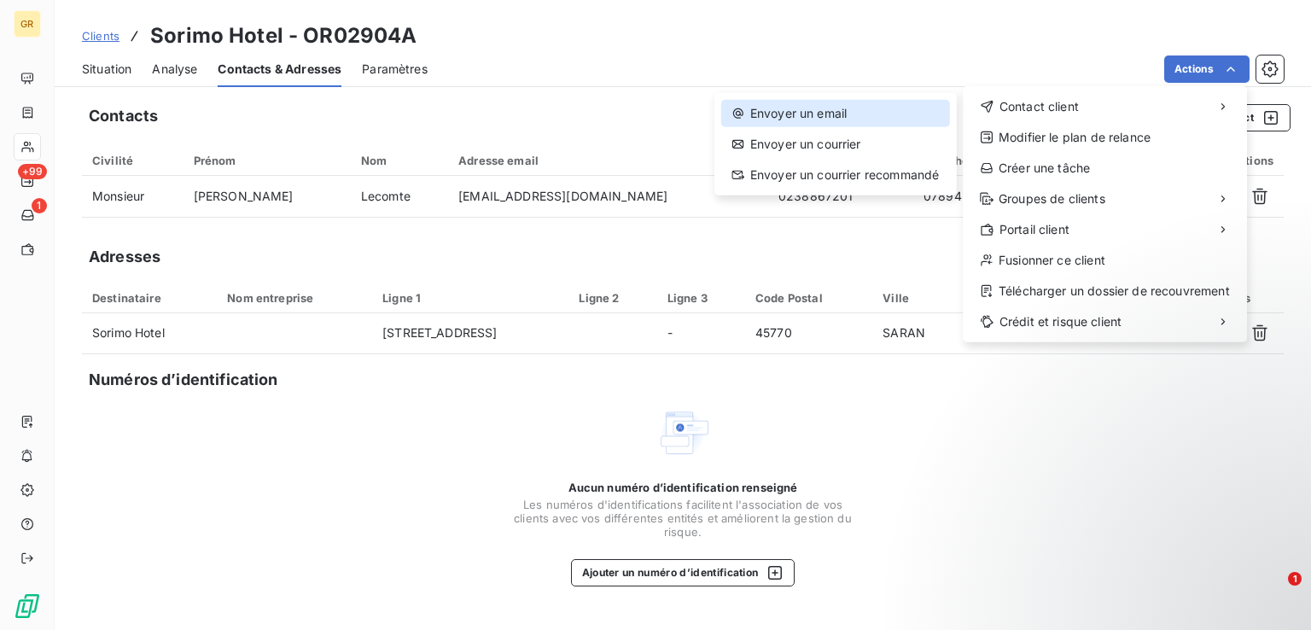
click at [824, 114] on div "Envoyer un email" at bounding box center [835, 113] width 229 height 27
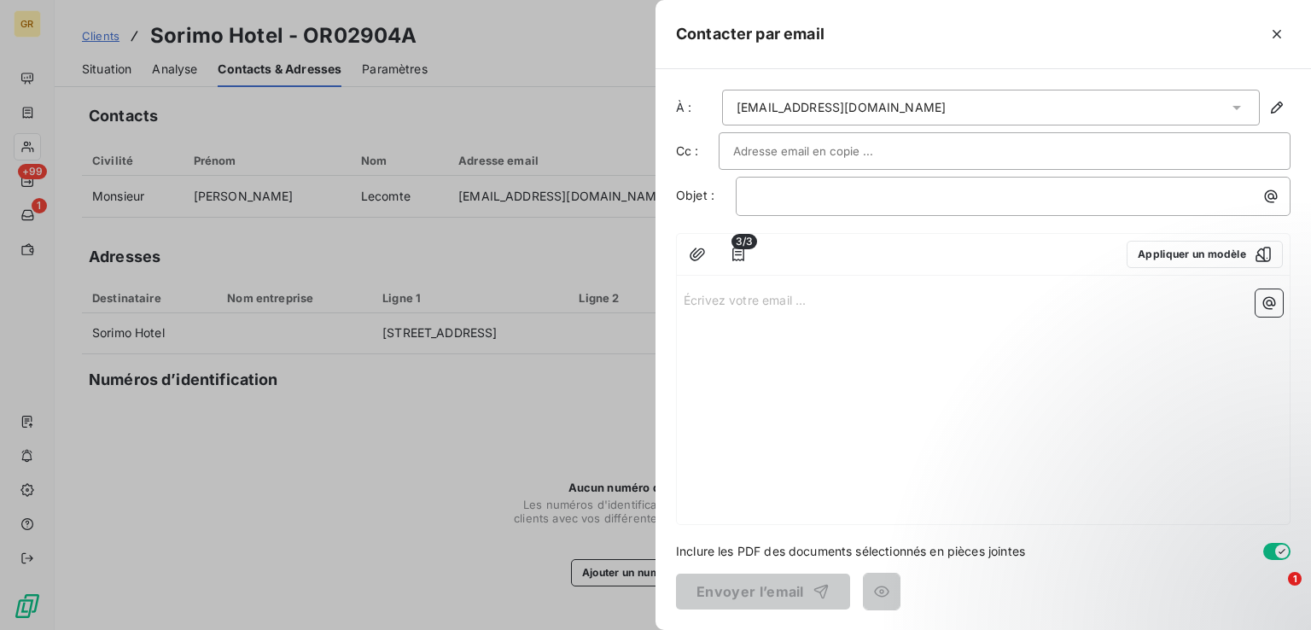
click at [810, 150] on input "text" at bounding box center [824, 151] width 183 height 26
click at [806, 194] on p "﻿" at bounding box center [1017, 196] width 534 height 20
click at [1271, 195] on icon "button" at bounding box center [1270, 196] width 17 height 17
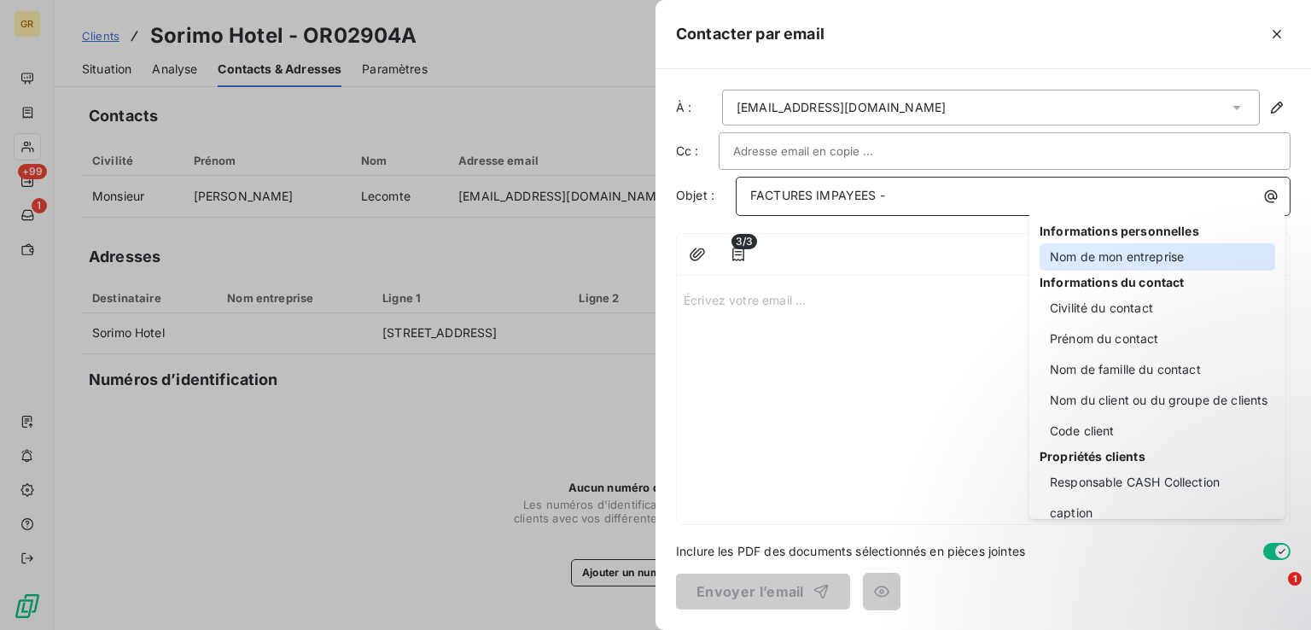
click at [1120, 257] on div "Nom de mon entreprise" at bounding box center [1157, 256] width 236 height 27
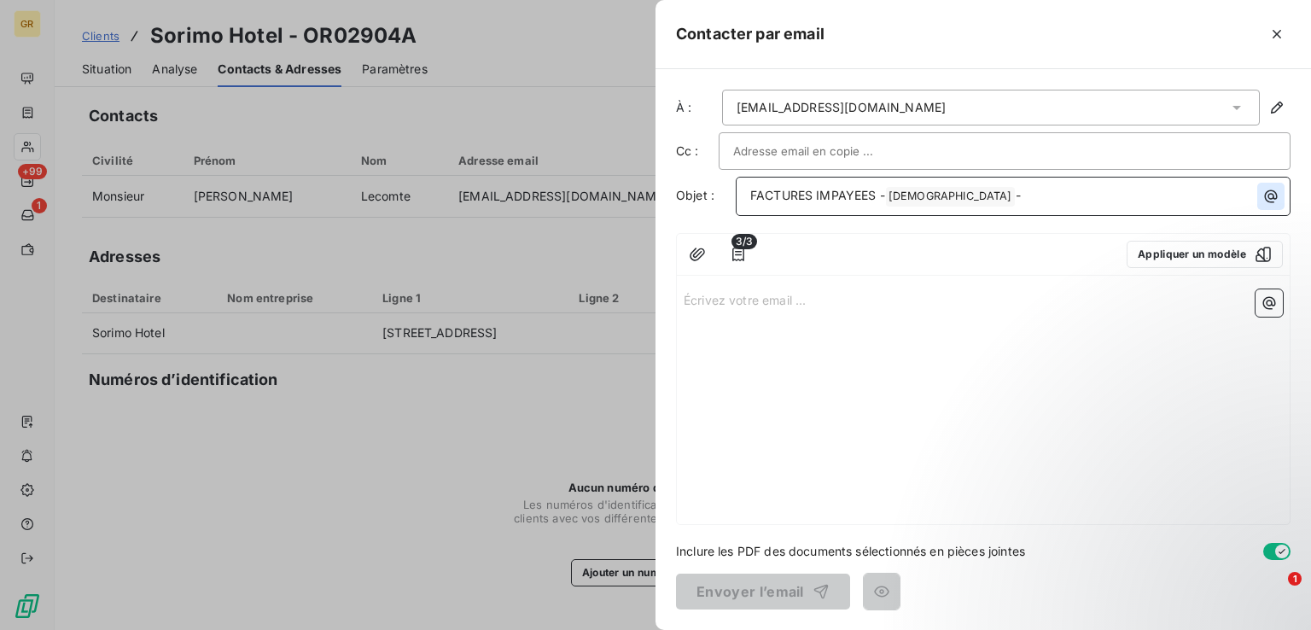
click at [1265, 201] on icon "button" at bounding box center [1270, 196] width 17 height 17
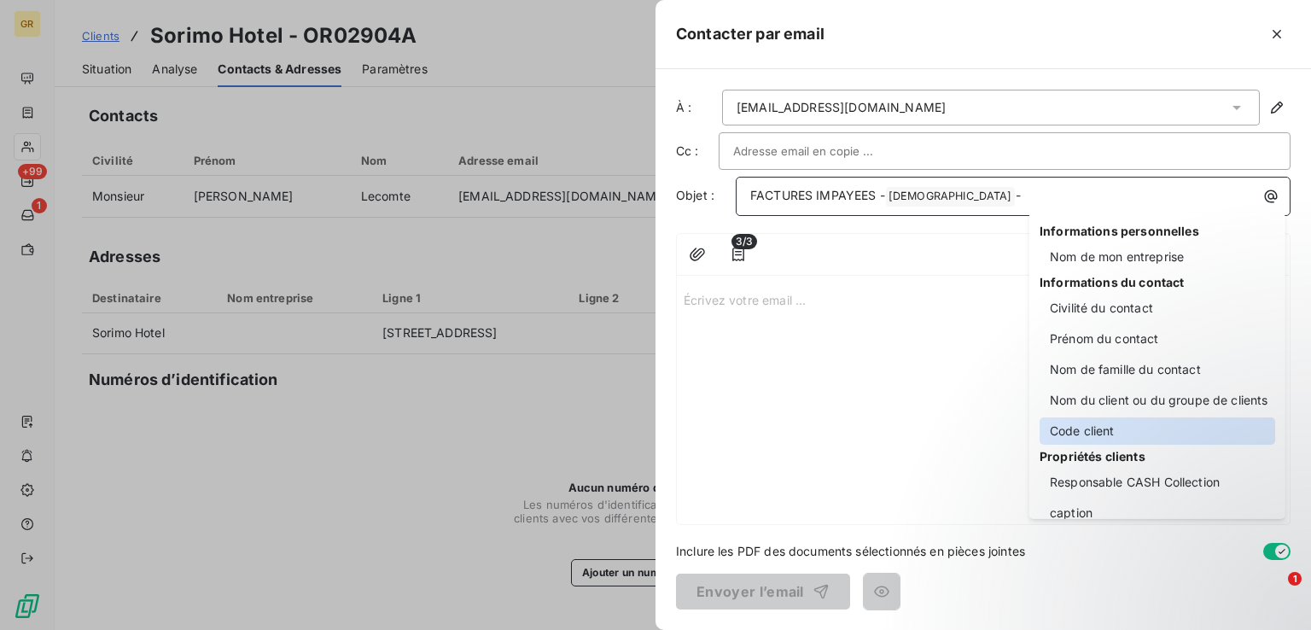
click at [1104, 434] on div "Code client" at bounding box center [1157, 430] width 236 height 27
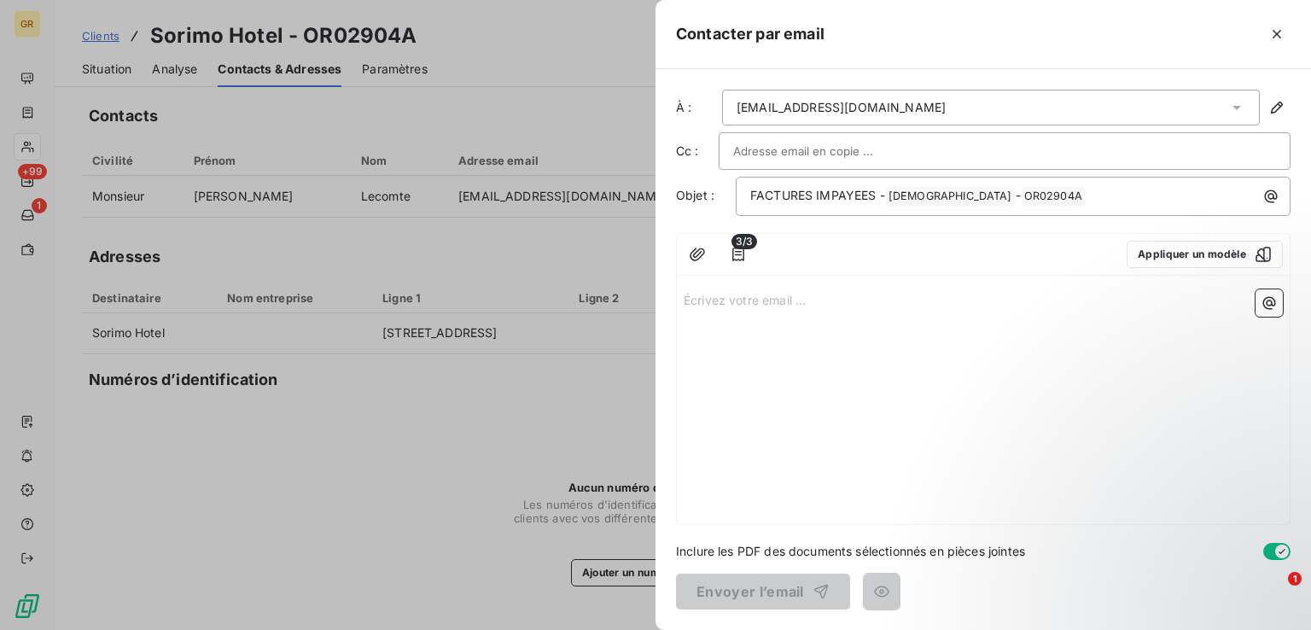
click at [777, 296] on p "Écrivez votre email ... ﻿" at bounding box center [983, 299] width 599 height 20
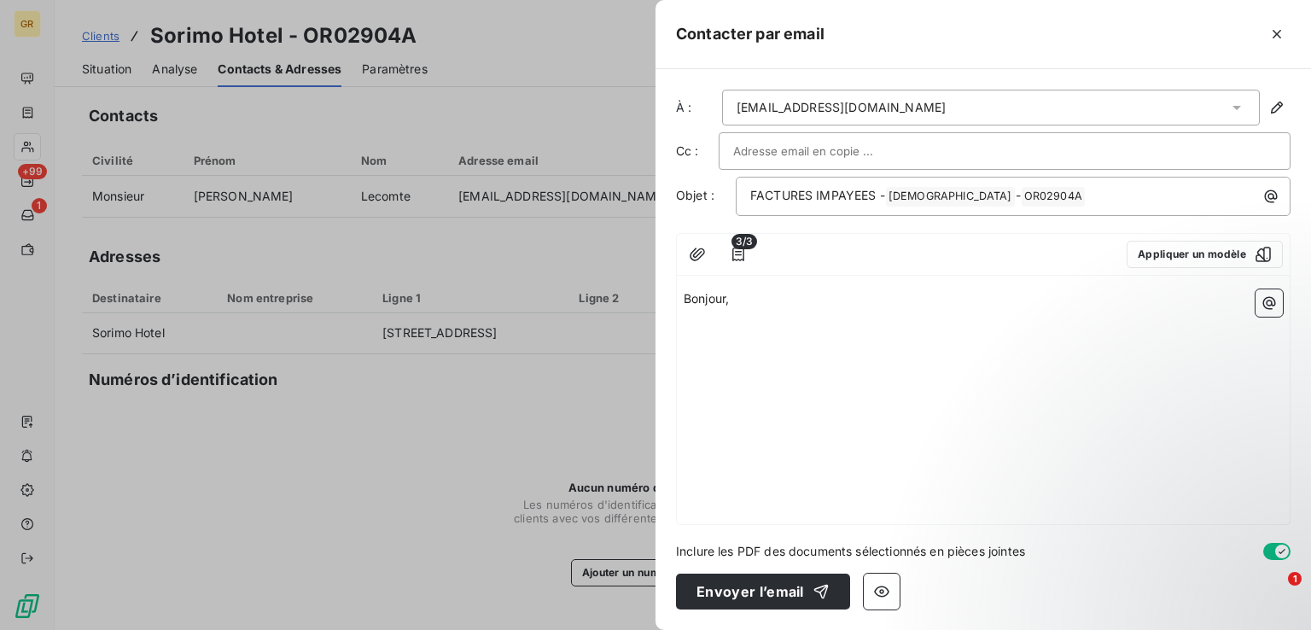
click at [754, 302] on p "Bonjour," at bounding box center [983, 299] width 599 height 20
click at [687, 317] on div "Bonjour," at bounding box center [983, 402] width 613 height 241
click at [709, 325] on div "Bonjour," at bounding box center [983, 402] width 613 height 241
click at [737, 305] on p "Bonjour," at bounding box center [983, 299] width 599 height 20
drag, startPoint x: 1278, startPoint y: 35, endPoint x: 1251, endPoint y: 39, distance: 27.6
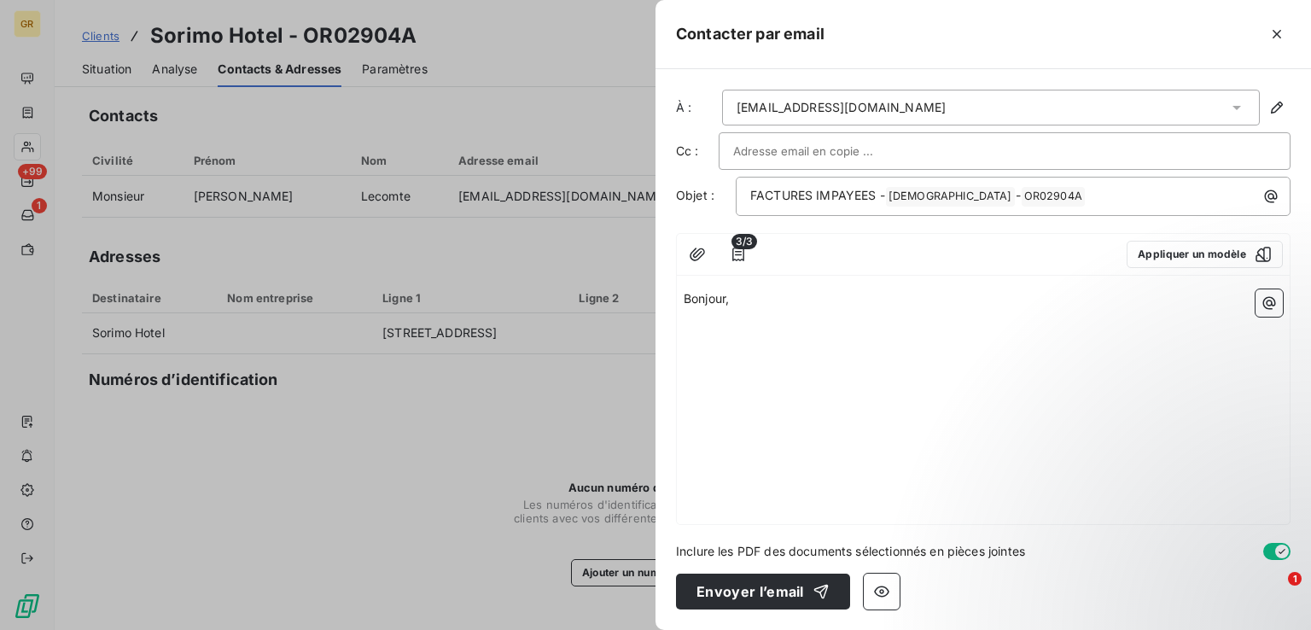
click at [1278, 35] on icon "button" at bounding box center [1276, 34] width 17 height 17
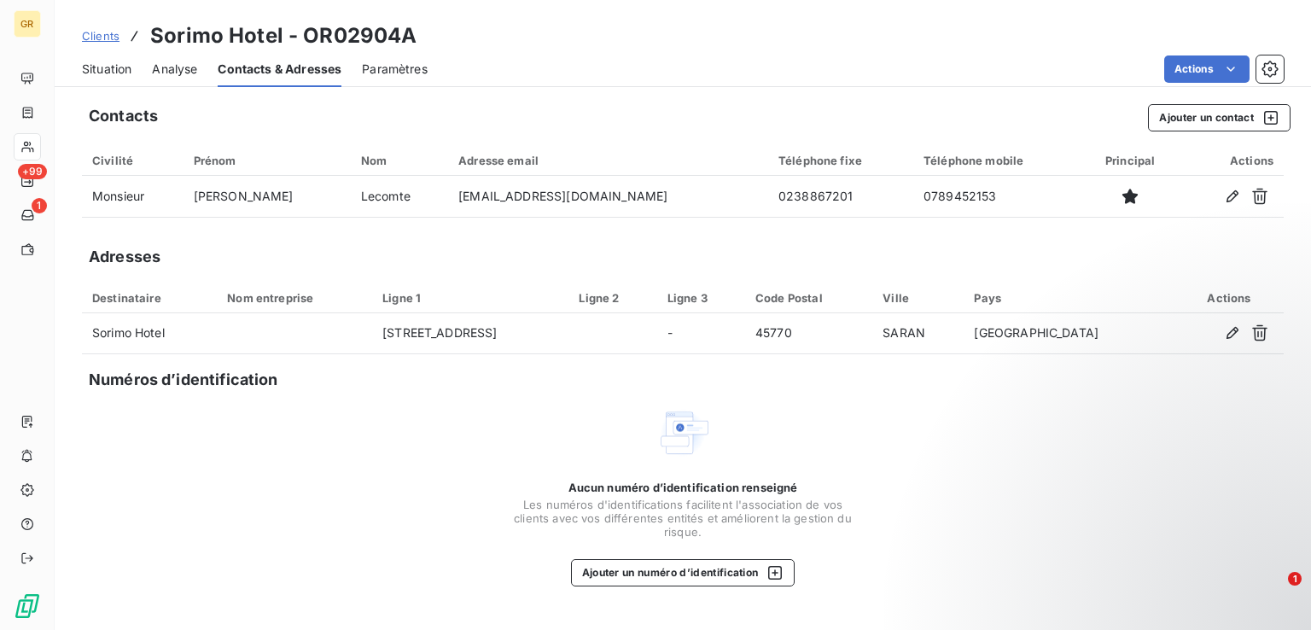
click at [120, 70] on span "Situation" at bounding box center [106, 69] width 49 height 17
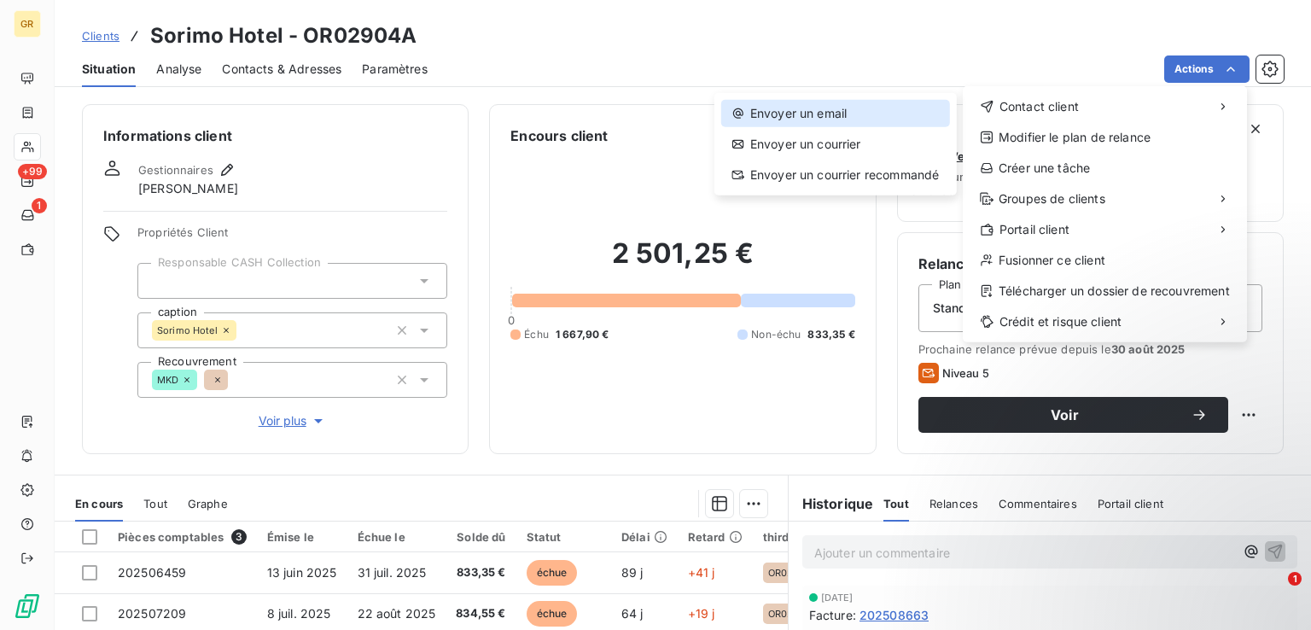
click at [835, 119] on div "Envoyer un email" at bounding box center [835, 113] width 229 height 27
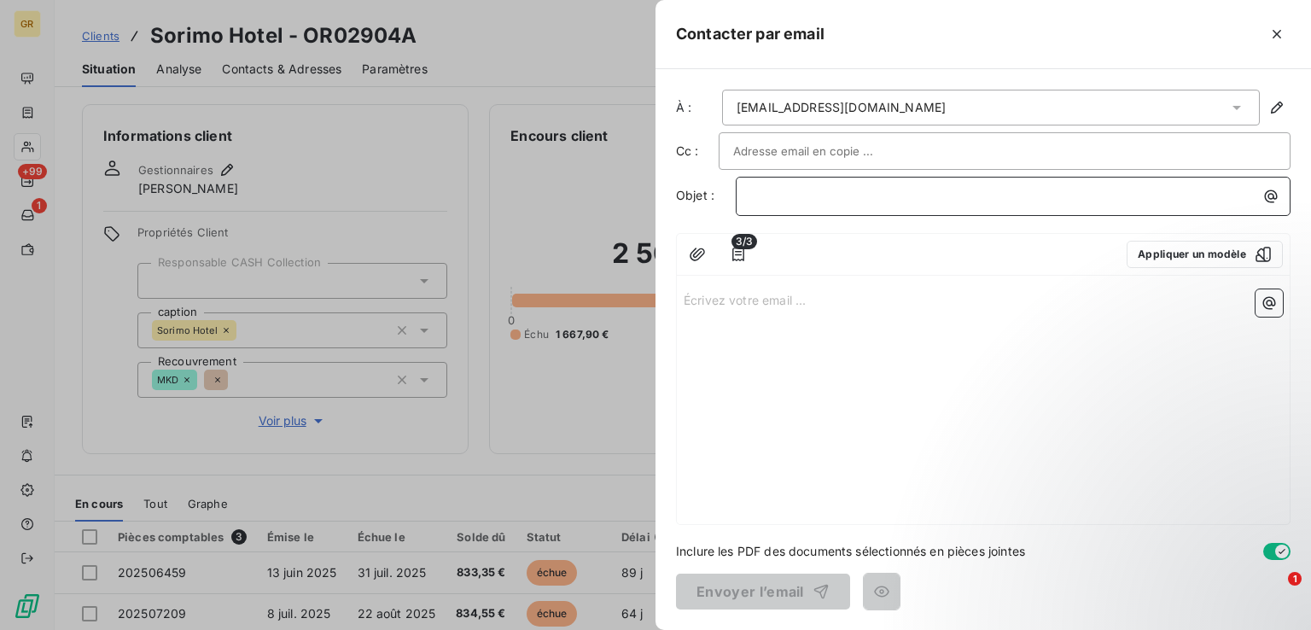
click at [816, 186] on p "﻿" at bounding box center [1017, 196] width 534 height 20
click at [1280, 199] on button "button" at bounding box center [1270, 196] width 27 height 27
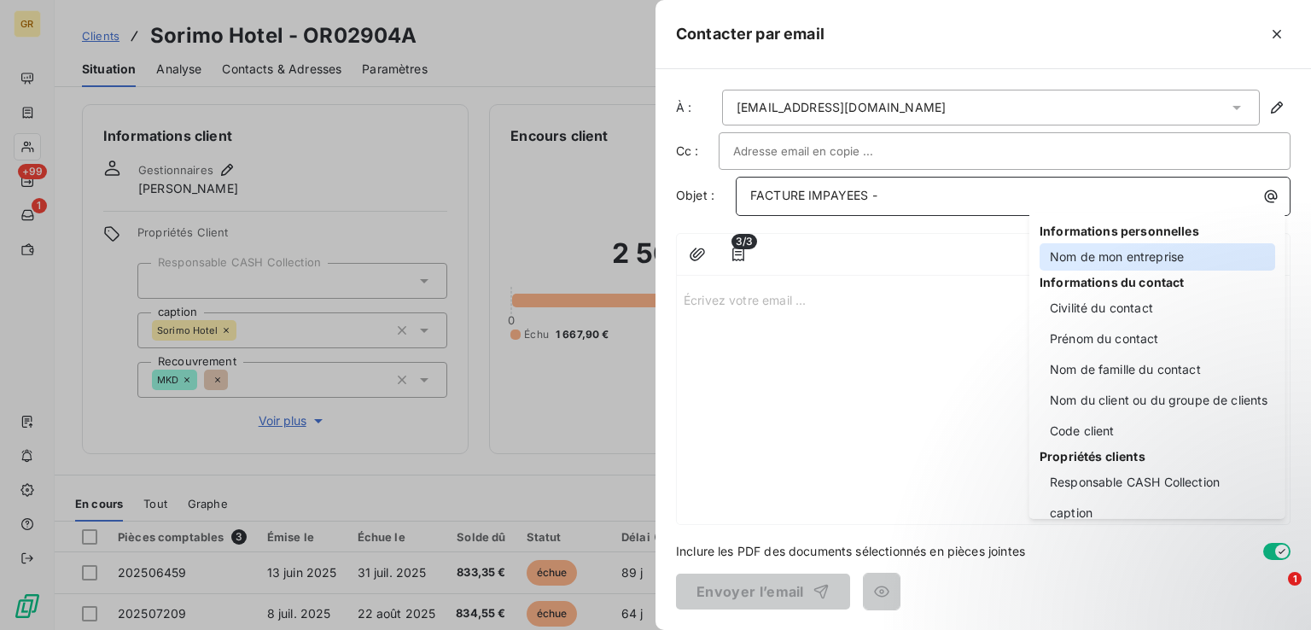
click at [1097, 250] on div "Nom de mon entreprise" at bounding box center [1157, 256] width 236 height 27
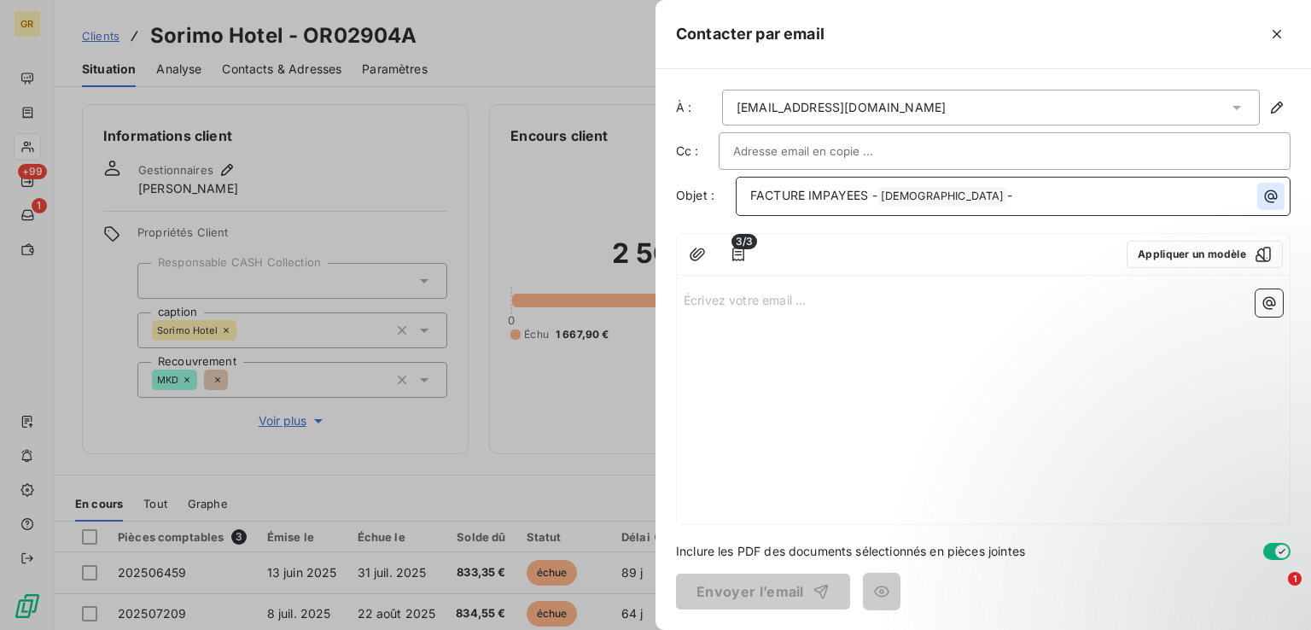
click at [1263, 199] on icon "button" at bounding box center [1270, 196] width 17 height 17
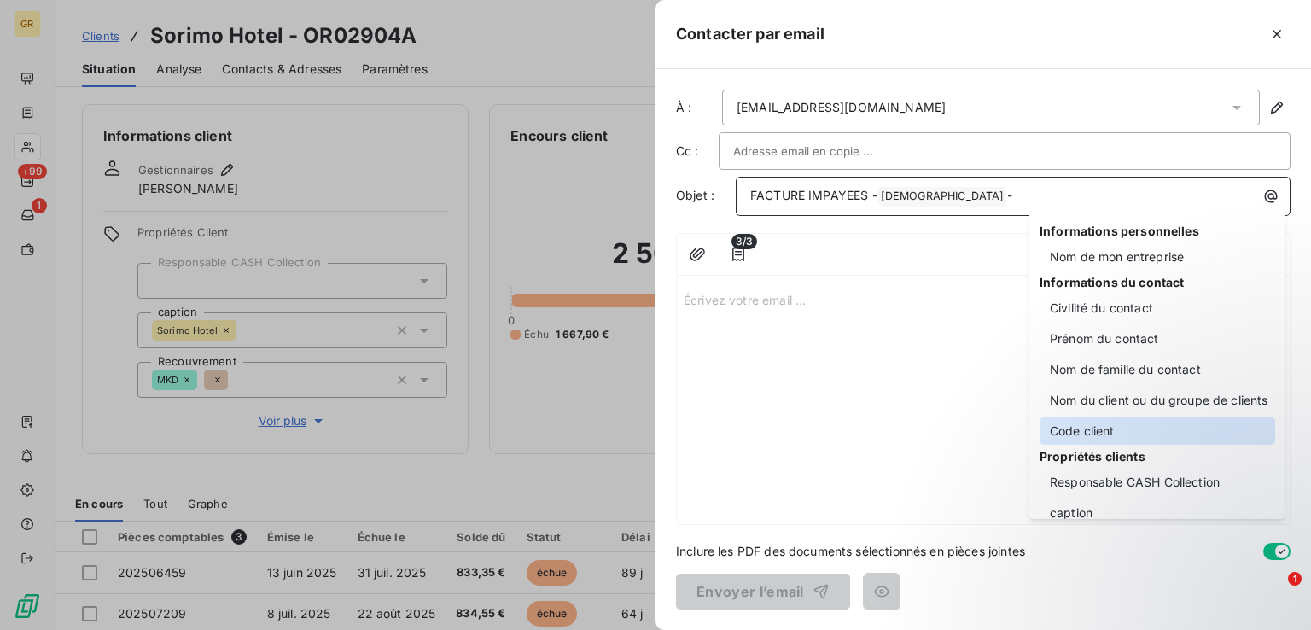
click at [1120, 428] on div "Code client" at bounding box center [1157, 430] width 236 height 27
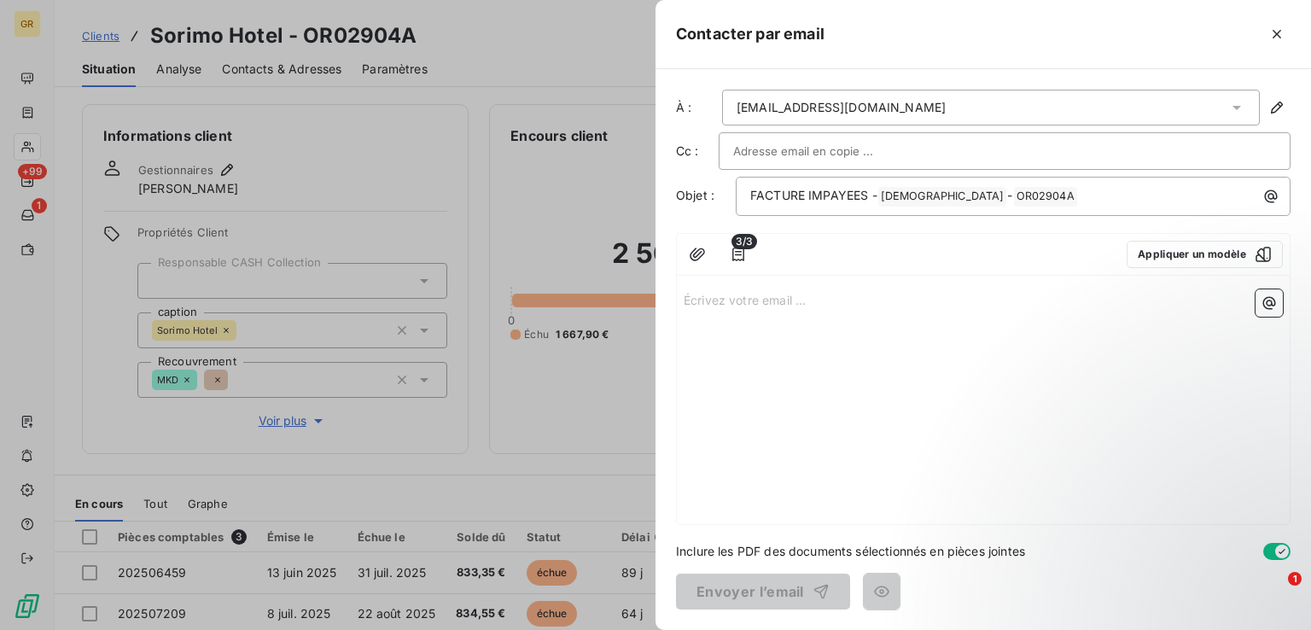
click at [788, 305] on p "Écrivez votre email ... ﻿" at bounding box center [983, 299] width 599 height 20
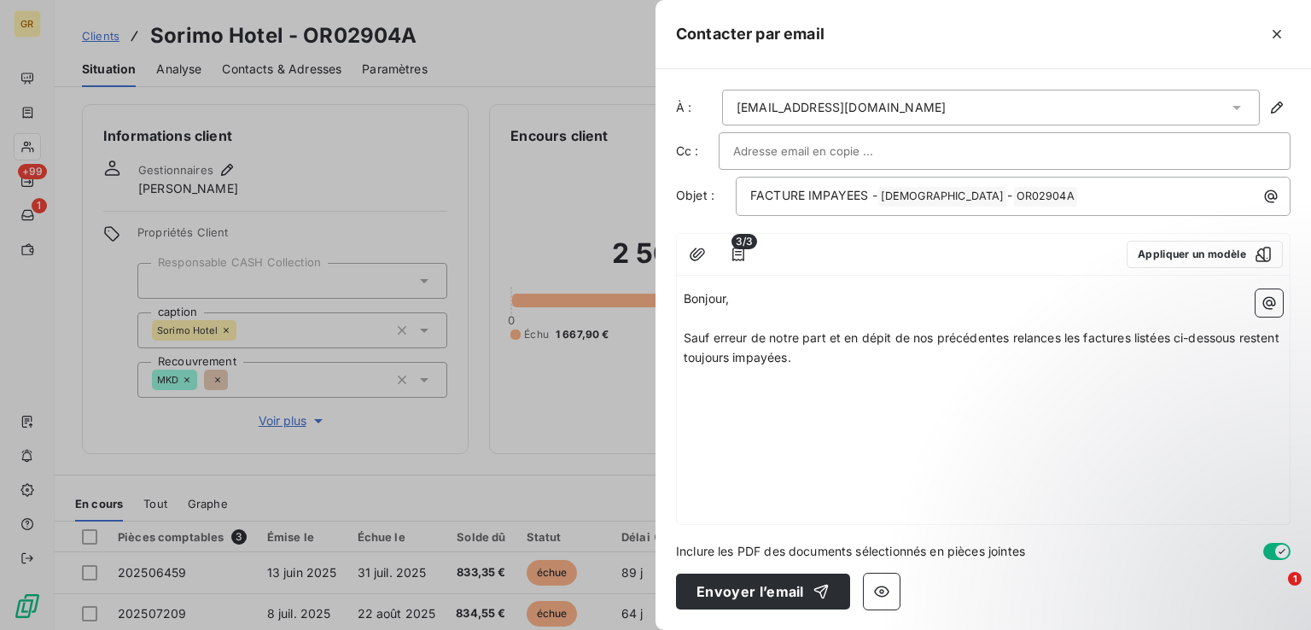
drag, startPoint x: 1132, startPoint y: 335, endPoint x: 1131, endPoint y: 355, distance: 19.7
click at [1132, 337] on span "Sauf erreur de notre part et en dépit de nos précédentes relances les factures …" at bounding box center [983, 347] width 599 height 34
click at [730, 376] on p "﻿" at bounding box center [983, 378] width 599 height 20
click at [1265, 300] on icon "button" at bounding box center [1268, 302] width 17 height 17
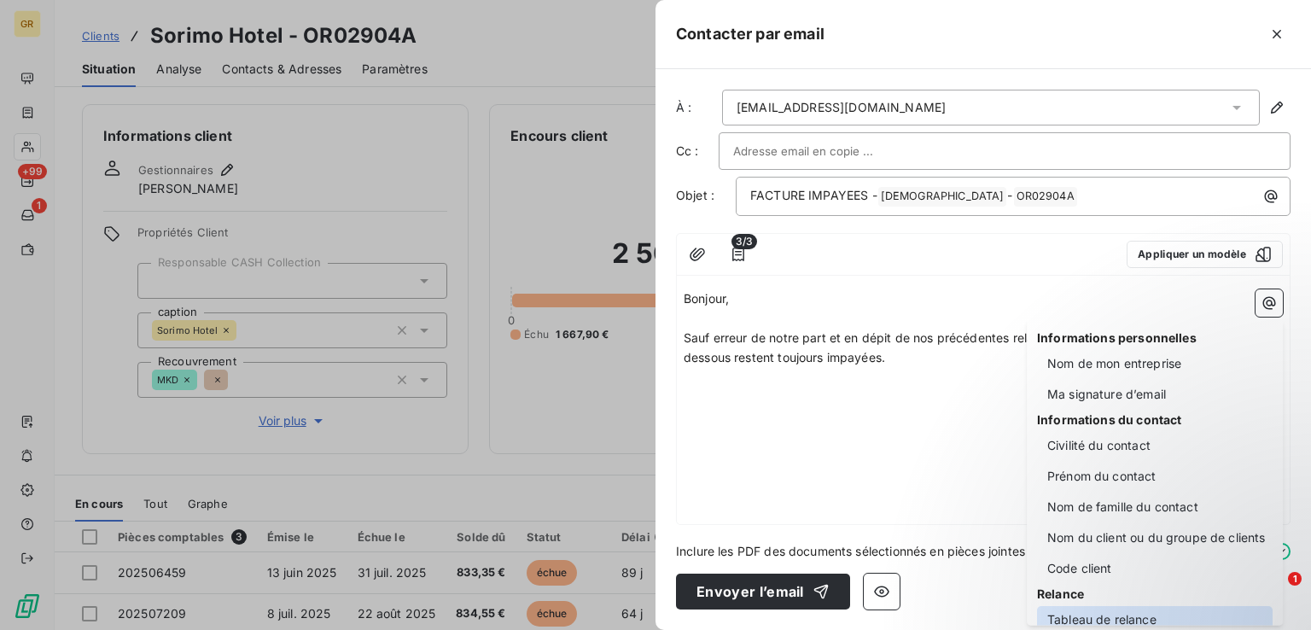
click at [1085, 615] on div "Tableau de relance" at bounding box center [1155, 619] width 236 height 27
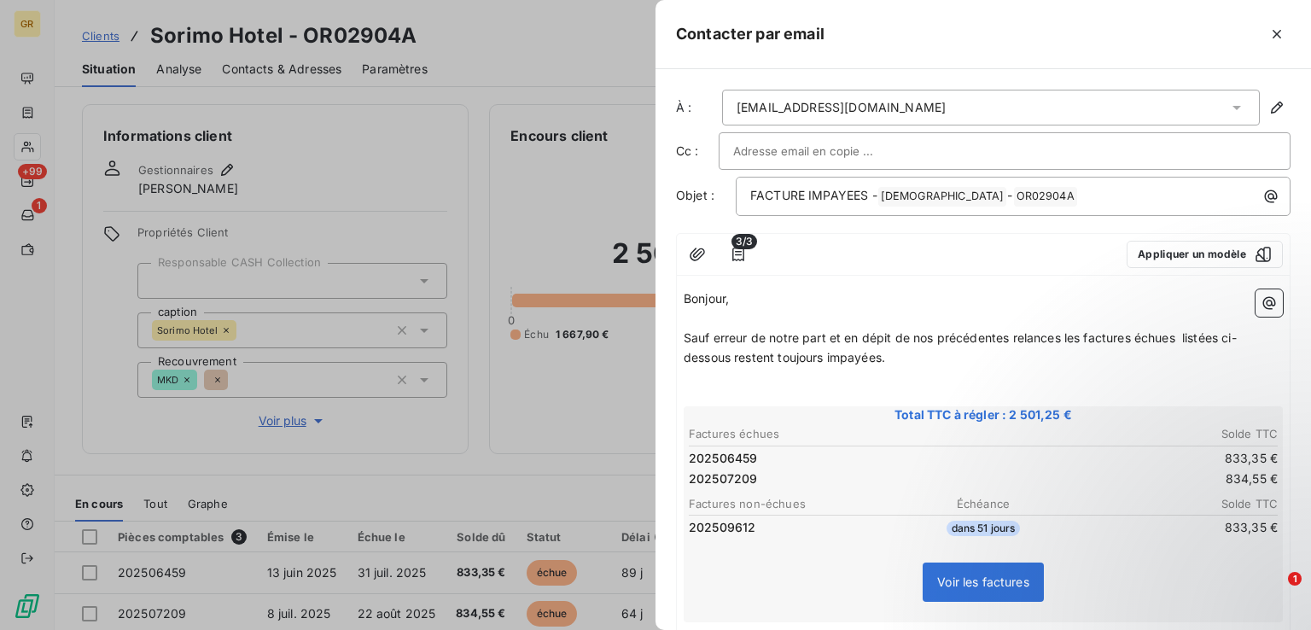
click at [707, 383] on p "﻿" at bounding box center [983, 378] width 599 height 20
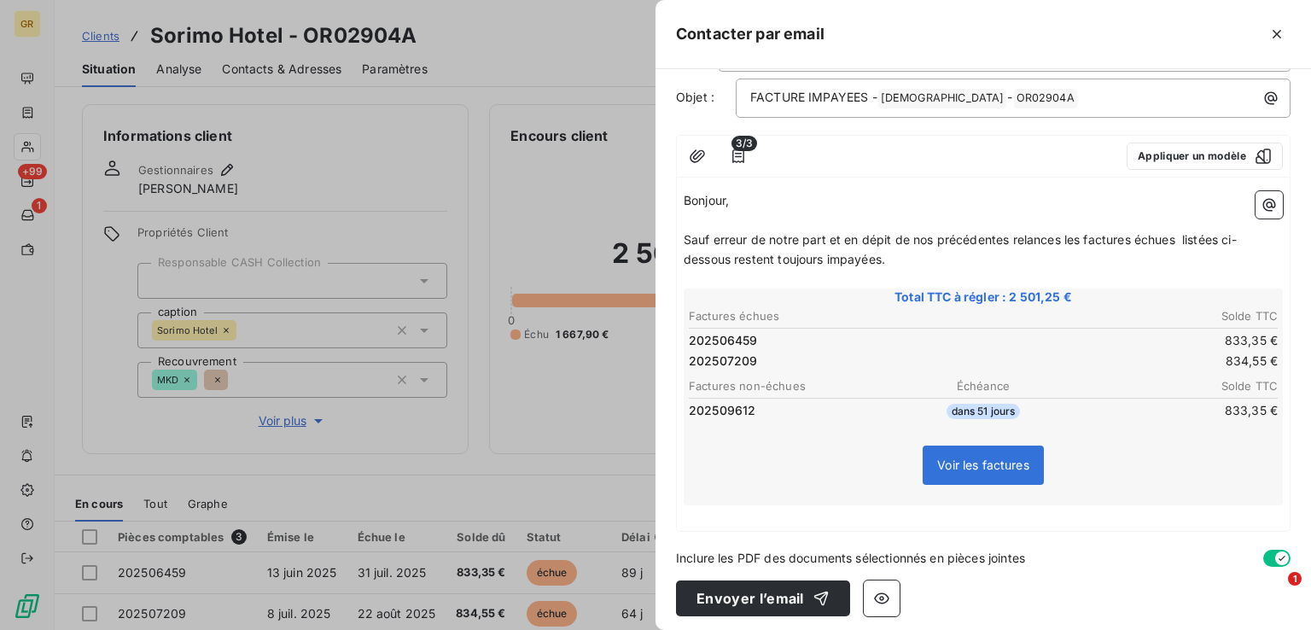
scroll to position [102, 0]
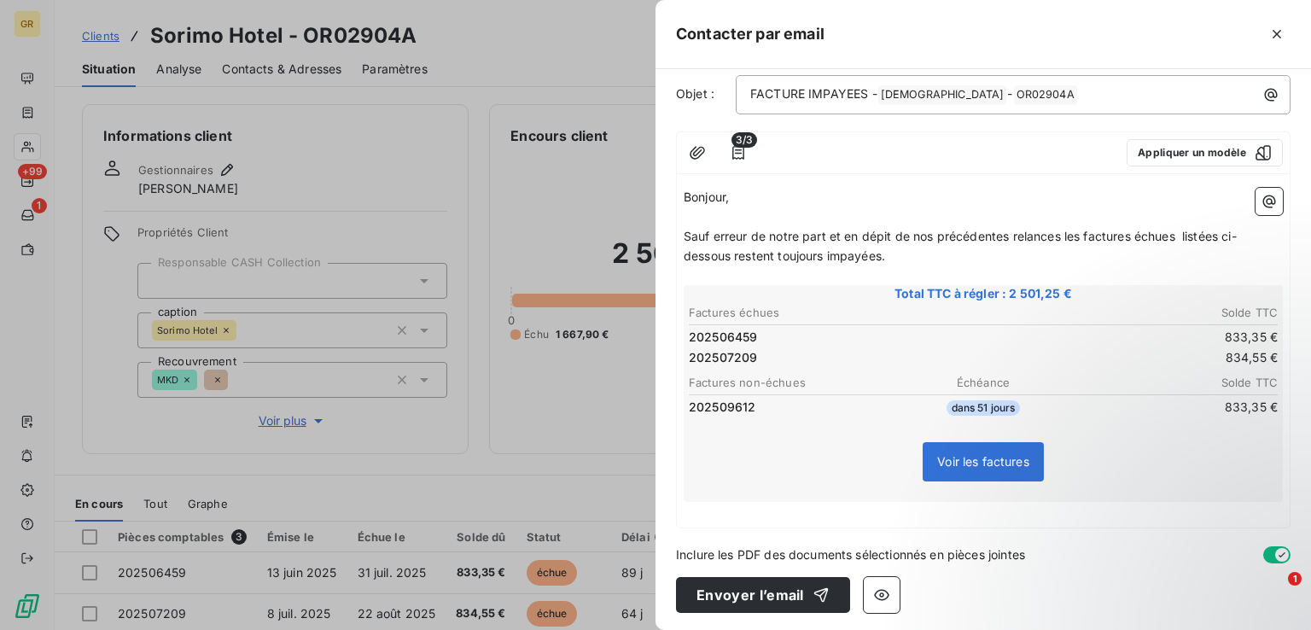
click at [923, 258] on p "Sauf erreur de notre part et en dépit de nos précédentes relances les factures …" at bounding box center [983, 246] width 599 height 39
click at [766, 506] on p "﻿" at bounding box center [983, 512] width 599 height 20
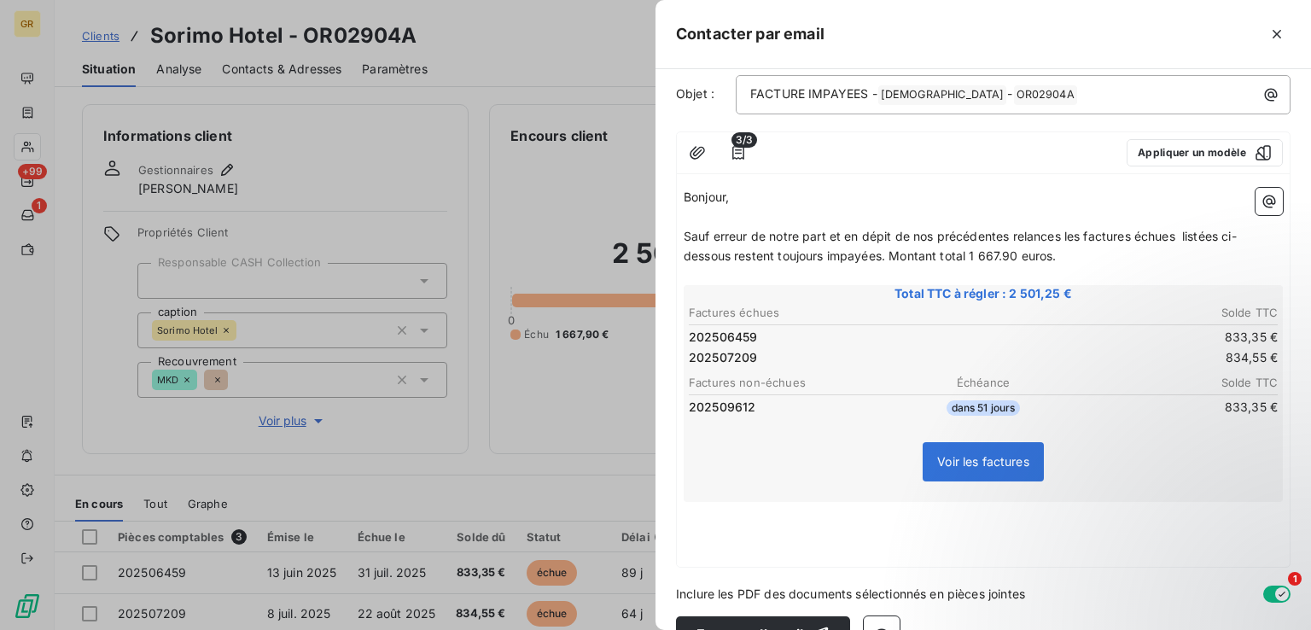
click at [725, 525] on p "﻿" at bounding box center [983, 531] width 599 height 20
click at [968, 250] on span "Sauf erreur de notre part et en dépit de nos précédentes relances les factures …" at bounding box center [960, 246] width 553 height 34
click at [707, 521] on p "﻿" at bounding box center [983, 531] width 599 height 20
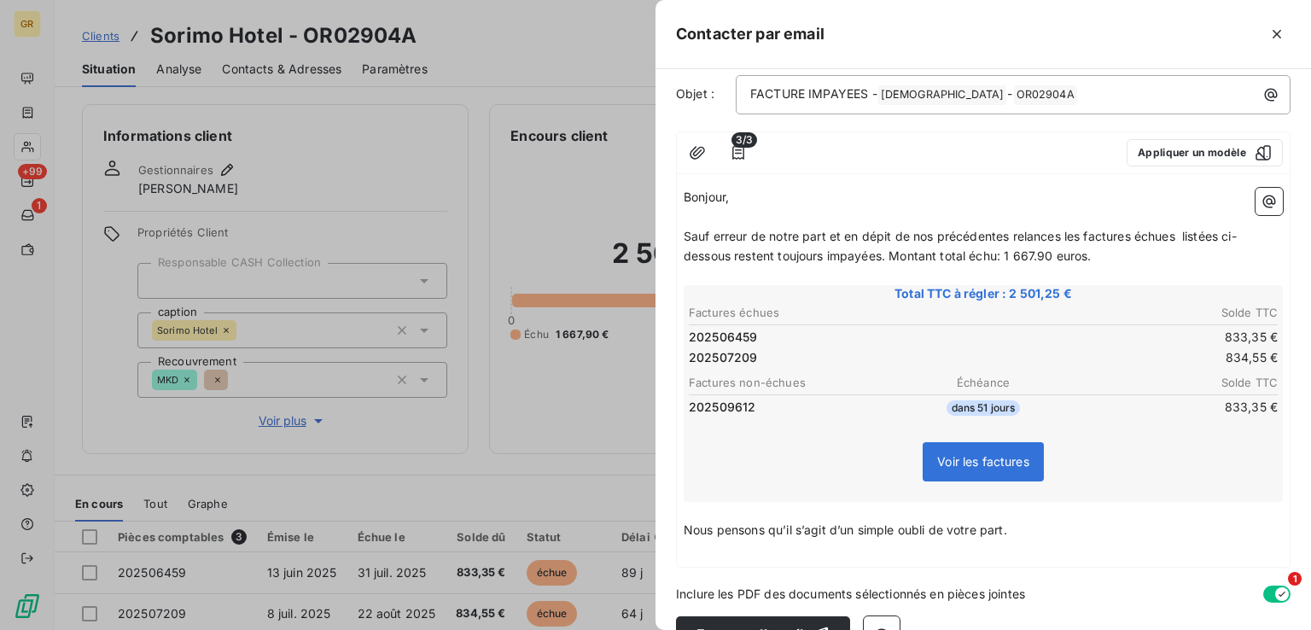
click at [1020, 532] on p "Nous pensons qu’il s’agit d’un simple oubli de votre part." at bounding box center [983, 531] width 599 height 20
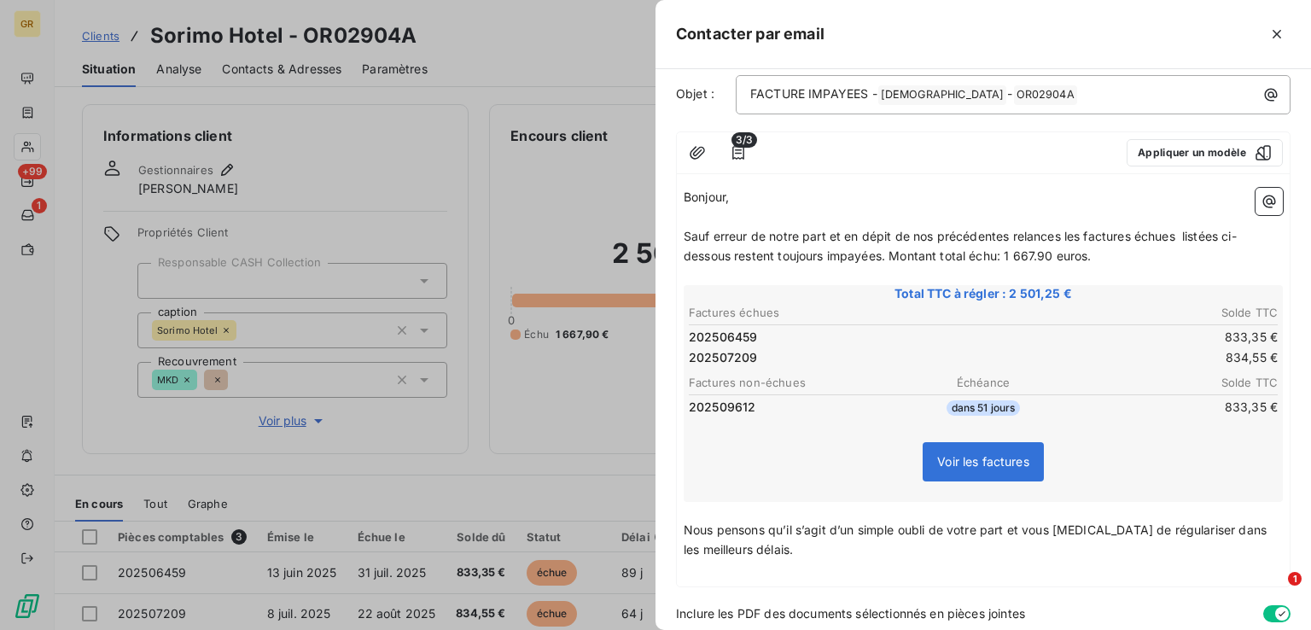
click at [785, 540] on p "Nous pensons qu’il s’agit d’un simple oubli de votre part et vous [MEDICAL_DATA…" at bounding box center [983, 540] width 599 height 39
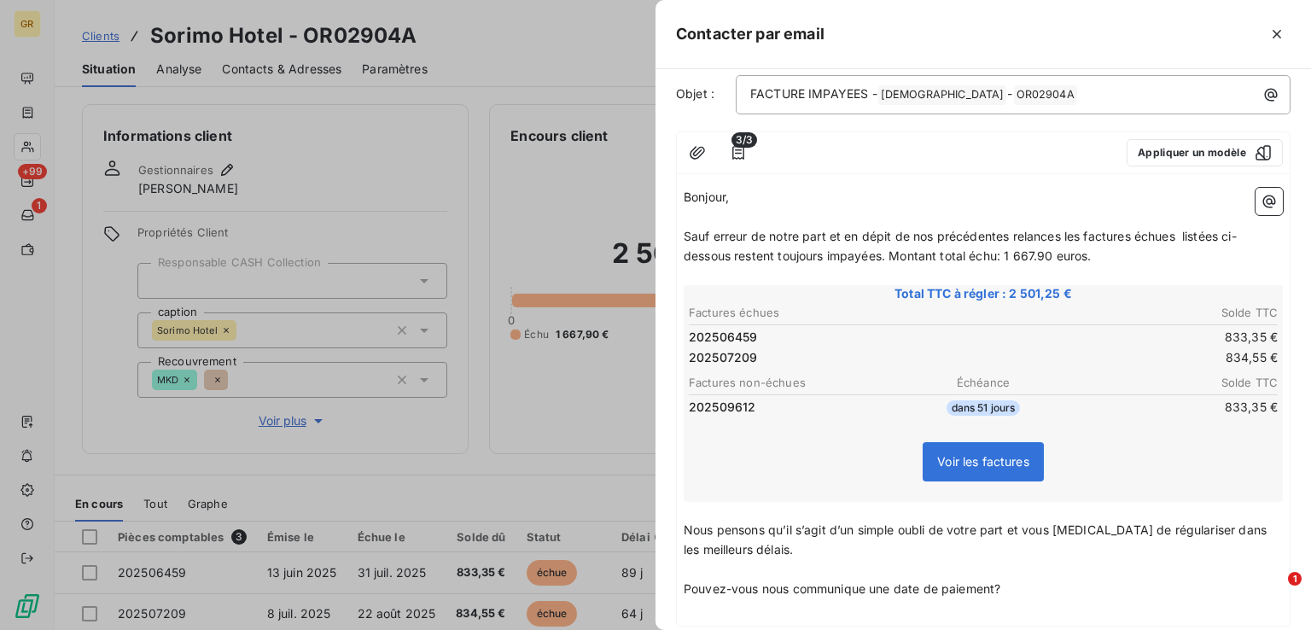
click at [865, 590] on span "Pouvez-vous nous communique une date de paiement?" at bounding box center [842, 588] width 317 height 15
click at [1015, 590] on p "Pouvez-vous nous communiquer une date de paiement?" at bounding box center [983, 589] width 599 height 20
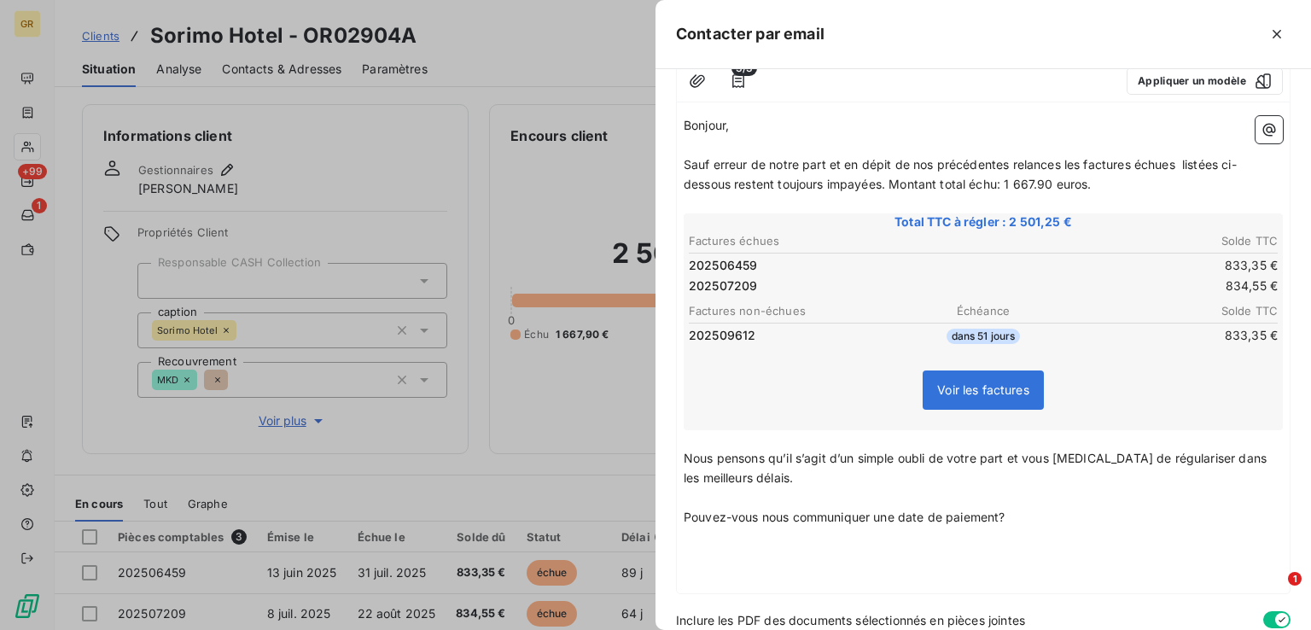
scroll to position [238, 0]
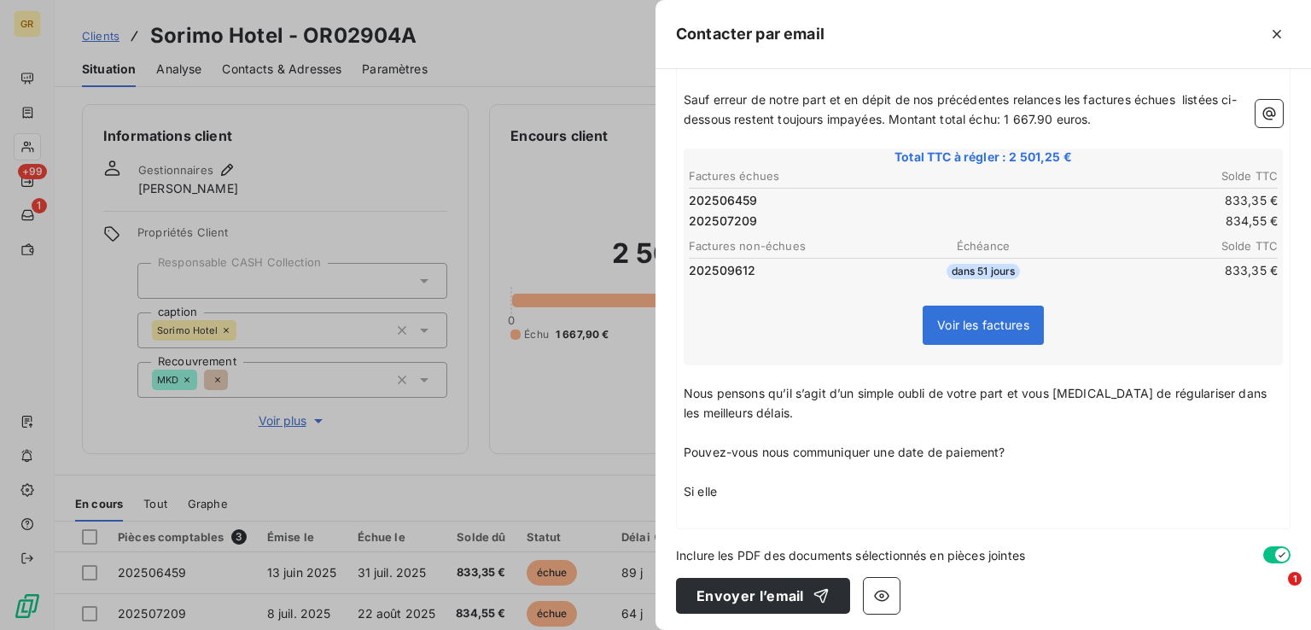
click at [740, 468] on p "﻿" at bounding box center [983, 473] width 599 height 20
drag, startPoint x: 720, startPoint y: 485, endPoint x: 673, endPoint y: 486, distance: 46.9
click at [673, 486] on div "À : [EMAIL_ADDRESS][DOMAIN_NAME] Cc : Objet : FACTURE IMPAYEES - GREENWISHES ﻿ …" at bounding box center [982, 349] width 655 height 561
click at [737, 486] on p "Si elle" at bounding box center [983, 492] width 599 height 20
drag, startPoint x: 707, startPoint y: 488, endPoint x: 675, endPoint y: 489, distance: 31.6
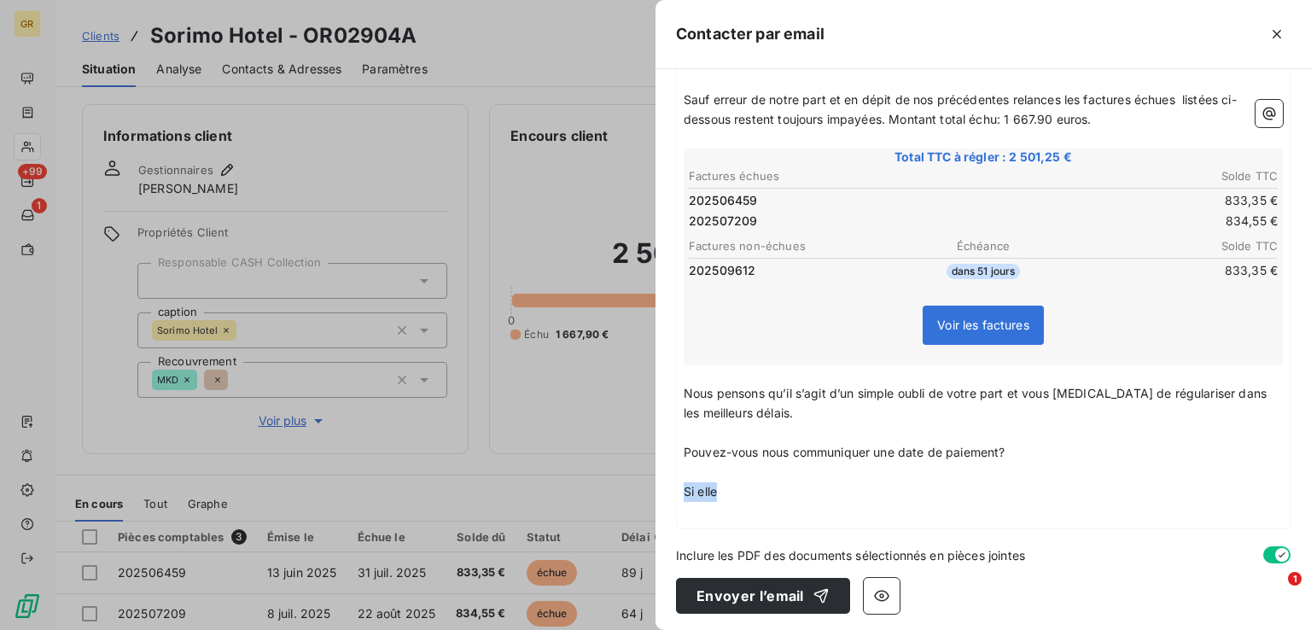
click at [675, 489] on div "À : [EMAIL_ADDRESS][DOMAIN_NAME] Cc : Objet : FACTURE IMPAYEES - GREENWISHES ﻿ …" at bounding box center [982, 349] width 655 height 561
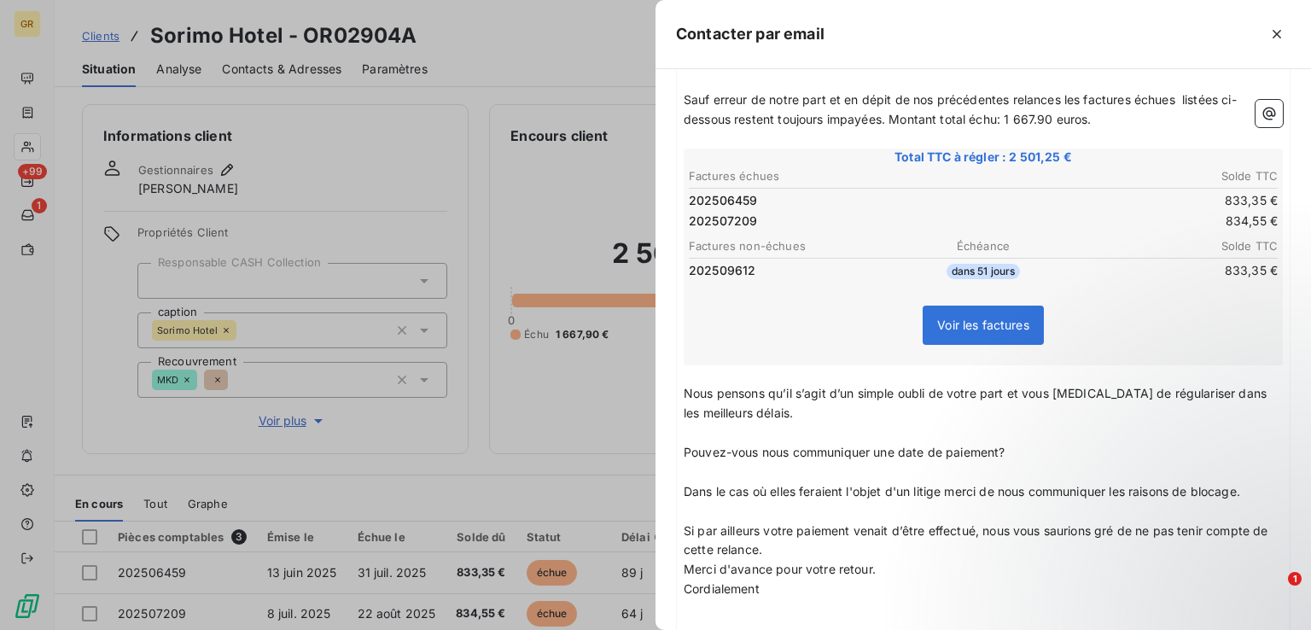
click at [798, 544] on p "Si par ailleurs votre paiement venait d’être effectué, nous vous saurions gré d…" at bounding box center [983, 540] width 599 height 39
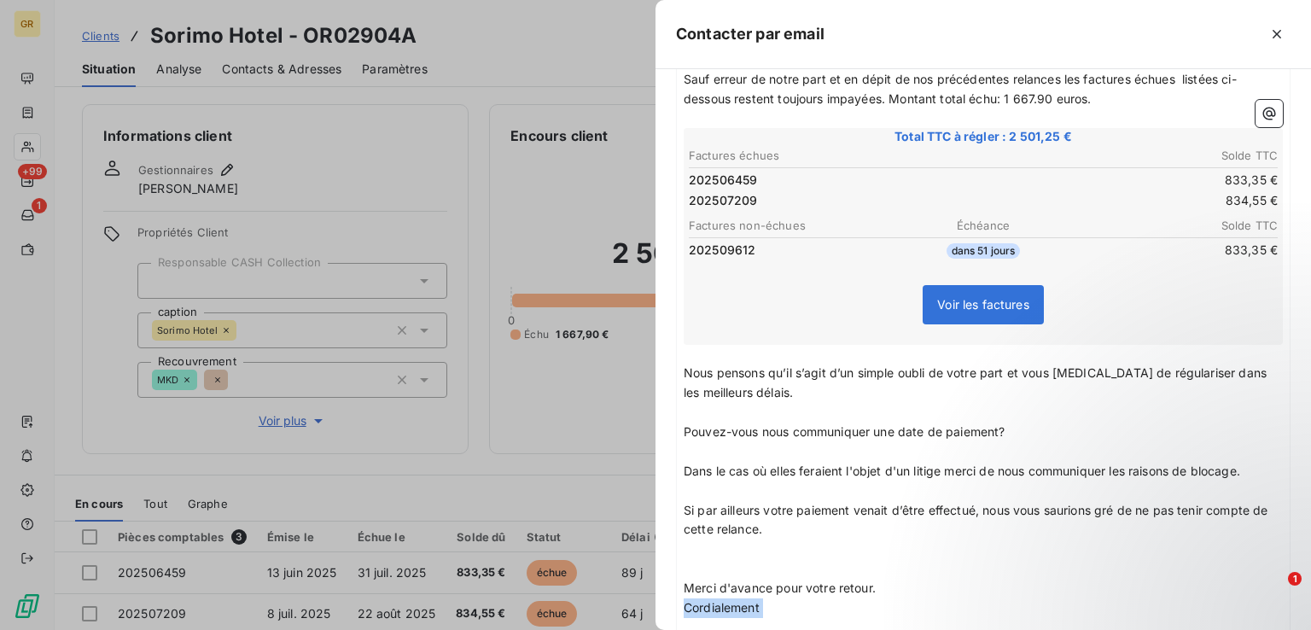
scroll to position [265, 0]
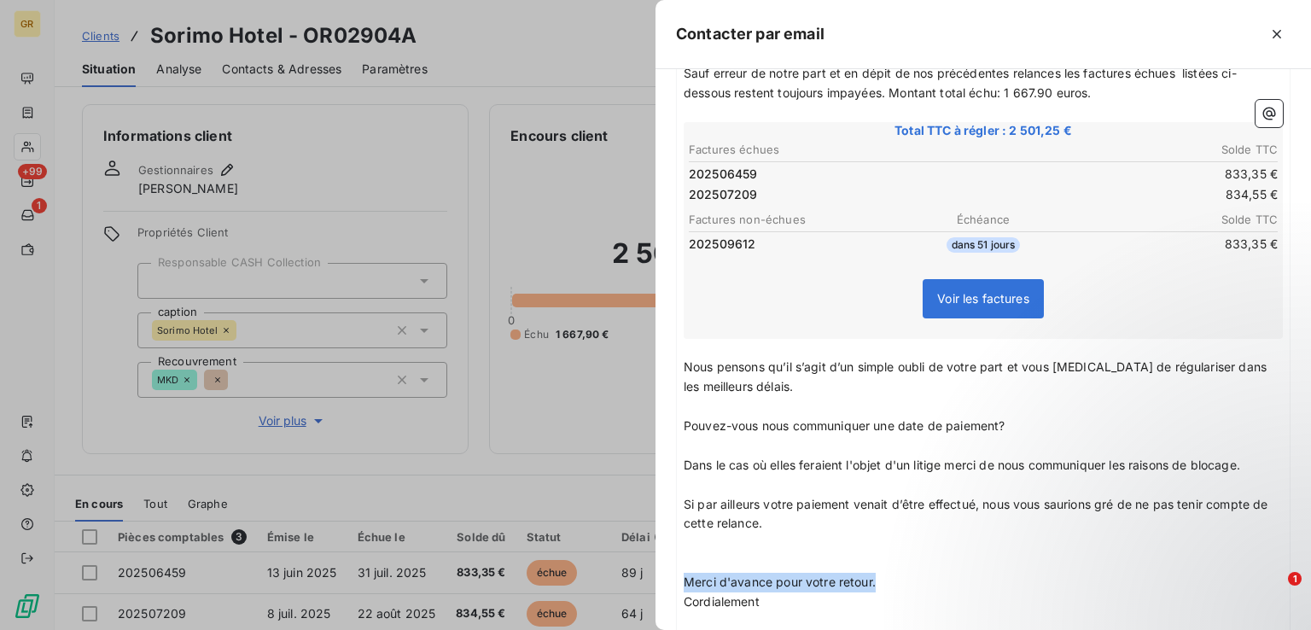
drag, startPoint x: 910, startPoint y: 600, endPoint x: 682, endPoint y: 573, distance: 229.5
click at [684, 573] on p "Merci d'avance pour votre retour." at bounding box center [983, 583] width 599 height 20
click at [896, 578] on p "Merci d'avance pour votre retour." at bounding box center [983, 583] width 599 height 20
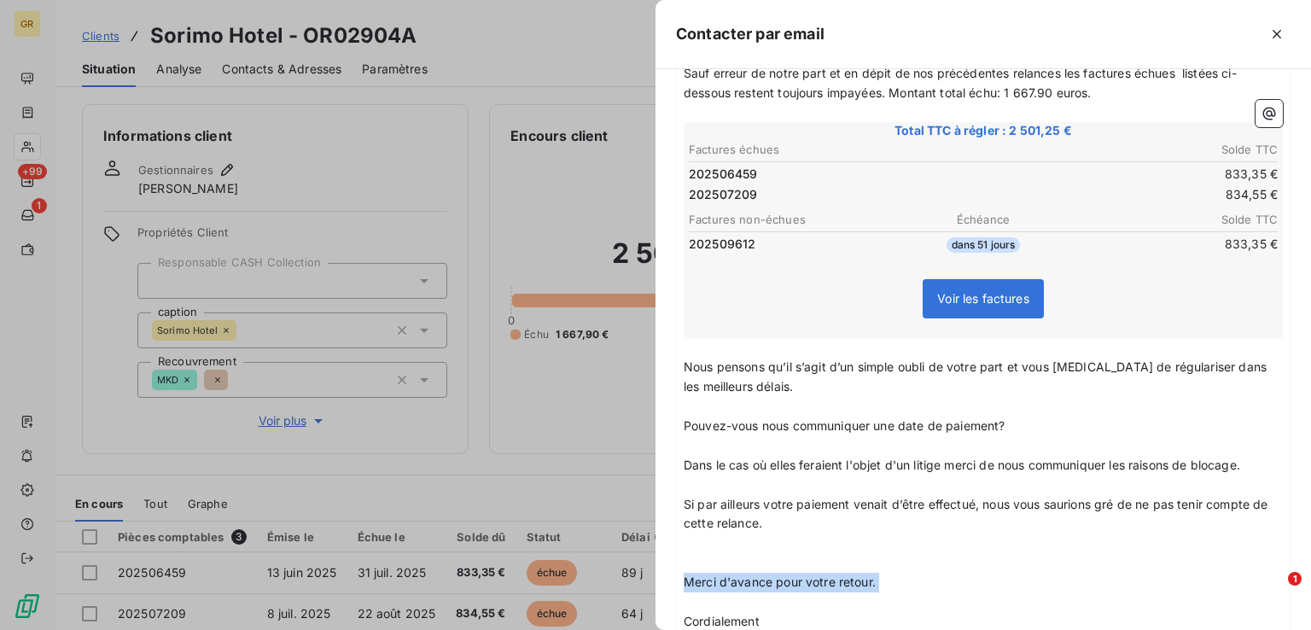
drag, startPoint x: 793, startPoint y: 584, endPoint x: 679, endPoint y: 578, distance: 113.7
click at [679, 578] on div "Bonjour, ﻿ Sauf erreur de notre part et en dépit de nos précédentes relances le…" at bounding box center [983, 347] width 613 height 659
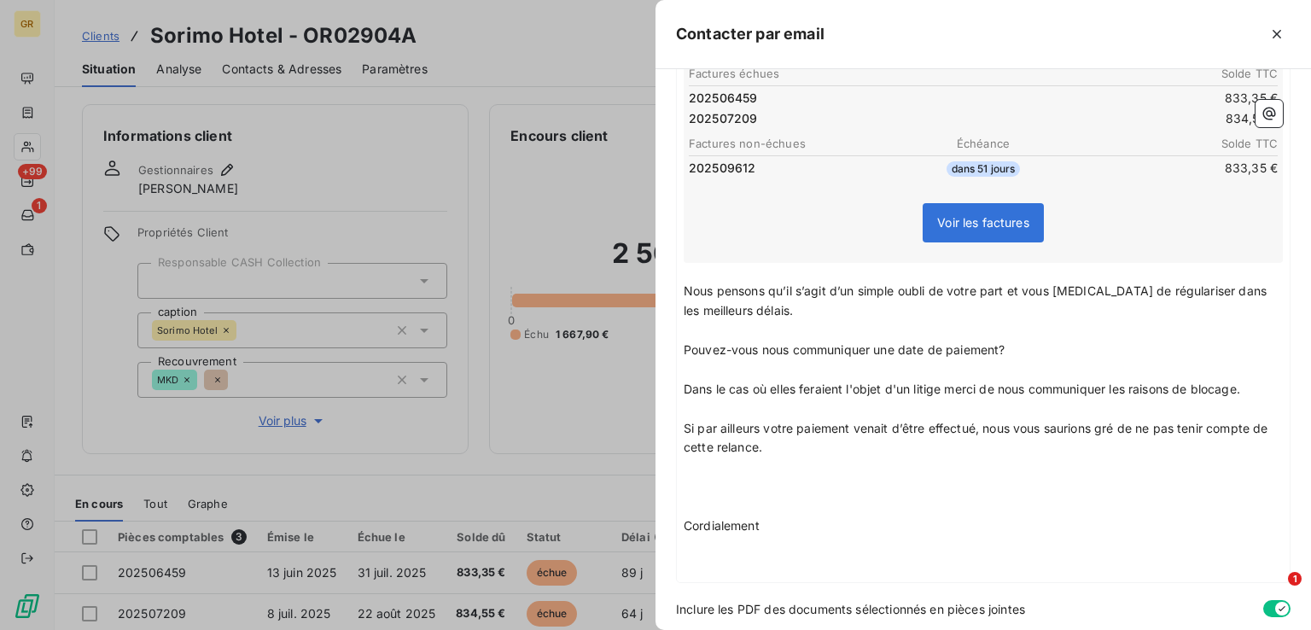
scroll to position [394, 0]
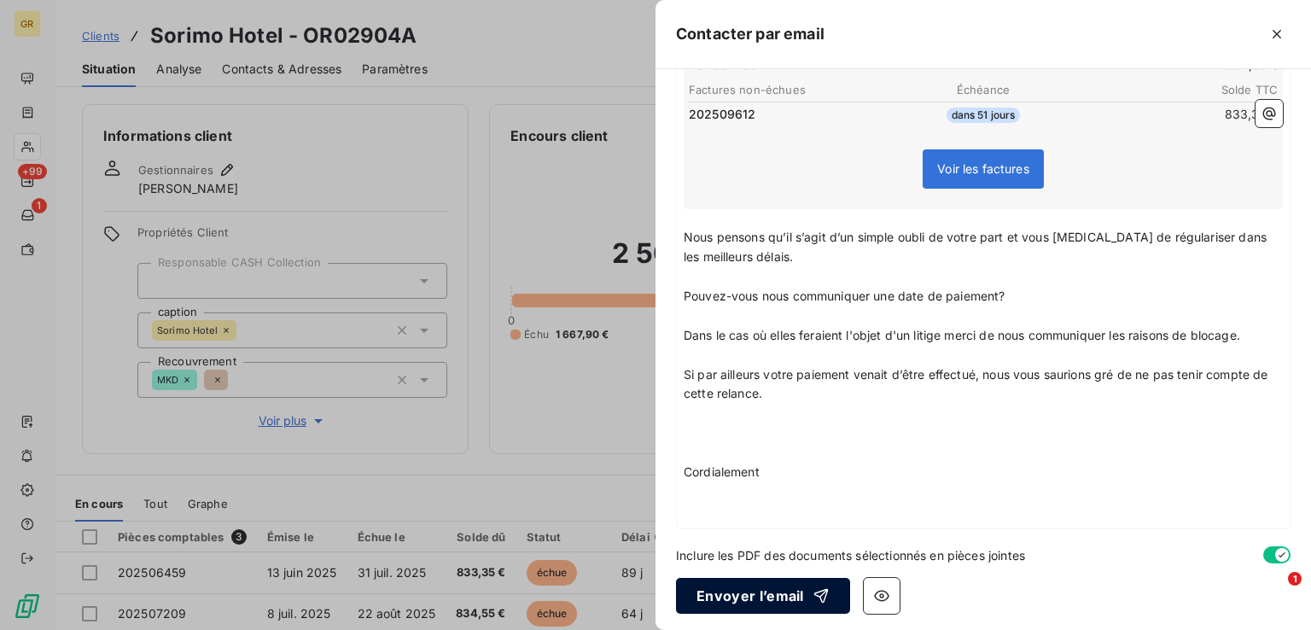
click at [755, 596] on button "Envoyer l’email" at bounding box center [763, 596] width 174 height 36
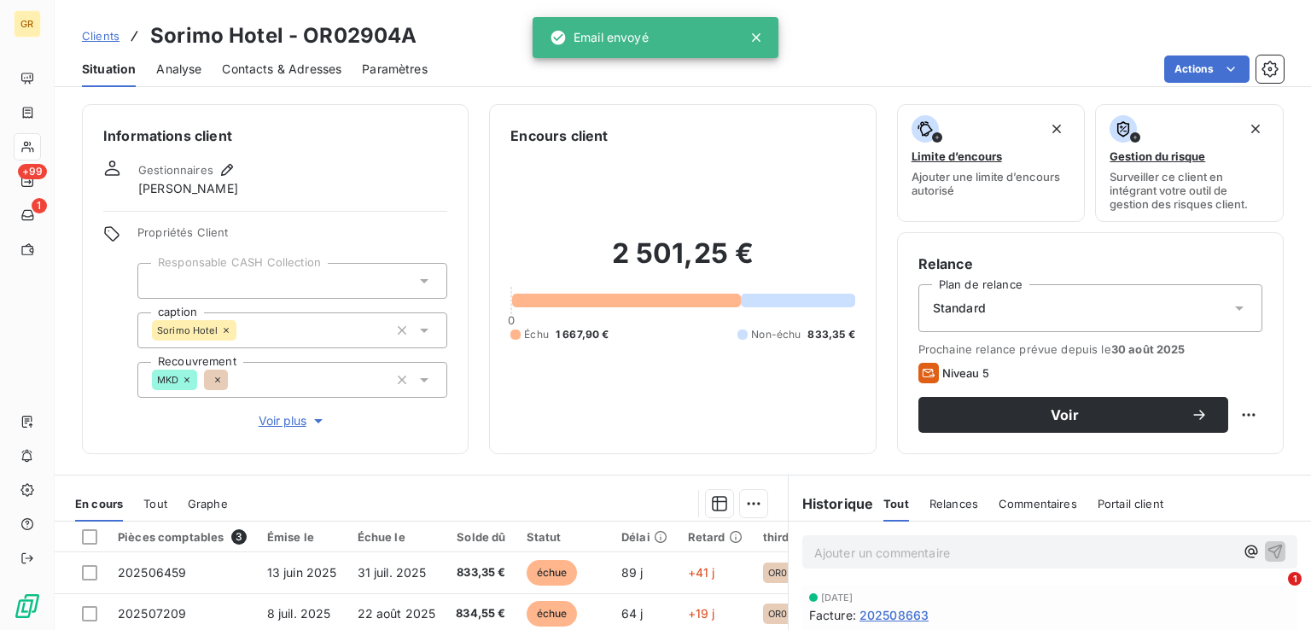
click at [285, 76] on span "Contacts & Adresses" at bounding box center [281, 69] width 119 height 17
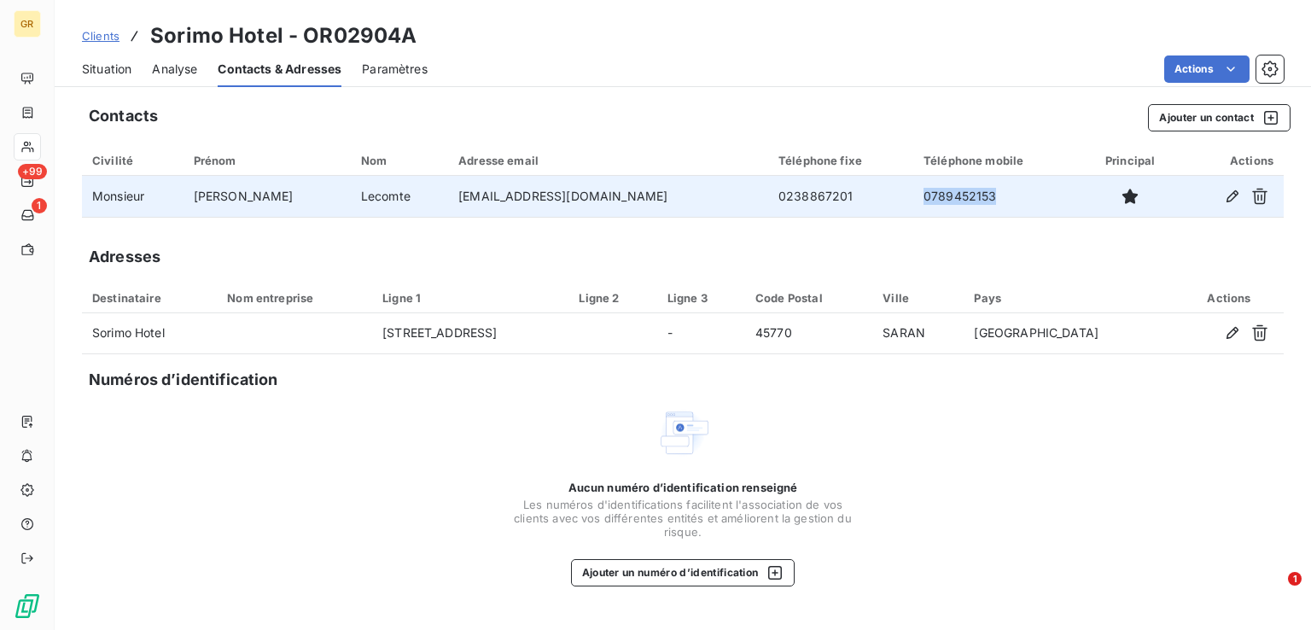
drag, startPoint x: 941, startPoint y: 201, endPoint x: 857, endPoint y: 206, distance: 84.6
click at [913, 206] on td "0789452153" at bounding box center [997, 196] width 168 height 41
copy td "0789452153"
drag, startPoint x: 555, startPoint y: 201, endPoint x: 433, endPoint y: 201, distance: 122.0
click at [448, 201] on td "[EMAIL_ADDRESS][DOMAIN_NAME]" at bounding box center [608, 196] width 320 height 41
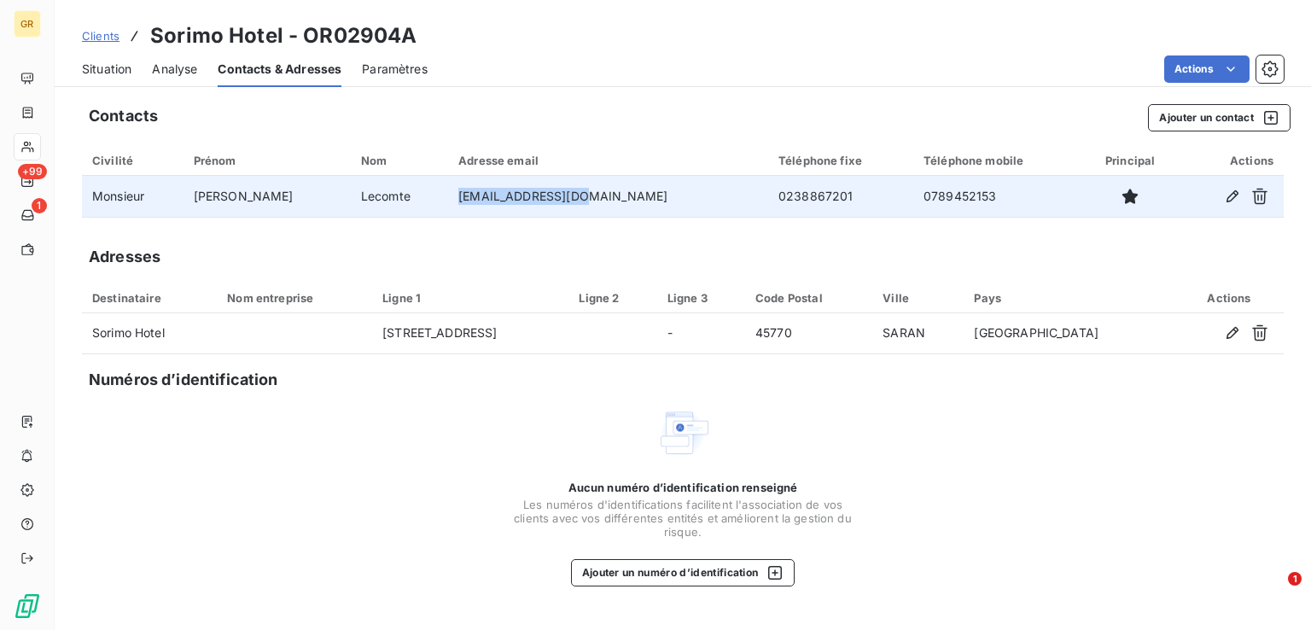
copy td "[EMAIL_ADDRESS][DOMAIN_NAME]"
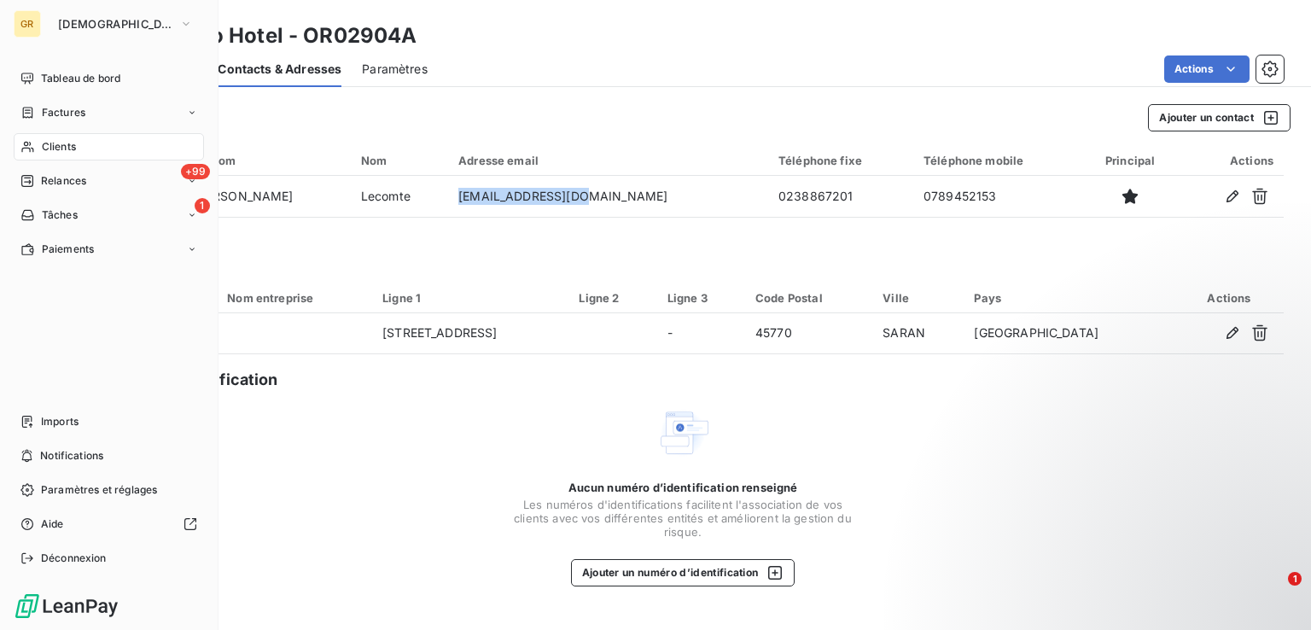
click at [66, 145] on span "Clients" at bounding box center [59, 146] width 34 height 15
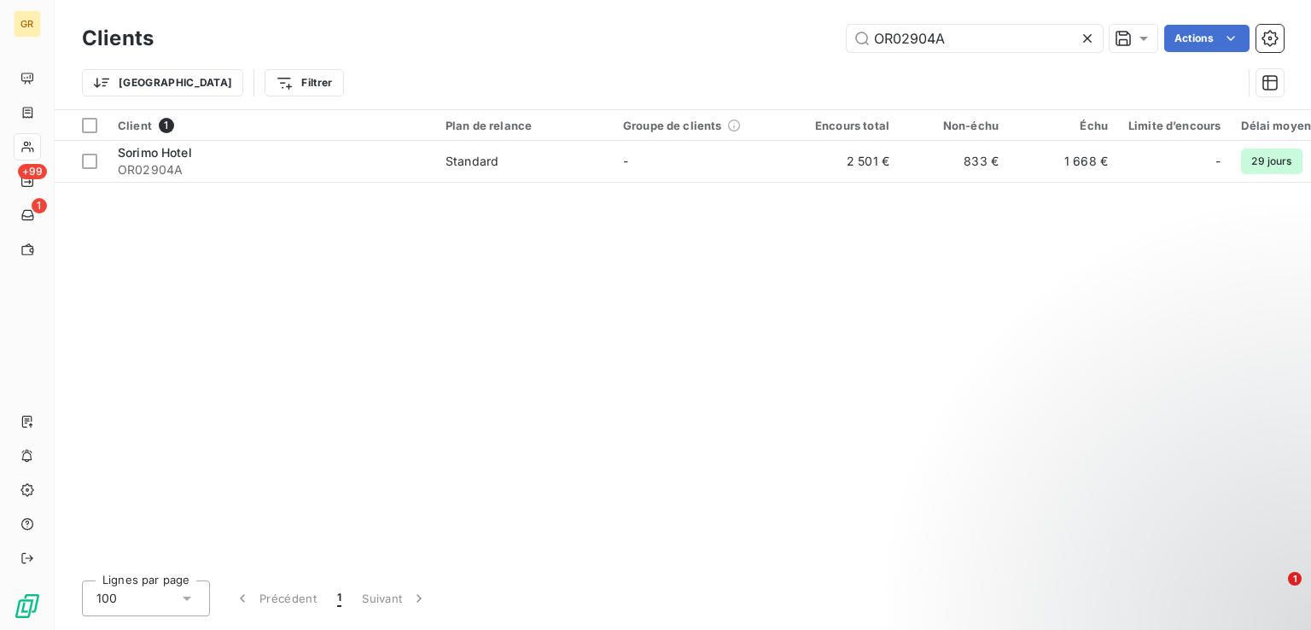
drag, startPoint x: 957, startPoint y: 35, endPoint x: 753, endPoint y: 66, distance: 206.2
click at [753, 66] on div "Clients OR02904A Actions Trier Filtrer" at bounding box center [682, 64] width 1201 height 89
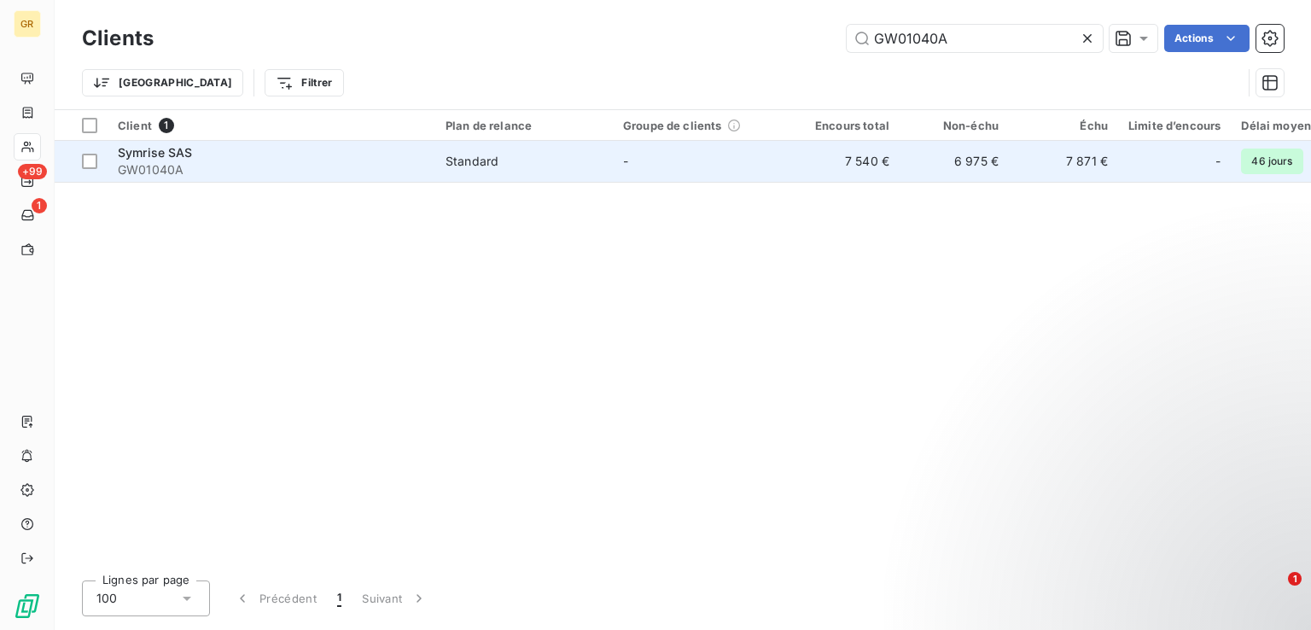
type input "GW01040A"
click at [292, 172] on span "GW01040A" at bounding box center [271, 169] width 307 height 17
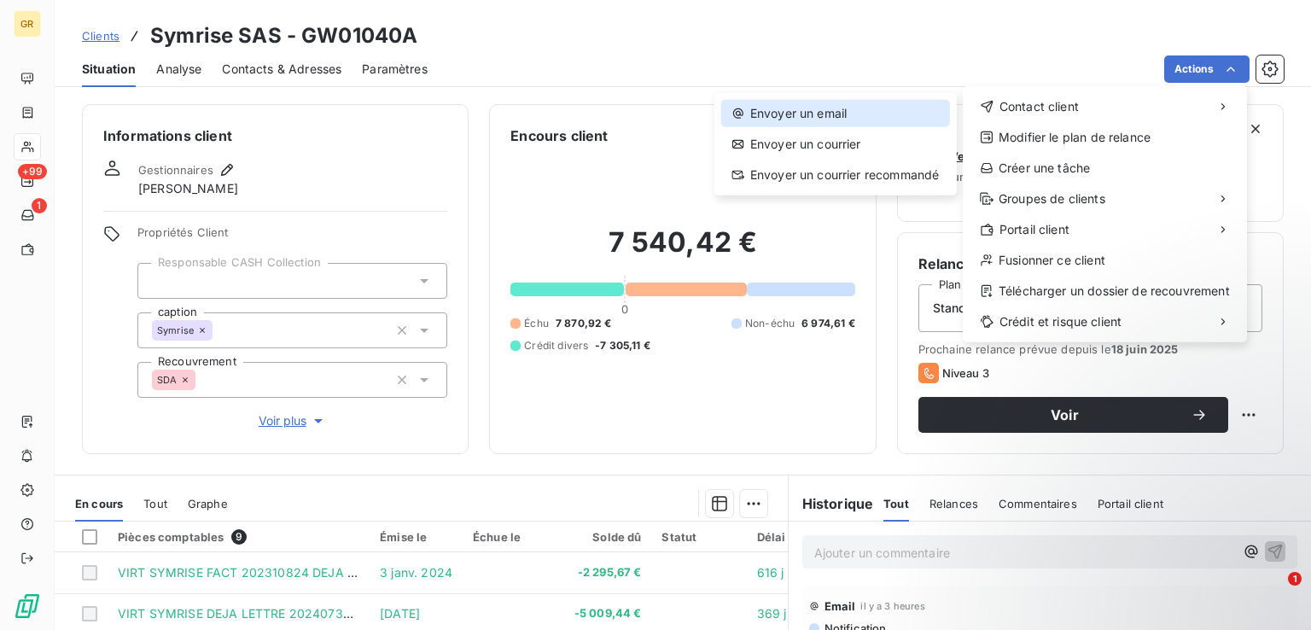
click at [798, 107] on div "Envoyer un email" at bounding box center [835, 113] width 229 height 27
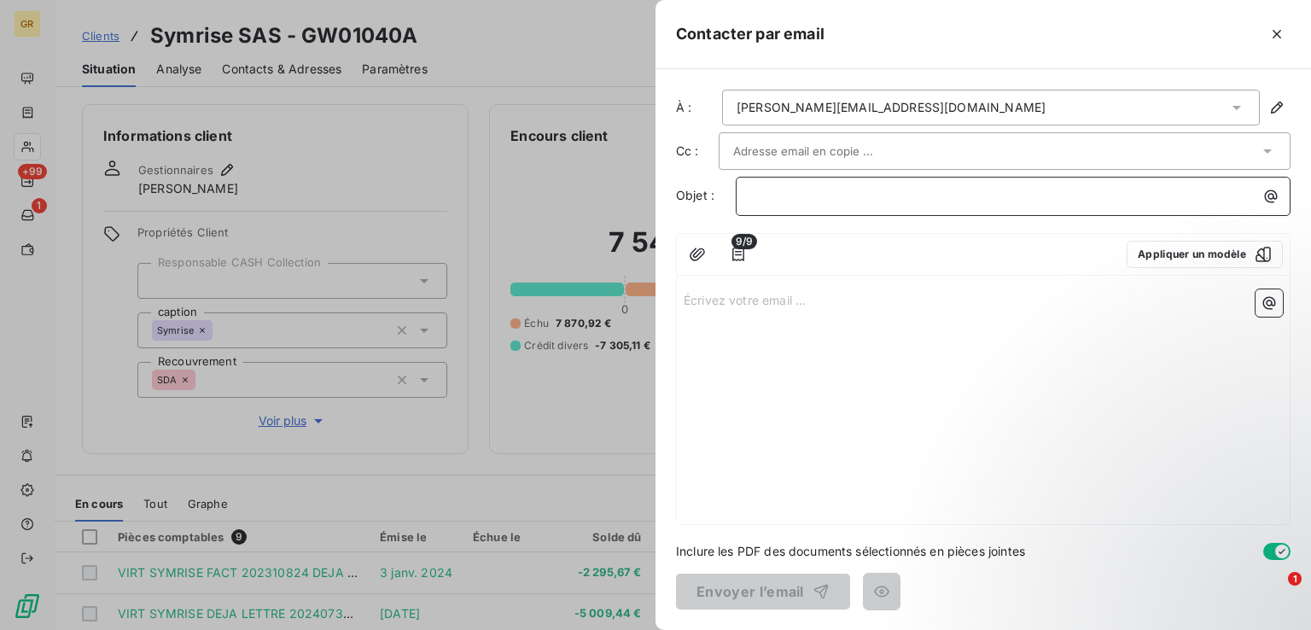
click at [857, 194] on p "﻿" at bounding box center [1017, 196] width 534 height 20
click at [1275, 192] on icon "button" at bounding box center [1271, 196] width 13 height 13
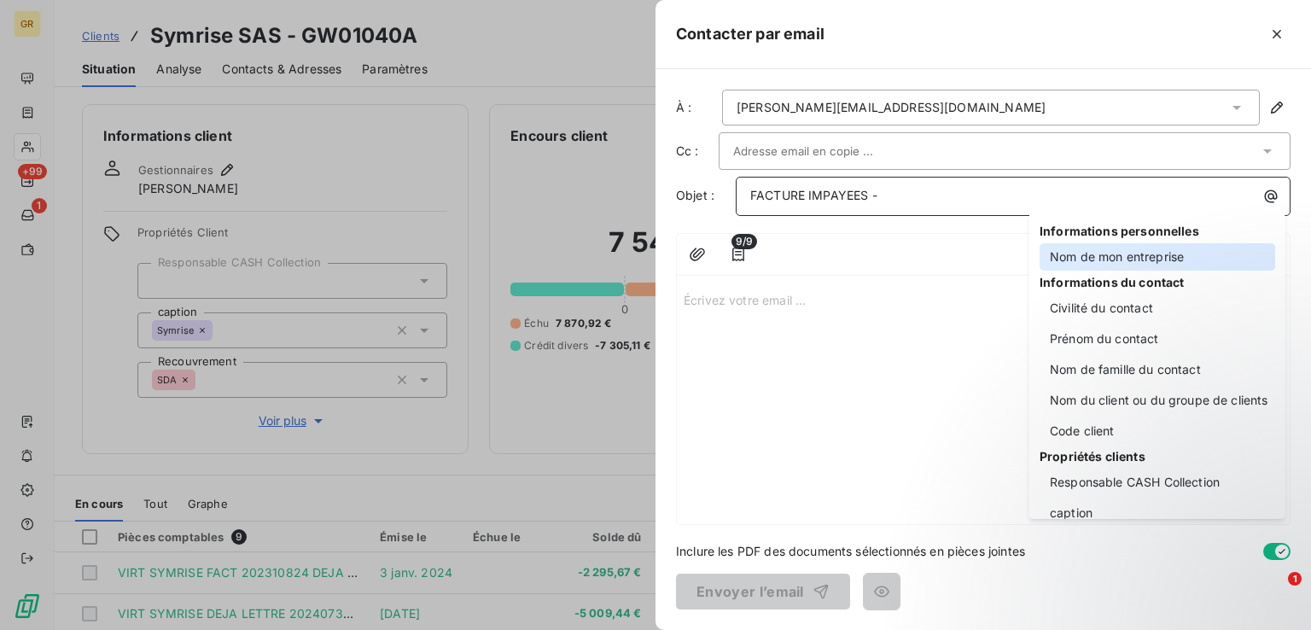
click at [1085, 251] on div "Nom de mon entreprise" at bounding box center [1157, 256] width 236 height 27
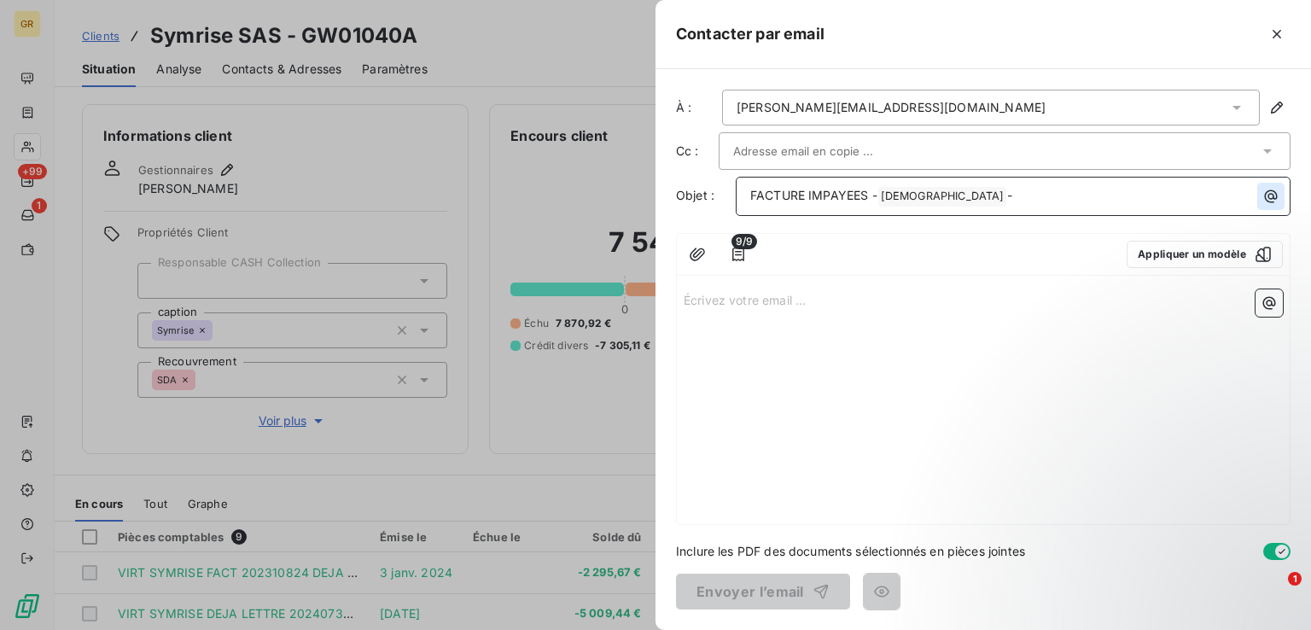
click at [1266, 199] on icon "button" at bounding box center [1270, 196] width 17 height 17
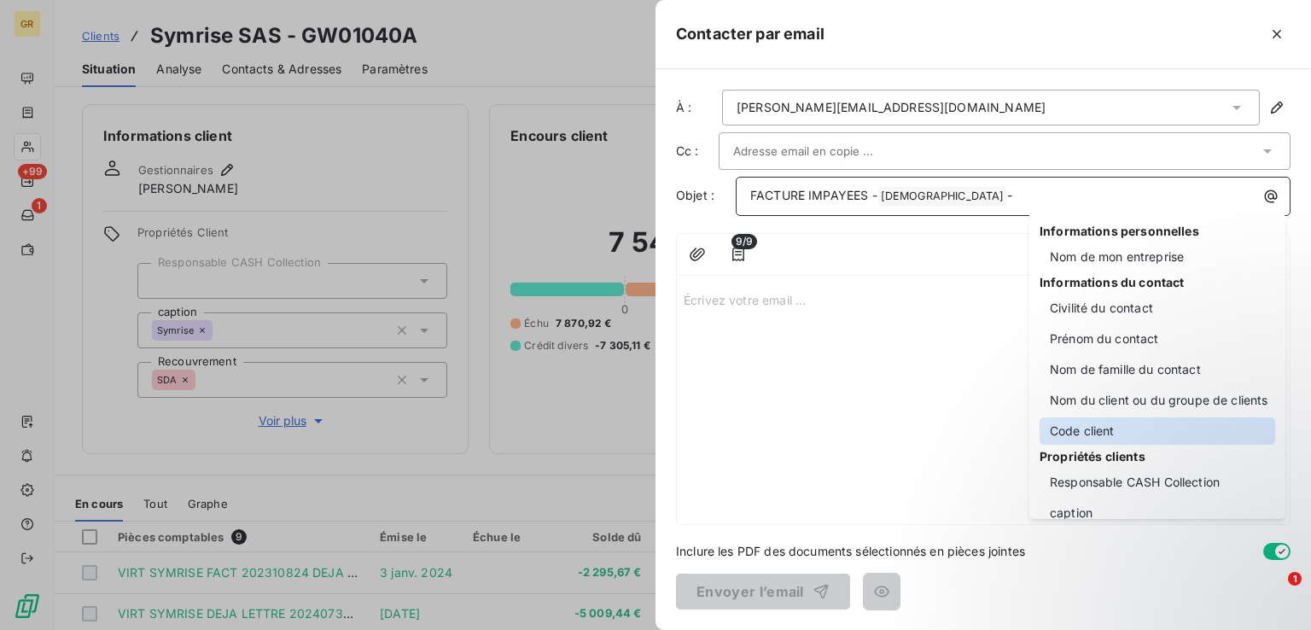
click at [1091, 426] on div "Code client" at bounding box center [1157, 430] width 236 height 27
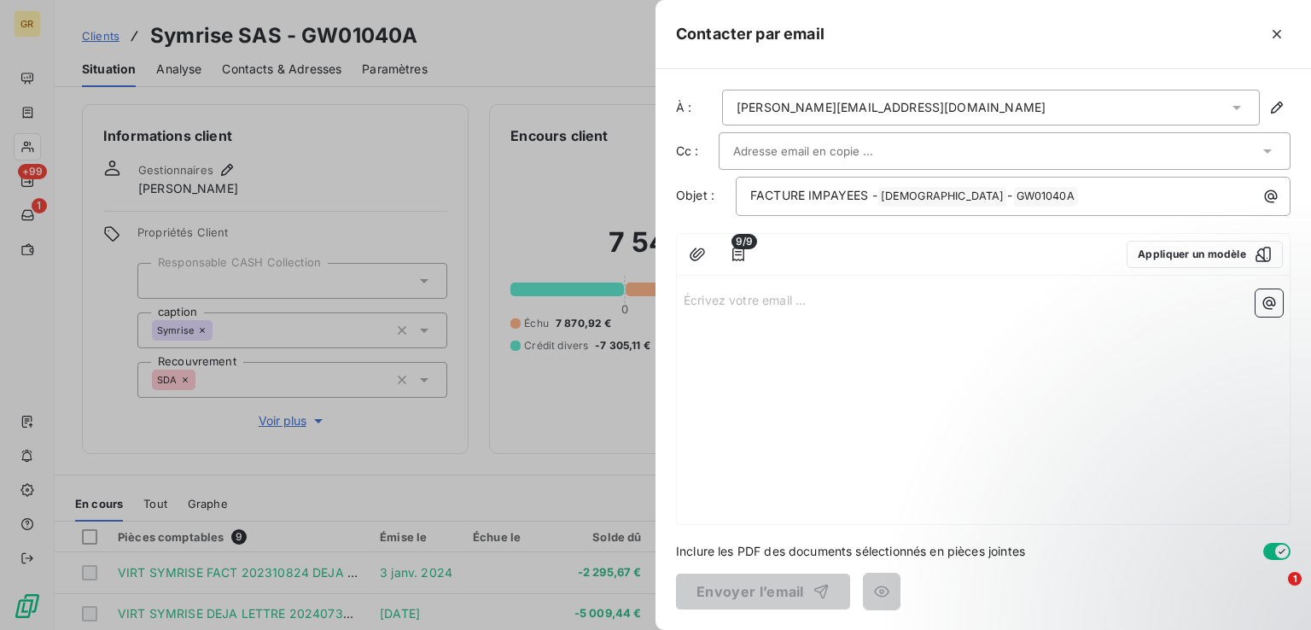
click at [725, 295] on p "Écrivez votre email ... ﻿" at bounding box center [983, 299] width 599 height 20
click at [730, 253] on icon "button" at bounding box center [738, 254] width 17 height 17
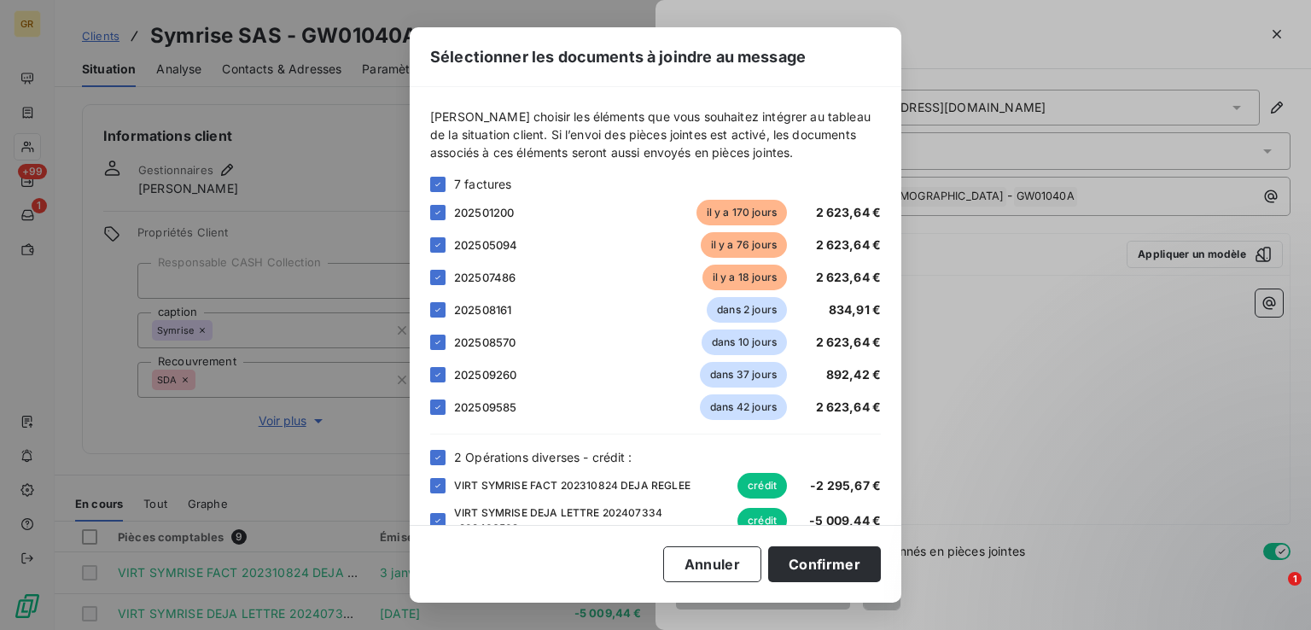
scroll to position [32, 0]
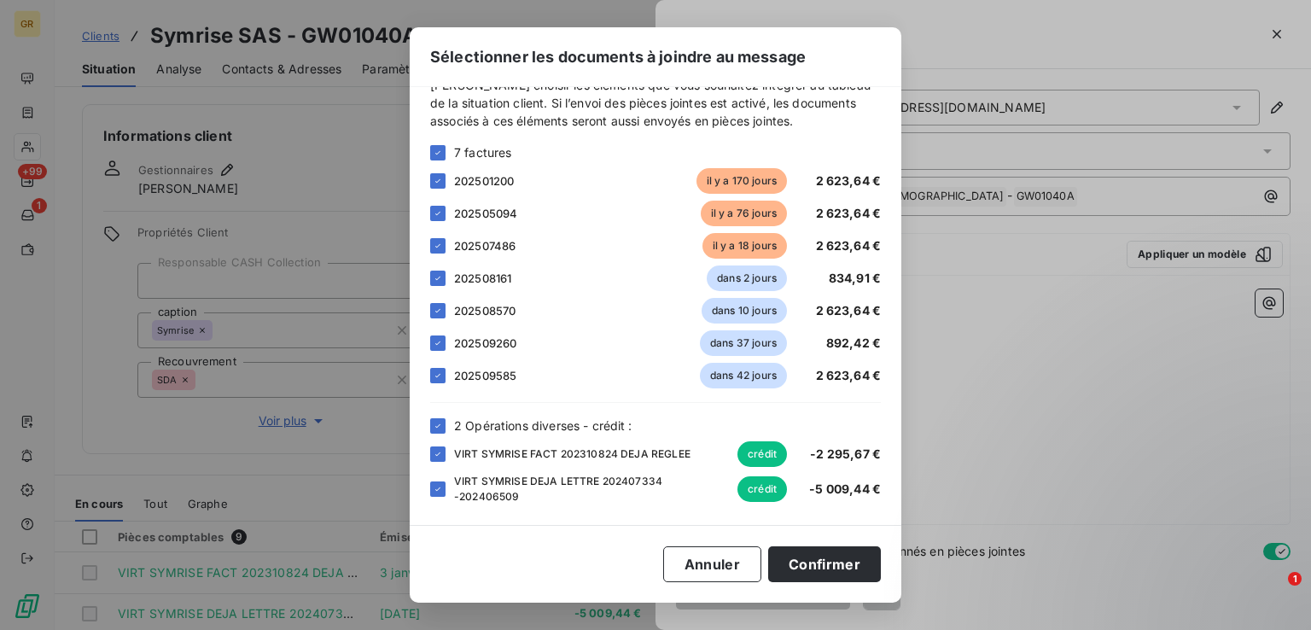
click at [1010, 346] on div "Sélectionner les documents à joindre au message [PERSON_NAME] choisir les éléme…" at bounding box center [655, 315] width 1311 height 630
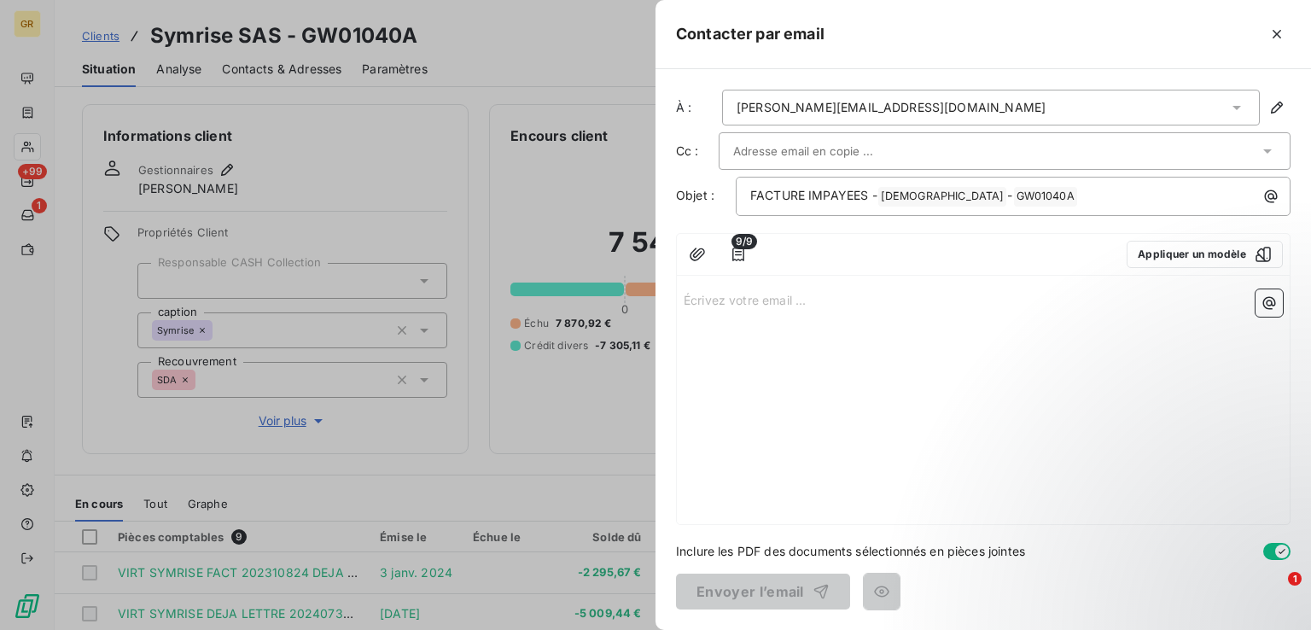
click at [733, 307] on p "Écrivez votre email ... ﻿" at bounding box center [983, 299] width 599 height 20
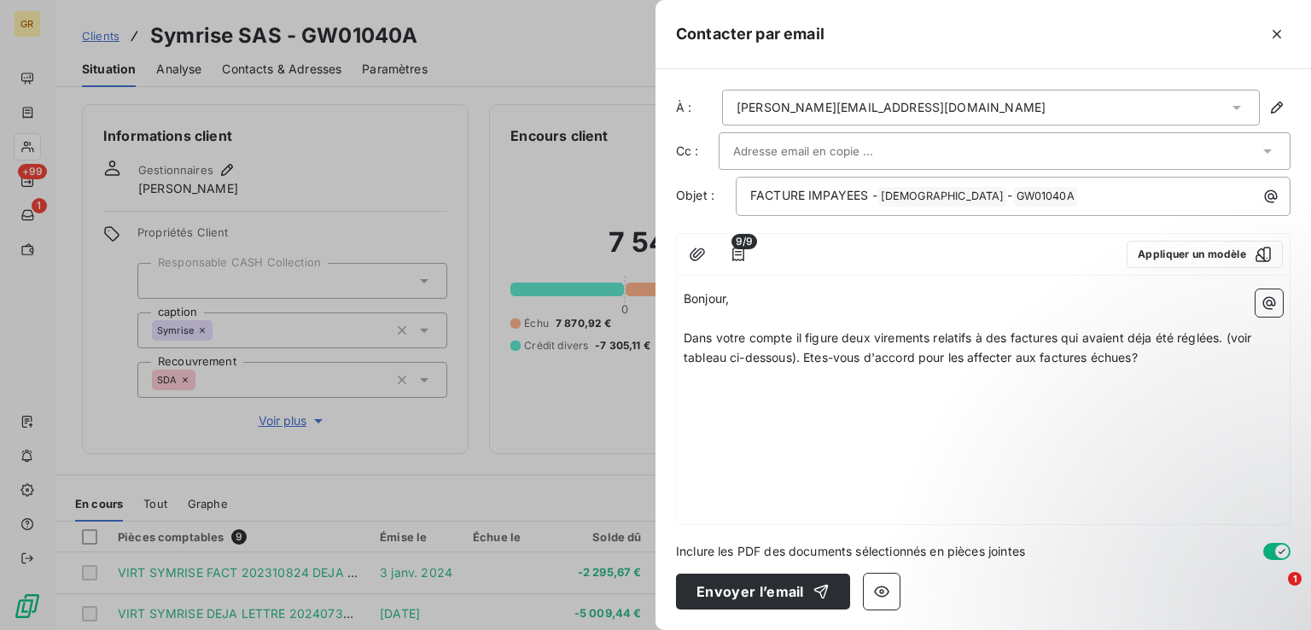
click at [1145, 358] on span "Dans votre compte il figure deux virements relatifs à des factures qui avaient …" at bounding box center [969, 347] width 571 height 34
click at [804, 360] on span "Dans votre compte il figure deux virements relatifs à des factures qui avaient …" at bounding box center [969, 347] width 571 height 34
click at [1148, 356] on p "Dans votre compte il figure deux virements relatifs à des factures qui avaient …" at bounding box center [983, 348] width 599 height 39
click at [1271, 305] on icon "button" at bounding box center [1268, 302] width 17 height 17
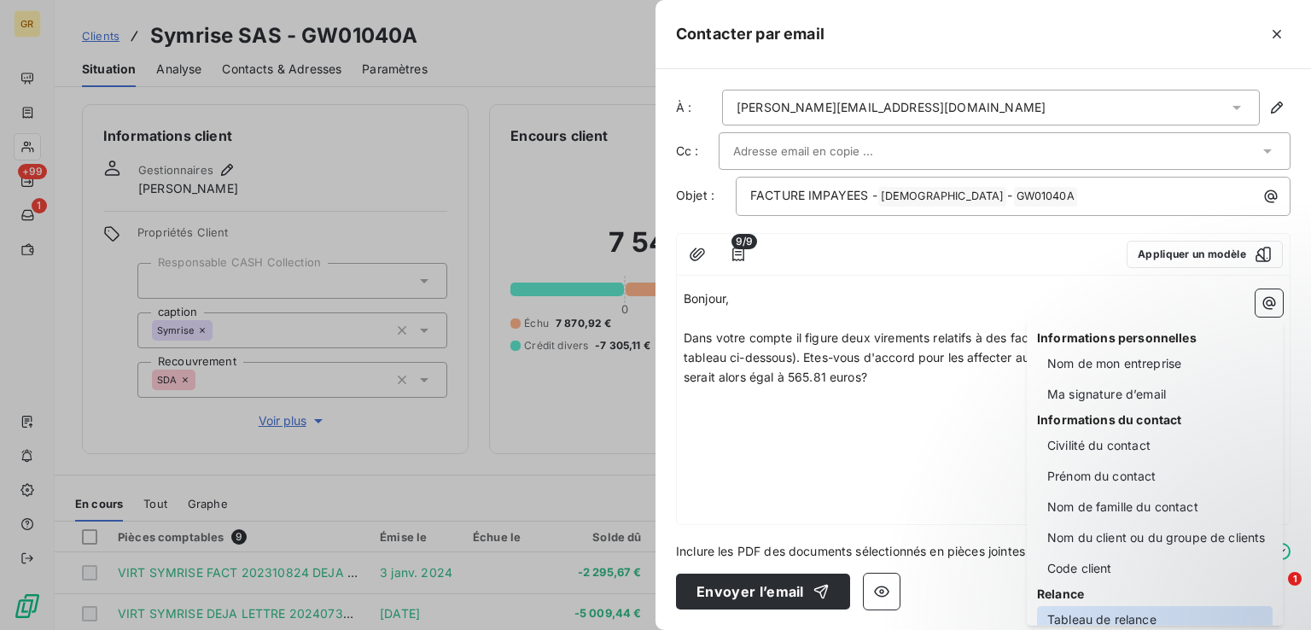
click at [1110, 614] on div "Tableau de relance" at bounding box center [1155, 619] width 236 height 27
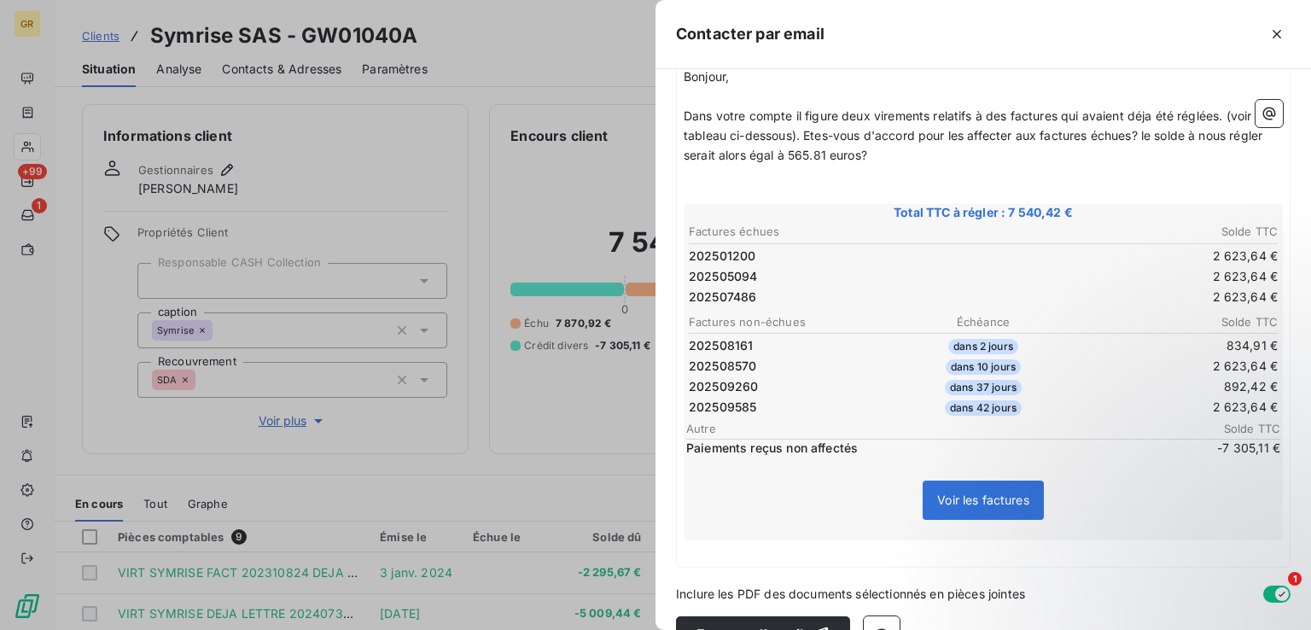
scroll to position [260, 0]
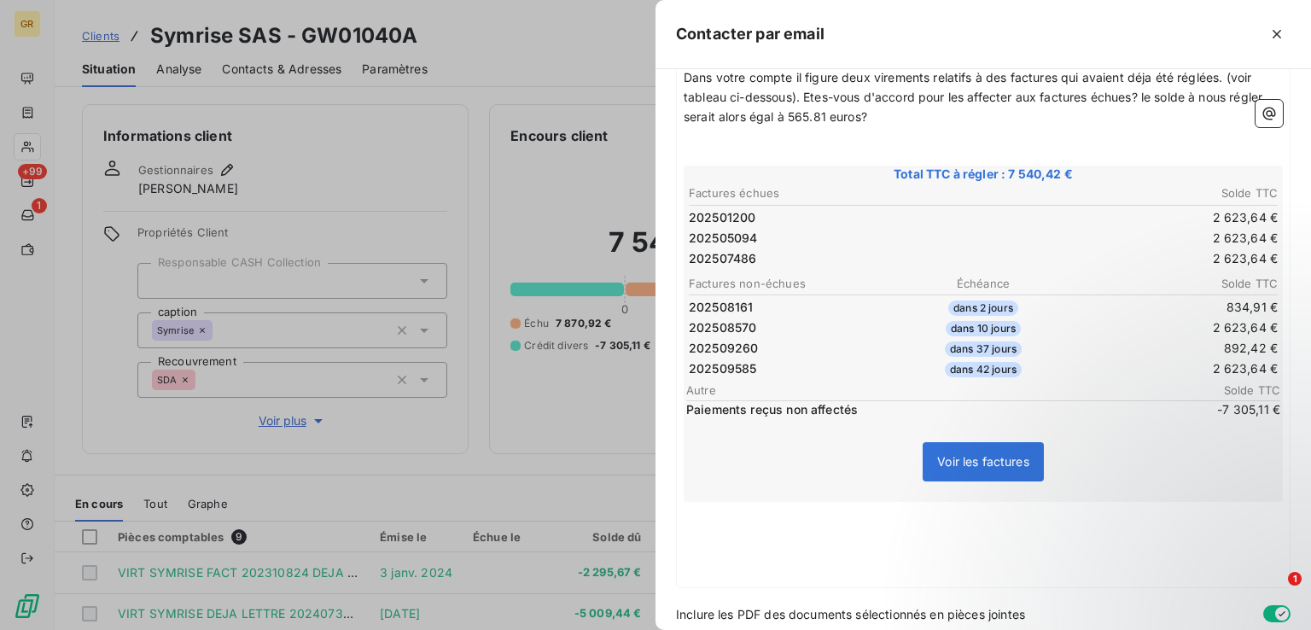
click at [720, 532] on p "﻿" at bounding box center [983, 531] width 599 height 20
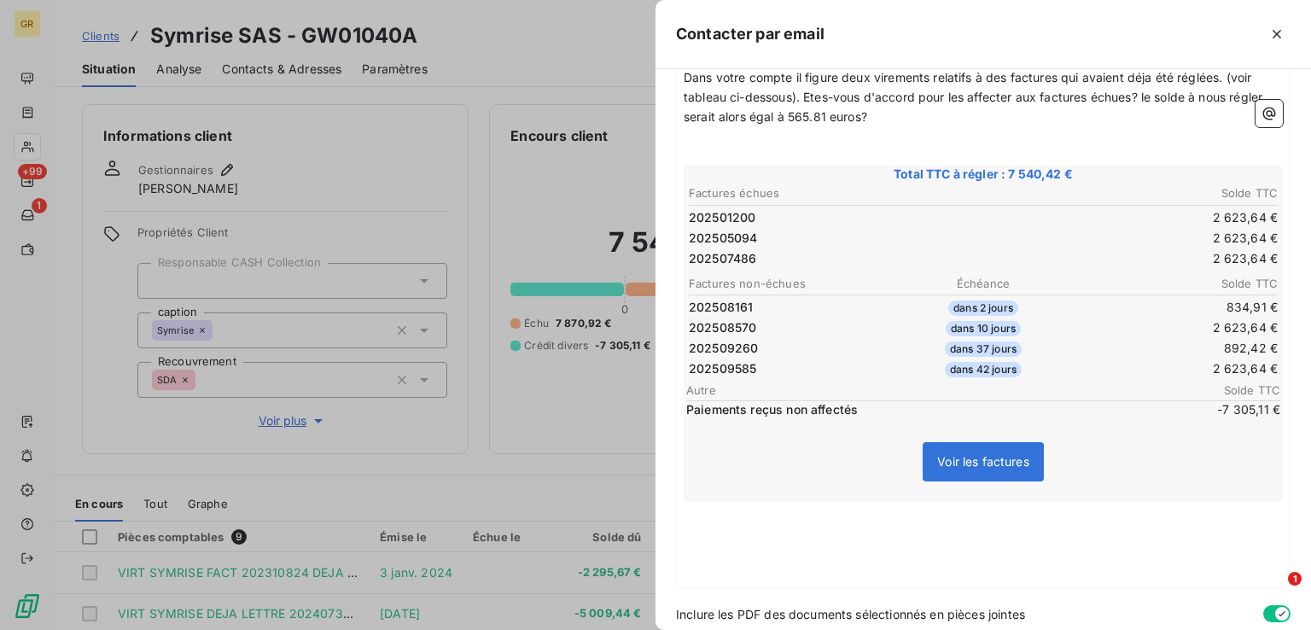
click at [709, 521] on p "﻿" at bounding box center [983, 531] width 599 height 20
click at [754, 541] on p "﻿" at bounding box center [983, 551] width 599 height 20
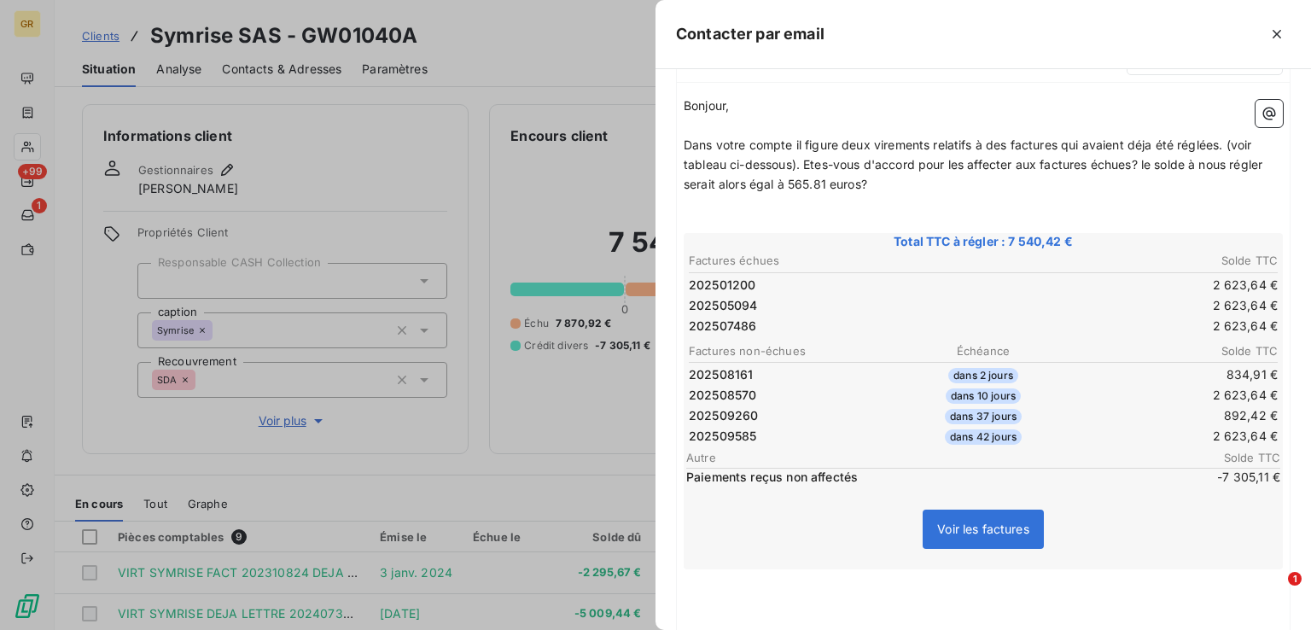
scroll to position [90, 0]
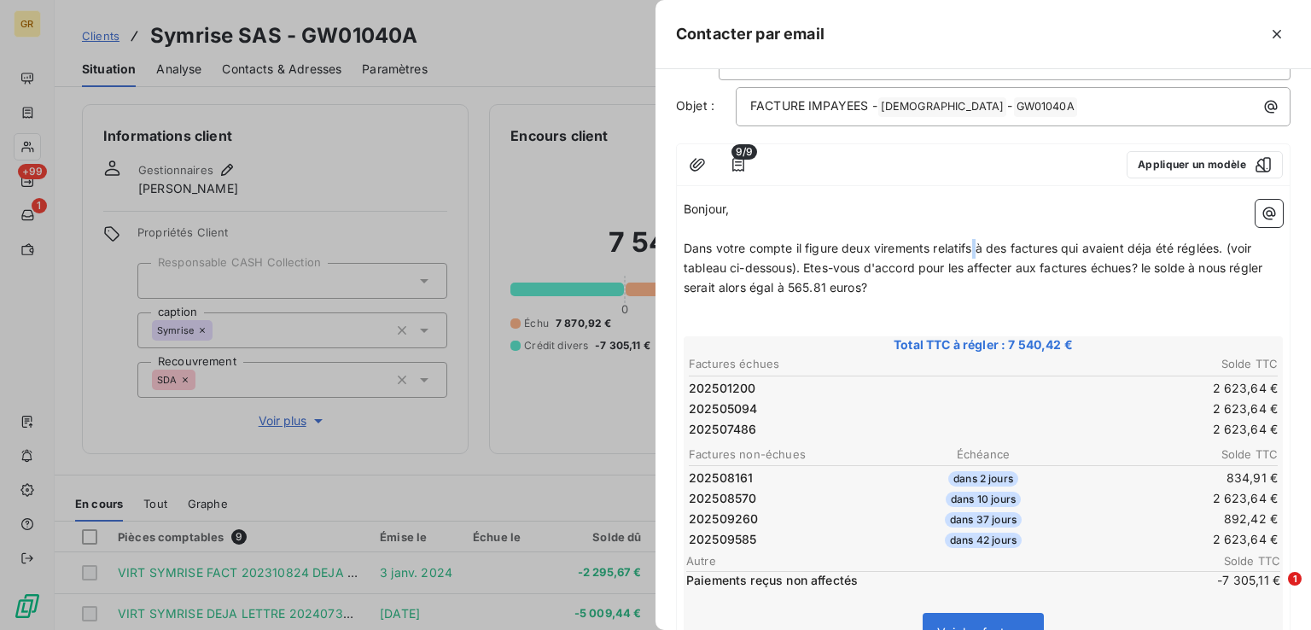
click at [973, 250] on span "Dans votre compte il figure deux virements relatifs à des factures qui avaient …" at bounding box center [975, 268] width 582 height 54
click at [975, 251] on span "Dans votre compte il figure deux virements relatifs à des factures qui avaient …" at bounding box center [975, 268] width 582 height 54
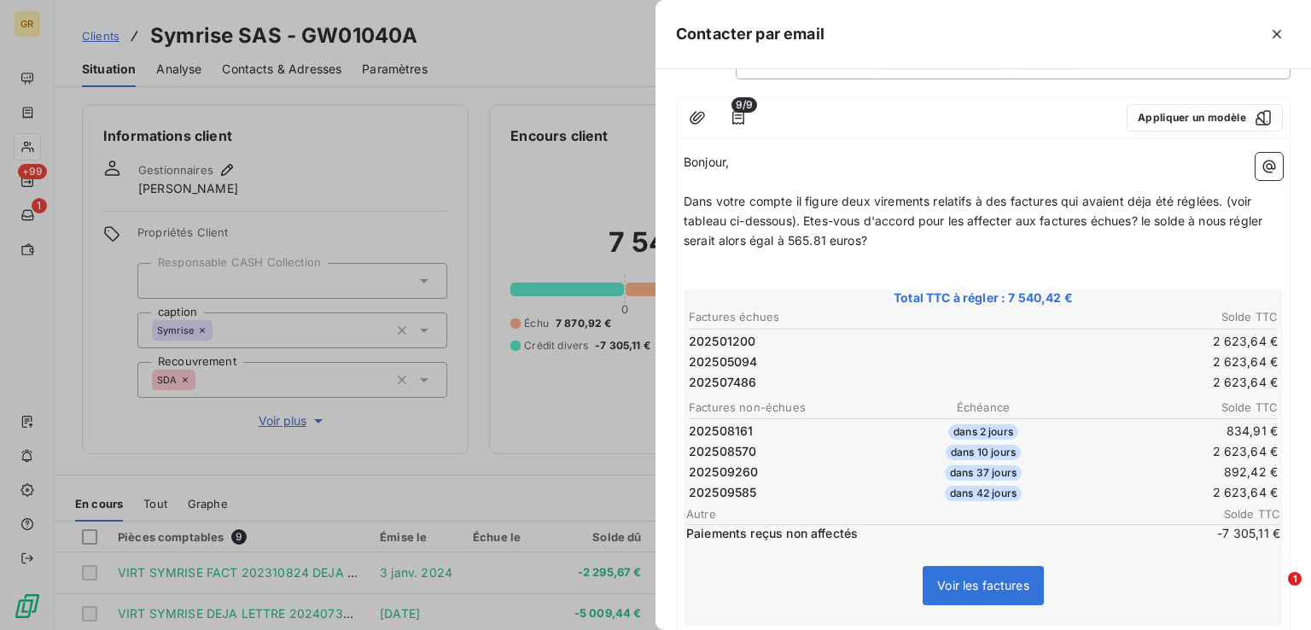
scroll to position [63, 0]
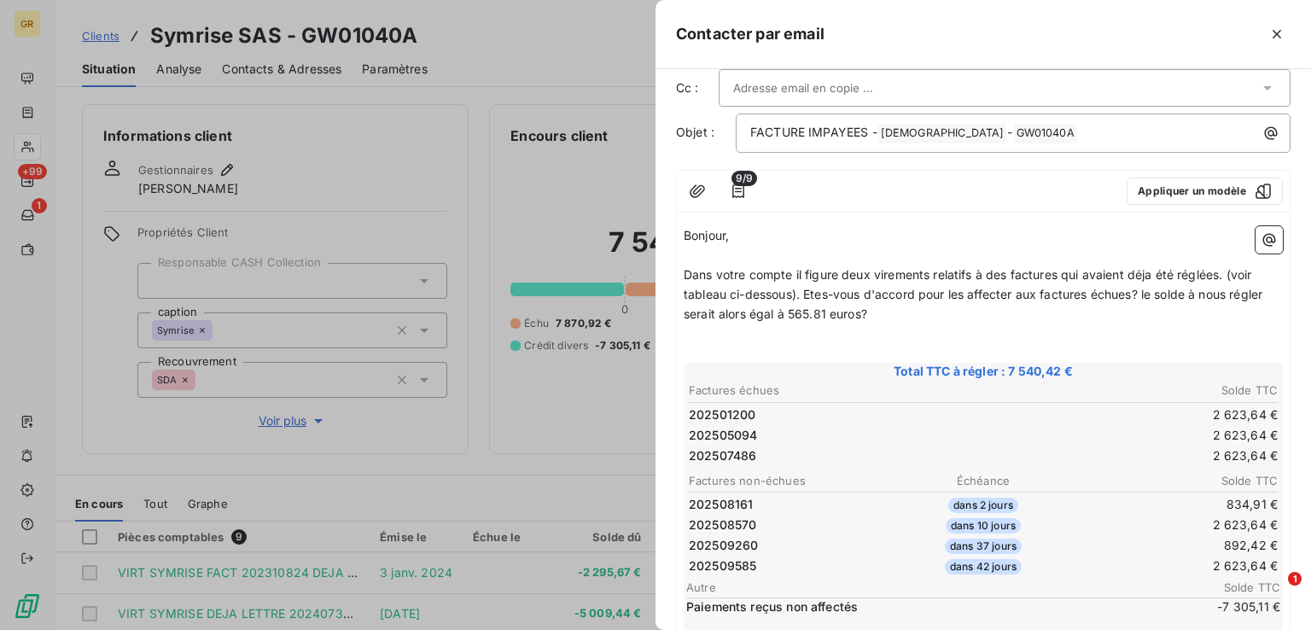
click at [1221, 272] on span "Dans votre compte il figure deux virements relatifs à des factures qui avaient …" at bounding box center [975, 294] width 582 height 54
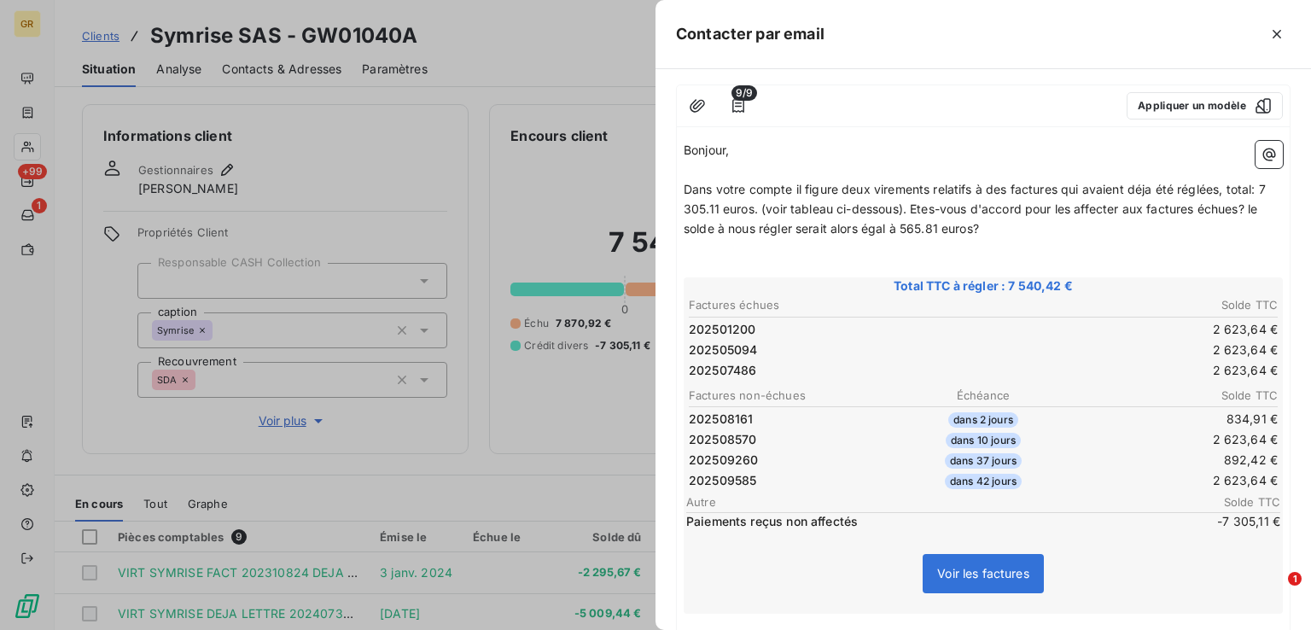
scroll to position [319, 0]
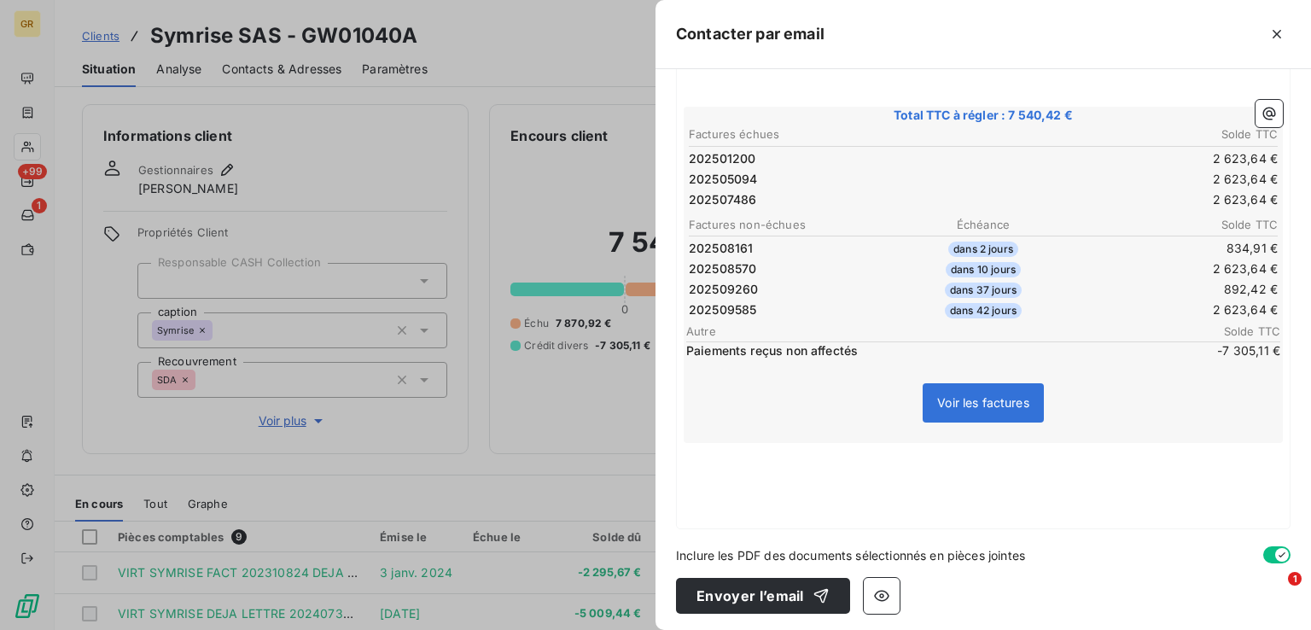
click at [760, 465] on p "﻿" at bounding box center [983, 473] width 599 height 20
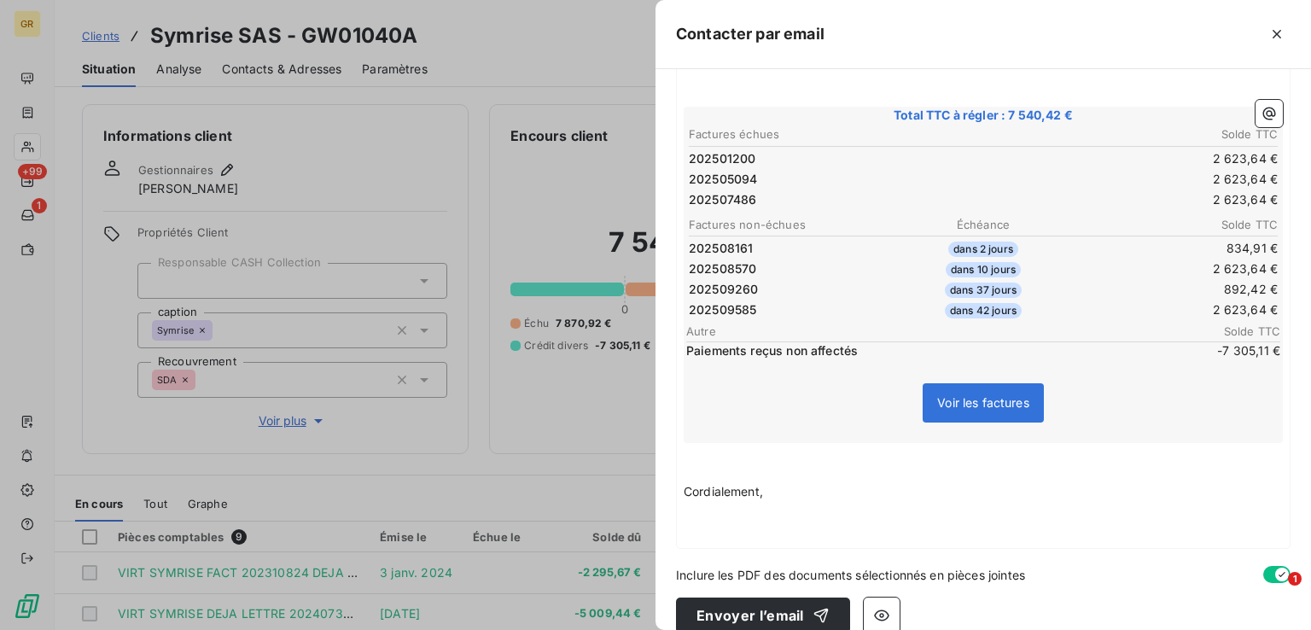
click at [706, 463] on p "﻿" at bounding box center [983, 473] width 599 height 20
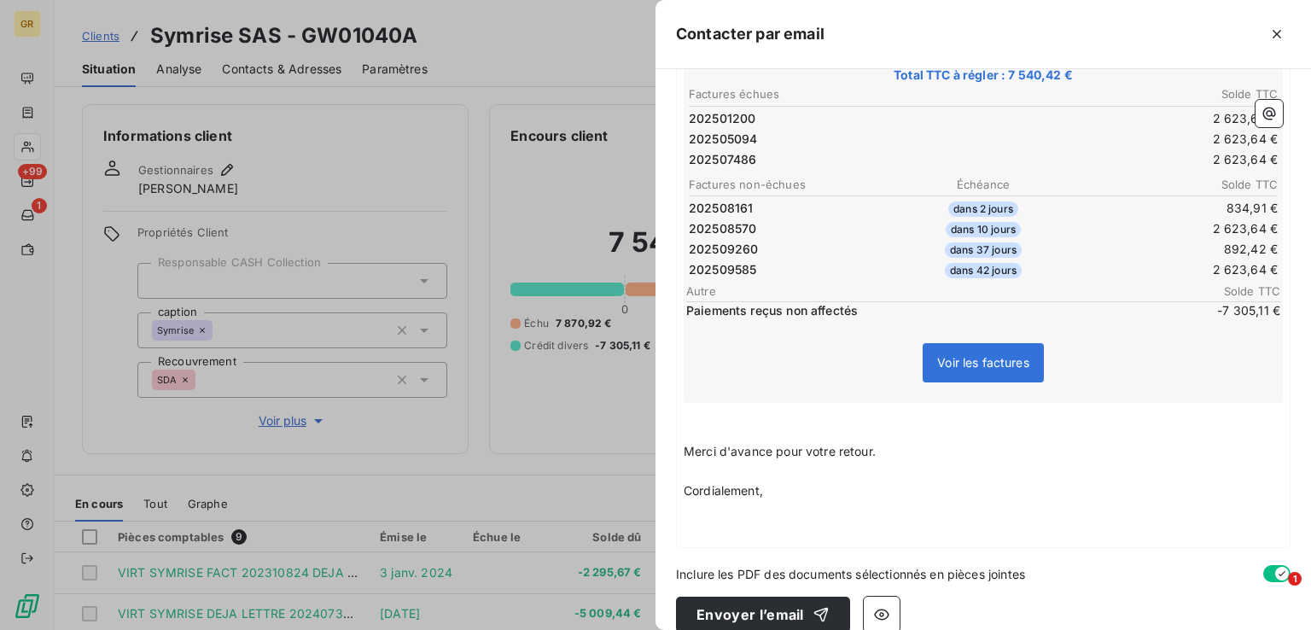
scroll to position [377, 0]
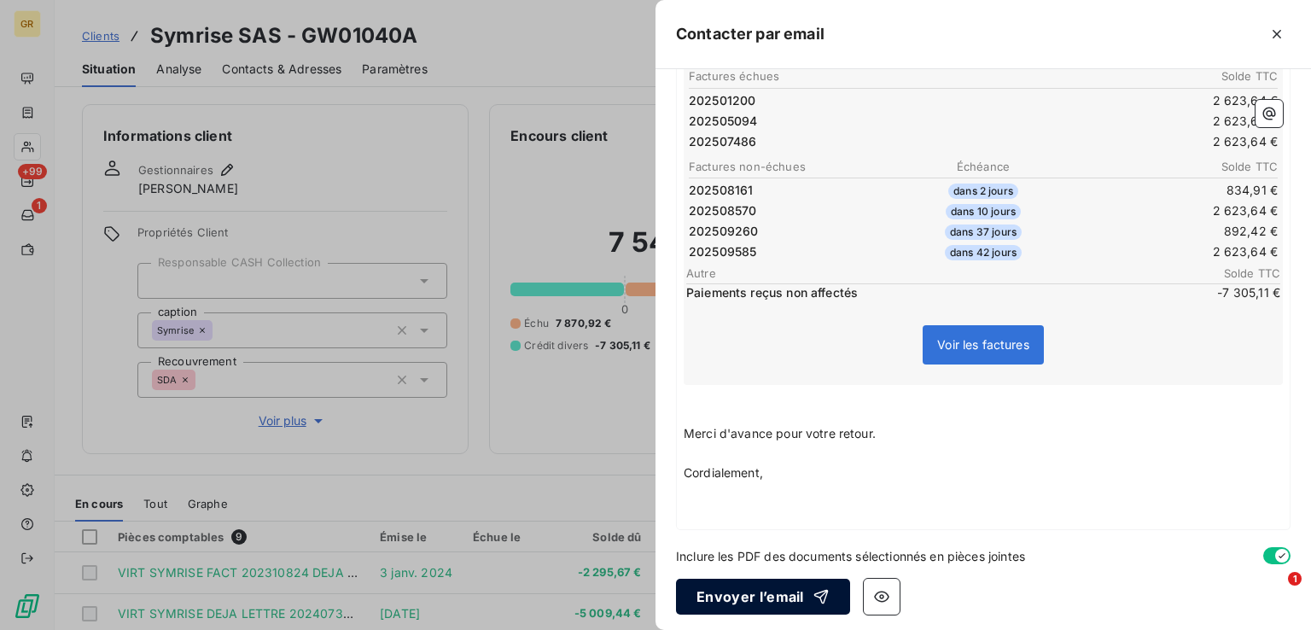
click at [758, 588] on button "Envoyer l’email" at bounding box center [763, 597] width 174 height 36
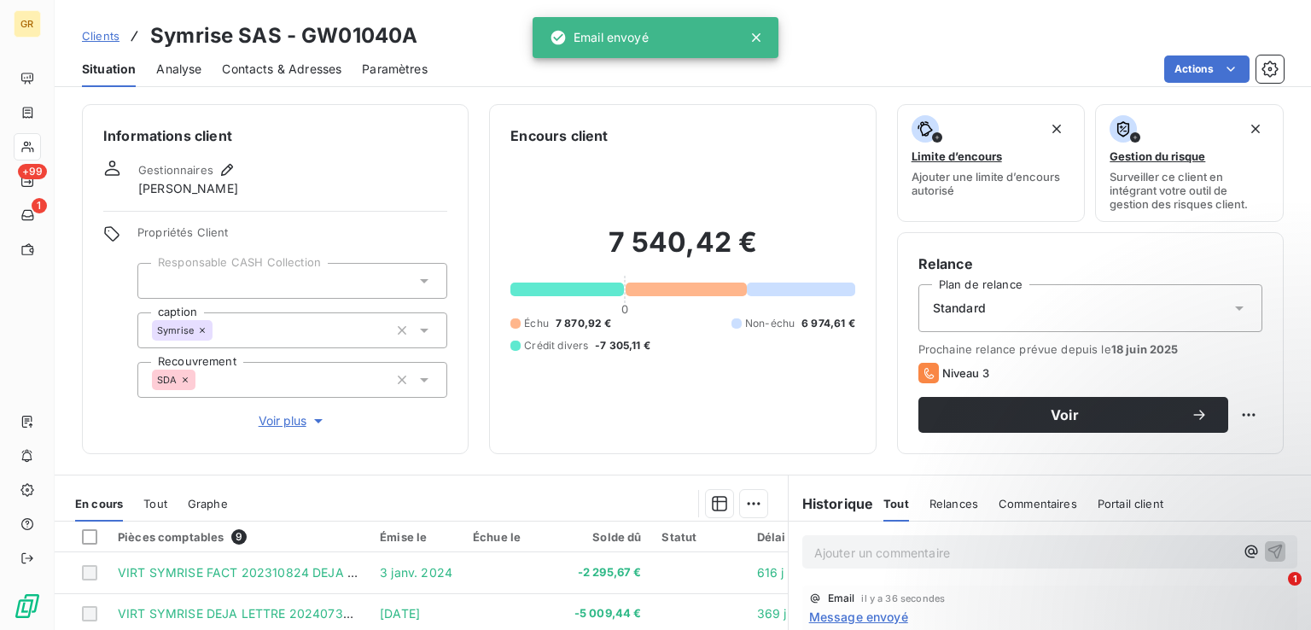
click at [280, 76] on span "Contacts & Adresses" at bounding box center [281, 69] width 119 height 17
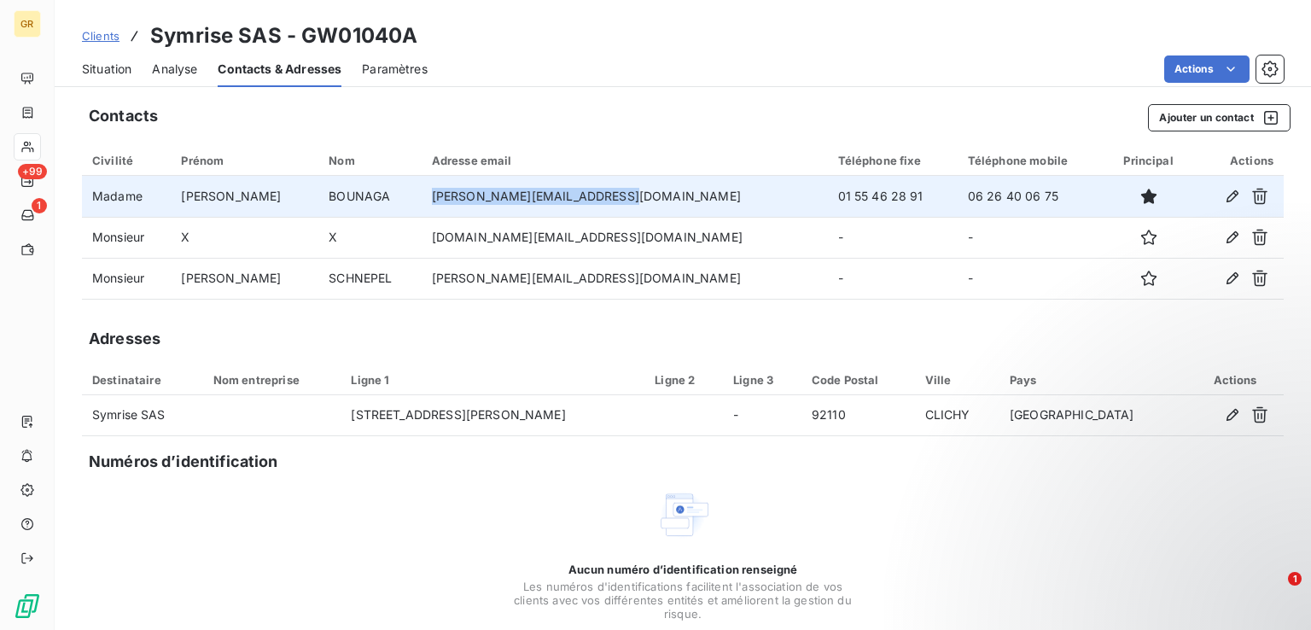
drag, startPoint x: 618, startPoint y: 197, endPoint x: 426, endPoint y: 199, distance: 192.0
click at [426, 199] on td "[PERSON_NAME][EMAIL_ADDRESS][DOMAIN_NAME]" at bounding box center [625, 196] width 406 height 41
copy td "[PERSON_NAME][EMAIL_ADDRESS][DOMAIN_NAME]"
drag, startPoint x: 981, startPoint y: 201, endPoint x: 869, endPoint y: 186, distance: 113.7
click at [869, 186] on tr "Madame [PERSON_NAME] [PERSON_NAME][EMAIL_ADDRESS][DOMAIN_NAME] 01 55 46 28 91 0…" at bounding box center [682, 196] width 1201 height 41
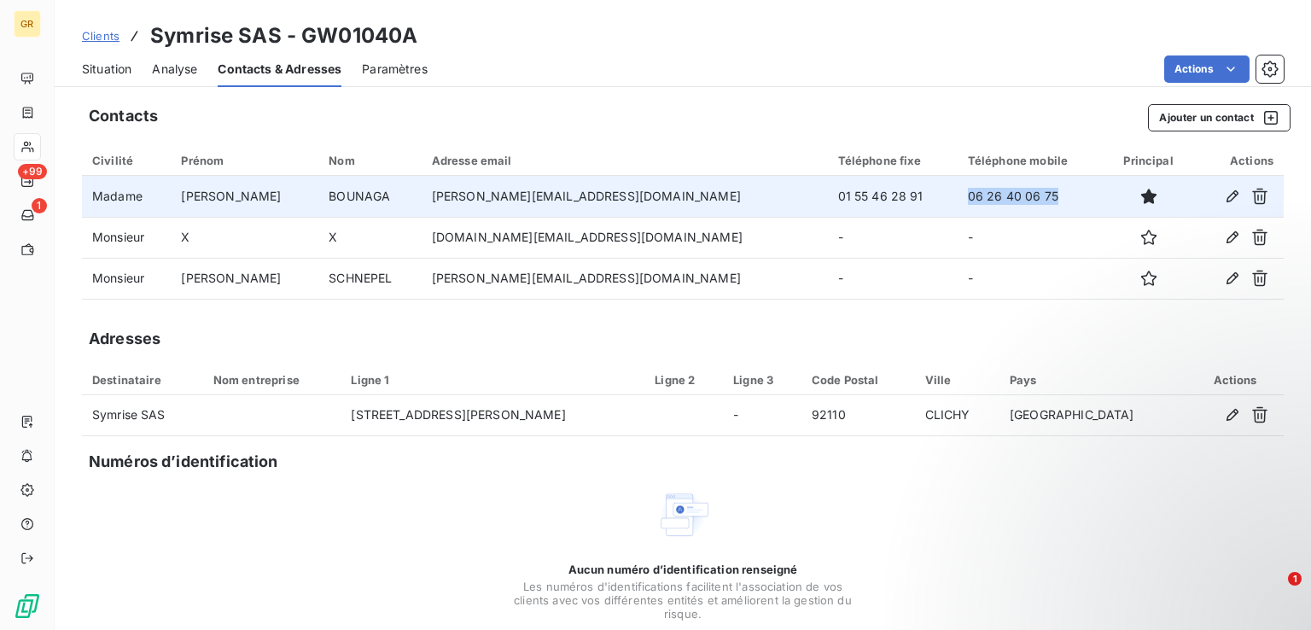
copy tr "06 26 40 06 75"
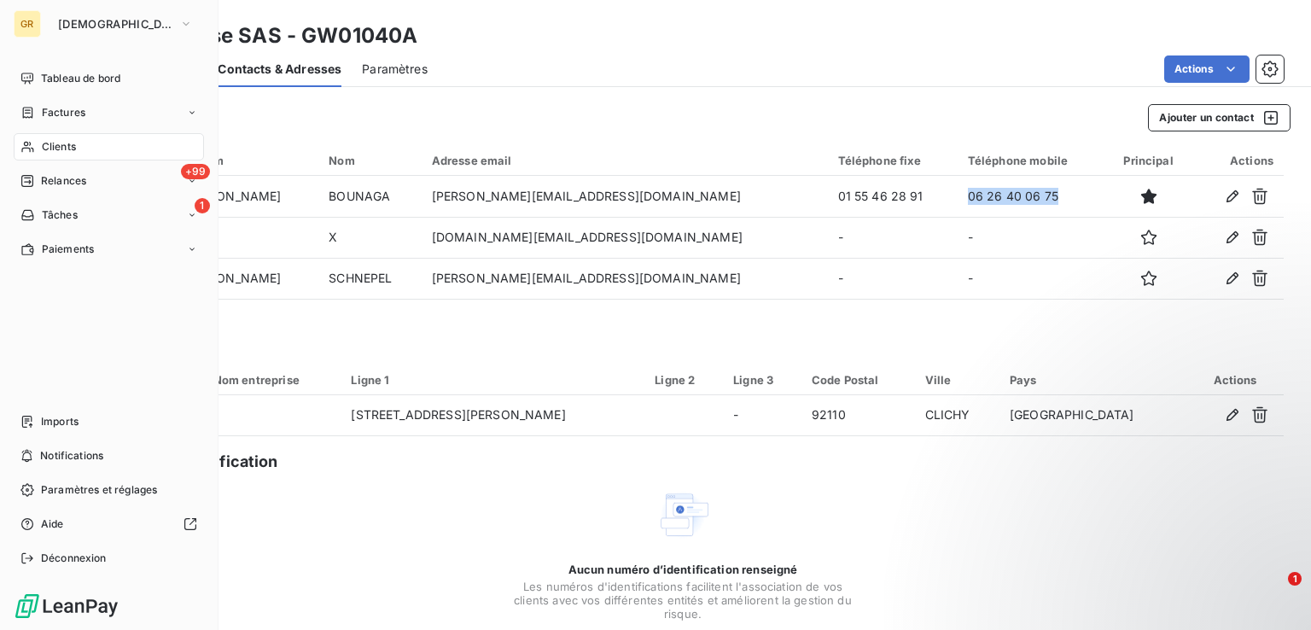
click at [77, 144] on div "Clients" at bounding box center [109, 146] width 190 height 27
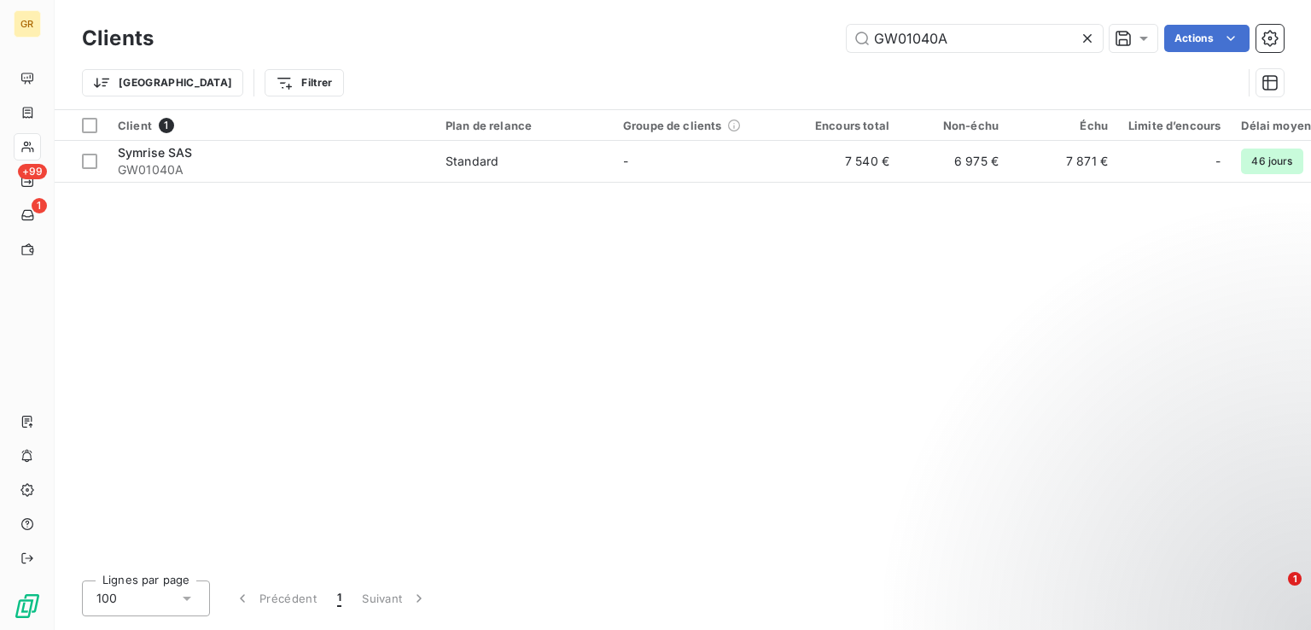
drag, startPoint x: 949, startPoint y: 39, endPoint x: 802, endPoint y: 42, distance: 146.8
click at [804, 41] on div "GW01040A Actions" at bounding box center [728, 38] width 1109 height 27
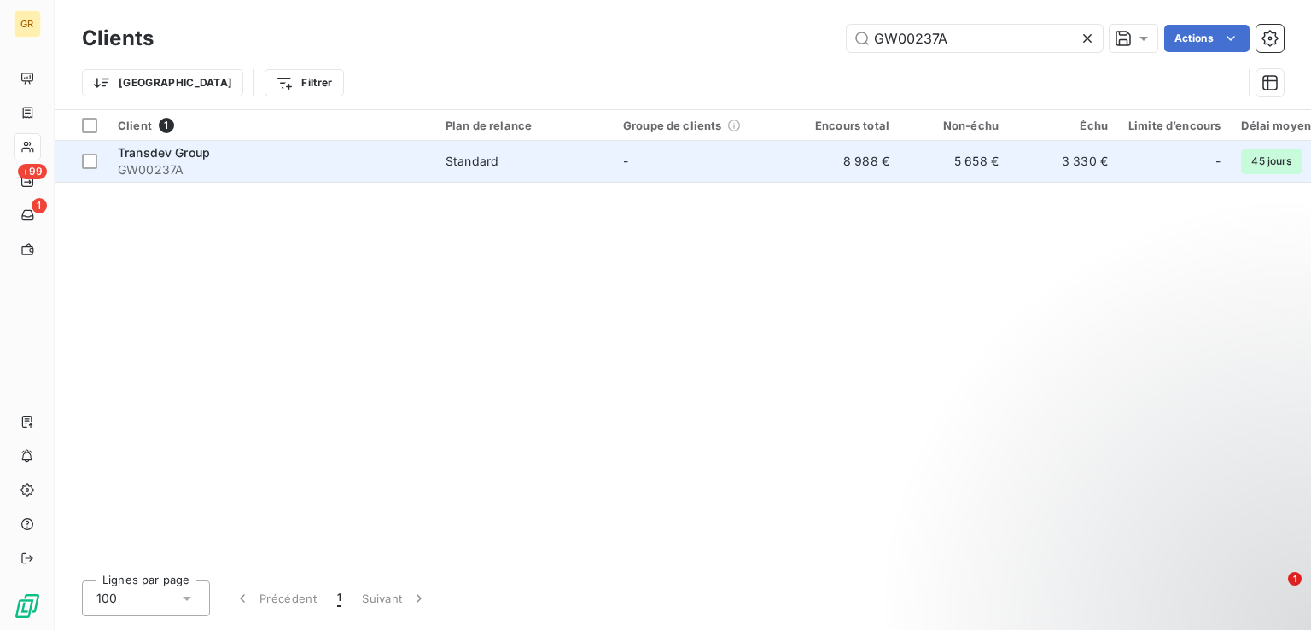
type input "GW00237A"
drag, startPoint x: 399, startPoint y: 161, endPoint x: 426, endPoint y: 167, distance: 27.1
click at [399, 161] on span "GW00237A" at bounding box center [271, 169] width 307 height 17
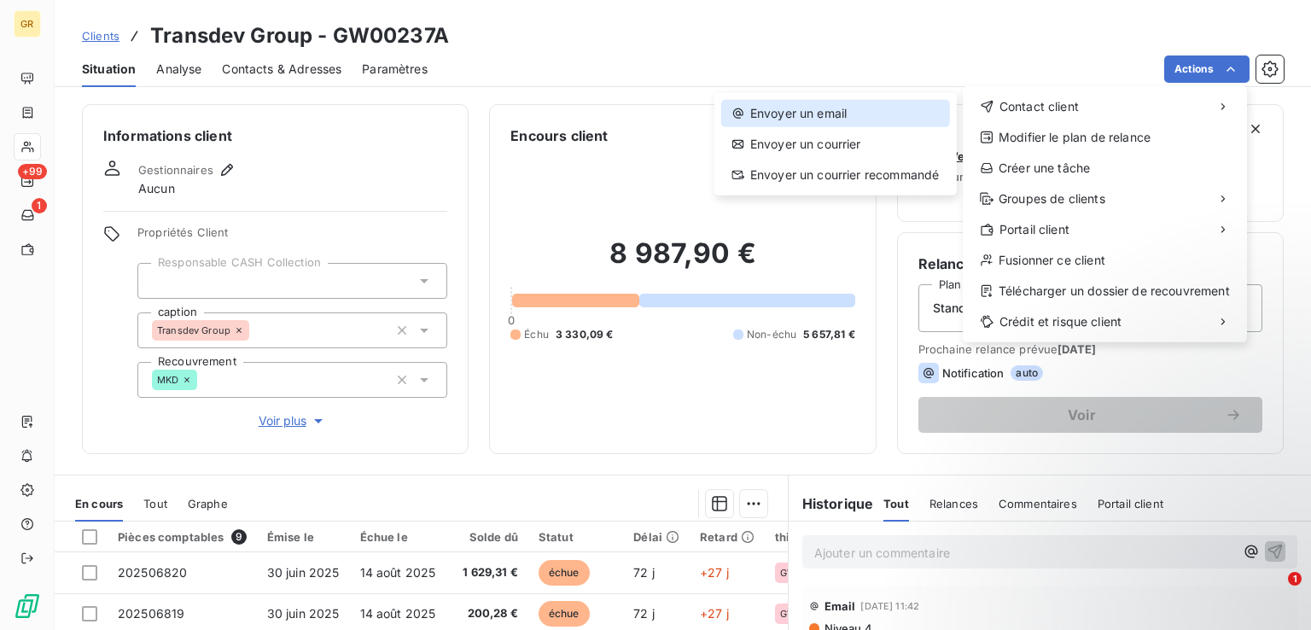
click at [894, 113] on div "Envoyer un email" at bounding box center [835, 113] width 229 height 27
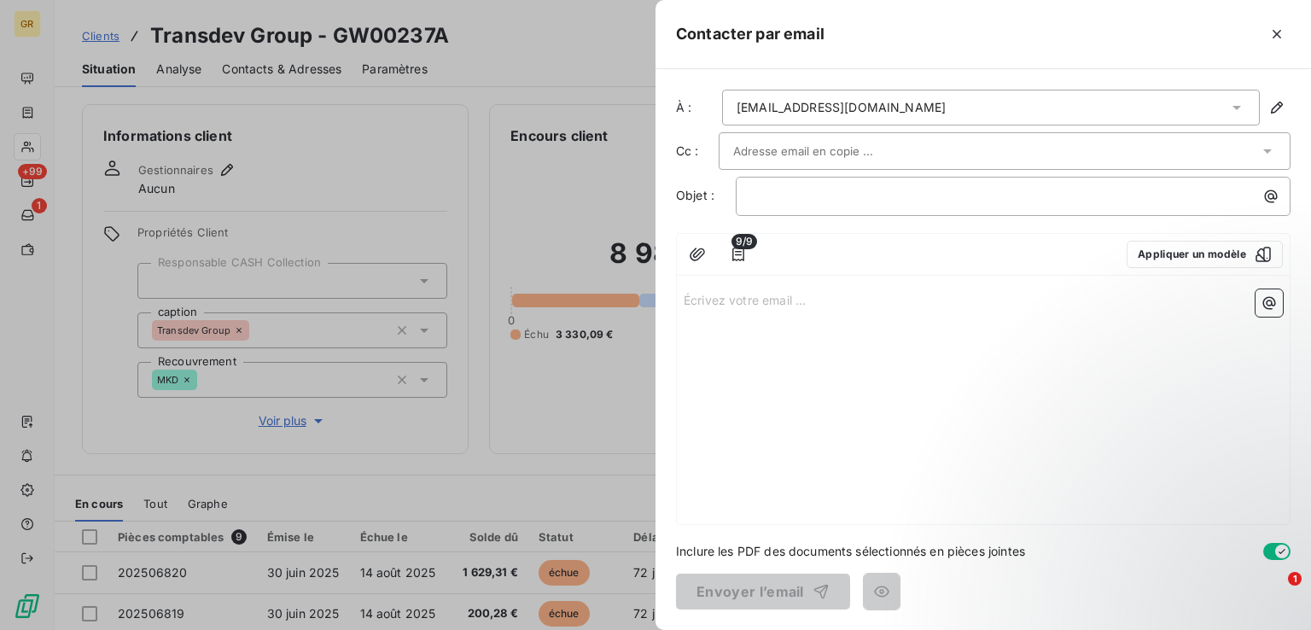
click at [892, 144] on div at bounding box center [996, 151] width 526 height 26
click at [316, 76] on div at bounding box center [655, 315] width 1311 height 630
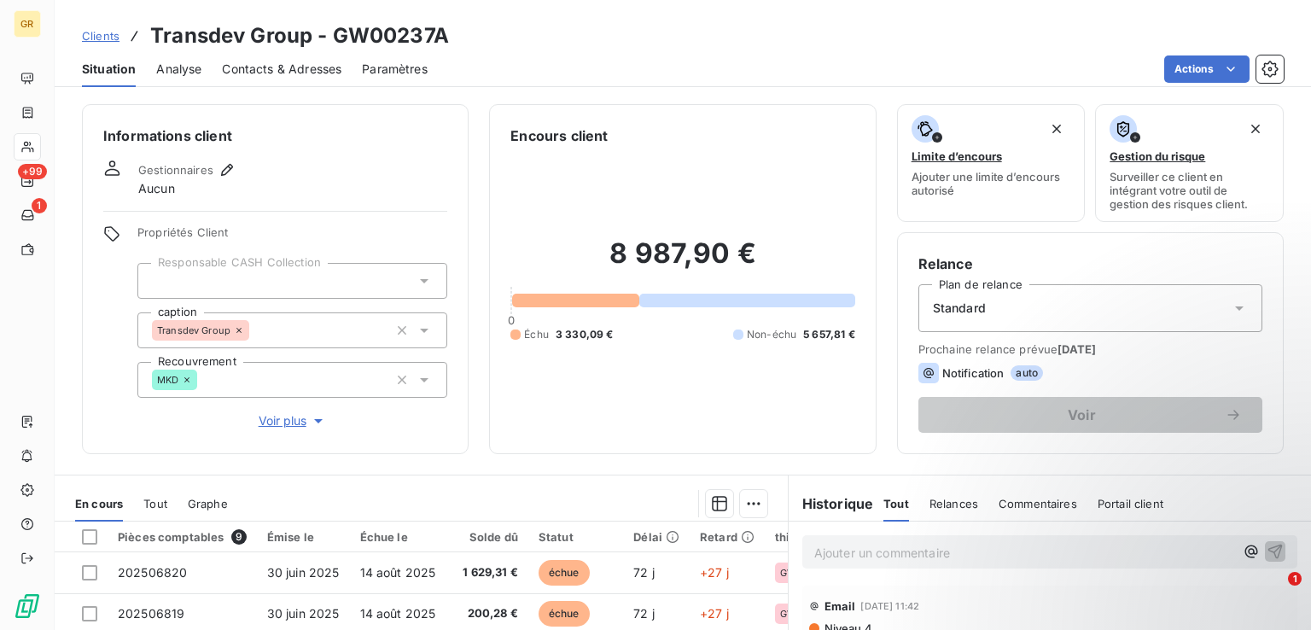
click at [320, 70] on span "Contacts & Adresses" at bounding box center [281, 69] width 119 height 17
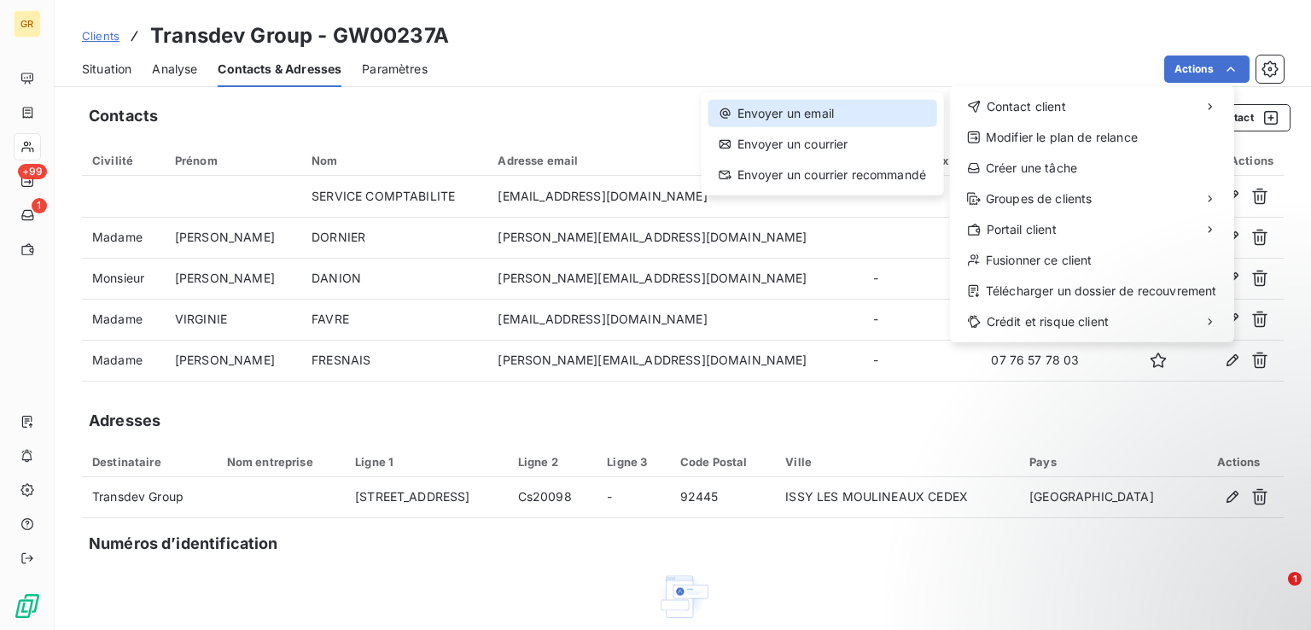
click at [842, 113] on div "Envoyer un email" at bounding box center [822, 113] width 229 height 27
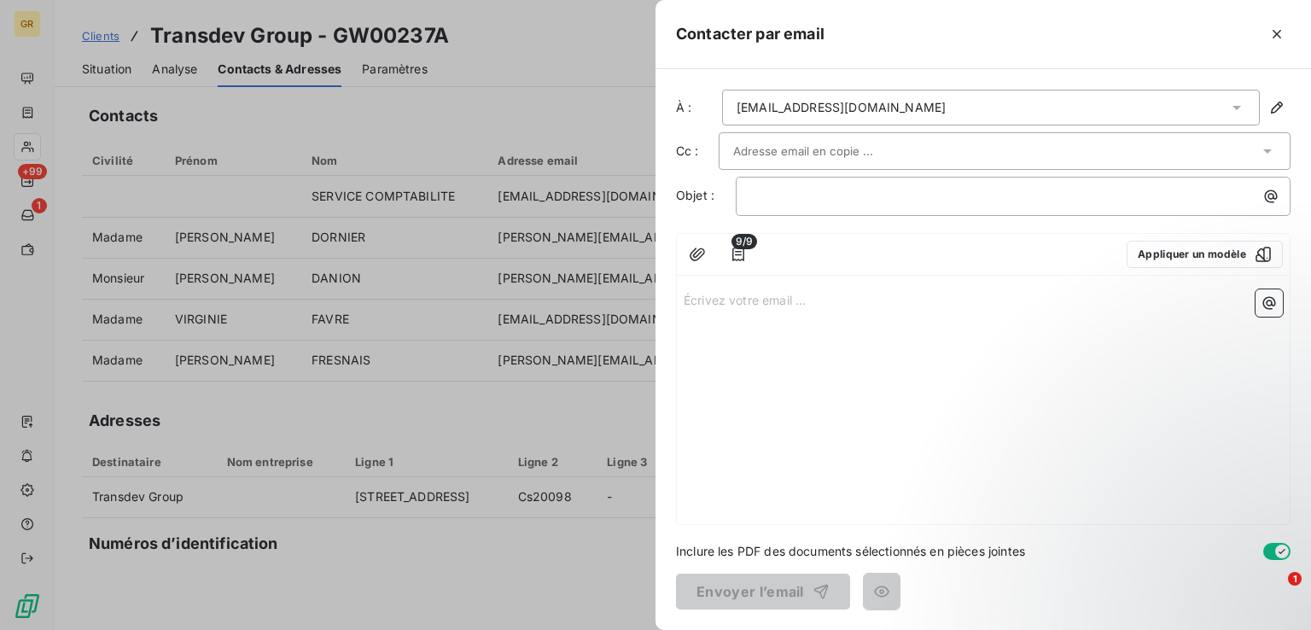
click at [899, 151] on div at bounding box center [996, 151] width 526 height 26
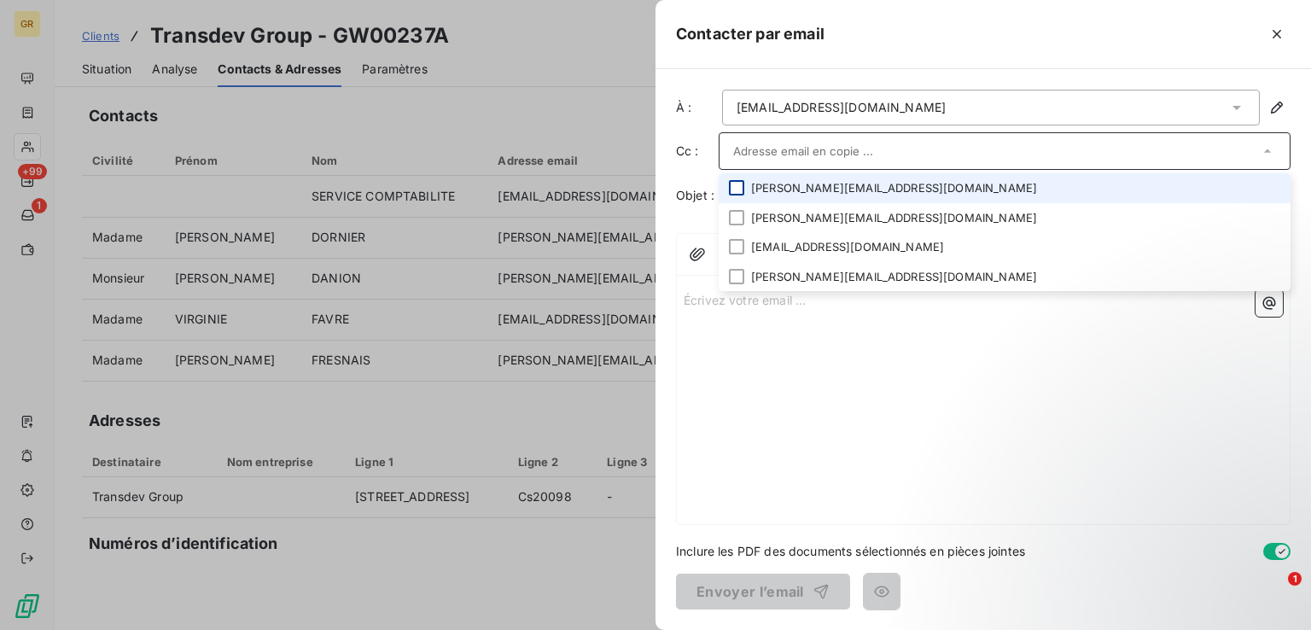
click at [736, 195] on div at bounding box center [736, 187] width 15 height 15
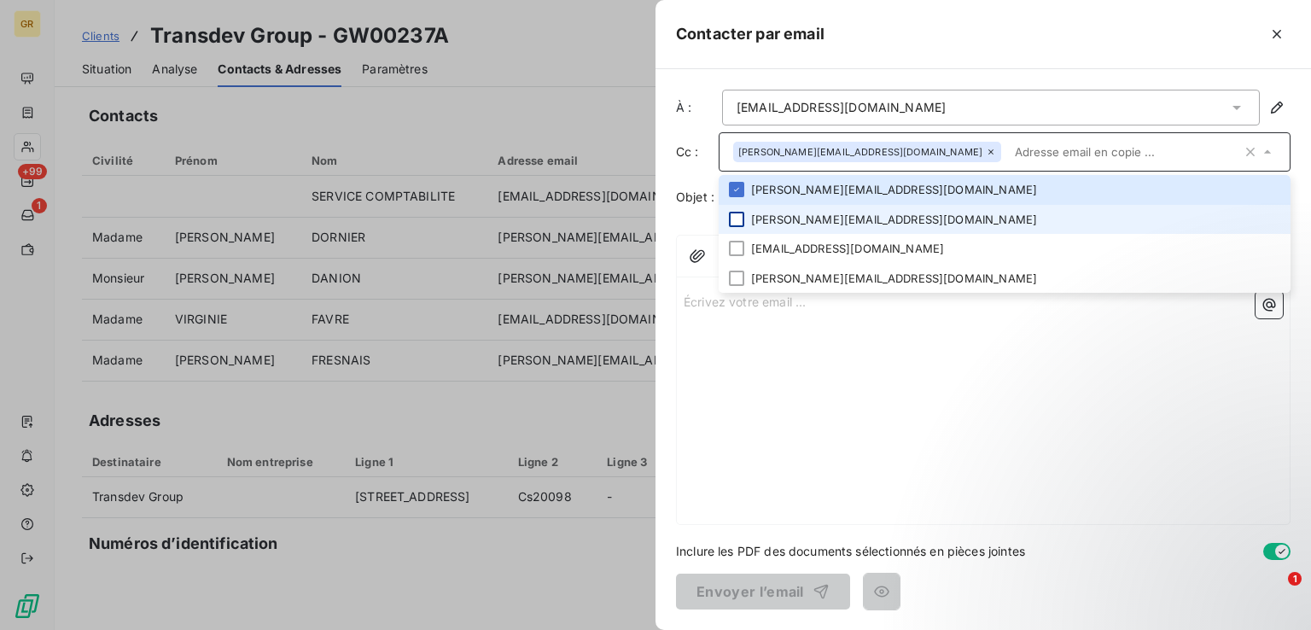
click at [736, 216] on div at bounding box center [736, 219] width 15 height 15
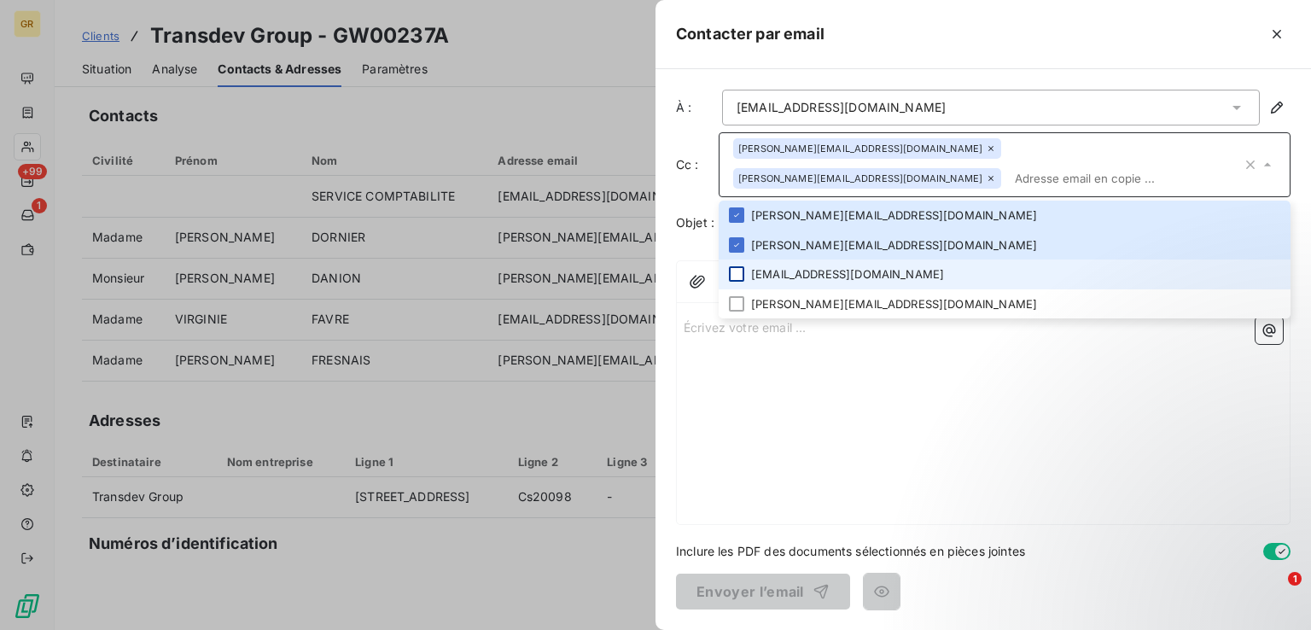
click at [738, 266] on div at bounding box center [736, 273] width 15 height 15
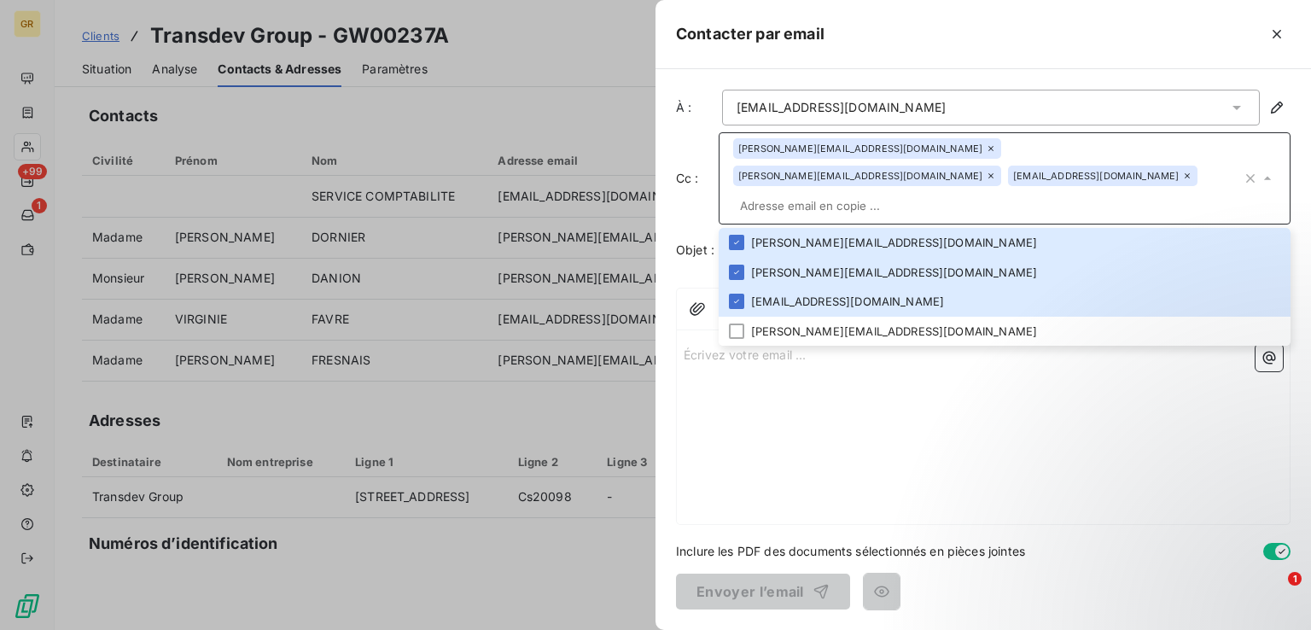
click at [1239, 424] on div "Écrivez votre email ... ﻿" at bounding box center [983, 430] width 613 height 187
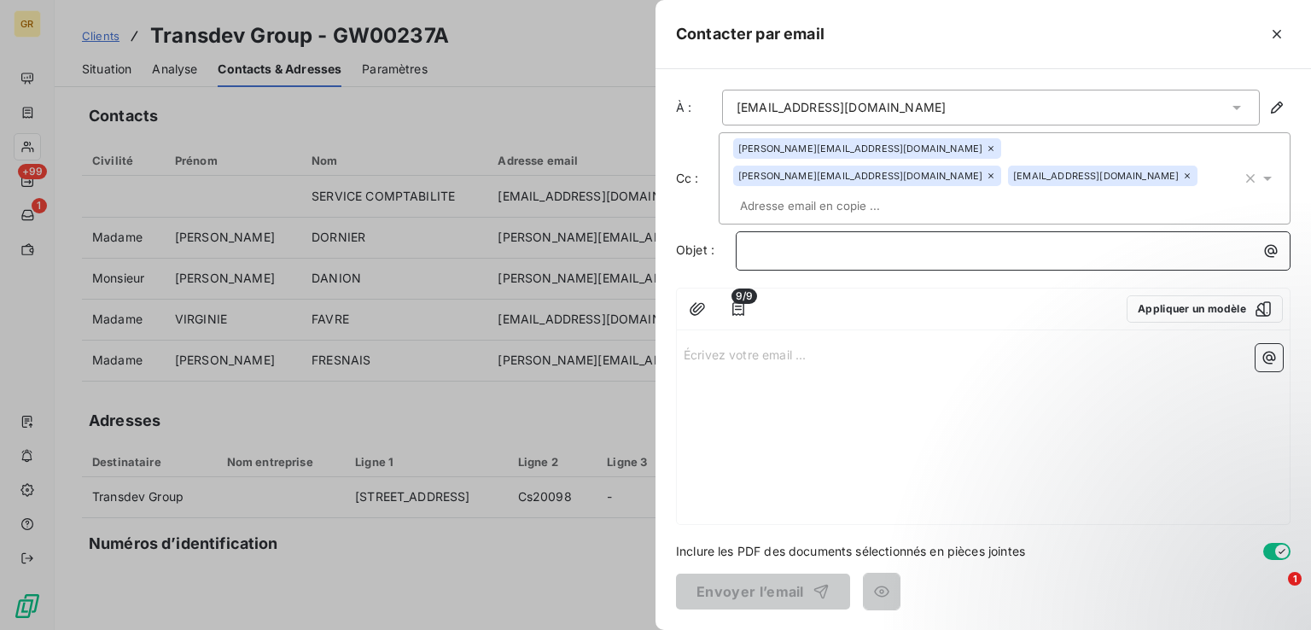
click at [898, 241] on p "﻿" at bounding box center [1017, 251] width 534 height 20
click at [1260, 237] on button "button" at bounding box center [1270, 250] width 27 height 27
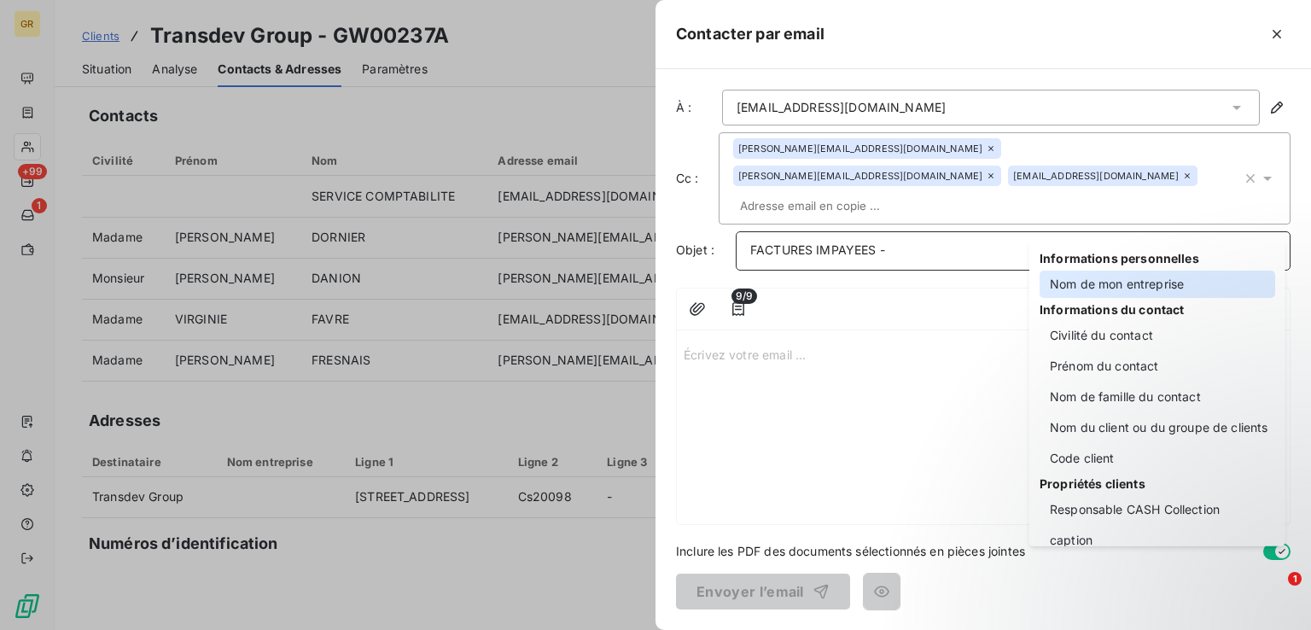
click at [1127, 274] on div "Nom de mon entreprise" at bounding box center [1157, 284] width 236 height 27
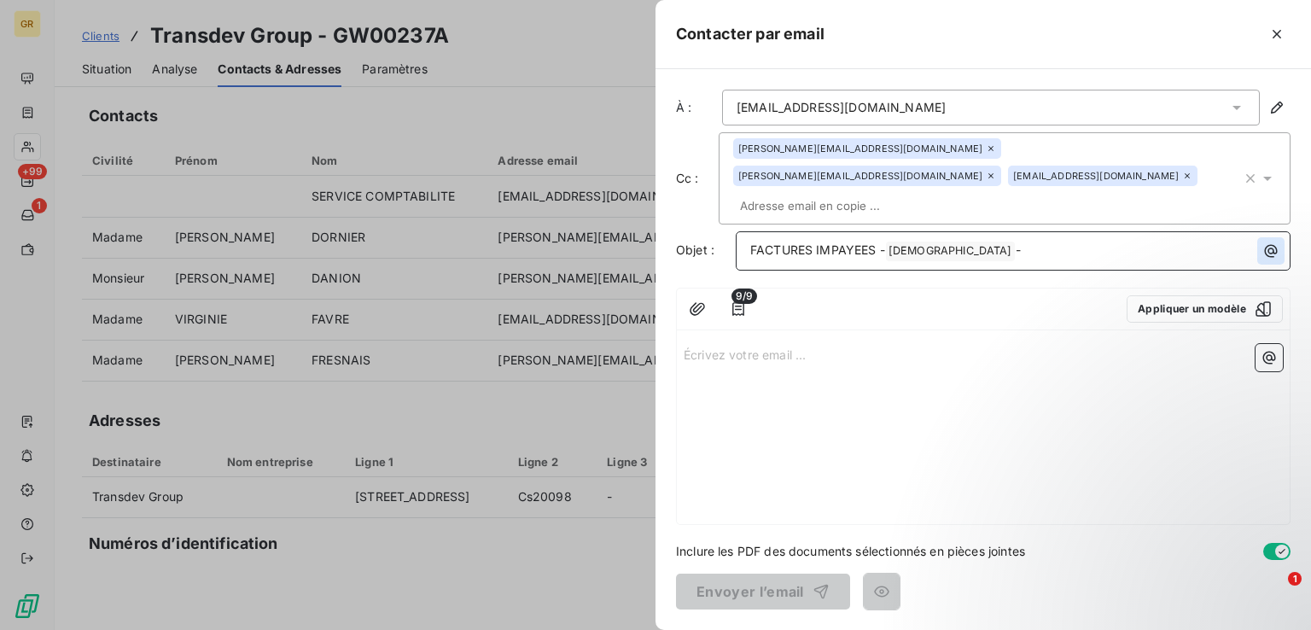
click at [1275, 242] on icon "button" at bounding box center [1270, 250] width 17 height 17
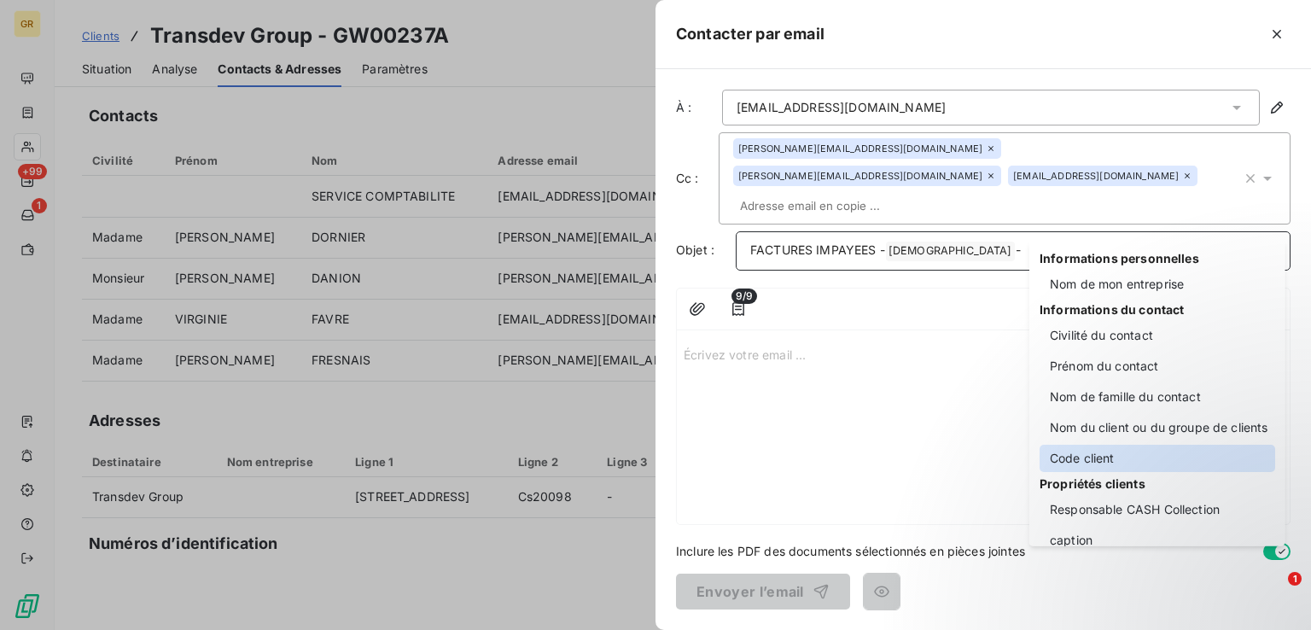
click at [1132, 457] on div "Code client" at bounding box center [1157, 458] width 236 height 27
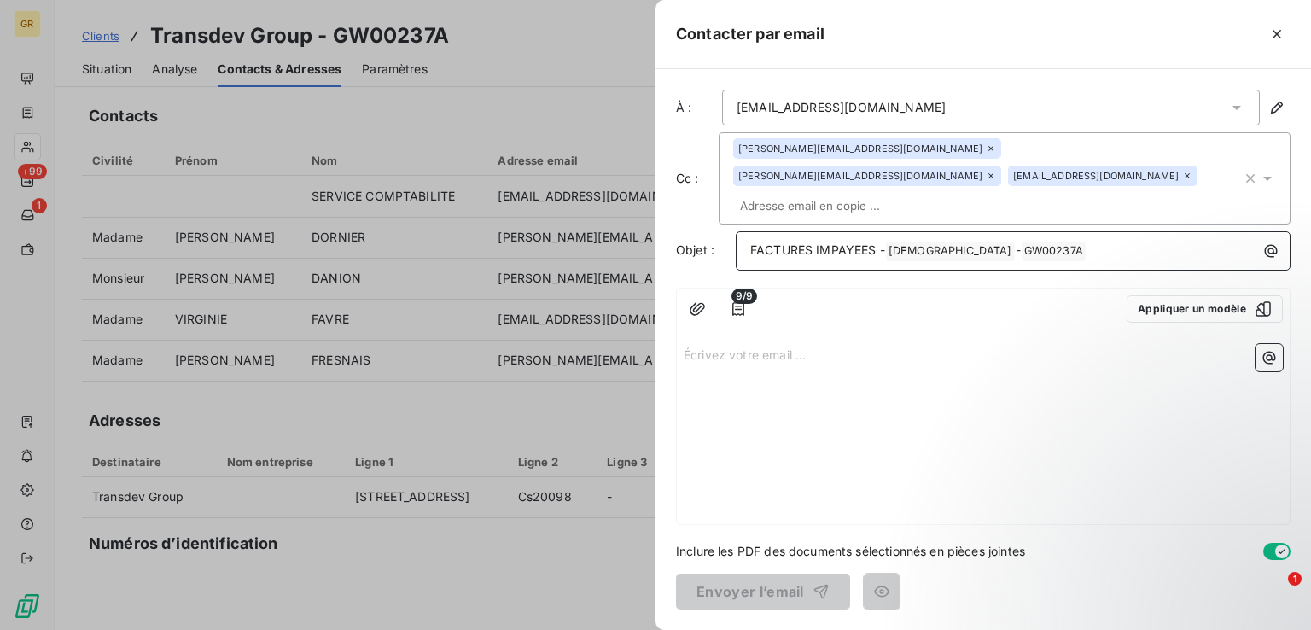
click at [733, 344] on p "Écrivez votre email ... ﻿" at bounding box center [983, 354] width 599 height 20
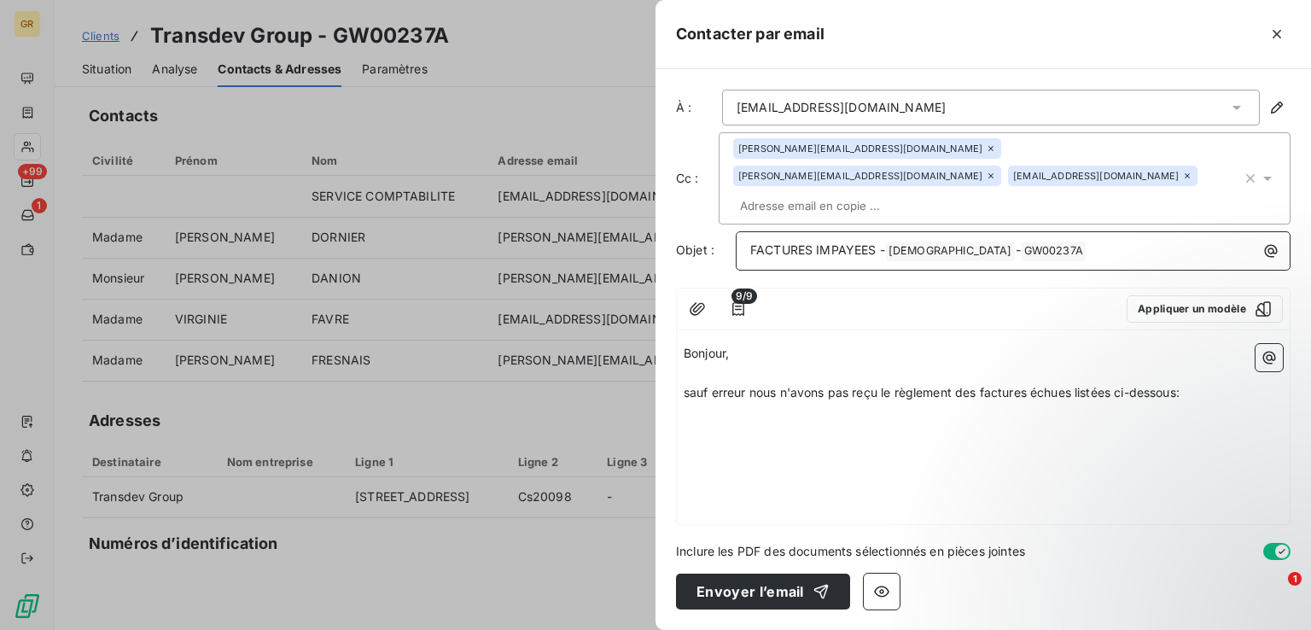
click at [692, 385] on span "sauf erreur nous n'avons pas reçu le règlement des factures échues listées ci-d…" at bounding box center [932, 392] width 496 height 15
click at [1207, 383] on p "Sauf erreur nous n'avons pas reçu le règlement des factures échues listées ci-d…" at bounding box center [983, 393] width 599 height 20
click at [1270, 349] on icon "button" at bounding box center [1268, 357] width 17 height 17
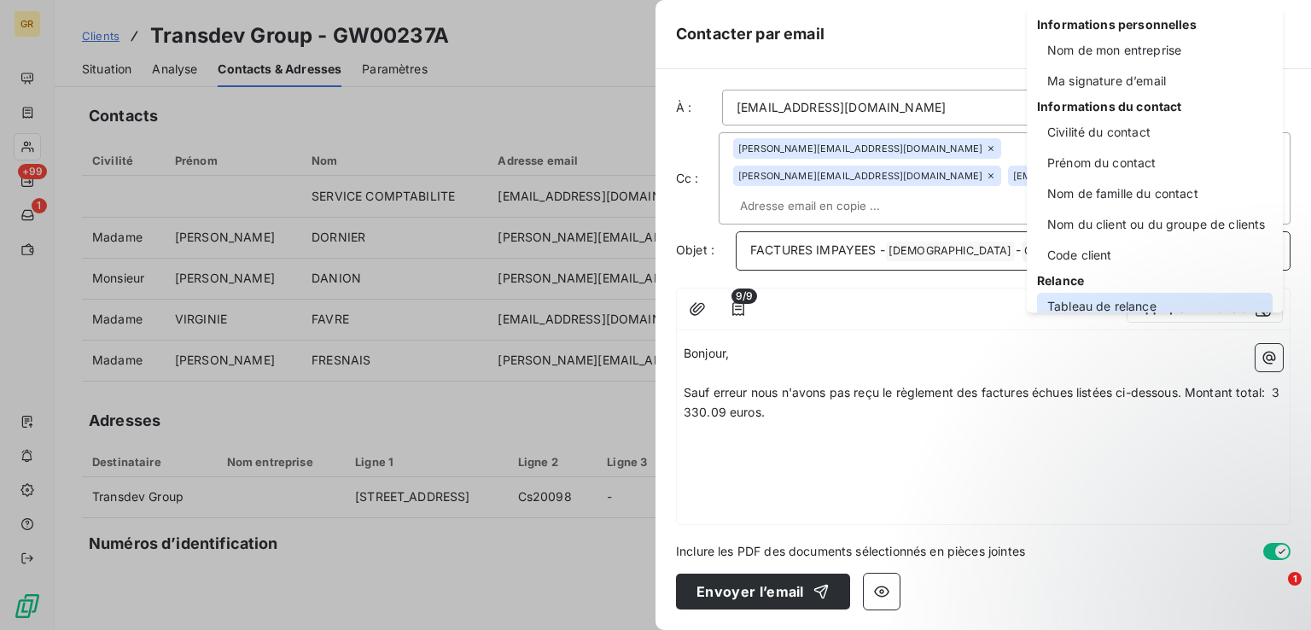
click at [1096, 302] on div "Tableau de relance" at bounding box center [1155, 306] width 236 height 27
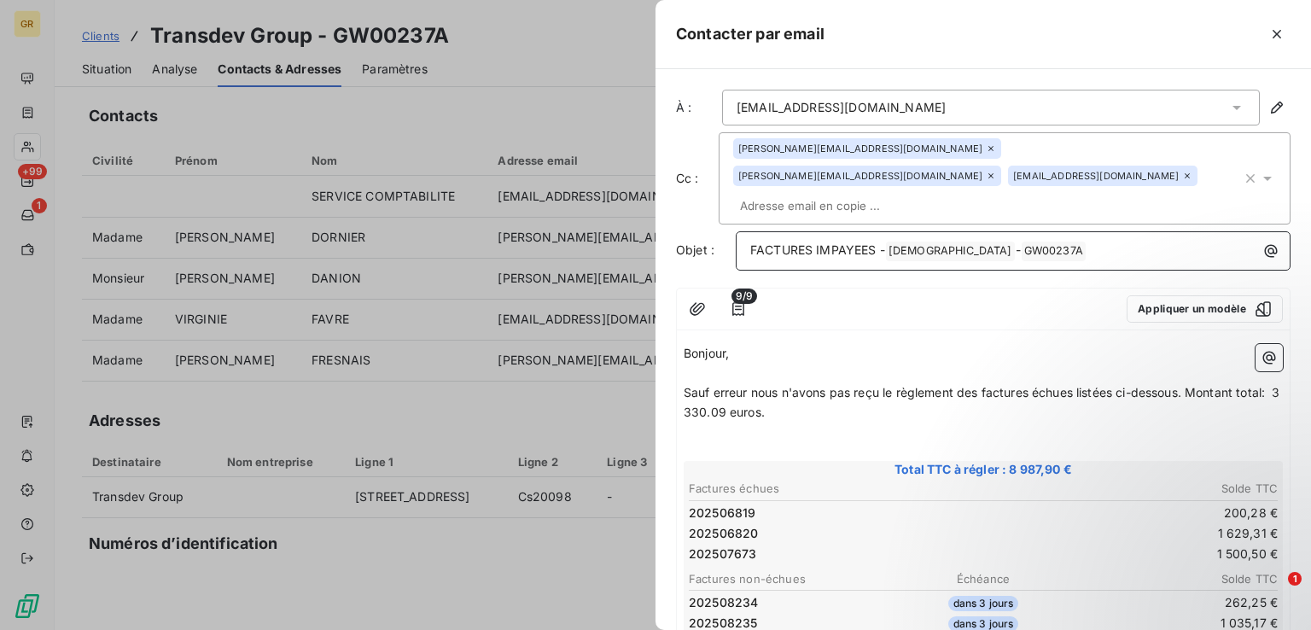
scroll to position [85, 0]
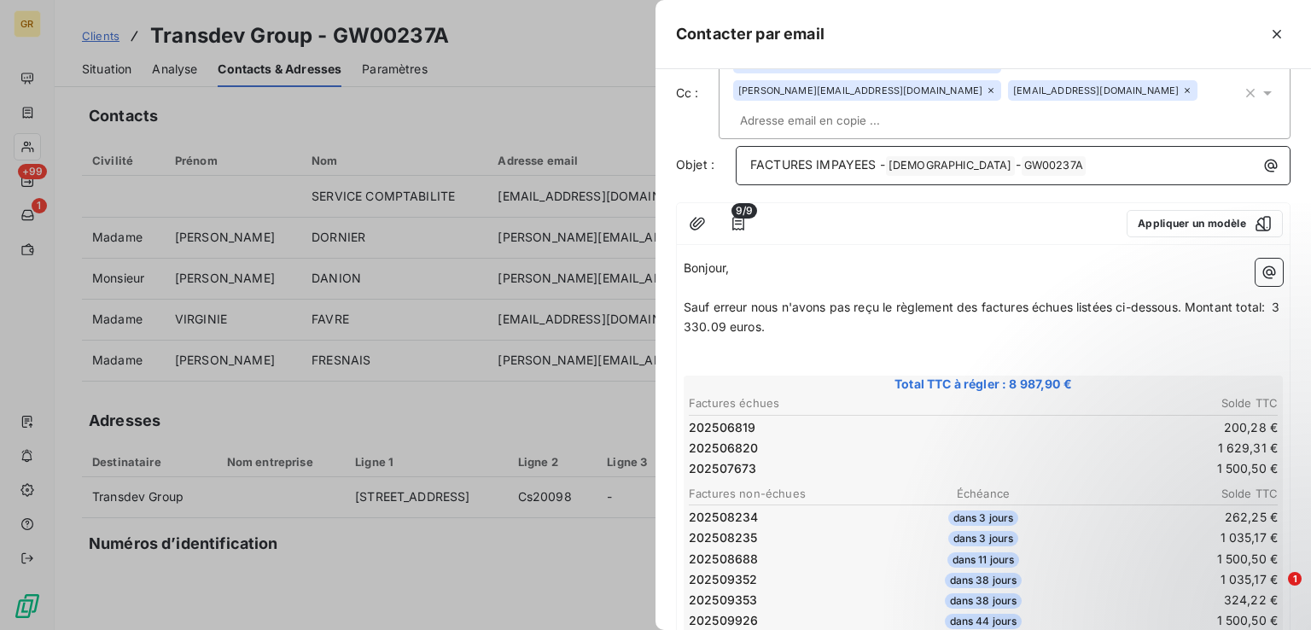
click at [711, 356] on p "﻿" at bounding box center [983, 366] width 599 height 20
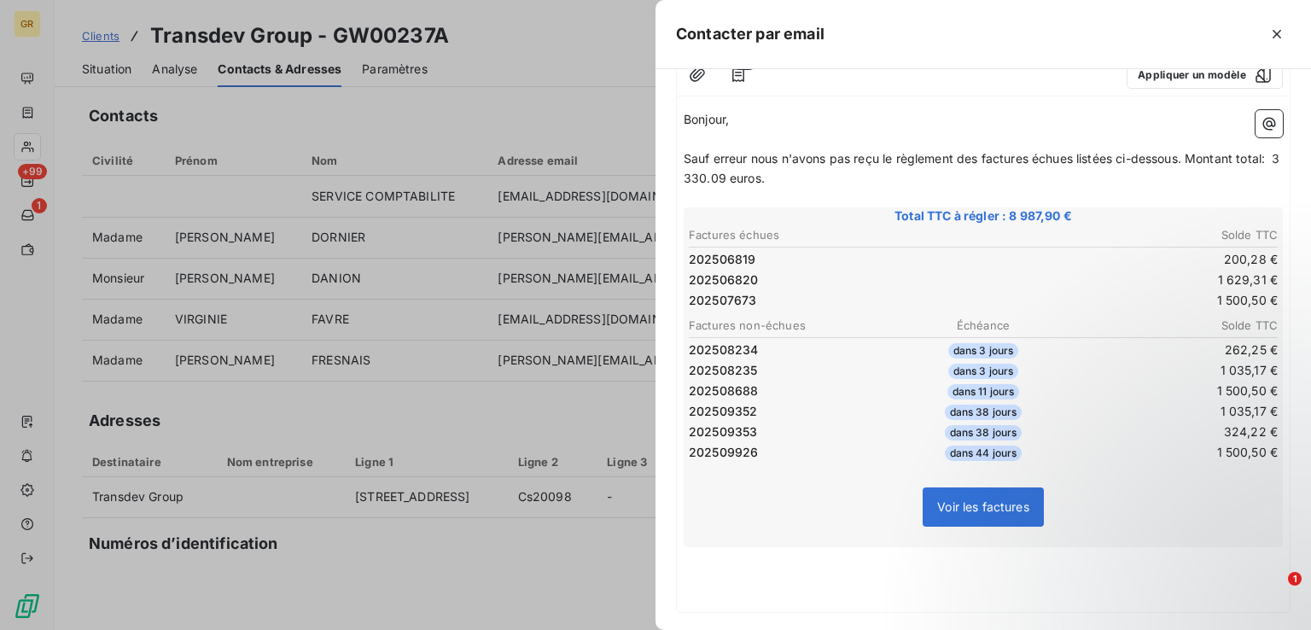
scroll to position [256, 0]
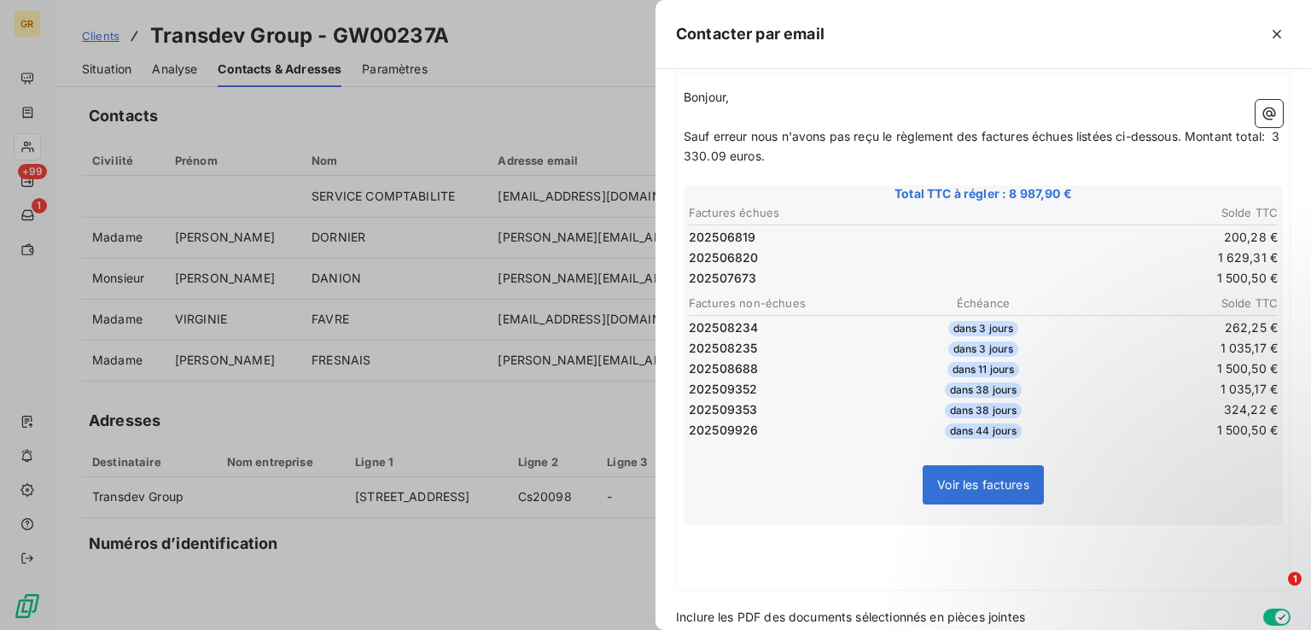
click at [694, 525] on p "﻿" at bounding box center [983, 535] width 599 height 20
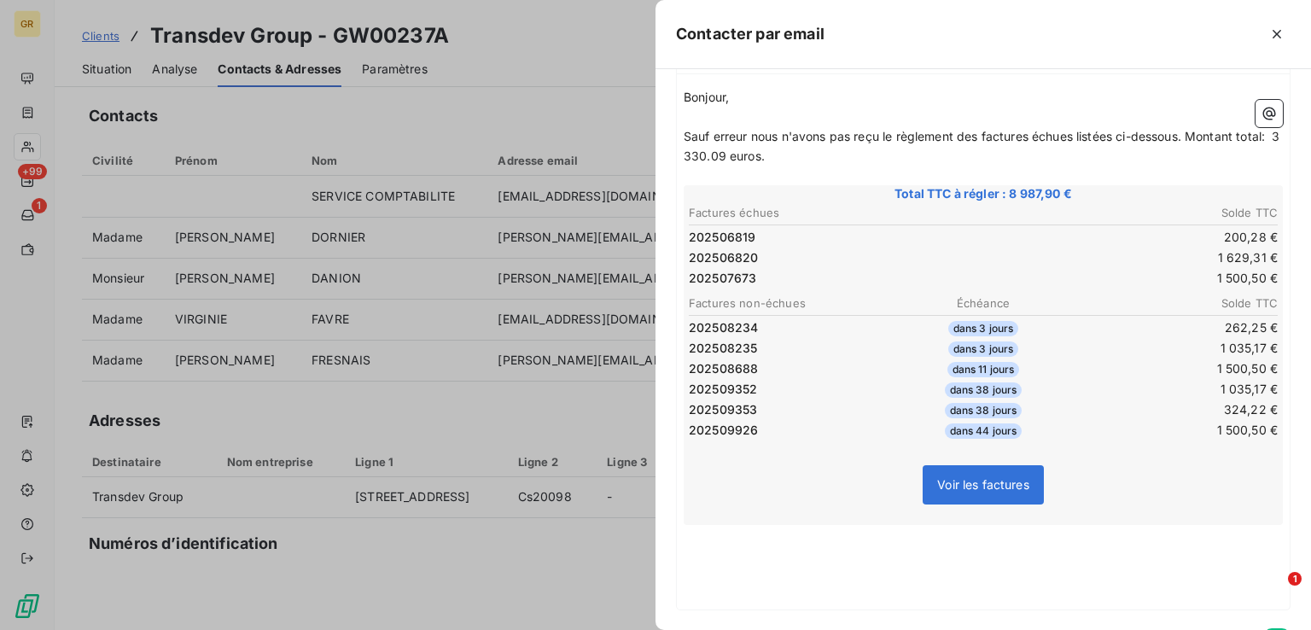
click at [713, 544] on p "﻿" at bounding box center [983, 554] width 599 height 20
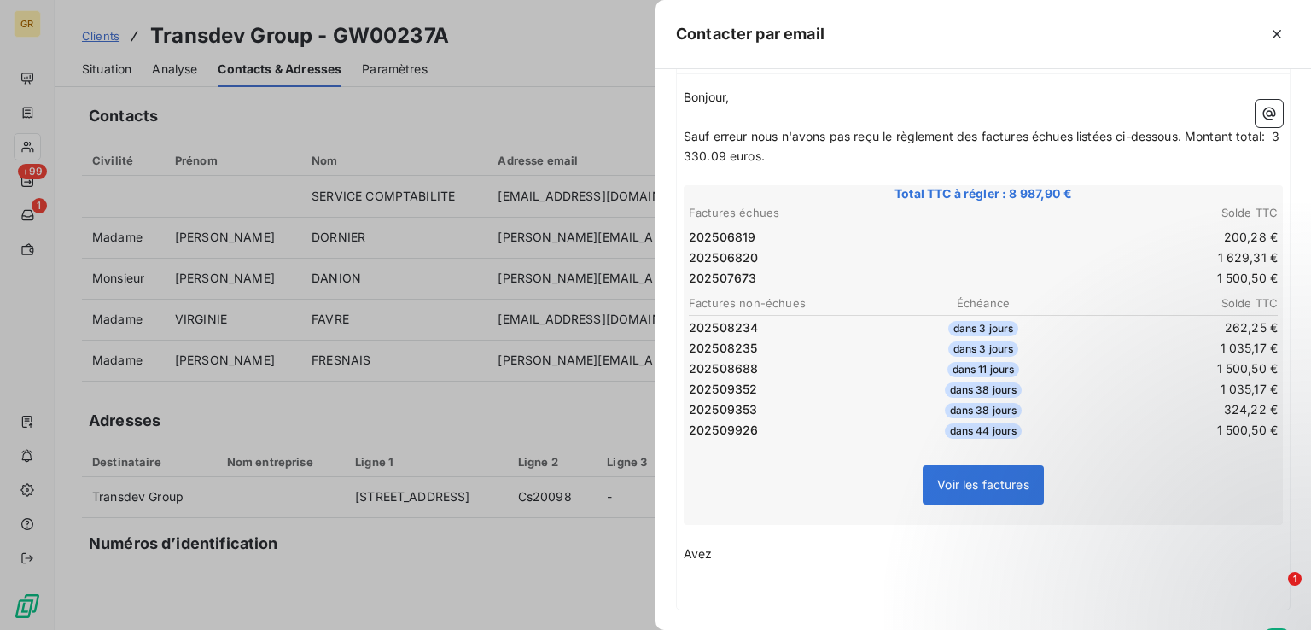
click at [711, 546] on span "Avez" at bounding box center [698, 553] width 29 height 15
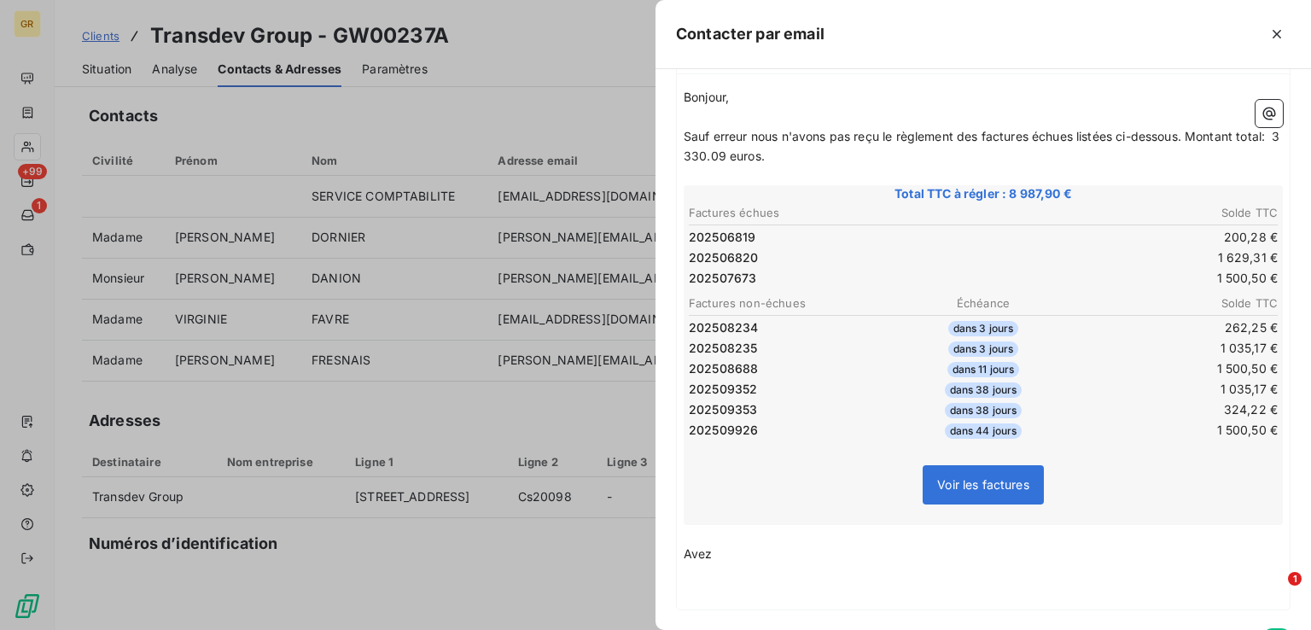
drag, startPoint x: 707, startPoint y: 522, endPoint x: 673, endPoint y: 527, distance: 33.6
click at [673, 527] on div "À : [EMAIL_ADDRESS][DOMAIN_NAME] Cc : [PERSON_NAME][DOMAIN_NAME][EMAIL_ADDRESS]…" at bounding box center [982, 349] width 655 height 561
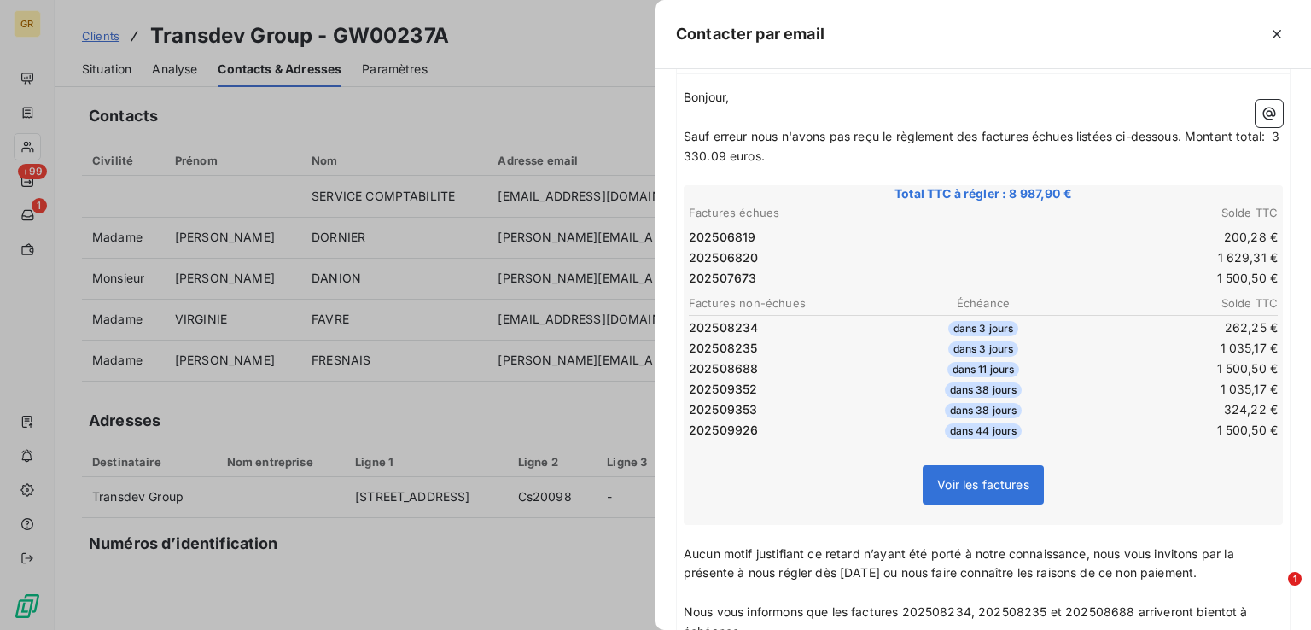
click at [810, 604] on span "Nous vous informons que les factures 202508234, 202508235 et 202508688 arrivero…" at bounding box center [967, 621] width 567 height 34
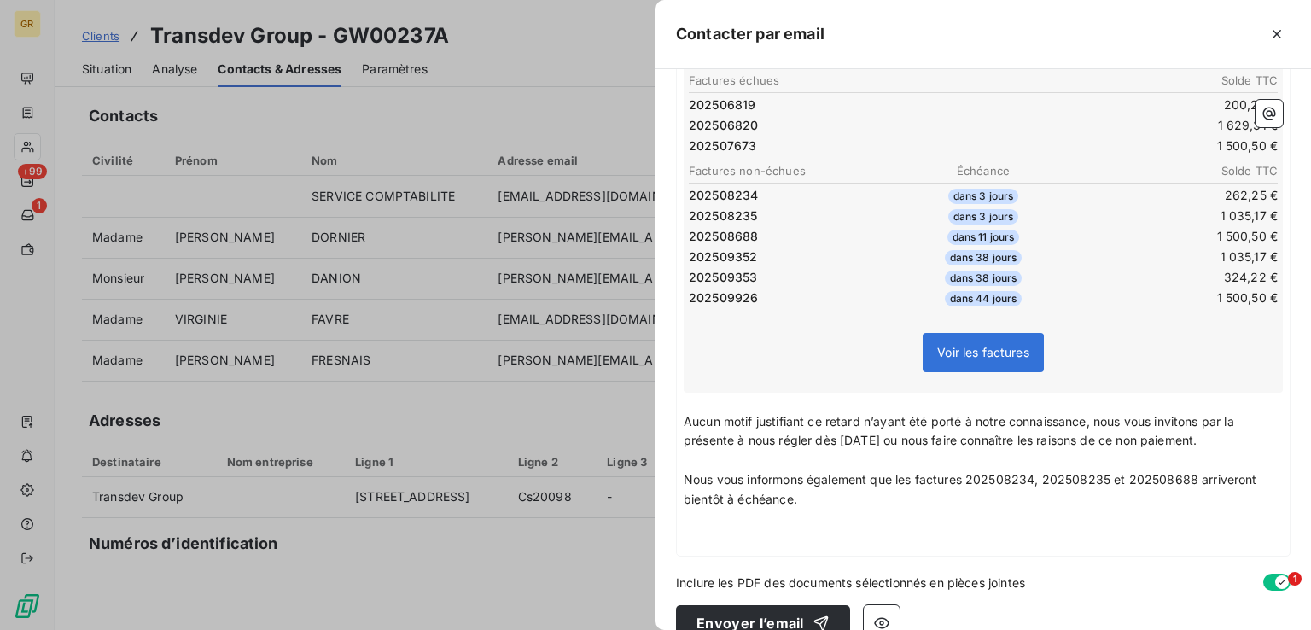
click at [813, 473] on p "Nous vous informons également que les factures 202508234, 202508235 et 20250868…" at bounding box center [983, 489] width 599 height 39
click at [706, 509] on p "﻿" at bounding box center [983, 519] width 599 height 20
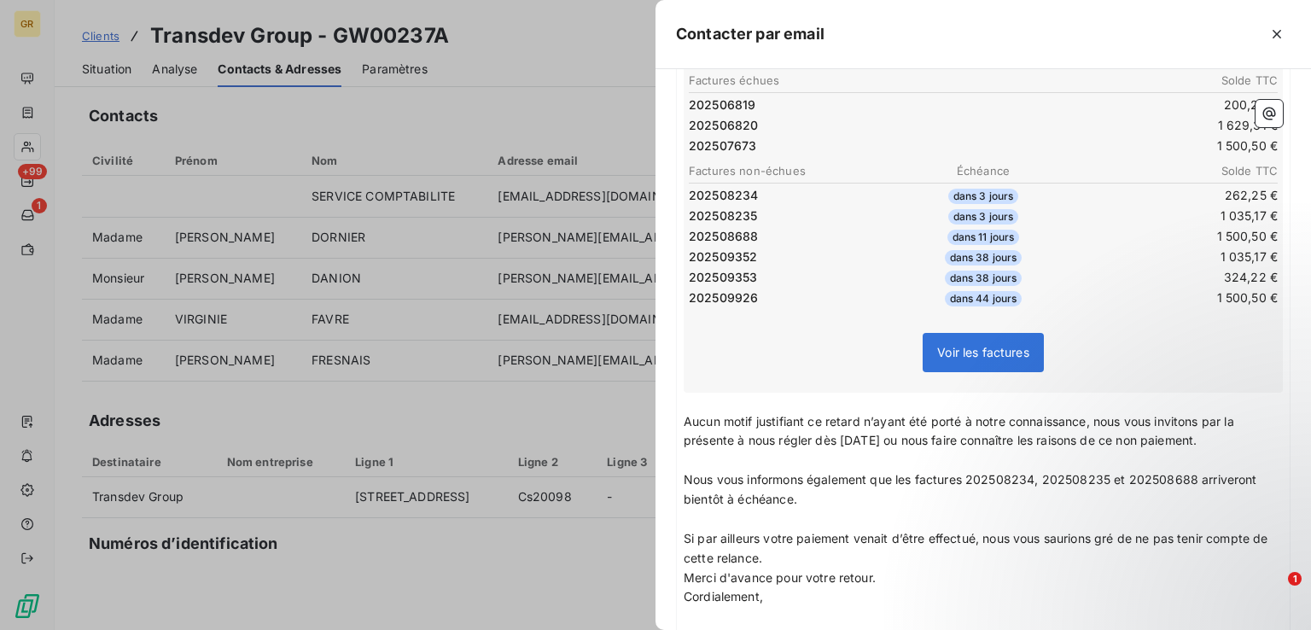
click at [817, 532] on p "Si par ailleurs votre paiement venait d’être effectué, nous vous saurions gré d…" at bounding box center [983, 548] width 599 height 39
click at [874, 589] on span "Merci d'avance pour votre retour." at bounding box center [780, 596] width 192 height 15
click at [876, 587] on p "Merci d'avance pour votre retour." at bounding box center [983, 597] width 599 height 20
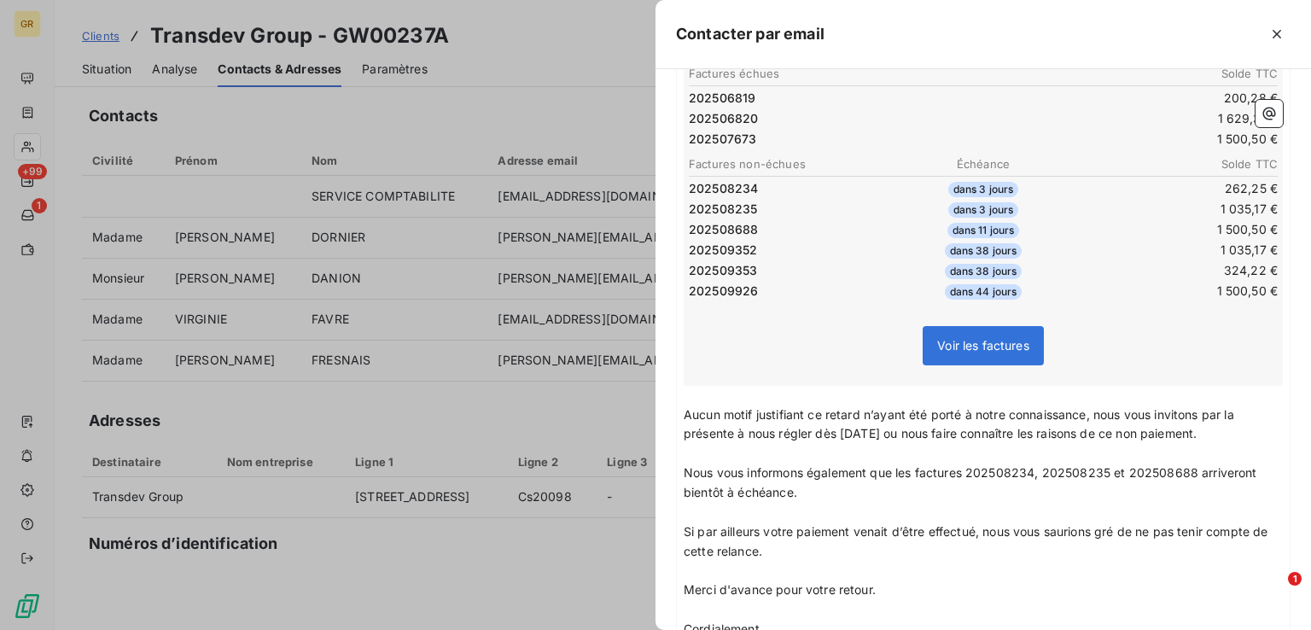
scroll to position [525, 0]
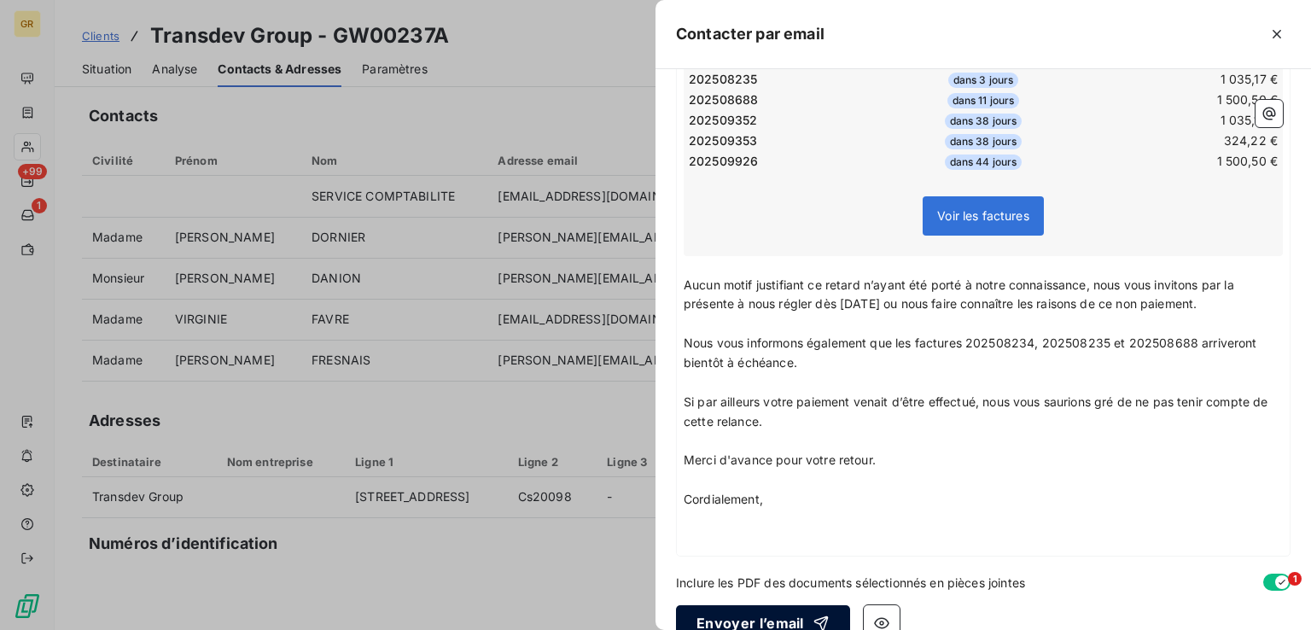
click at [777, 605] on button "Envoyer l’email" at bounding box center [763, 623] width 174 height 36
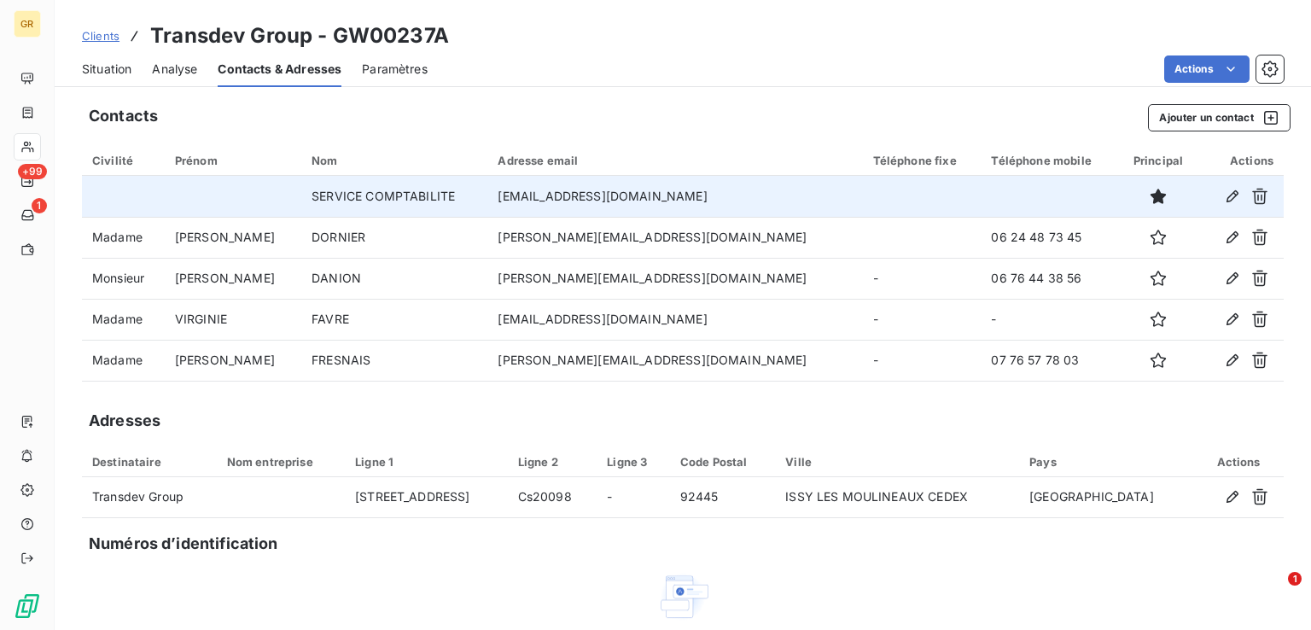
drag, startPoint x: 685, startPoint y: 195, endPoint x: 508, endPoint y: 201, distance: 177.6
click at [508, 201] on td "[EMAIL_ADDRESS][DOMAIN_NAME]" at bounding box center [674, 196] width 375 height 41
copy td "[EMAIL_ADDRESS][DOMAIN_NAME]"
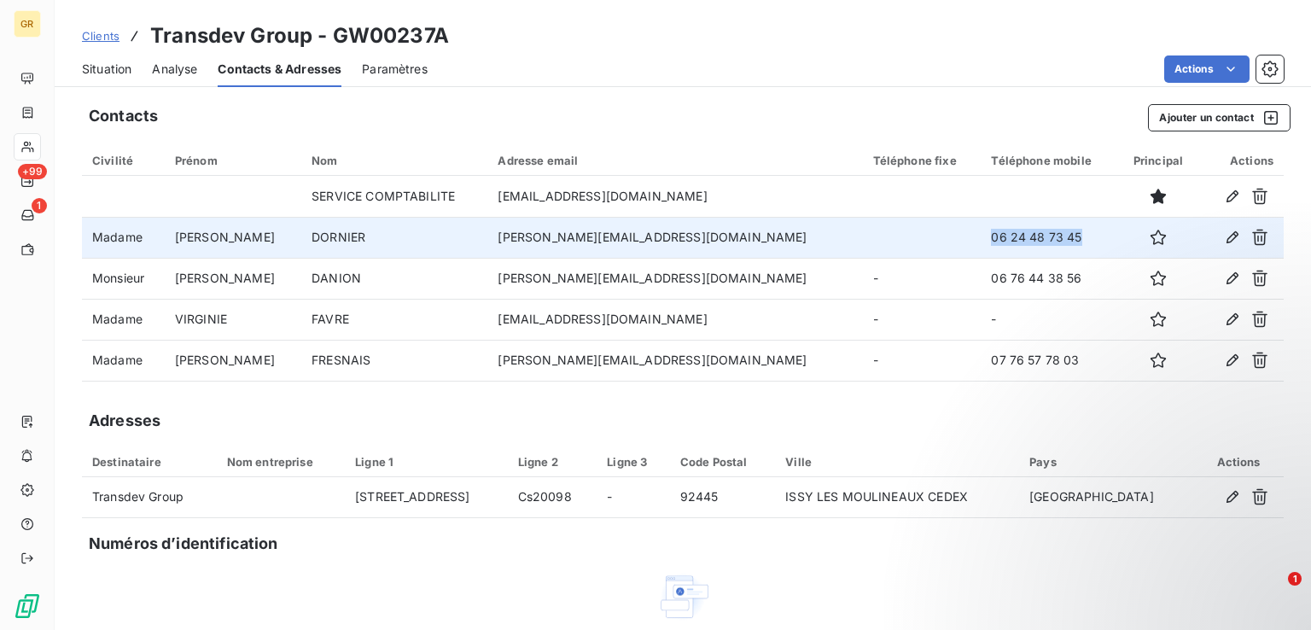
drag, startPoint x: 1026, startPoint y: 240, endPoint x: 922, endPoint y: 239, distance: 104.1
click at [980, 239] on td "06 24 48 73 45" at bounding box center [1048, 237] width 137 height 41
copy td "06 24 48 73 45"
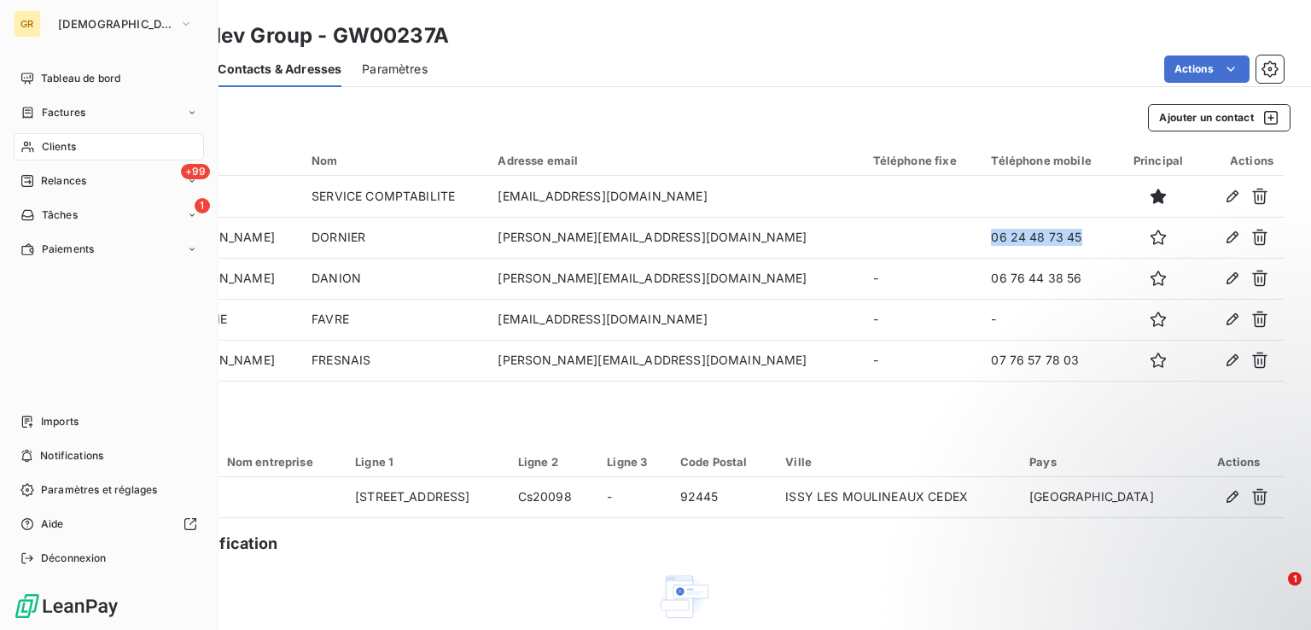
click at [44, 151] on span "Clients" at bounding box center [59, 146] width 34 height 15
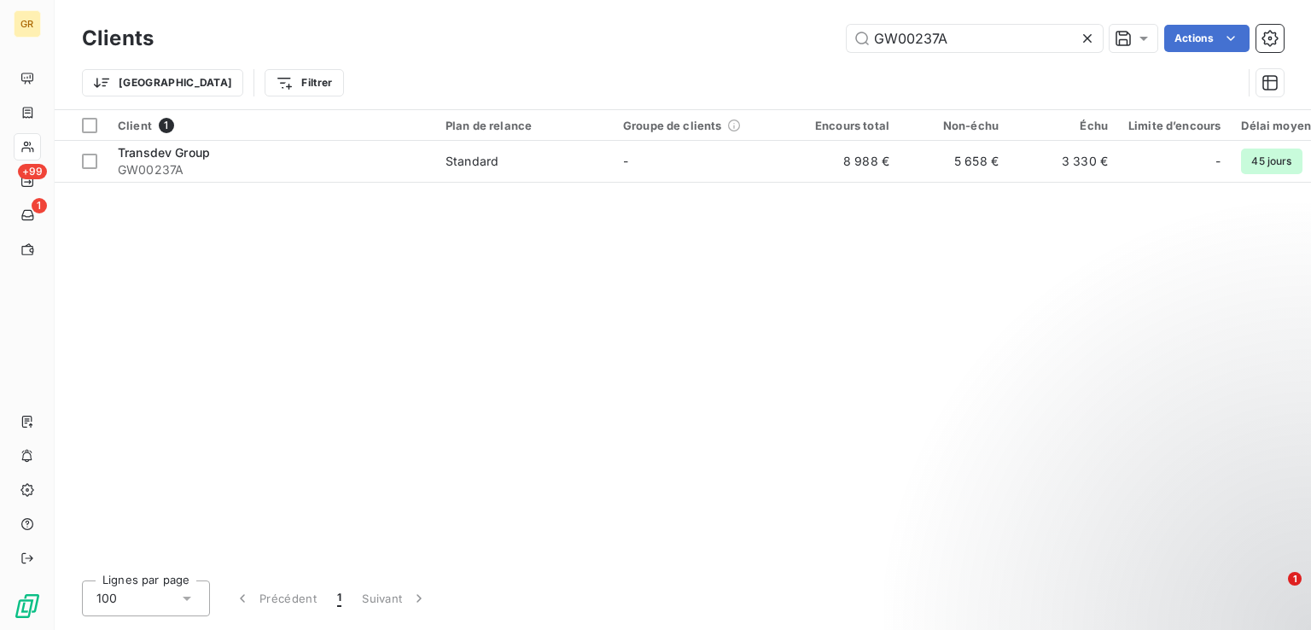
drag, startPoint x: 967, startPoint y: 35, endPoint x: 744, endPoint y: -4, distance: 226.2
click at [744, 0] on html "GR +99 1 Clients GW00237A Actions Trier Filtrer Client 1 Plan de relance Groupe…" at bounding box center [655, 315] width 1311 height 630
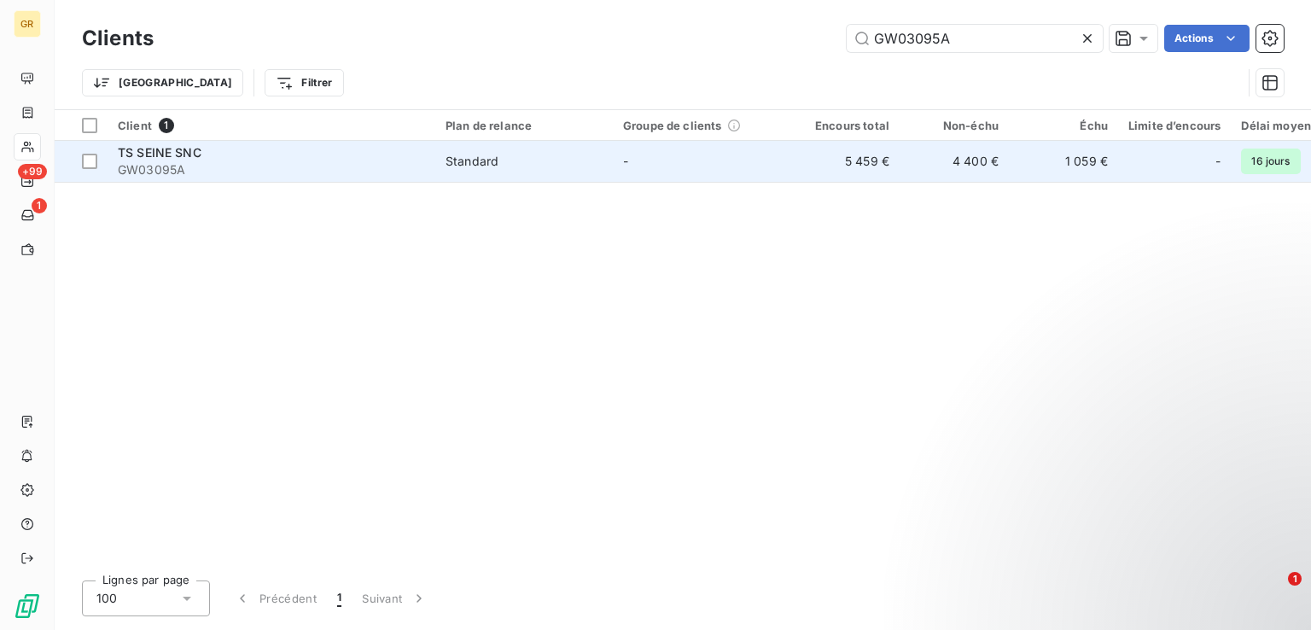
type input "GW03095A"
click at [259, 169] on span "GW03095A" at bounding box center [271, 169] width 307 height 17
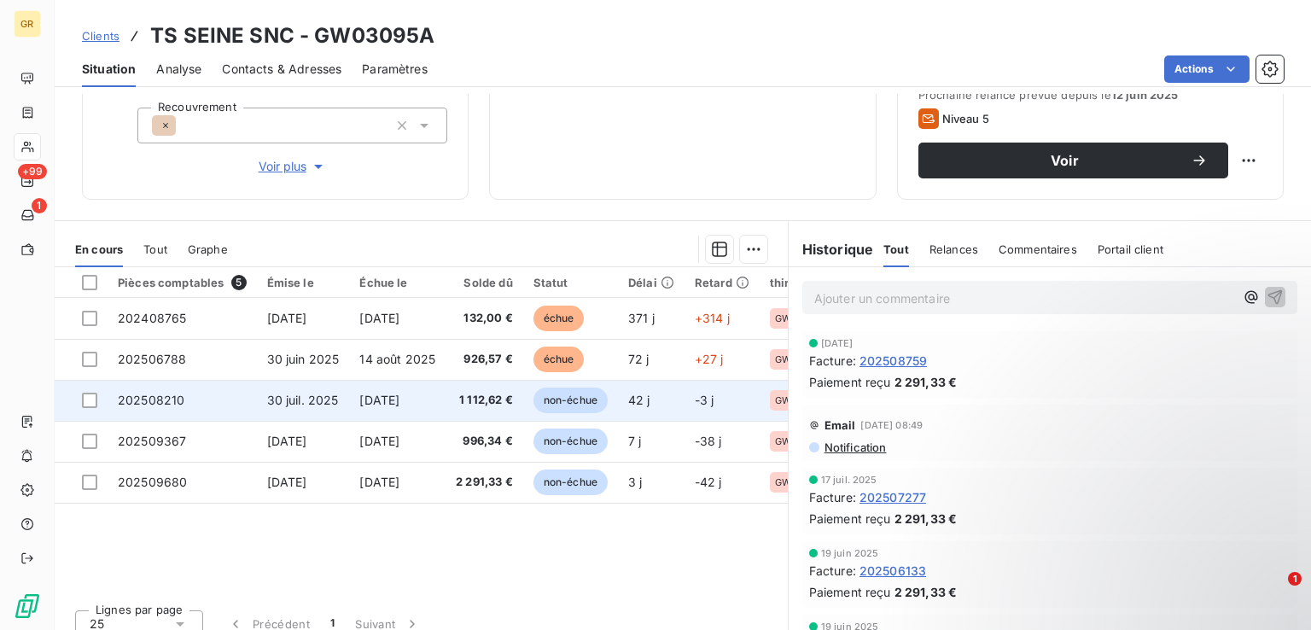
scroll to position [256, 0]
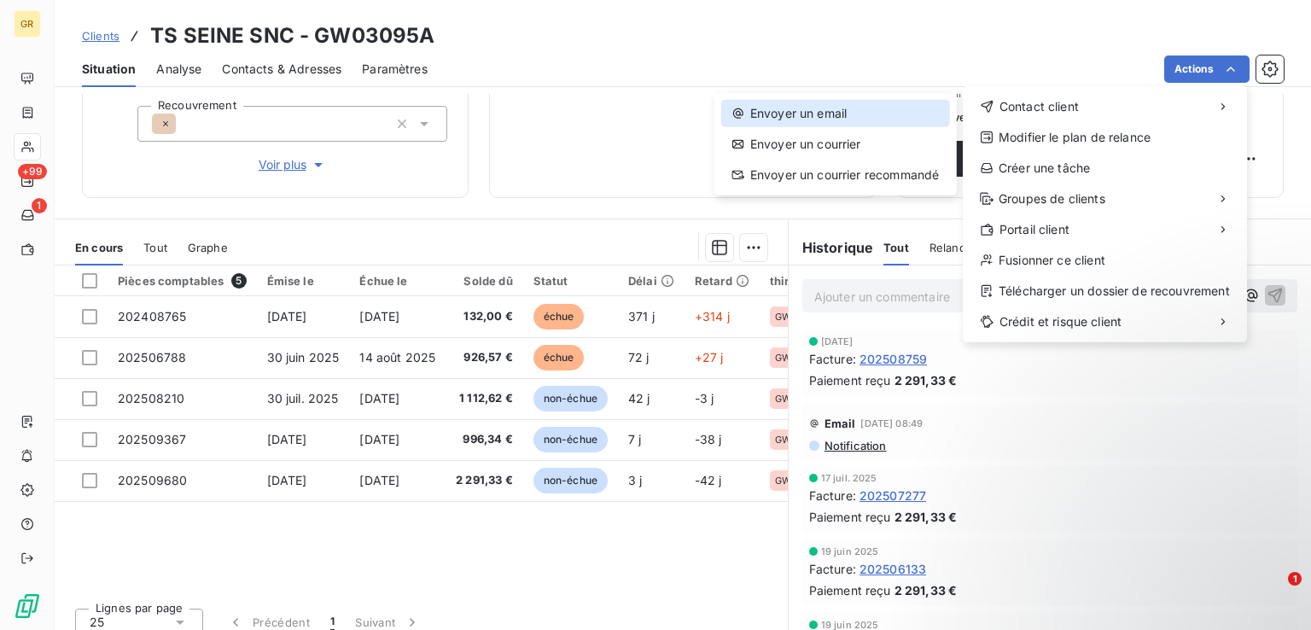
click at [851, 110] on div "Envoyer un email" at bounding box center [835, 113] width 229 height 27
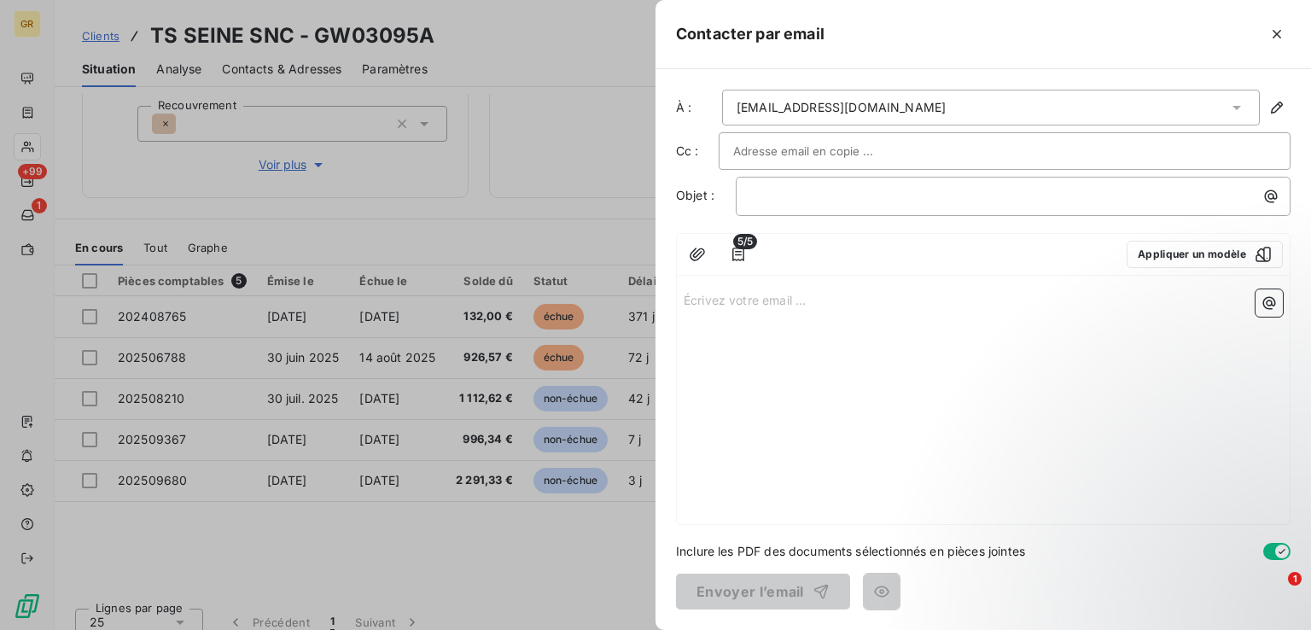
click at [855, 144] on input "text" at bounding box center [824, 151] width 183 height 26
click at [857, 144] on input "text" at bounding box center [1004, 151] width 543 height 26
click at [864, 199] on p "﻿" at bounding box center [1017, 196] width 534 height 20
click at [1267, 196] on icon "button" at bounding box center [1270, 196] width 17 height 17
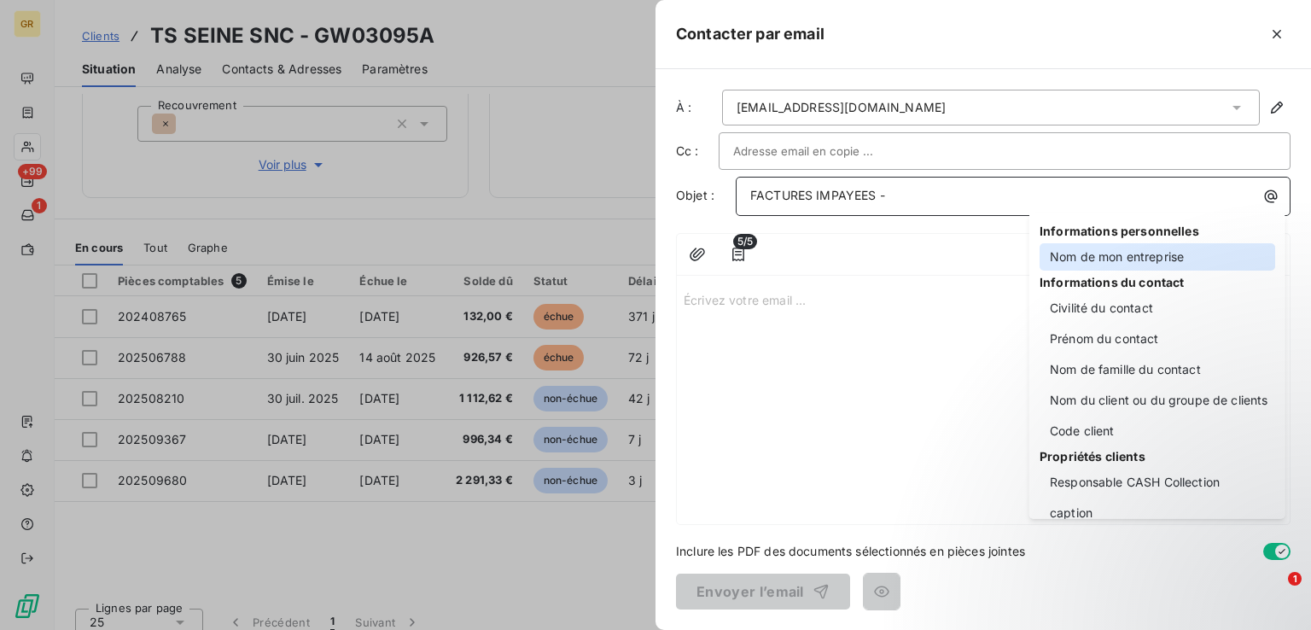
click at [1092, 264] on div "Nom de mon entreprise" at bounding box center [1157, 256] width 236 height 27
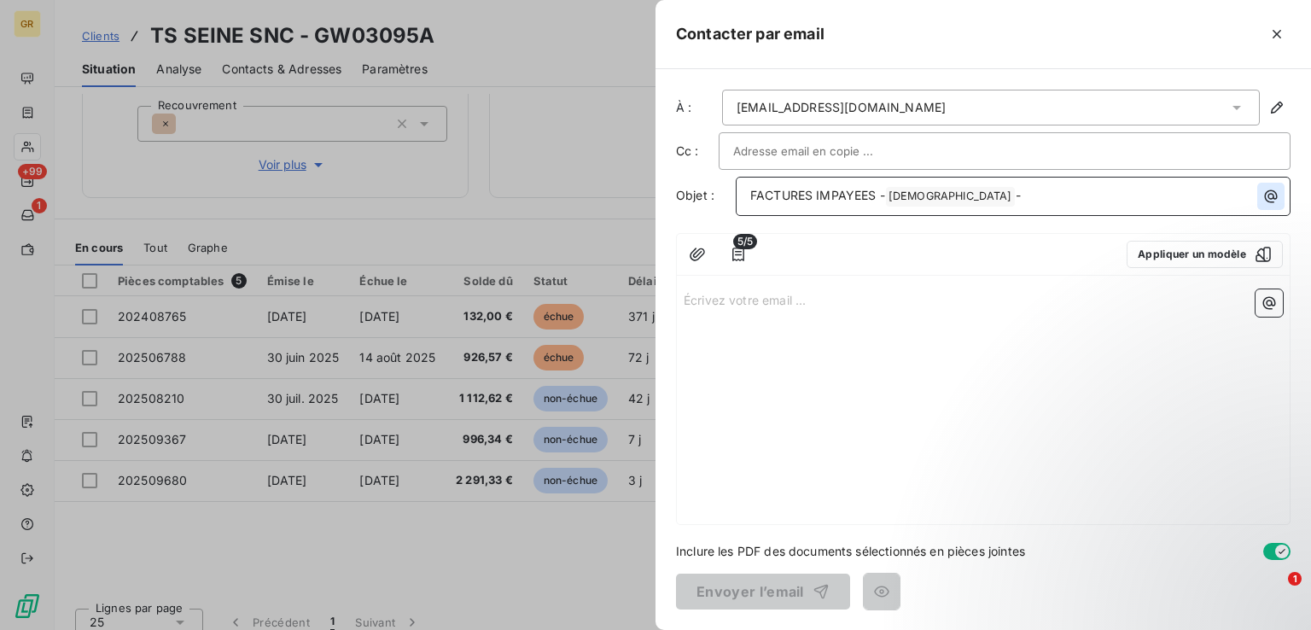
click at [1260, 184] on button "button" at bounding box center [1270, 196] width 27 height 27
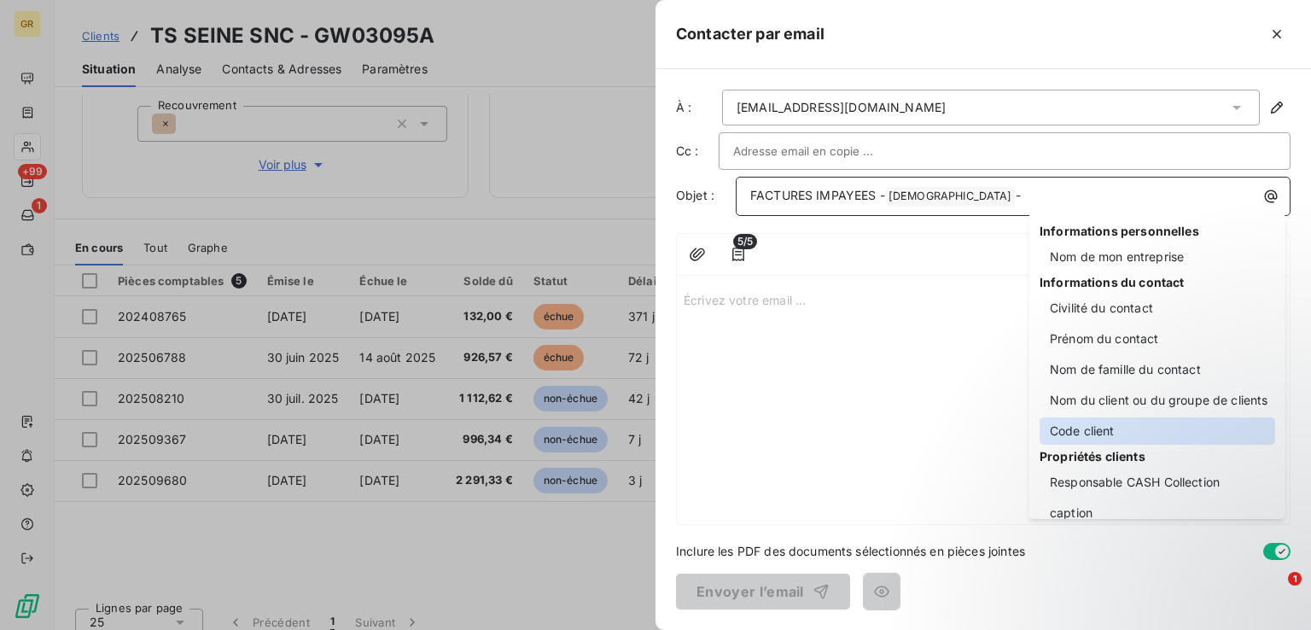
click at [1083, 436] on div "Code client" at bounding box center [1157, 430] width 236 height 27
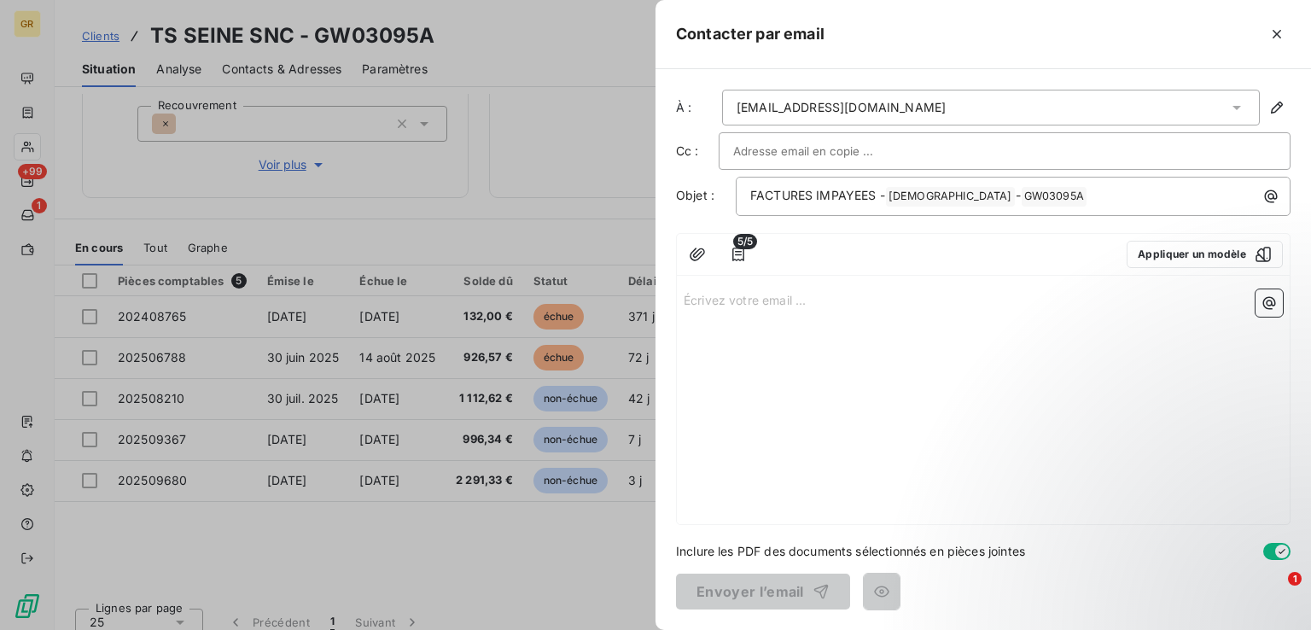
click at [806, 301] on p "Écrivez votre email ... ﻿" at bounding box center [983, 299] width 599 height 20
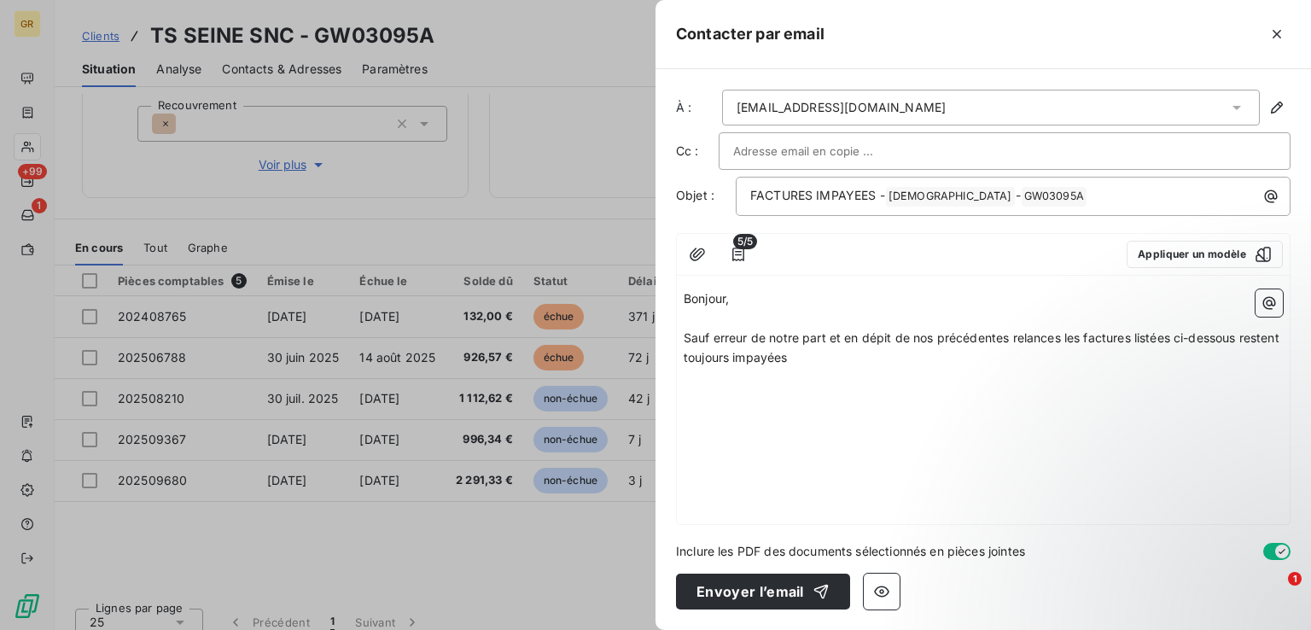
drag, startPoint x: 1133, startPoint y: 339, endPoint x: 1119, endPoint y: 373, distance: 37.1
click at [1133, 341] on span "Sauf erreur de notre part et en dépit de nos précédentes relances les factures …" at bounding box center [983, 347] width 599 height 34
click at [887, 354] on p "Sauf erreur de notre part et en dépit de nos précédentes relances les factures …" at bounding box center [983, 348] width 599 height 39
click at [1261, 301] on icon "button" at bounding box center [1268, 302] width 17 height 17
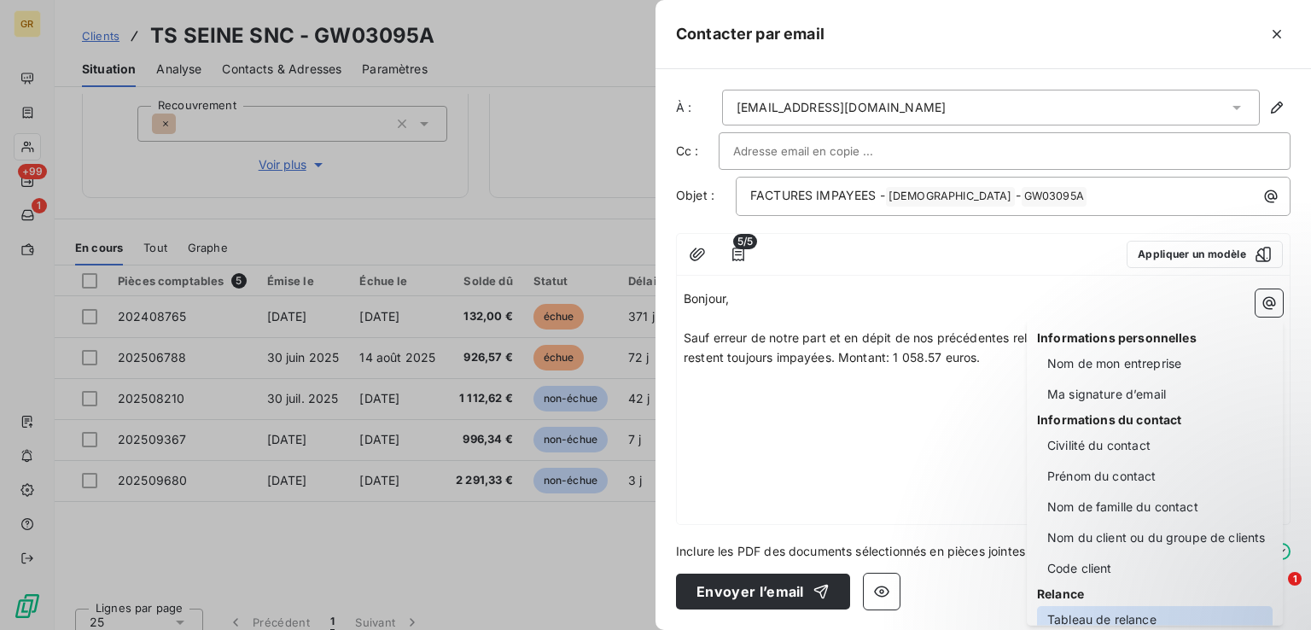
click at [1101, 618] on div "Tableau de relance" at bounding box center [1155, 619] width 236 height 27
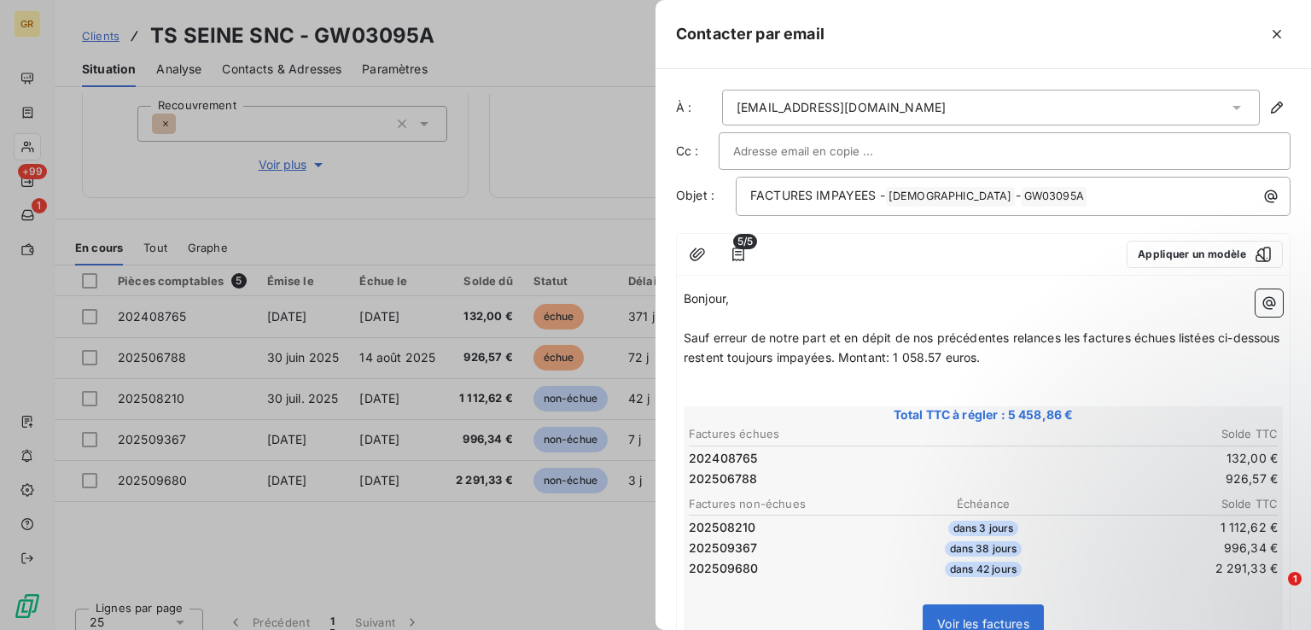
click at [719, 394] on p "﻿" at bounding box center [983, 397] width 599 height 20
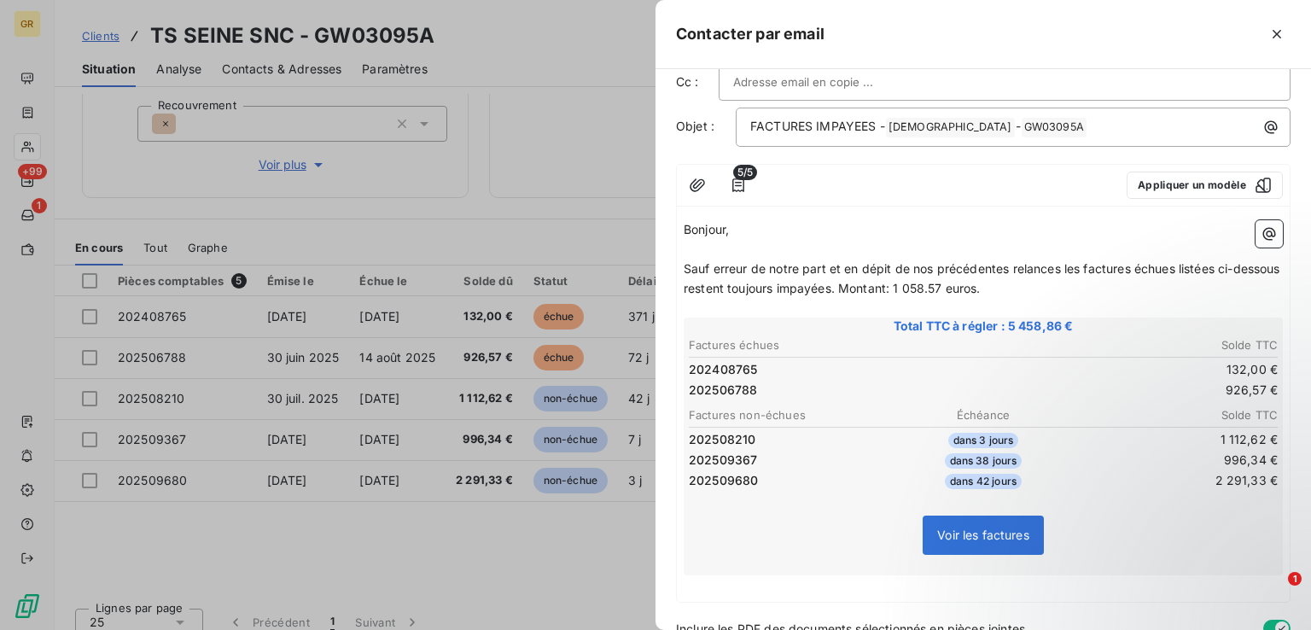
scroll to position [143, 0]
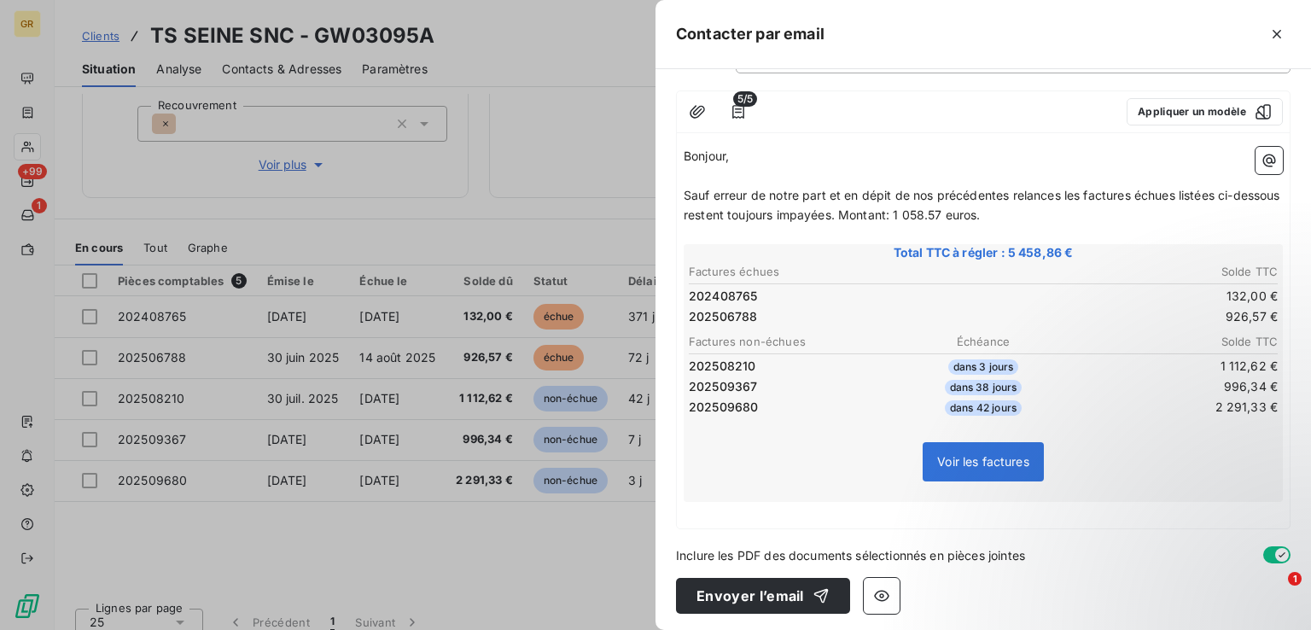
click at [713, 511] on p "﻿" at bounding box center [983, 512] width 599 height 20
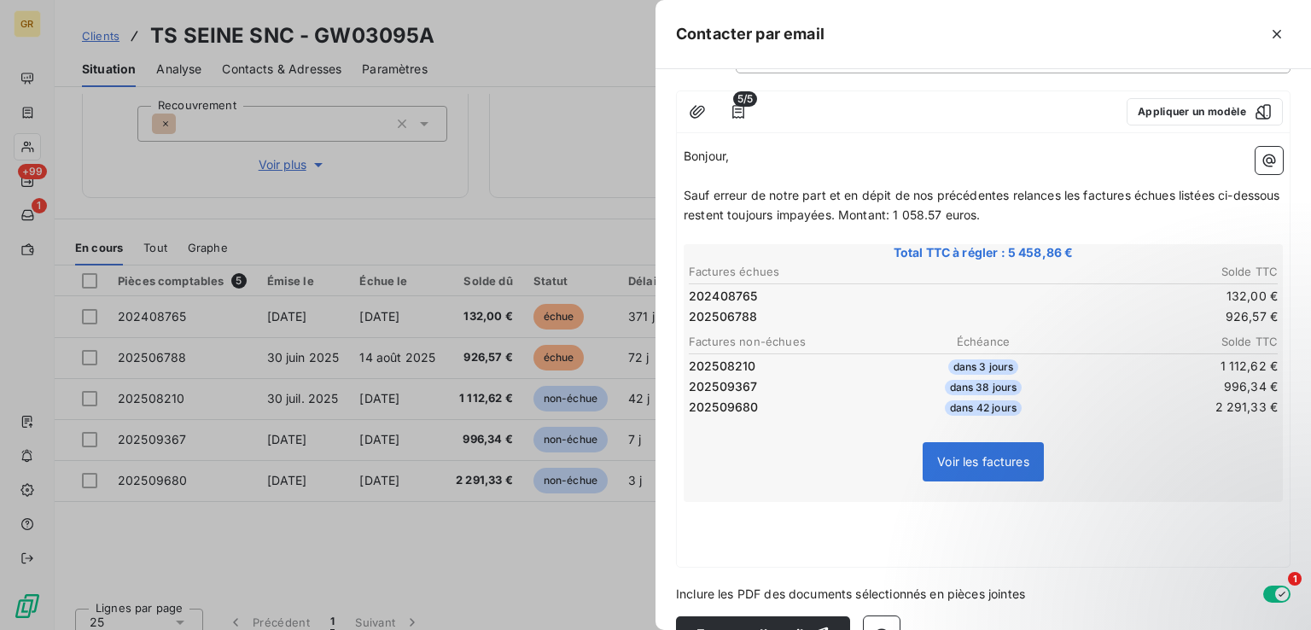
click at [737, 521] on p "﻿" at bounding box center [983, 531] width 599 height 20
click at [708, 509] on p "﻿" at bounding box center [983, 512] width 599 height 20
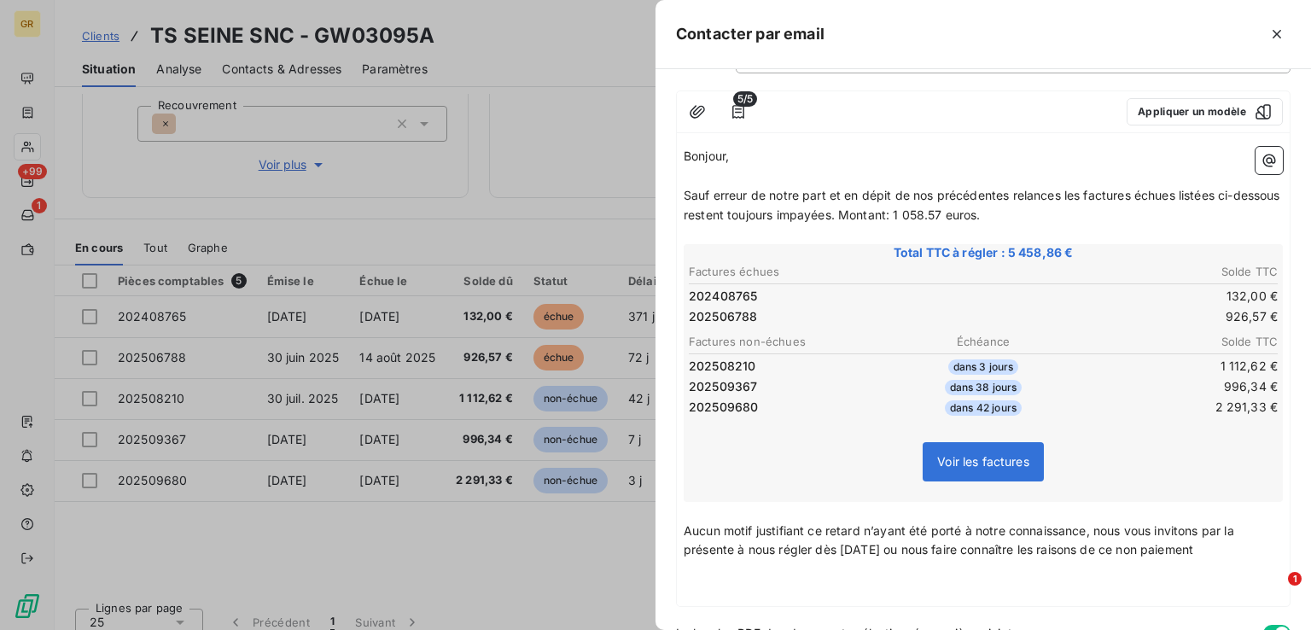
click at [1241, 544] on p "Aucun motif justifiant ce retard n’ayant été porté à notre connaissance, nous v…" at bounding box center [983, 540] width 599 height 39
click at [711, 586] on span "Nous informons que la facture 202508210 arrivera bientôt à échéance" at bounding box center [885, 588] width 403 height 15
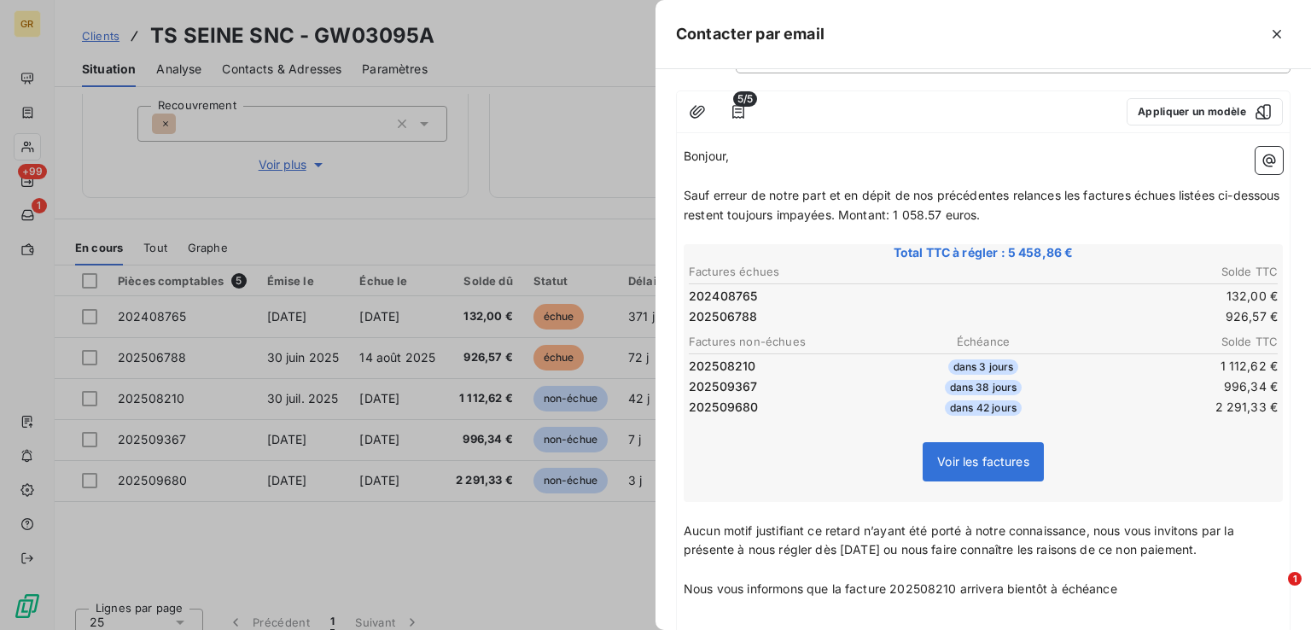
click at [812, 588] on span "Nous vous informons que la facture 202508210 arrivera bientôt à échéance" at bounding box center [900, 588] width 433 height 15
click at [1188, 591] on p "Nous vous informons également que la facture 202508210 arrivera bientôt à échéa…" at bounding box center [983, 589] width 599 height 20
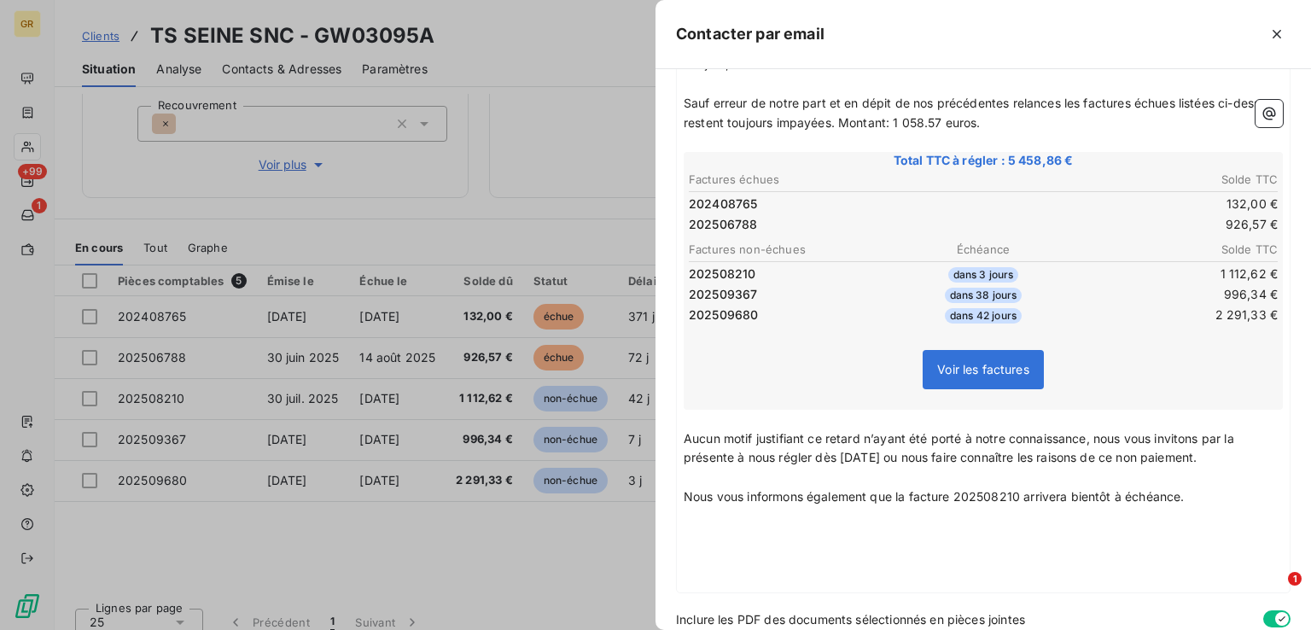
scroll to position [299, 0]
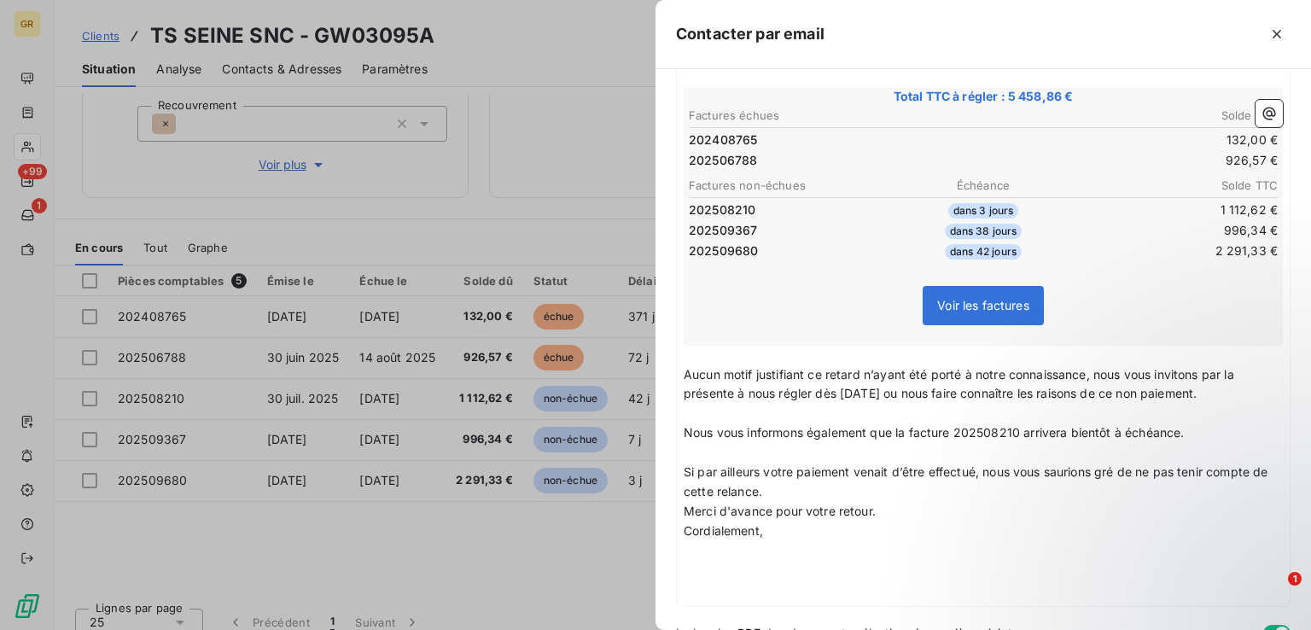
click at [799, 494] on p "Si par ailleurs votre paiement venait d’être effectué, nous vous saurions gré d…" at bounding box center [983, 482] width 599 height 39
drag, startPoint x: 886, startPoint y: 531, endPoint x: 899, endPoint y: 531, distance: 13.7
click at [889, 531] on p "Merci d'avance pour votre retour." at bounding box center [983, 531] width 599 height 20
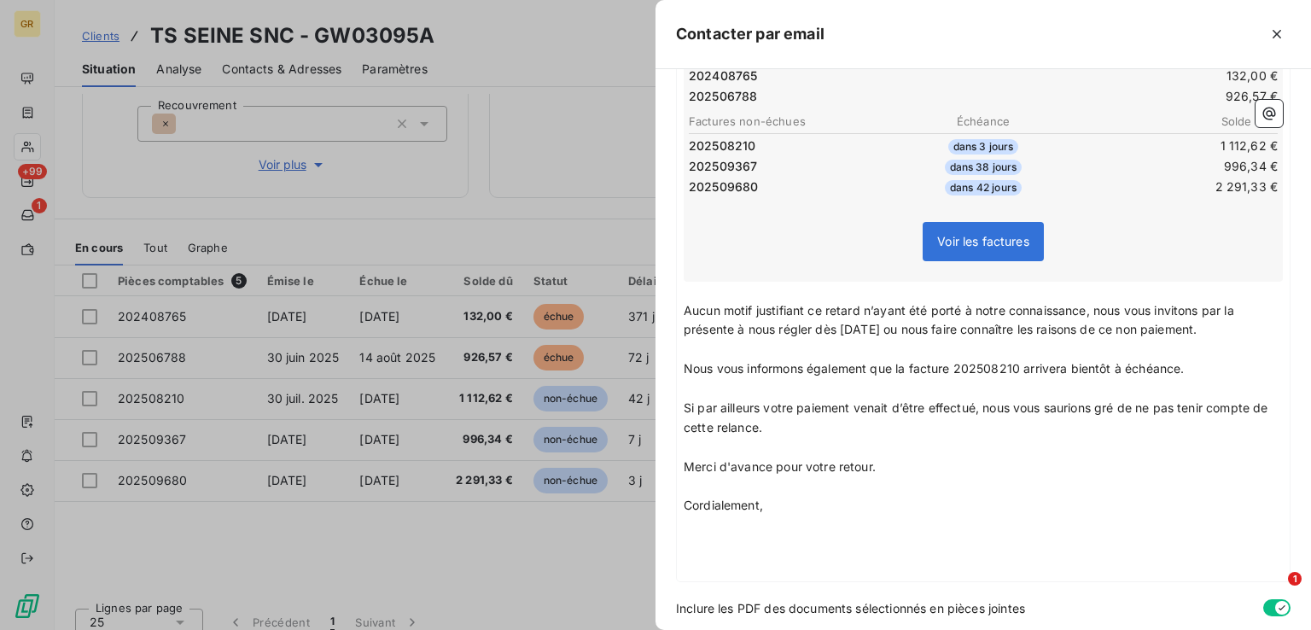
scroll to position [416, 0]
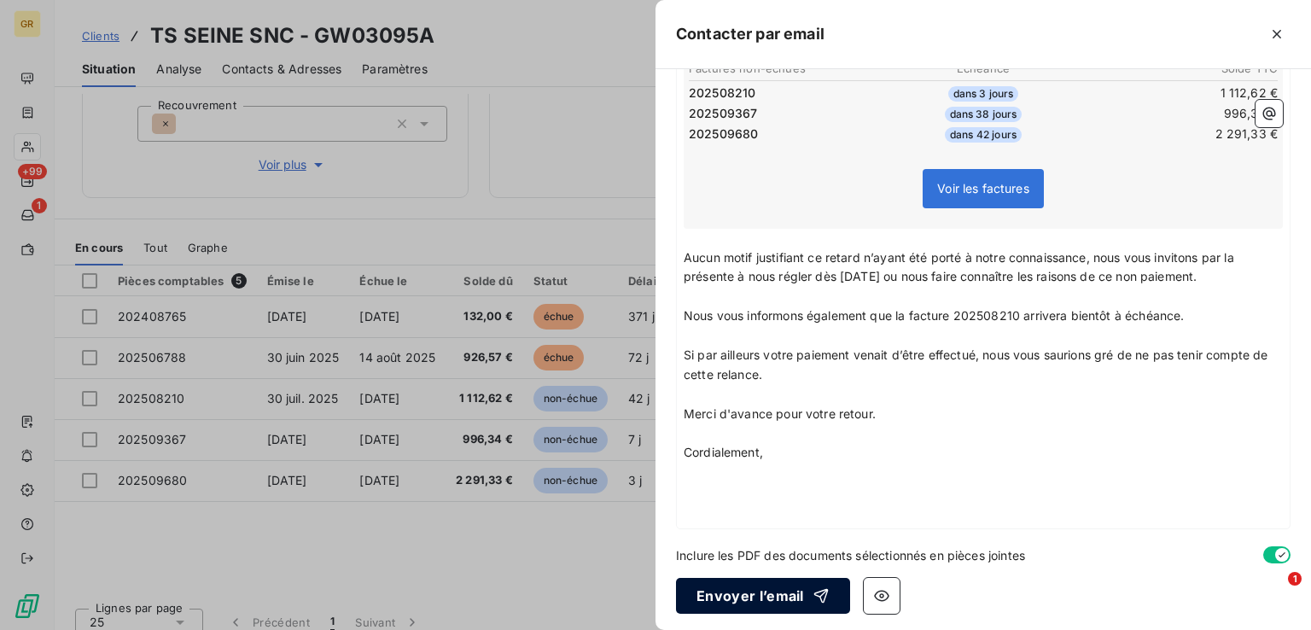
click at [764, 585] on button "Envoyer l’email" at bounding box center [763, 596] width 174 height 36
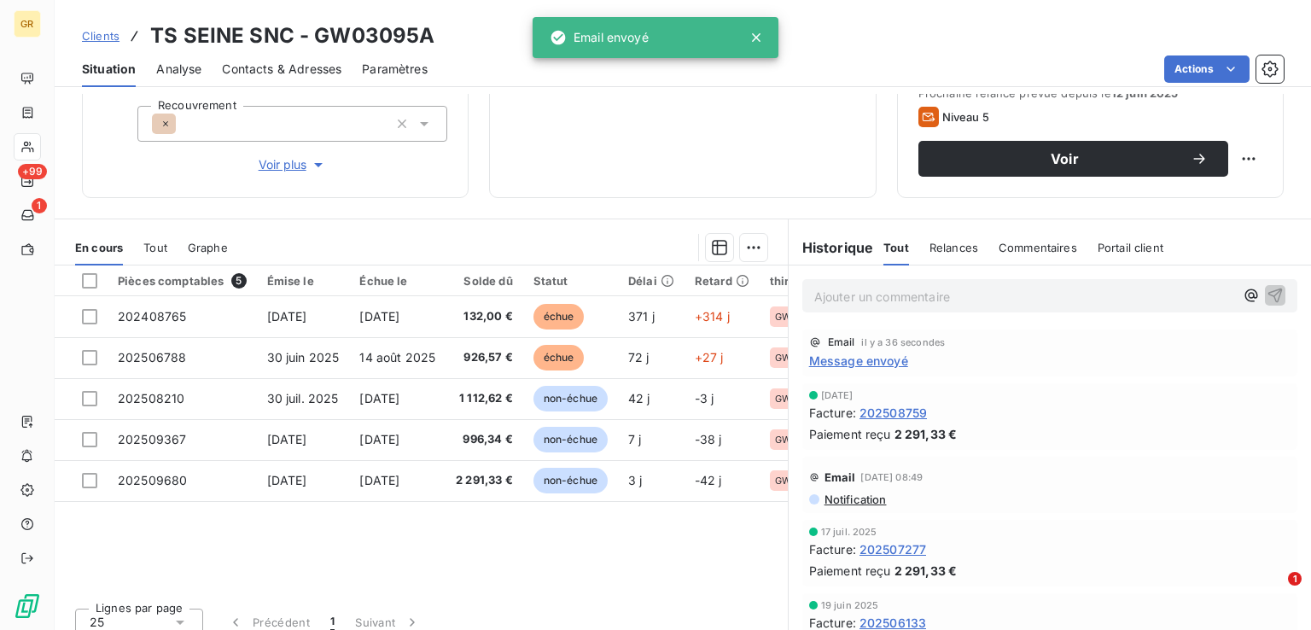
scroll to position [0, 0]
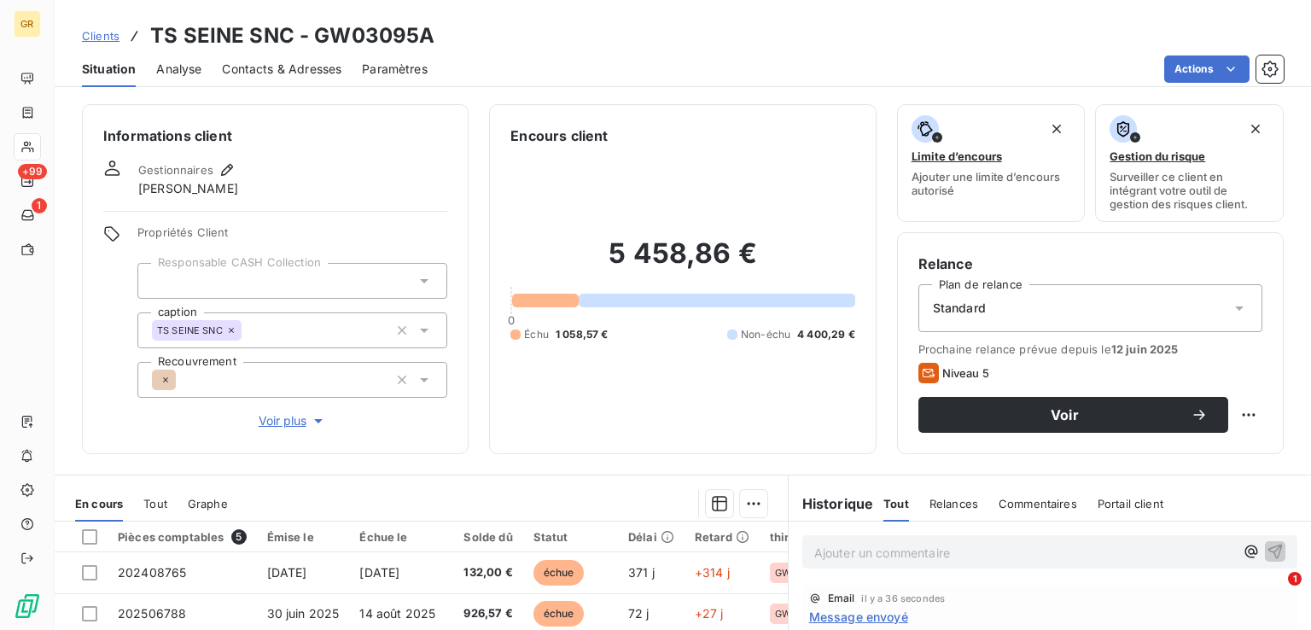
click at [253, 73] on span "Contacts & Adresses" at bounding box center [281, 69] width 119 height 17
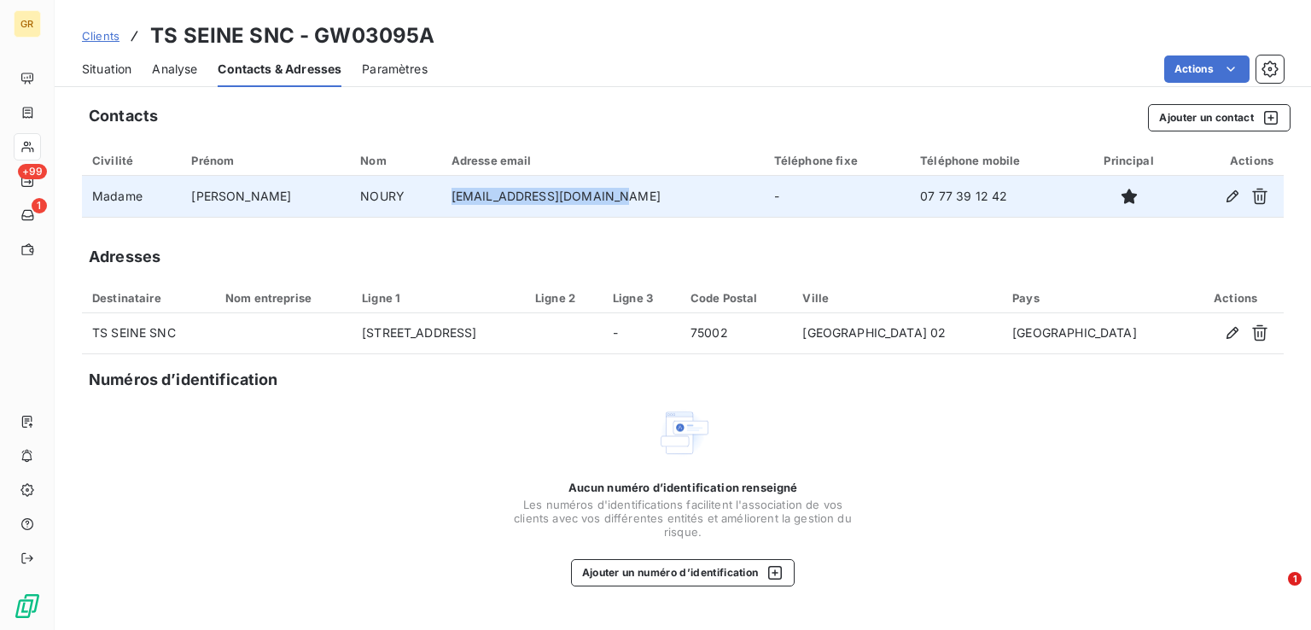
drag, startPoint x: 577, startPoint y: 199, endPoint x: 358, endPoint y: 214, distance: 219.8
click at [358, 214] on tr "Madame [PERSON_NAME] [EMAIL_ADDRESS][DOMAIN_NAME] - 07 77 39 12 42" at bounding box center [682, 196] width 1201 height 41
drag, startPoint x: 966, startPoint y: 200, endPoint x: 870, endPoint y: 205, distance: 95.7
click at [910, 205] on td "07 77 39 12 42" at bounding box center [995, 196] width 170 height 41
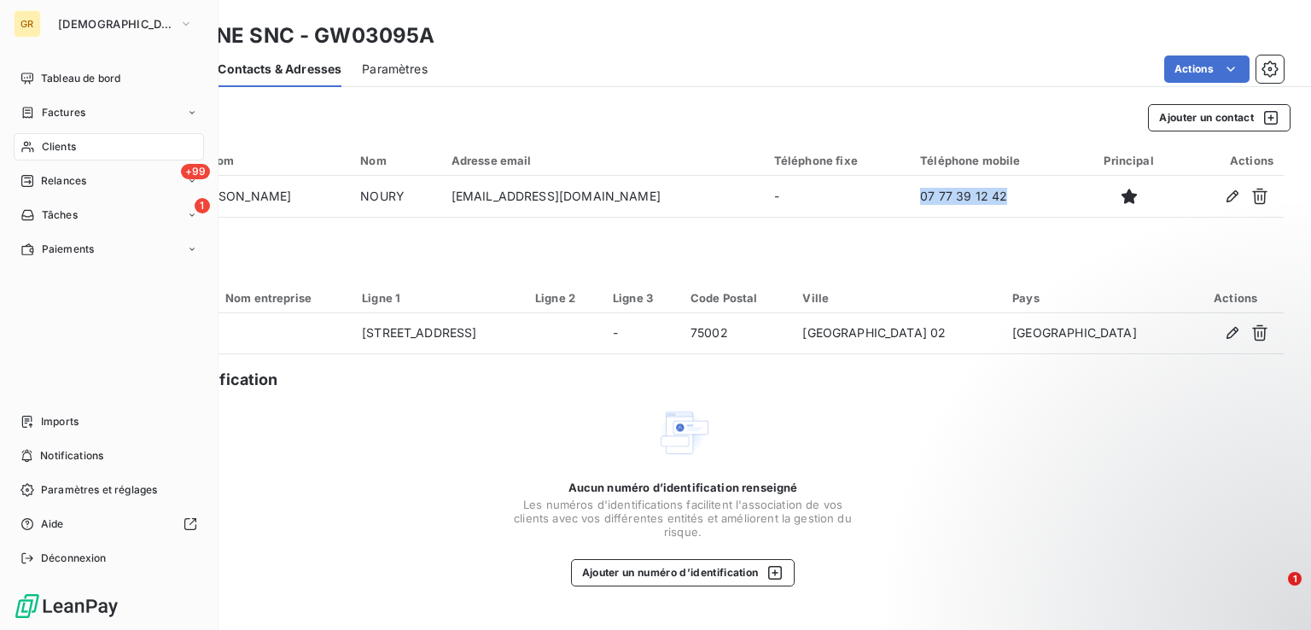
click at [49, 143] on span "Clients" at bounding box center [59, 146] width 34 height 15
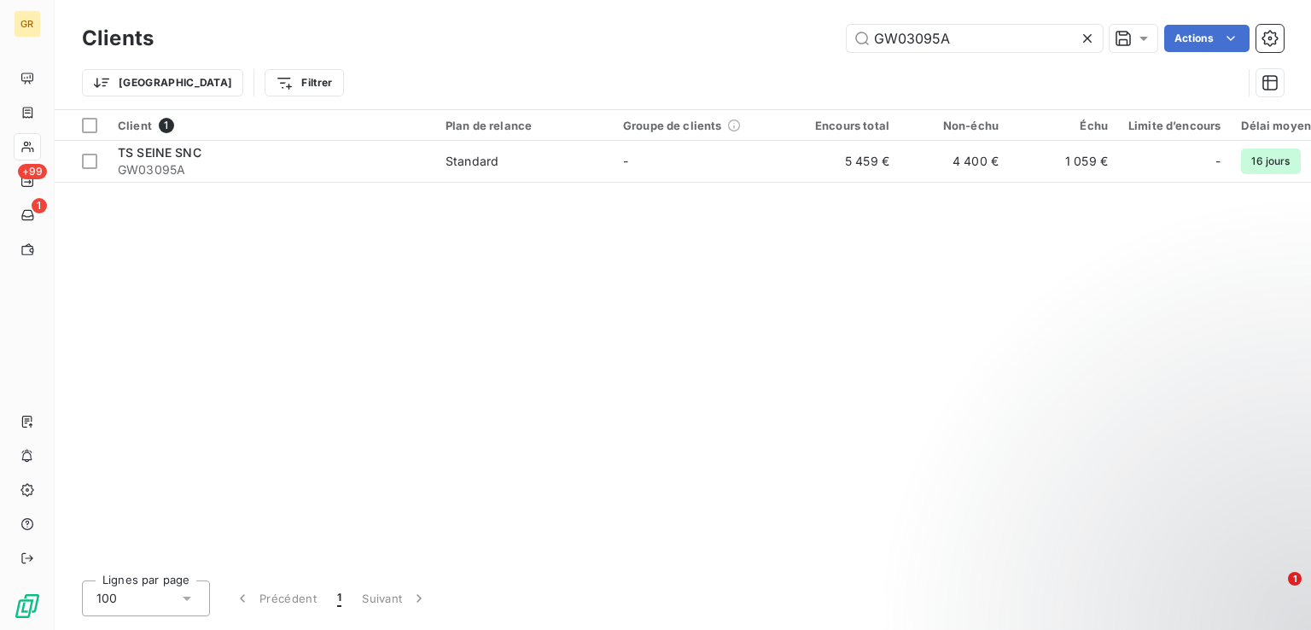
drag, startPoint x: 967, startPoint y: 32, endPoint x: 698, endPoint y: 35, distance: 268.8
click at [700, 33] on div "GW03095A Actions" at bounding box center [728, 38] width 1109 height 27
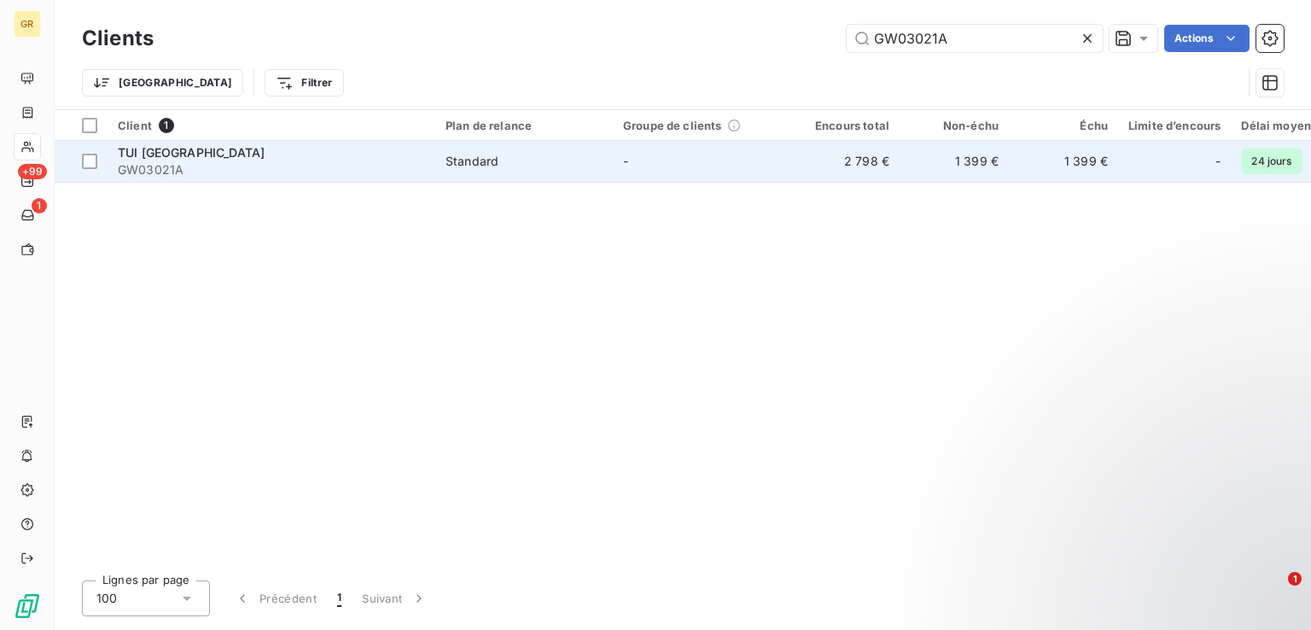
type input "GW03021A"
click at [300, 157] on div "TUI [GEOGRAPHIC_DATA]" at bounding box center [271, 152] width 307 height 17
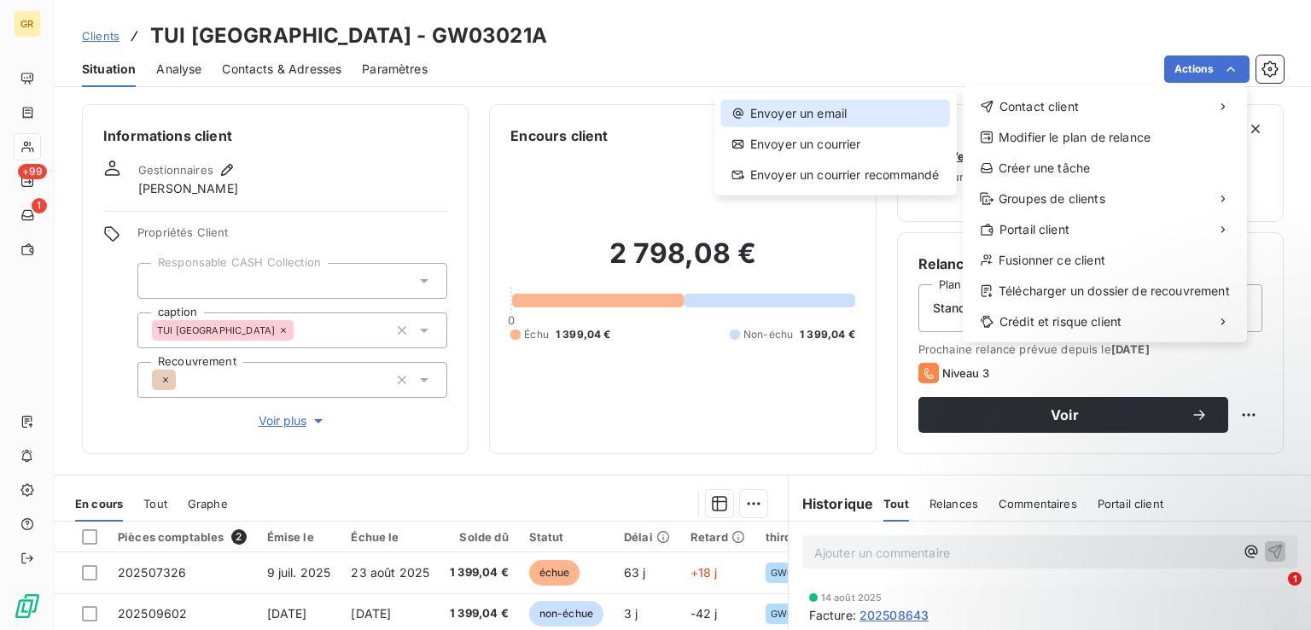
click at [847, 112] on div "Envoyer un email" at bounding box center [835, 113] width 229 height 27
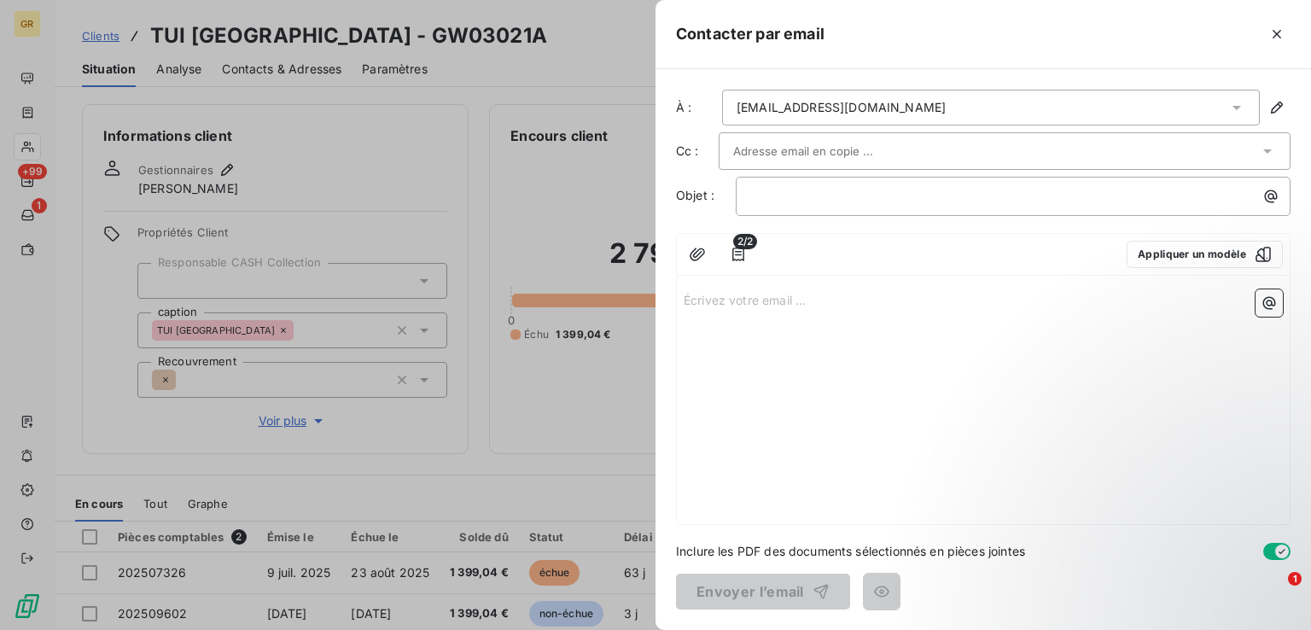
click at [887, 148] on div at bounding box center [996, 151] width 526 height 26
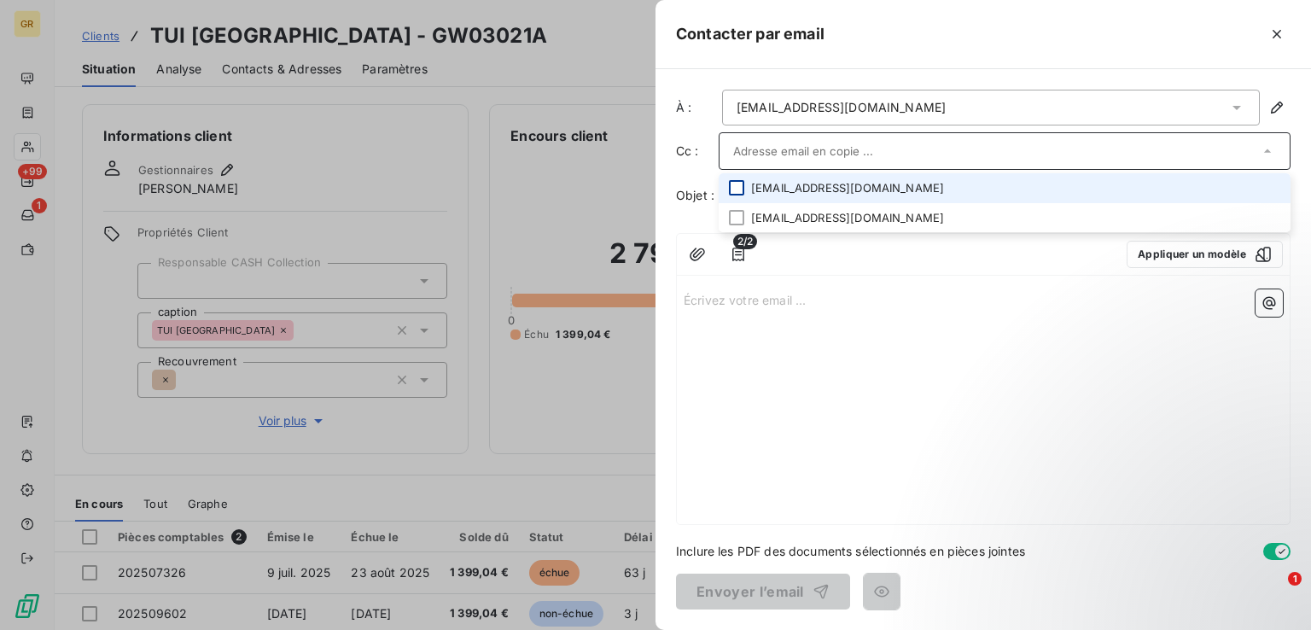
click at [736, 186] on div at bounding box center [736, 187] width 15 height 15
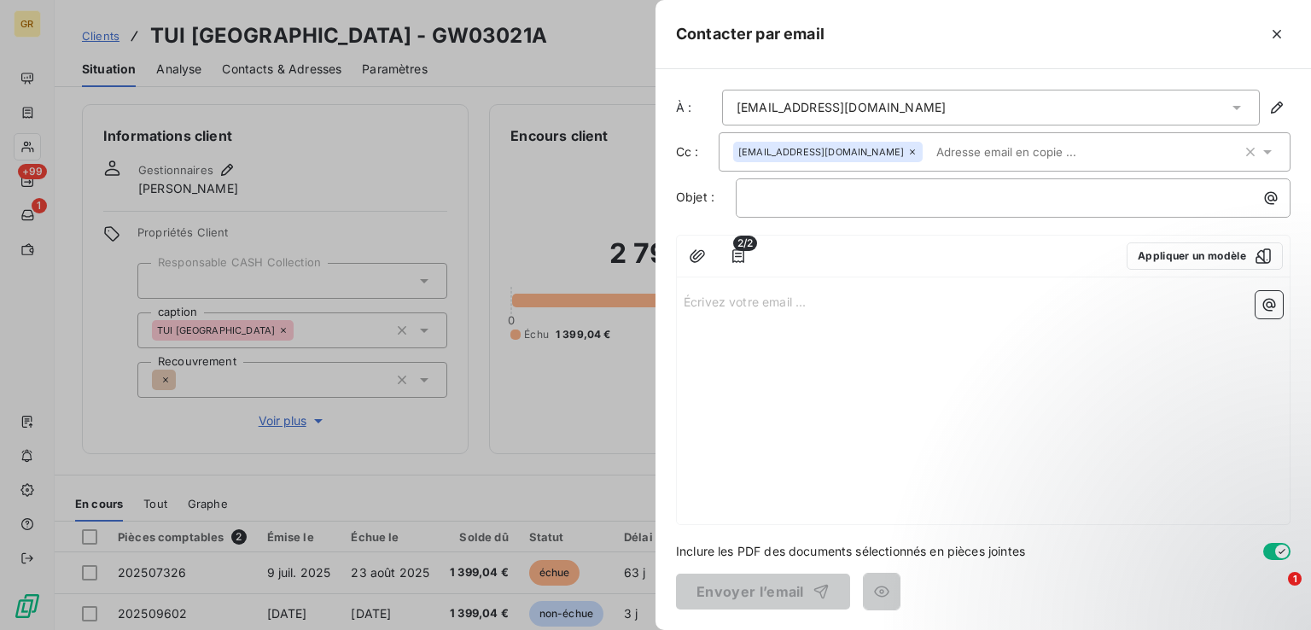
click at [919, 423] on div "Écrivez votre email ... ﻿" at bounding box center [983, 404] width 613 height 240
click at [840, 190] on p "﻿" at bounding box center [1017, 198] width 534 height 20
click at [1263, 194] on icon "button" at bounding box center [1270, 197] width 17 height 17
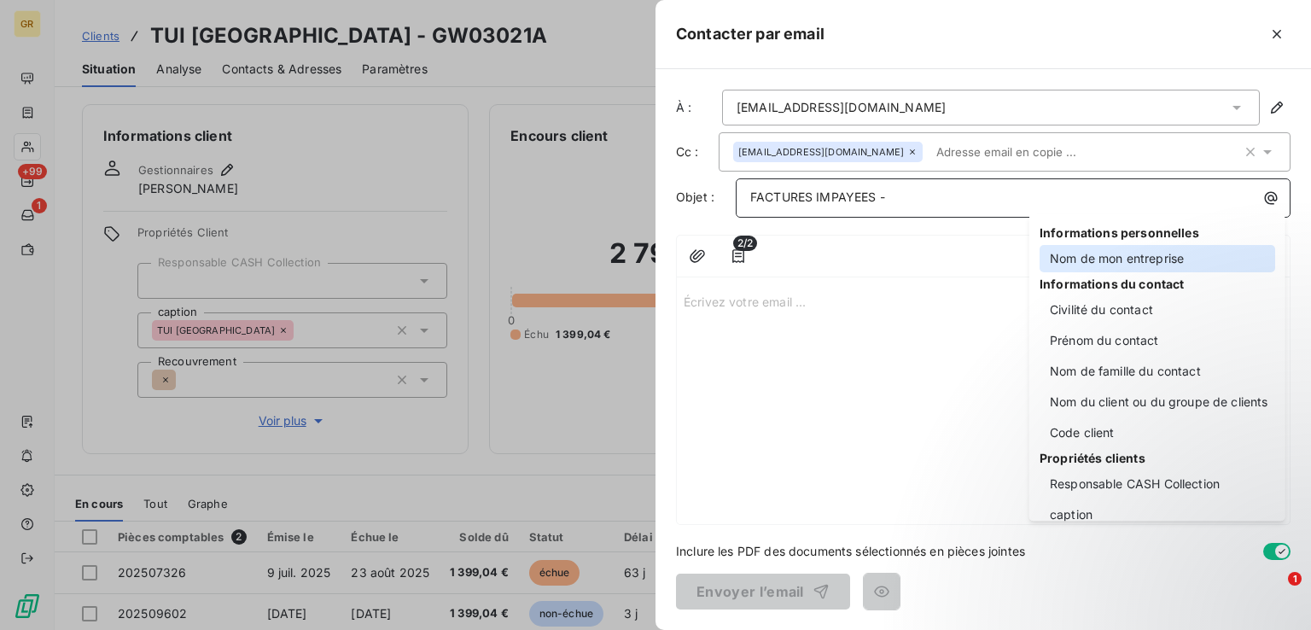
click at [1068, 259] on div "Nom de mon entreprise" at bounding box center [1157, 258] width 236 height 27
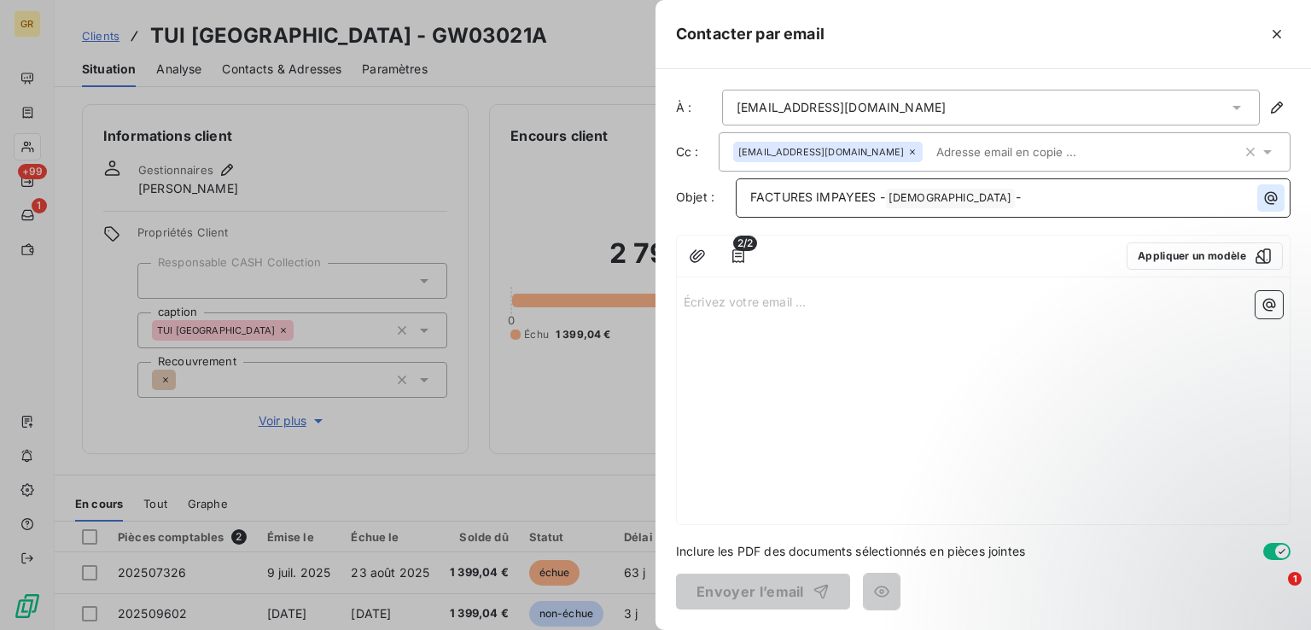
click at [1277, 202] on icon "button" at bounding box center [1270, 197] width 17 height 17
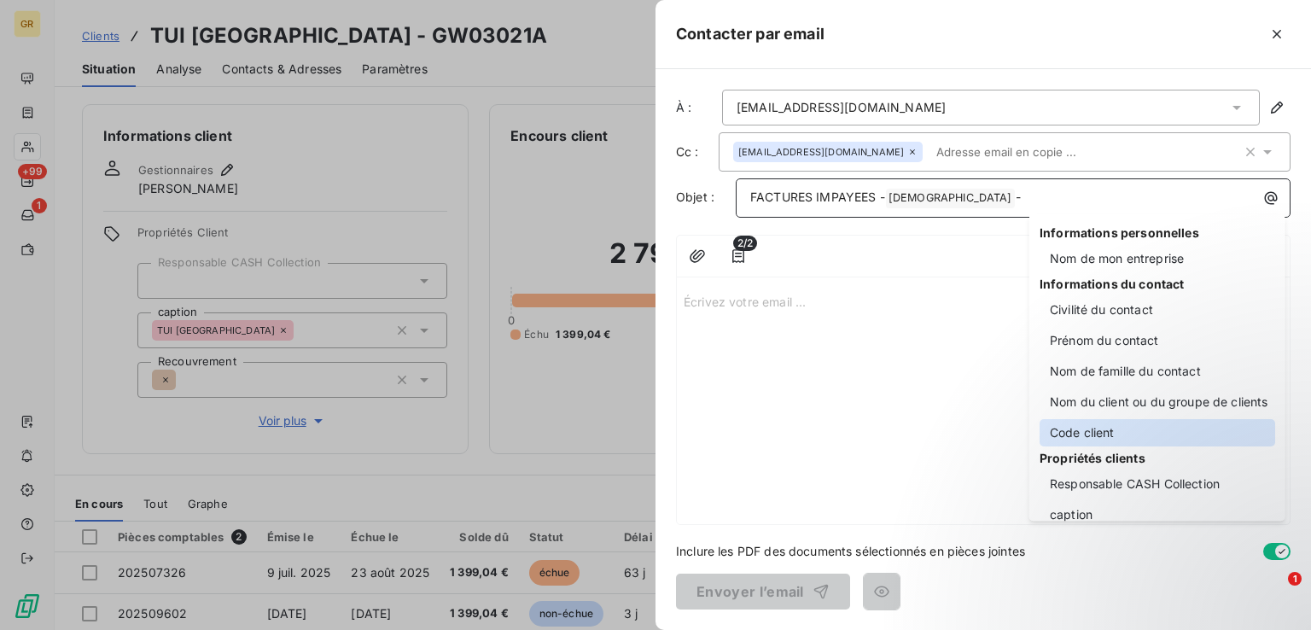
click at [1110, 431] on div "Code client" at bounding box center [1157, 432] width 236 height 27
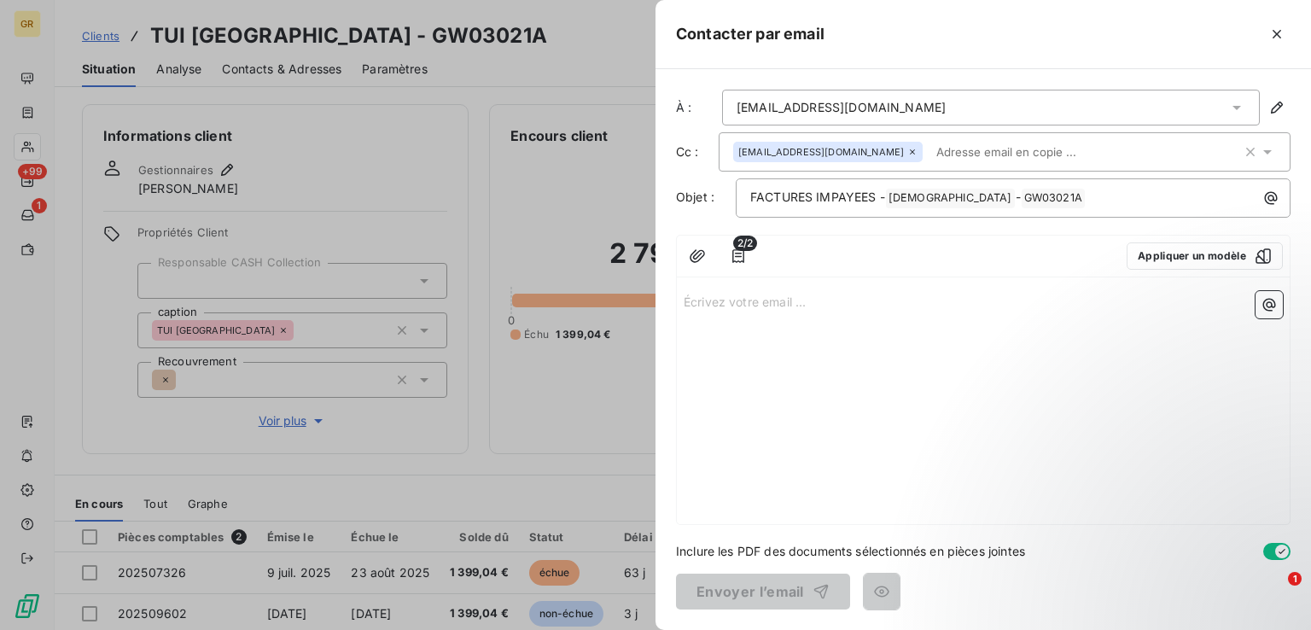
click at [823, 308] on p "Écrivez votre email ... ﻿" at bounding box center [983, 301] width 599 height 20
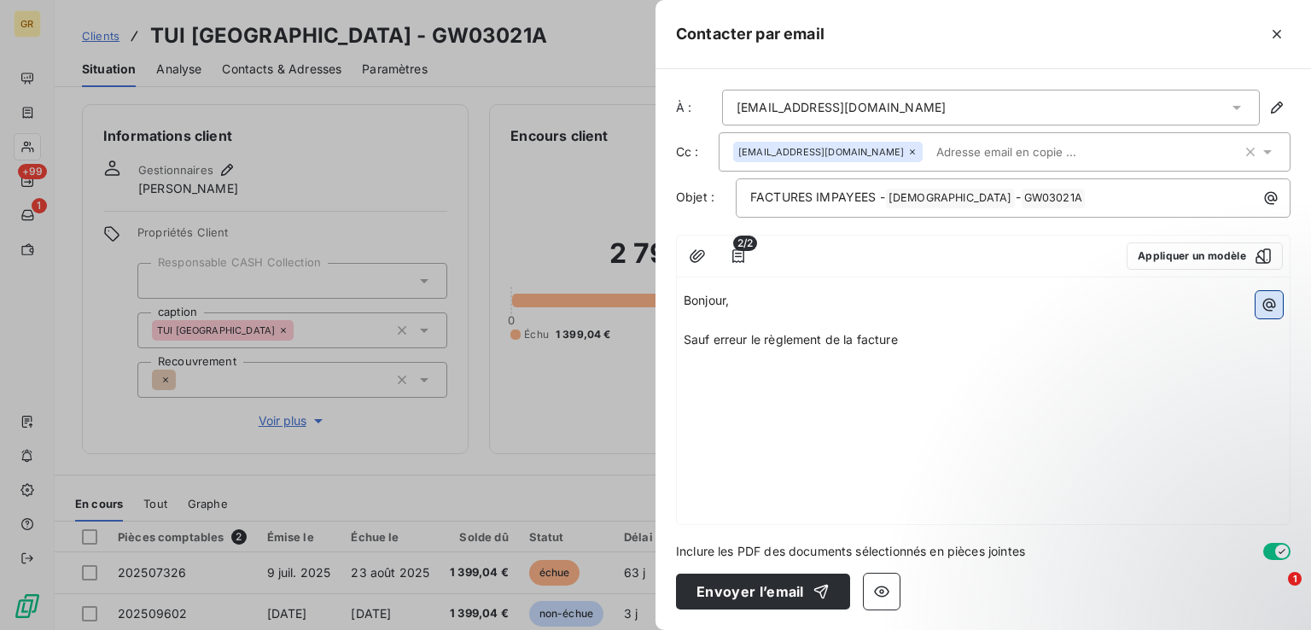
click at [1259, 310] on button "button" at bounding box center [1268, 304] width 27 height 27
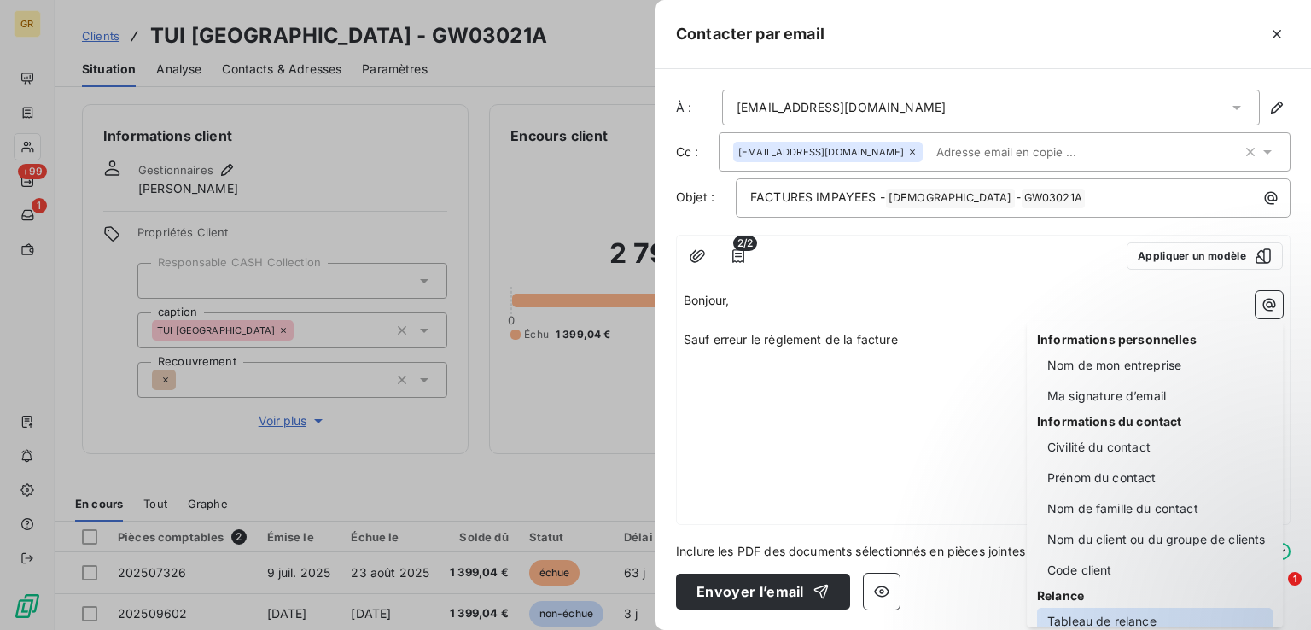
click at [1073, 612] on div "Tableau de relance" at bounding box center [1155, 621] width 236 height 27
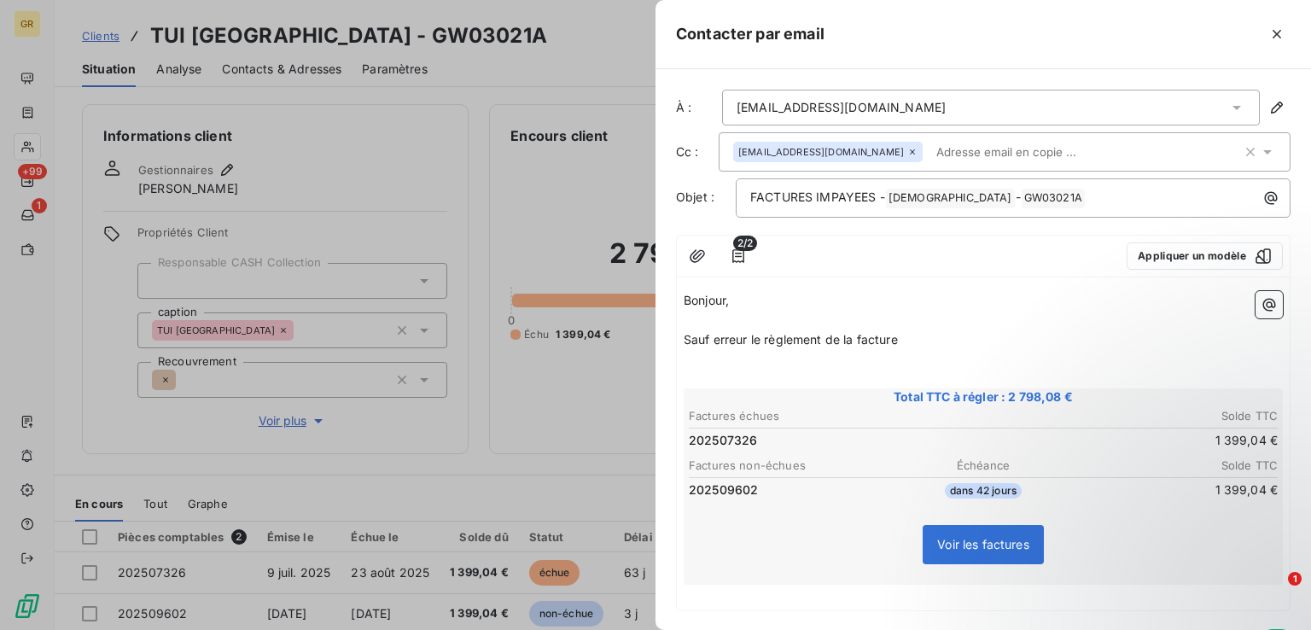
click at [919, 344] on p "Sauf erreur le règlement de la facture" at bounding box center [983, 340] width 599 height 20
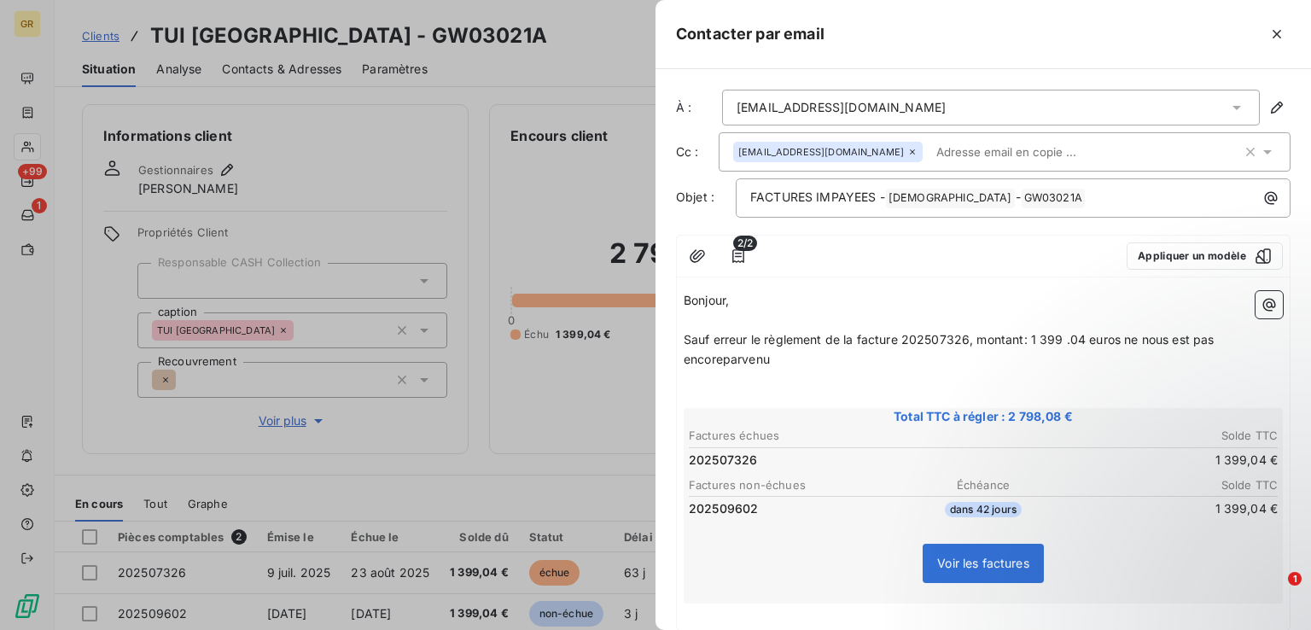
click at [721, 358] on span "Sauf erreur le règlement de la facture 202507326, montant: 1 399 .04 euros ne n…" at bounding box center [951, 349] width 534 height 34
click at [746, 359] on p "Sauf erreur le règlement de la facture 202507326, montant: 1 399 .04 euros ne n…" at bounding box center [983, 349] width 599 height 39
click at [748, 344] on span "Sauf erreur le règlement de la facture 202507326, montant: 1 399 .04 euros ne n…" at bounding box center [951, 349] width 534 height 34
click at [709, 399] on p "﻿" at bounding box center [983, 398] width 599 height 20
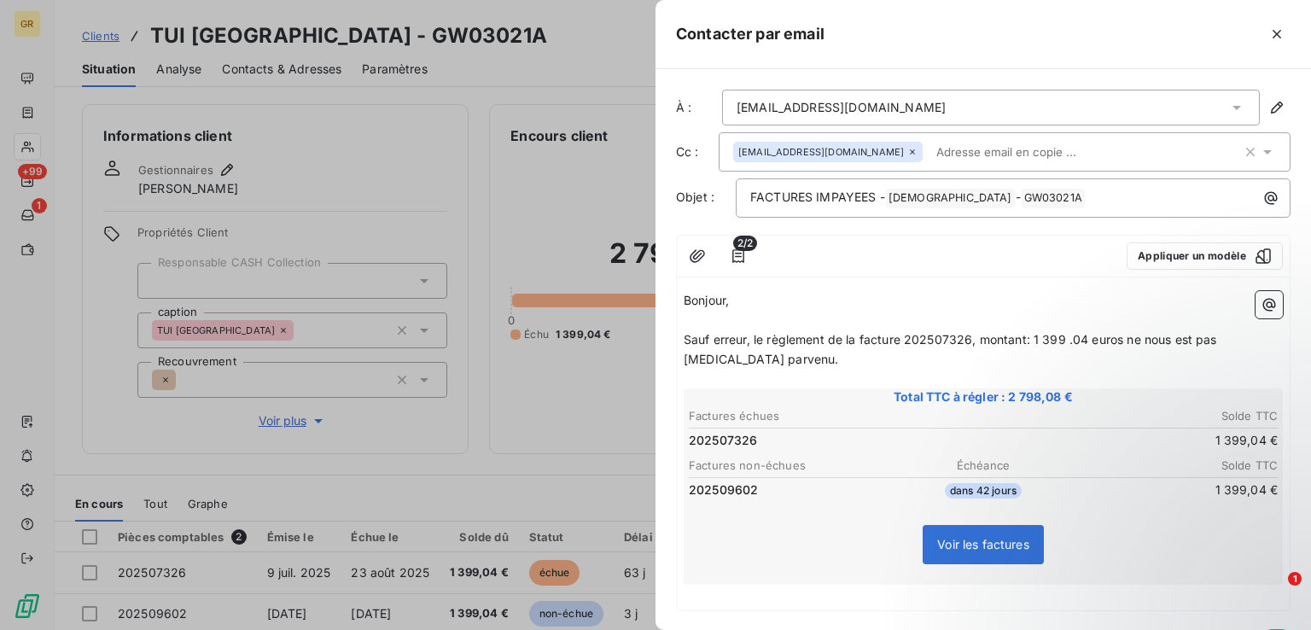
click at [720, 597] on p "﻿" at bounding box center [983, 595] width 599 height 20
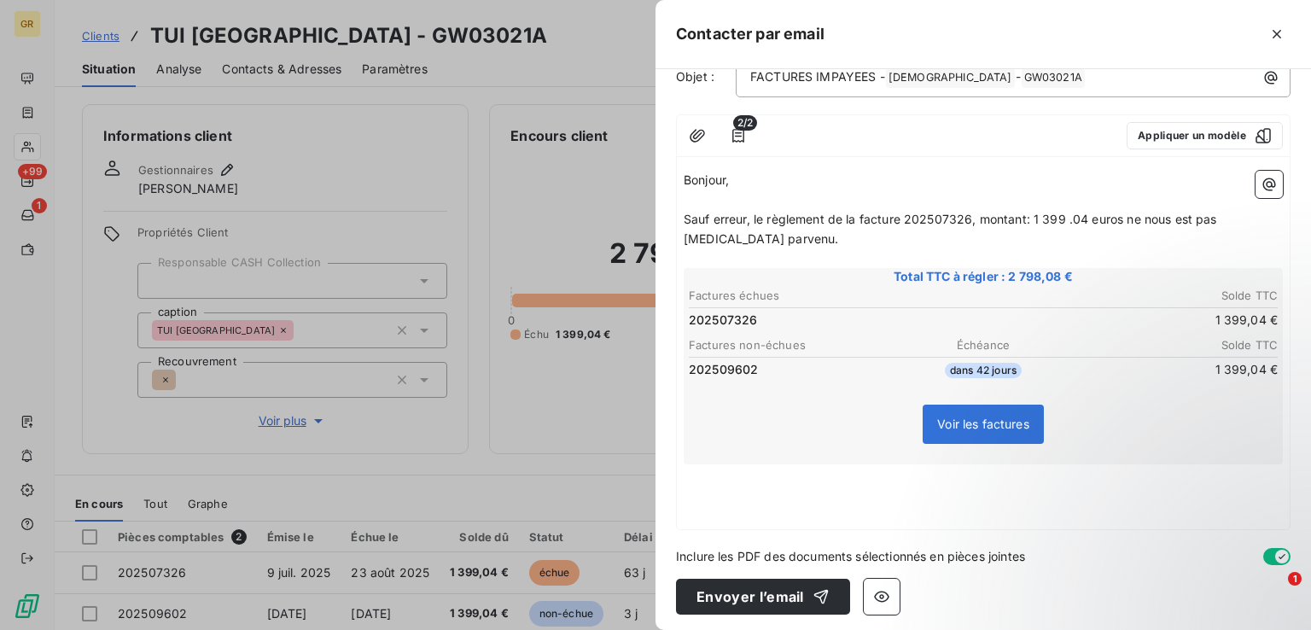
scroll to position [122, 0]
click at [713, 486] on p "﻿" at bounding box center [983, 491] width 599 height 20
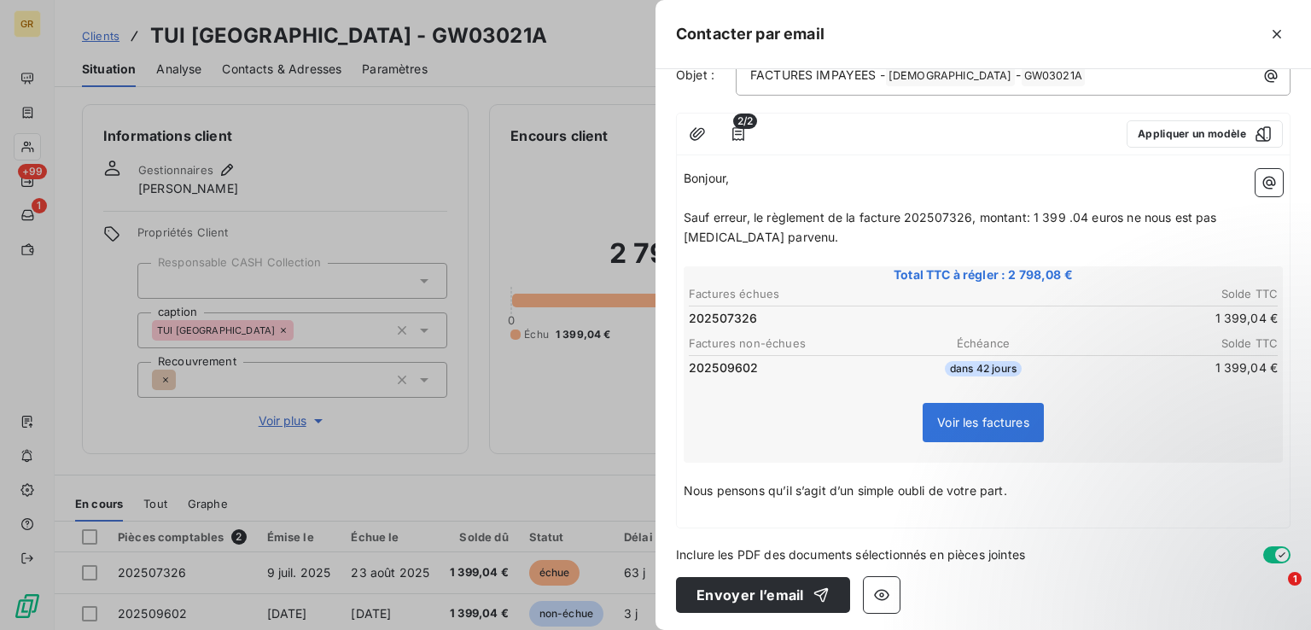
click at [769, 488] on span "Nous pensons qu’il s’agit d’un simple oubli de votre part." at bounding box center [845, 490] width 323 height 15
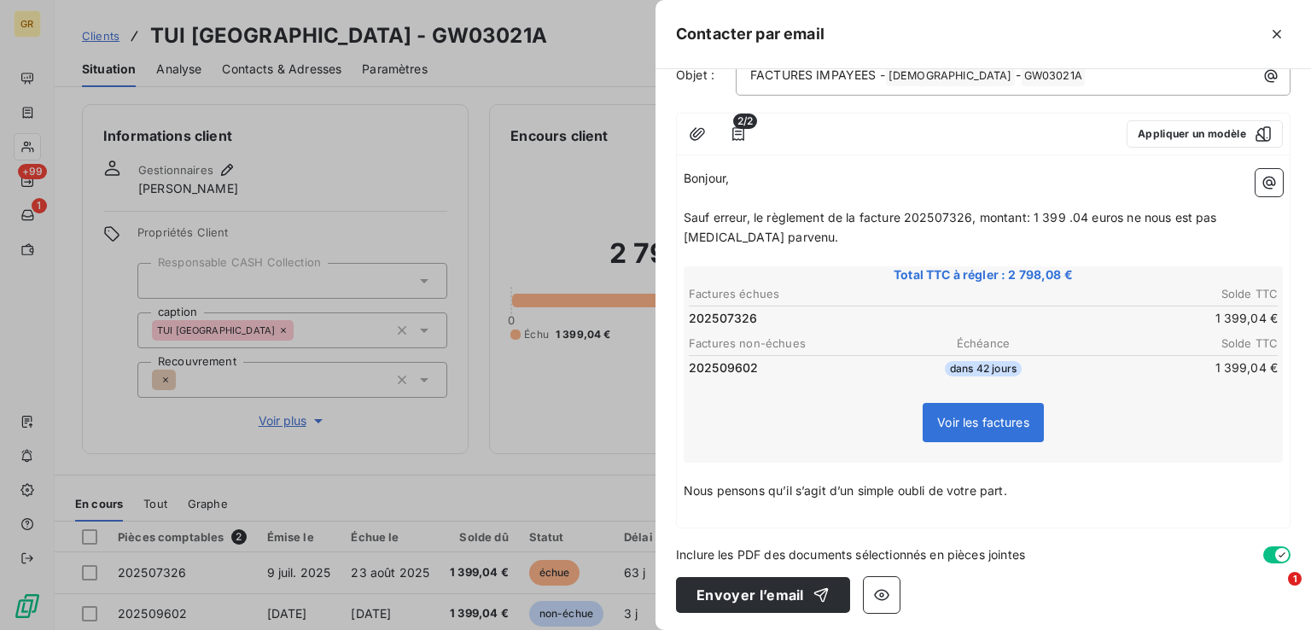
click at [1015, 485] on p "Nous pensons qu’il s’agit d’un simple oubli de votre part." at bounding box center [983, 491] width 599 height 20
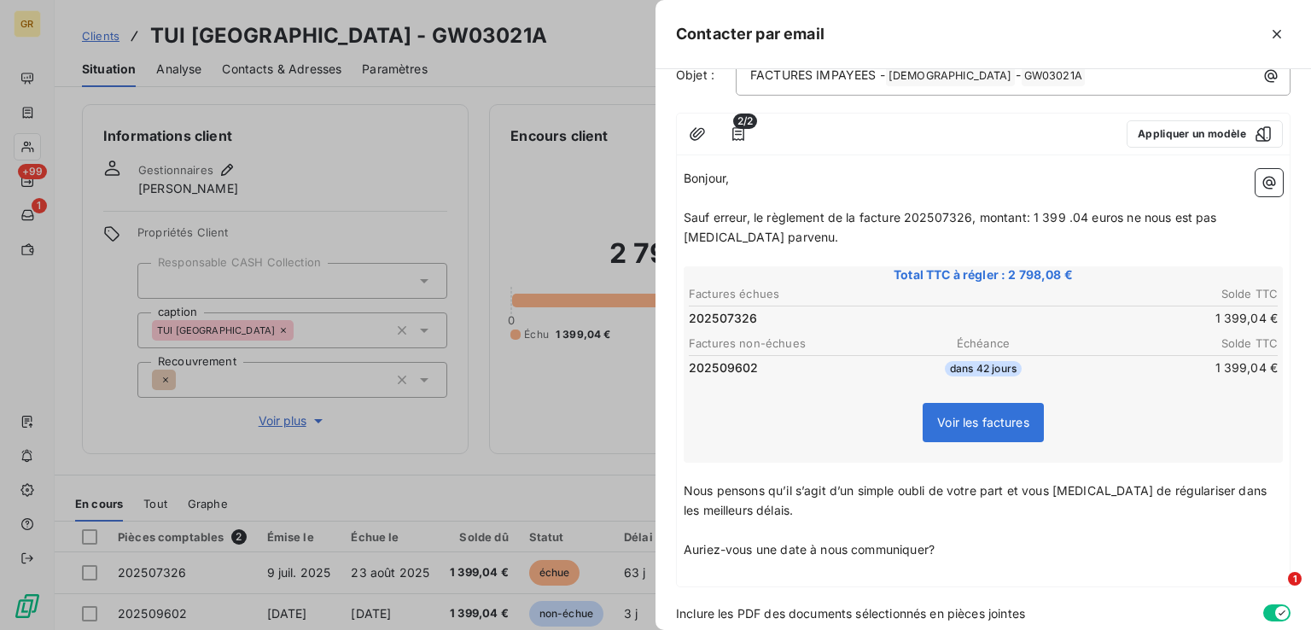
click at [804, 547] on span "Auriez-vous une date à nous communiquer?" at bounding box center [809, 549] width 251 height 15
click at [1038, 546] on p "Auriez-vous une date de paiement à nous communiquer?" at bounding box center [983, 550] width 599 height 20
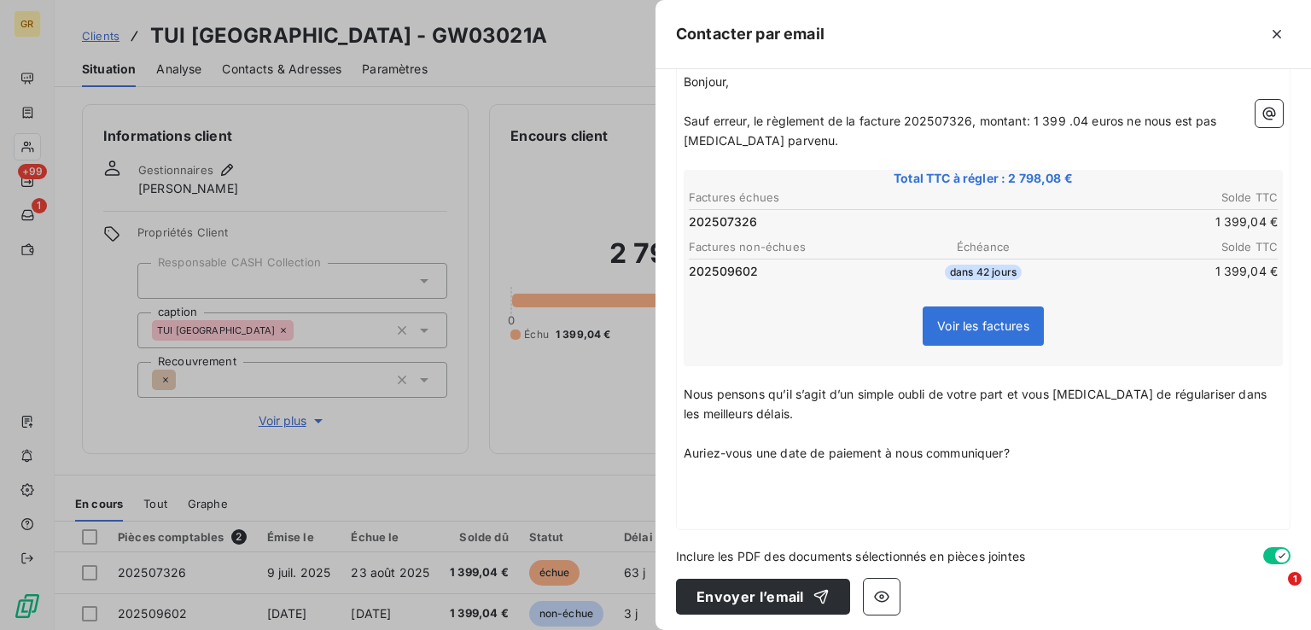
scroll to position [219, 0]
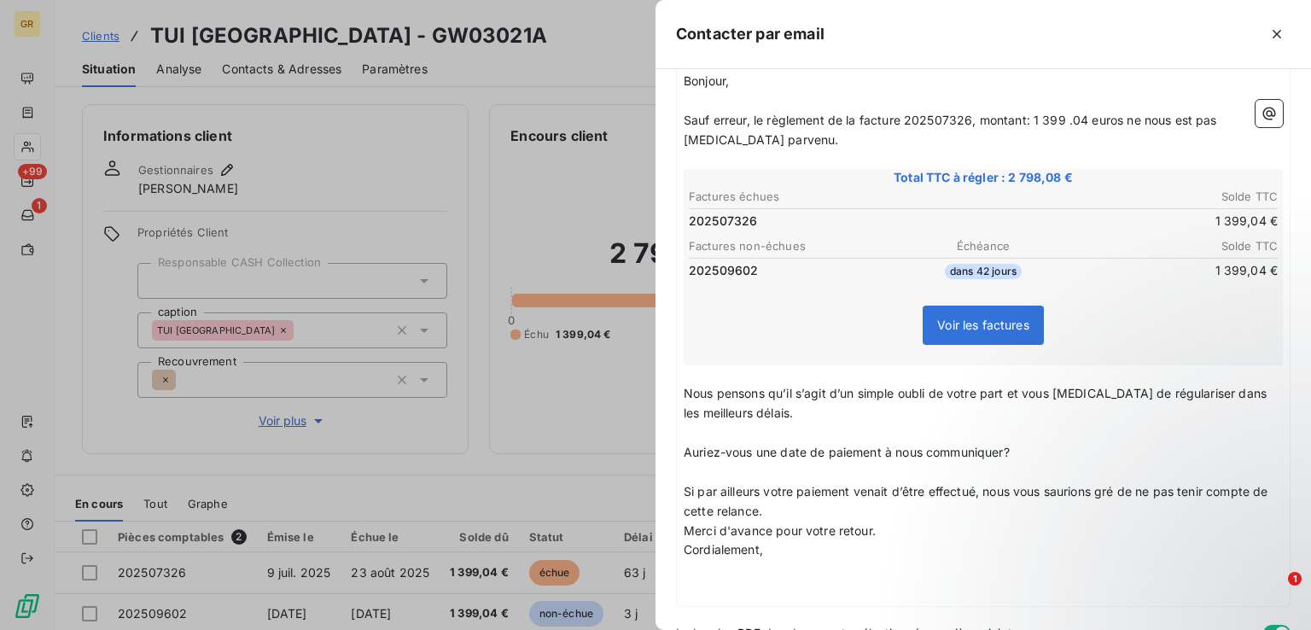
click at [812, 521] on p "Merci d'avance pour votre retour." at bounding box center [983, 531] width 599 height 20
click at [808, 514] on p "Si par ailleurs votre paiement venait d’être effectué, nous vous saurions gré d…" at bounding box center [983, 501] width 599 height 39
click at [890, 540] on p "Merci d'avance pour votre retour." at bounding box center [983, 550] width 599 height 20
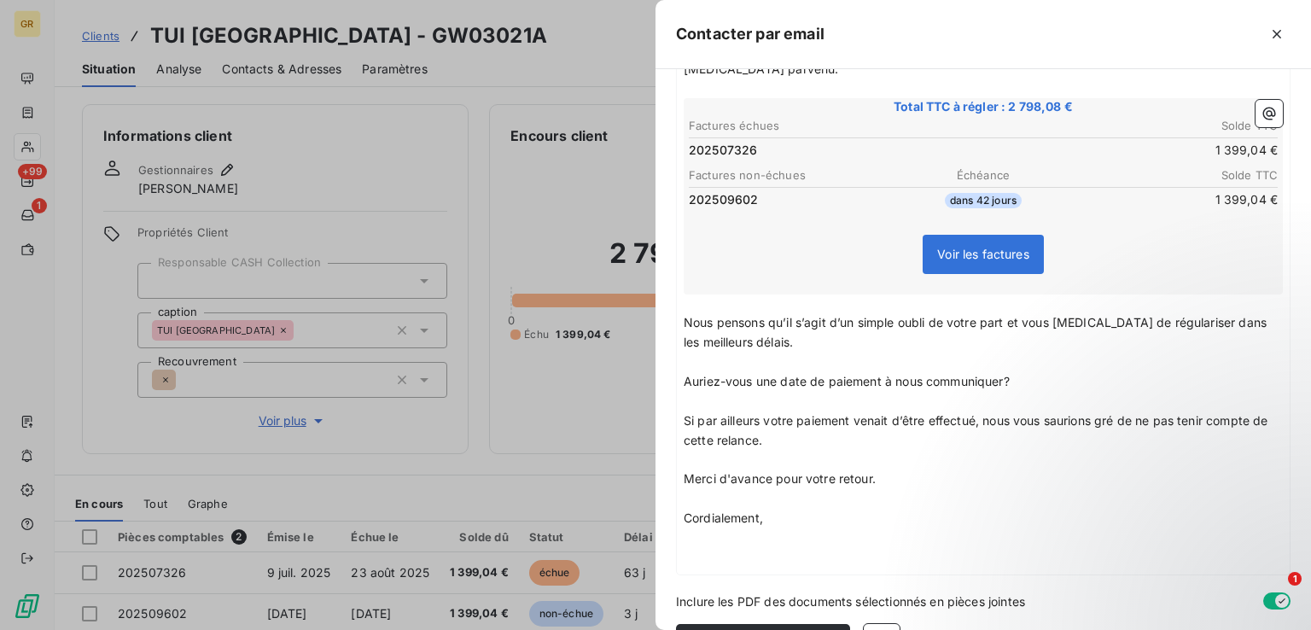
scroll to position [337, 0]
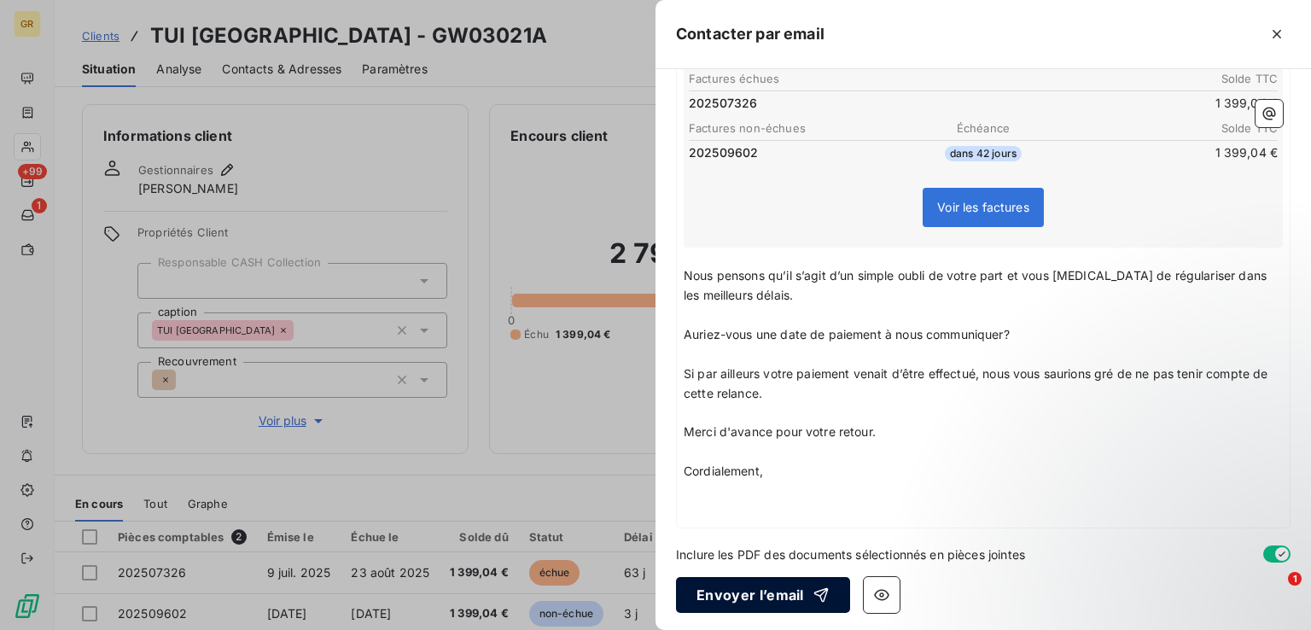
click at [738, 585] on button "Envoyer l’email" at bounding box center [763, 595] width 174 height 36
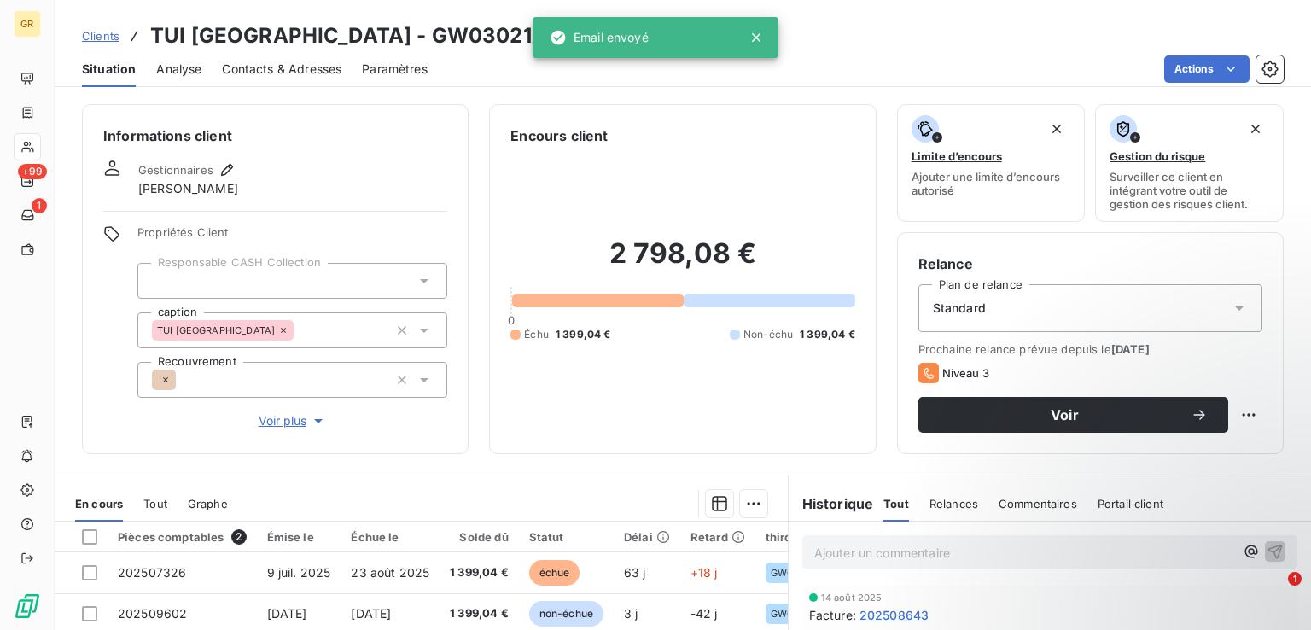
click at [263, 74] on span "Contacts & Adresses" at bounding box center [281, 69] width 119 height 17
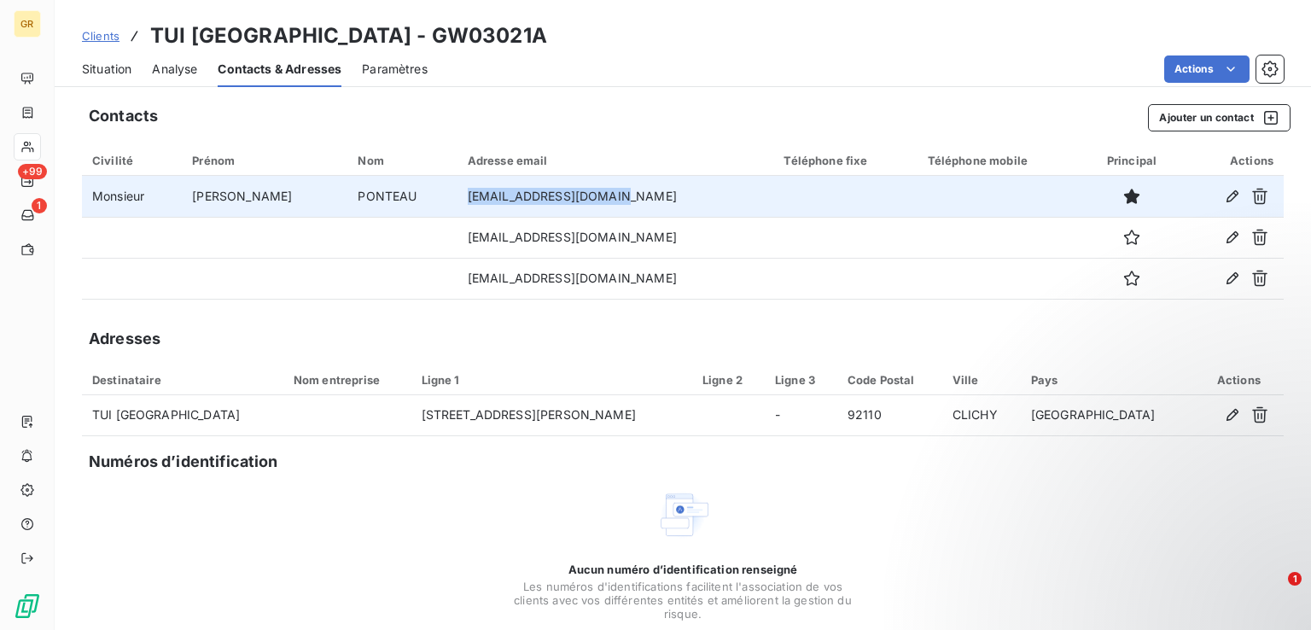
drag, startPoint x: 558, startPoint y: 195, endPoint x: 401, endPoint y: 195, distance: 157.0
click at [457, 195] on td "[EMAIL_ADDRESS][DOMAIN_NAME]" at bounding box center [615, 196] width 317 height 41
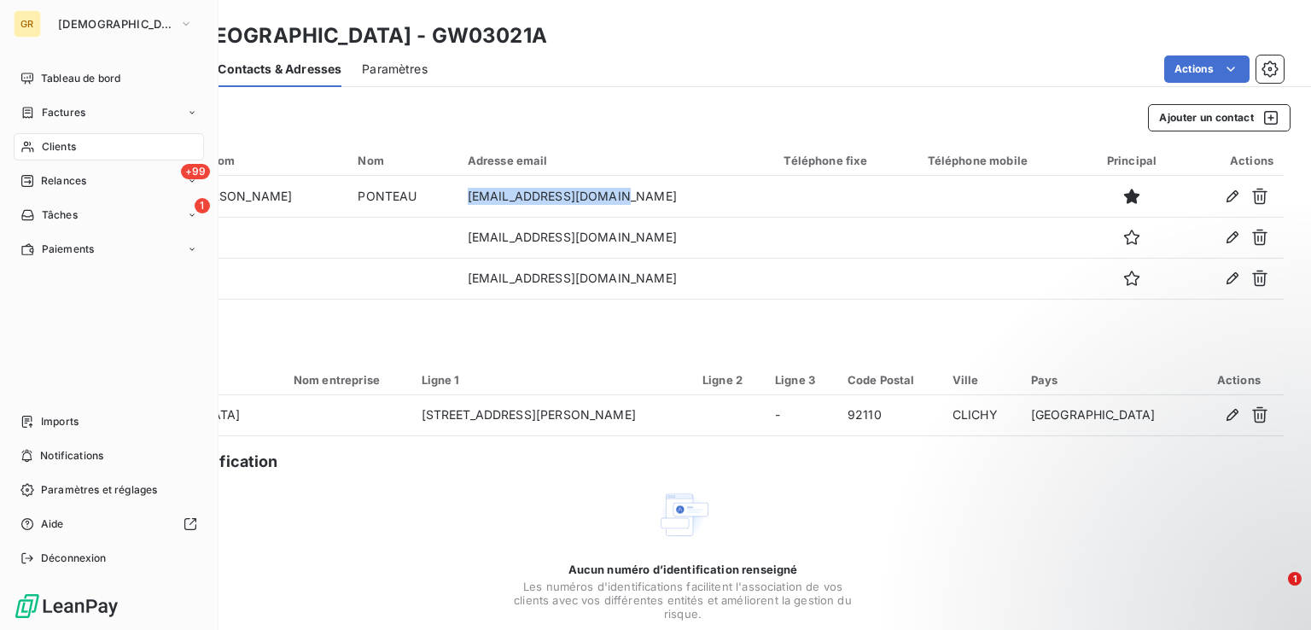
click at [73, 150] on span "Clients" at bounding box center [59, 146] width 34 height 15
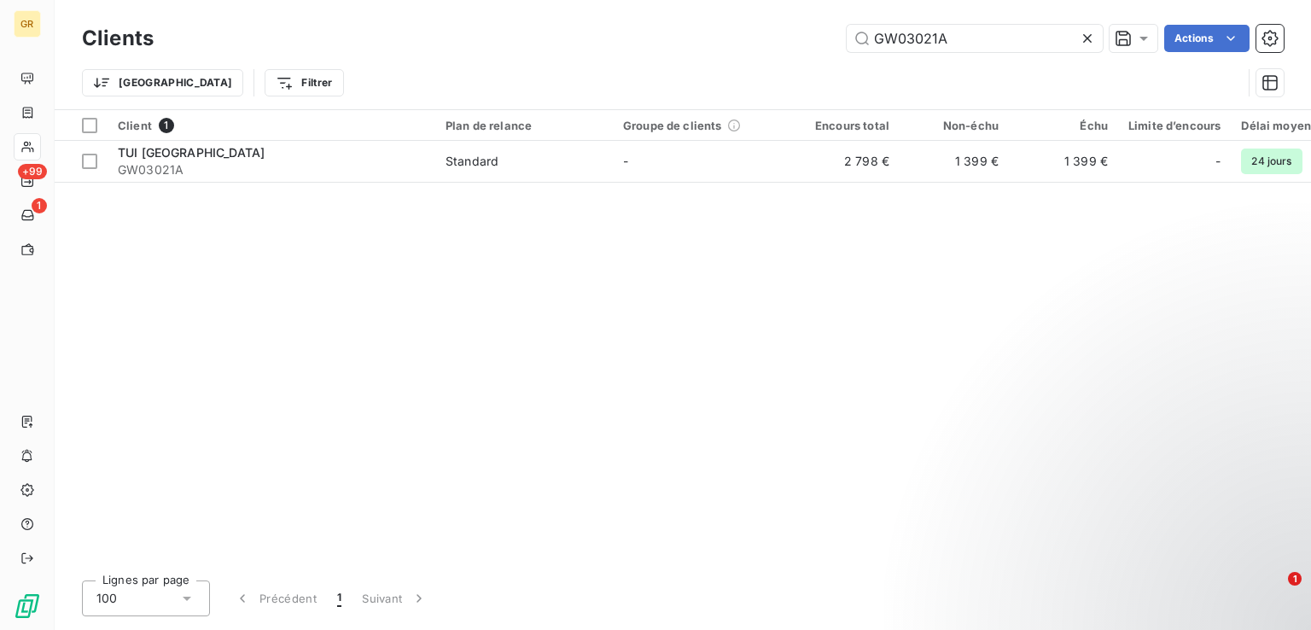
drag, startPoint x: 973, startPoint y: 33, endPoint x: 765, endPoint y: 41, distance: 208.4
click at [765, 41] on div "GW03021A Actions" at bounding box center [728, 38] width 1109 height 27
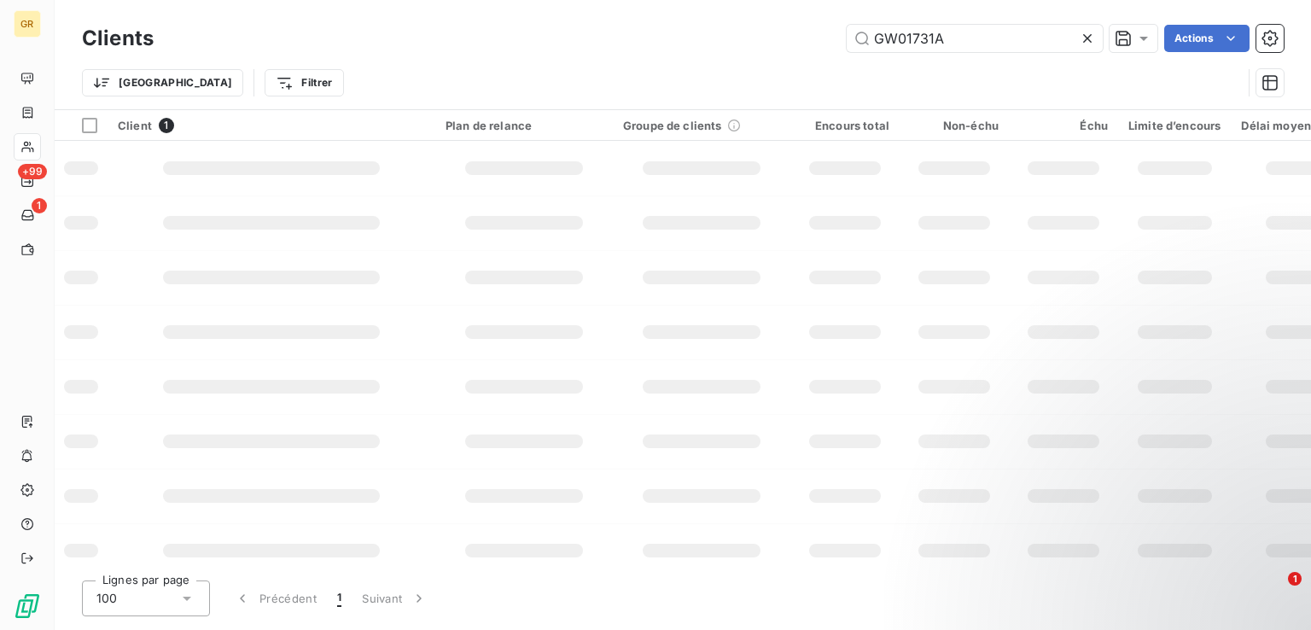
type input "GW01731A"
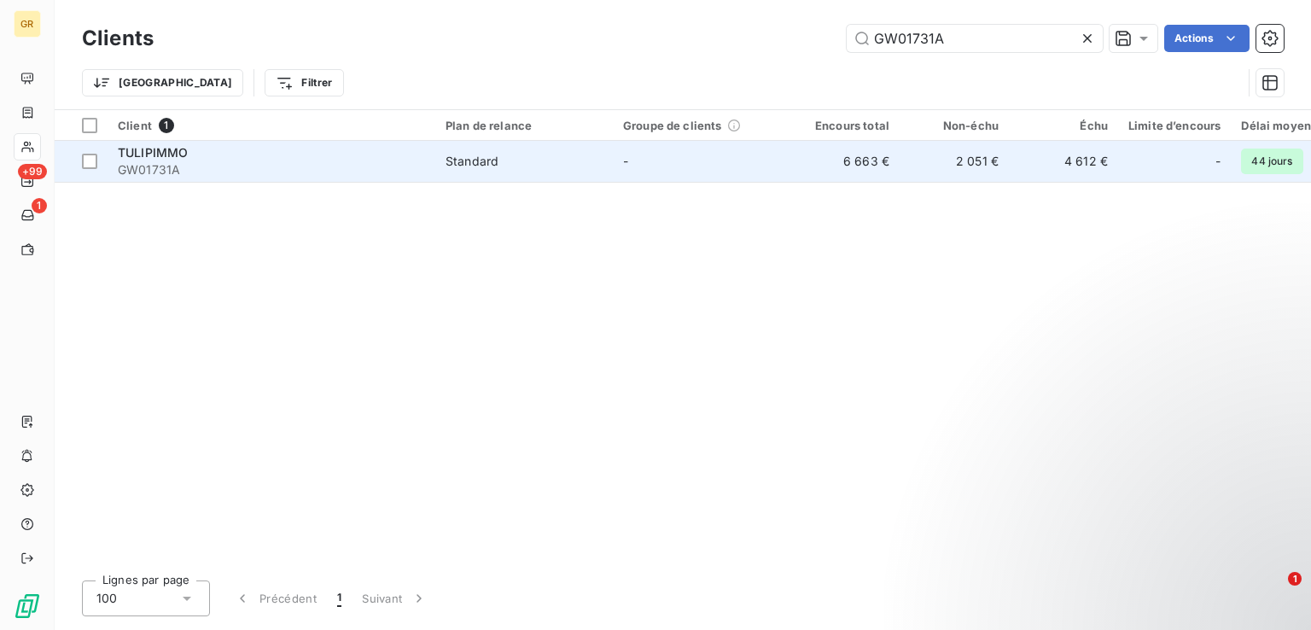
click at [264, 158] on div "TULIPIMMO" at bounding box center [271, 152] width 307 height 17
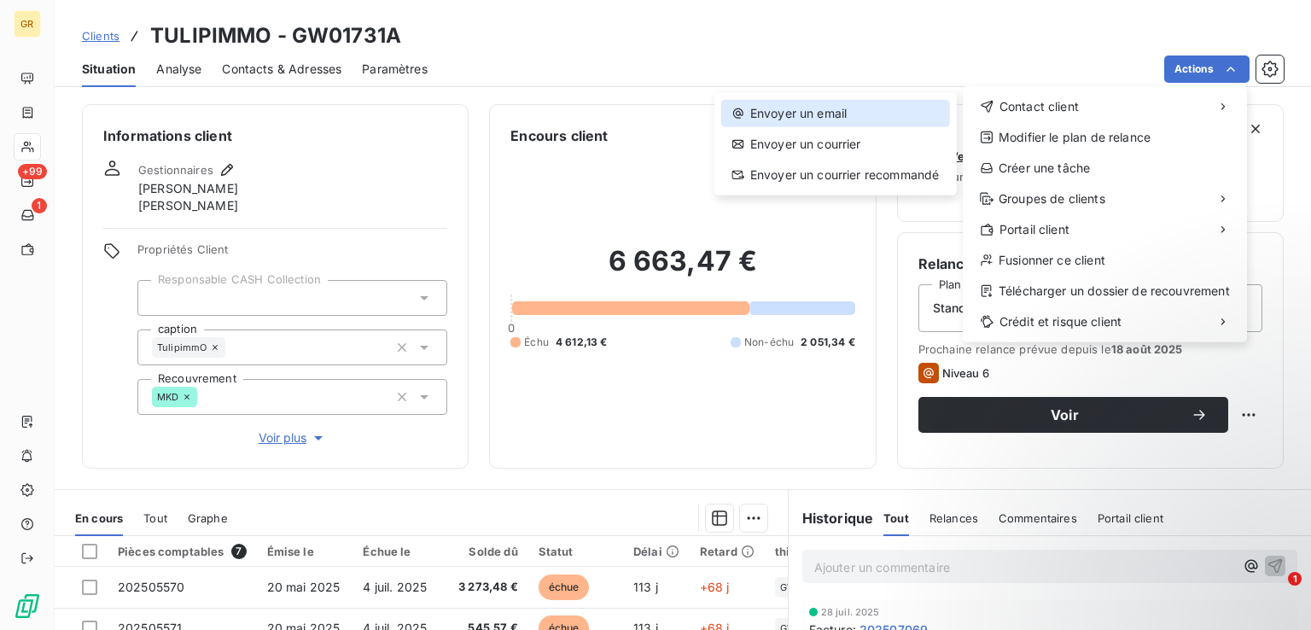
click at [848, 113] on div "Envoyer un email" at bounding box center [835, 113] width 229 height 27
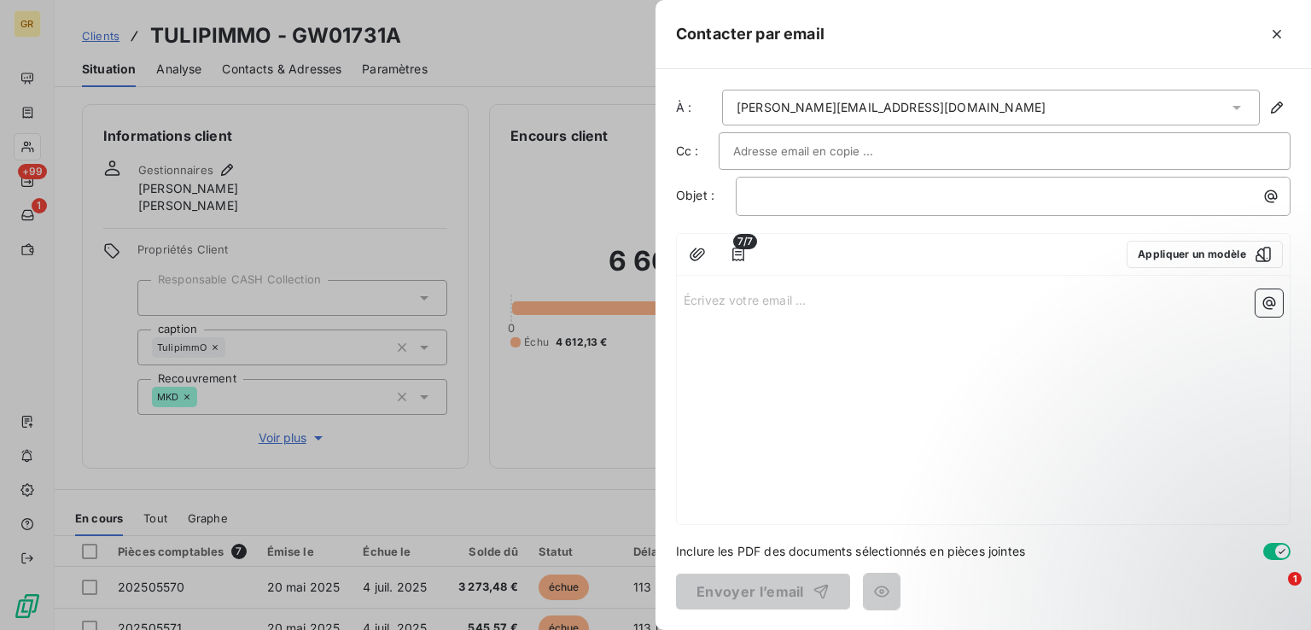
click at [823, 147] on input "text" at bounding box center [824, 151] width 183 height 26
click at [840, 192] on p "﻿" at bounding box center [1017, 196] width 534 height 20
click at [1279, 202] on button "button" at bounding box center [1270, 196] width 27 height 27
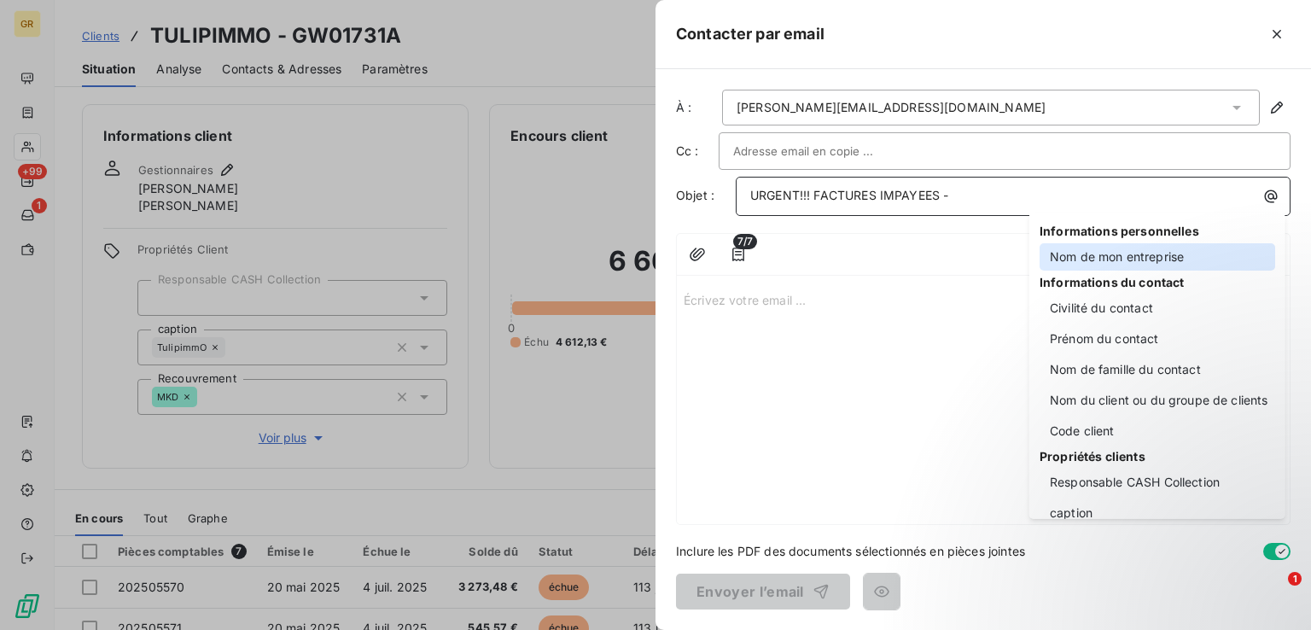
click at [1110, 261] on div "Nom de mon entreprise" at bounding box center [1157, 256] width 236 height 27
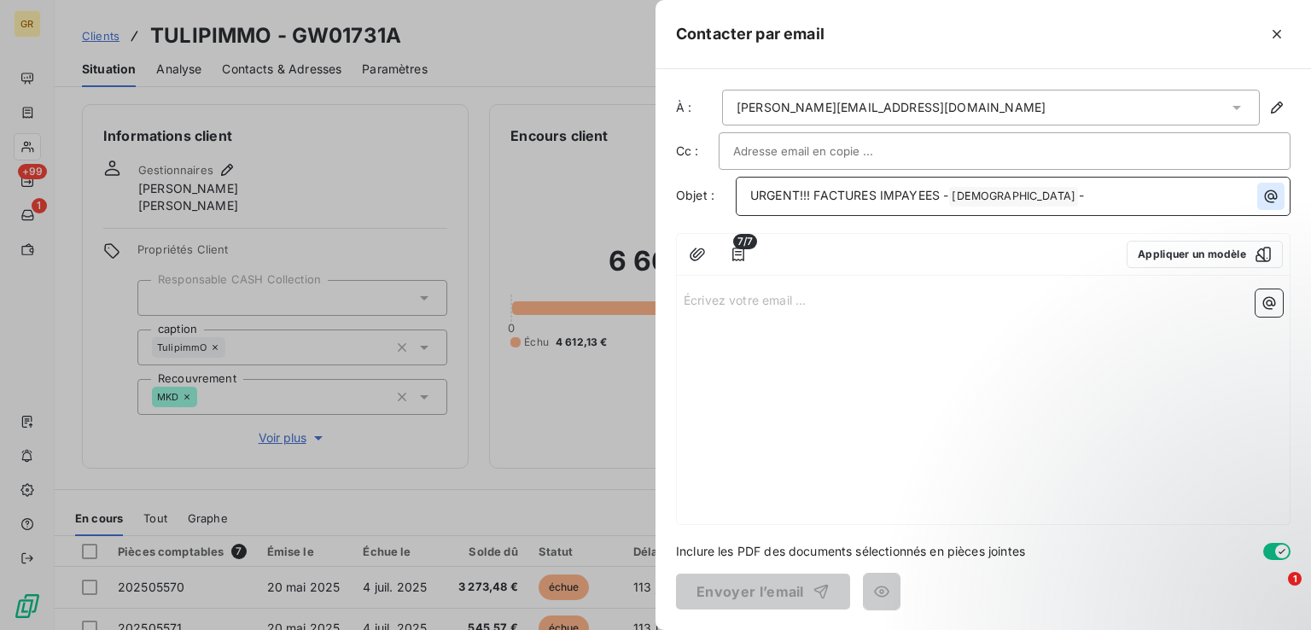
click at [1274, 201] on icon "button" at bounding box center [1270, 196] width 17 height 17
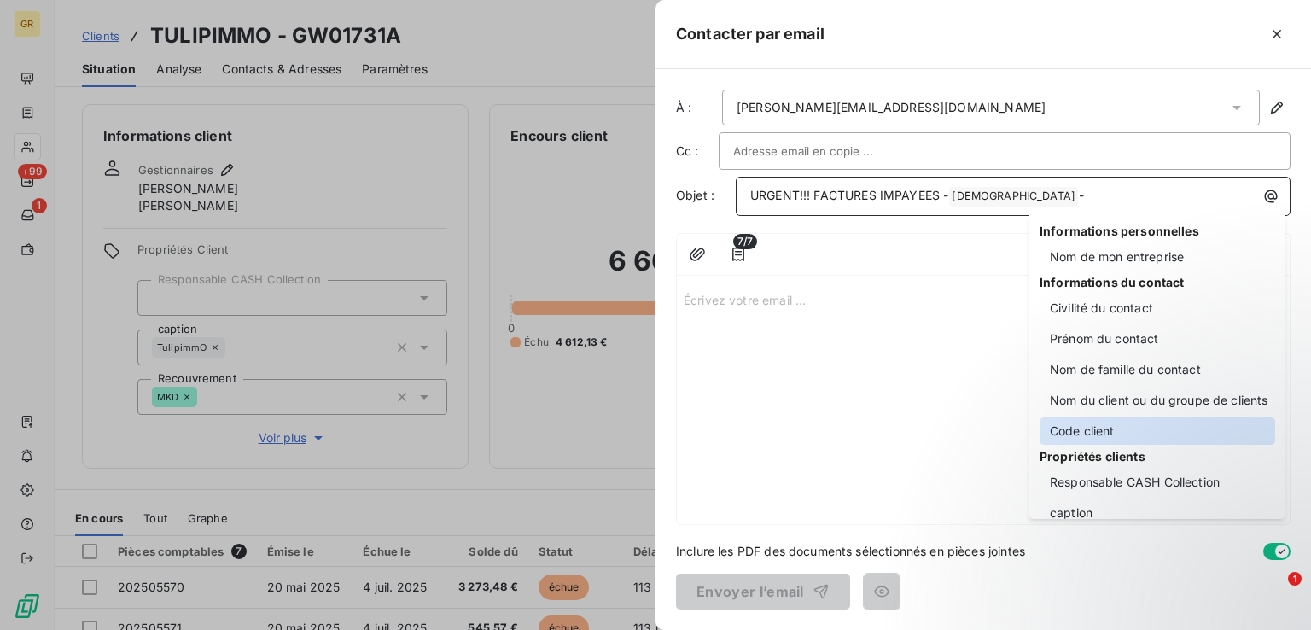
click at [1096, 426] on div "Code client" at bounding box center [1157, 430] width 236 height 27
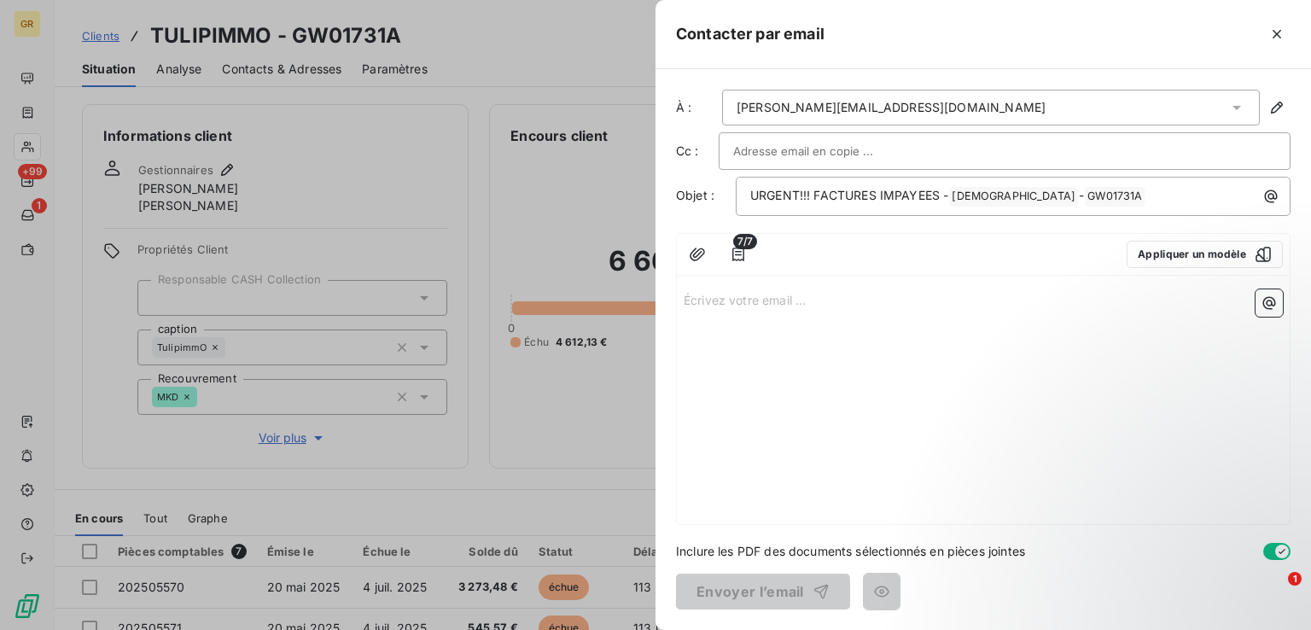
click at [741, 298] on p "Écrivez votre email ... ﻿" at bounding box center [983, 299] width 599 height 20
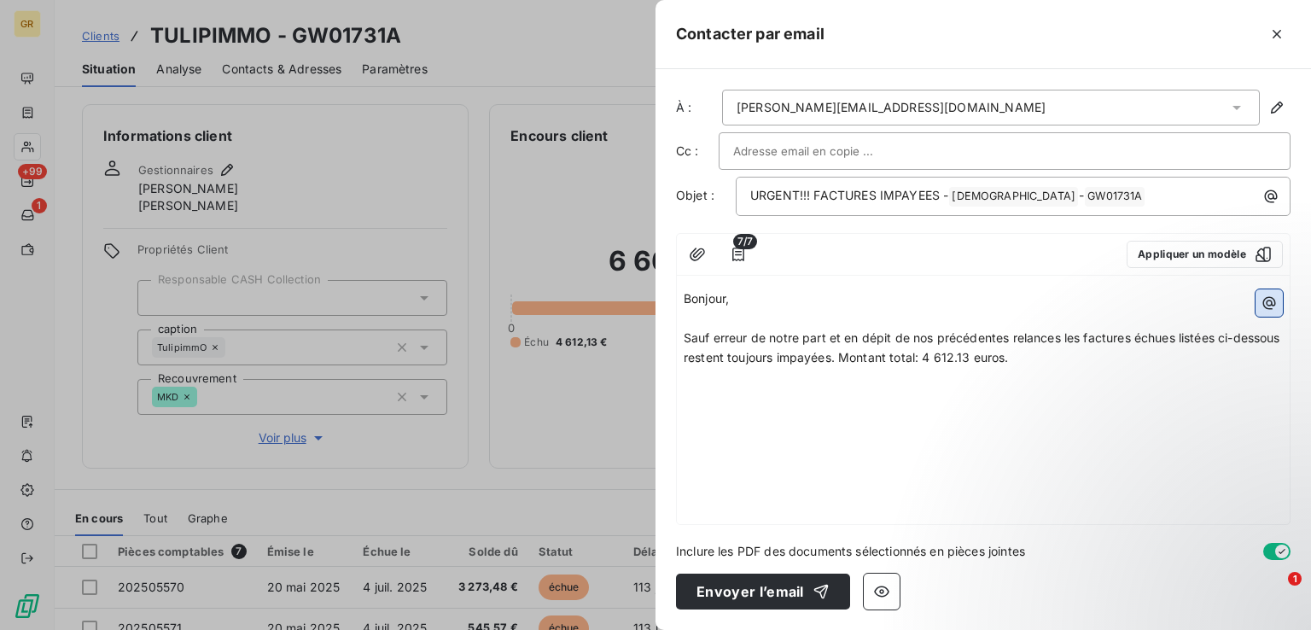
click at [1273, 305] on icon "button" at bounding box center [1269, 303] width 13 height 13
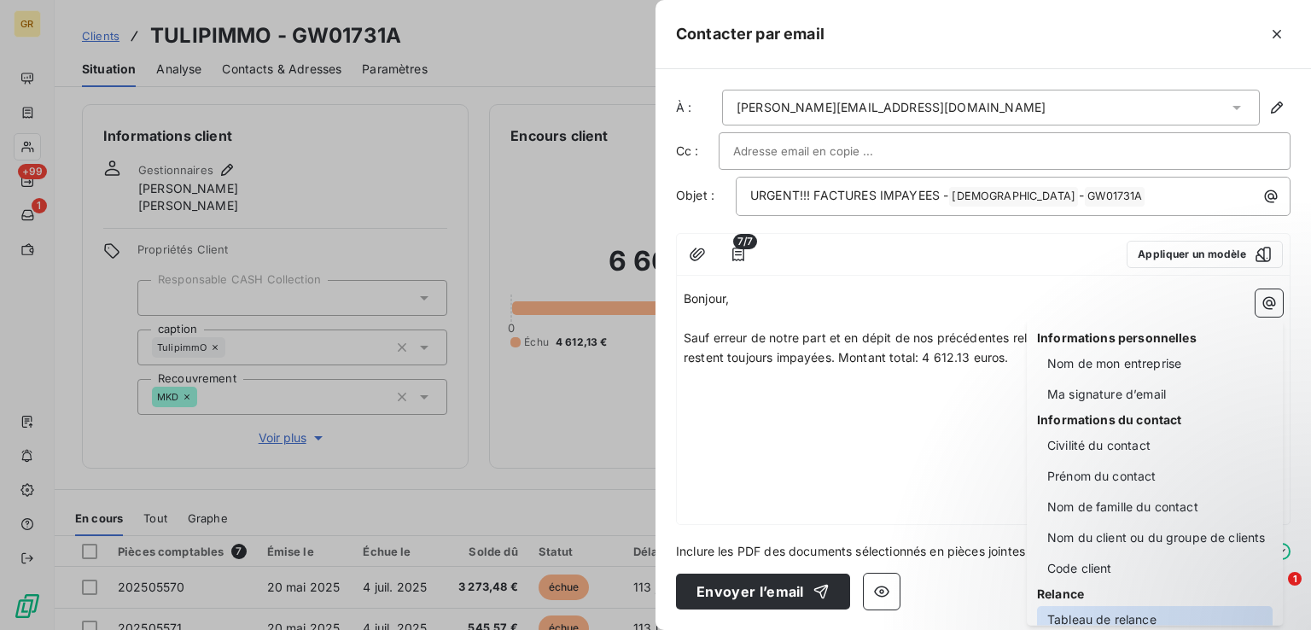
click at [1098, 617] on div "Tableau de relance" at bounding box center [1155, 619] width 236 height 27
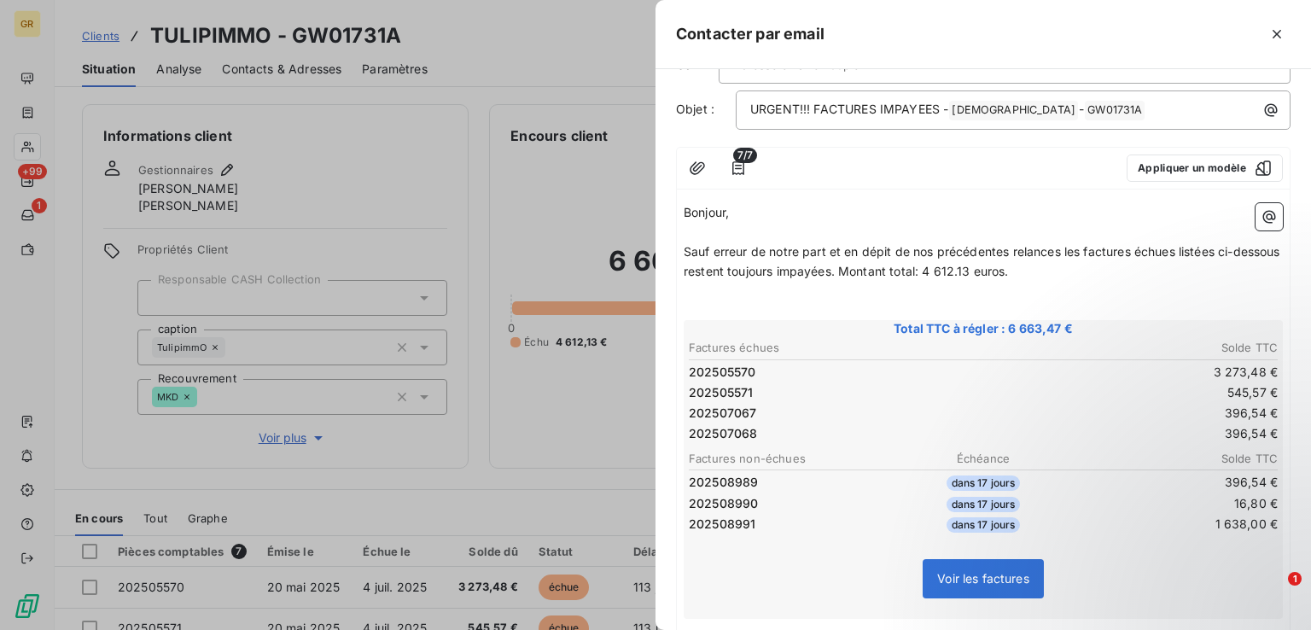
scroll to position [201, 0]
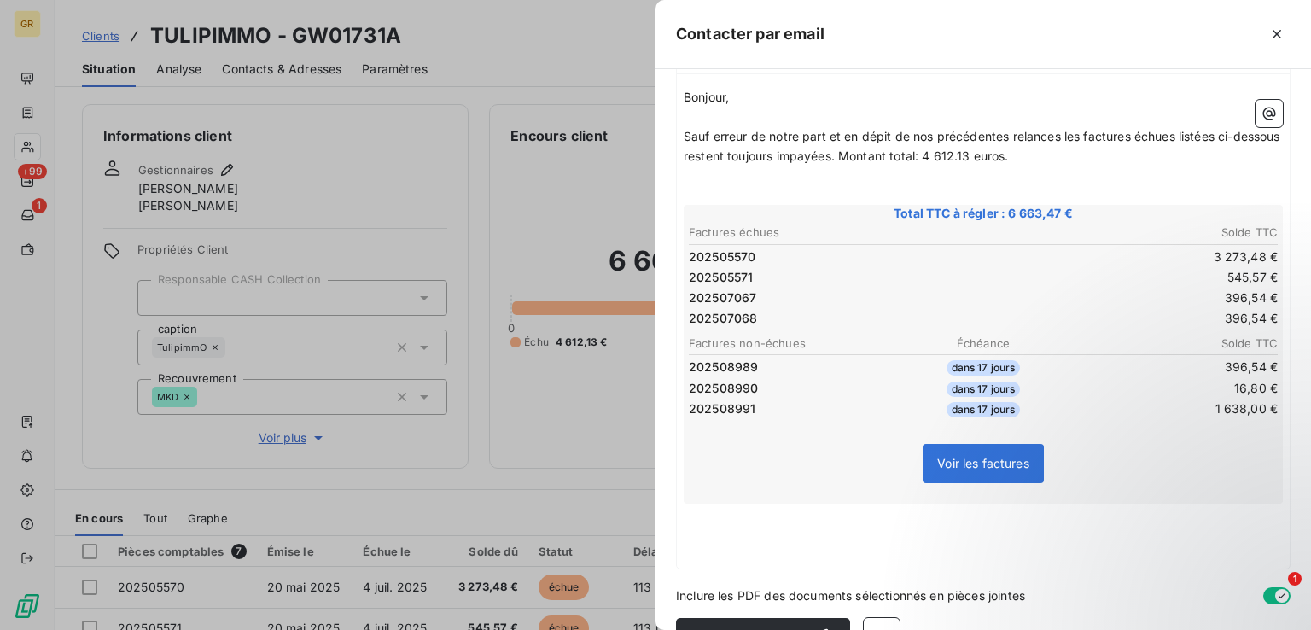
click at [718, 507] on p "﻿" at bounding box center [983, 513] width 599 height 20
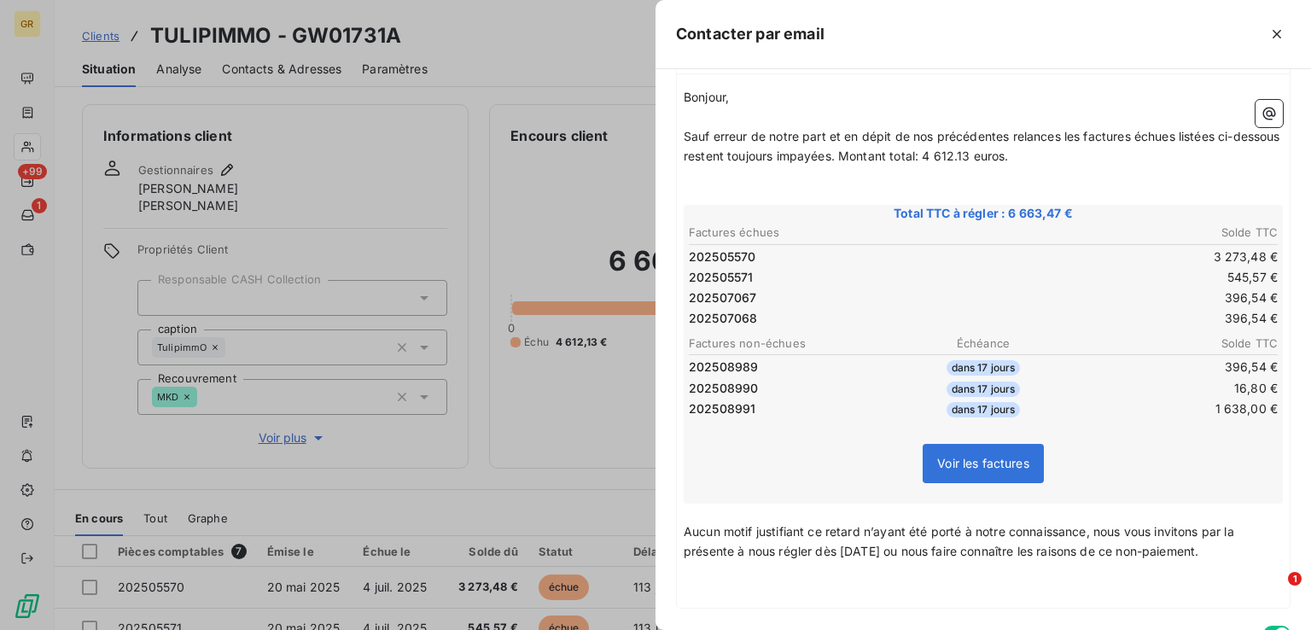
click at [717, 581] on p "﻿" at bounding box center [983, 591] width 599 height 20
click at [699, 581] on p "﻿" at bounding box center [983, 591] width 599 height 20
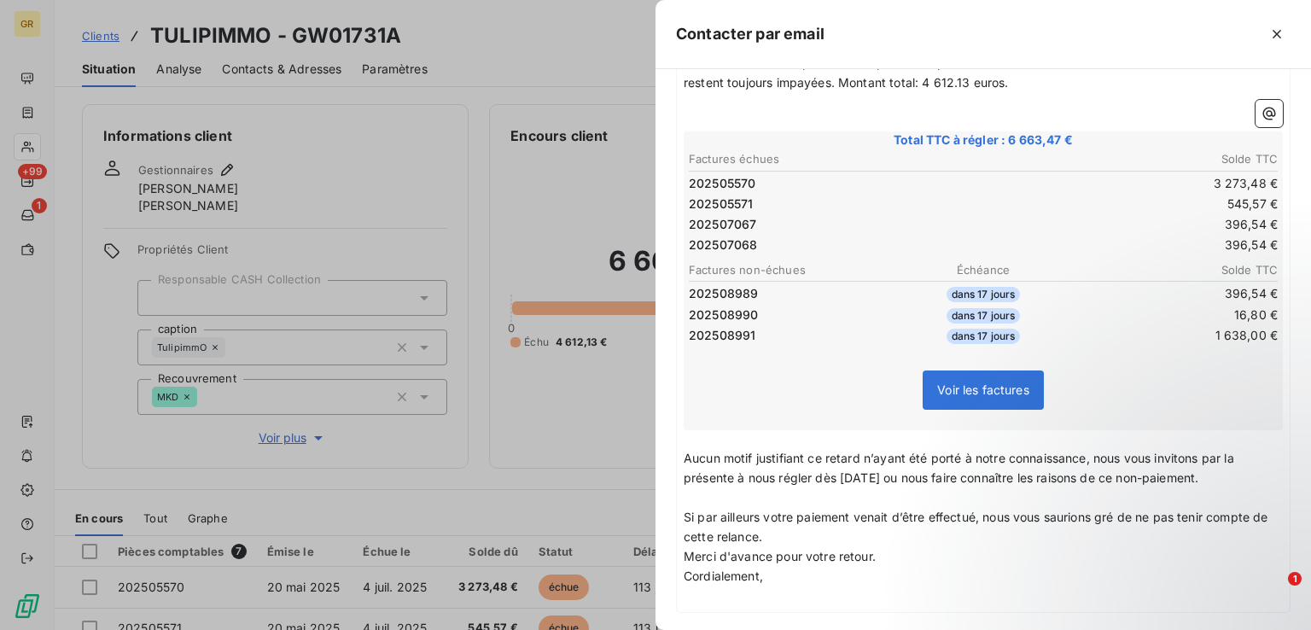
scroll to position [358, 0]
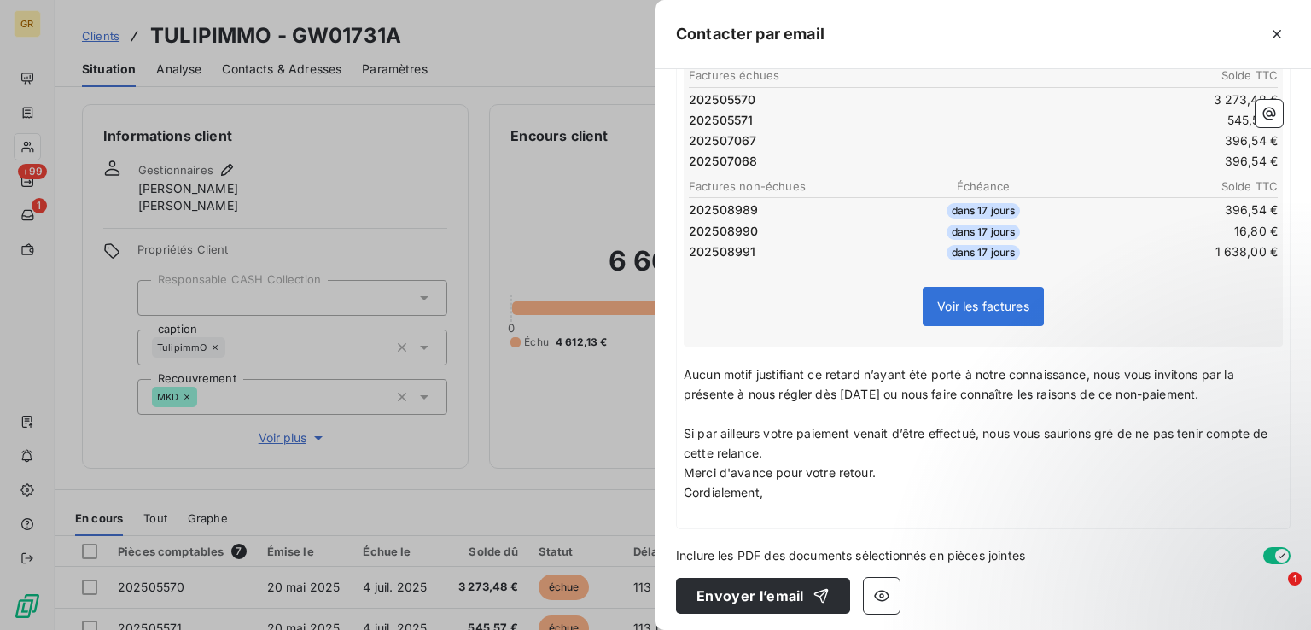
drag, startPoint x: 788, startPoint y: 448, endPoint x: 835, endPoint y: 403, distance: 64.6
click at [788, 447] on p "Si par ailleurs votre paiement venait d’être effectué, nous vous saurions gré d…" at bounding box center [983, 443] width 599 height 39
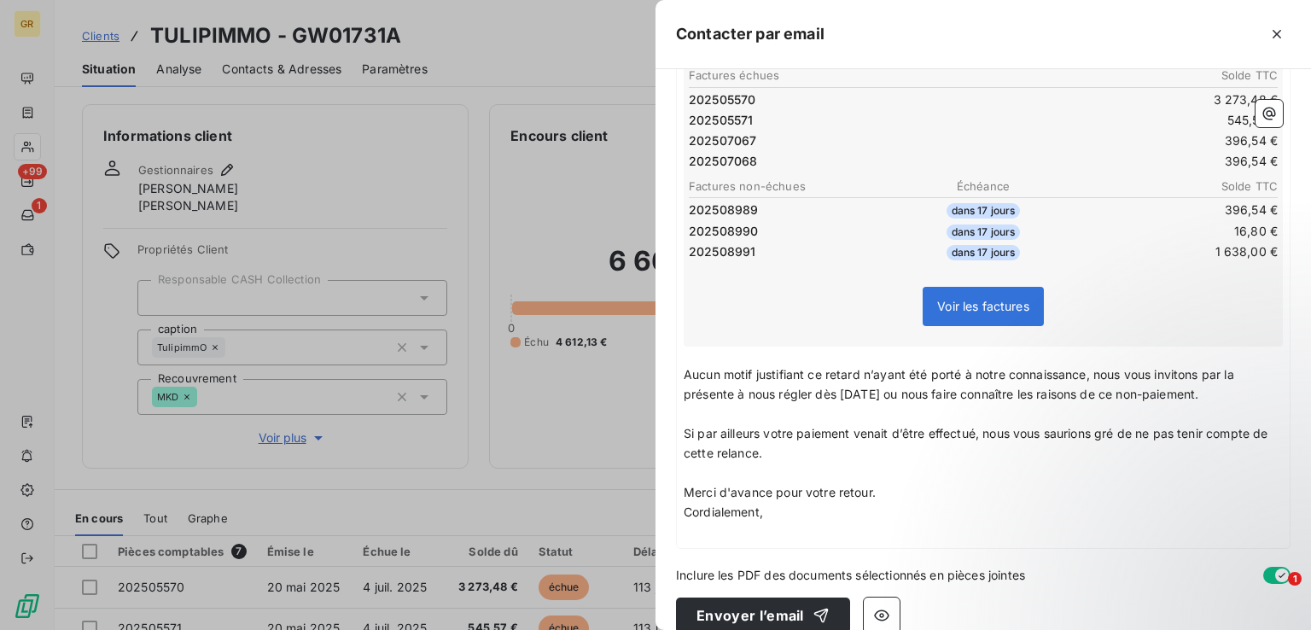
click at [898, 492] on p "Merci d'avance pour votre retour." at bounding box center [983, 493] width 599 height 20
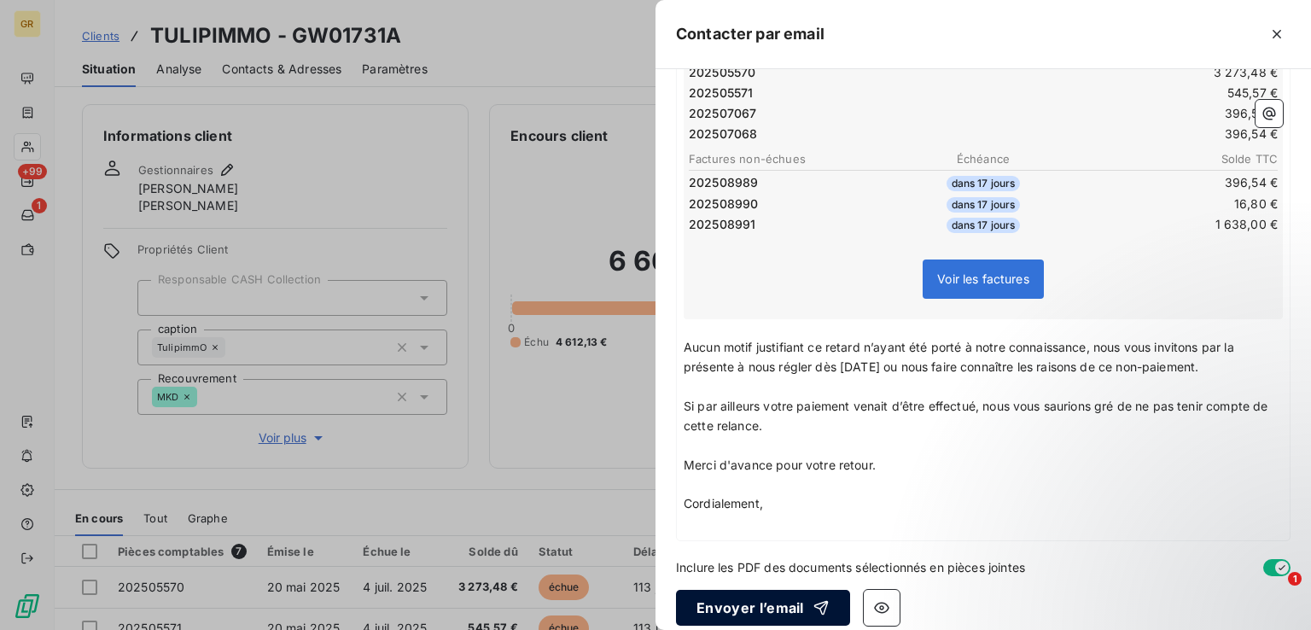
scroll to position [397, 0]
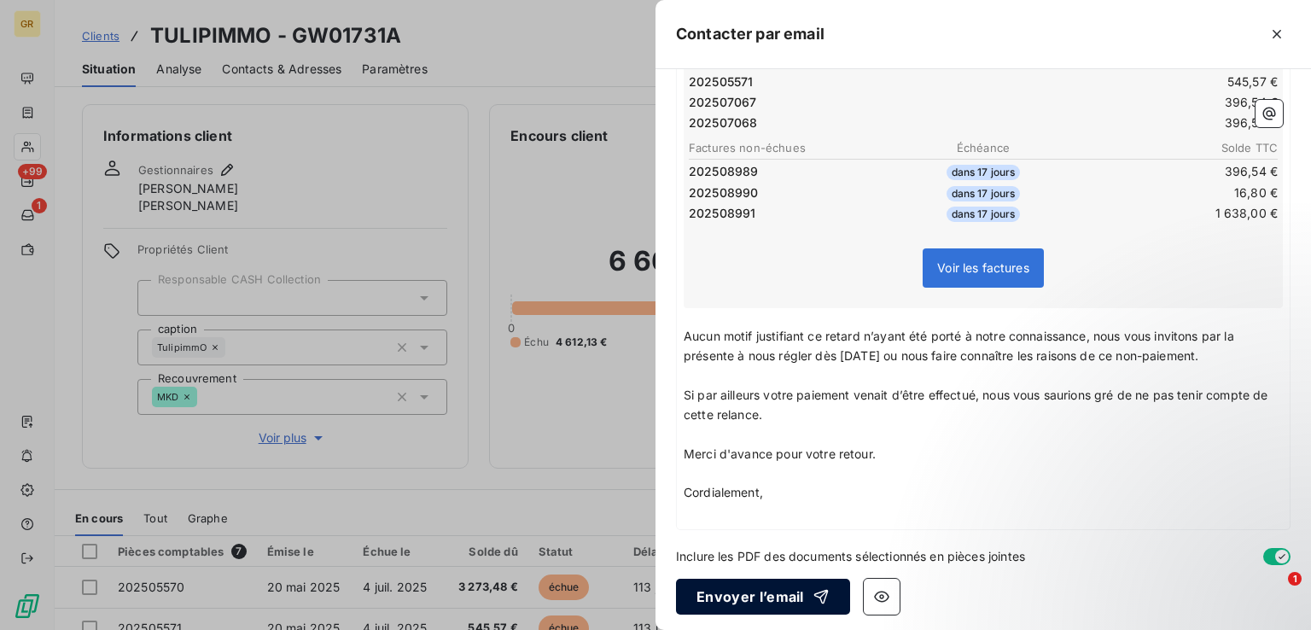
click at [771, 594] on button "Envoyer l’email" at bounding box center [763, 597] width 174 height 36
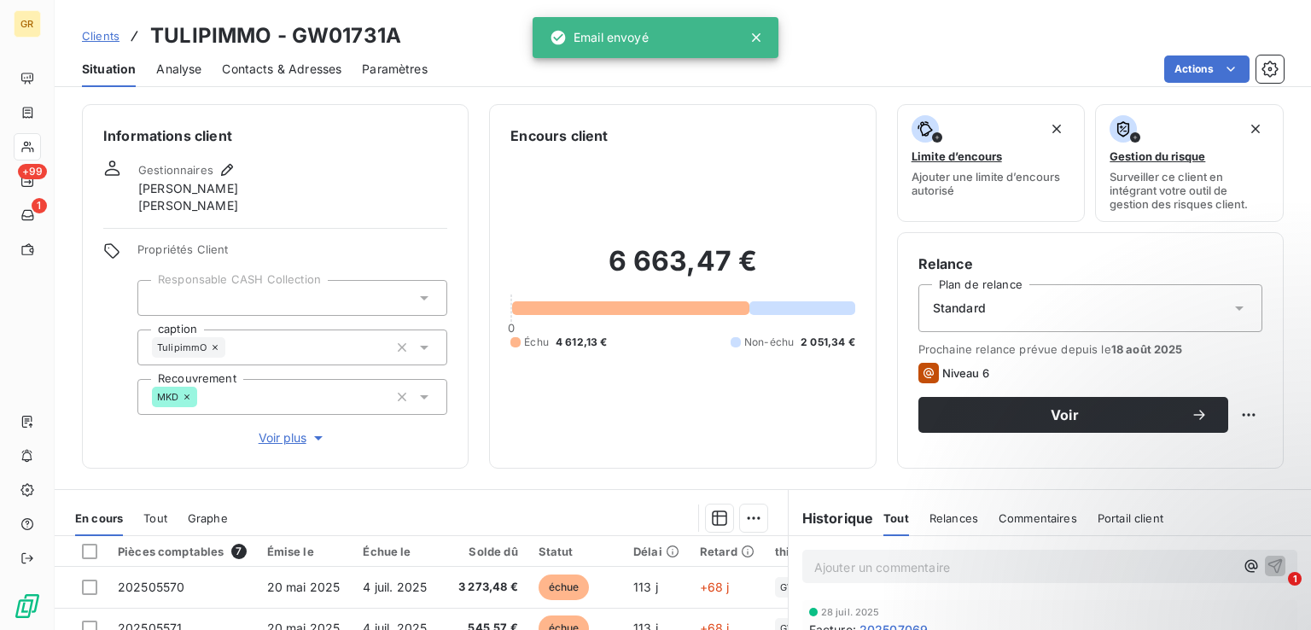
click at [249, 67] on span "Contacts & Adresses" at bounding box center [281, 69] width 119 height 17
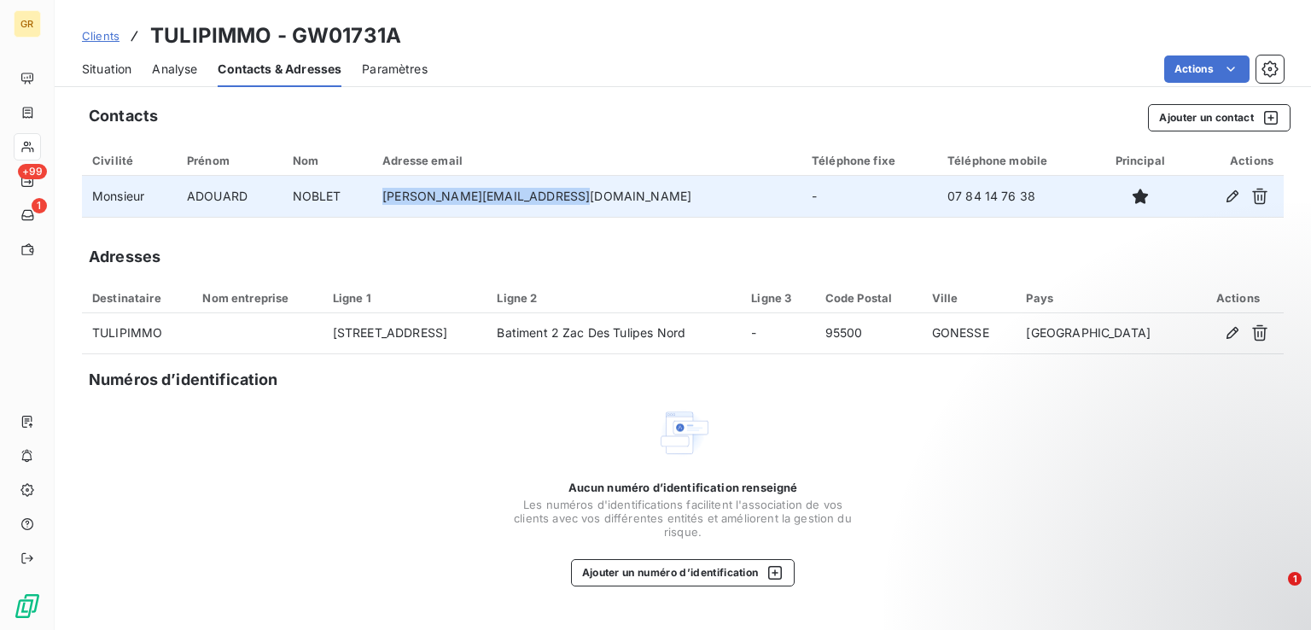
drag, startPoint x: 621, startPoint y: 199, endPoint x: 432, endPoint y: 205, distance: 189.5
click at [432, 205] on td "[PERSON_NAME][EMAIL_ADDRESS][DOMAIN_NAME]" at bounding box center [586, 196] width 429 height 41
drag, startPoint x: 983, startPoint y: 195, endPoint x: 891, endPoint y: 197, distance: 92.2
click at [937, 197] on td "07 84 14 76 38" at bounding box center [1015, 196] width 157 height 41
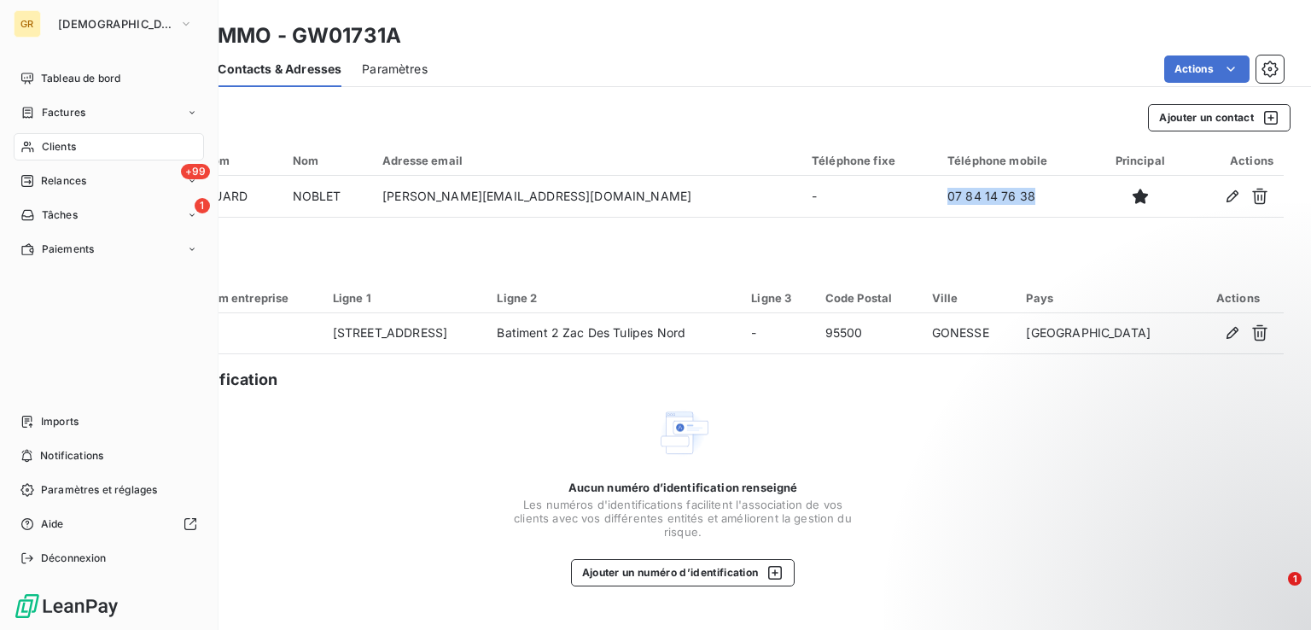
click at [60, 145] on span "Clients" at bounding box center [59, 146] width 34 height 15
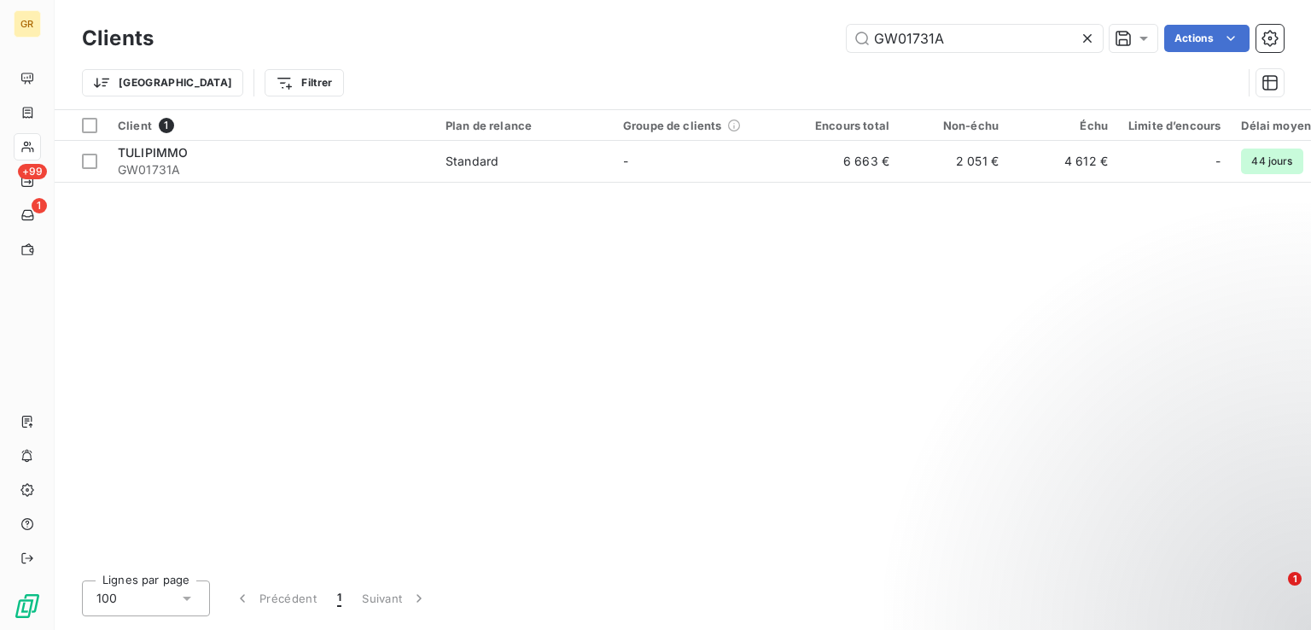
drag, startPoint x: 945, startPoint y: 32, endPoint x: 676, endPoint y: 35, distance: 268.8
click at [676, 35] on div "GW01731A Actions" at bounding box center [728, 38] width 1109 height 27
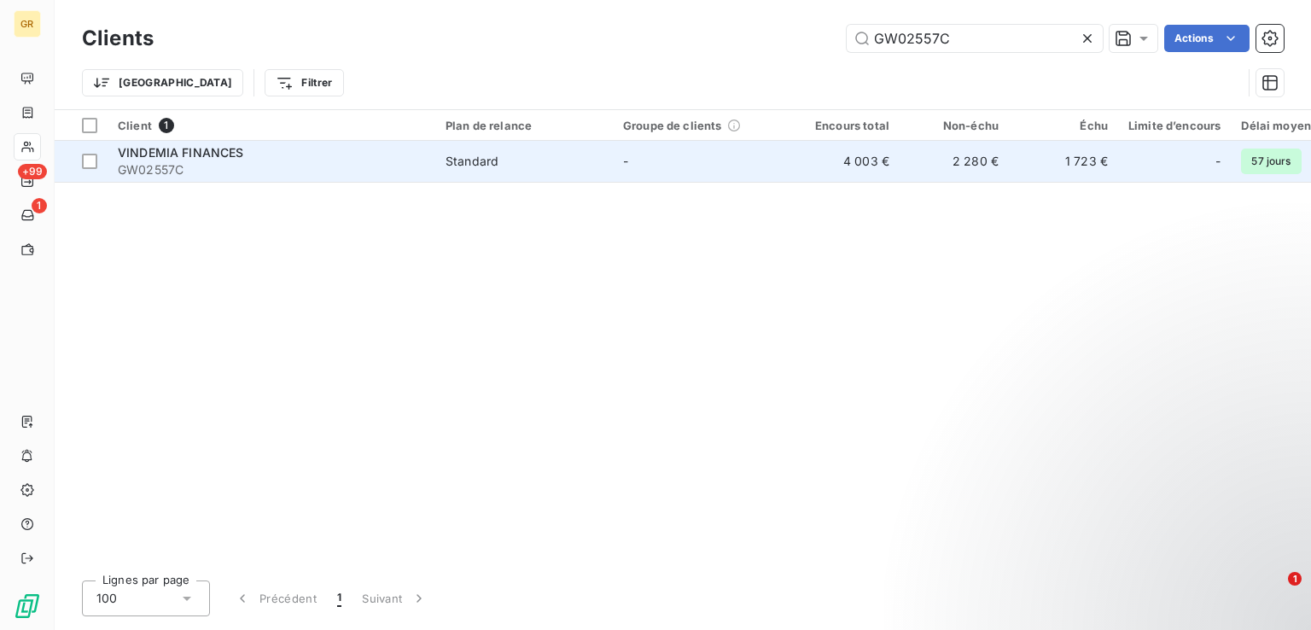
type input "GW02557C"
click at [358, 163] on span "GW02557C" at bounding box center [271, 169] width 307 height 17
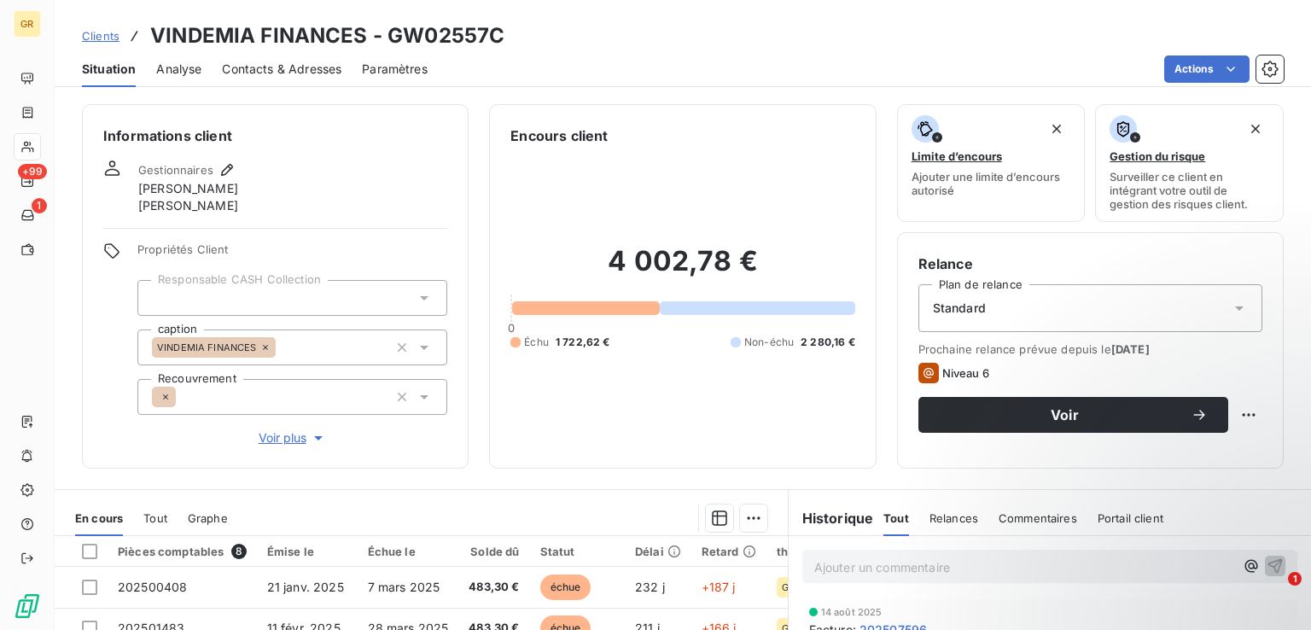
click at [276, 75] on span "Contacts & Adresses" at bounding box center [281, 69] width 119 height 17
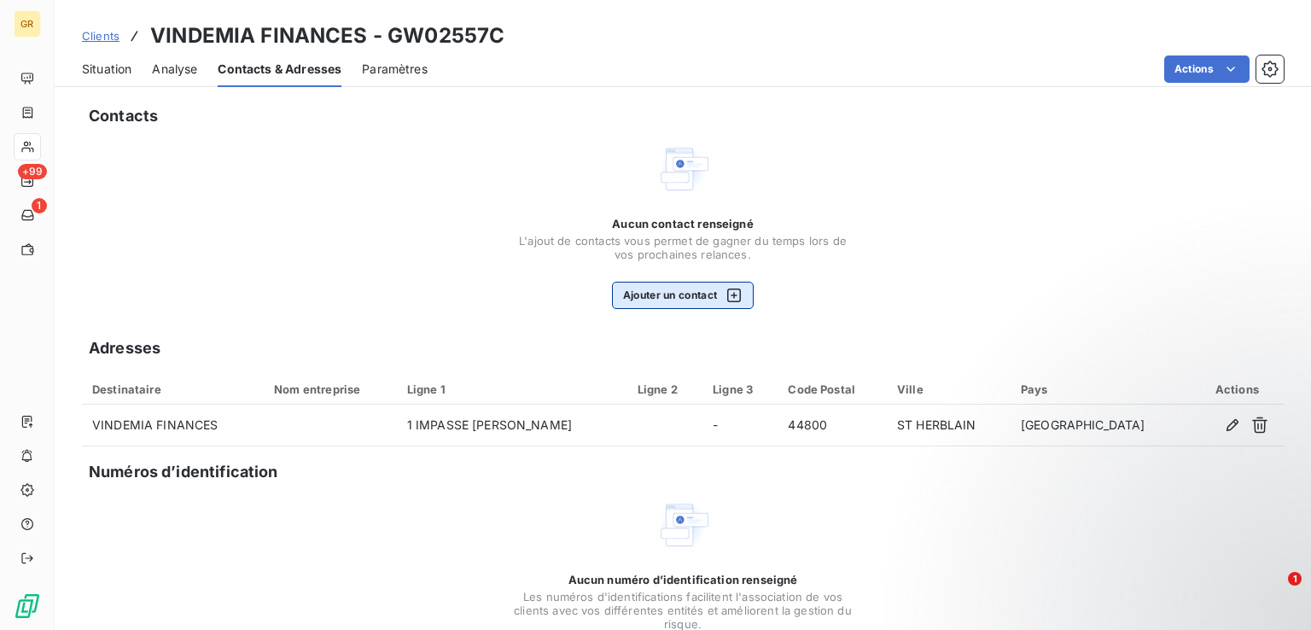
click at [692, 291] on button "Ajouter un contact" at bounding box center [683, 295] width 143 height 27
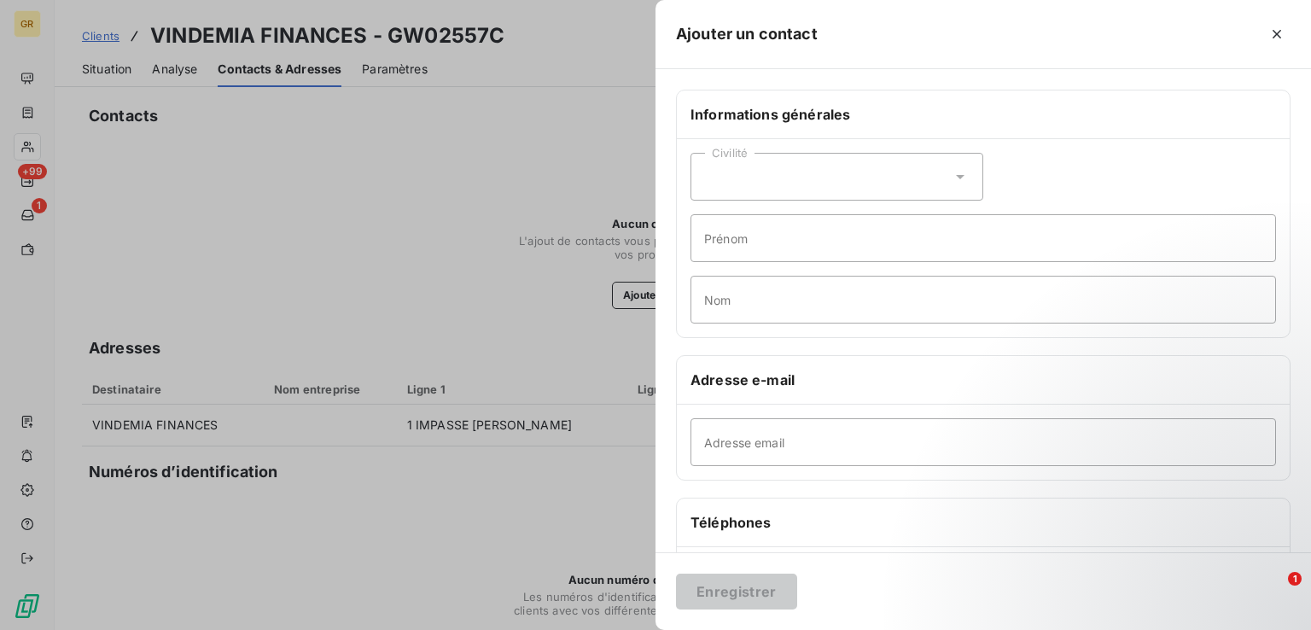
click at [808, 181] on div "Civilité" at bounding box center [836, 177] width 293 height 48
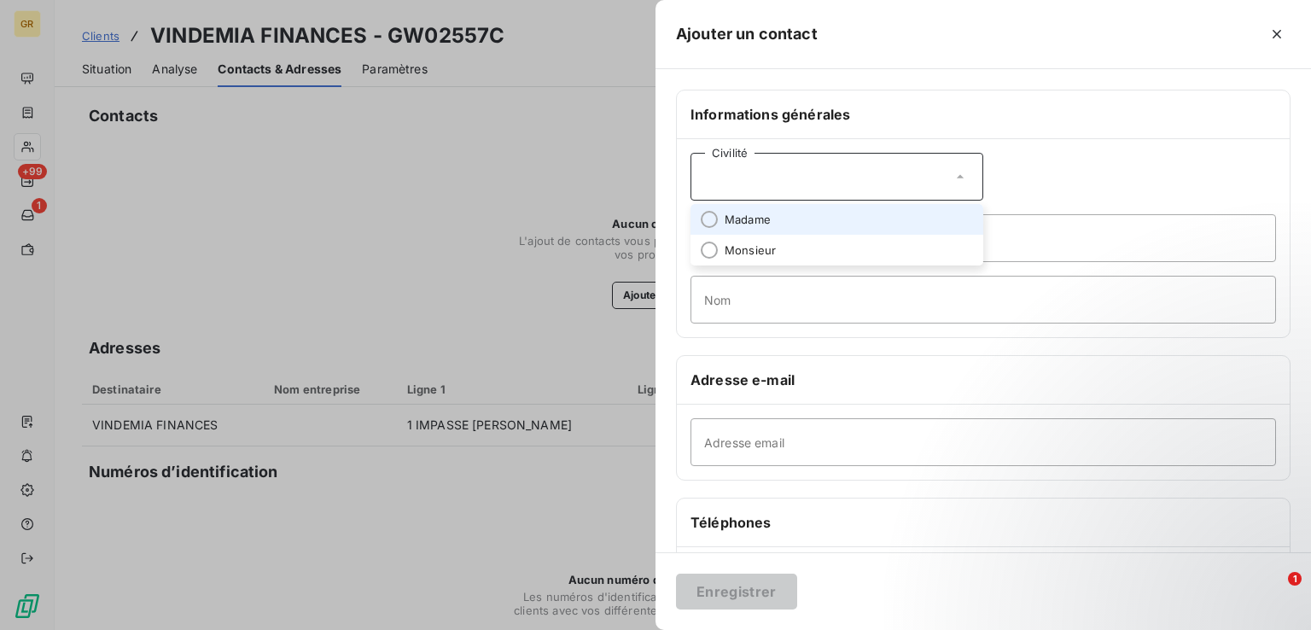
click at [724, 214] on li "Madame" at bounding box center [836, 219] width 293 height 31
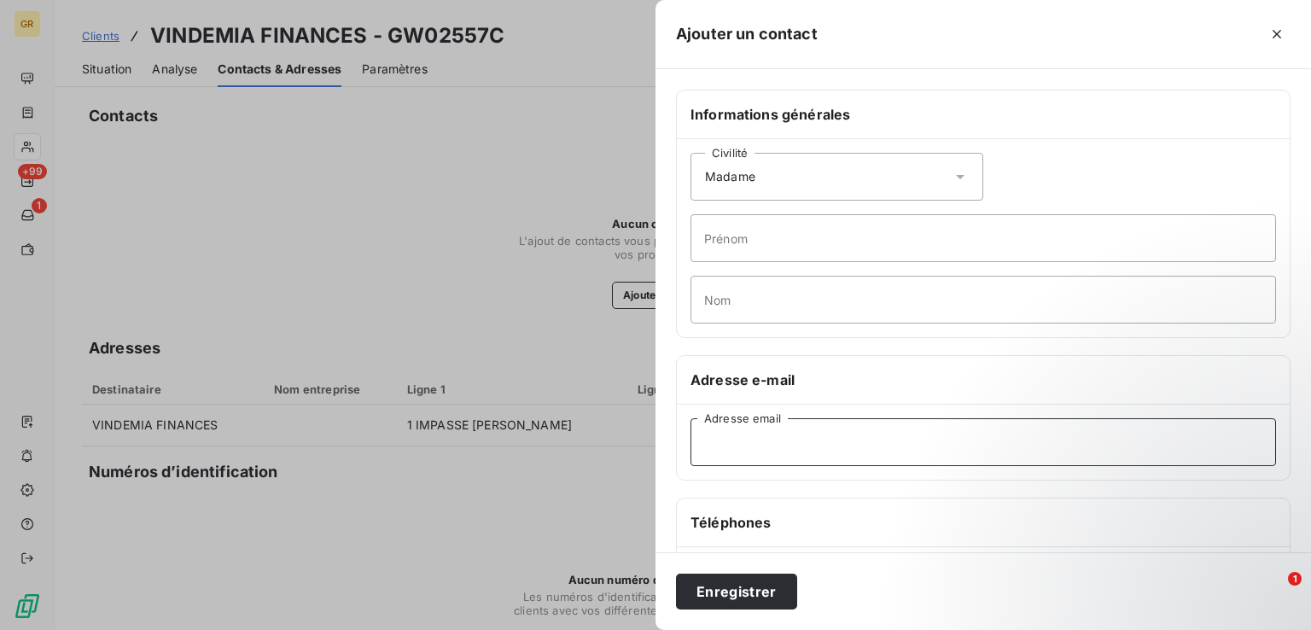
click at [760, 451] on input "Adresse email" at bounding box center [982, 442] width 585 height 48
paste input "[EMAIL_ADDRESS][DOMAIN_NAME]"
type input "[EMAIL_ADDRESS][DOMAIN_NAME]"
click at [766, 240] on input "Prénom" at bounding box center [982, 238] width 585 height 48
type input "[PERSON_NAME]"
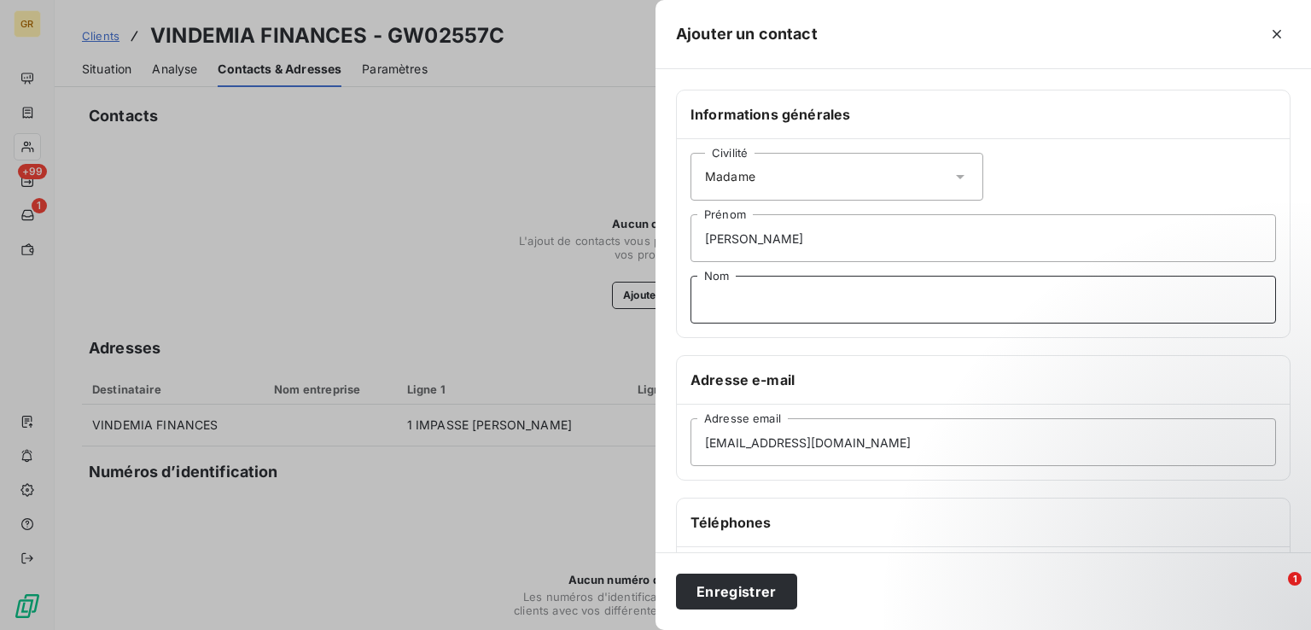
click at [754, 298] on input "Nom" at bounding box center [982, 300] width 585 height 48
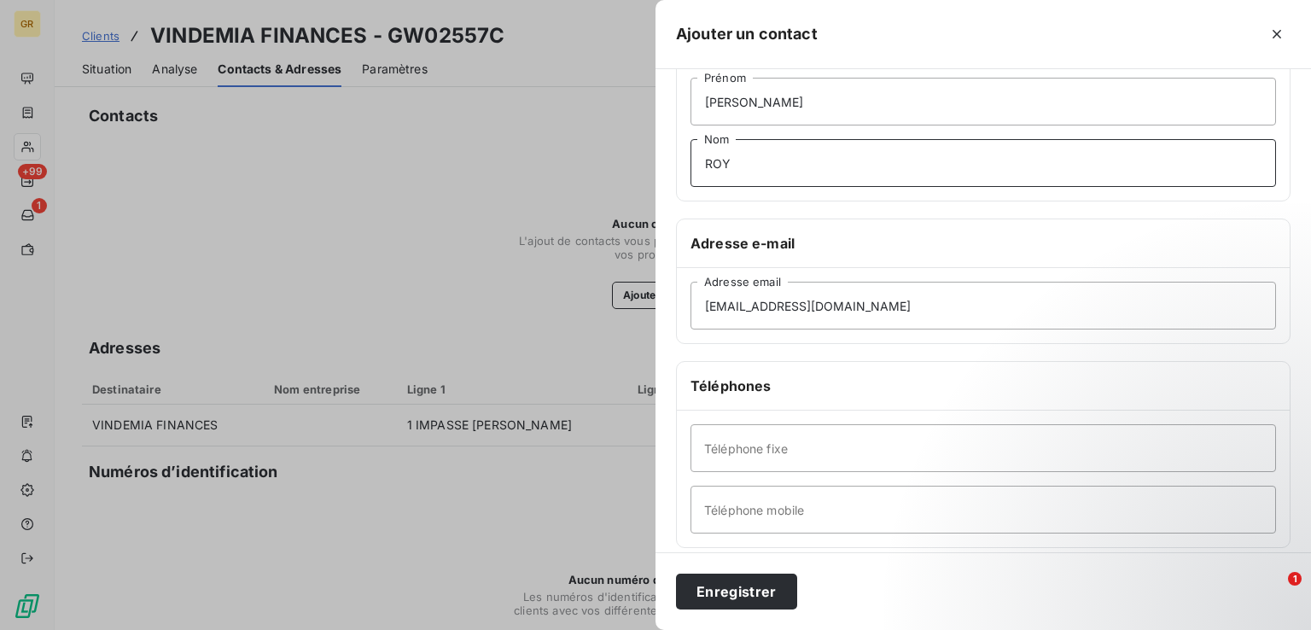
scroll to position [293, 0]
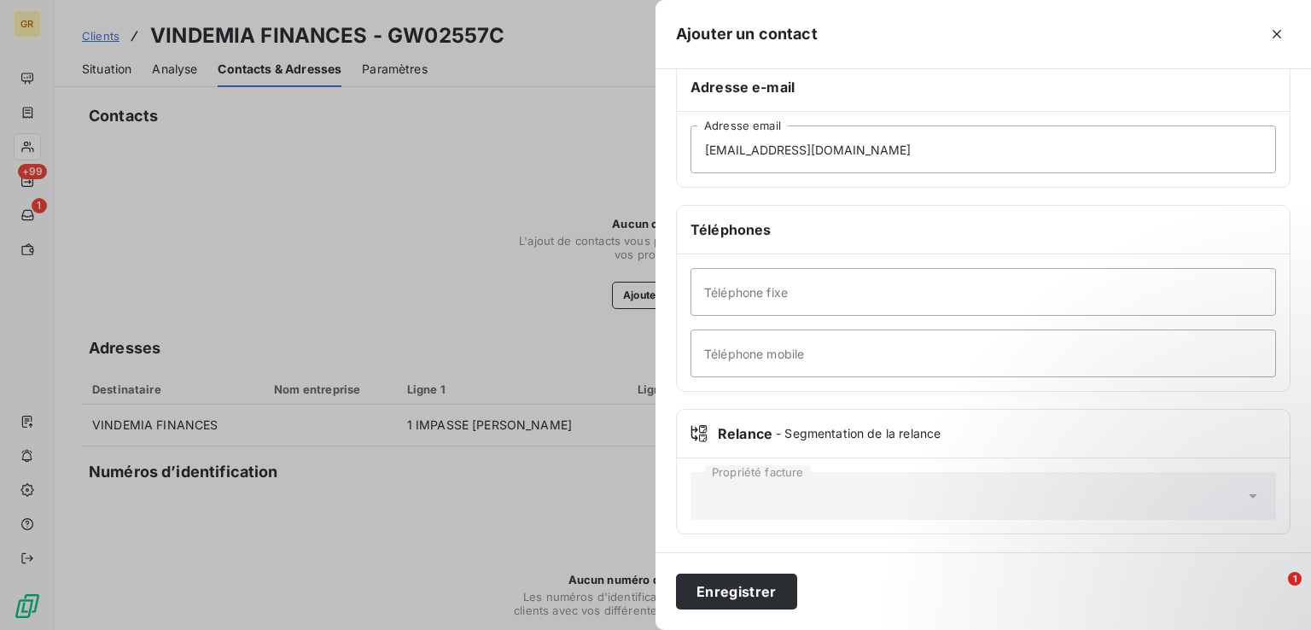
type input "ROY"
click at [791, 346] on input "Téléphone mobile" at bounding box center [982, 353] width 585 height 48
paste input "06 40 81 39 79"
type input "06 40 81 39 79"
click at [735, 591] on button "Enregistrer" at bounding box center [736, 591] width 121 height 36
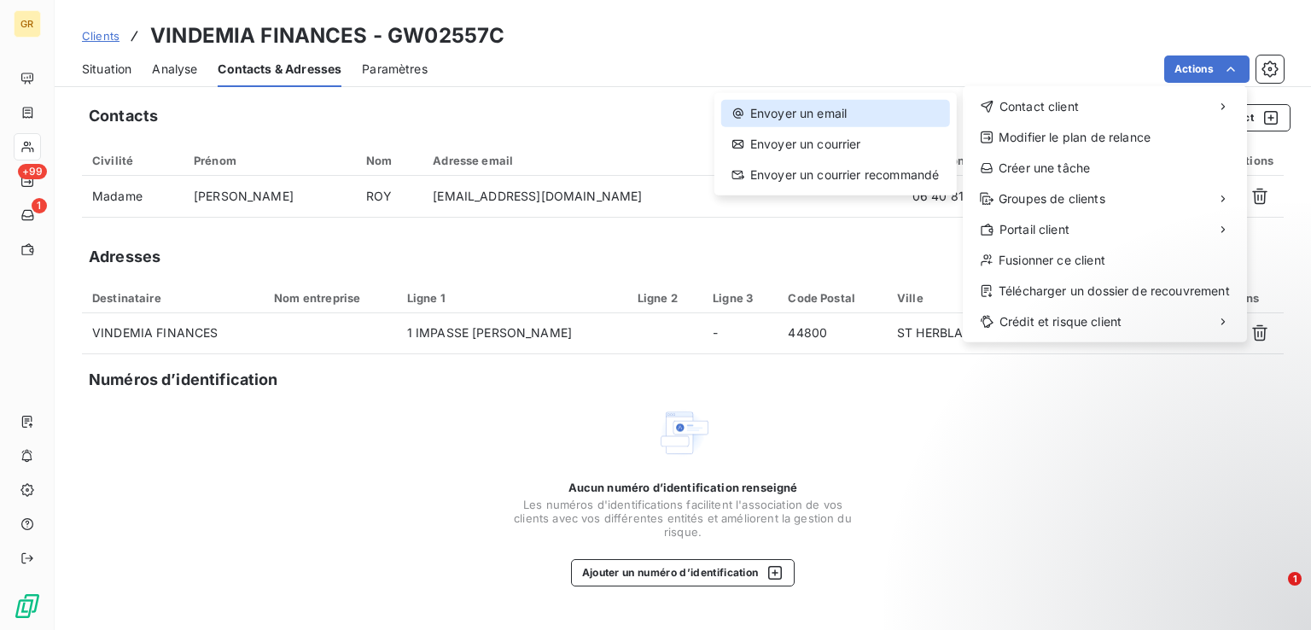
click at [831, 112] on div "Envoyer un email" at bounding box center [835, 113] width 229 height 27
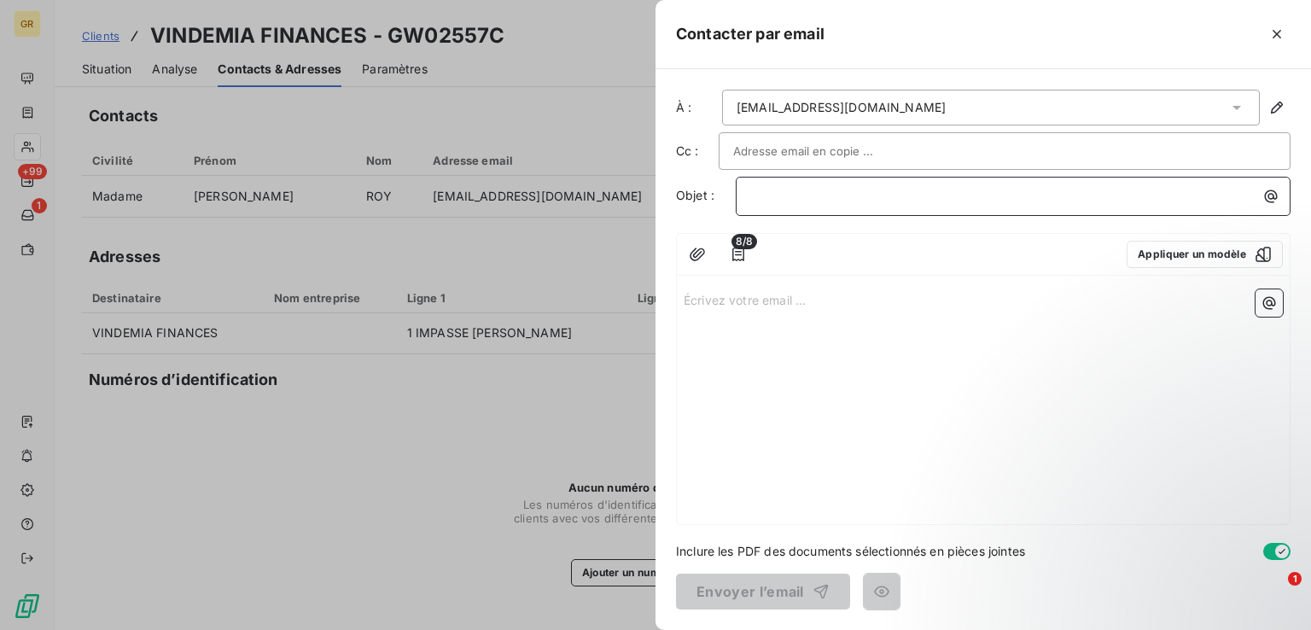
click at [833, 189] on p "﻿" at bounding box center [1017, 196] width 534 height 20
click at [1263, 194] on icon "button" at bounding box center [1270, 196] width 17 height 17
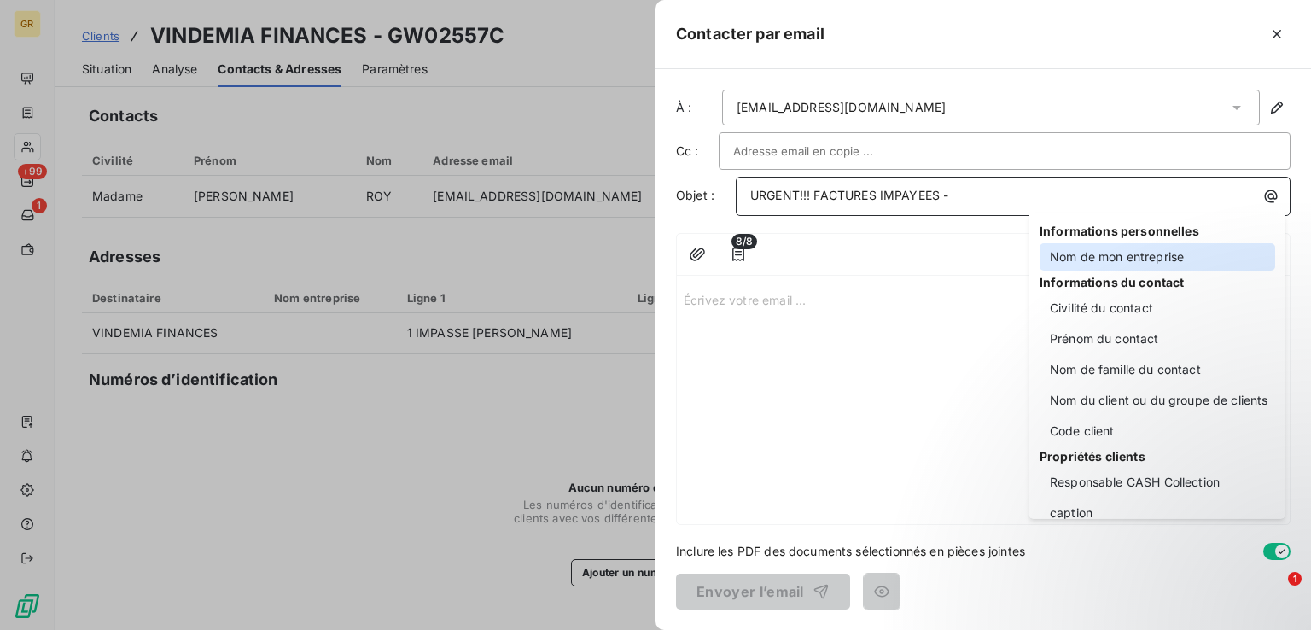
click at [1132, 253] on div "Nom de mon entreprise" at bounding box center [1157, 256] width 236 height 27
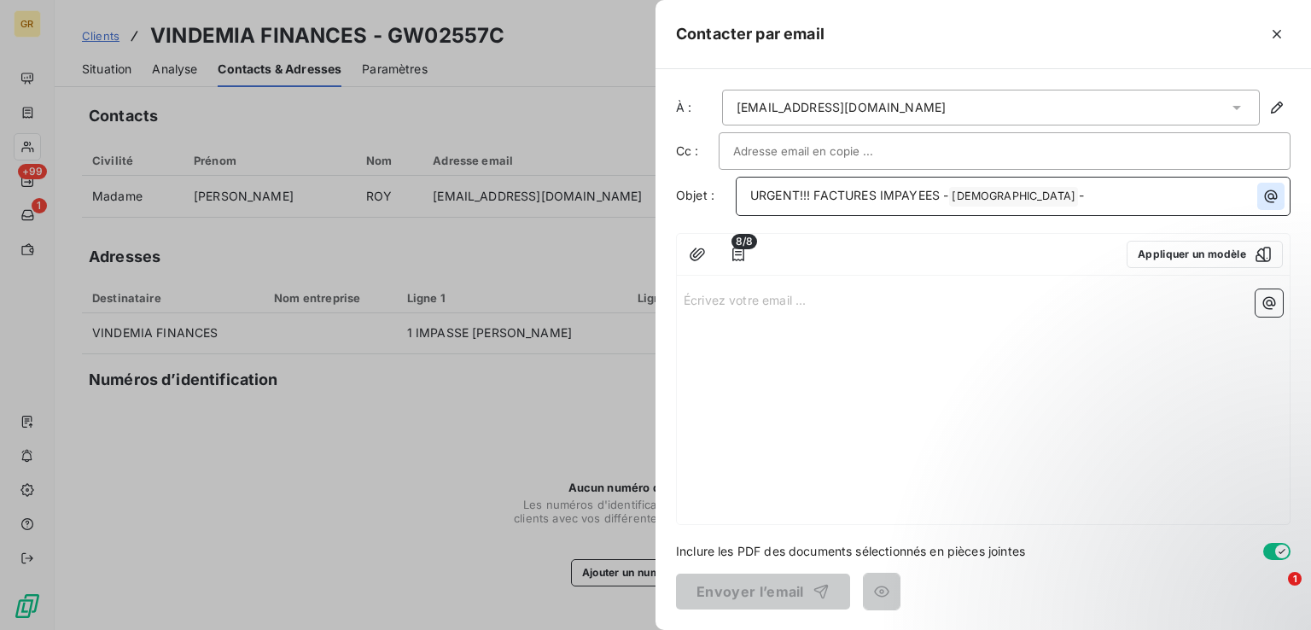
click at [1271, 198] on icon "button" at bounding box center [1271, 196] width 13 height 13
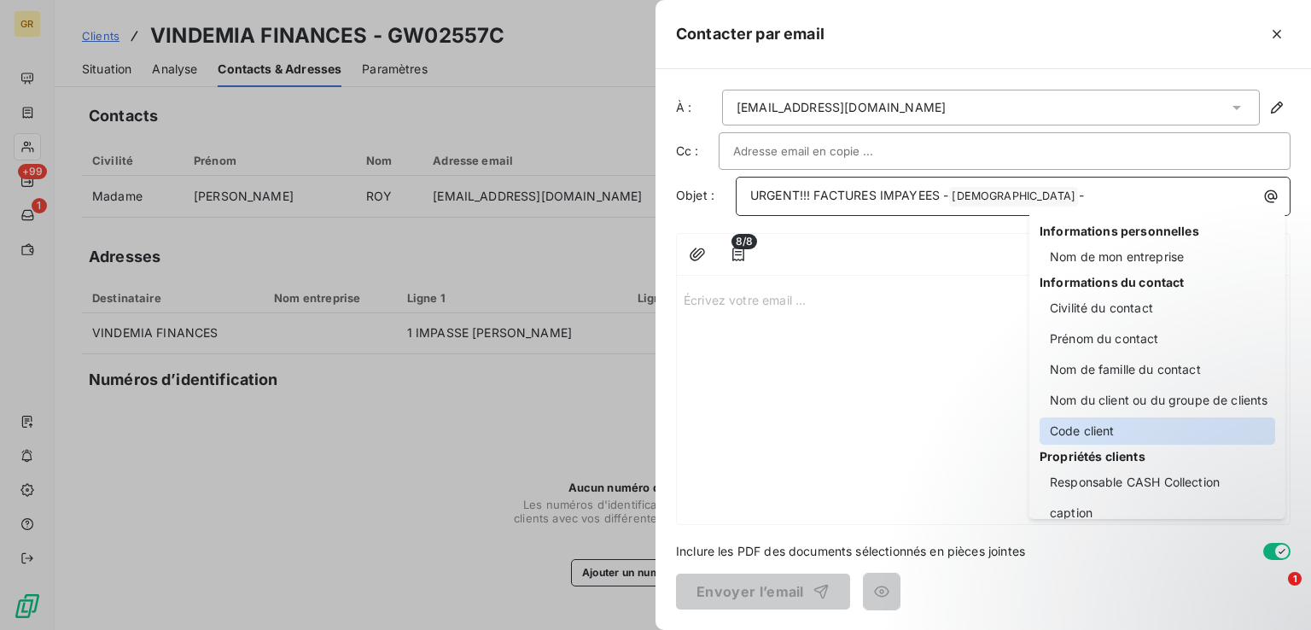
click at [1112, 431] on div "Code client" at bounding box center [1157, 430] width 236 height 27
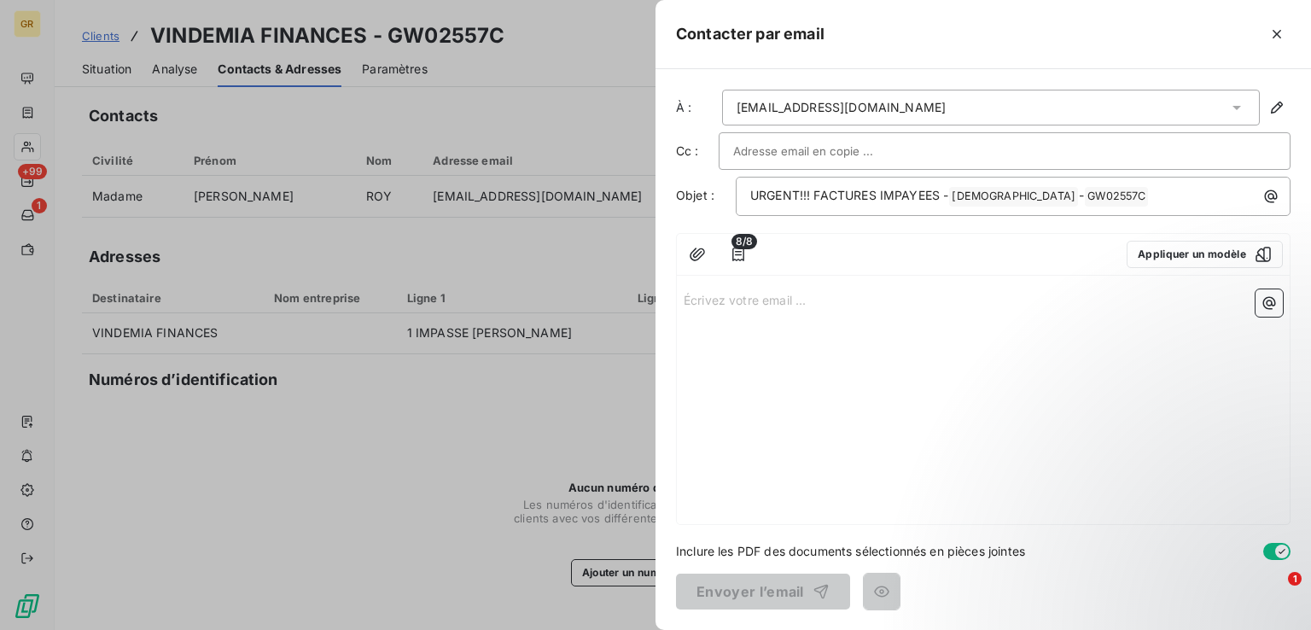
click at [804, 301] on p "Écrivez votre email ... ﻿" at bounding box center [983, 299] width 599 height 20
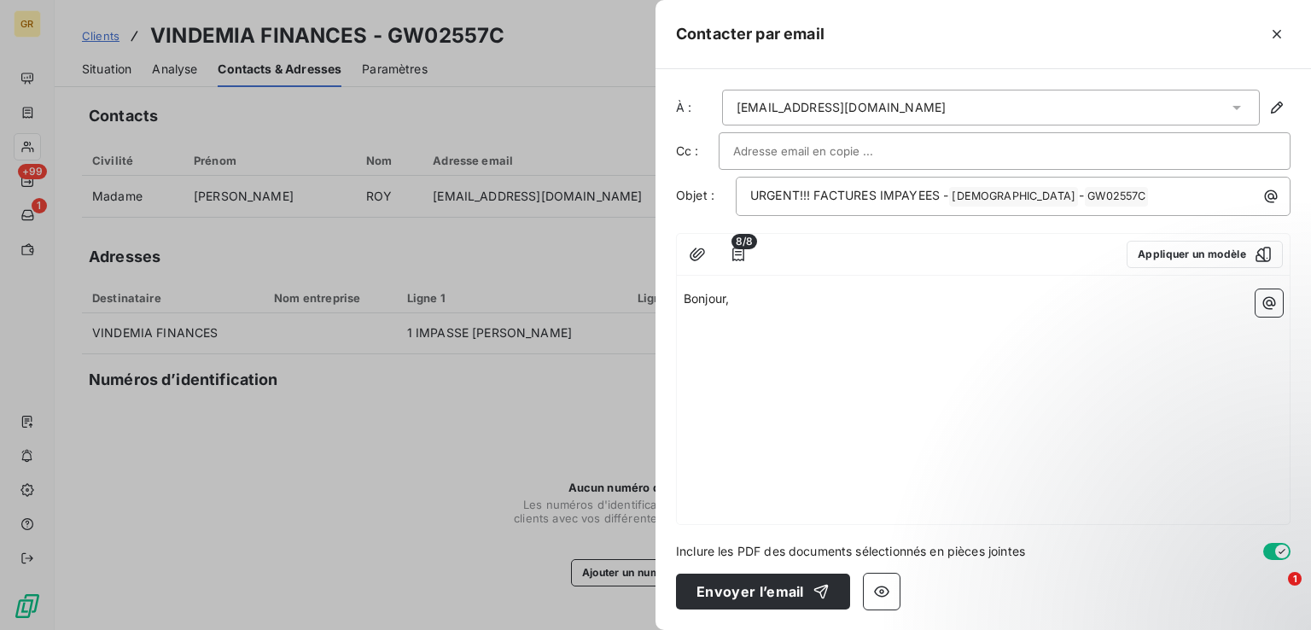
click at [690, 325] on p "﻿" at bounding box center [983, 319] width 599 height 20
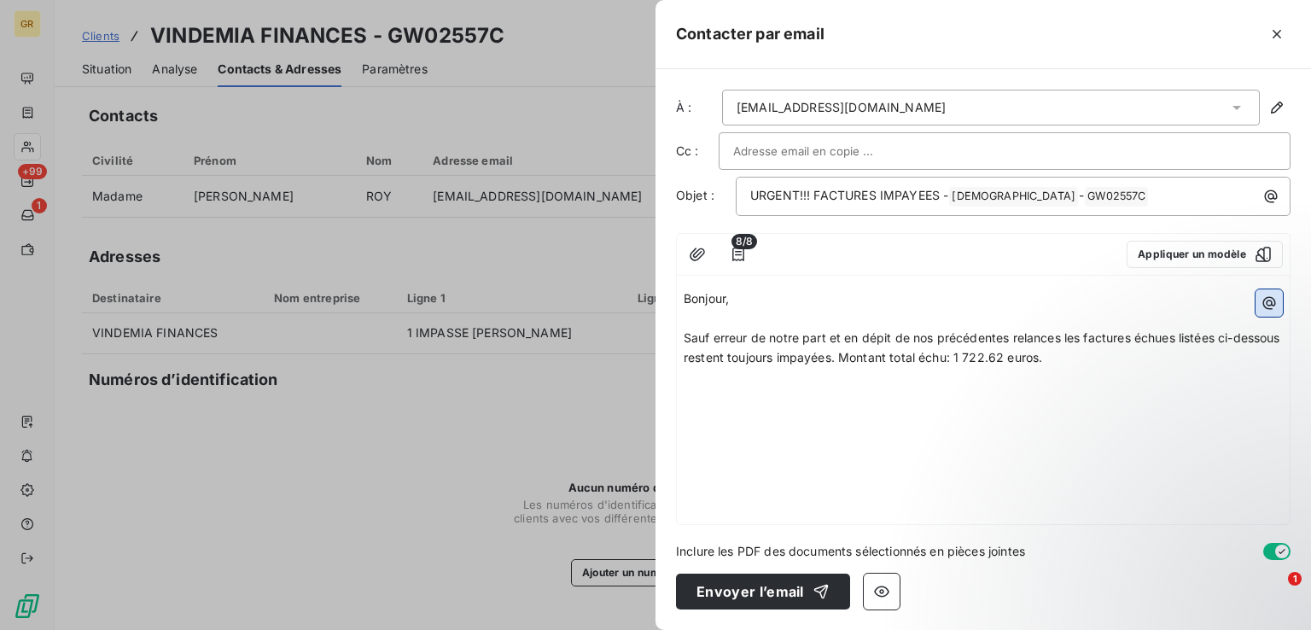
click at [1273, 308] on icon "button" at bounding box center [1268, 302] width 17 height 17
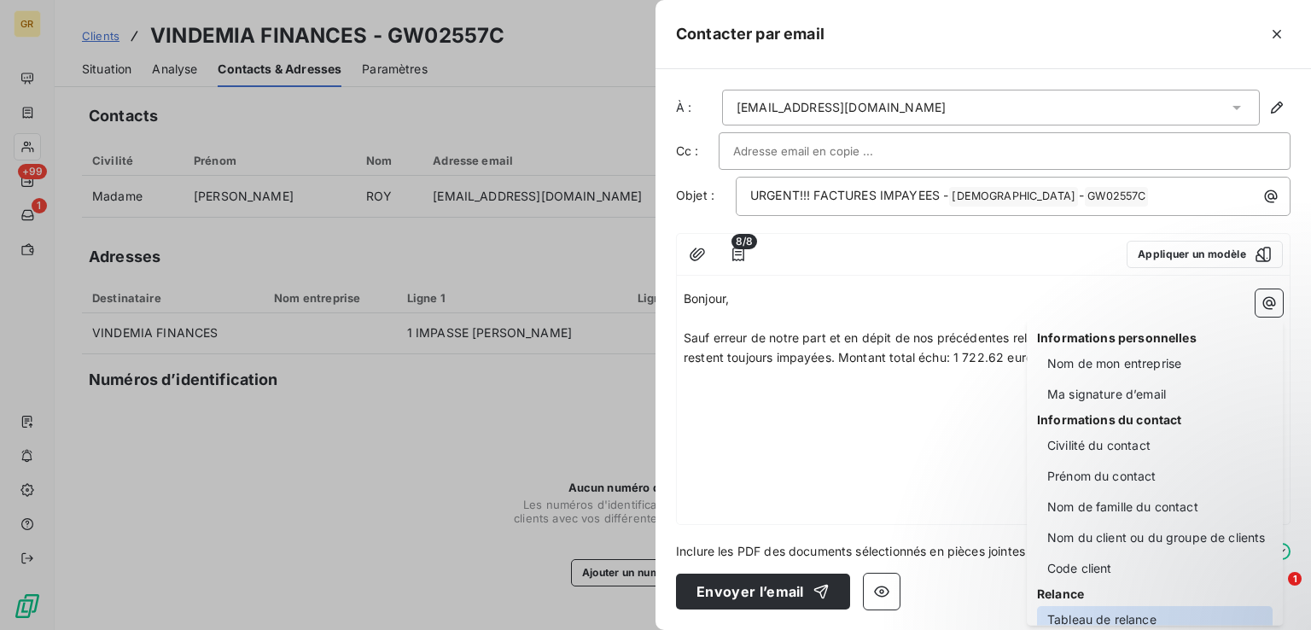
click at [1112, 615] on div "Tableau de relance" at bounding box center [1155, 619] width 236 height 27
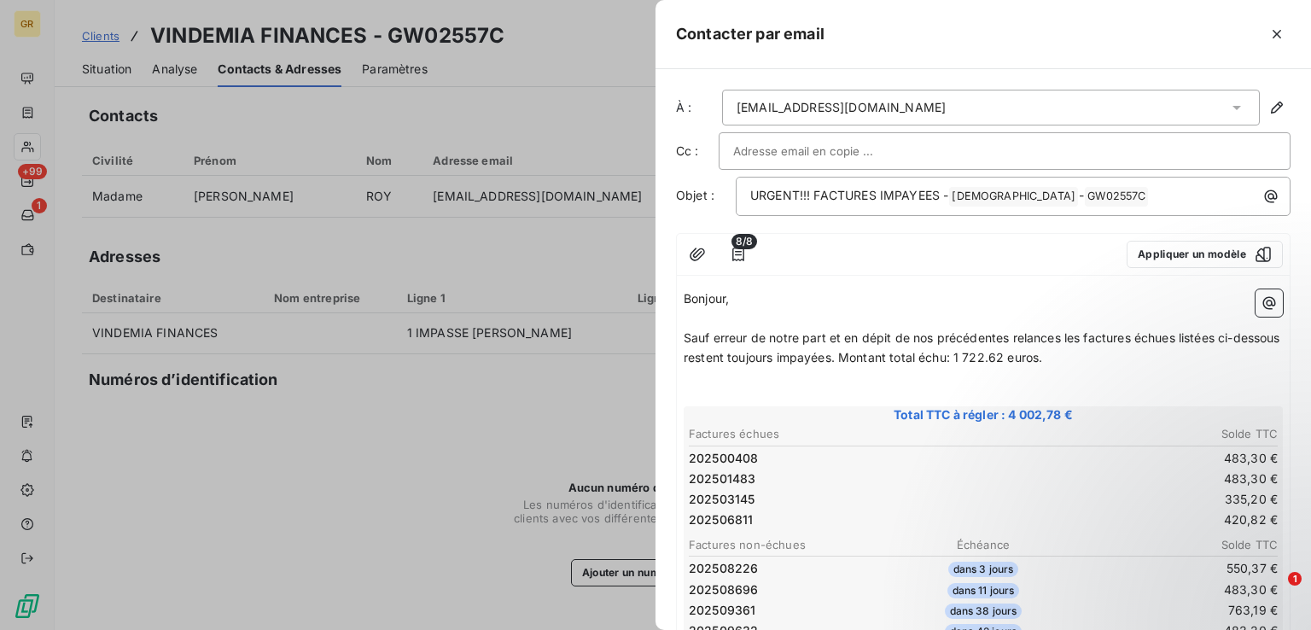
click at [714, 389] on p "﻿" at bounding box center [983, 397] width 599 height 20
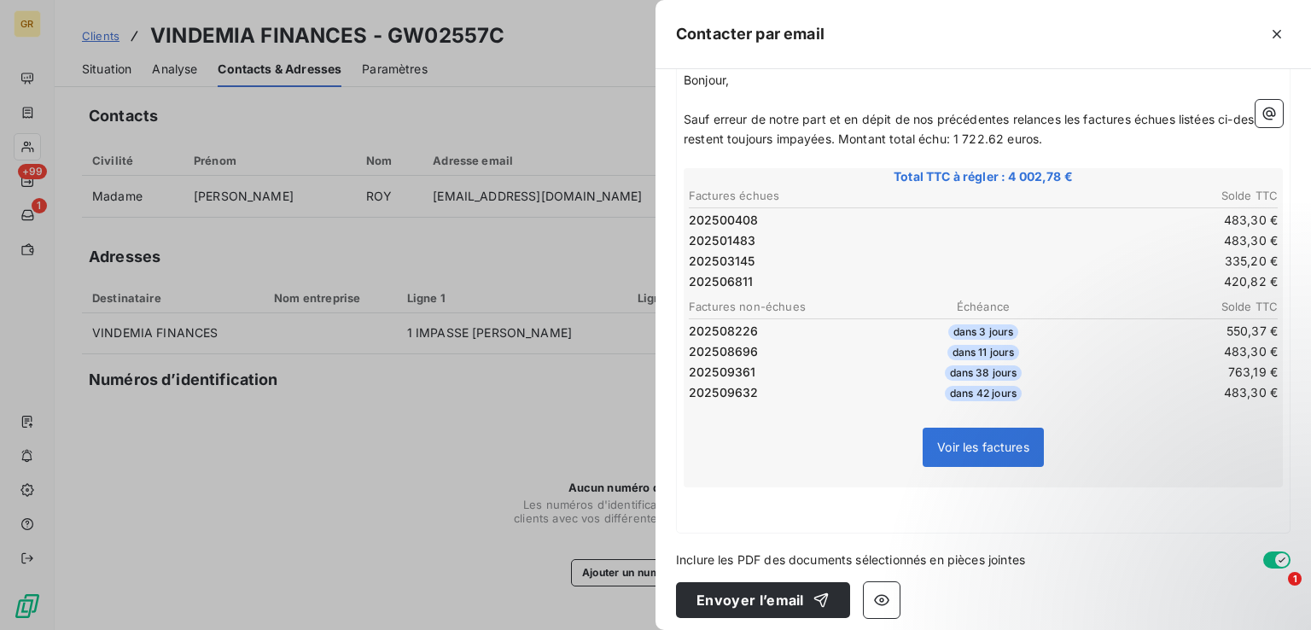
scroll to position [222, 0]
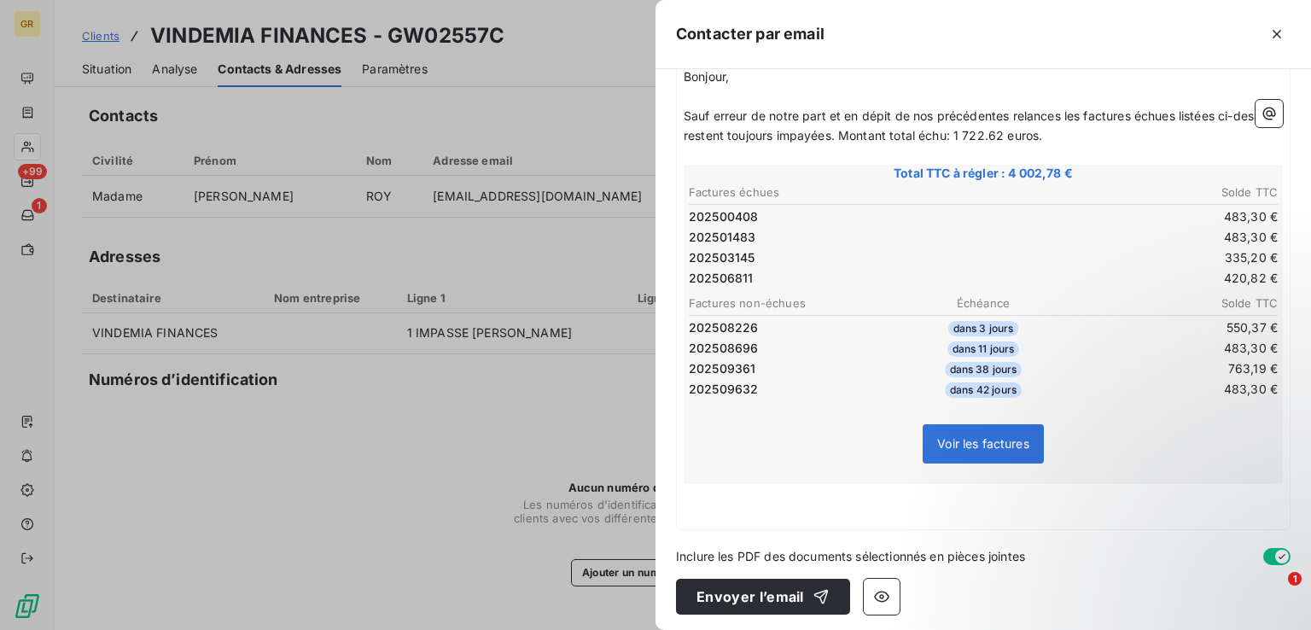
click at [775, 503] on p "﻿" at bounding box center [983, 513] width 599 height 20
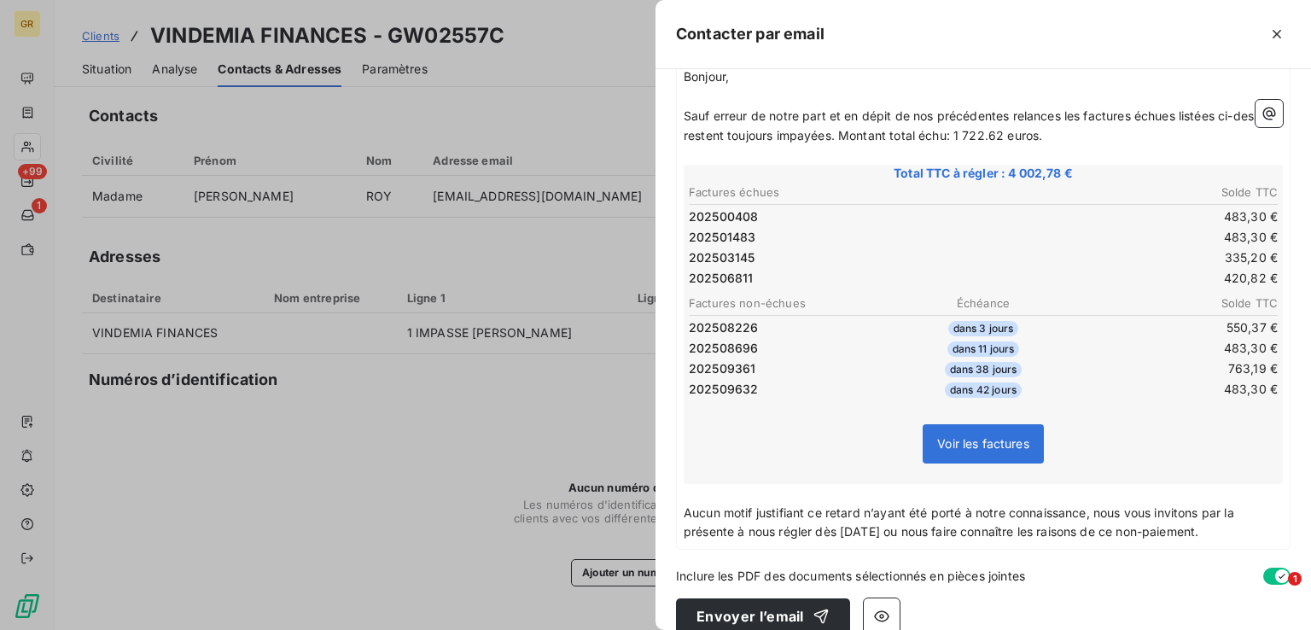
click at [1245, 523] on p "Aucun motif justifiant ce retard n’ayant été porté à notre connaissance, nous v…" at bounding box center [983, 522] width 599 height 39
click at [1085, 511] on span "Aucun motif justifiant ce retard n’ayant été porté à notre connaissance, nous v…" at bounding box center [961, 522] width 554 height 34
drag, startPoint x: 1247, startPoint y: 527, endPoint x: 1226, endPoint y: 530, distance: 20.6
click at [1245, 529] on p "Aucun motif justifiant ce retard n’ayant été porté à notre connaissance , nous …" at bounding box center [983, 522] width 599 height 39
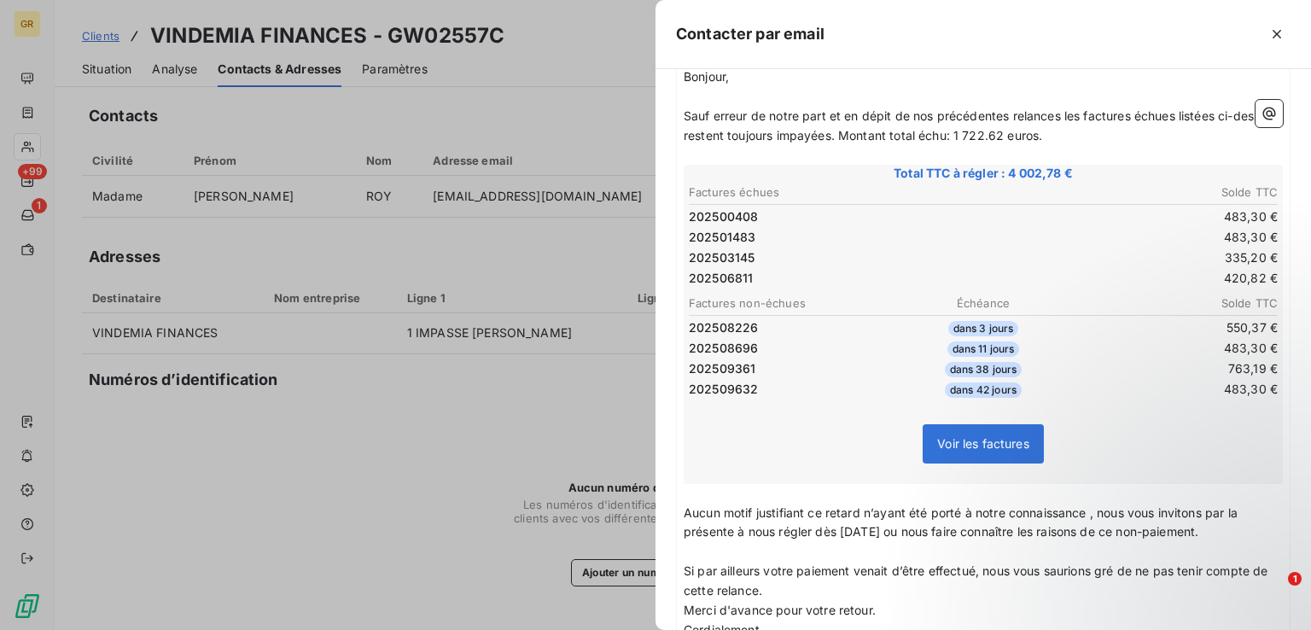
click at [824, 591] on p "Si par ailleurs votre paiement venait d’être effectué, nous vous saurions gré d…" at bounding box center [983, 580] width 599 height 39
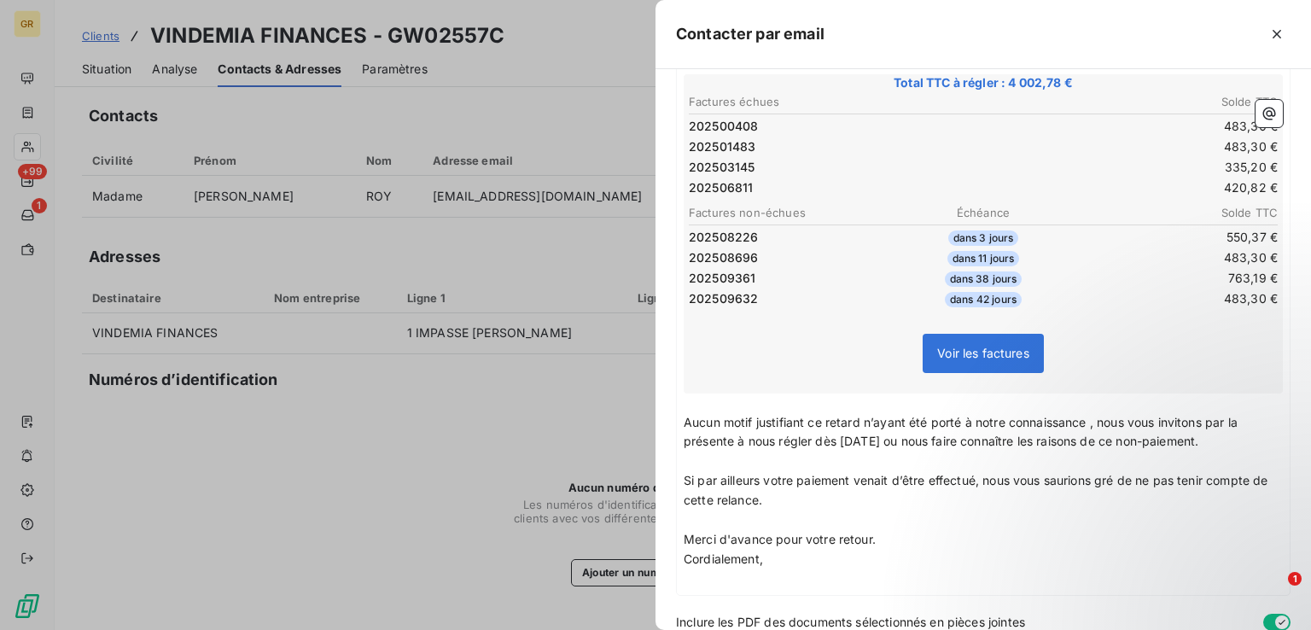
scroll to position [379, 0]
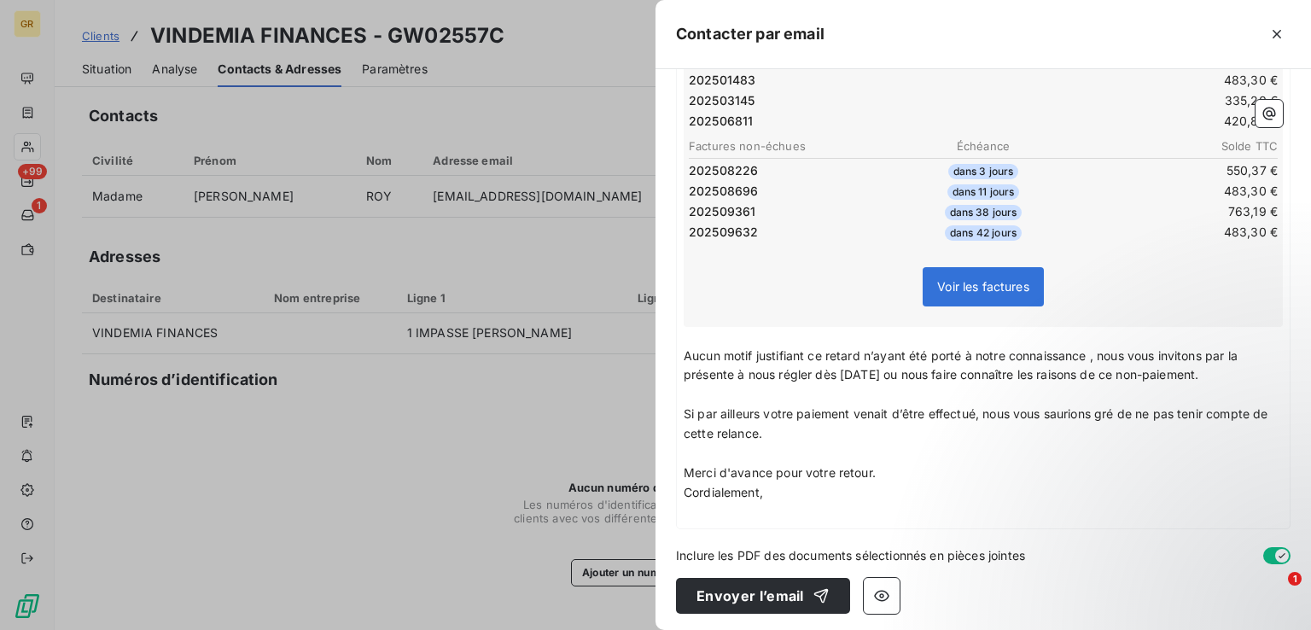
click at [901, 463] on p "Merci d'avance pour votre retour." at bounding box center [983, 473] width 599 height 20
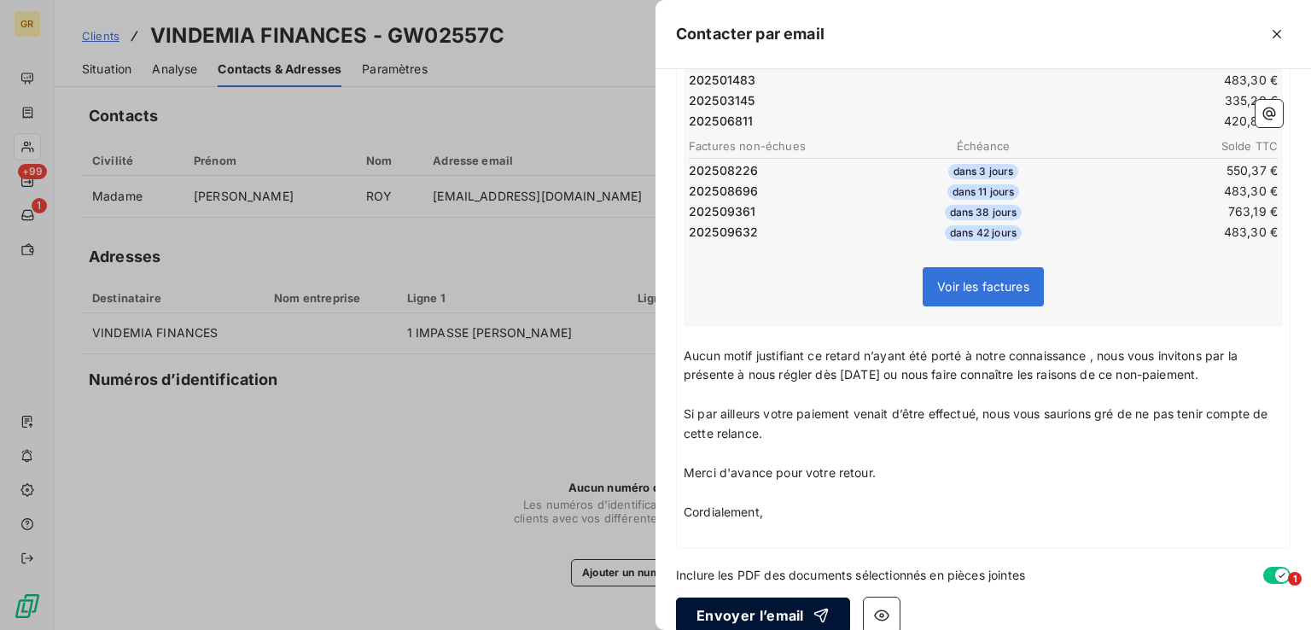
scroll to position [399, 0]
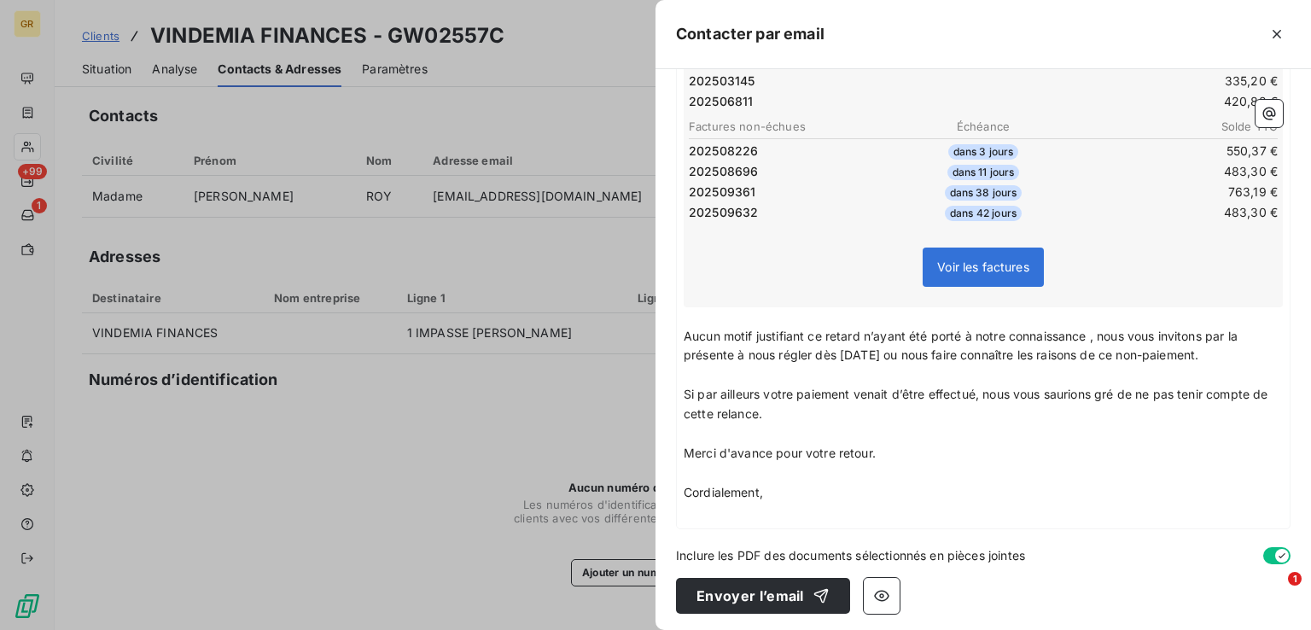
click at [1230, 349] on span "Aucun motif justifiant ce retard n’ayant été porté à notre connaissance , nous …" at bounding box center [962, 346] width 557 height 34
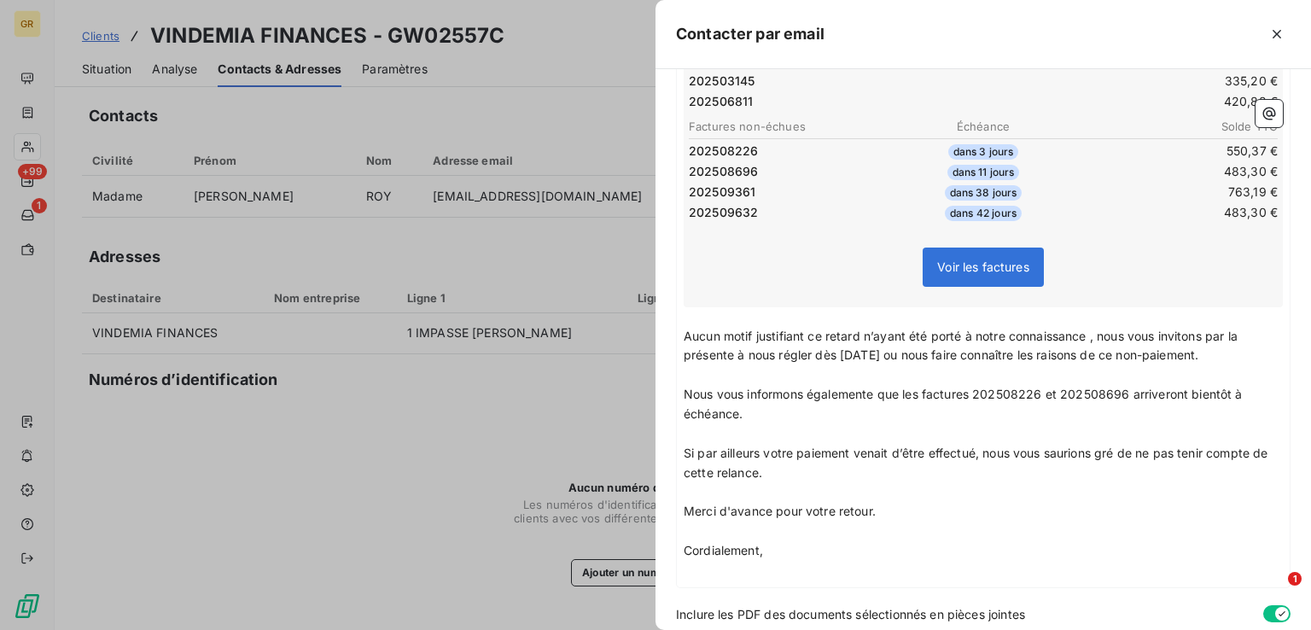
click at [870, 387] on span "Nous vous informons égalemente que les factures 202508226 et 202508696 arrivero…" at bounding box center [965, 404] width 562 height 34
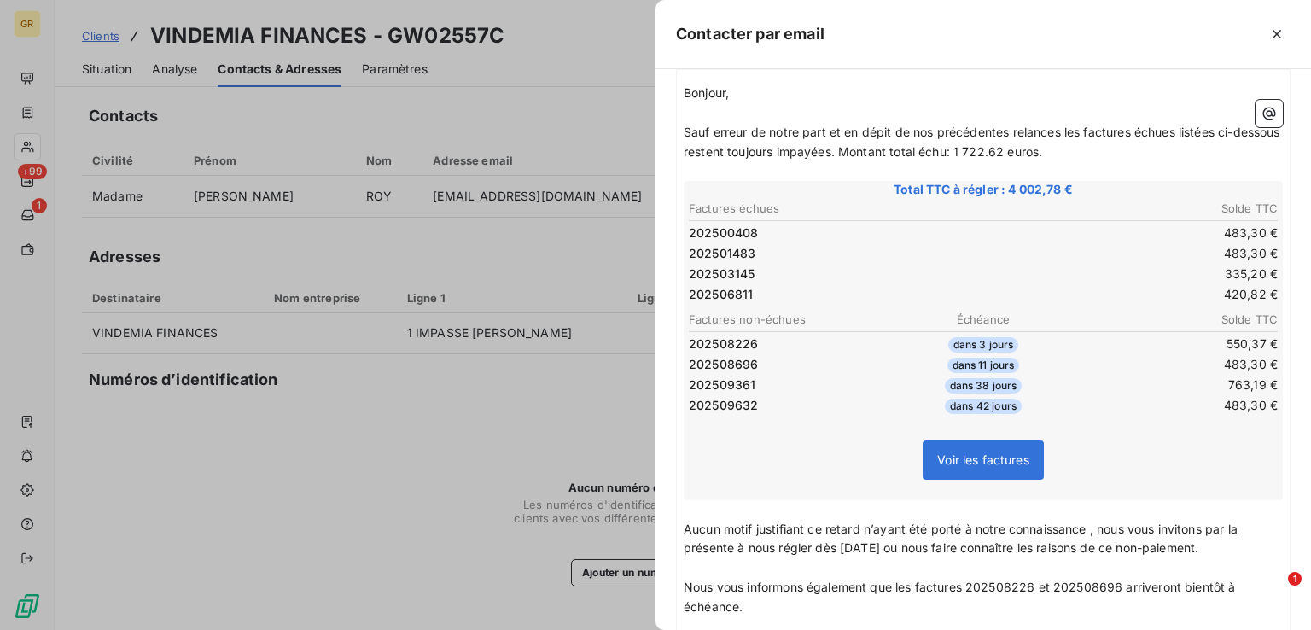
scroll to position [0, 0]
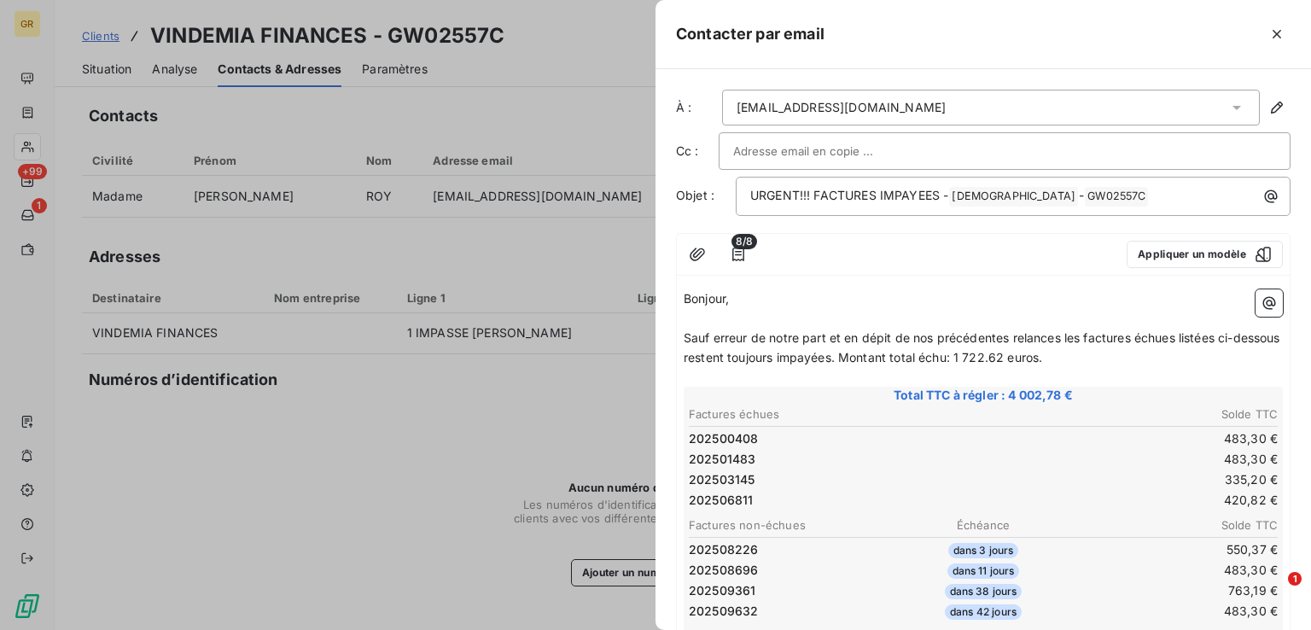
click at [860, 148] on input "text" at bounding box center [824, 151] width 183 height 26
click at [860, 148] on input "text" at bounding box center [1004, 151] width 543 height 26
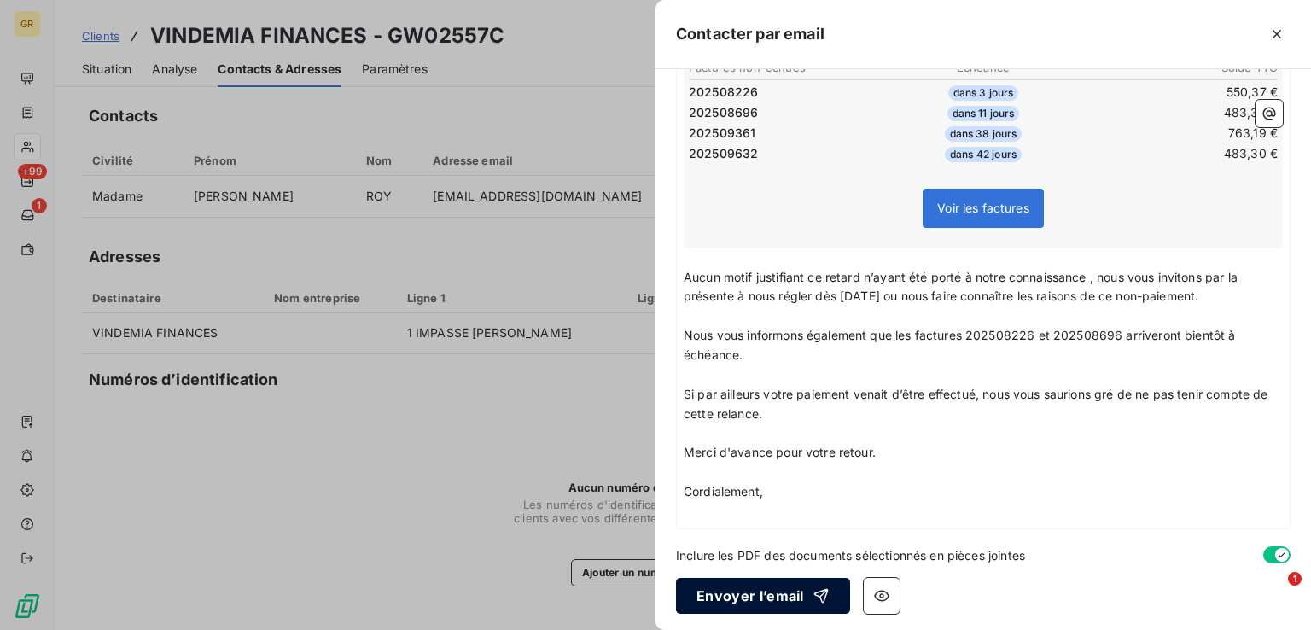
click at [772, 589] on button "Envoyer l’email" at bounding box center [763, 596] width 174 height 36
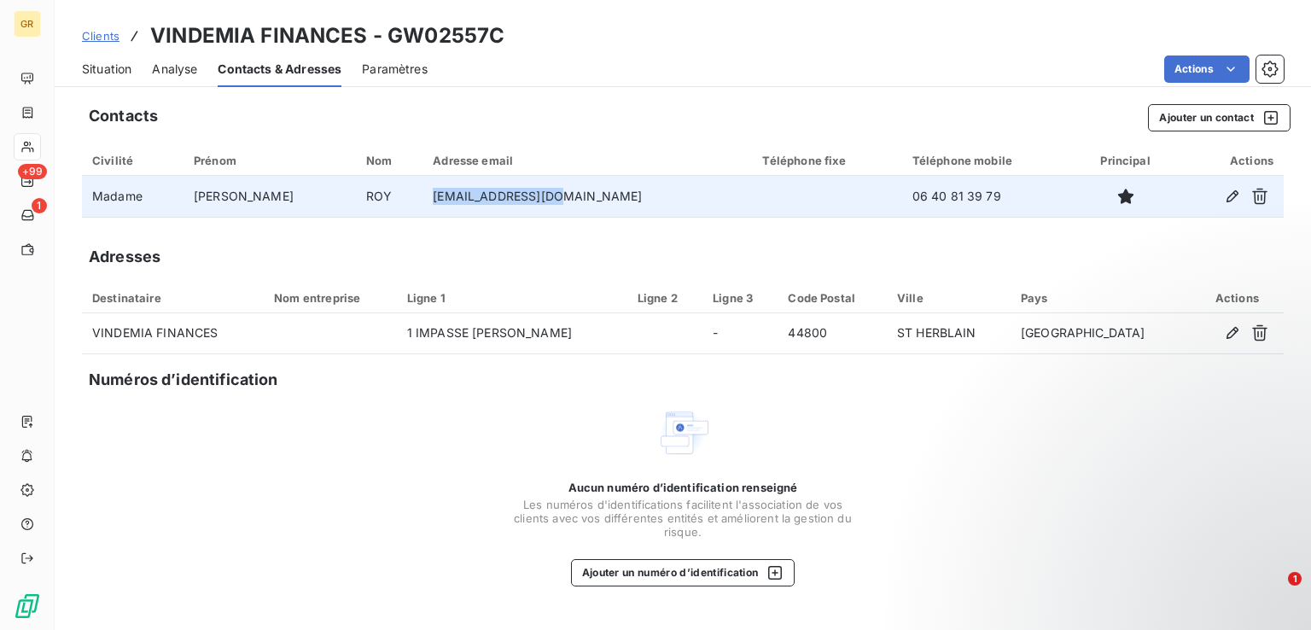
drag, startPoint x: 544, startPoint y: 201, endPoint x: 415, endPoint y: 202, distance: 129.7
click at [416, 202] on tr "Madame Annabelle ROY [EMAIL_ADDRESS][DOMAIN_NAME] 06 40 81 39 79" at bounding box center [682, 196] width 1201 height 41
drag, startPoint x: 928, startPoint y: 197, endPoint x: 840, endPoint y: 195, distance: 88.8
click at [902, 195] on td "06 40 81 39 79" at bounding box center [988, 196] width 173 height 41
